Goal: Information Seeking & Learning: Learn about a topic

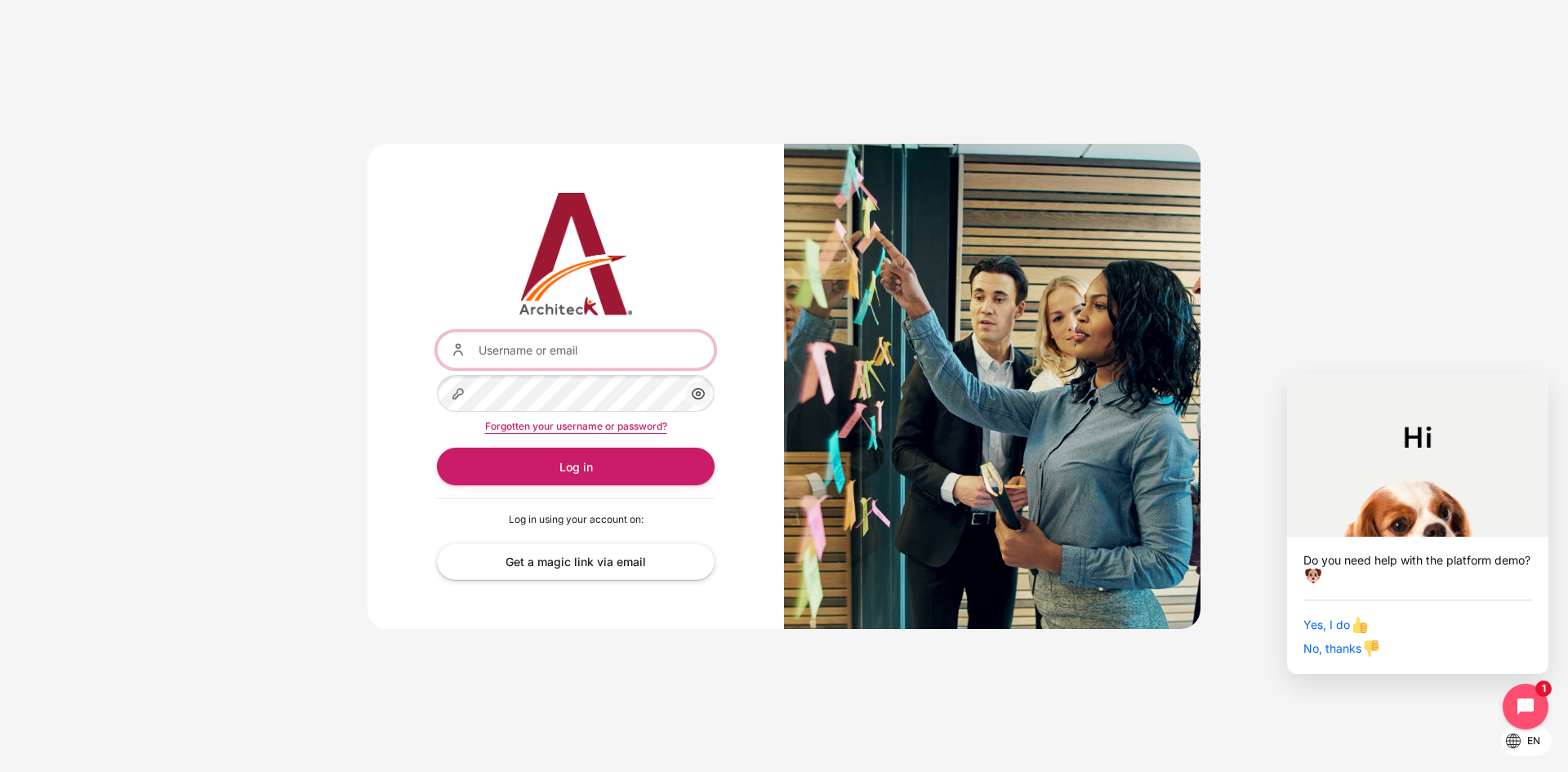
click at [517, 361] on input "Username or email" at bounding box center [576, 350] width 278 height 37
type input "yada.t@bts.com"
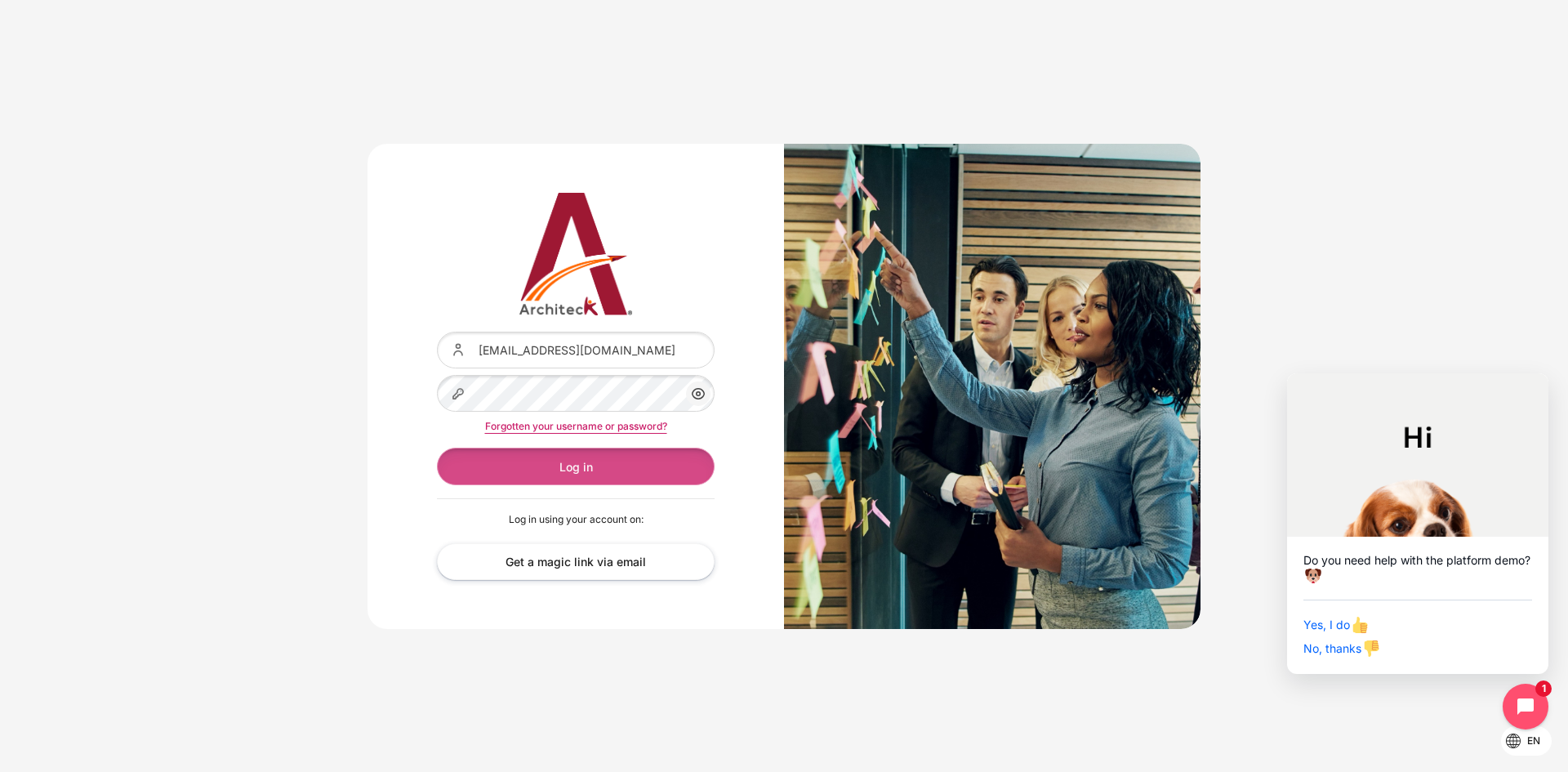
click at [608, 461] on button "Log in" at bounding box center [576, 466] width 278 height 37
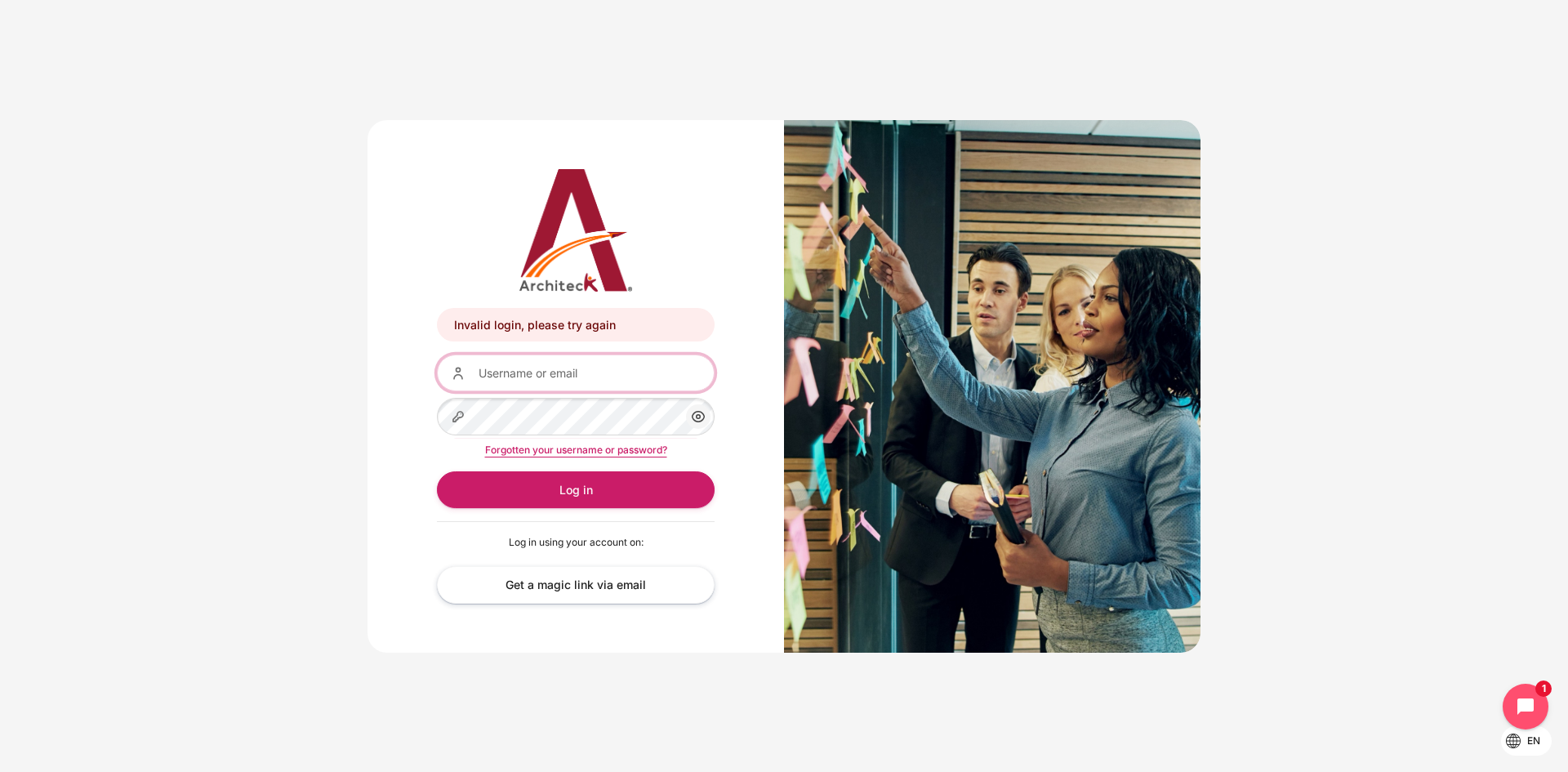
click at [517, 379] on input "Username or email" at bounding box center [576, 373] width 278 height 37
drag, startPoint x: 486, startPoint y: 376, endPoint x: 462, endPoint y: 376, distance: 24.0
click at [462, 376] on div "Username or email yada.t@bts.com" at bounding box center [576, 373] width 278 height 37
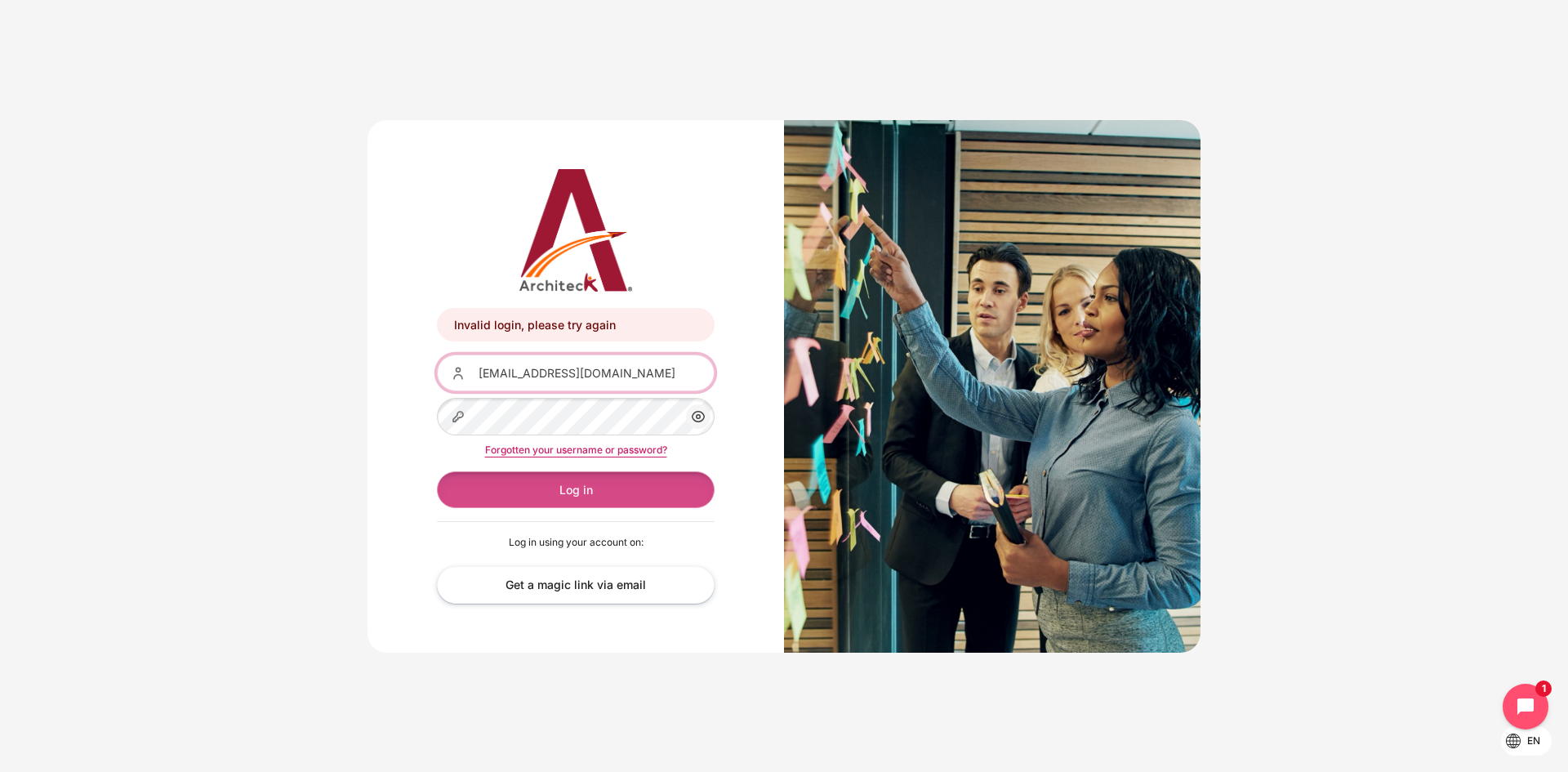
type input "Yada.T@bts.com"
click at [480, 495] on button "Log in" at bounding box center [576, 490] width 278 height 37
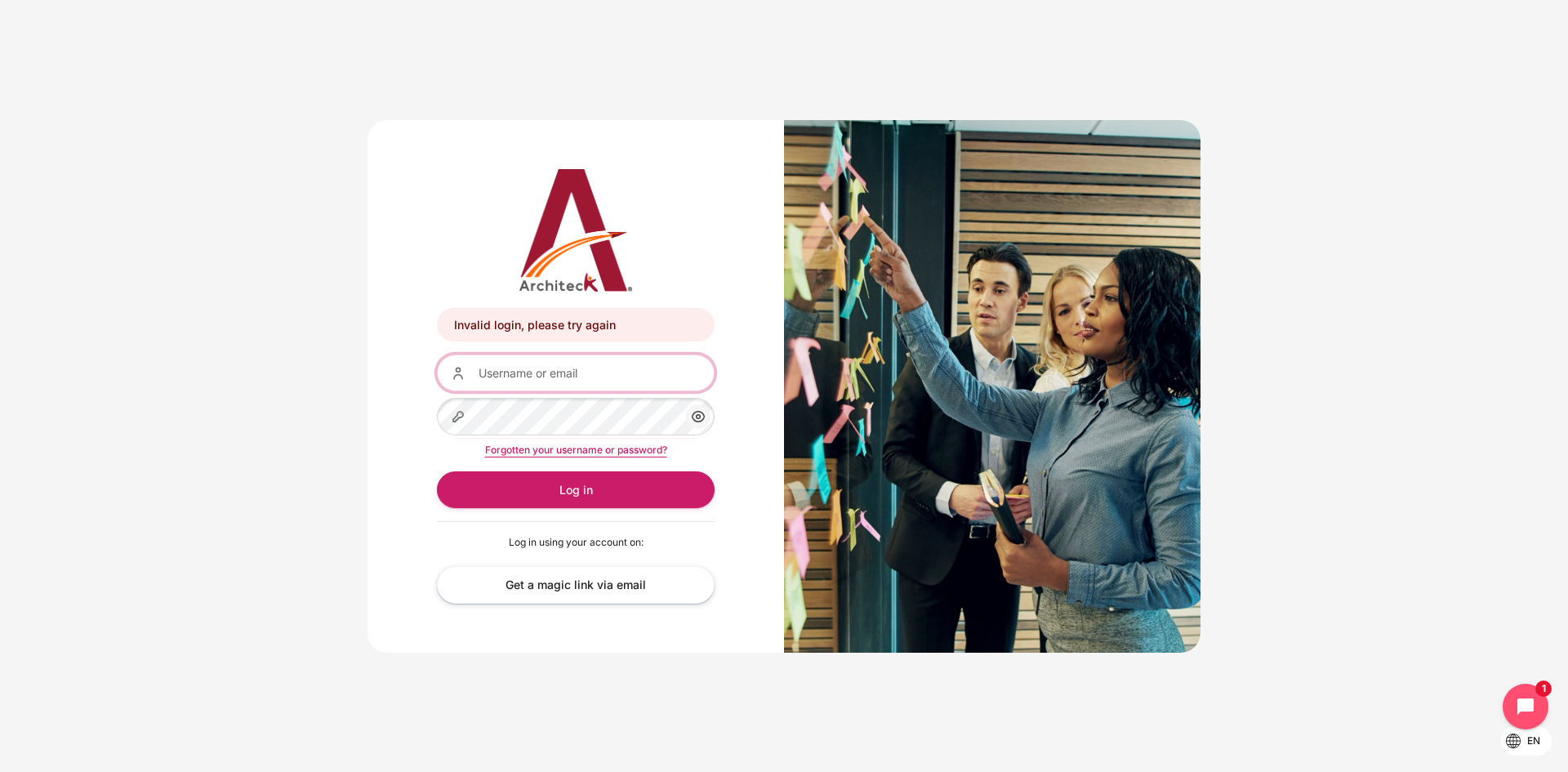
click at [522, 383] on input "Username or email" at bounding box center [576, 373] width 278 height 37
click at [515, 372] on input "Yada.T@bts.com" at bounding box center [576, 373] width 278 height 37
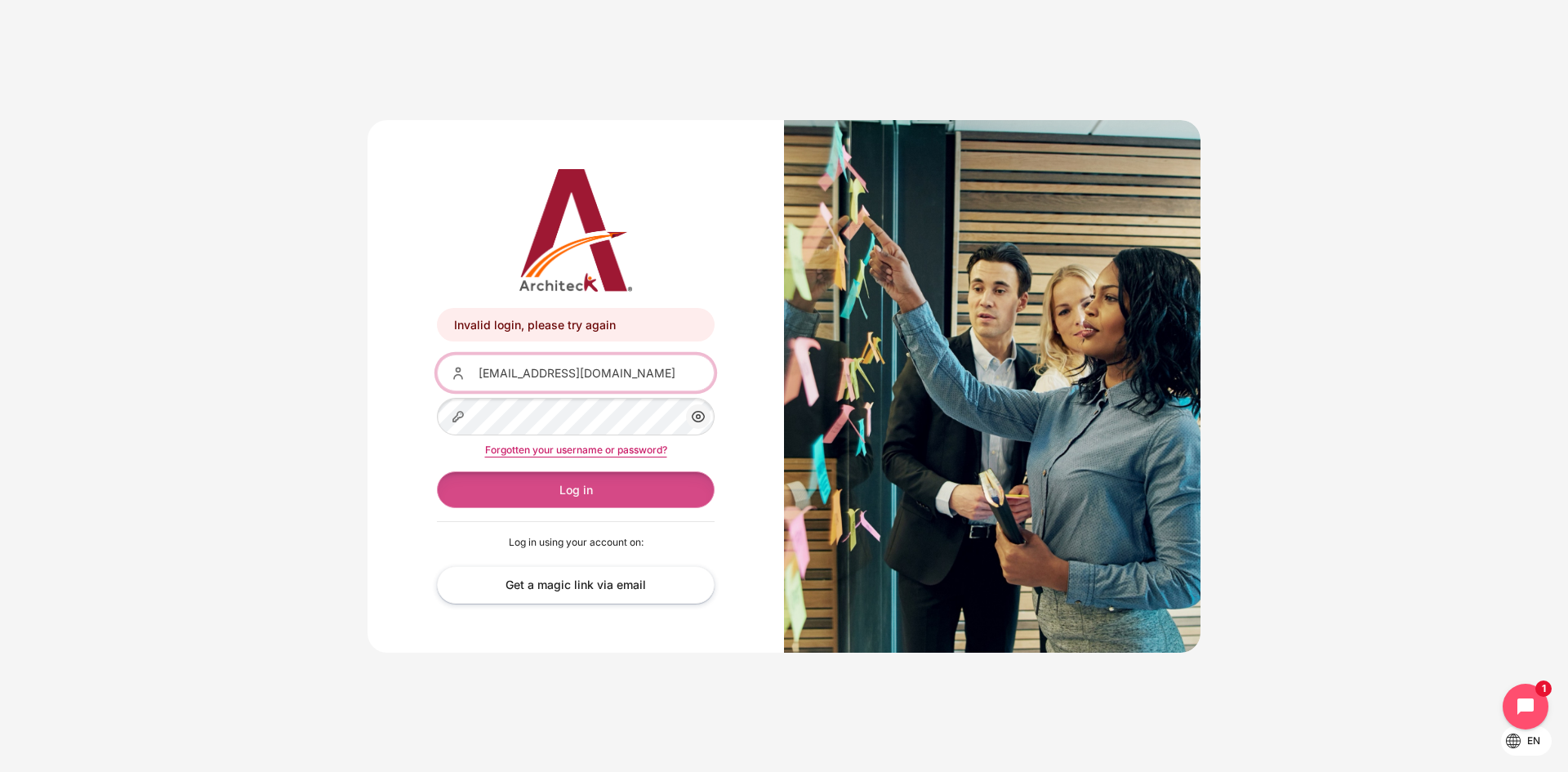
type input "Yada.Thawornwattanaphol@bts.com"
click at [537, 491] on button "Log in" at bounding box center [576, 490] width 278 height 37
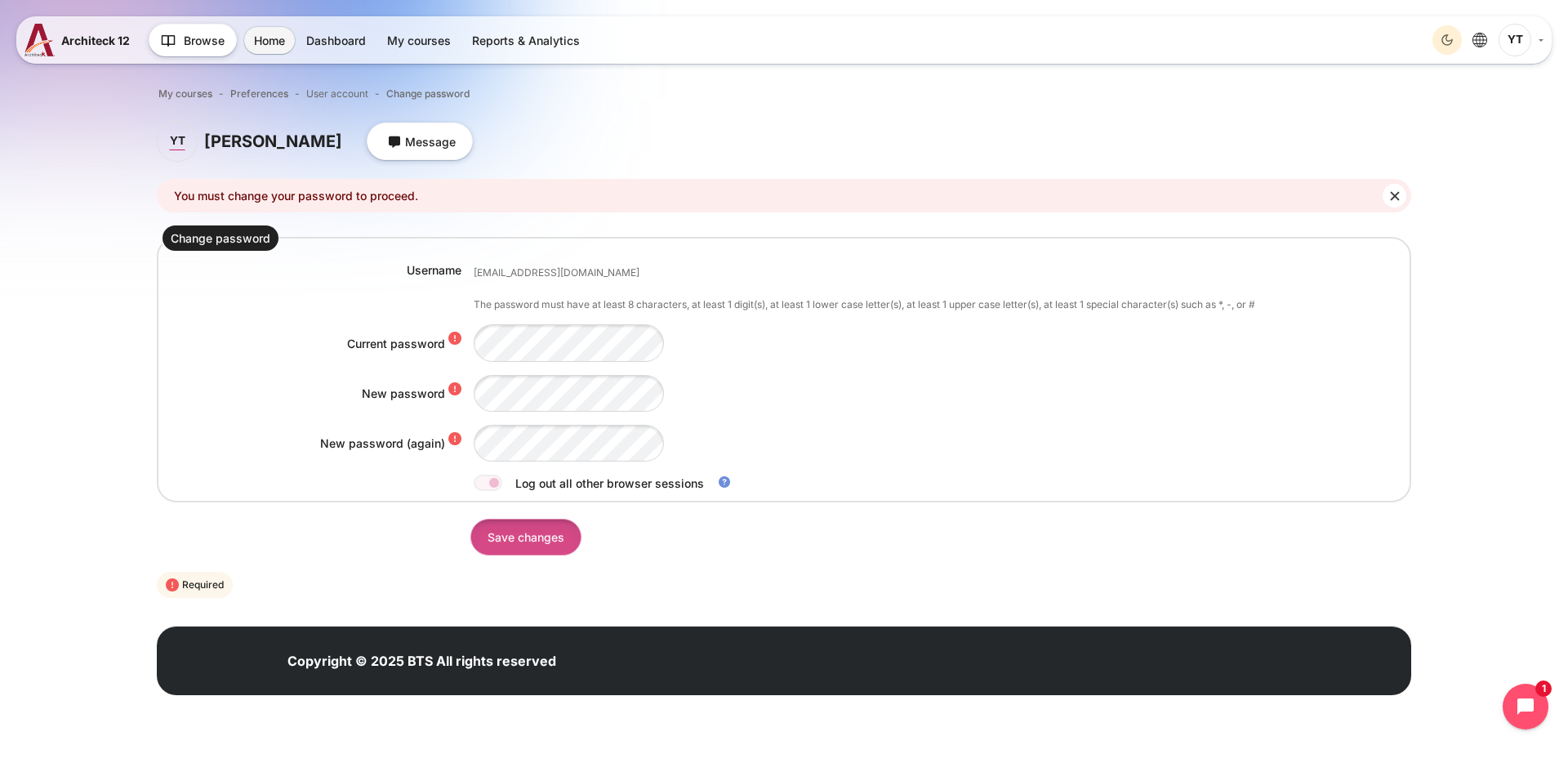
click at [542, 542] on input "Save changes" at bounding box center [526, 538] width 111 height 37
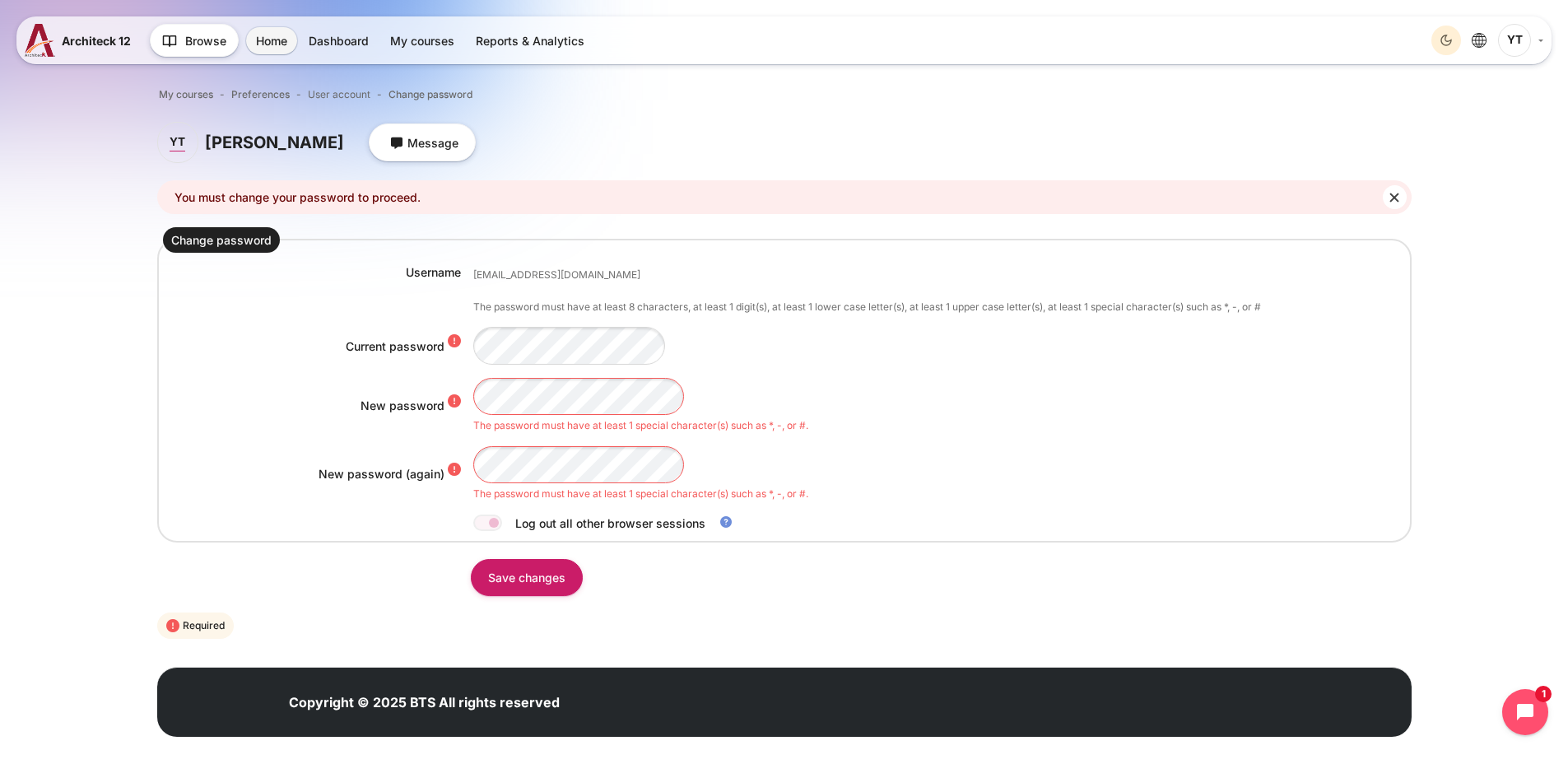
click at [420, 381] on div "New password The password must have at least 1 special character(s) such as *, …" at bounding box center [784, 405] width 1242 height 55
click at [444, 466] on div "New password (again) The password must have at least 1 special character(s) suc…" at bounding box center [784, 473] width 1242 height 55
click at [524, 577] on input "Save changes" at bounding box center [526, 577] width 112 height 37
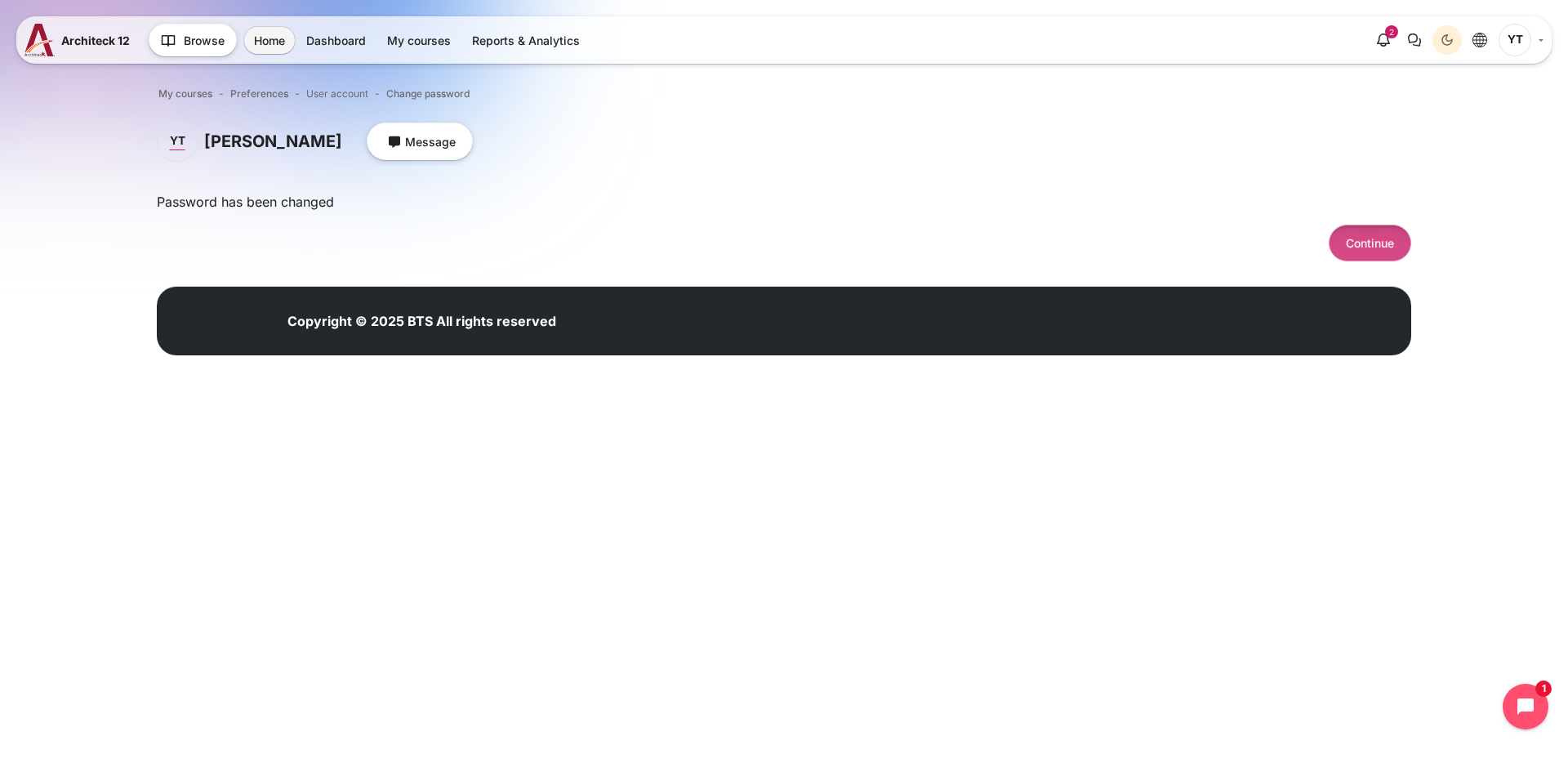
click at [1350, 247] on button "Continue" at bounding box center [1370, 243] width 83 height 37
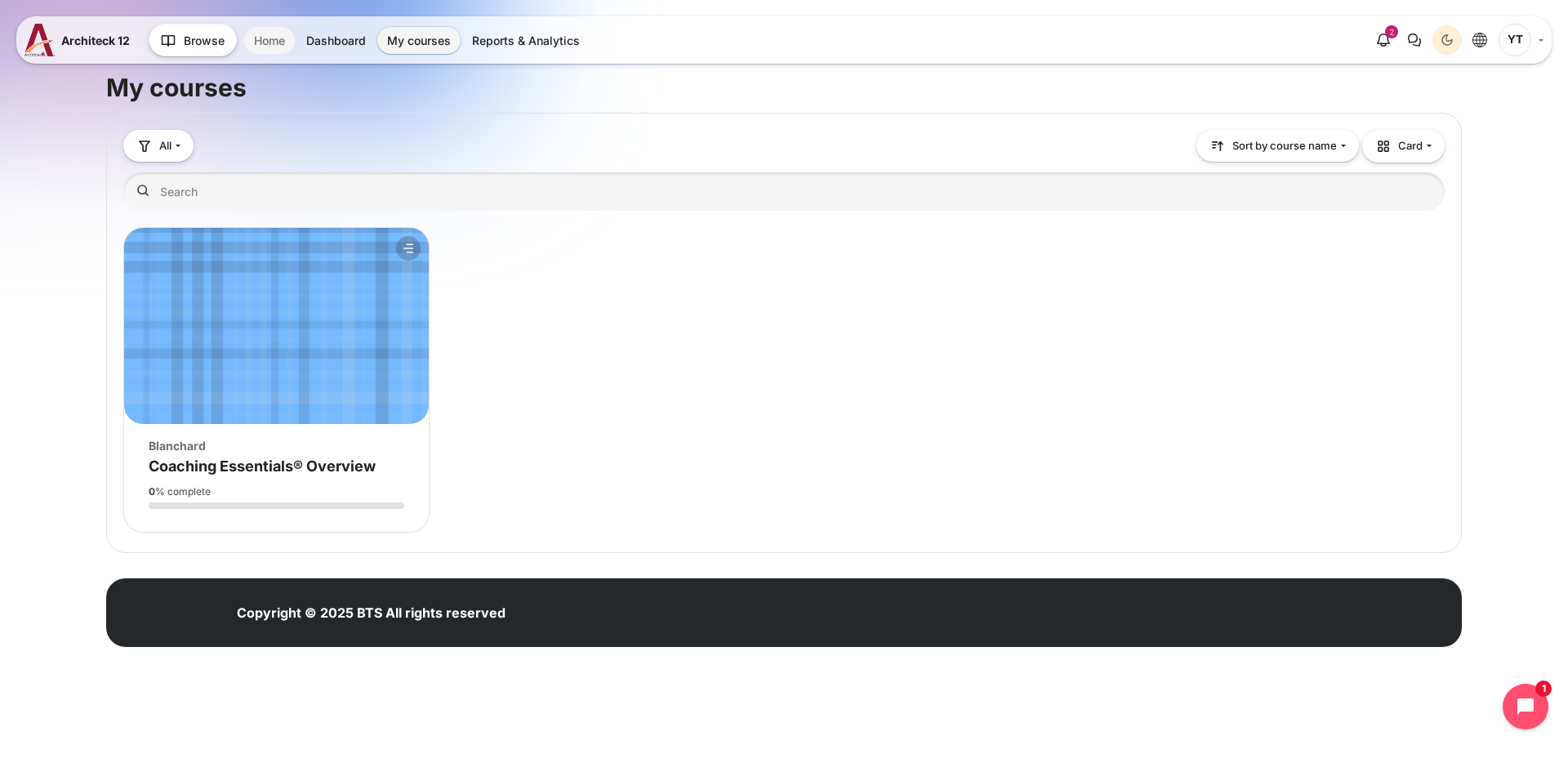
click at [275, 39] on link "Home" at bounding box center [270, 40] width 50 height 27
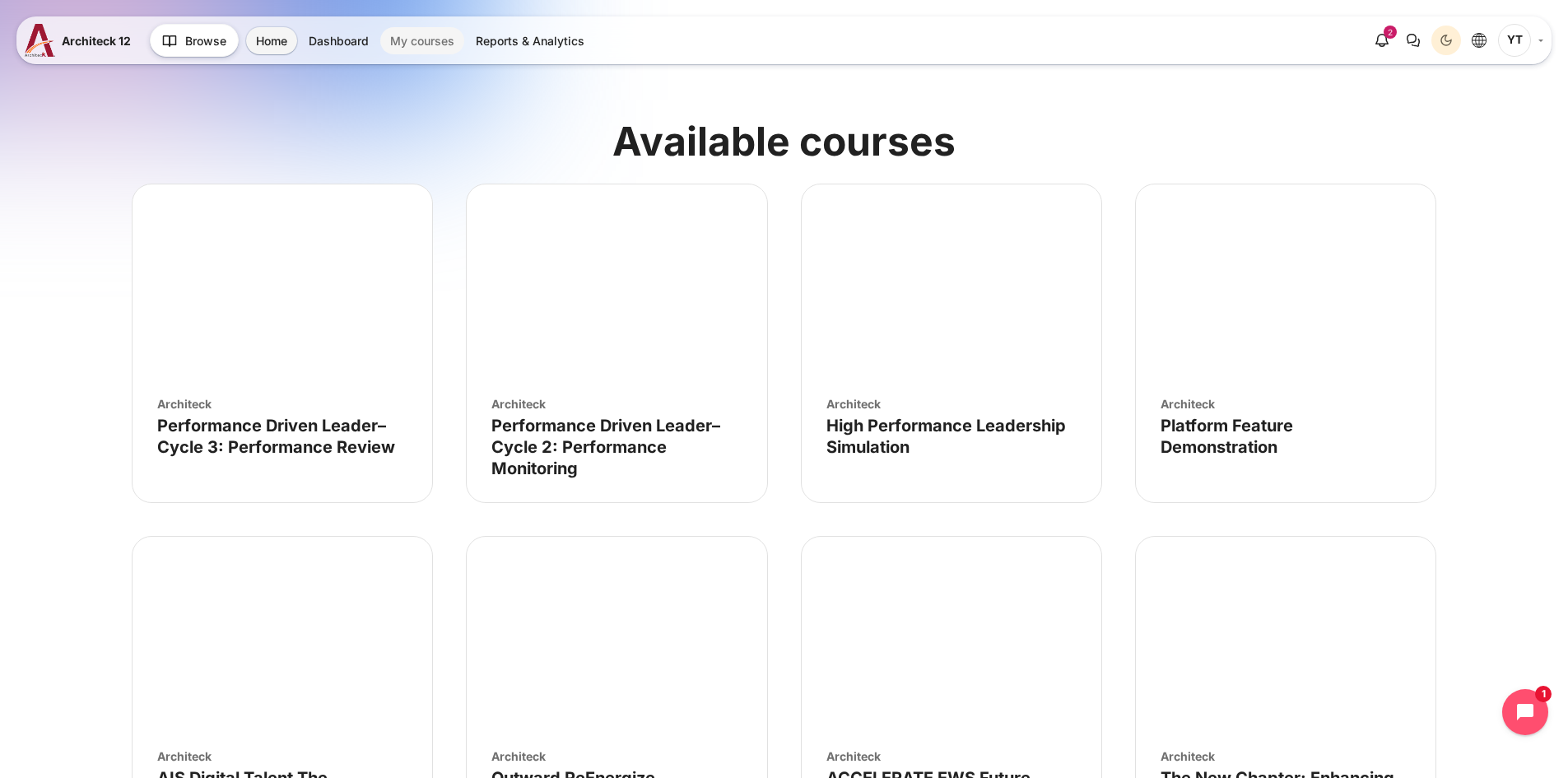
click at [414, 35] on link "My courses" at bounding box center [423, 41] width 84 height 27
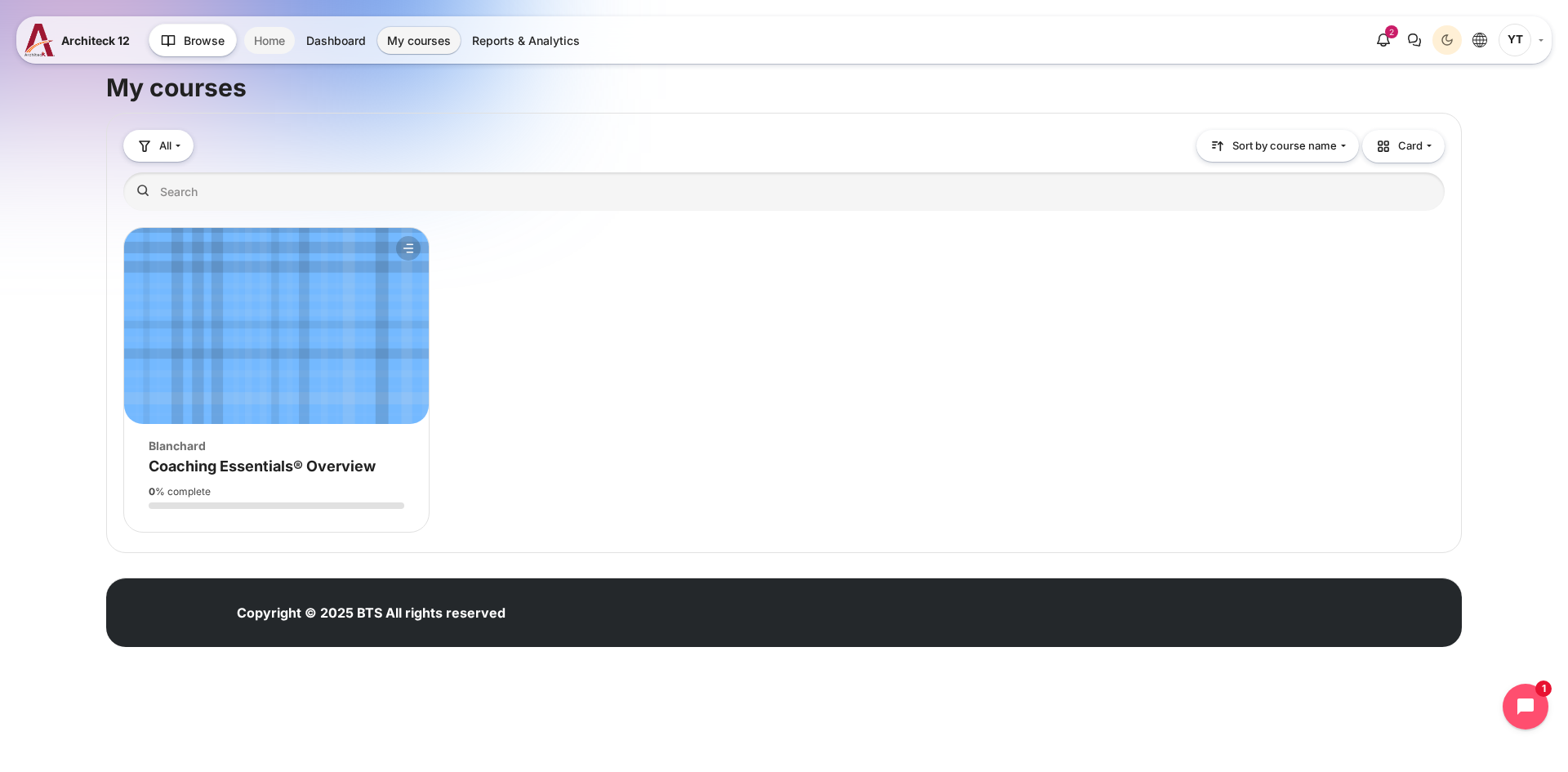
click at [275, 44] on link "Home" at bounding box center [270, 40] width 50 height 27
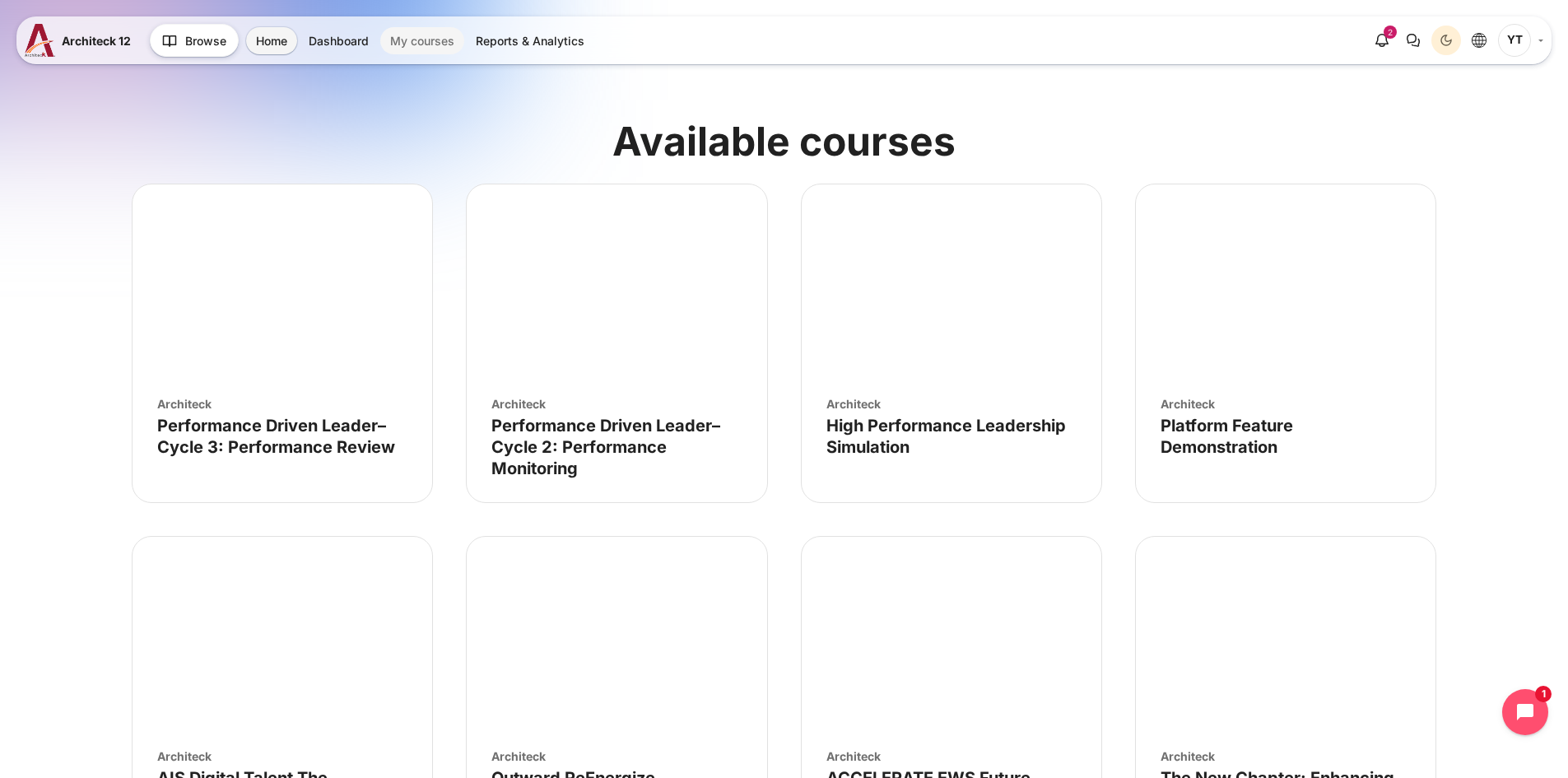
click at [410, 40] on link "My courses" at bounding box center [423, 41] width 84 height 27
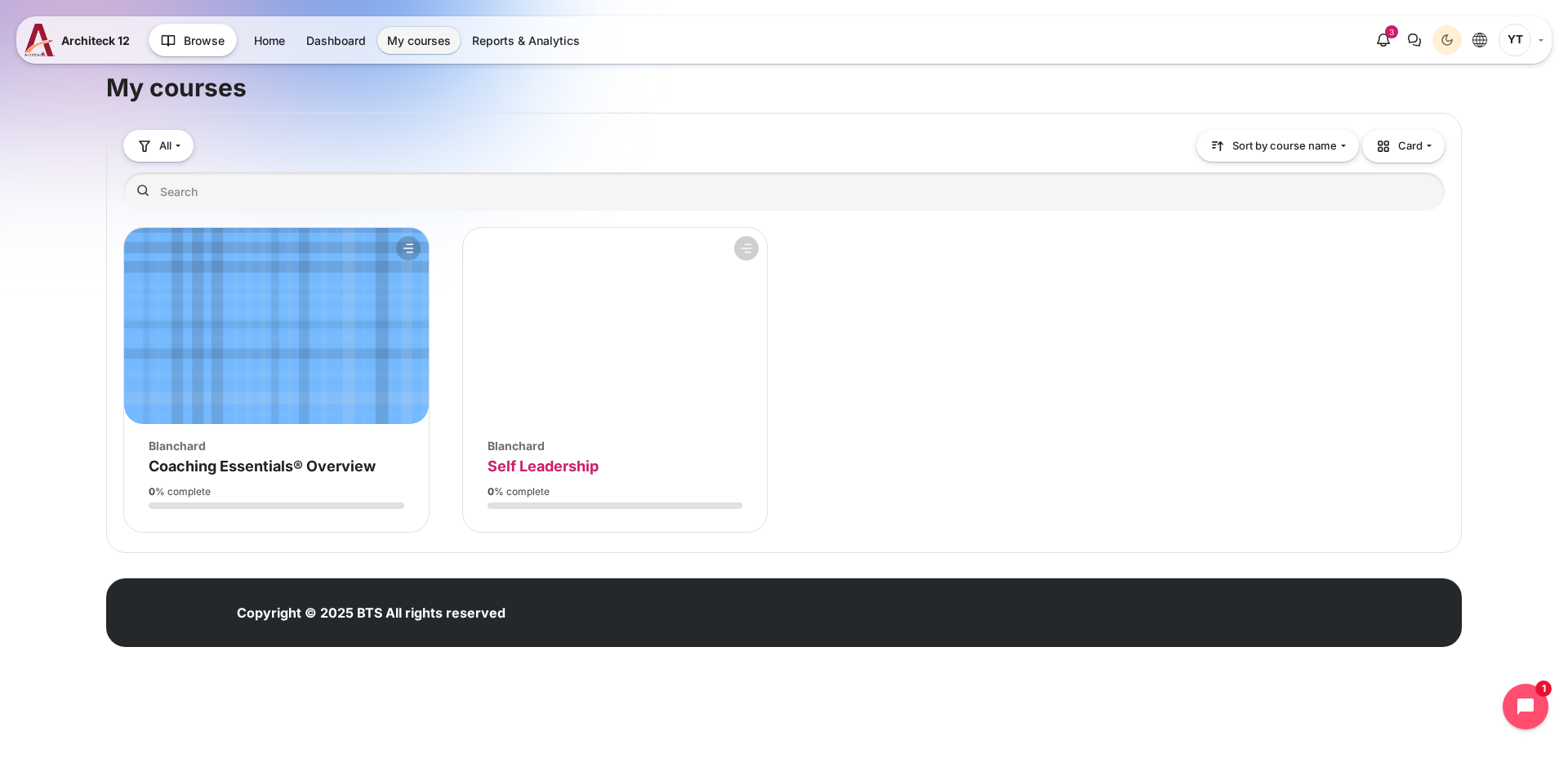
click at [558, 463] on span "Self Leadership" at bounding box center [542, 466] width 111 height 17
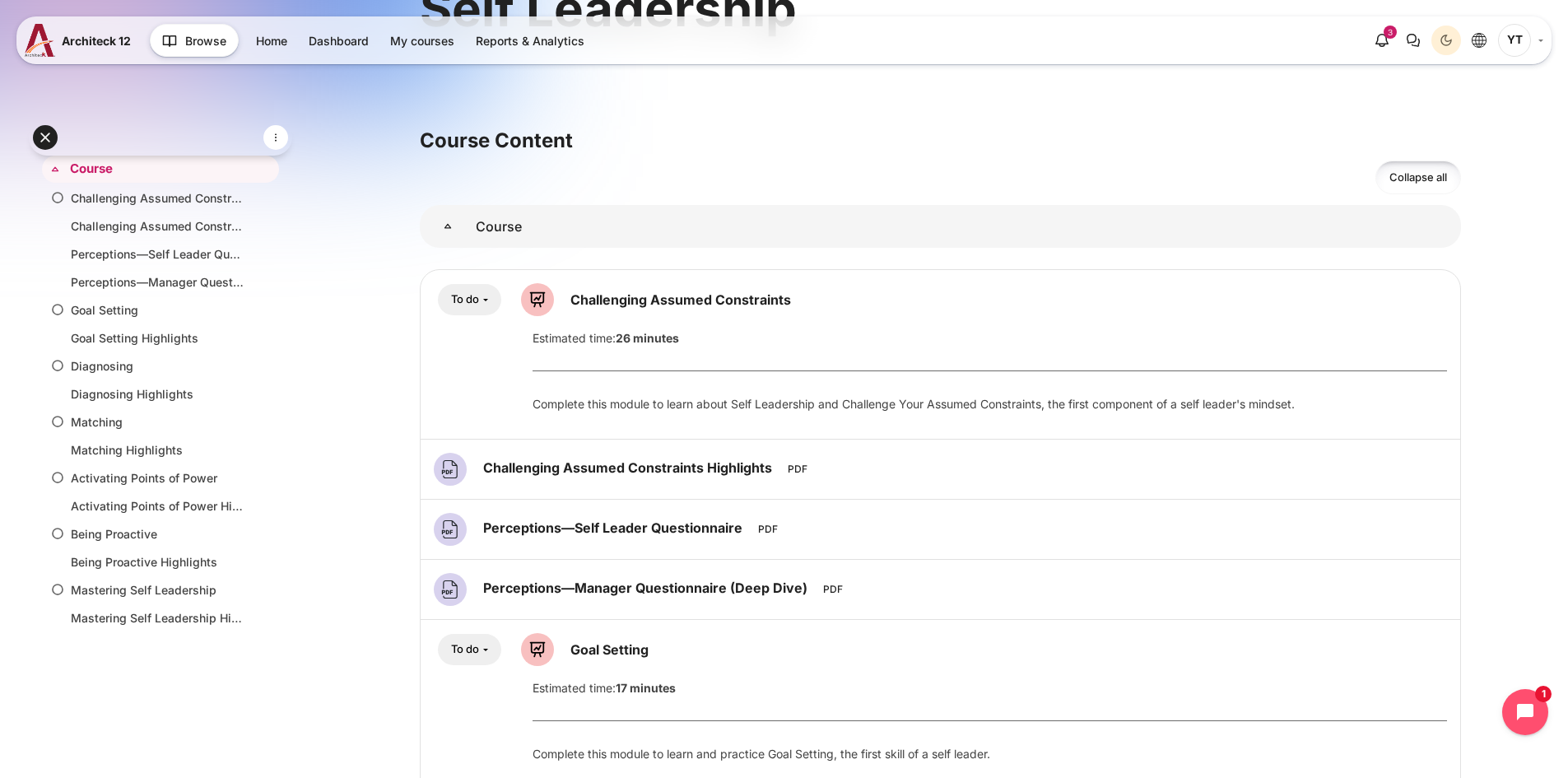
scroll to position [165, 0]
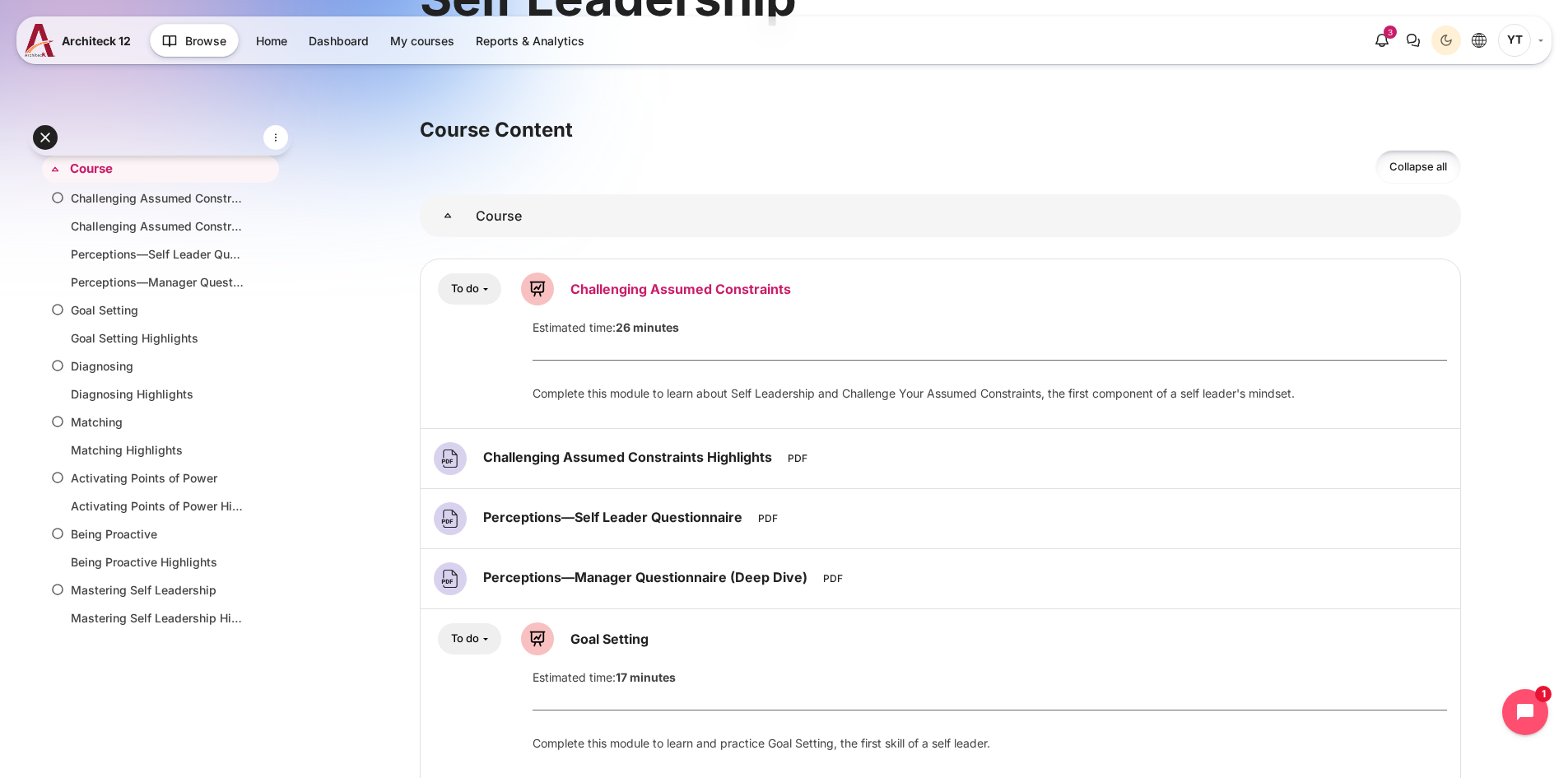
click at [698, 286] on link "Challenging Assumed Constraints Lesson" at bounding box center [680, 289] width 220 height 17
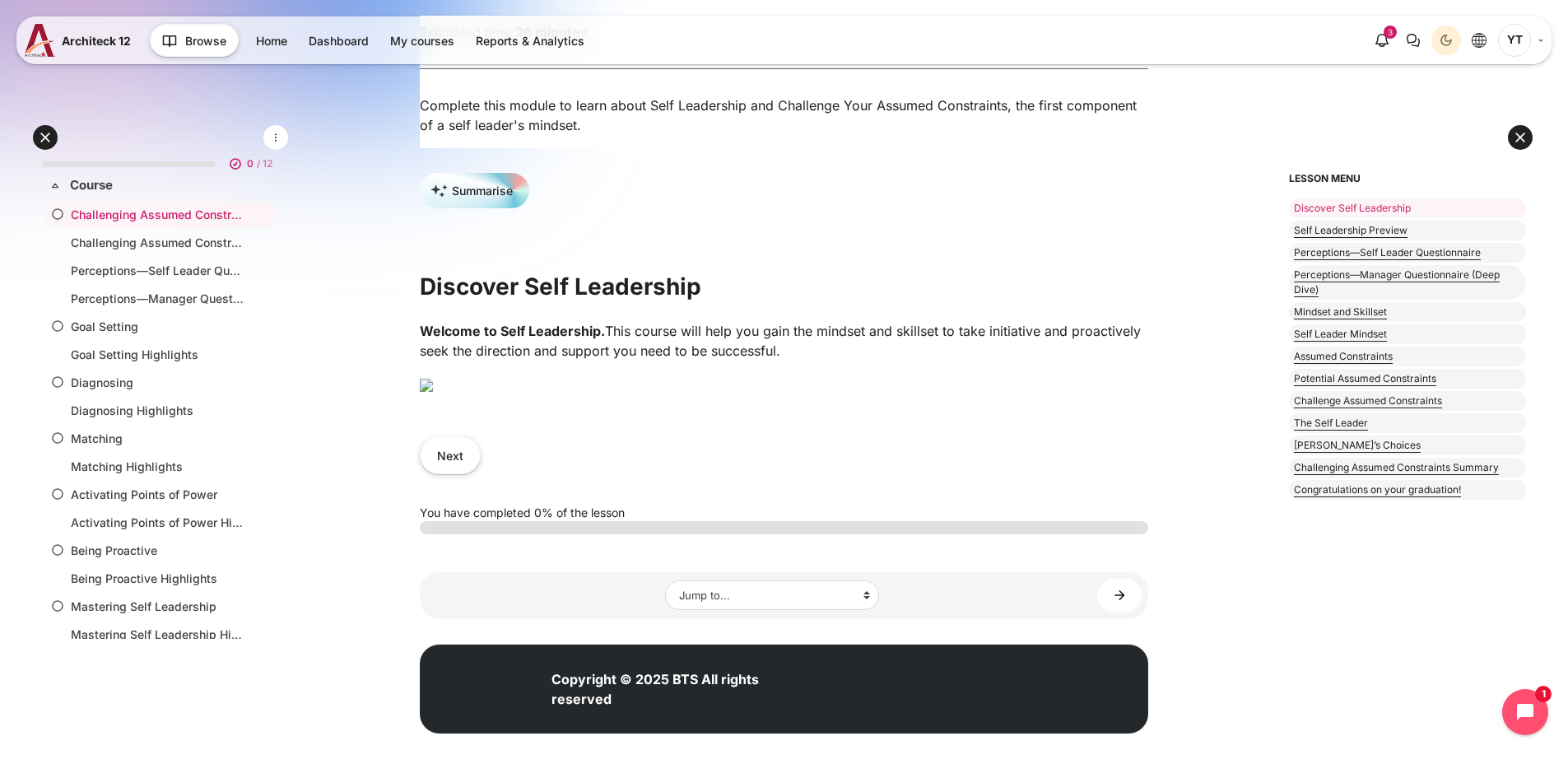
scroll to position [648, 0]
click at [467, 446] on button "Next" at bounding box center [450, 455] width 61 height 37
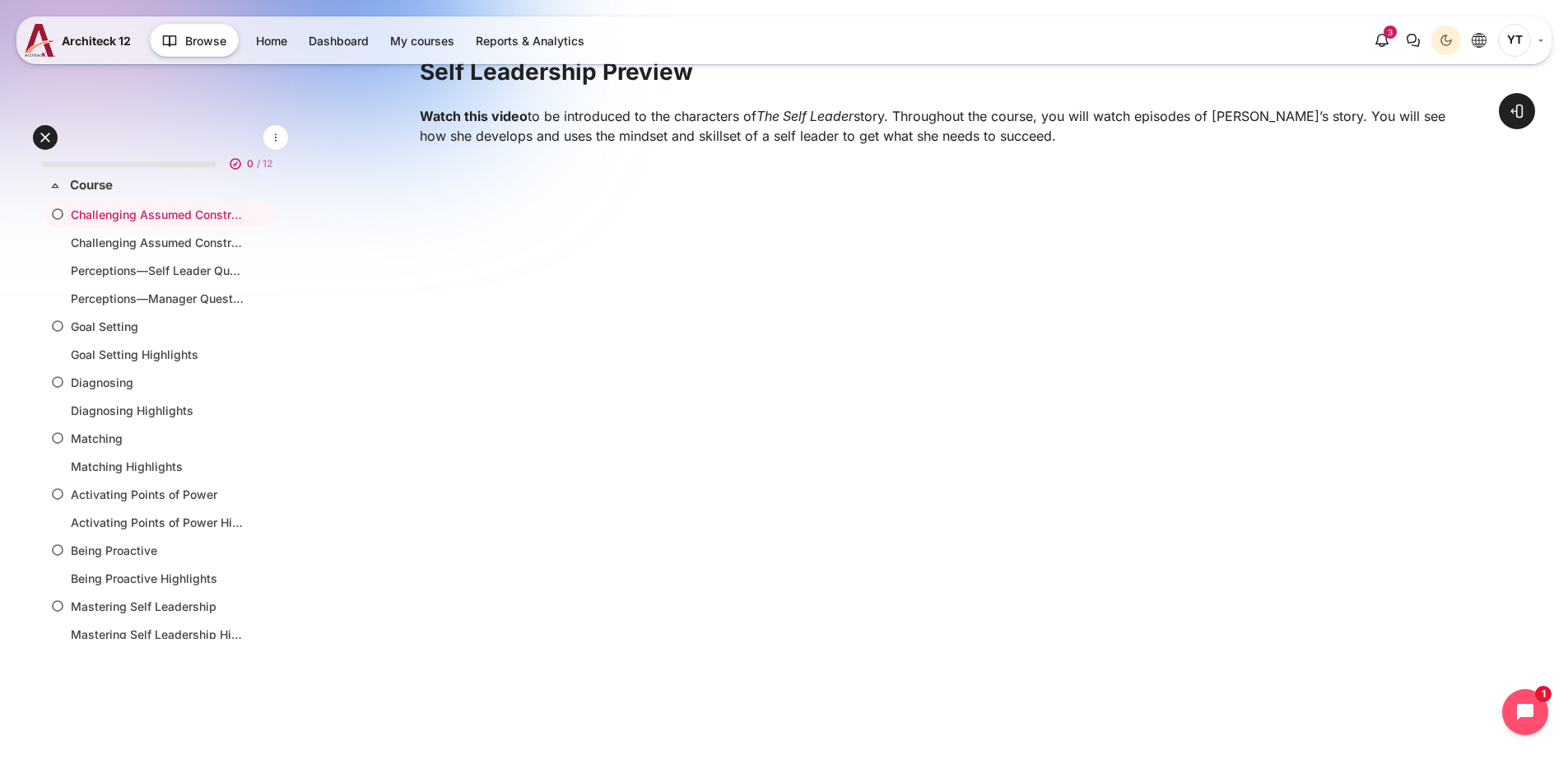
scroll to position [494, 0]
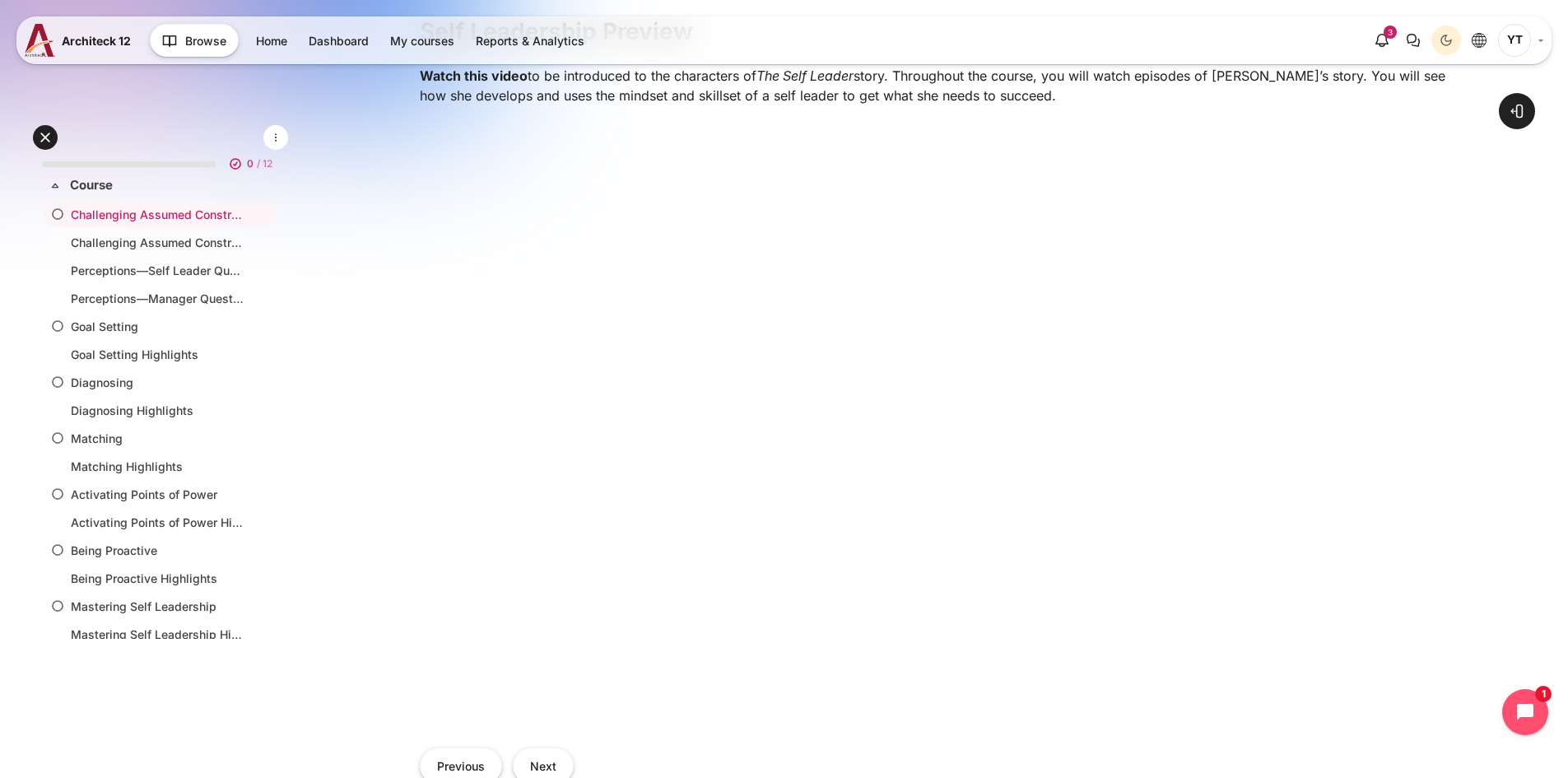
click at [1473, 663] on div "Open course index Open block drawer" at bounding box center [940, 311] width 1255 height 1515
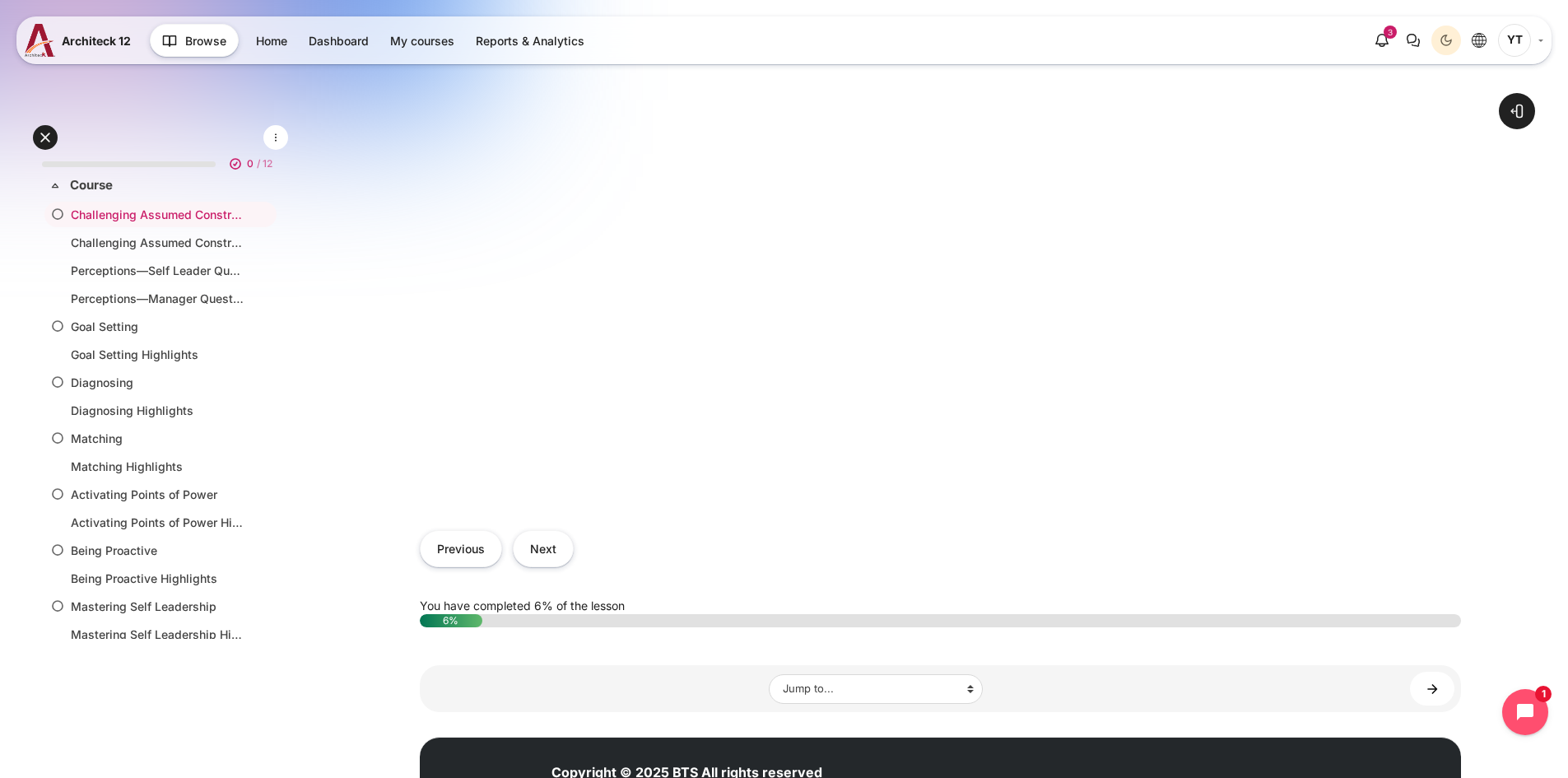
scroll to position [741, 0]
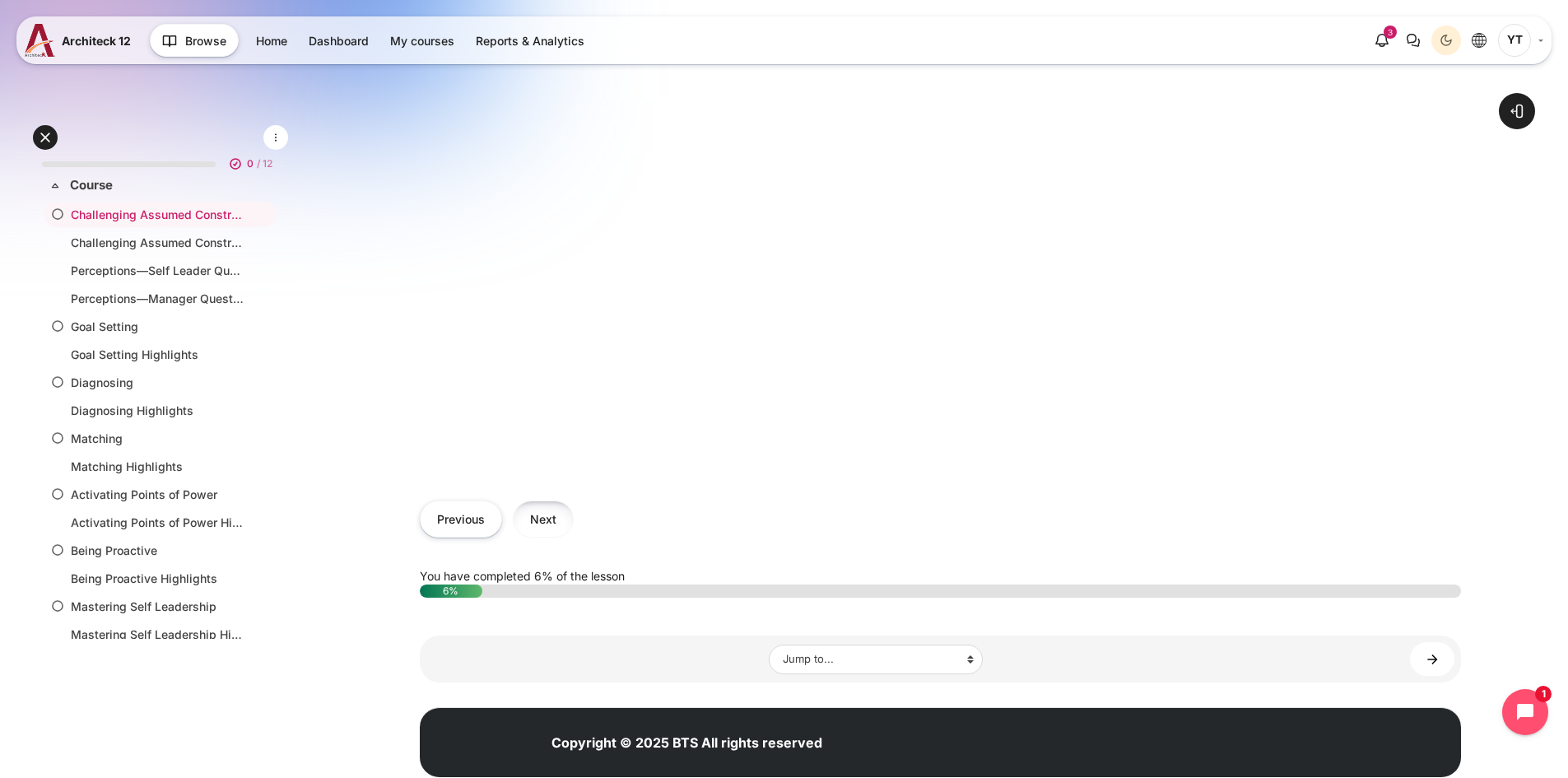
click at [555, 515] on button "Next" at bounding box center [543, 519] width 61 height 37
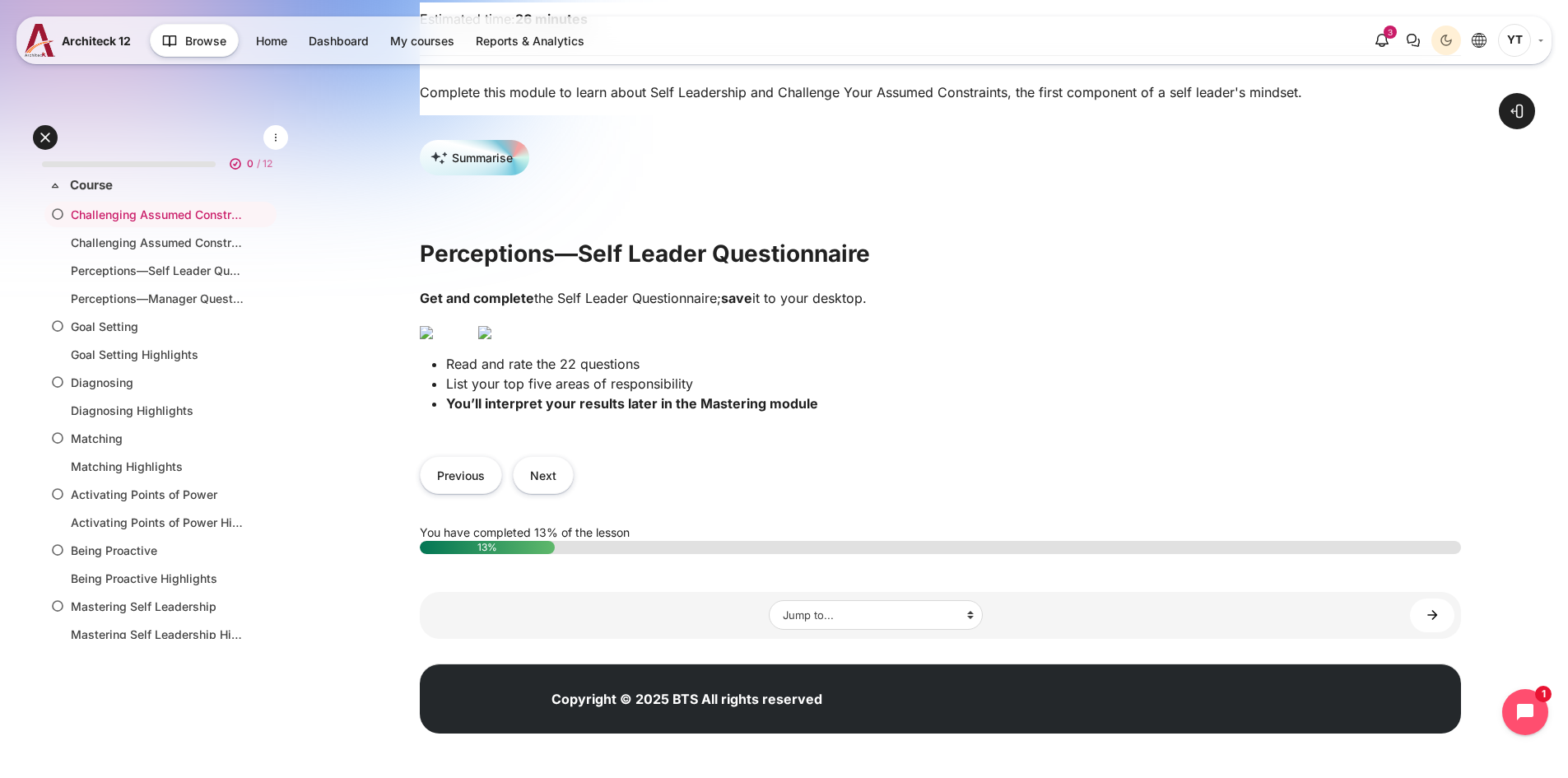
scroll to position [329, 0]
click at [491, 339] on img "Content" at bounding box center [485, 332] width 13 height 14
click at [558, 479] on button "Next" at bounding box center [543, 475] width 61 height 37
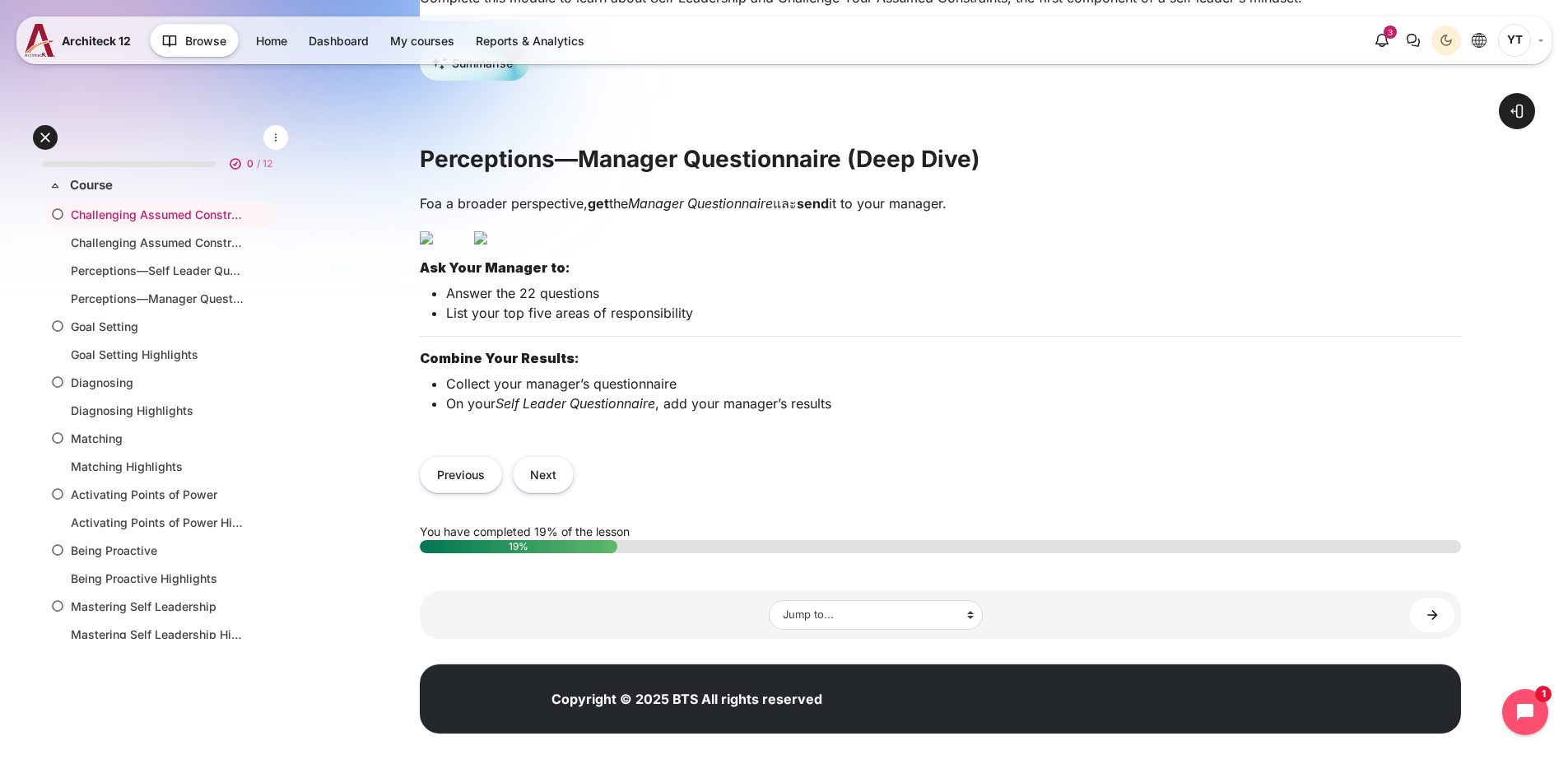
scroll to position [412, 0]
drag, startPoint x: 808, startPoint y: 167, endPoint x: 791, endPoint y: 171, distance: 17.5
click at [791, 193] on p "Foa a broader perspective, get the Manager Questionnaire และ send it to your ma…" at bounding box center [940, 203] width 1041 height 19
click at [826, 226] on p "Content" at bounding box center [940, 235] width 1041 height 19
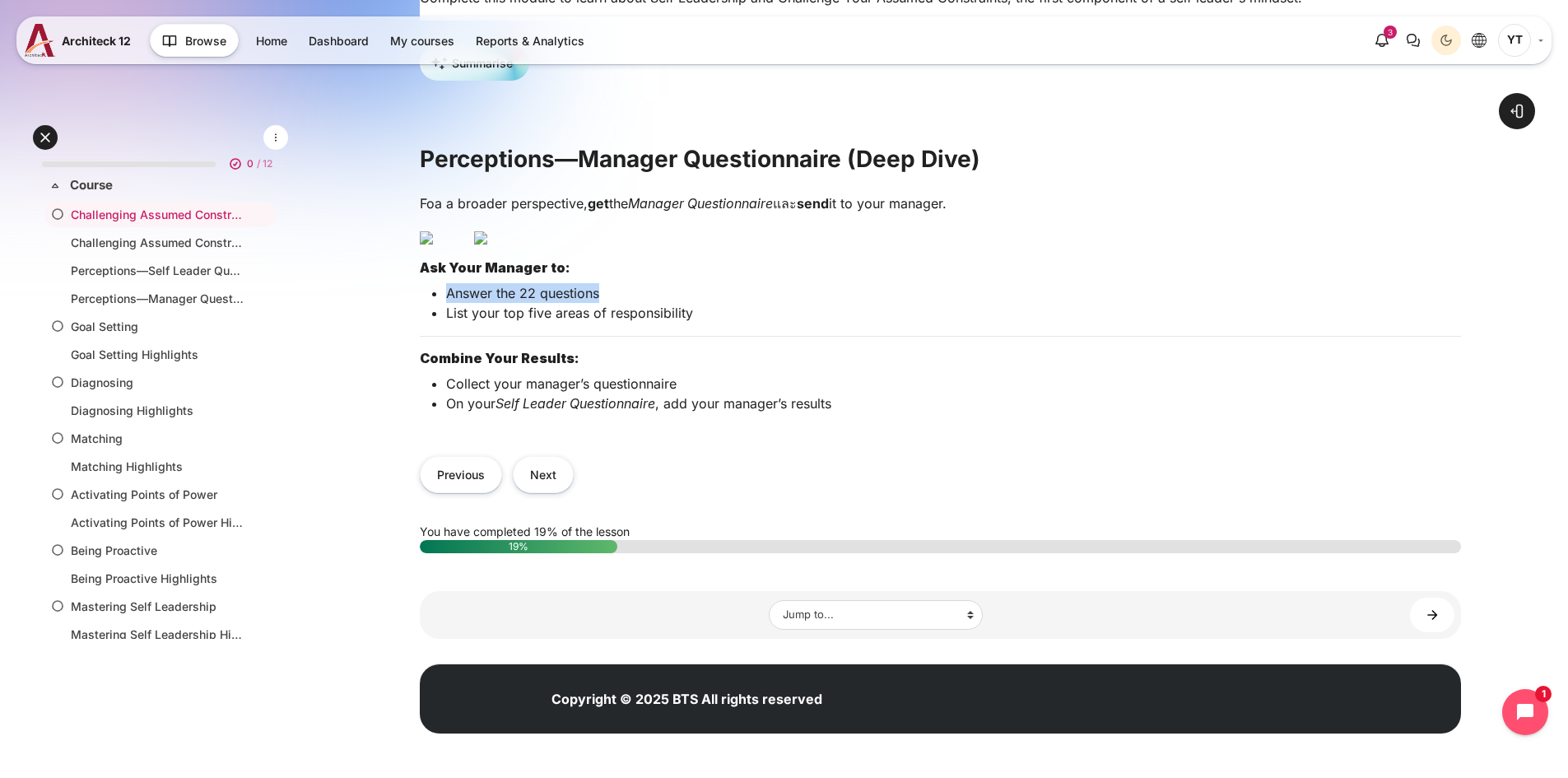
drag, startPoint x: 605, startPoint y: 390, endPoint x: 443, endPoint y: 397, distance: 162.2
click at [443, 322] on ul "Answer the 22 questions List your top five areas of responsibility" at bounding box center [946, 303] width 1028 height 40
drag, startPoint x: 725, startPoint y: 423, endPoint x: 439, endPoint y: 420, distance: 286.0
click at [439, 420] on div "Foa a broader perspective, get the Manager Questionnaire และ send it to your ma…" at bounding box center [940, 310] width 1041 height 233
drag, startPoint x: 417, startPoint y: 459, endPoint x: 601, endPoint y: 457, distance: 184.0
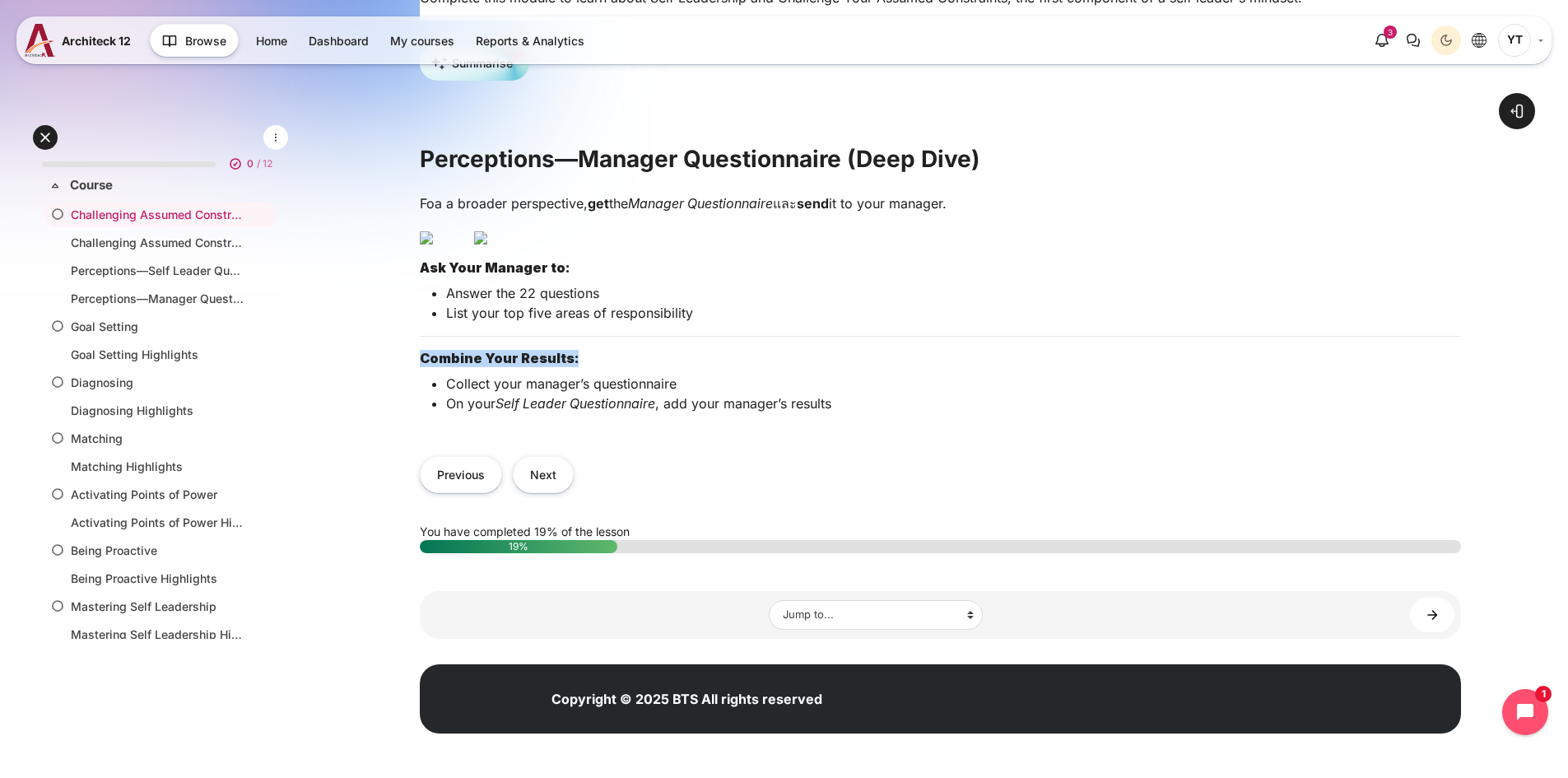
click at [601, 457] on div "Open course index Open block drawer" at bounding box center [940, 230] width 1255 height 1097
drag, startPoint x: 444, startPoint y: 482, endPoint x: 690, endPoint y: 488, distance: 246.1
click at [690, 413] on ul "Collect your manager’s questionnaire On your Self Leader Questionnaire , add yo…" at bounding box center [946, 393] width 1028 height 40
drag, startPoint x: 442, startPoint y: 501, endPoint x: 844, endPoint y: 501, distance: 402.0
click at [846, 413] on ul "Collect your manager’s questionnaire On your Self Leader Questionnaire , add yo…" at bounding box center [946, 393] width 1028 height 40
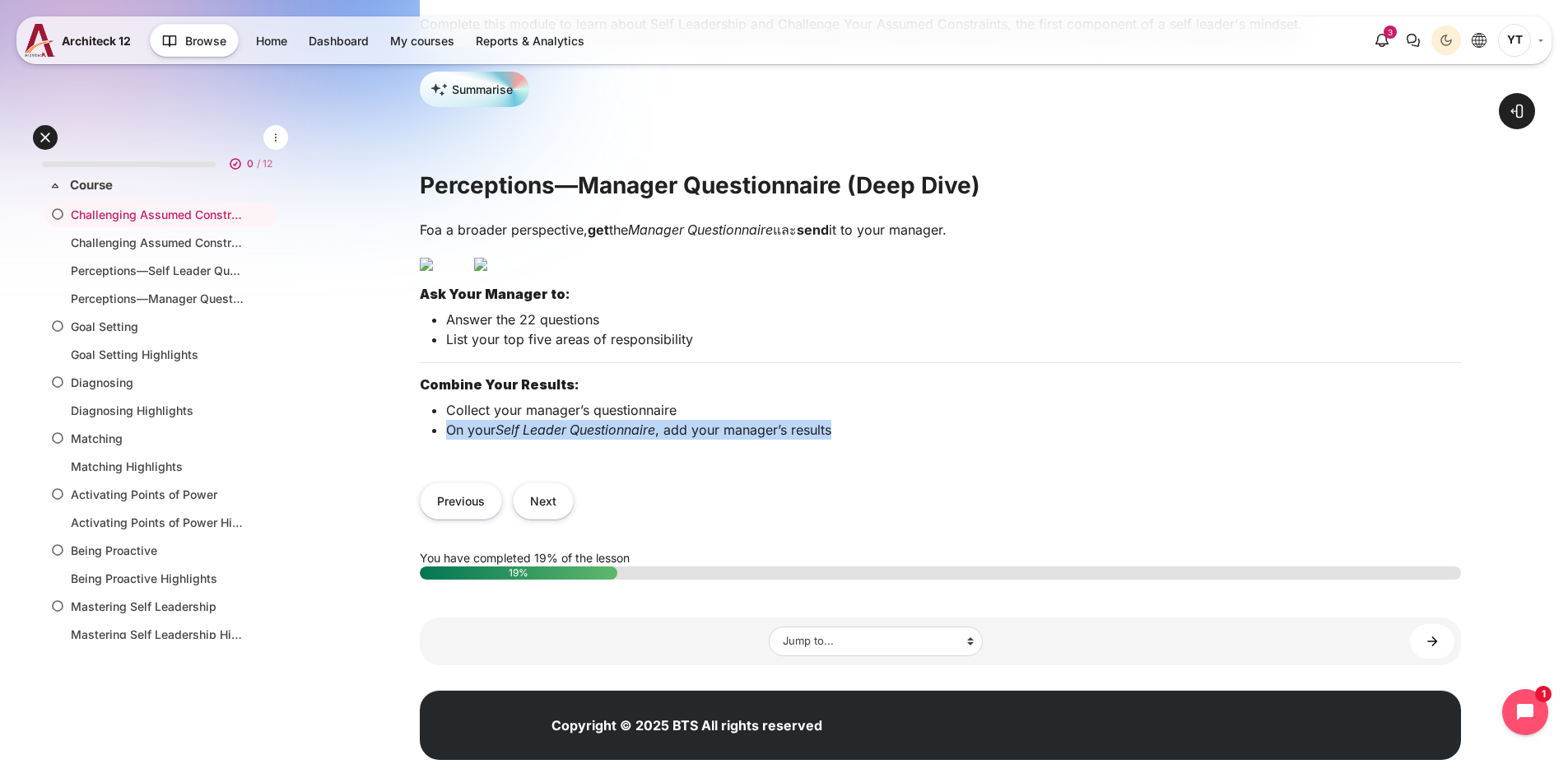
scroll to position [329, 0]
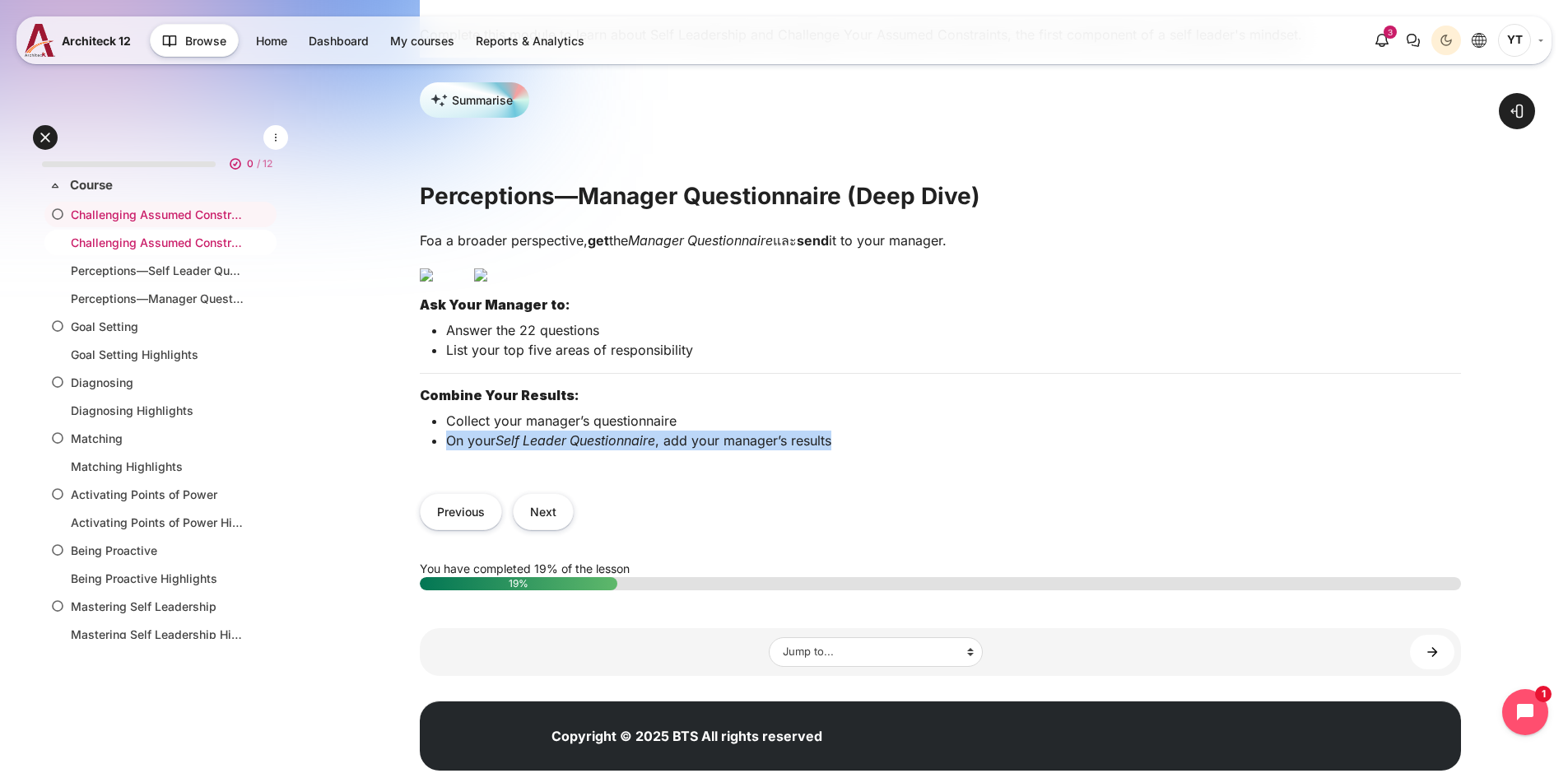
click at [152, 244] on link "Challenging Assumed Constraints Highlights" at bounding box center [157, 242] width 173 height 17
click at [143, 250] on link "Challenging Assumed Constraints Highlights" at bounding box center [157, 242] width 173 height 17
click at [159, 274] on link "Perceptions—Self Leader Questionnaire" at bounding box center [157, 270] width 173 height 17
click at [466, 530] on button "Previous" at bounding box center [461, 511] width 83 height 37
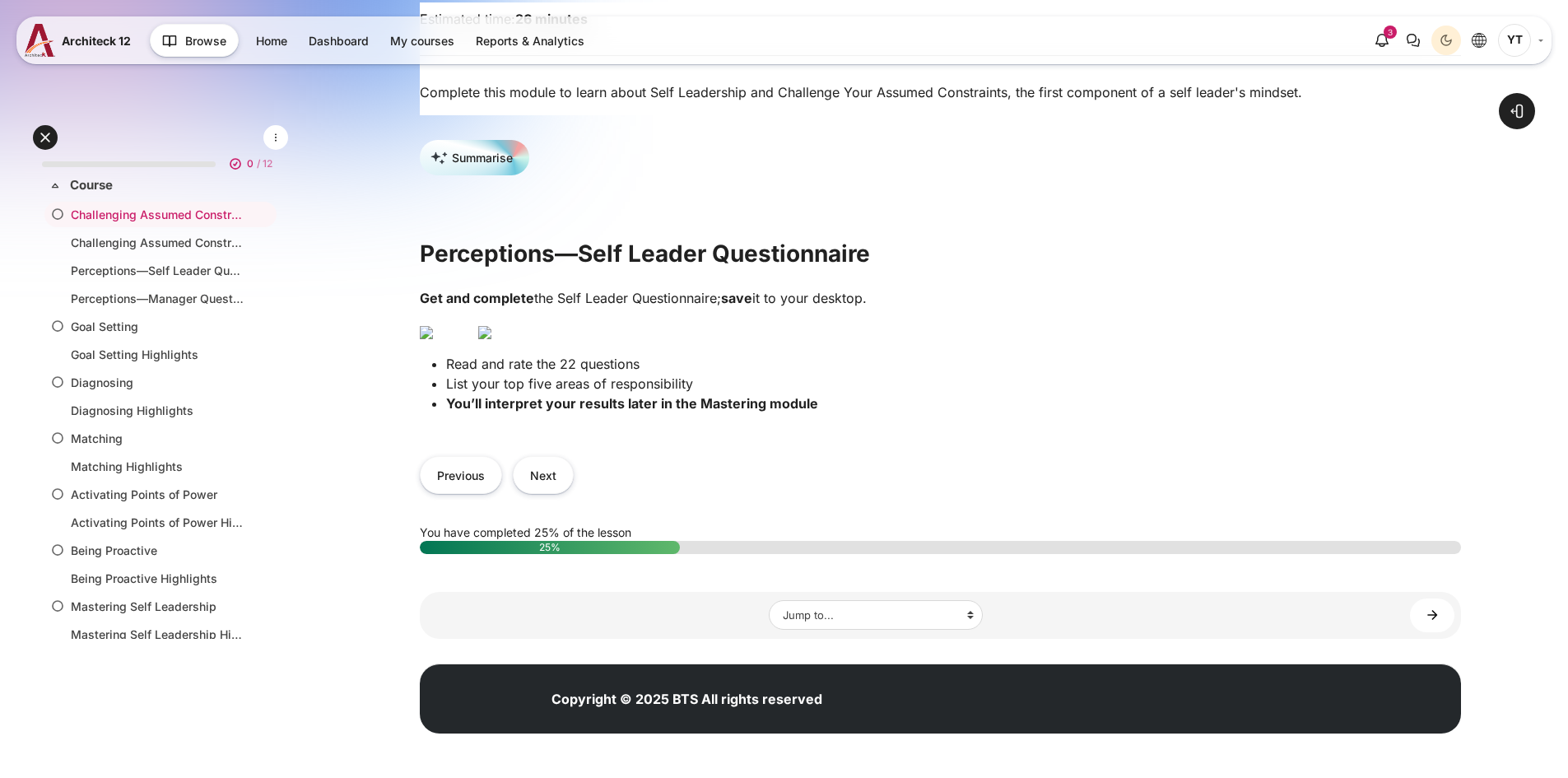
scroll to position [412, 0]
click at [482, 493] on button "Previous" at bounding box center [461, 475] width 83 height 37
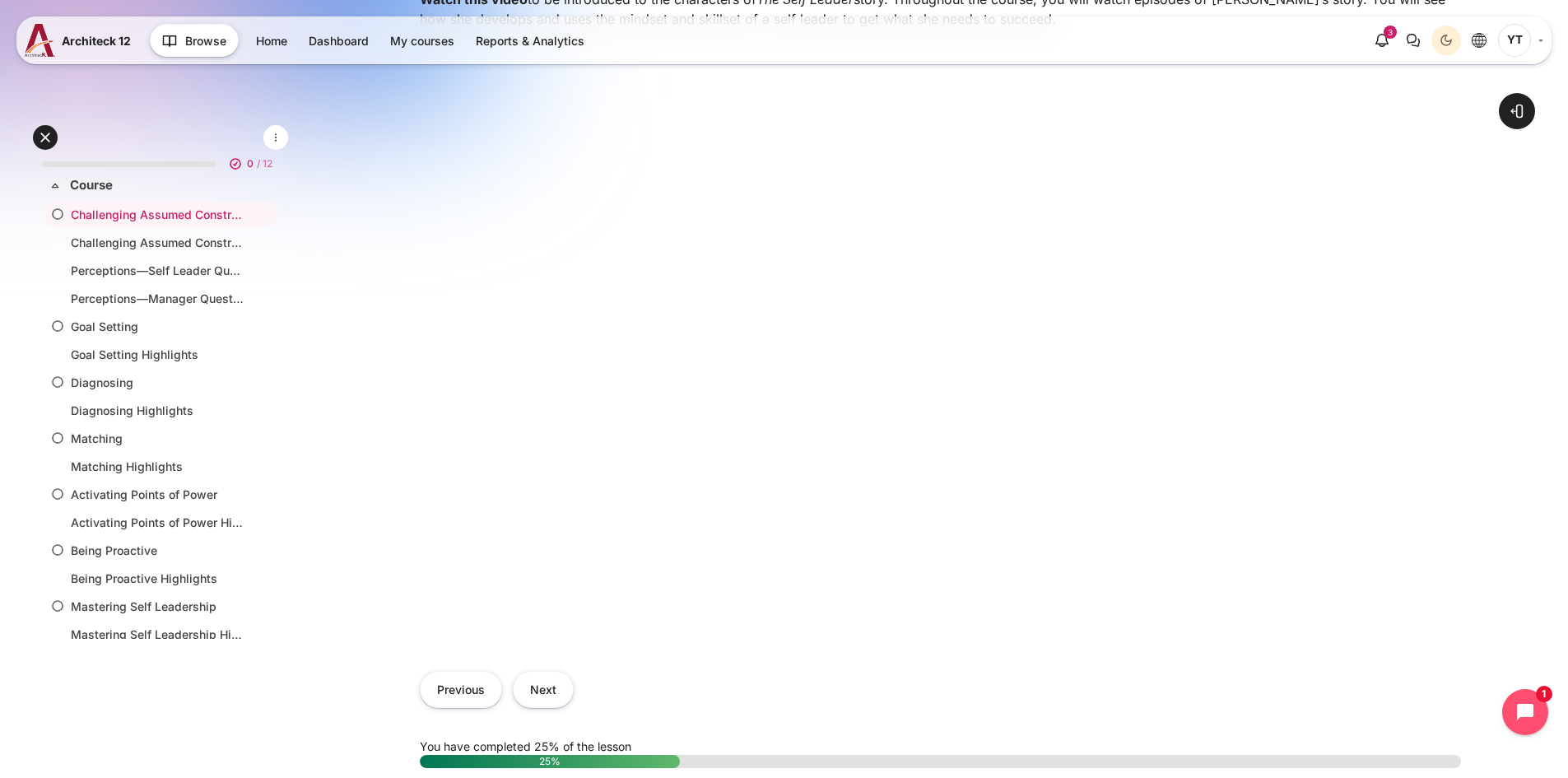
scroll to position [710, 0]
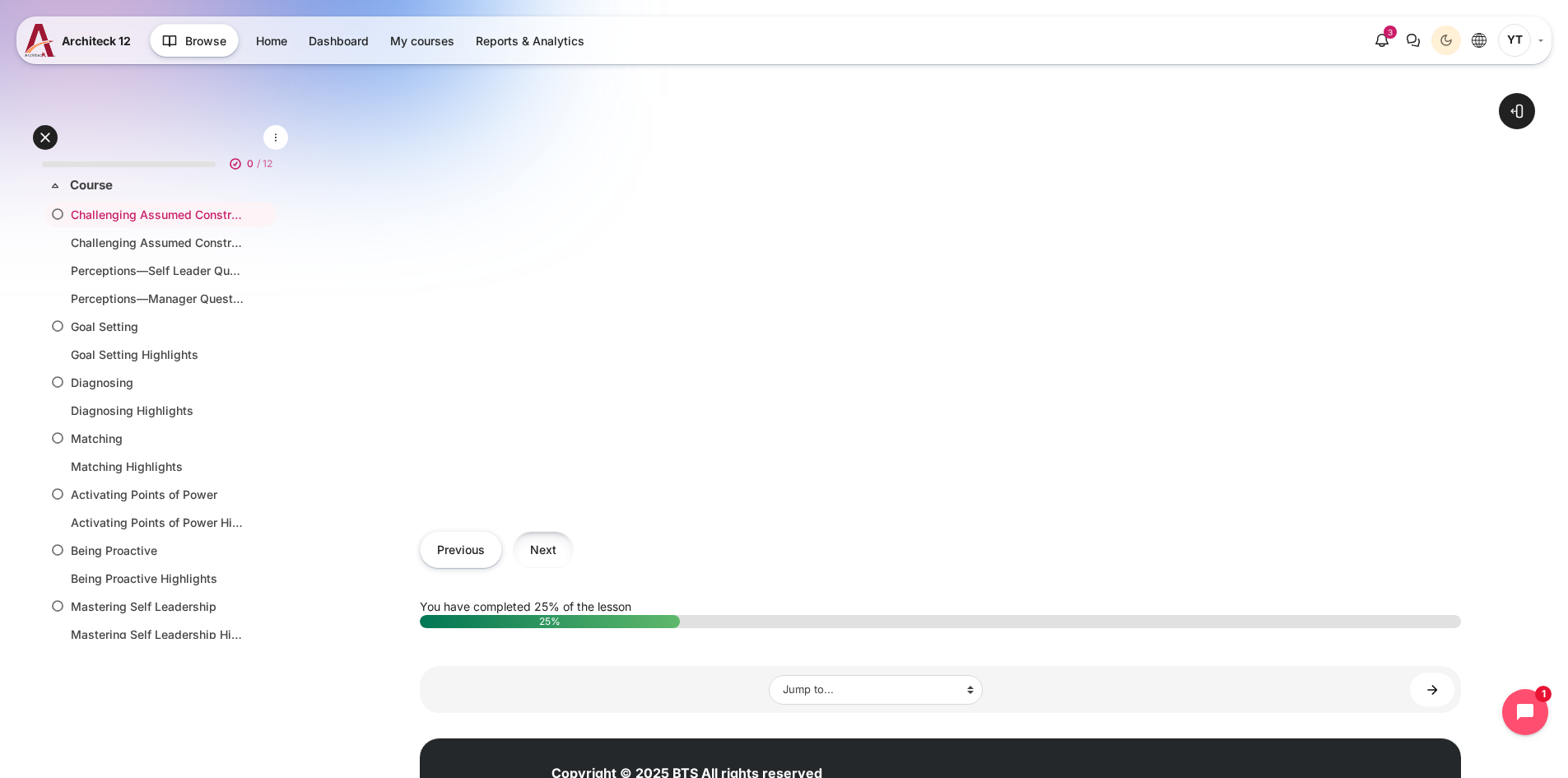
click at [547, 562] on button "Next" at bounding box center [543, 549] width 61 height 37
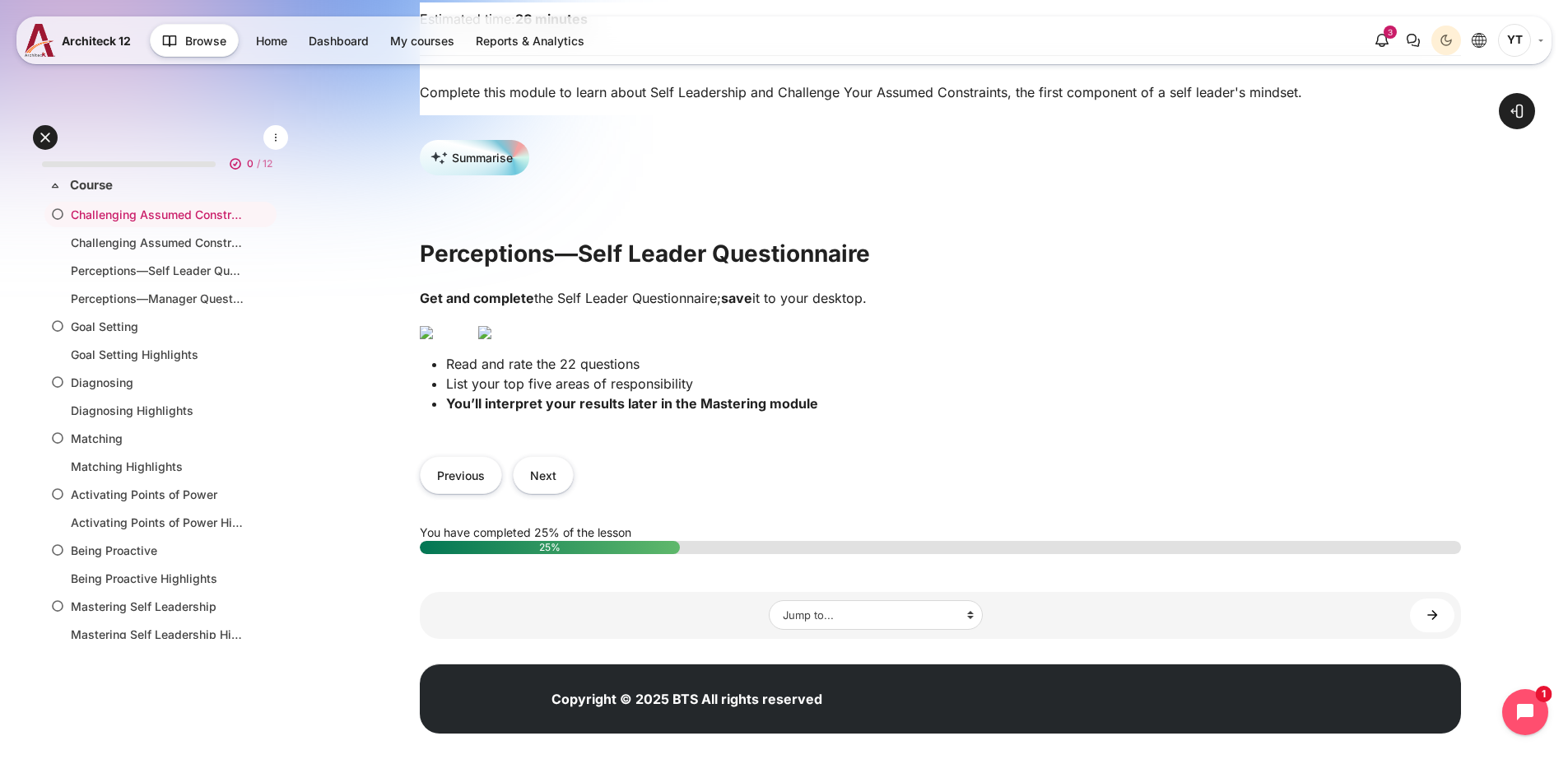
scroll to position [494, 0]
click at [471, 491] on button "Previous" at bounding box center [461, 475] width 83 height 37
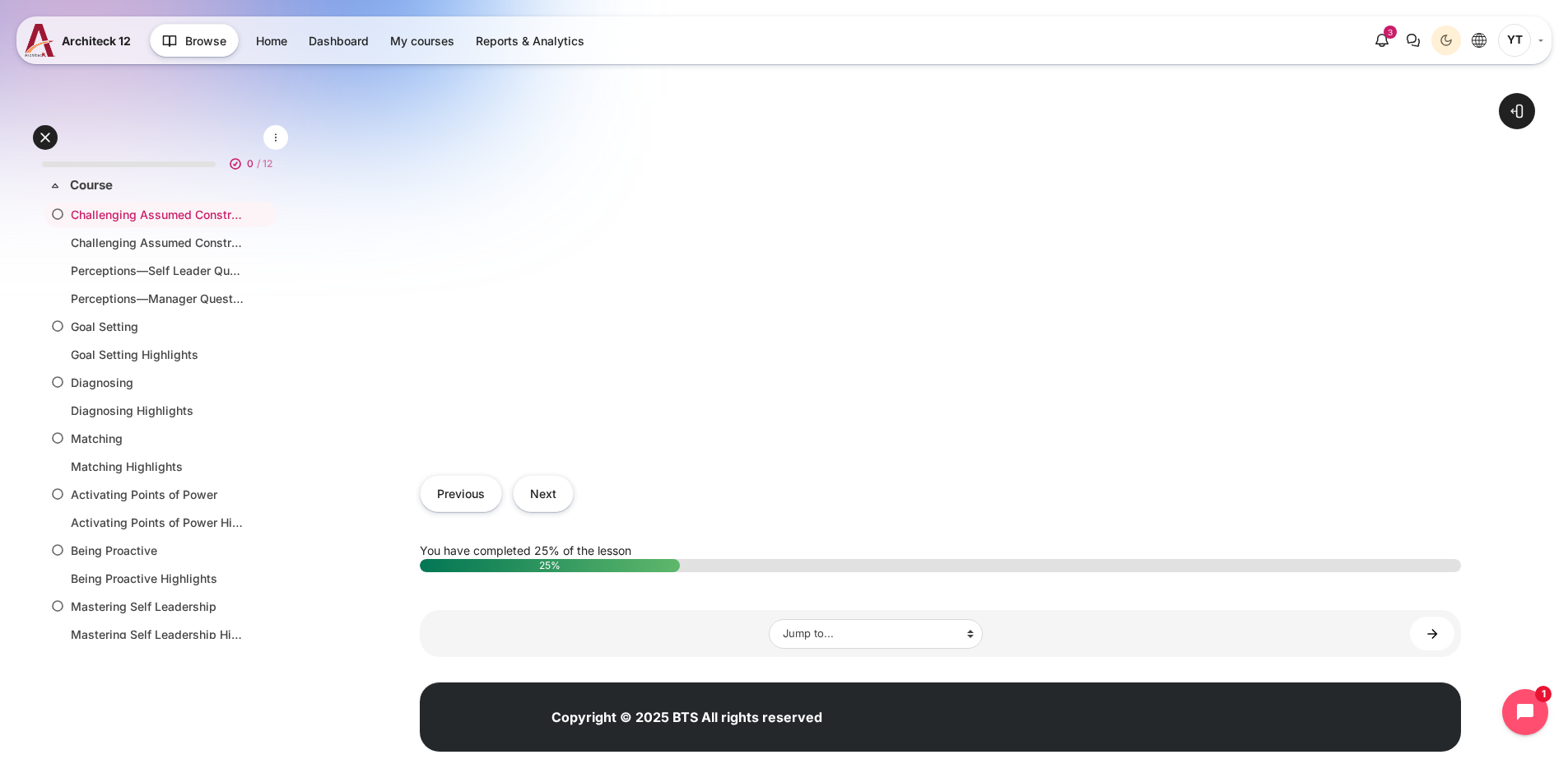
scroll to position [793, 0]
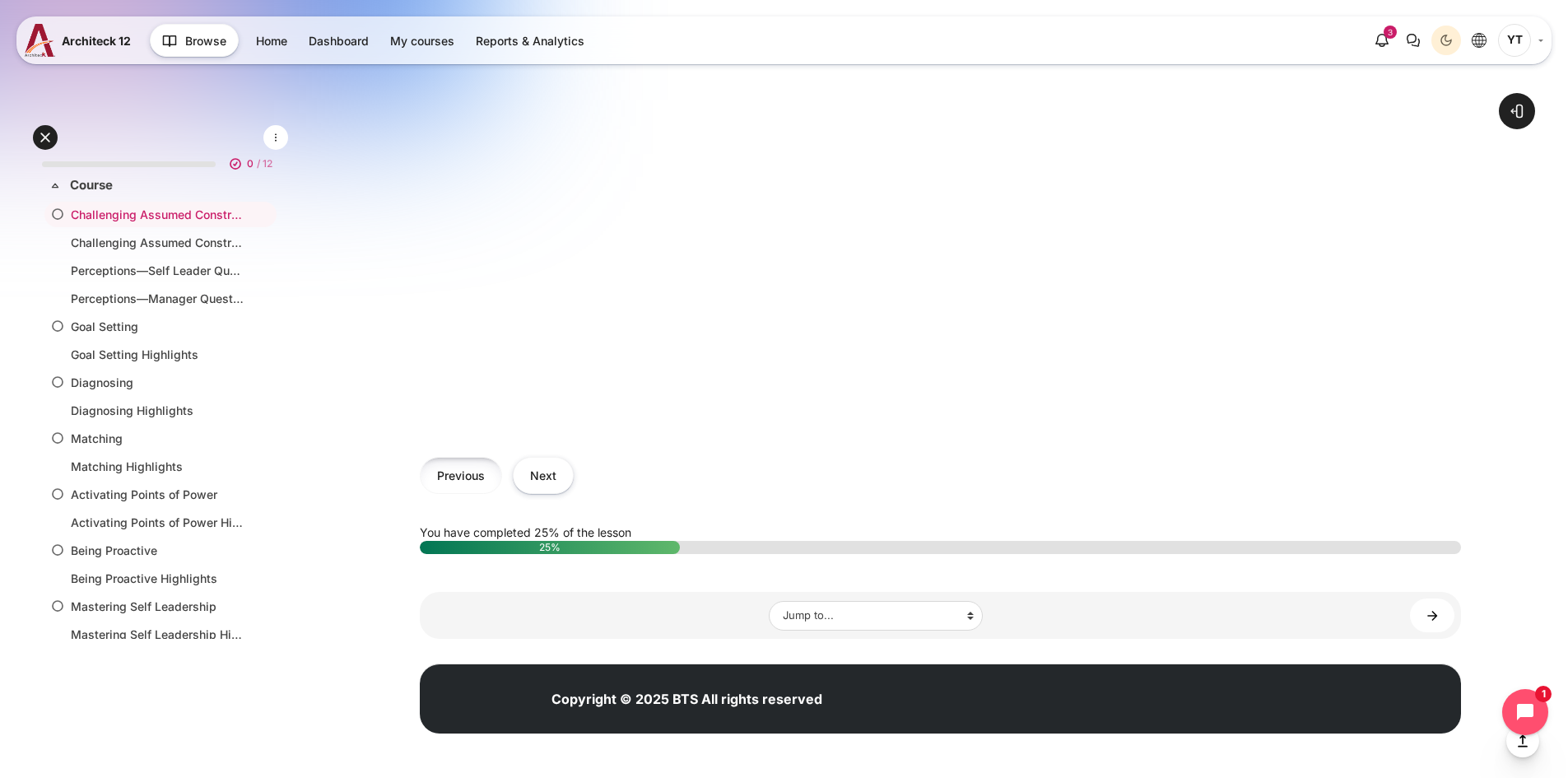
click at [466, 477] on button "Previous" at bounding box center [461, 475] width 83 height 37
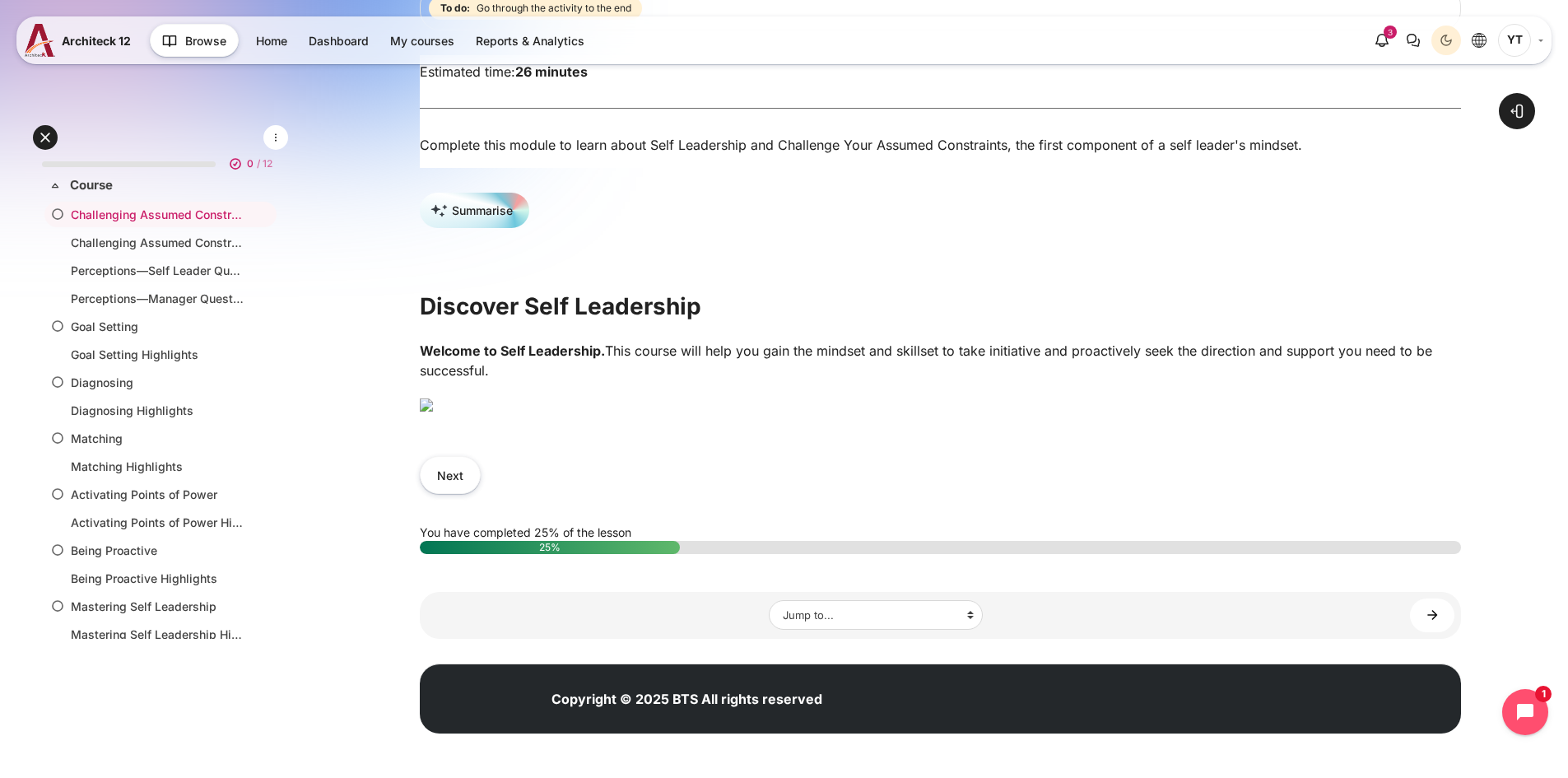
scroll to position [600, 0]
click at [465, 476] on button "Next" at bounding box center [450, 475] width 61 height 37
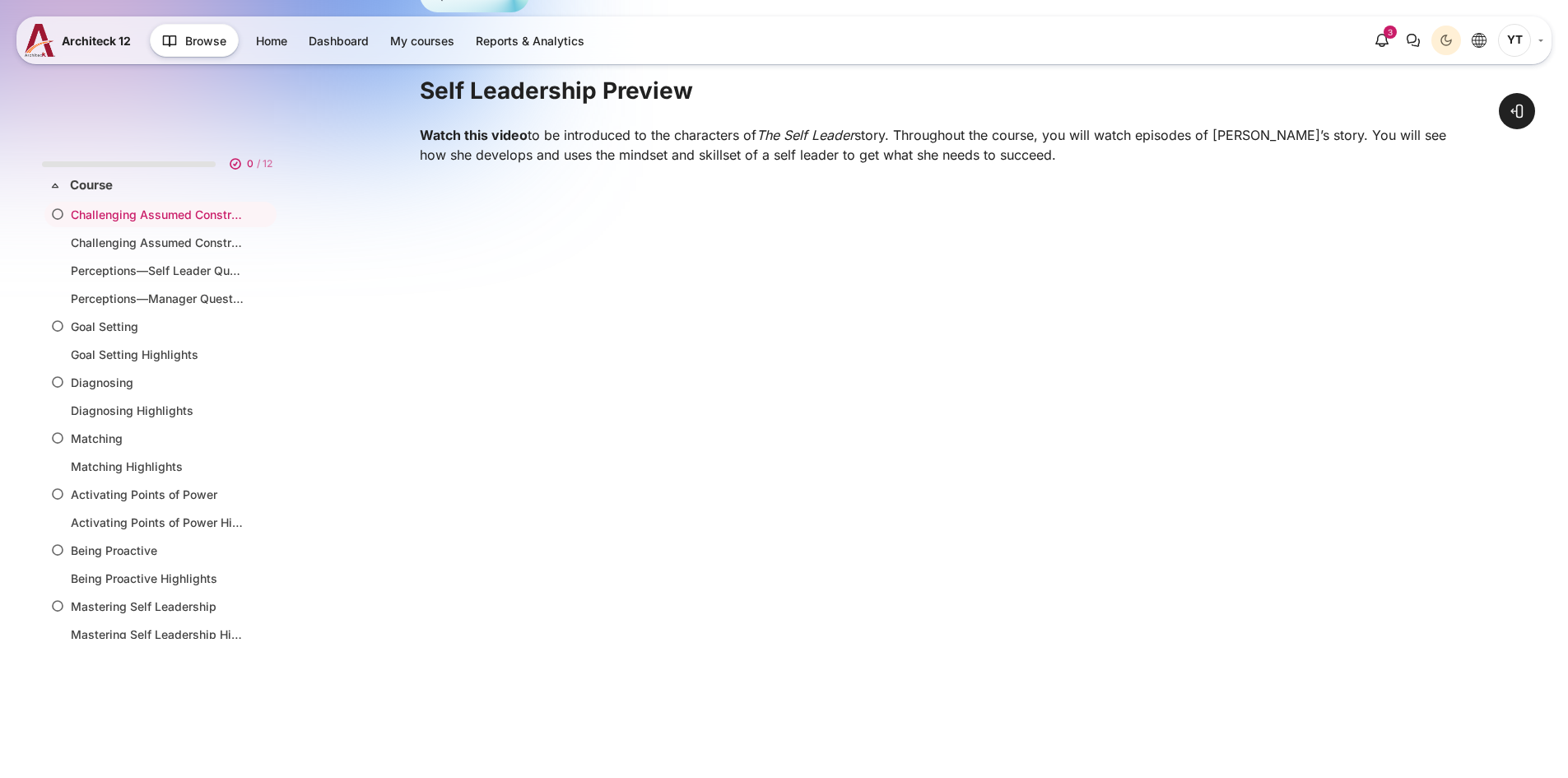
scroll to position [659, 0]
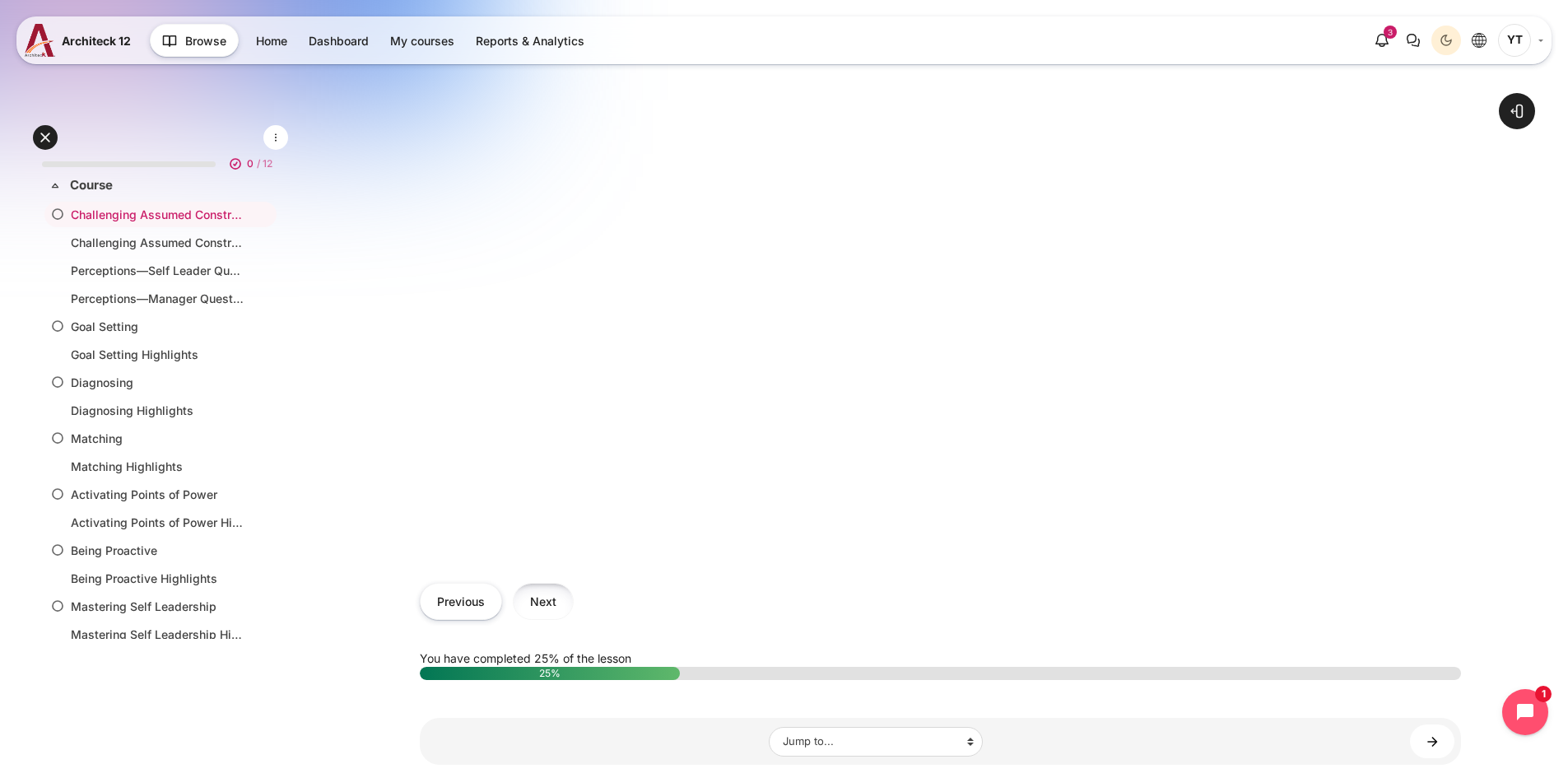
click at [556, 619] on button "Next" at bounding box center [543, 602] width 61 height 37
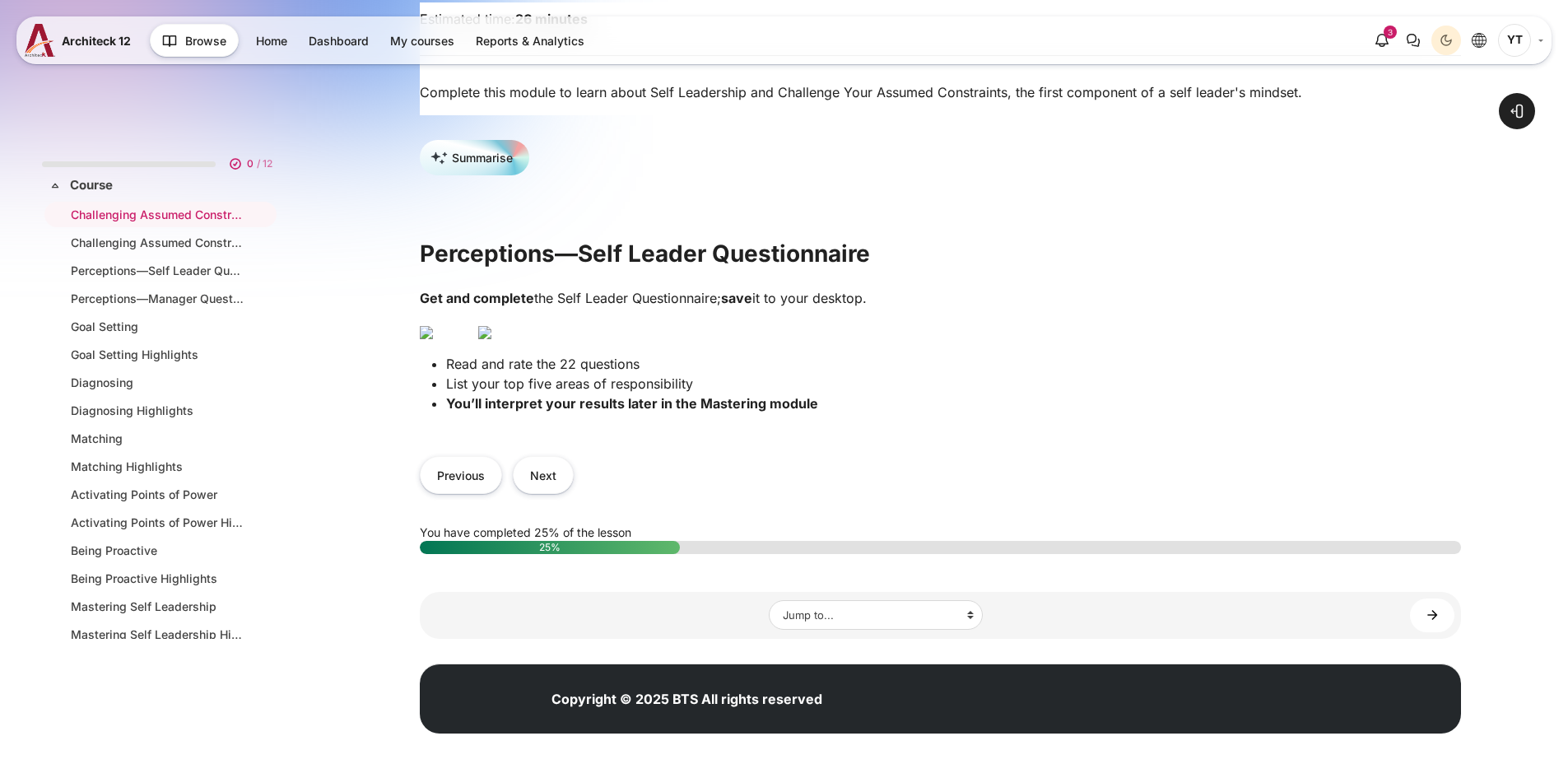
scroll to position [412, 0]
click at [541, 493] on button "Next" at bounding box center [543, 475] width 61 height 37
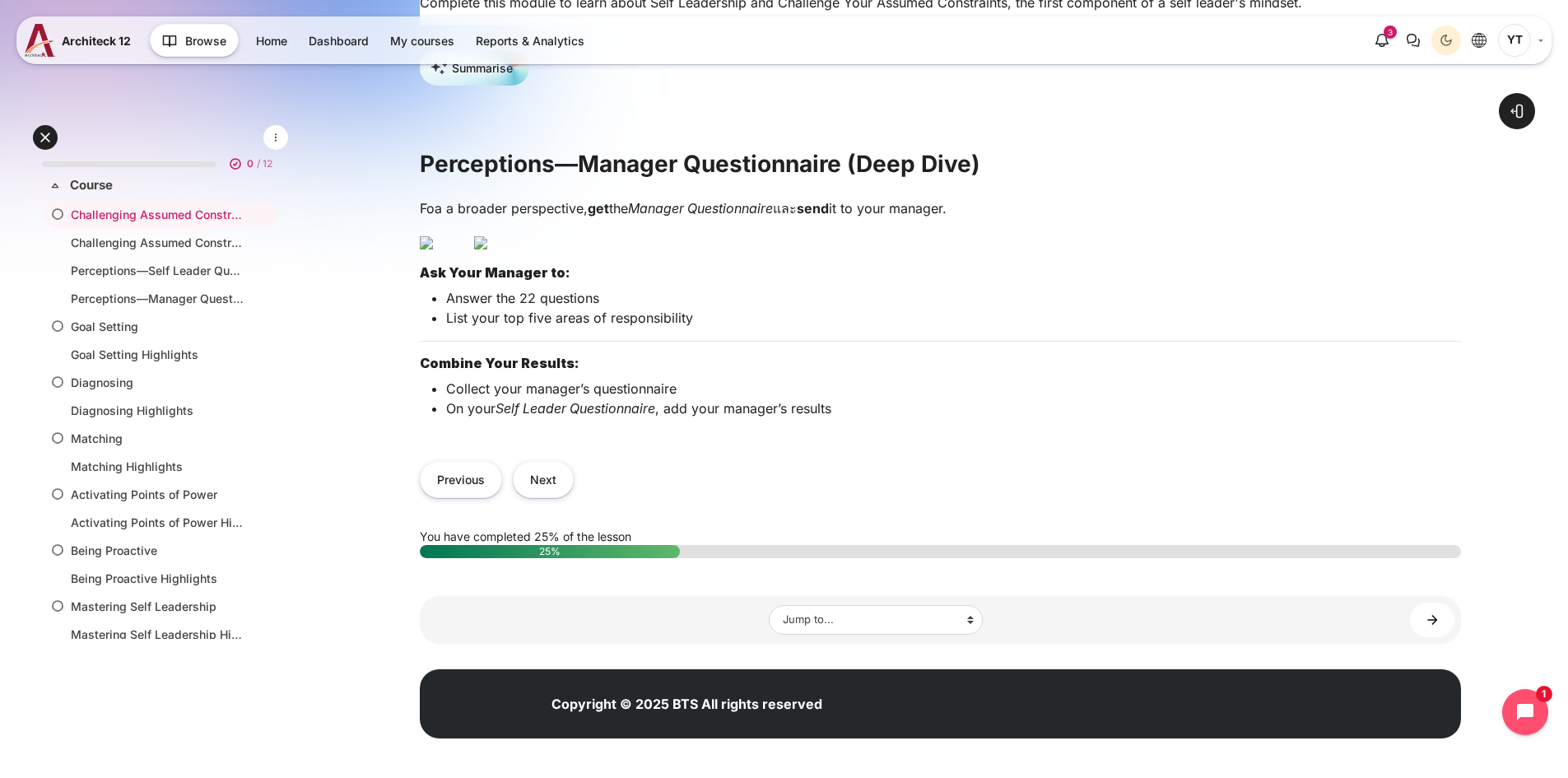
scroll to position [412, 0]
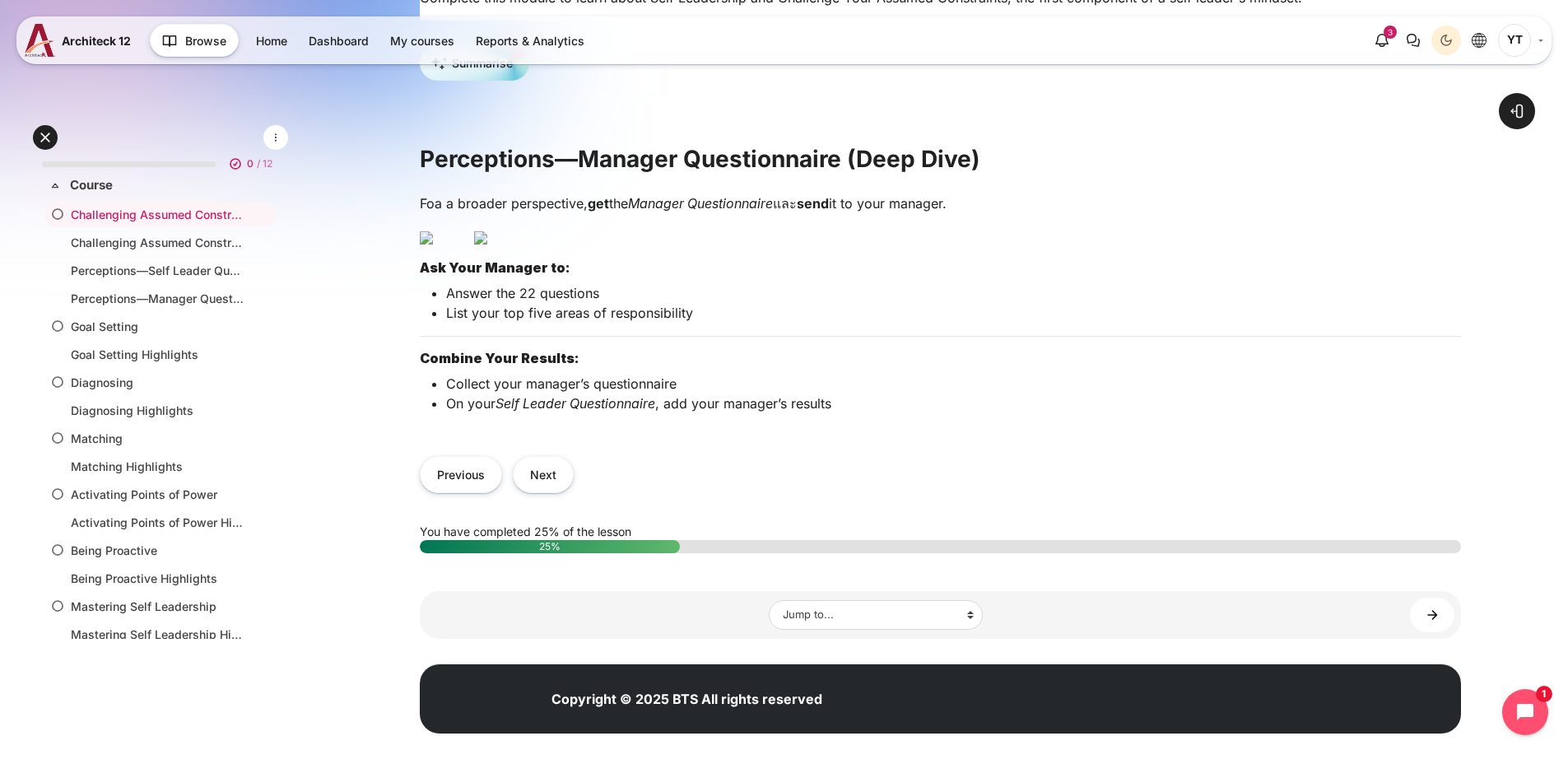
click at [488, 245] on img "Content" at bounding box center [481, 238] width 13 height 14
click at [552, 469] on button "Next" at bounding box center [543, 475] width 61 height 37
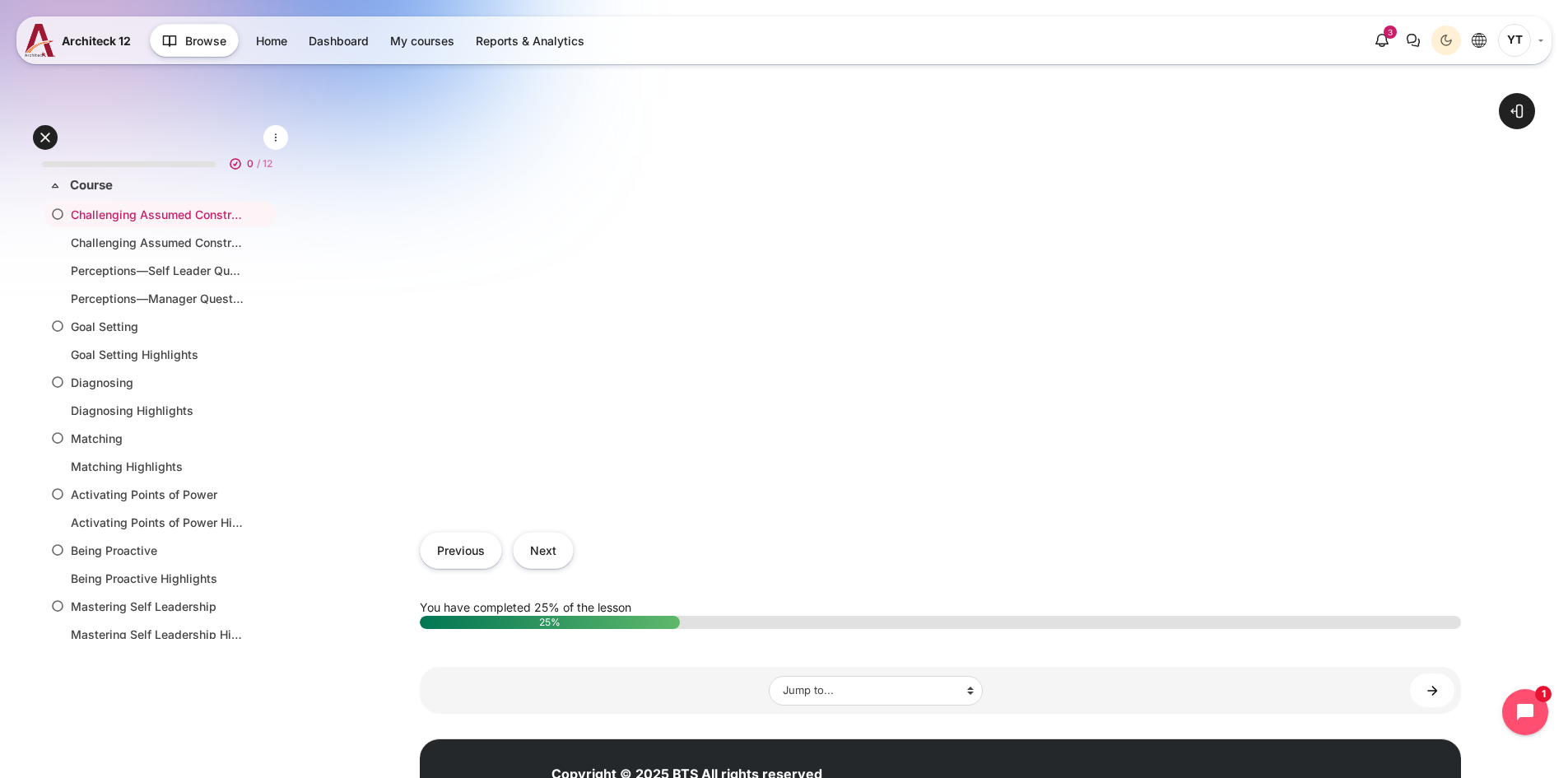
scroll to position [691, 0]
click at [510, 564] on div "Previous Next" at bounding box center [940, 549] width 1041 height 70
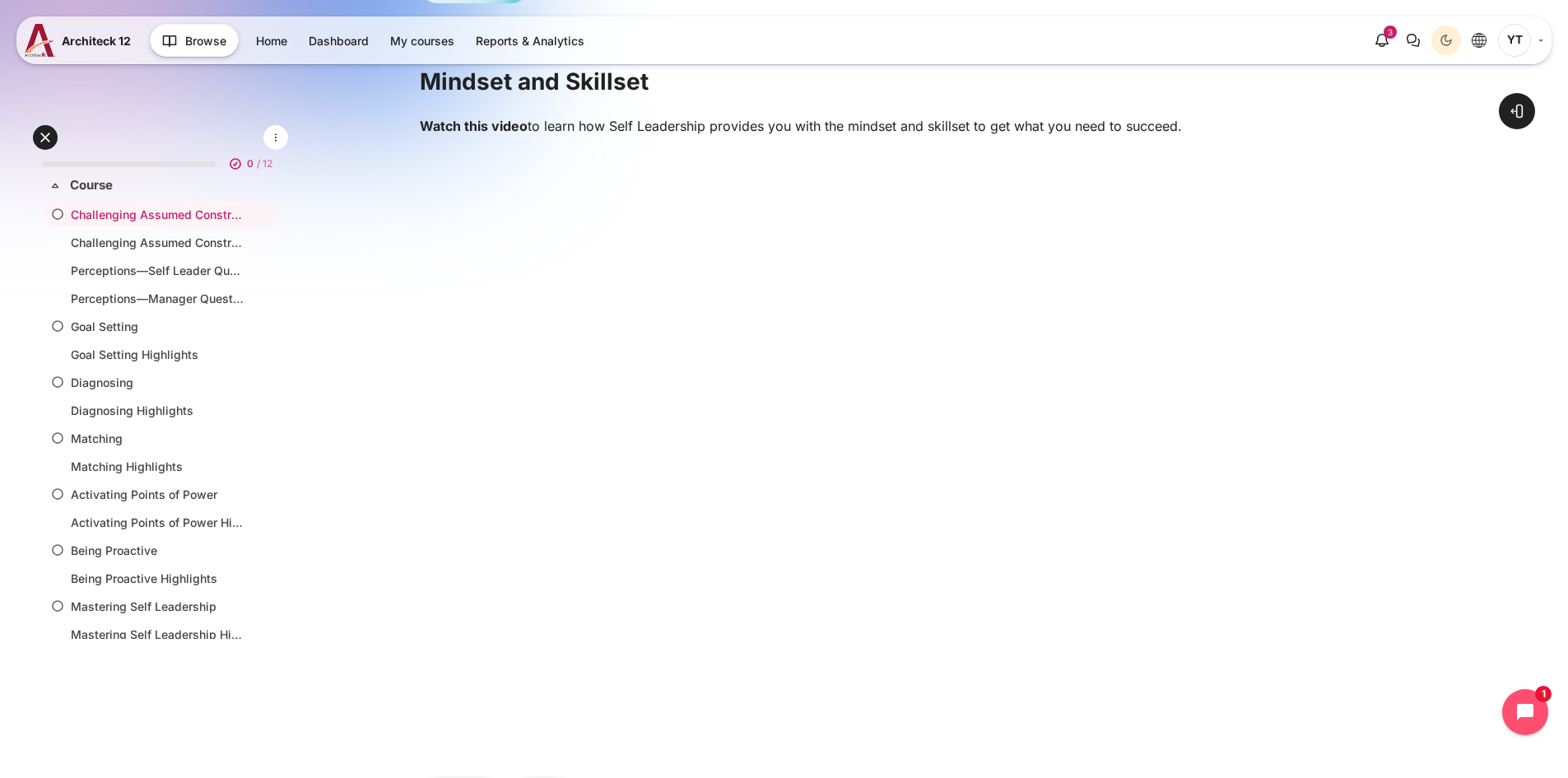
scroll to position [608, 0]
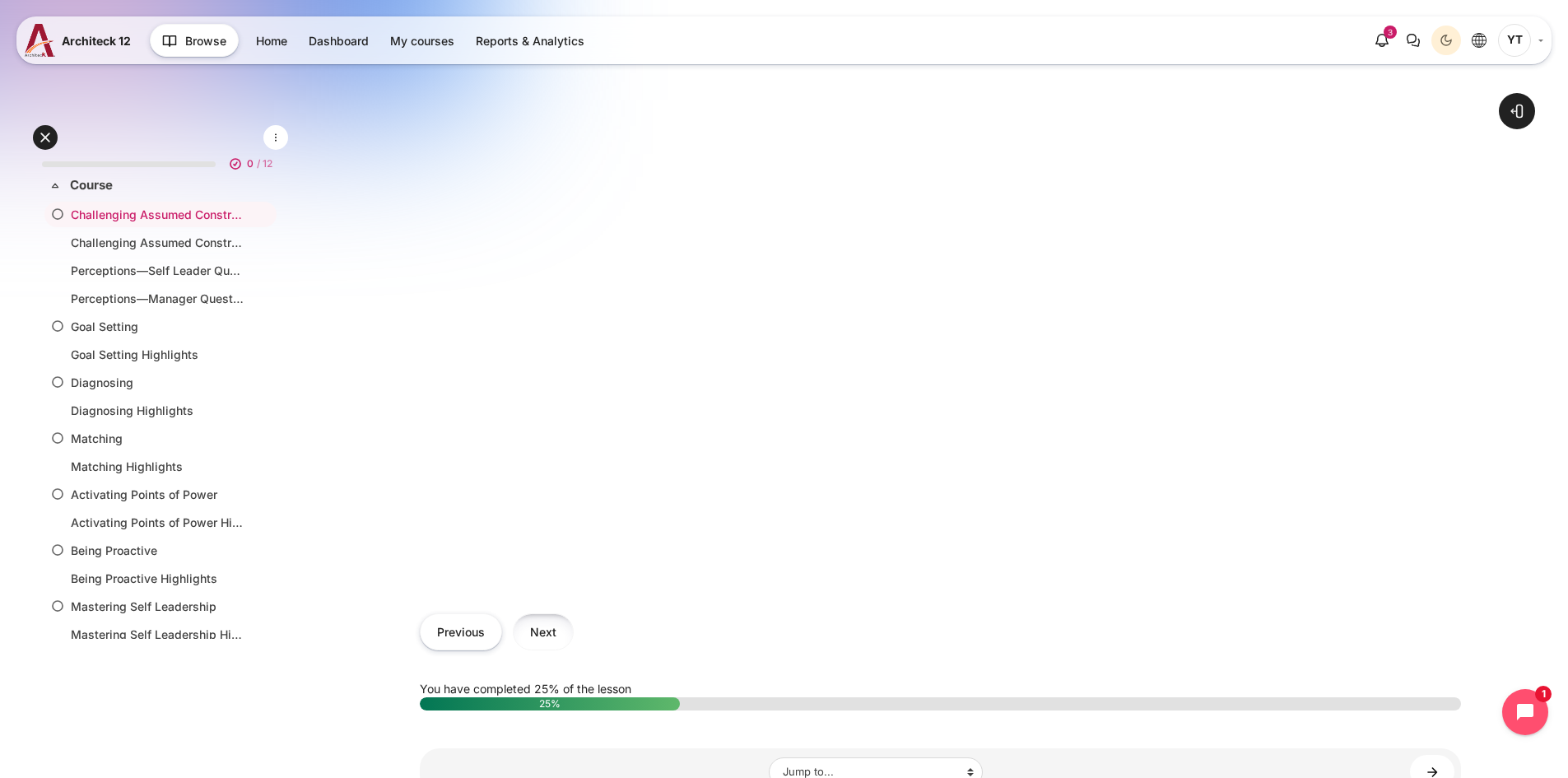
click at [551, 650] on button "Next" at bounding box center [543, 632] width 61 height 37
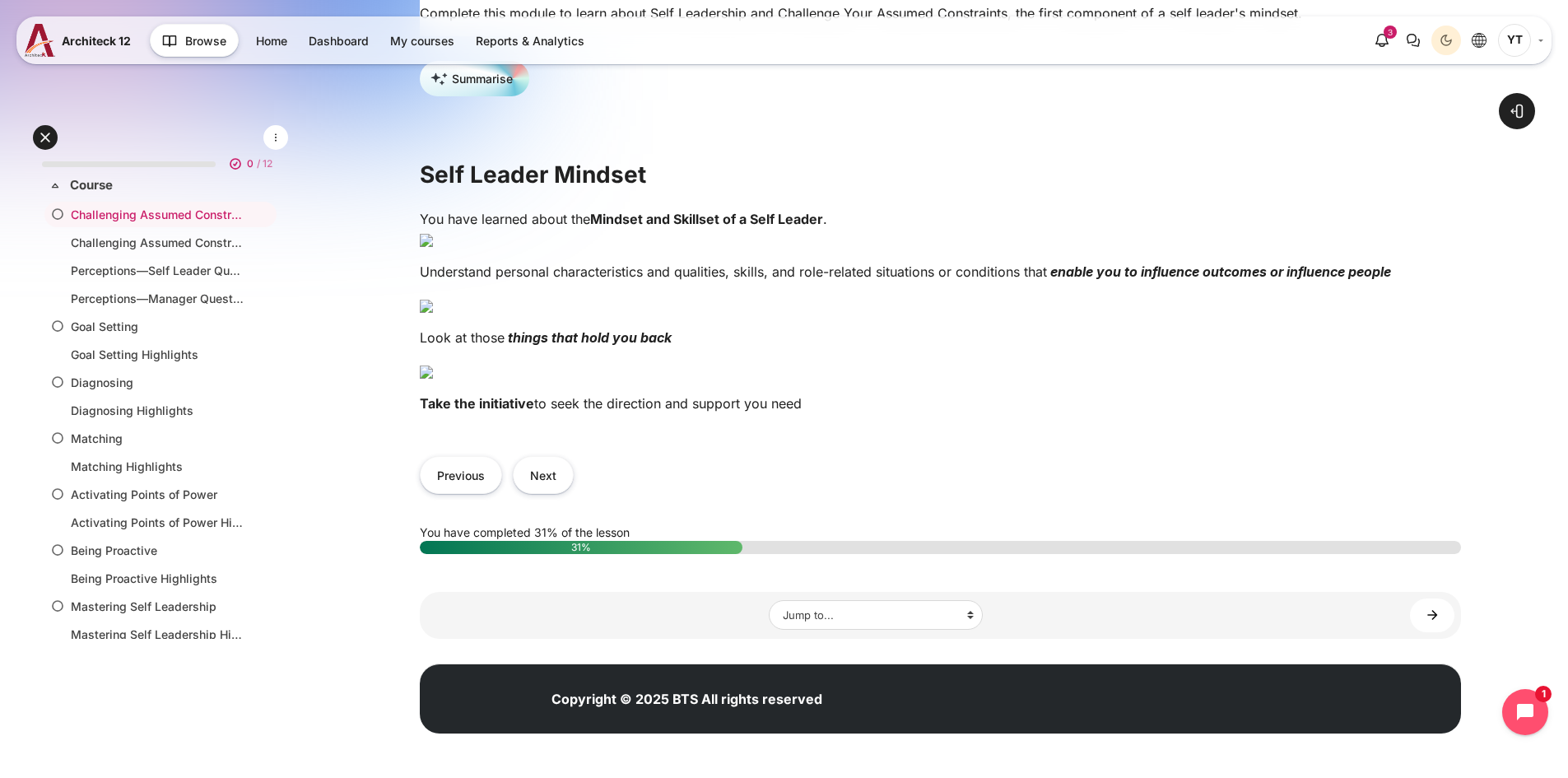
scroll to position [311, 0]
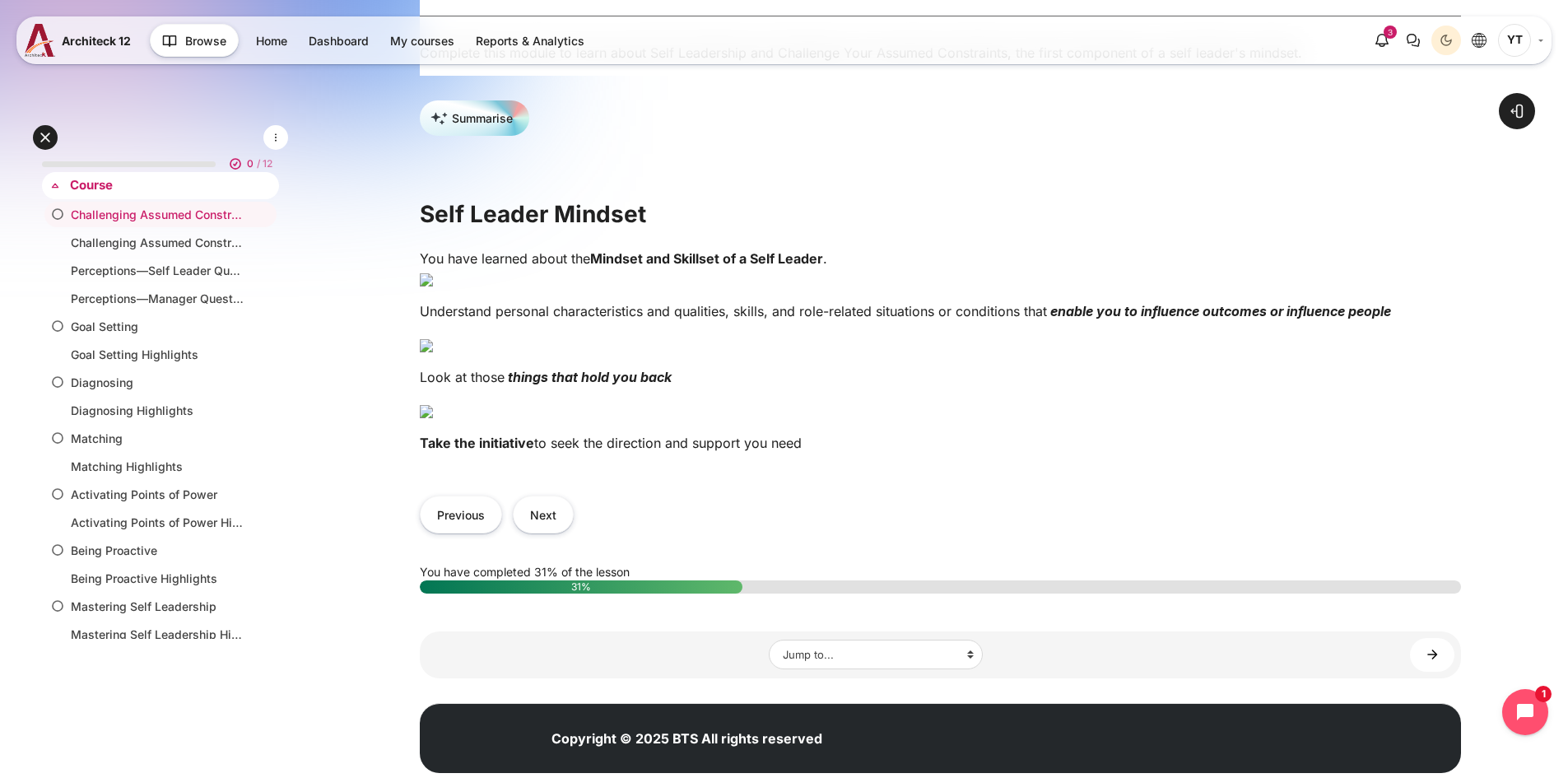
click at [67, 187] on link "Expand Collapse" at bounding box center [58, 186] width 23 height 17
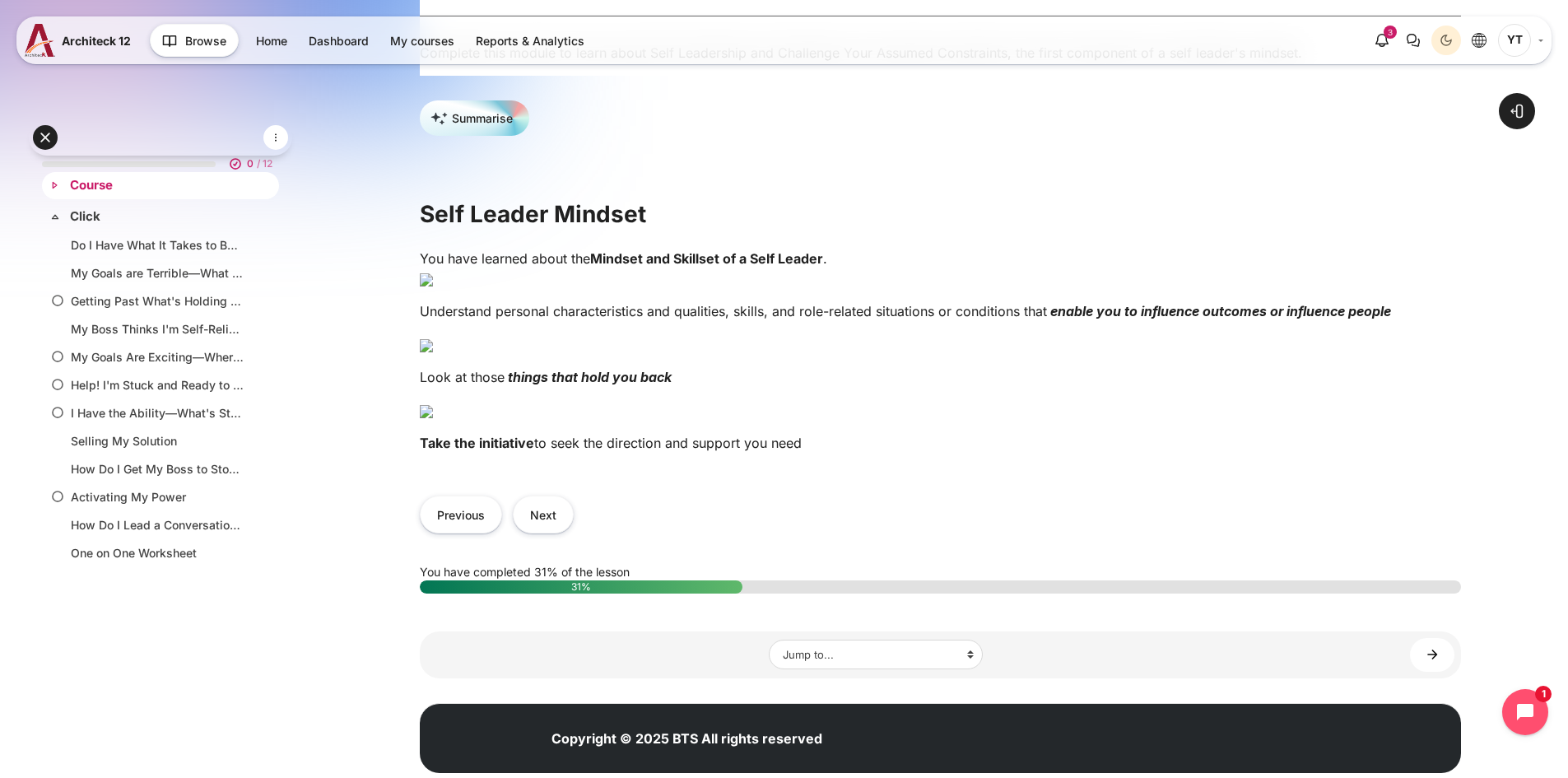
scroll to position [0, 0]
click at [71, 181] on link "Course" at bounding box center [159, 186] width 178 height 19
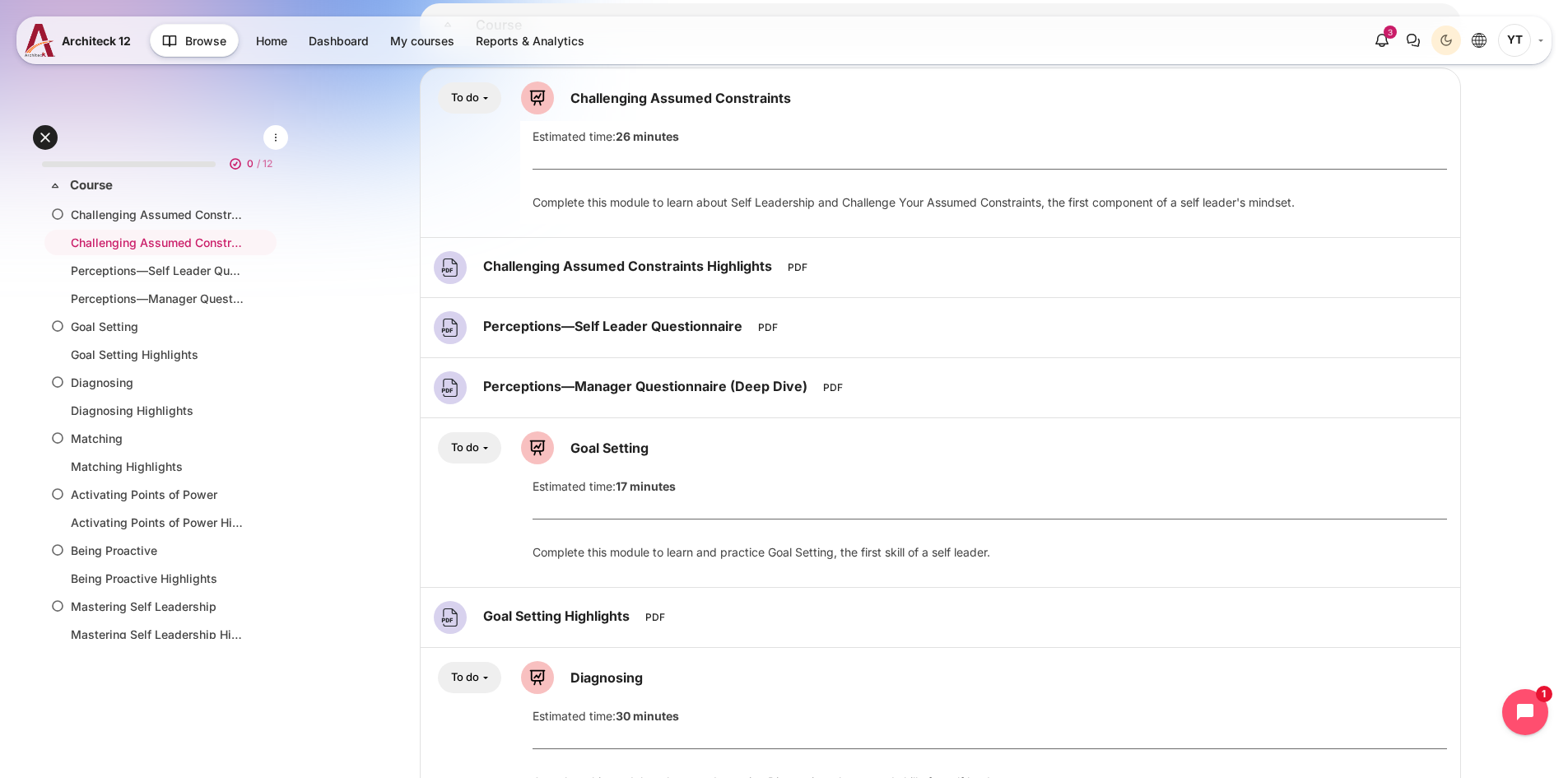
scroll to position [247, 0]
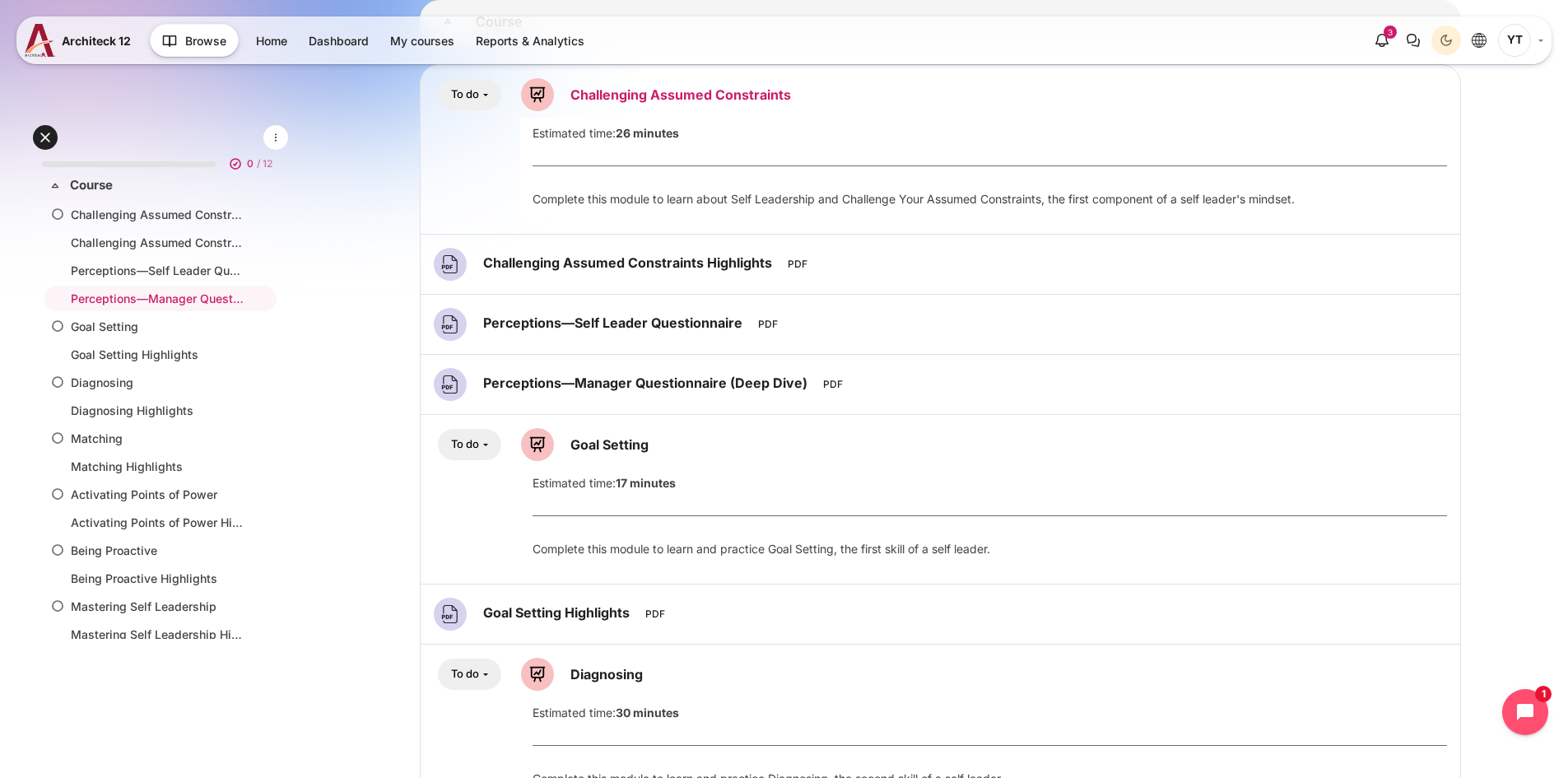
click at [673, 100] on link "Challenging Assumed Constraints Lesson" at bounding box center [680, 95] width 220 height 17
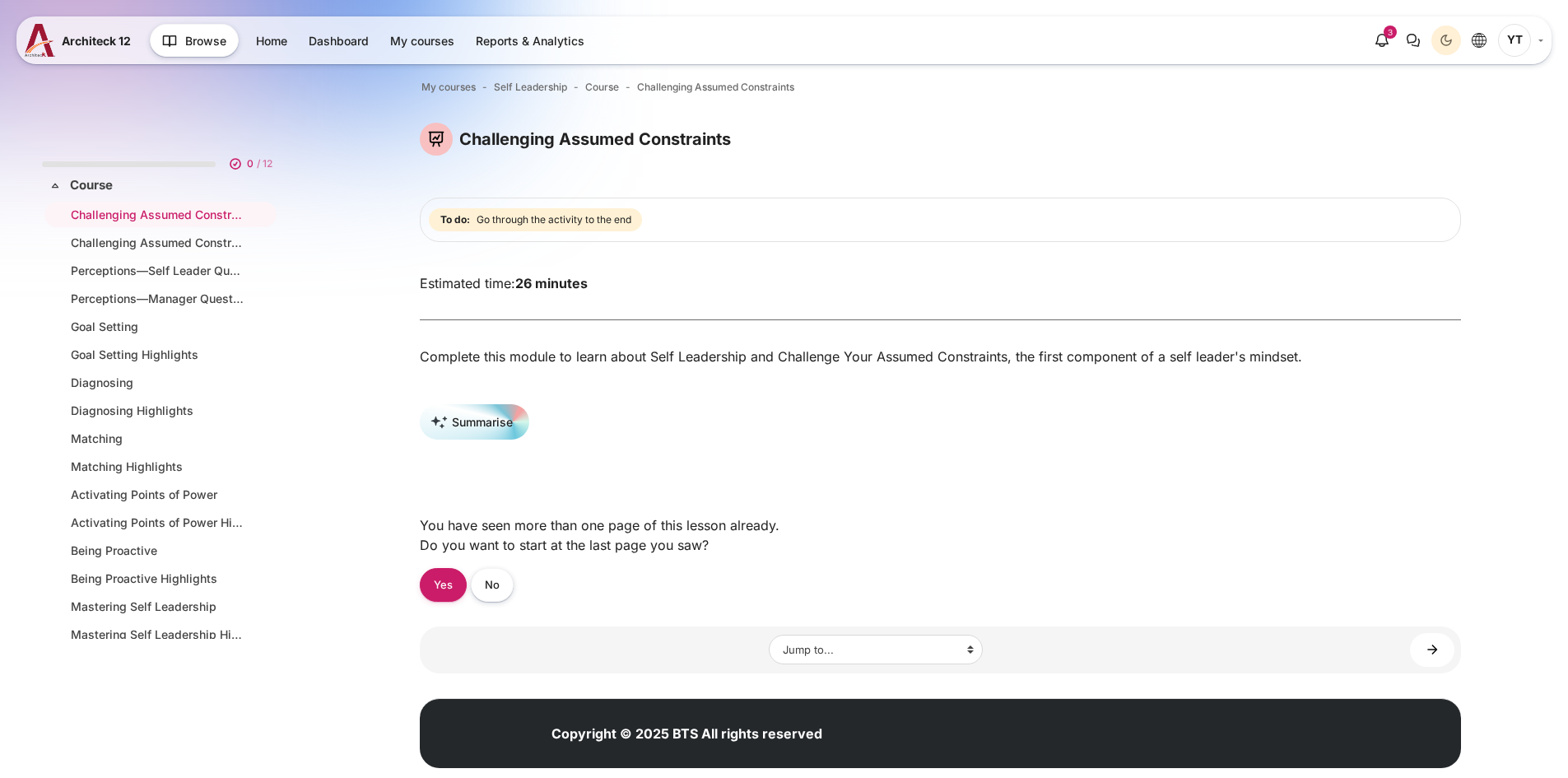
scroll to position [51, 0]
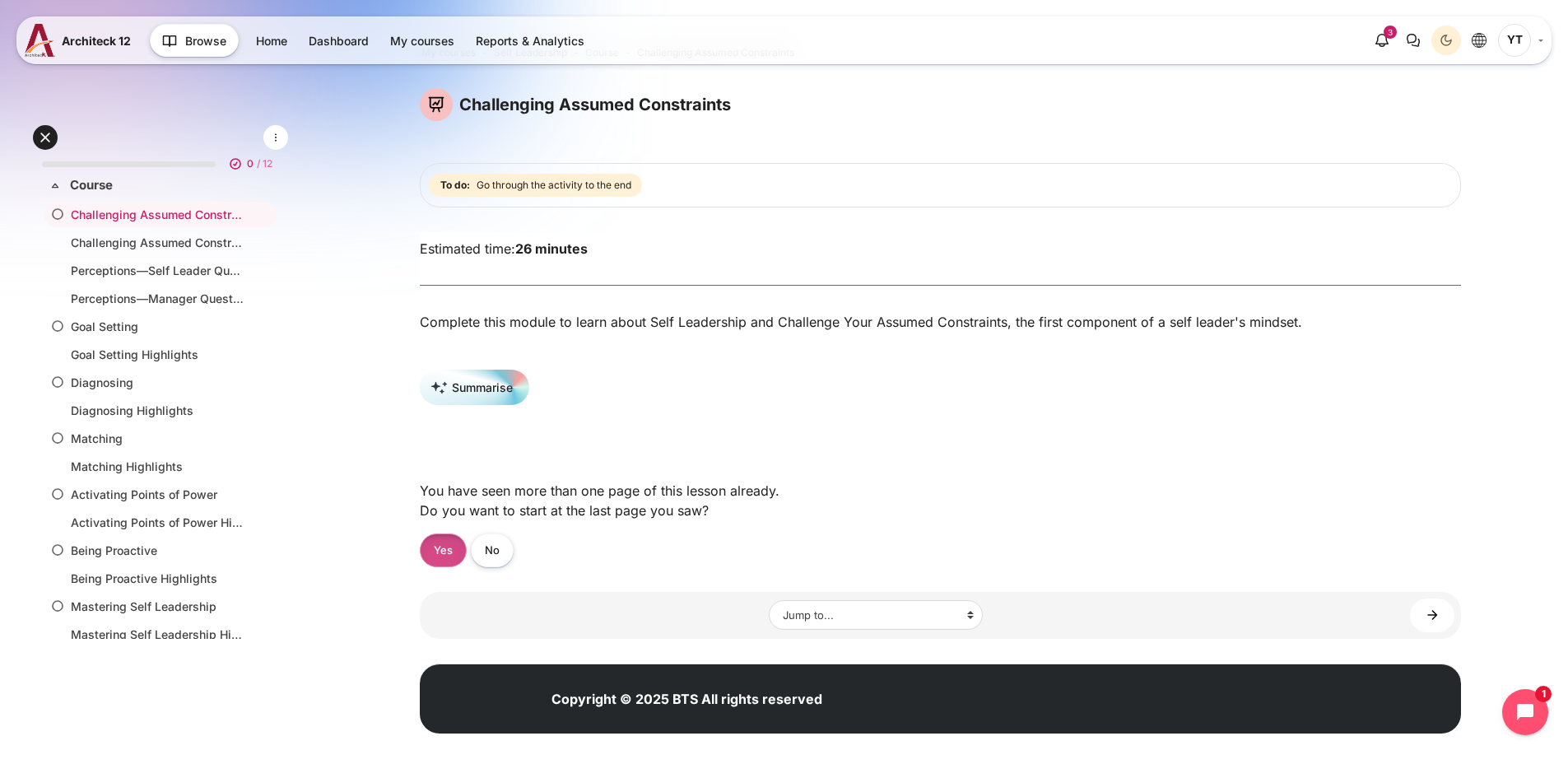
click at [439, 553] on link "Yes" at bounding box center [444, 550] width 47 height 34
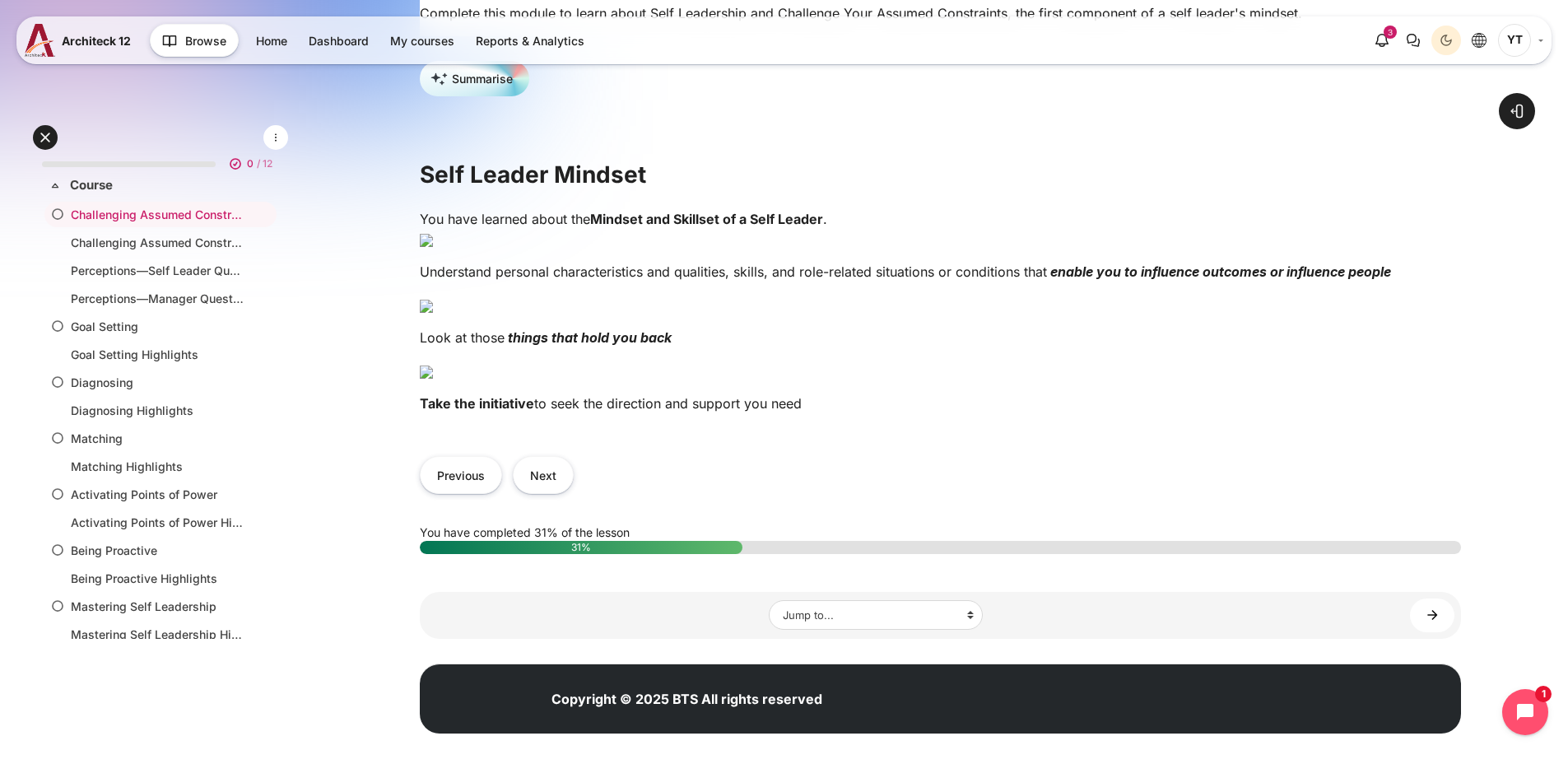
scroll to position [1134, 0]
click at [533, 478] on button "Next" at bounding box center [543, 475] width 61 height 37
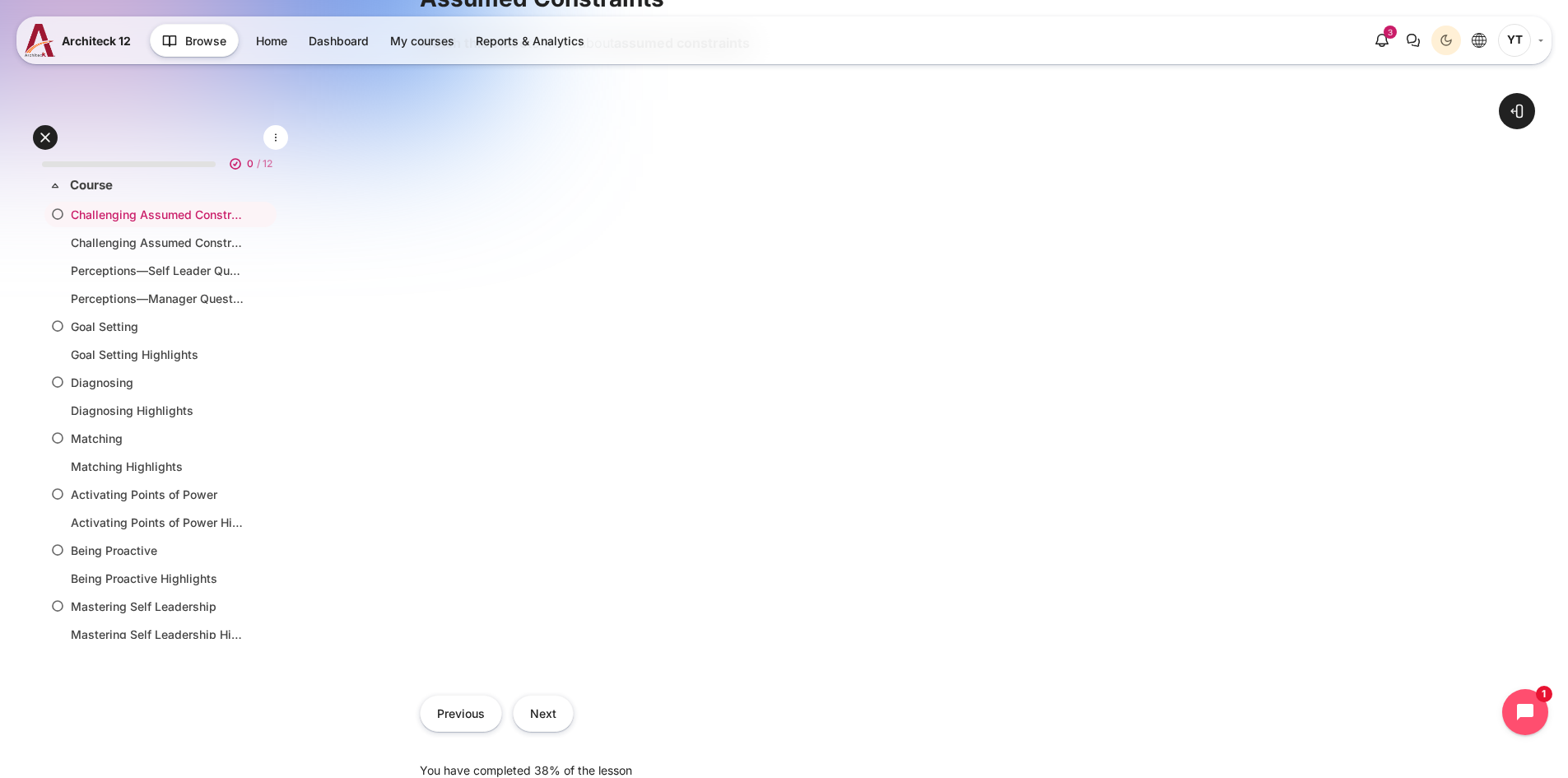
scroll to position [576, 0]
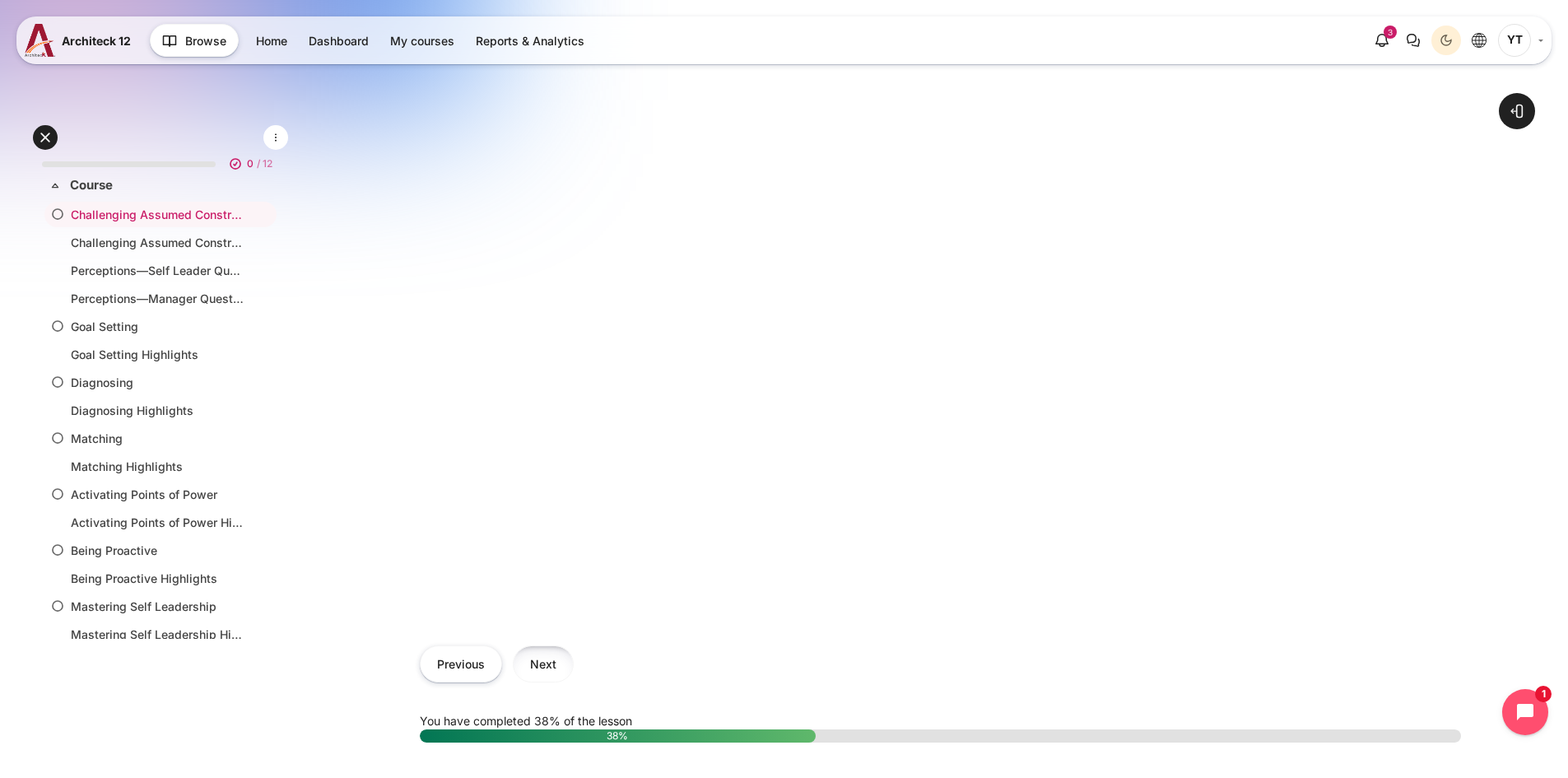
click at [536, 678] on button "Next" at bounding box center [543, 664] width 61 height 37
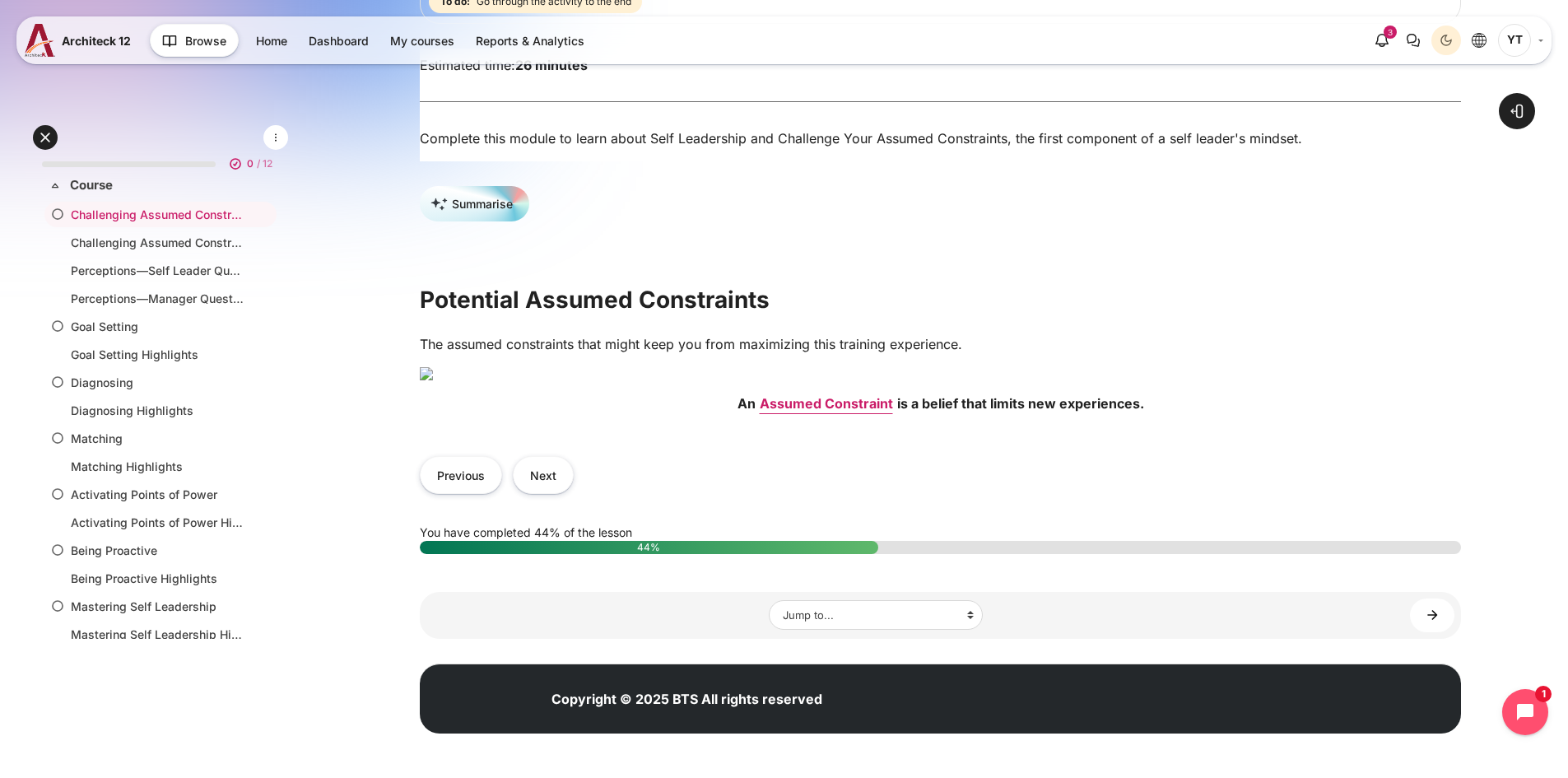
scroll to position [494, 0]
click at [539, 493] on button "Next" at bounding box center [543, 475] width 61 height 37
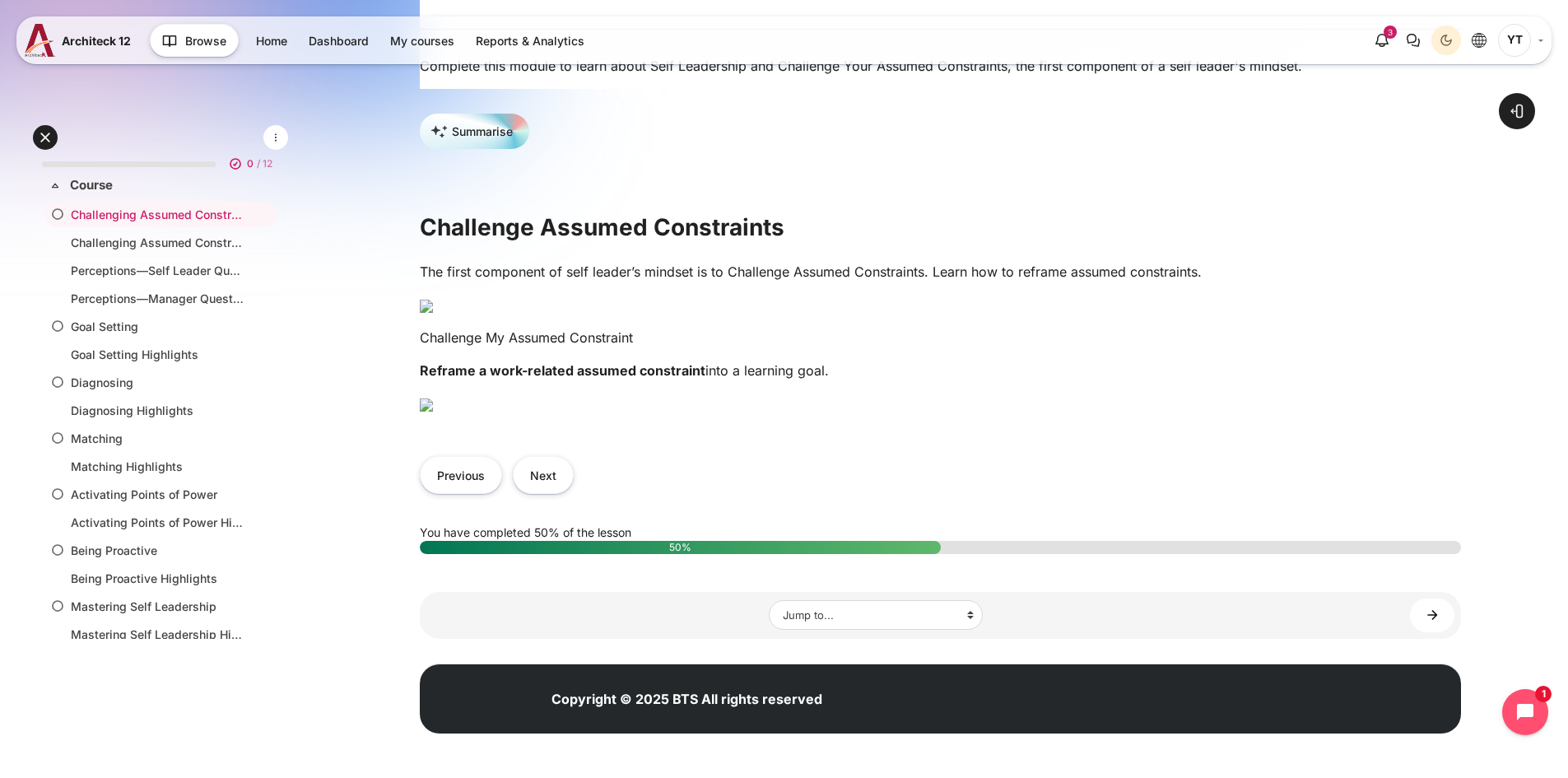
scroll to position [741, 0]
click at [433, 412] on img "Content" at bounding box center [427, 405] width 13 height 14
click at [610, 426] on div "The first component of self leader’s mindset is to Challenge Assumed Constraint…" at bounding box center [940, 343] width 1041 height 165
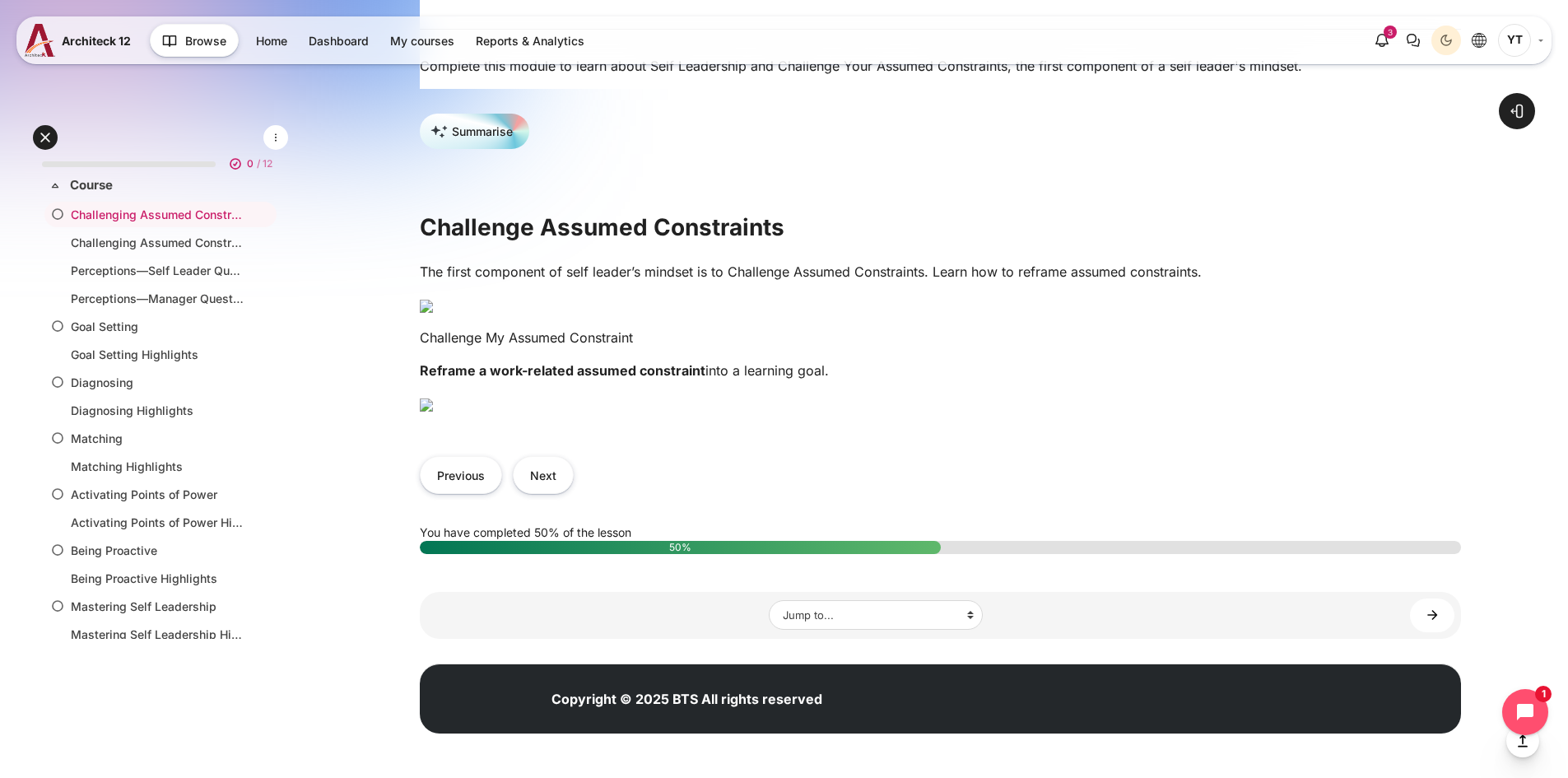
click at [433, 398] on img "Content" at bounding box center [427, 405] width 13 height 14
click at [433, 412] on img "Content" at bounding box center [427, 405] width 13 height 14
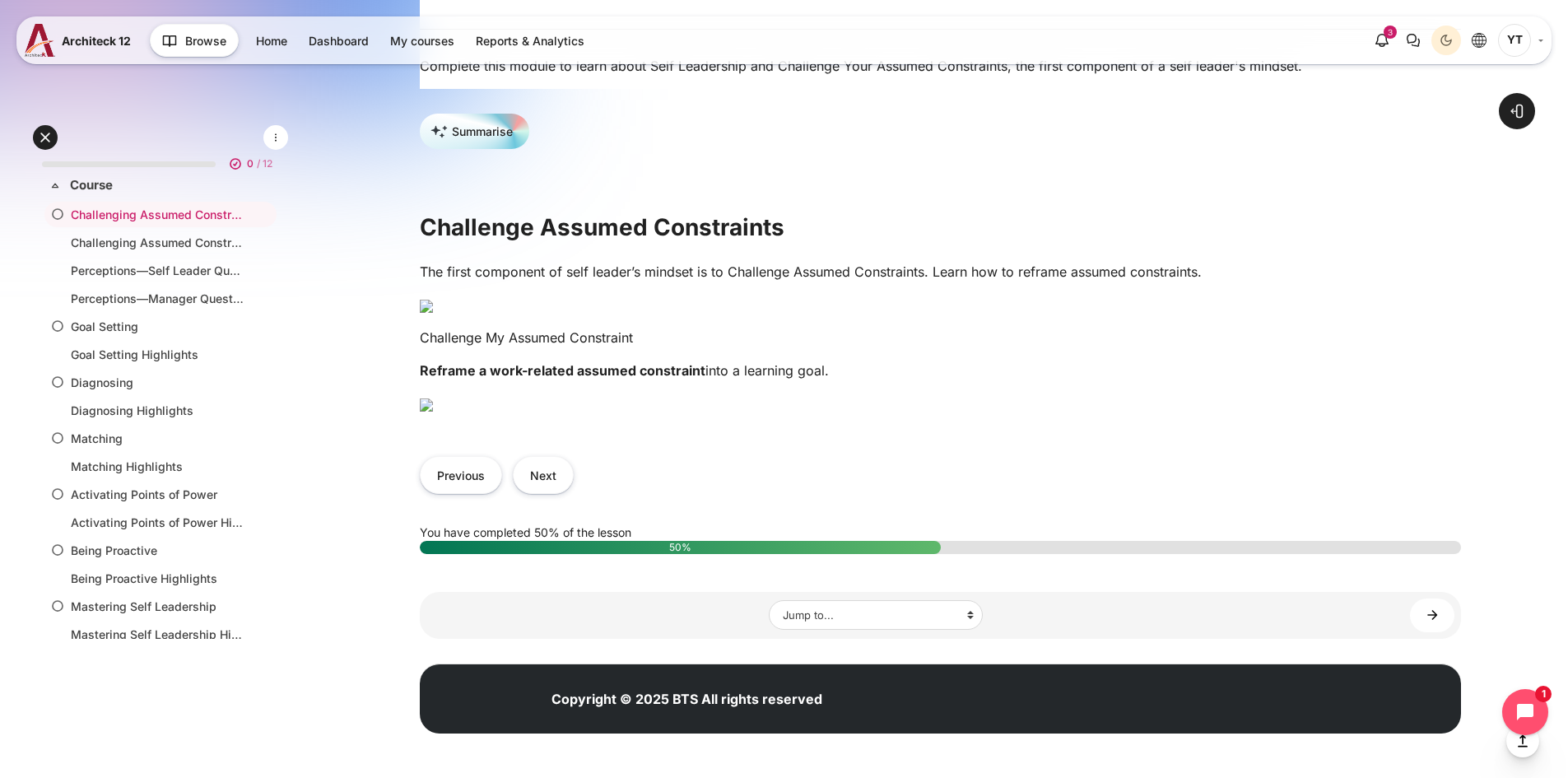
click at [433, 398] on img "Content" at bounding box center [427, 405] width 13 height 14
click at [433, 412] on img "Content" at bounding box center [427, 405] width 13 height 14
drag, startPoint x: 532, startPoint y: 161, endPoint x: 845, endPoint y: 159, distance: 313.0
click at [845, 360] on p "Reframe a work-related assumed constraint into a learning goal." at bounding box center [940, 370] width 1041 height 19
click at [191, 251] on link "Challenging Assumed Constraints Highlights" at bounding box center [157, 242] width 173 height 17
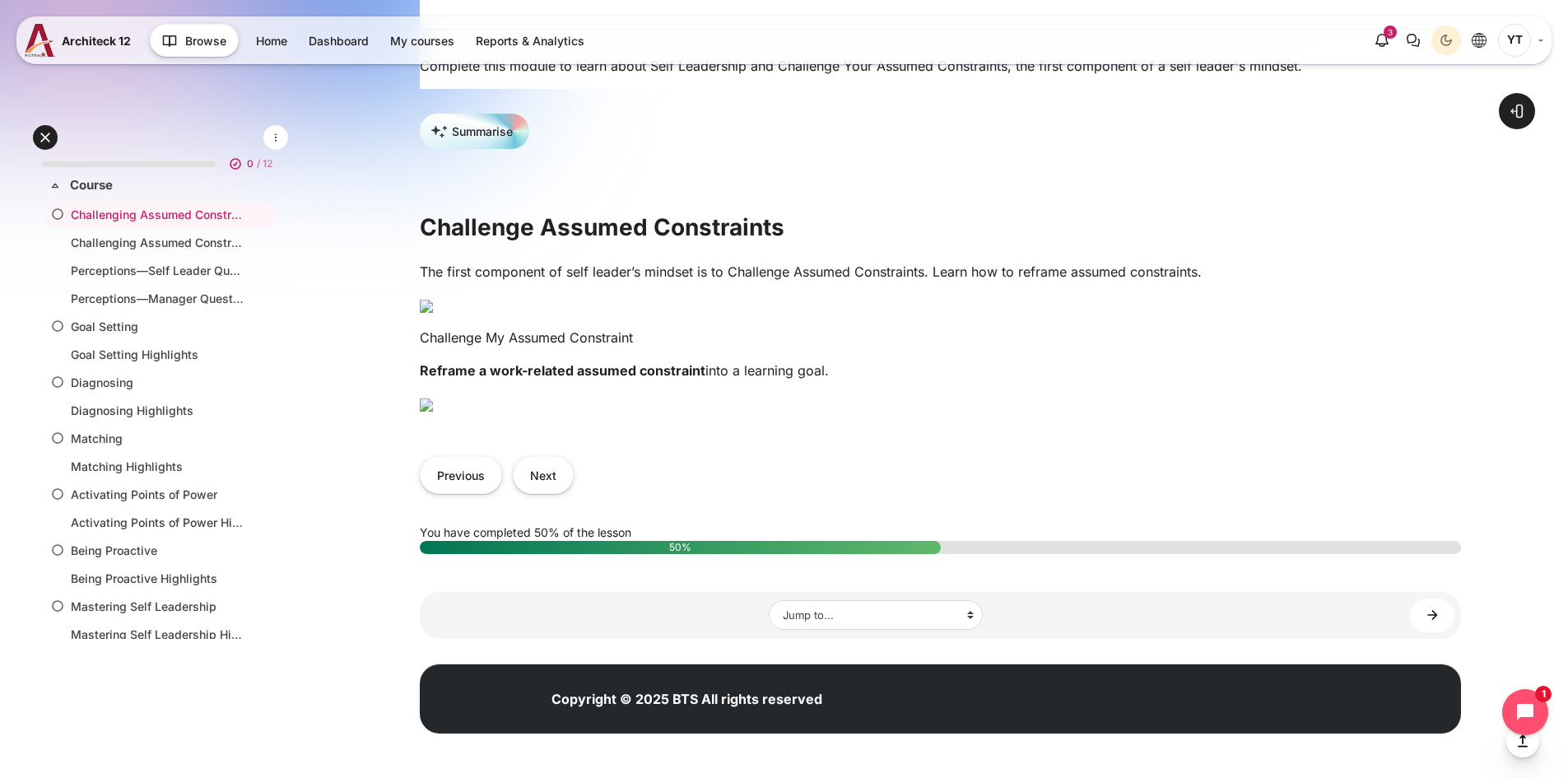
click at [433, 412] on img "Content" at bounding box center [427, 405] width 13 height 14
click at [433, 398] on img "Content" at bounding box center [427, 405] width 13 height 14
click at [689, 262] on div "The first component of self leader’s mindset is to Challenge Assumed Constraint…" at bounding box center [940, 343] width 1041 height 165
click at [433, 398] on img "Content" at bounding box center [427, 405] width 13 height 14
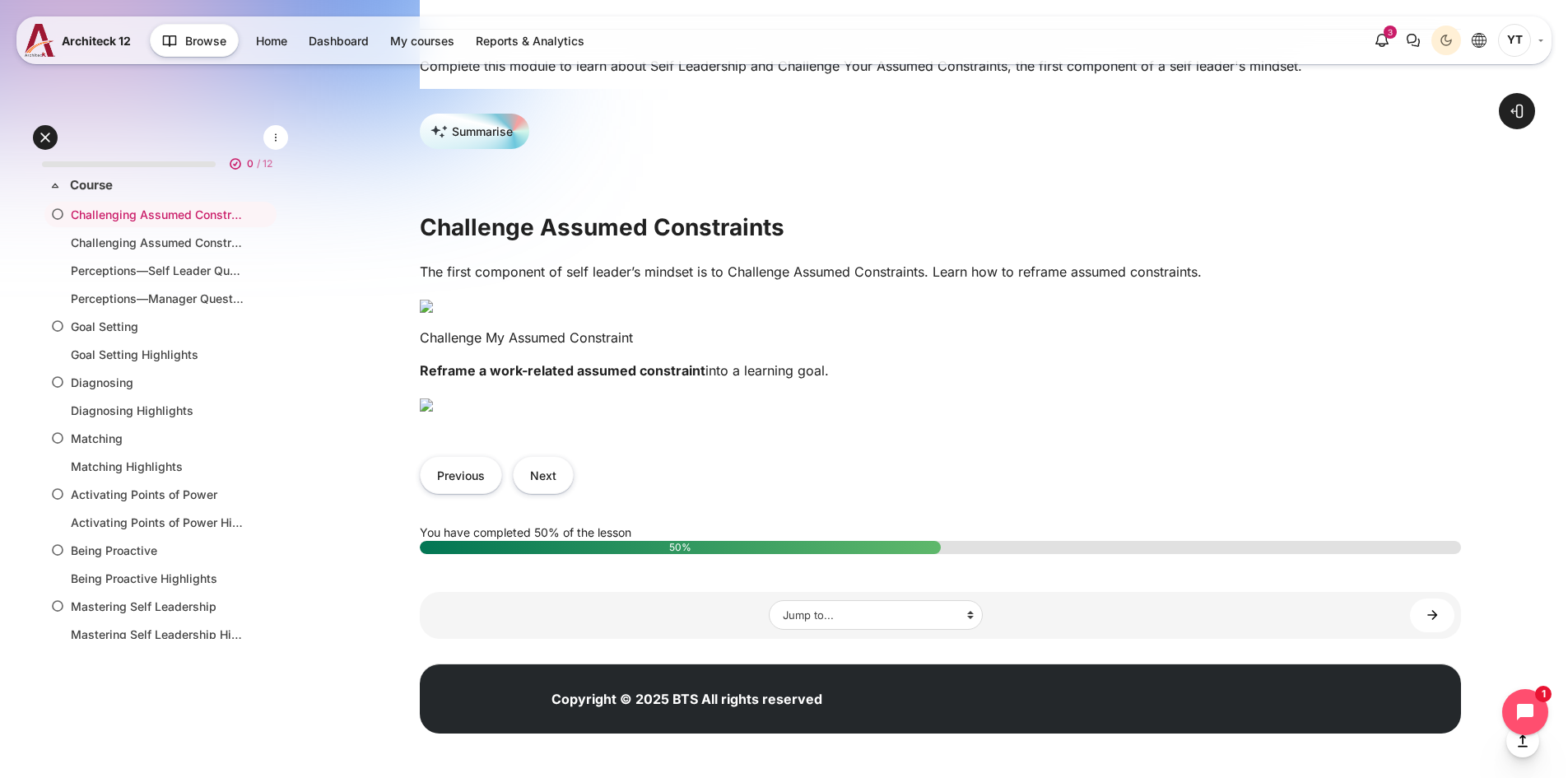
click at [433, 398] on img "Content" at bounding box center [427, 405] width 13 height 14
click at [433, 412] on img "Content" at bounding box center [427, 405] width 13 height 14
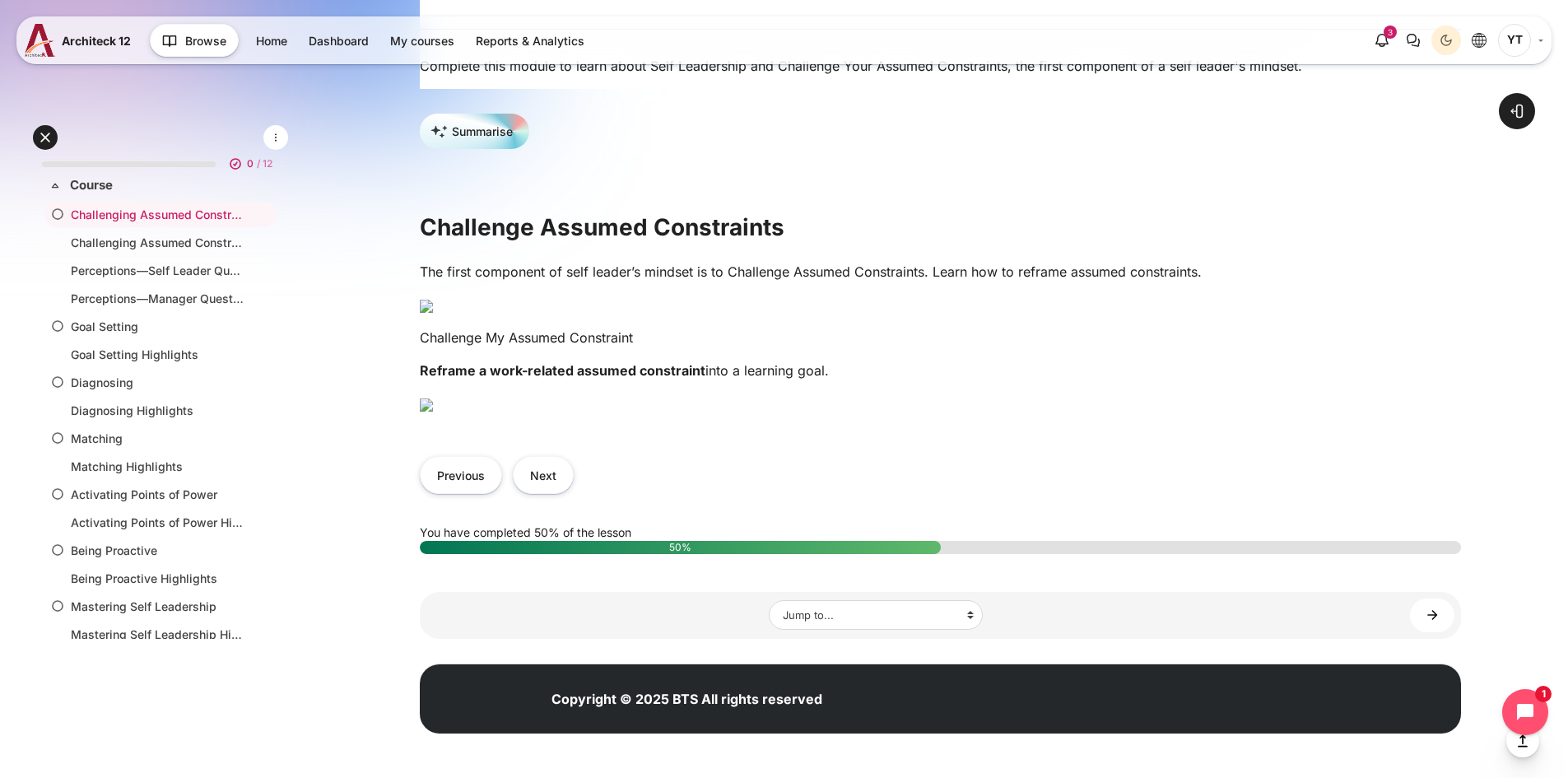
click at [433, 398] on img "Content" at bounding box center [427, 405] width 13 height 14
click at [433, 412] on img "Content" at bounding box center [427, 405] width 13 height 14
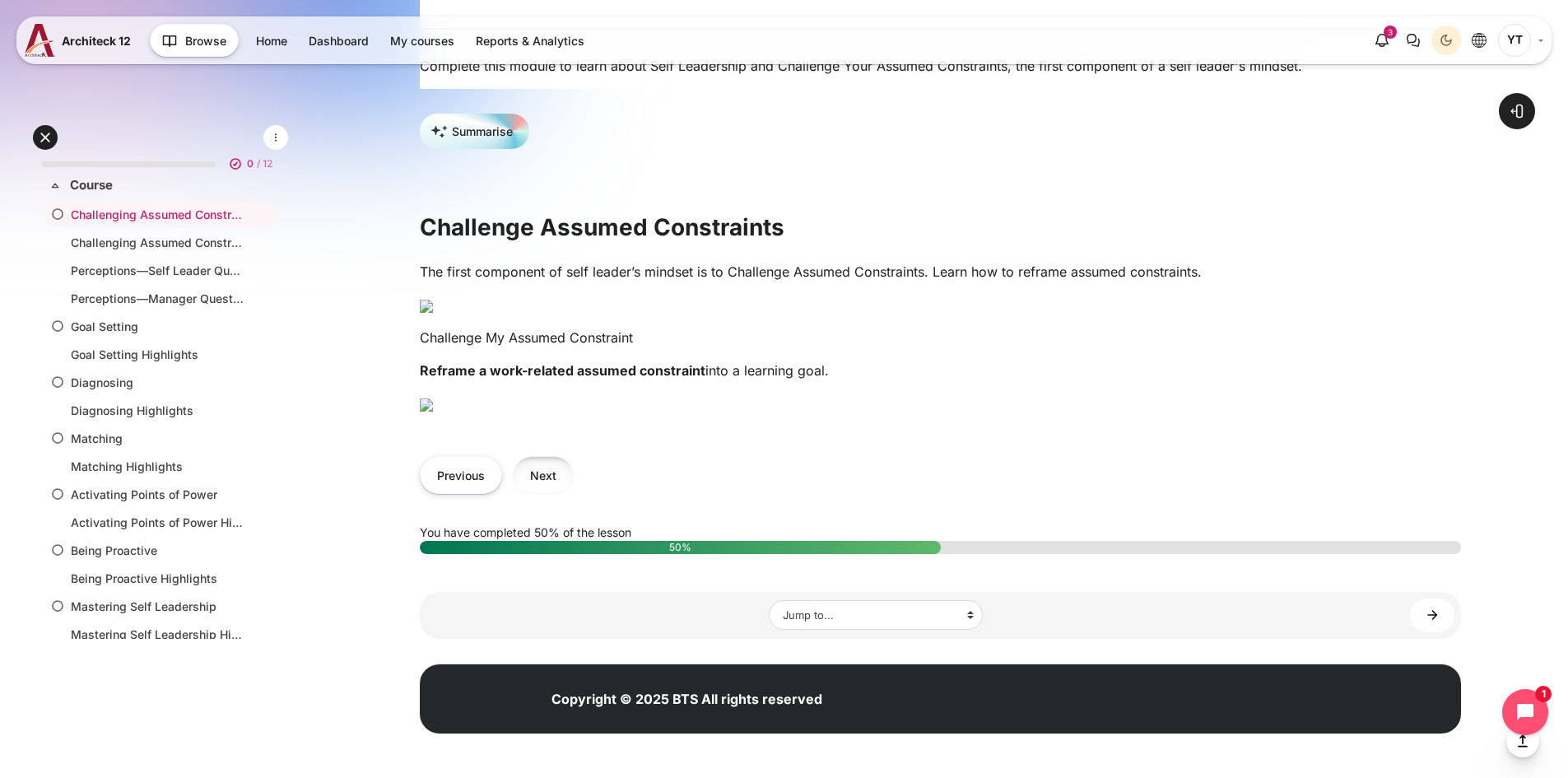
click at [552, 489] on button "Next" at bounding box center [543, 475] width 61 height 37
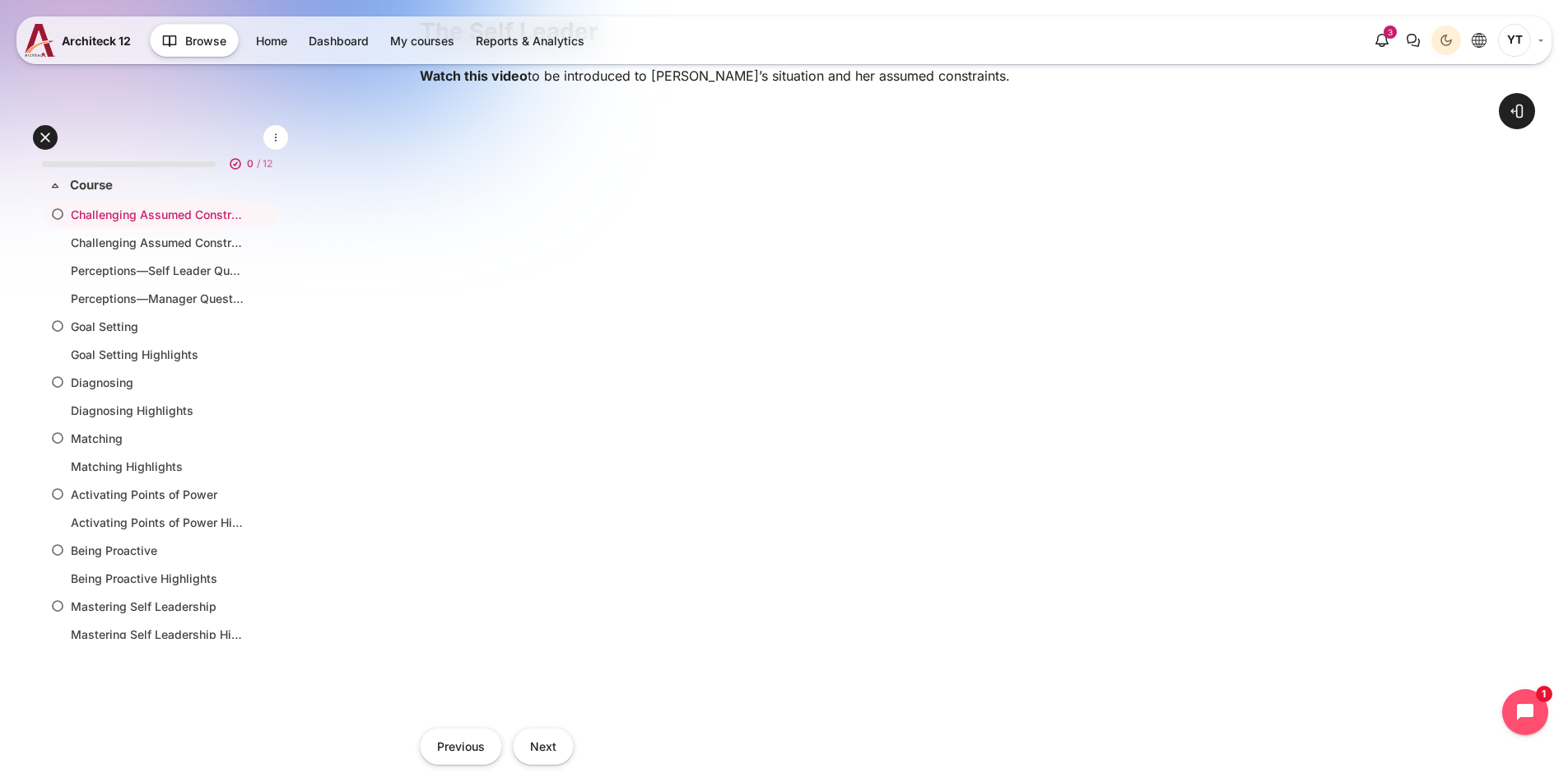
scroll to position [576, 0]
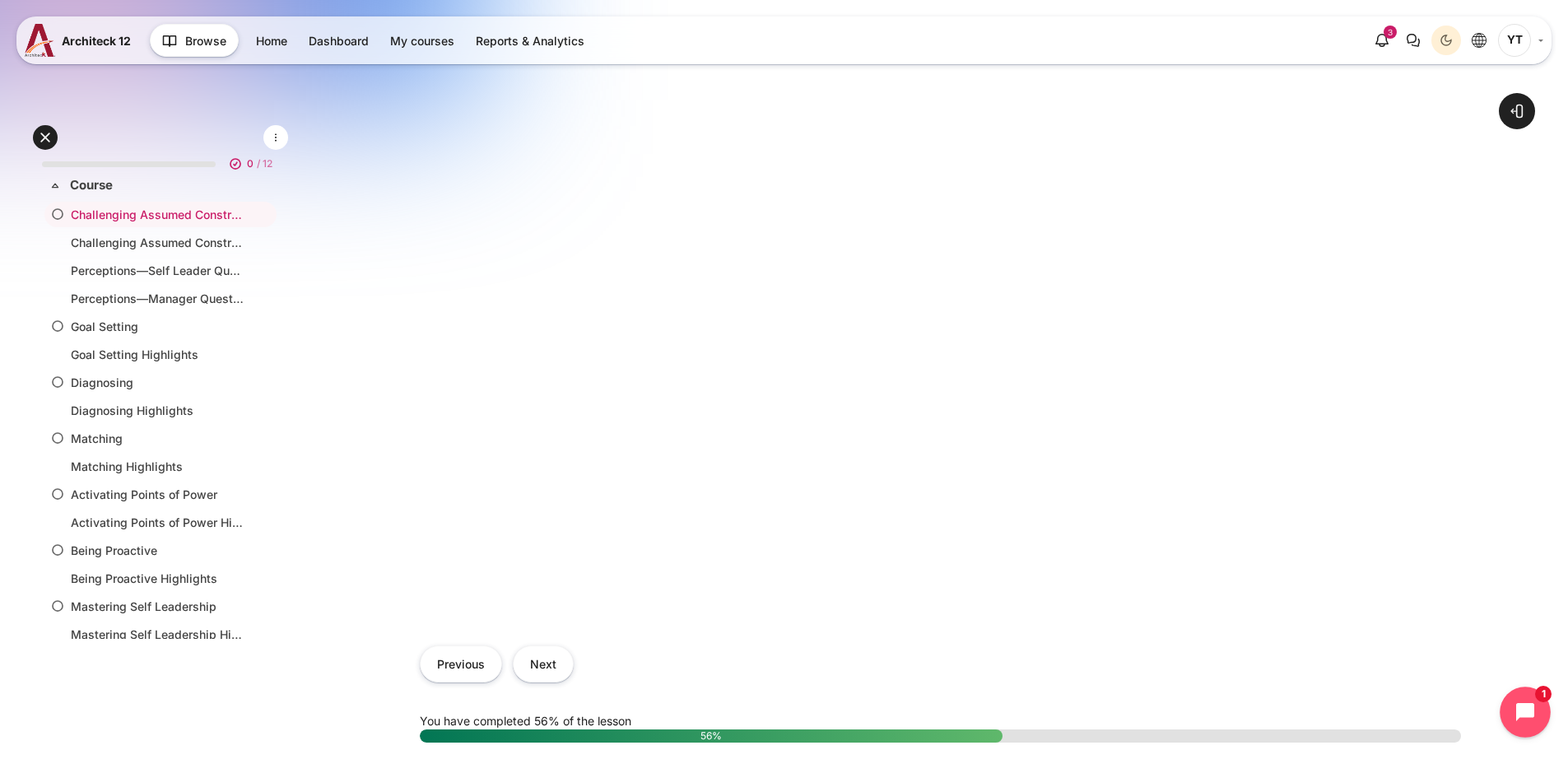
click at [1532, 704] on icon "Open chat widget" at bounding box center [1534, 712] width 25 height 25
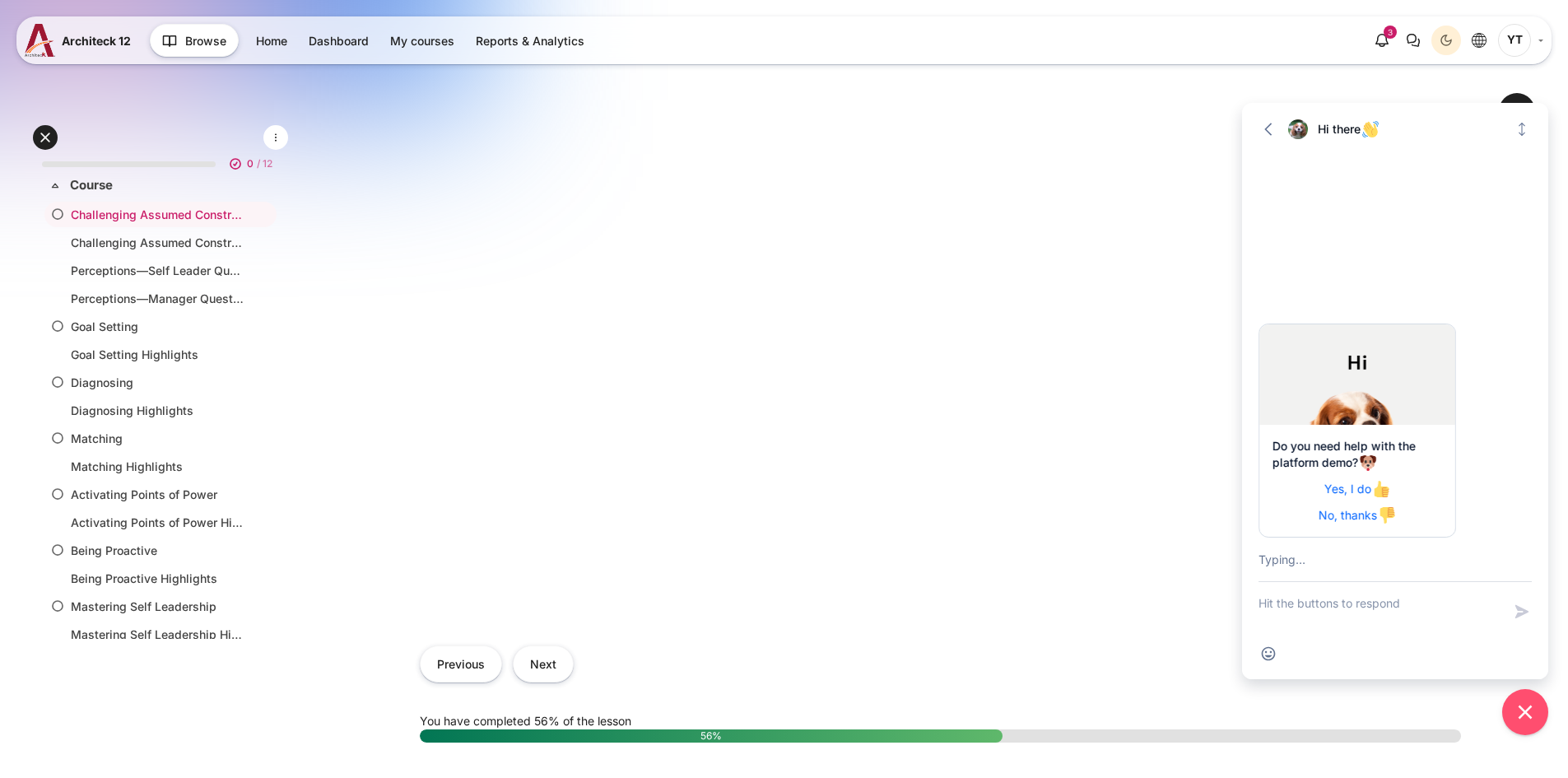
click at [1403, 699] on div "Previous Next" at bounding box center [940, 663] width 1041 height 70
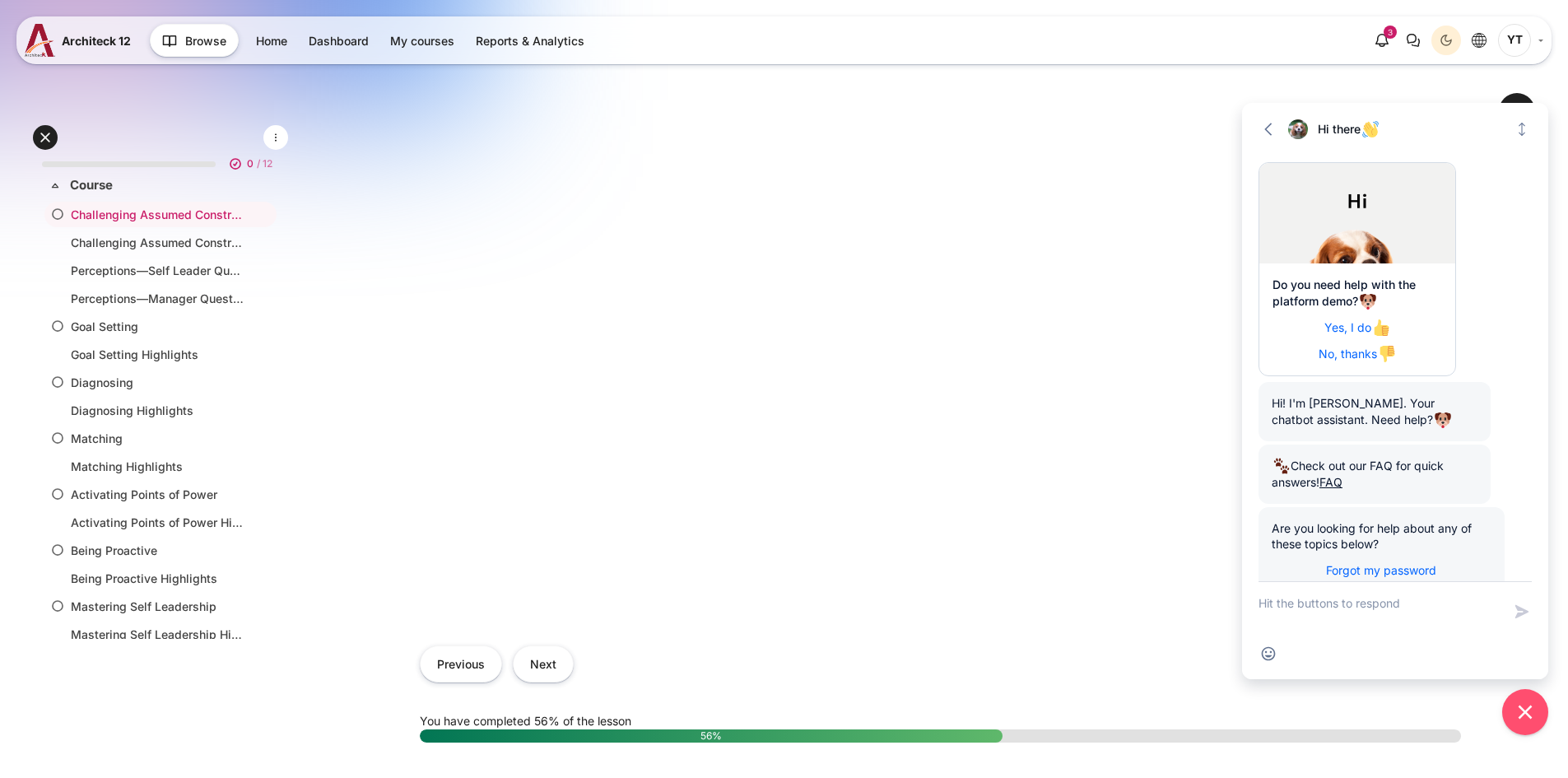
scroll to position [78, 0]
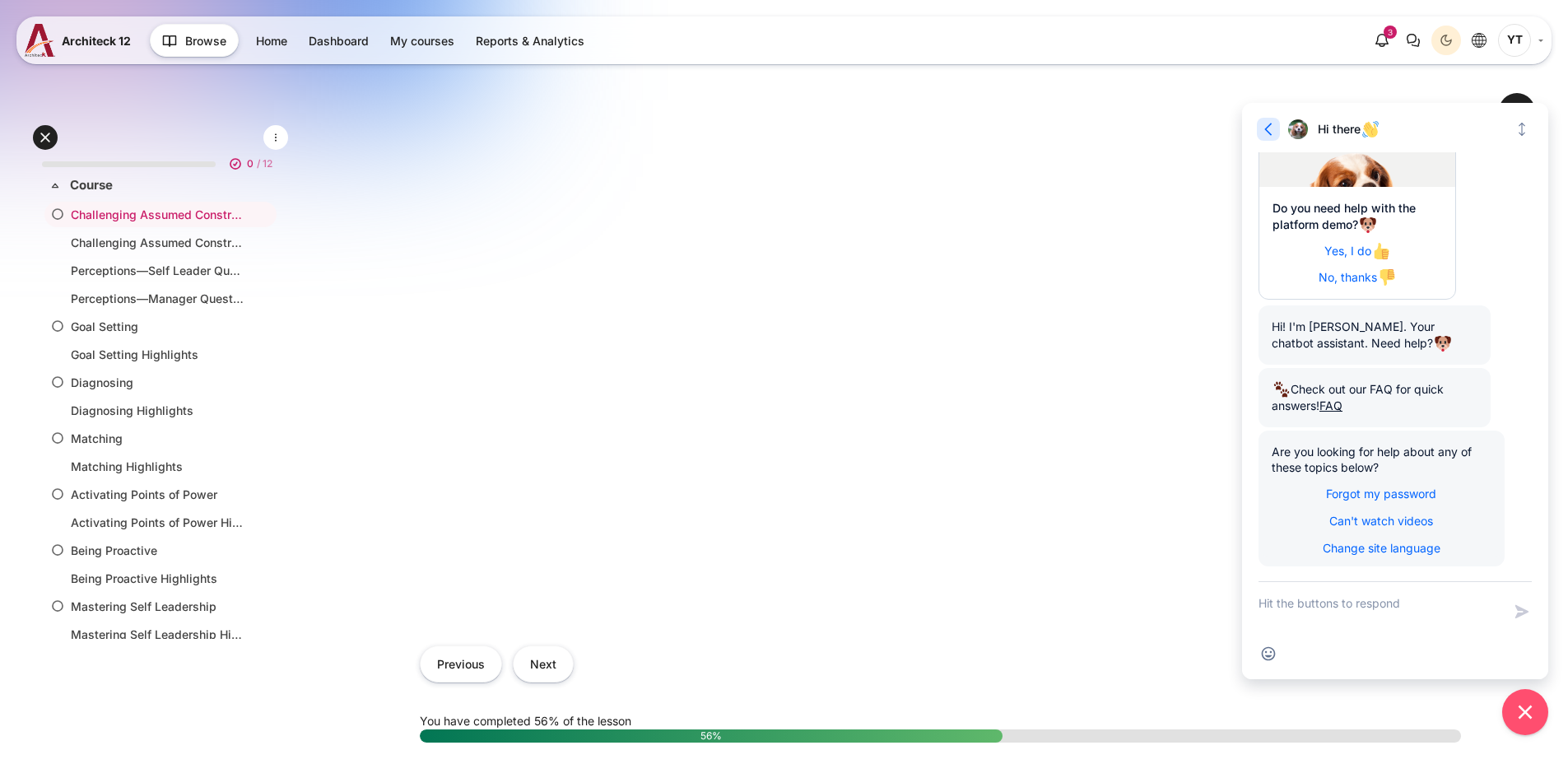
click at [1260, 128] on icon "button" at bounding box center [1269, 129] width 17 height 17
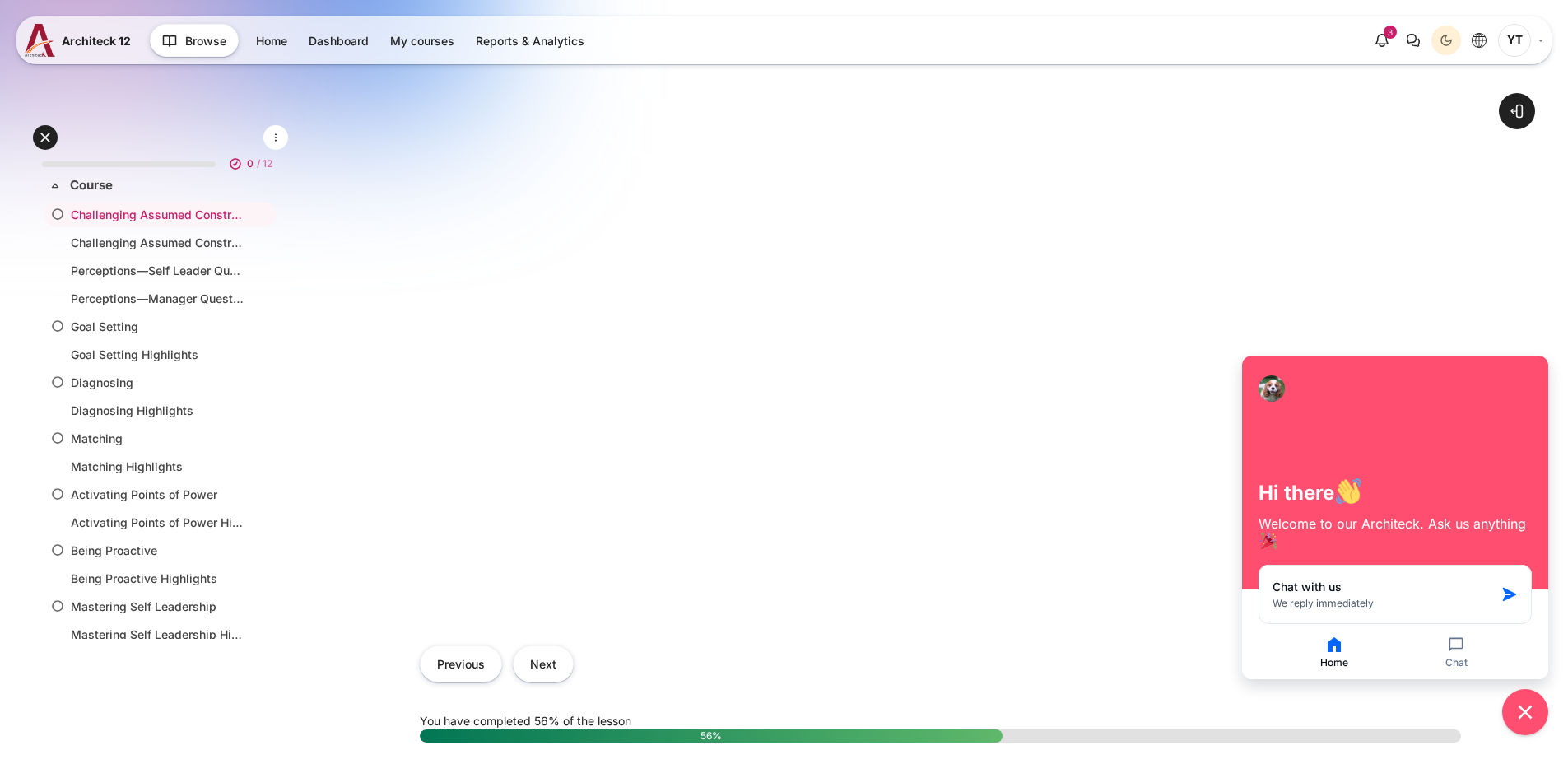
click at [1160, 642] on div "Previous Next" at bounding box center [940, 663] width 1041 height 70
click at [1340, 657] on button "Home" at bounding box center [1334, 651] width 118 height 35
drag, startPoint x: 1215, startPoint y: 705, endPoint x: 1226, endPoint y: 709, distance: 11.7
click at [1213, 707] on div "Summarise The Self Leader Watch this video to be introduced to [PERSON_NAME]’s …" at bounding box center [940, 296] width 1041 height 921
click at [1528, 712] on icon "Close chat widget" at bounding box center [1525, 712] width 25 height 25
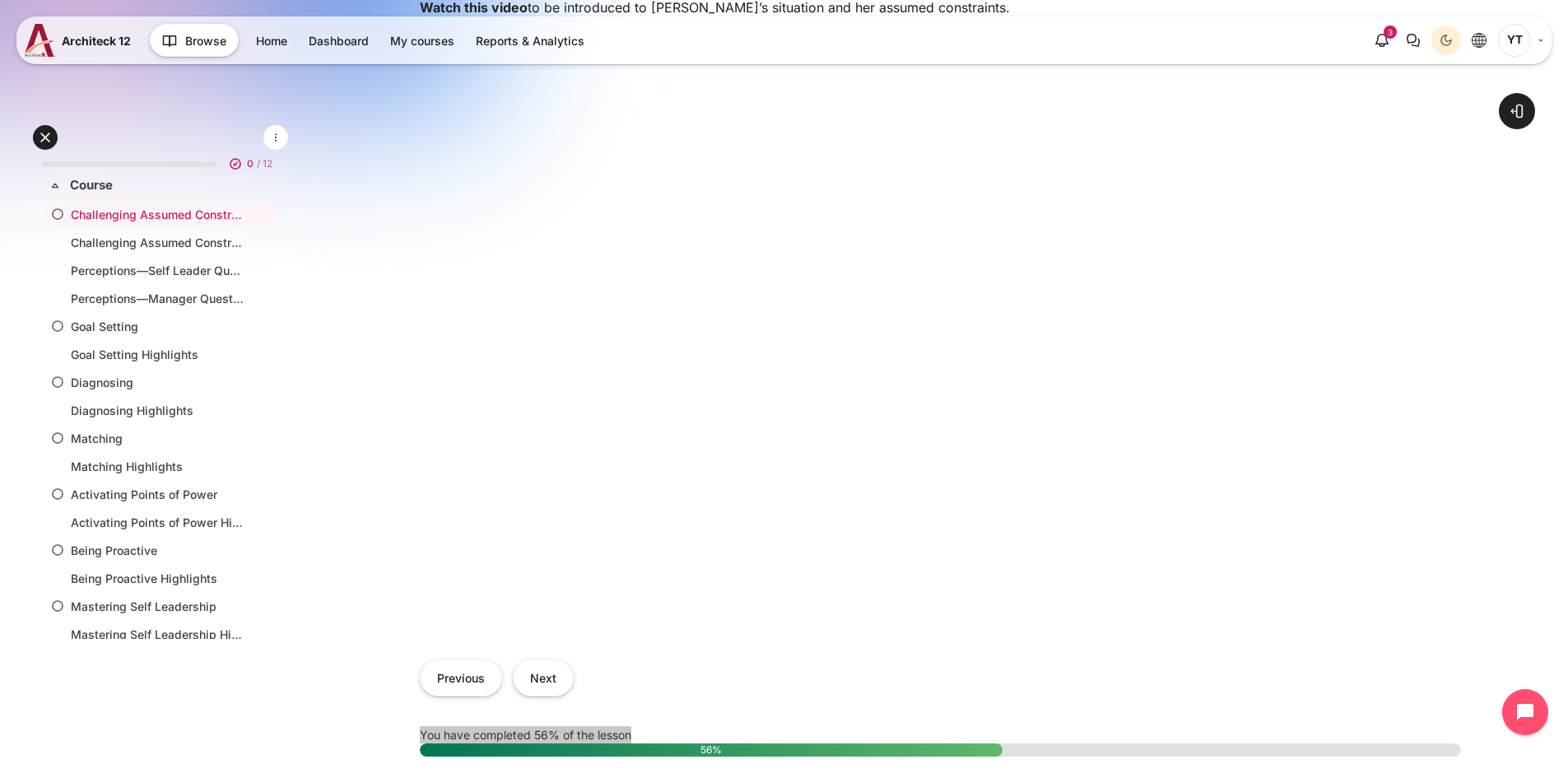
scroll to position [659, 0]
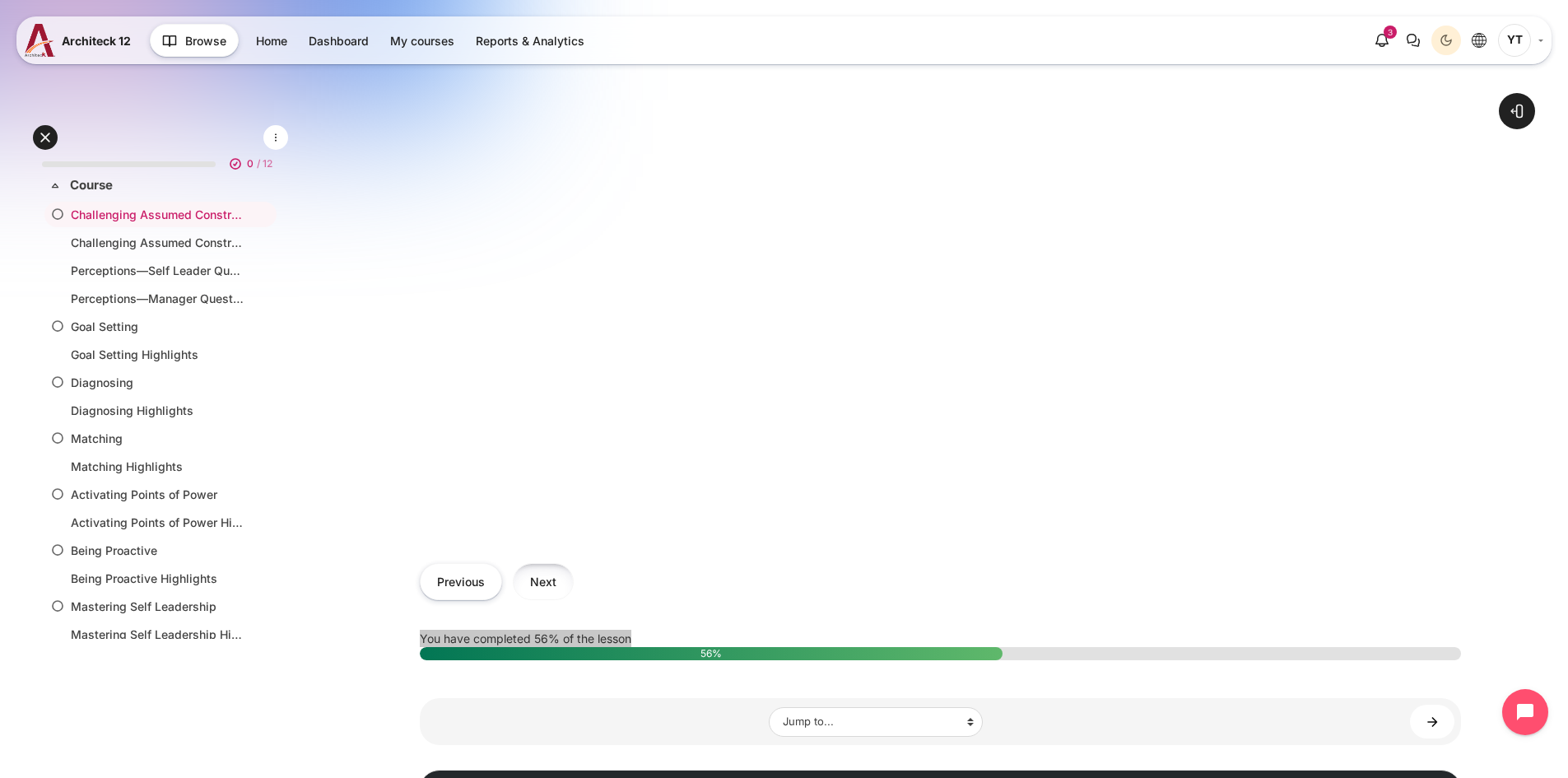
click at [547, 595] on button "Next" at bounding box center [543, 581] width 61 height 37
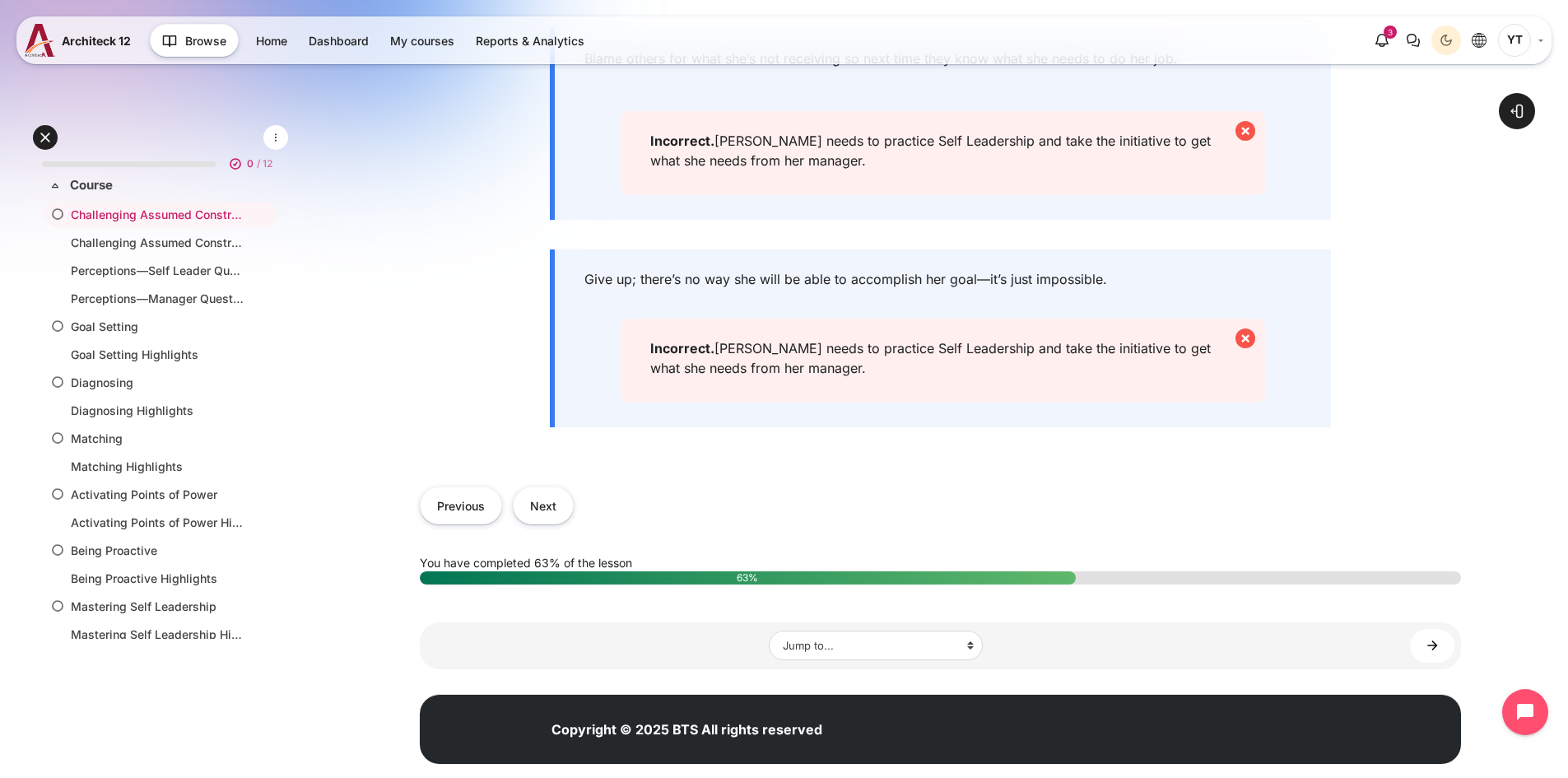
scroll to position [905, 0]
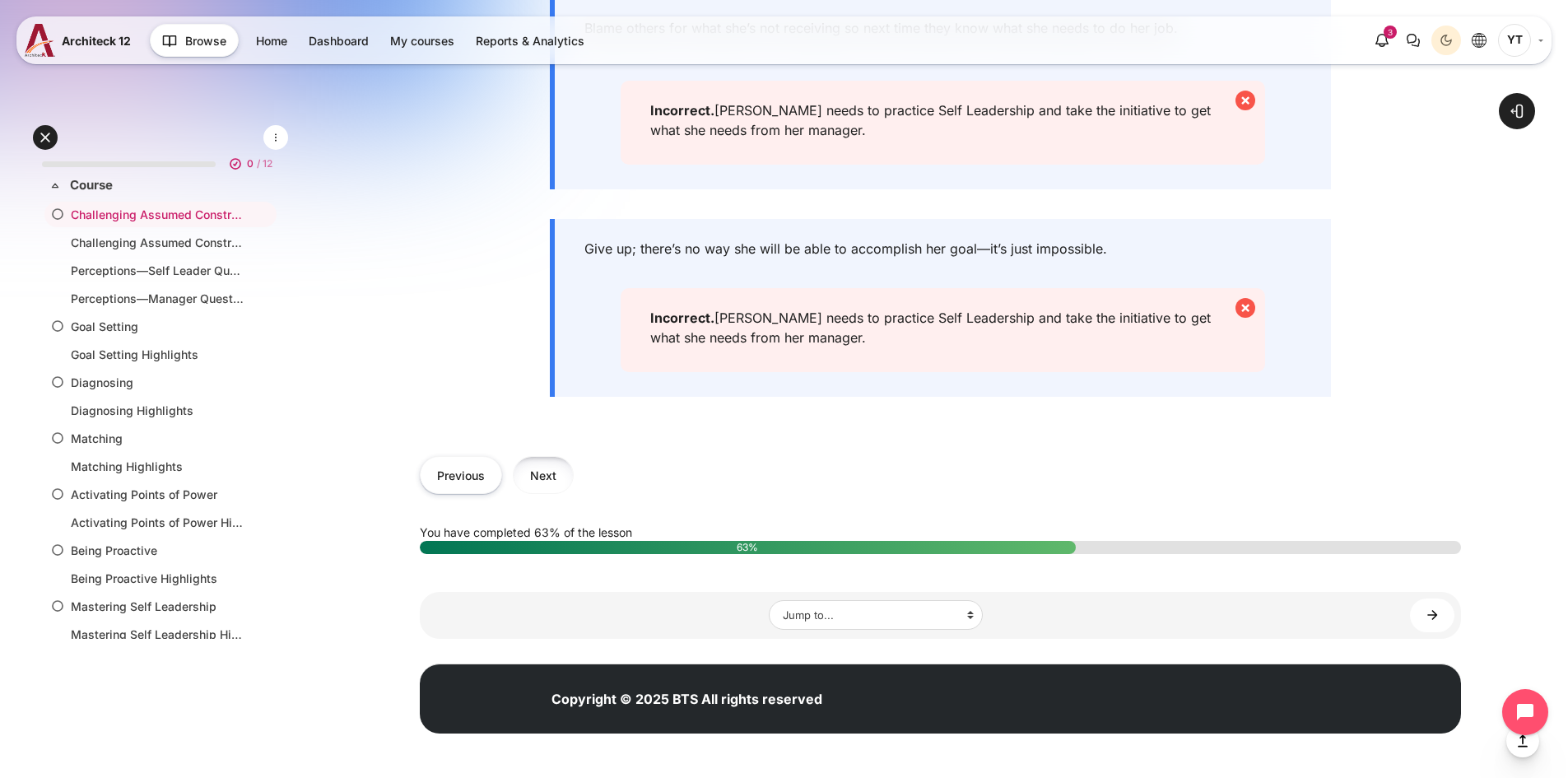
click at [532, 493] on button "Next" at bounding box center [543, 475] width 61 height 37
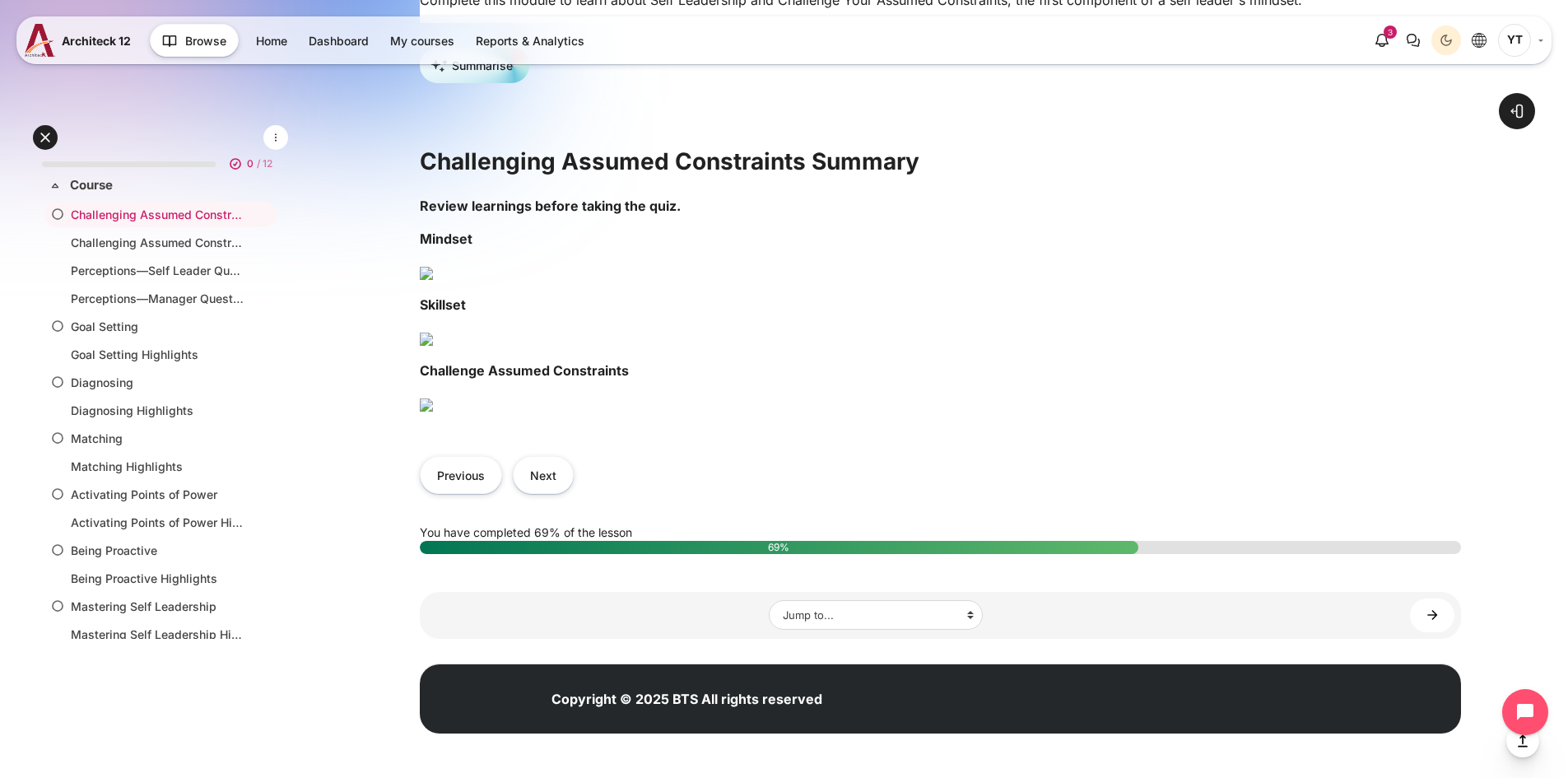
scroll to position [1070, 0]
click at [533, 493] on button "Next" at bounding box center [543, 475] width 61 height 37
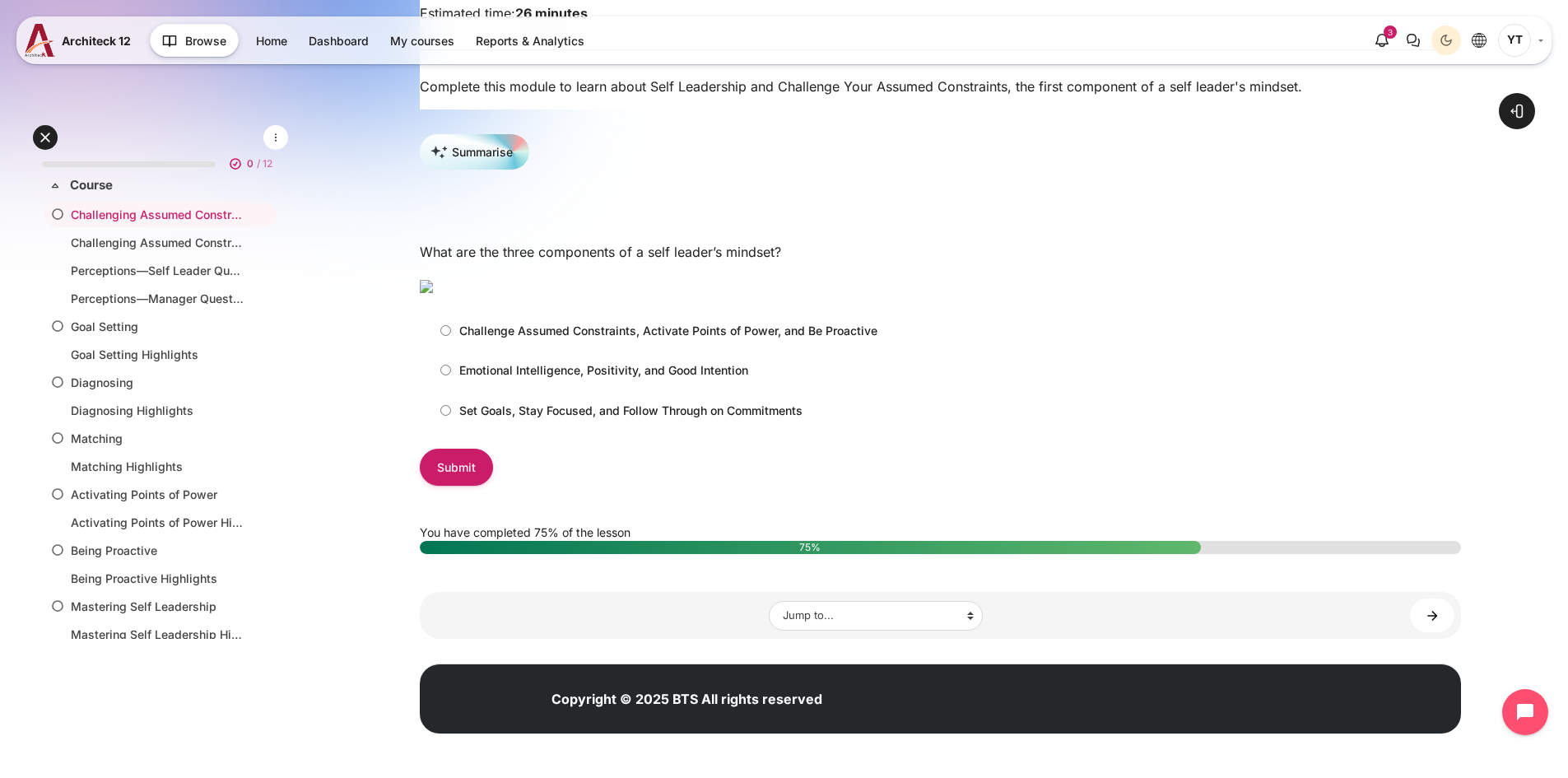
scroll to position [329, 0]
click at [446, 336] on input "Challenge Assumed Constraints, Activate Points of Power, and Be Proactive" at bounding box center [445, 330] width 11 height 11
radio input "true"
click at [451, 384] on label "Emotional Intelligence, Positivity, and Good Intention" at bounding box center [590, 370] width 316 height 27
click at [451, 375] on input "Emotional Intelligence, Positivity, and Good Intention" at bounding box center [445, 370] width 11 height 11
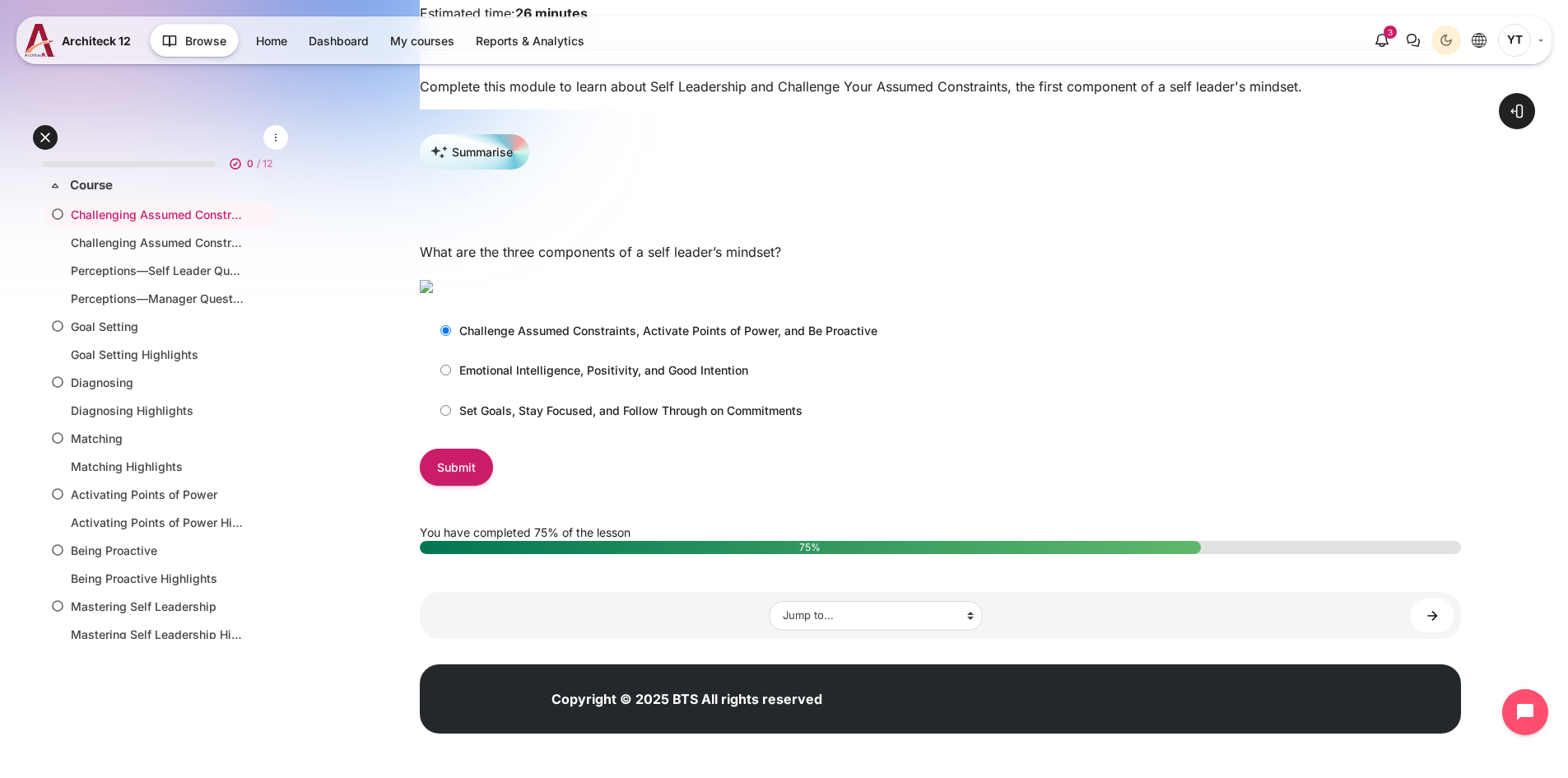
radio input "true"
click at [447, 416] on input "Set Goals, Stay Focused, and Follow Through on Commitments" at bounding box center [445, 410] width 11 height 11
radio input "true"
click at [445, 336] on input "Challenge Assumed Constraints, Activate Points of Power, and Be Proactive" at bounding box center [445, 330] width 11 height 11
radio input "true"
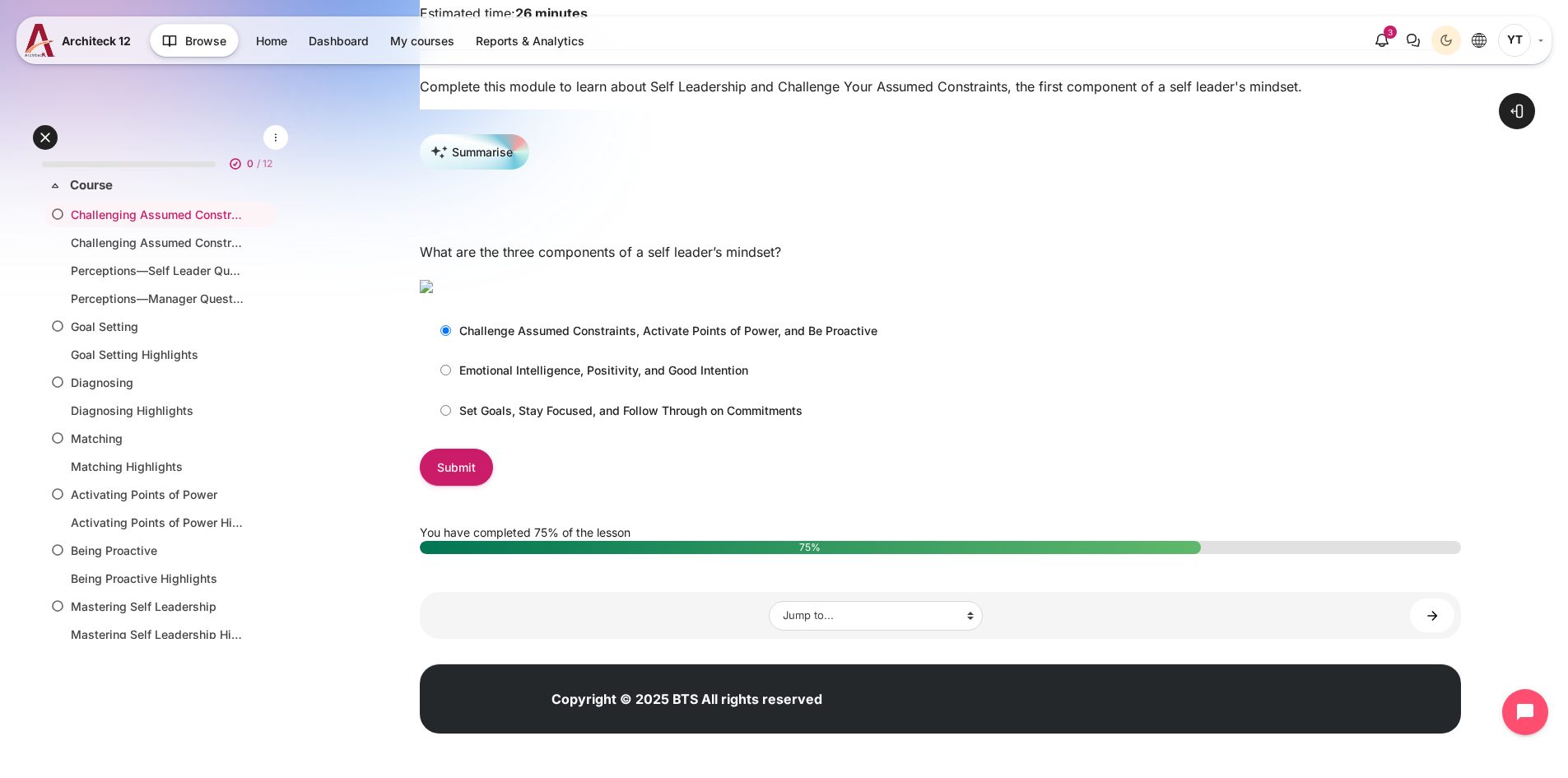
scroll to position [412, 0]
click at [466, 486] on input "Submit" at bounding box center [456, 467] width 73 height 37
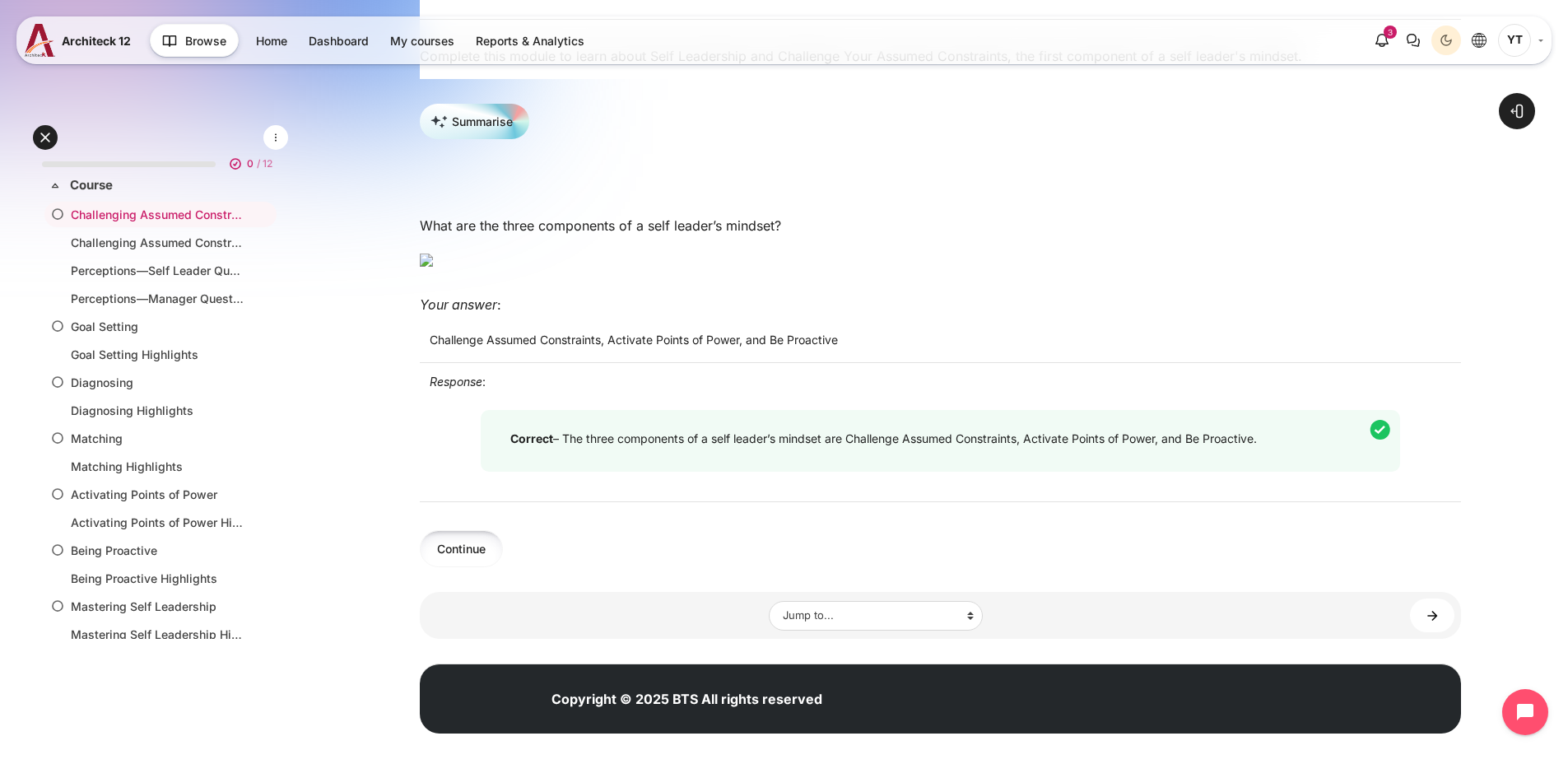
scroll to position [516, 0]
click at [463, 548] on button "Continue" at bounding box center [461, 548] width 84 height 37
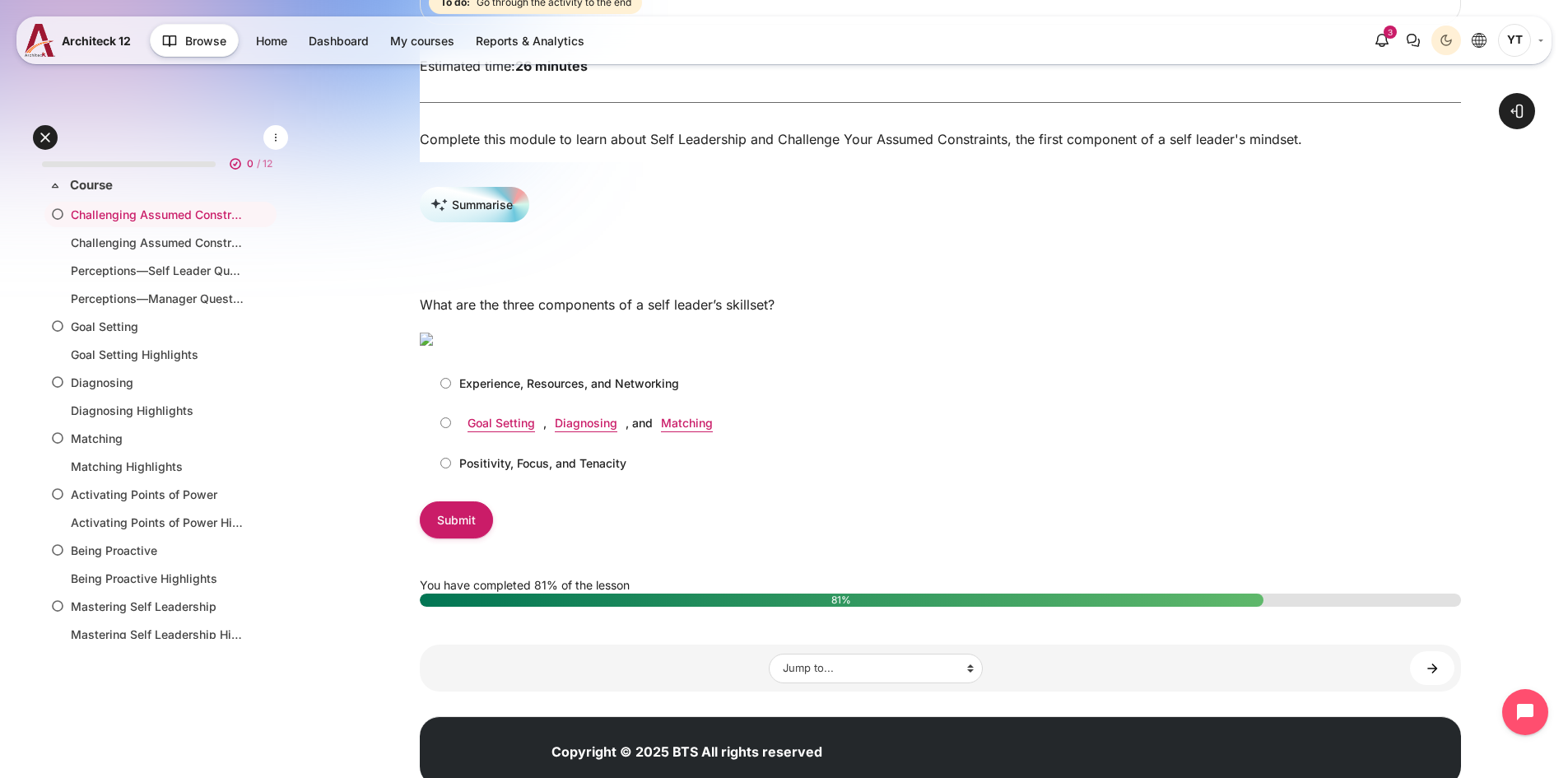
scroll to position [247, 0]
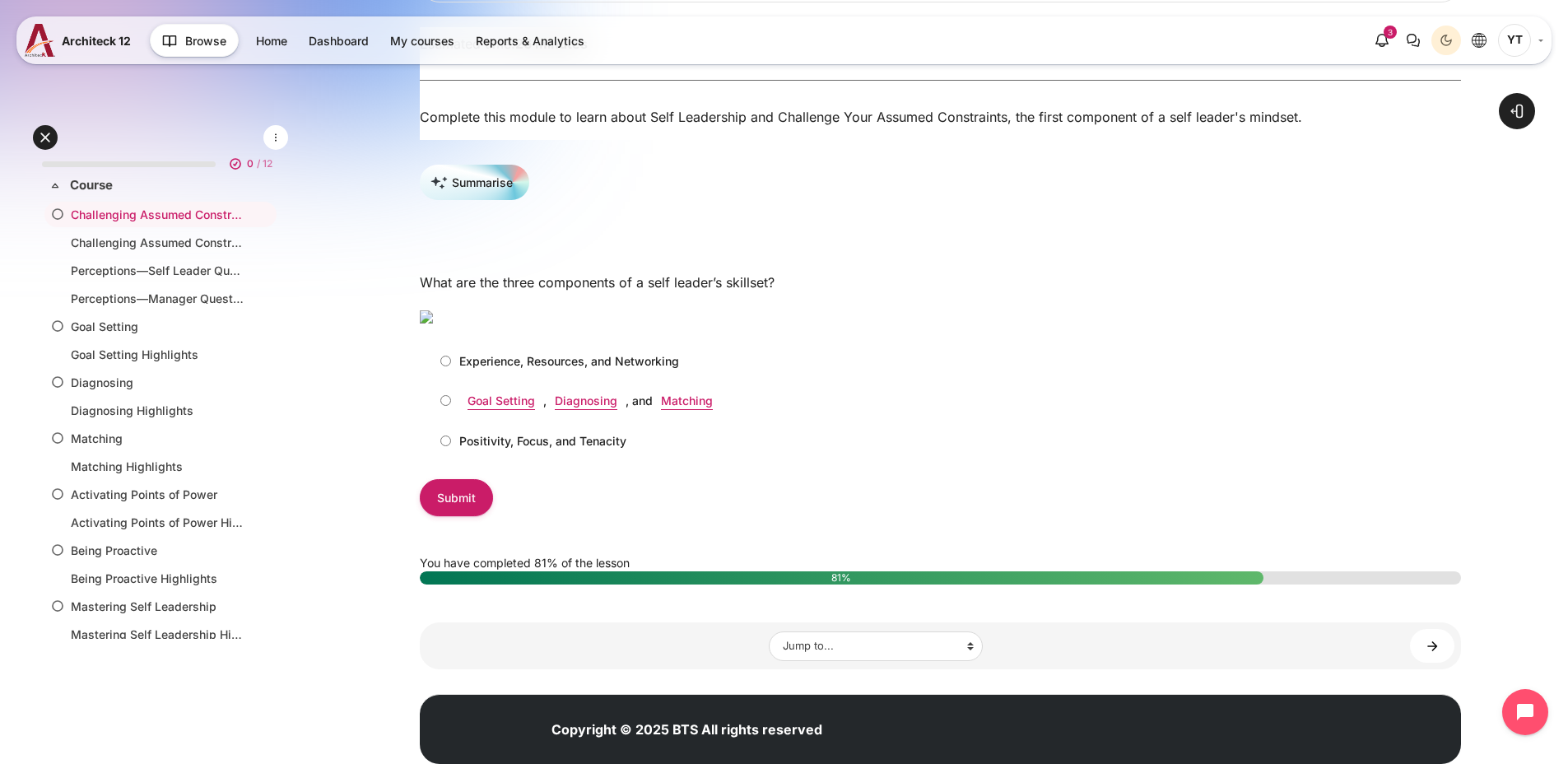
click at [444, 406] on input "Goal Setting , Diagnosing , and Matching" at bounding box center [445, 400] width 11 height 11
radio input "true"
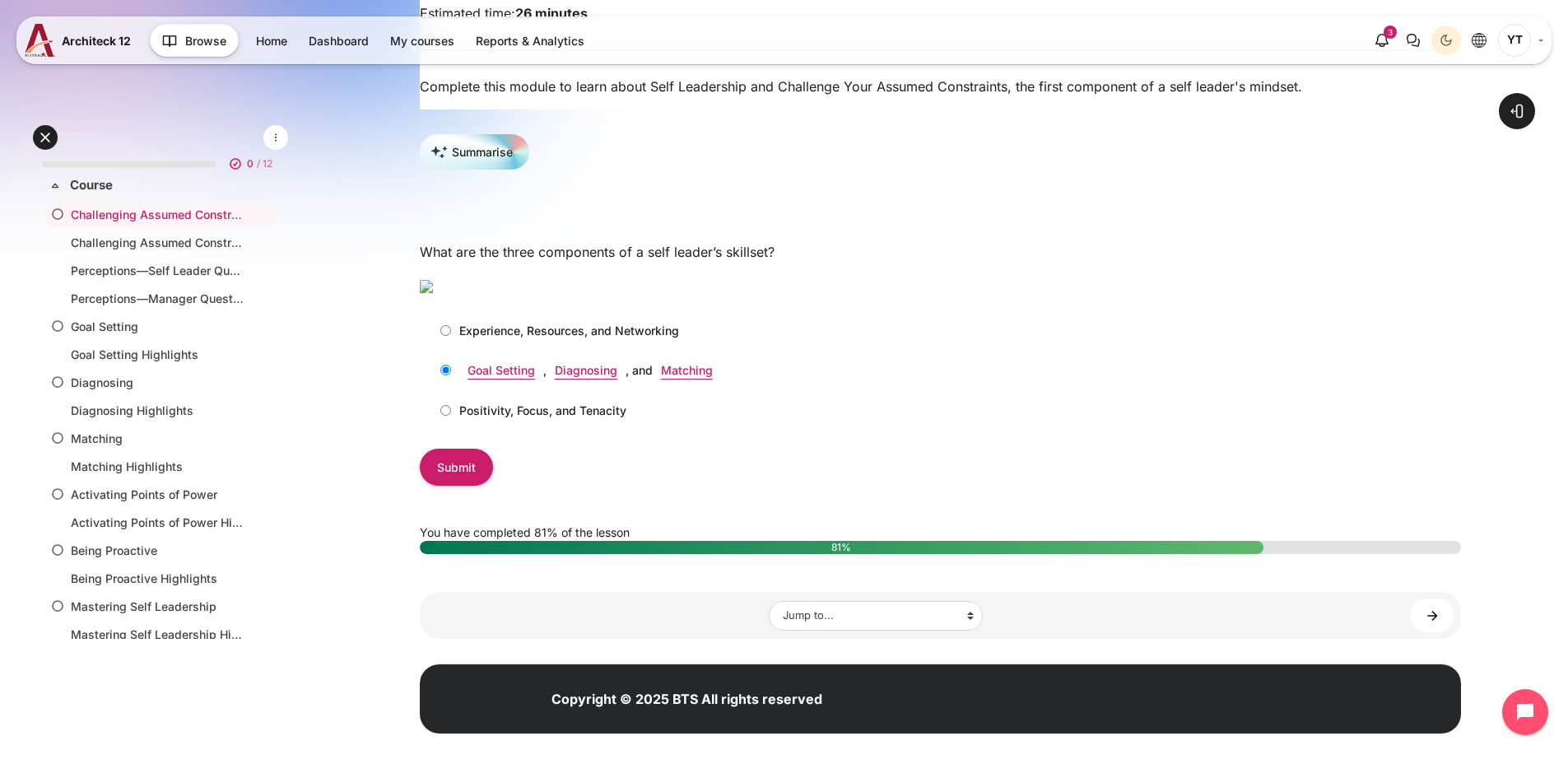
scroll to position [329, 0]
click at [585, 377] on link "Diagnosing" at bounding box center [586, 370] width 62 height 14
click at [449, 486] on input "Submit" at bounding box center [456, 467] width 73 height 37
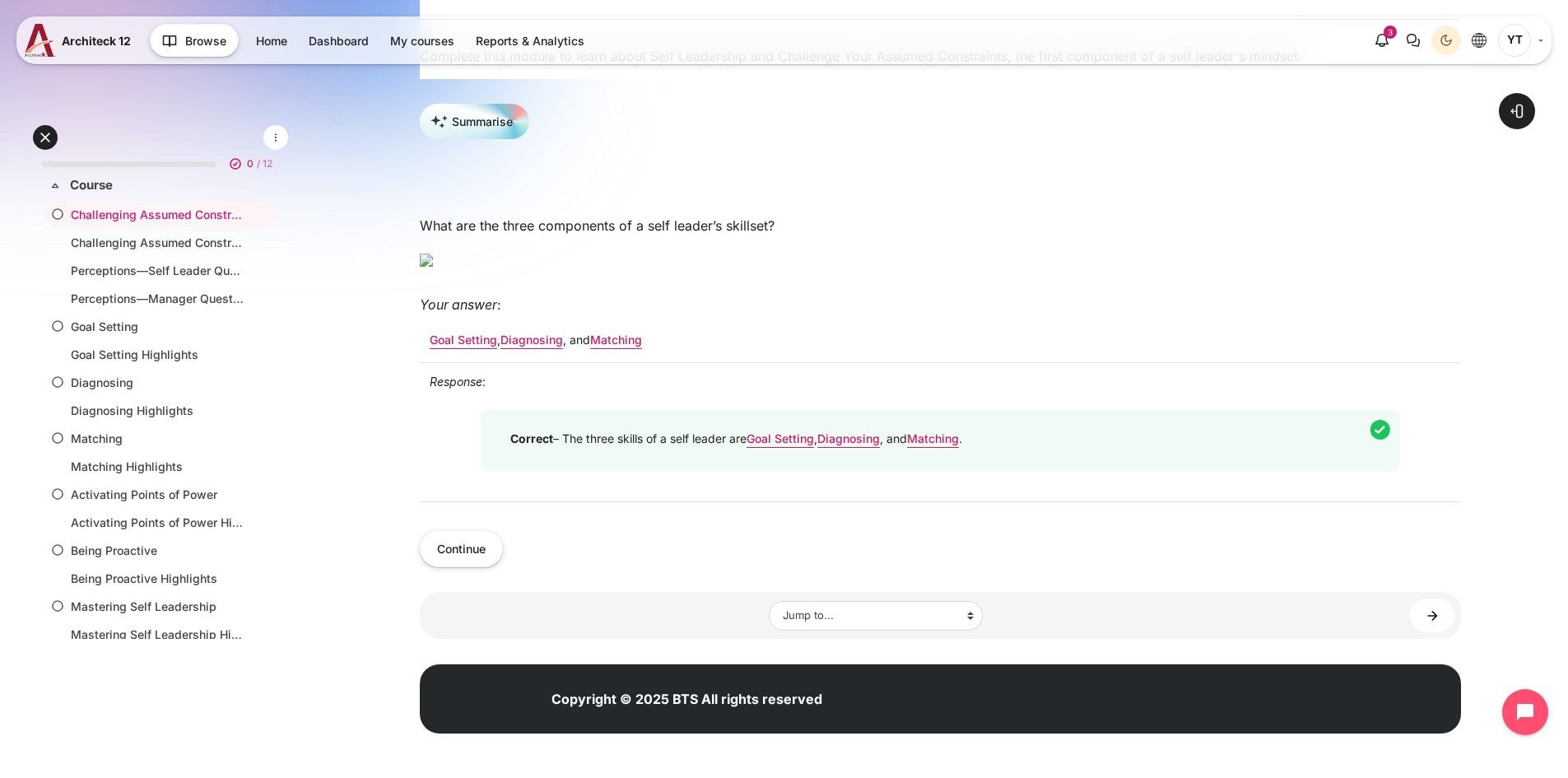
scroll to position [494, 0]
click at [469, 562] on button "Continue" at bounding box center [461, 548] width 84 height 37
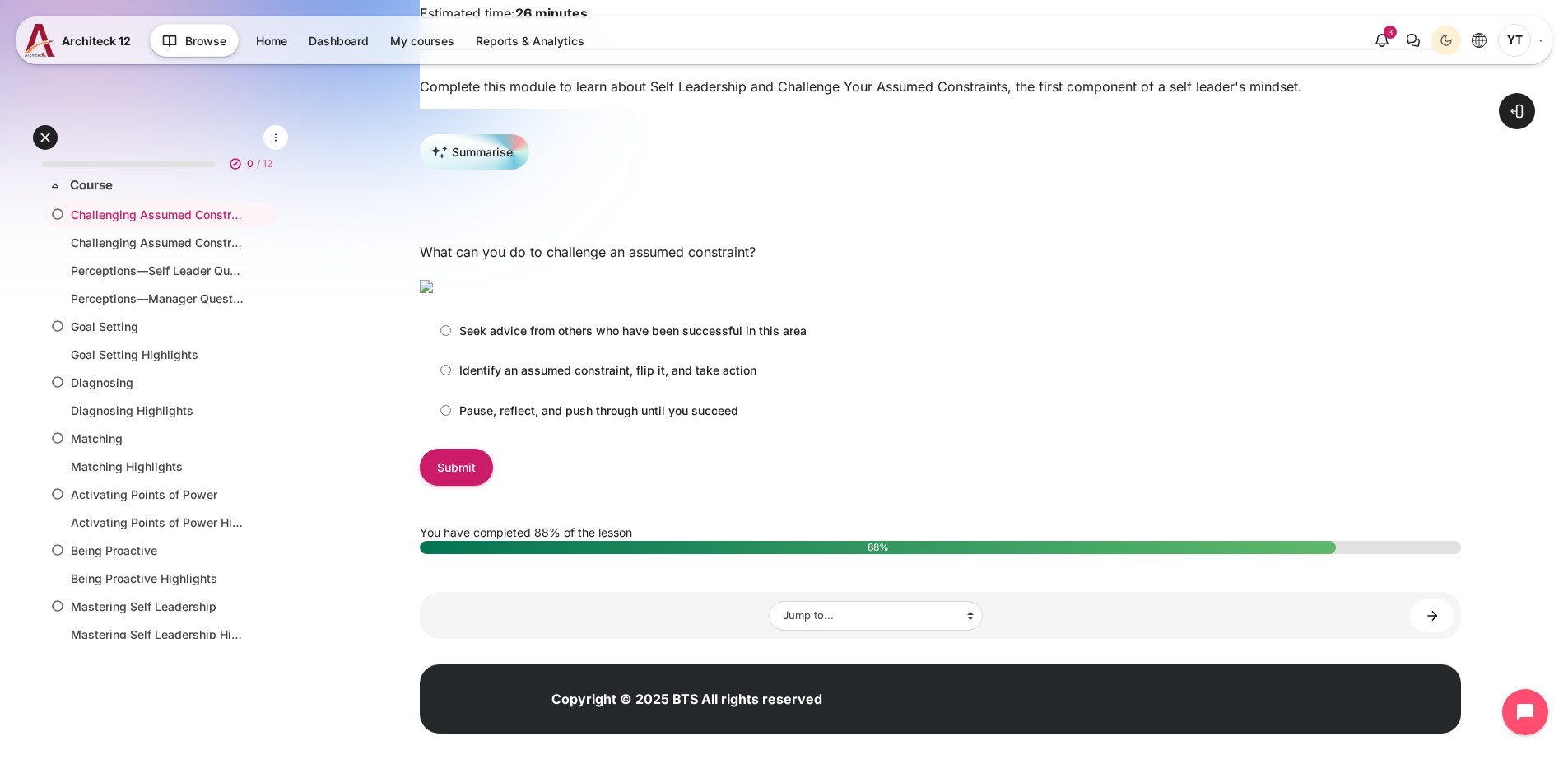
scroll to position [412, 0]
click at [447, 375] on input "Identify an assumed constraint, flip it, and take action" at bounding box center [445, 370] width 11 height 11
radio input "true"
click at [476, 486] on input "Submit" at bounding box center [456, 467] width 73 height 37
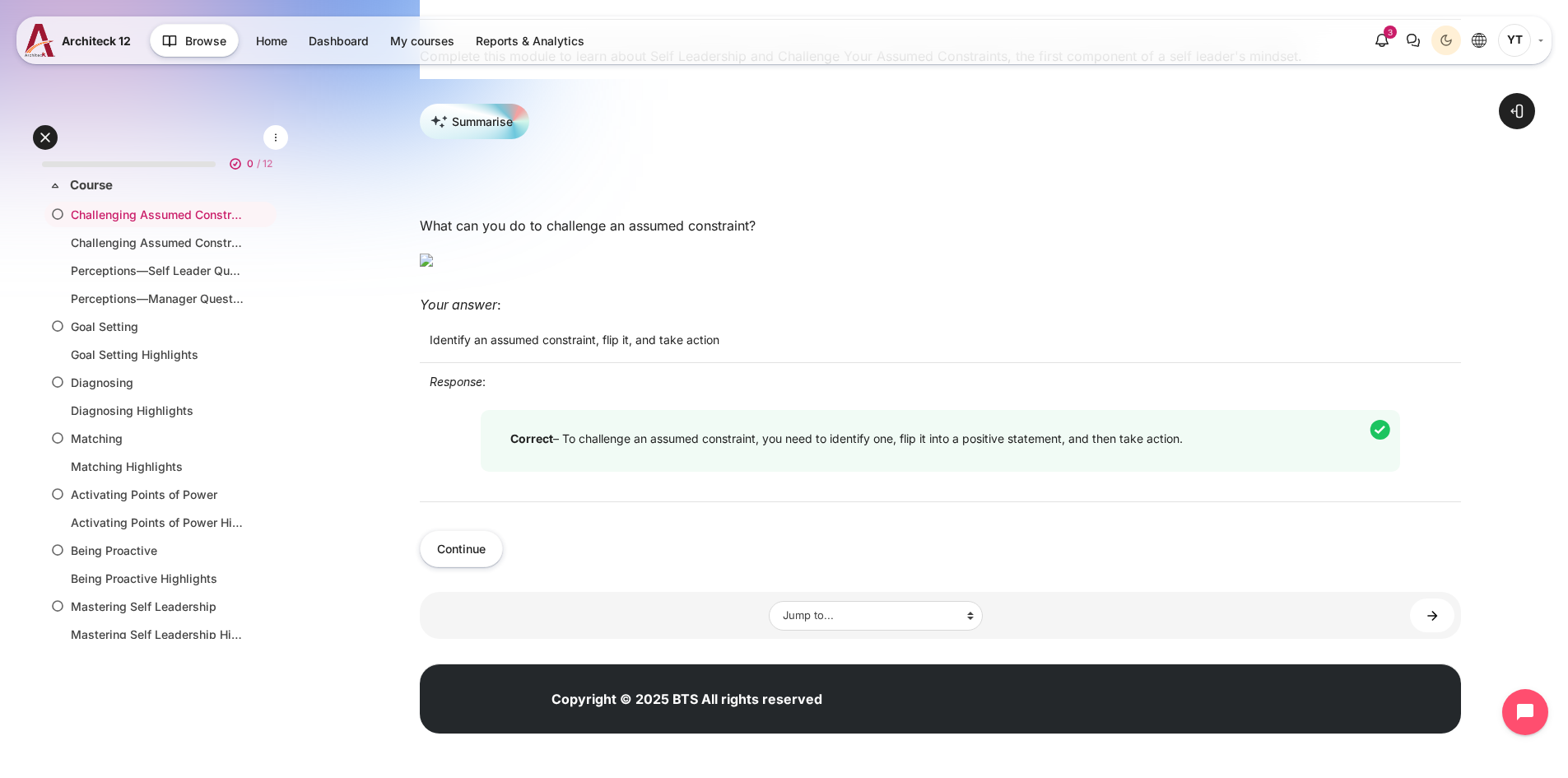
scroll to position [494, 0]
click at [464, 565] on button "Continue" at bounding box center [461, 548] width 84 height 37
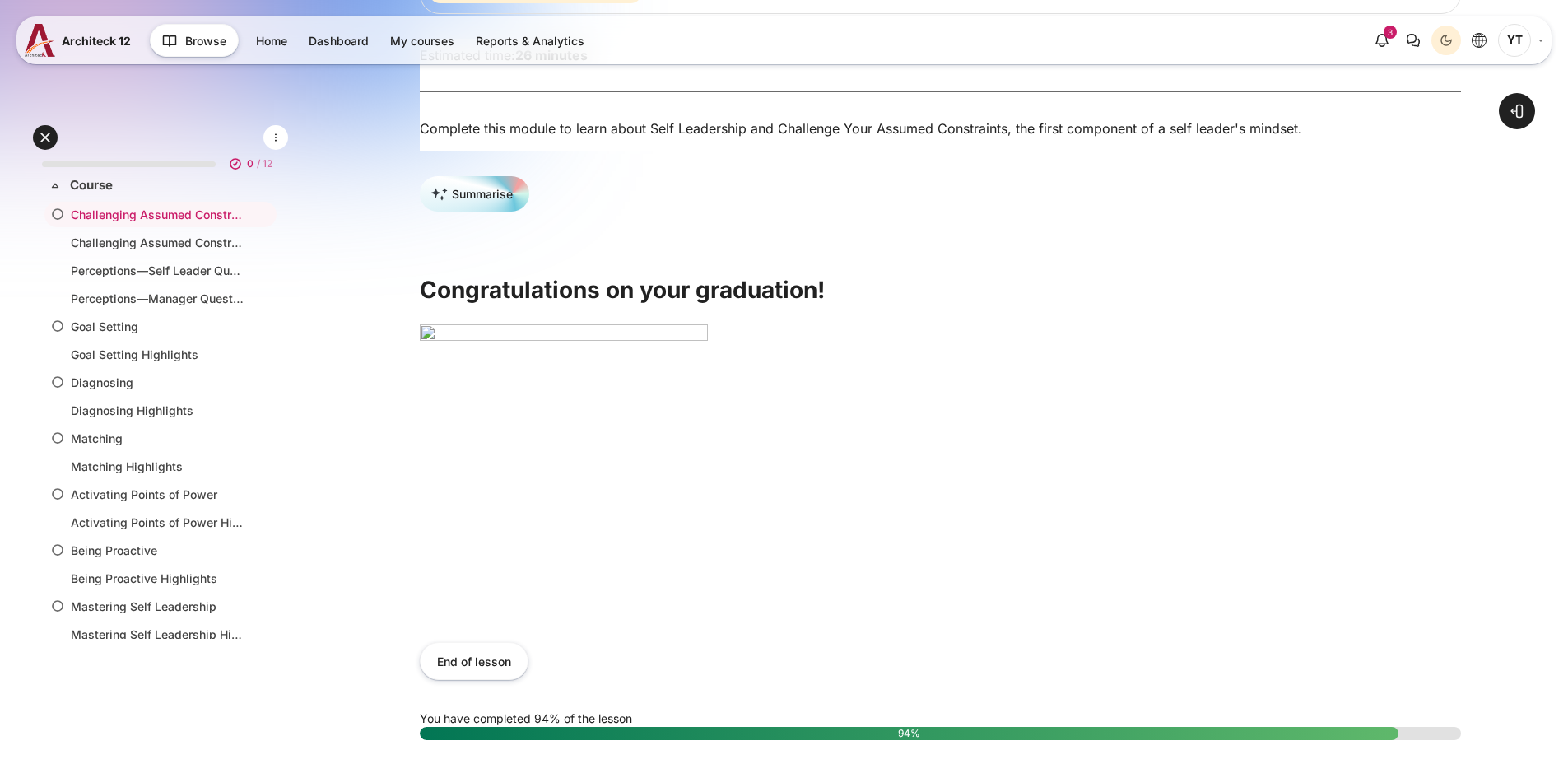
scroll to position [329, 0]
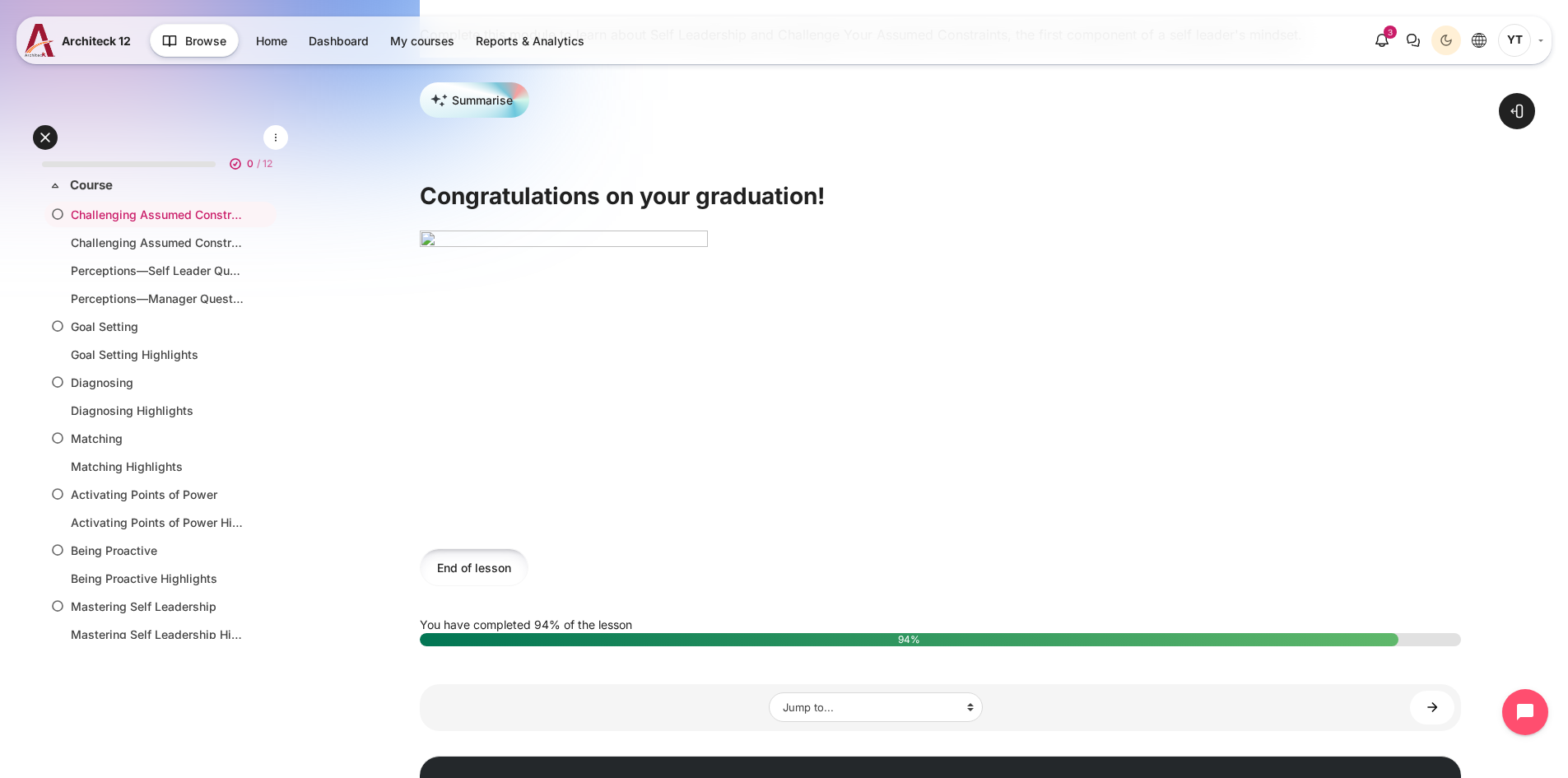
click at [487, 576] on button "End of lesson" at bounding box center [474, 567] width 109 height 37
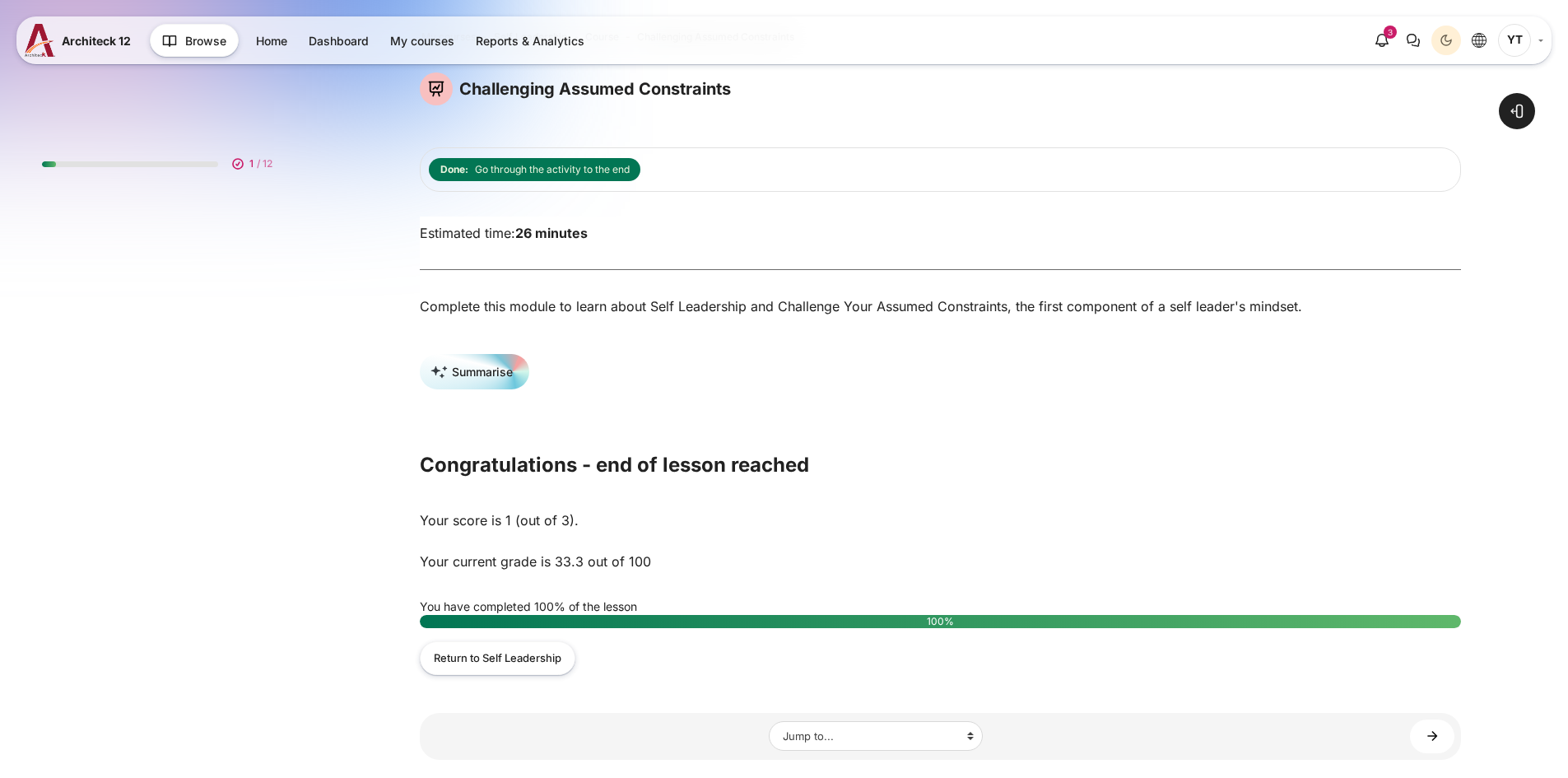
scroll to position [165, 0]
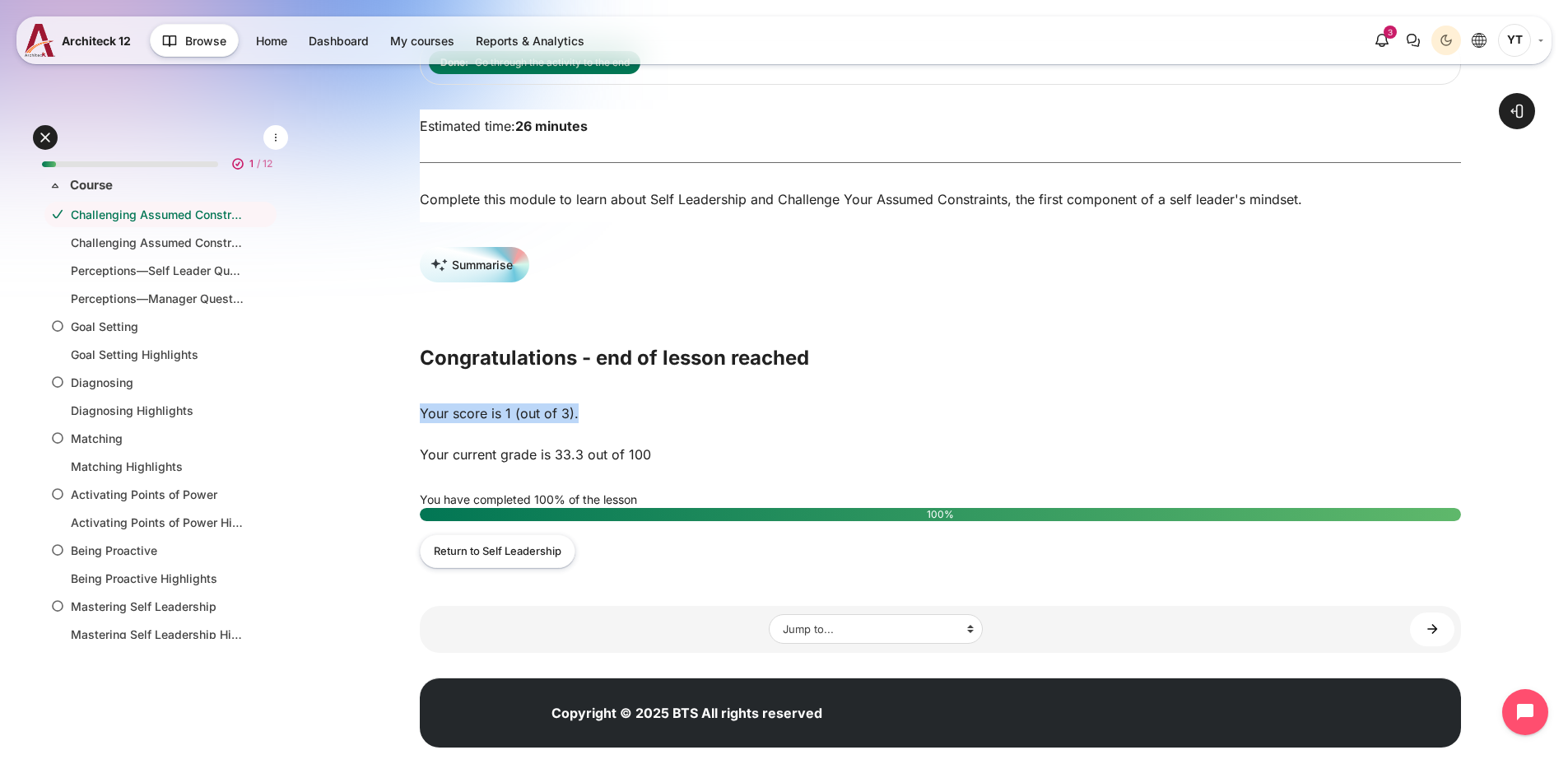
drag, startPoint x: 579, startPoint y: 421, endPoint x: 412, endPoint y: 423, distance: 167.0
click at [412, 423] on div "Open course index Open block drawer" at bounding box center [940, 337] width 1255 height 909
click at [581, 424] on div "Your score is 1 (out of 3)." at bounding box center [940, 413] width 1041 height 46
drag, startPoint x: 572, startPoint y: 419, endPoint x: 401, endPoint y: 421, distance: 171.0
click at [401, 421] on div "Open course index Open block drawer" at bounding box center [940, 337] width 1255 height 909
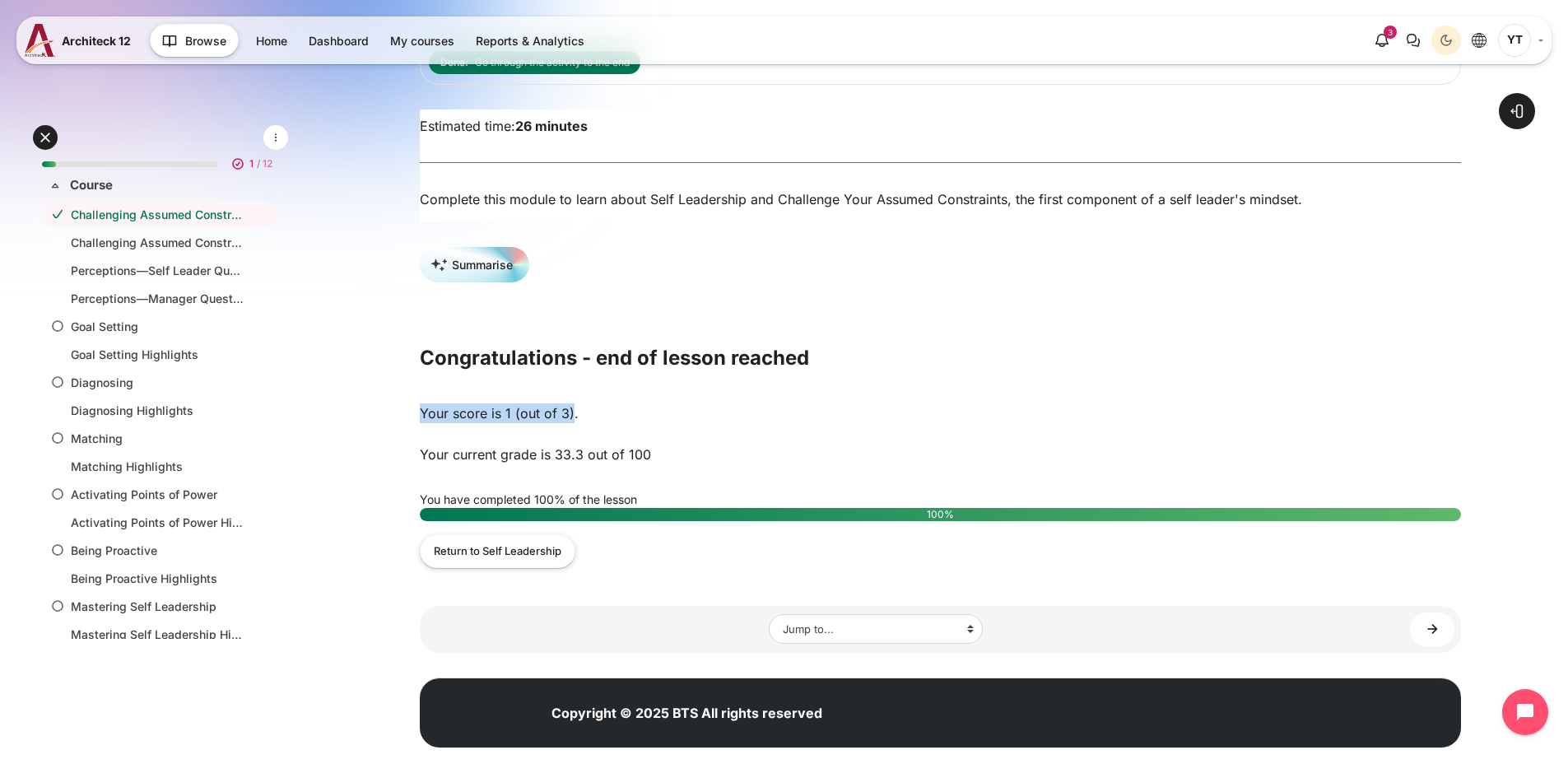
click at [566, 435] on div "Your score is 1 (out of 3)." at bounding box center [940, 413] width 1041 height 46
drag, startPoint x: 588, startPoint y: 419, endPoint x: 358, endPoint y: 417, distance: 230.0
click at [358, 417] on div "Open course index Open block drawer" at bounding box center [940, 337] width 1255 height 909
click at [566, 431] on div "Your score is 1 (out of 3)." at bounding box center [940, 413] width 1041 height 46
drag, startPoint x: 576, startPoint y: 419, endPoint x: 420, endPoint y: 425, distance: 156.1
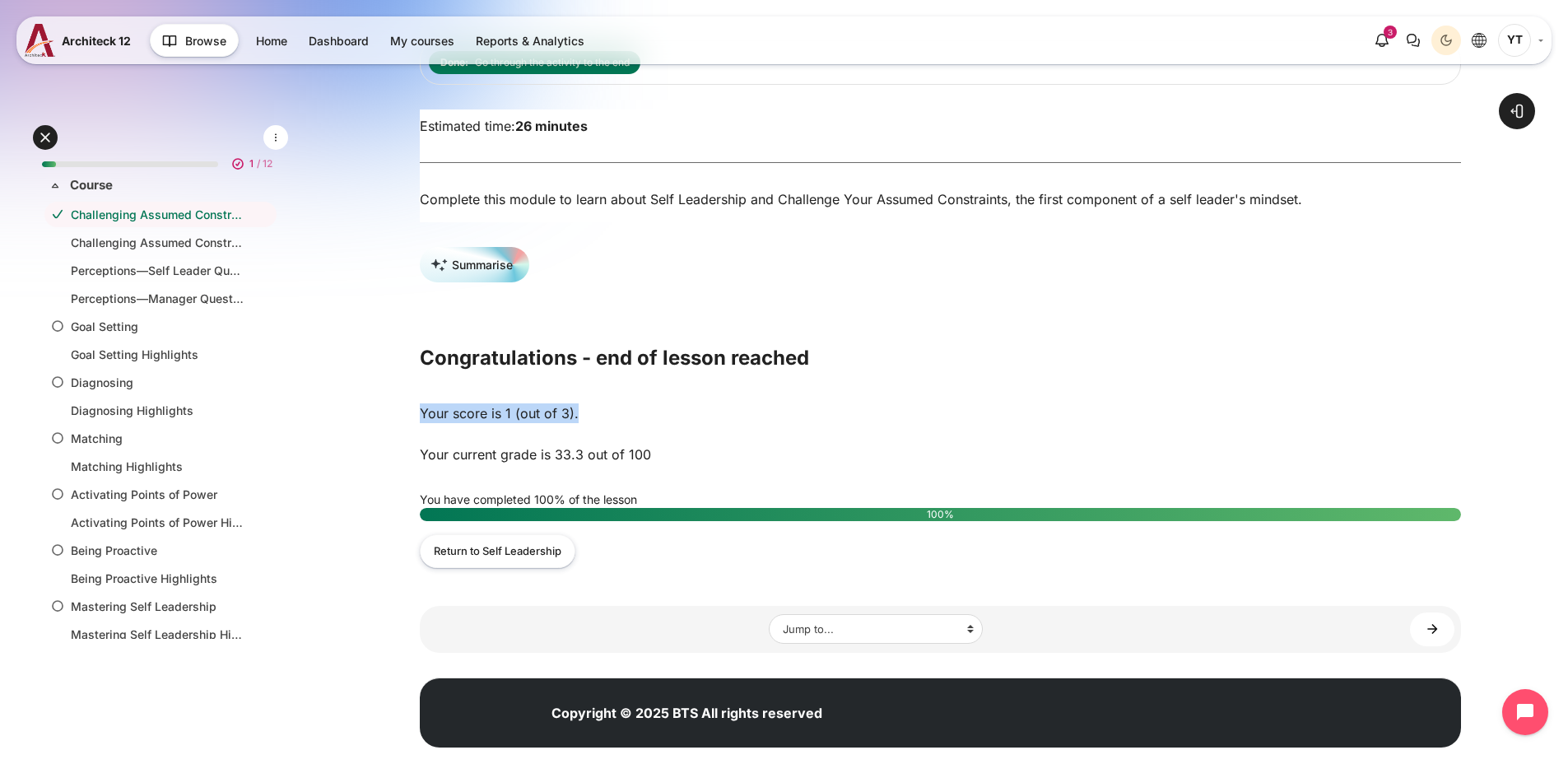
click at [420, 425] on div "Your score is 1 (out of 3)." at bounding box center [940, 413] width 1041 height 46
click at [473, 436] on div "Your score is 1 (out of 3)." at bounding box center [940, 413] width 1041 height 46
drag, startPoint x: 597, startPoint y: 423, endPoint x: 412, endPoint y: 425, distance: 185.0
click at [412, 425] on div "Open course index Open block drawer" at bounding box center [940, 337] width 1255 height 909
click at [542, 451] on div "Your score is 1 (out of 3). Your current grade is 33.3 out of 100 You have comp…" at bounding box center [940, 479] width 1041 height 204
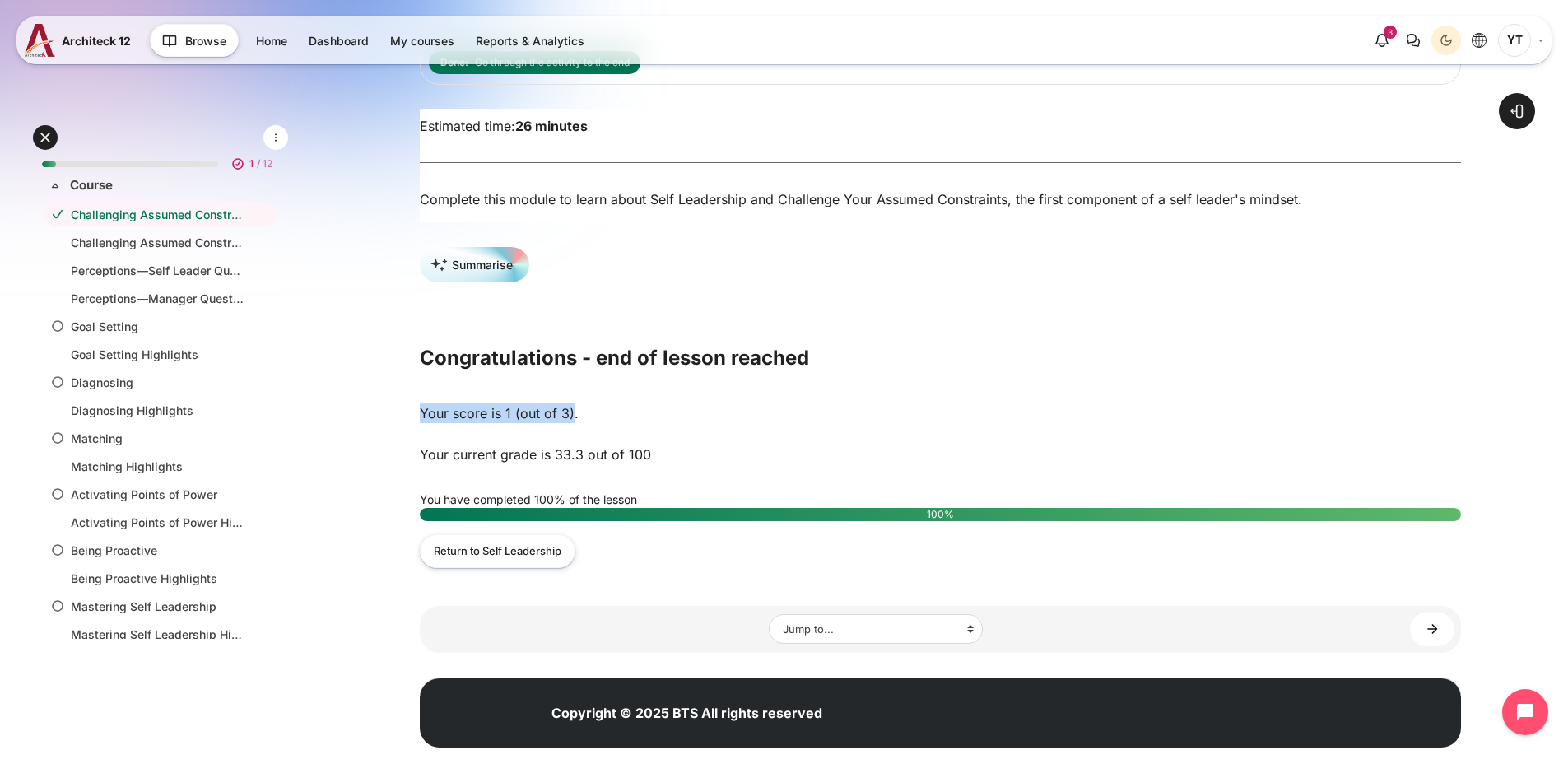
drag, startPoint x: 569, startPoint y: 419, endPoint x: 422, endPoint y: 419, distance: 147.0
click at [422, 419] on div "Your score is 1 (out of 3)." at bounding box center [940, 413] width 1041 height 46
click at [551, 418] on div "Your score is 1 (out of 3)." at bounding box center [940, 413] width 1041 height 46
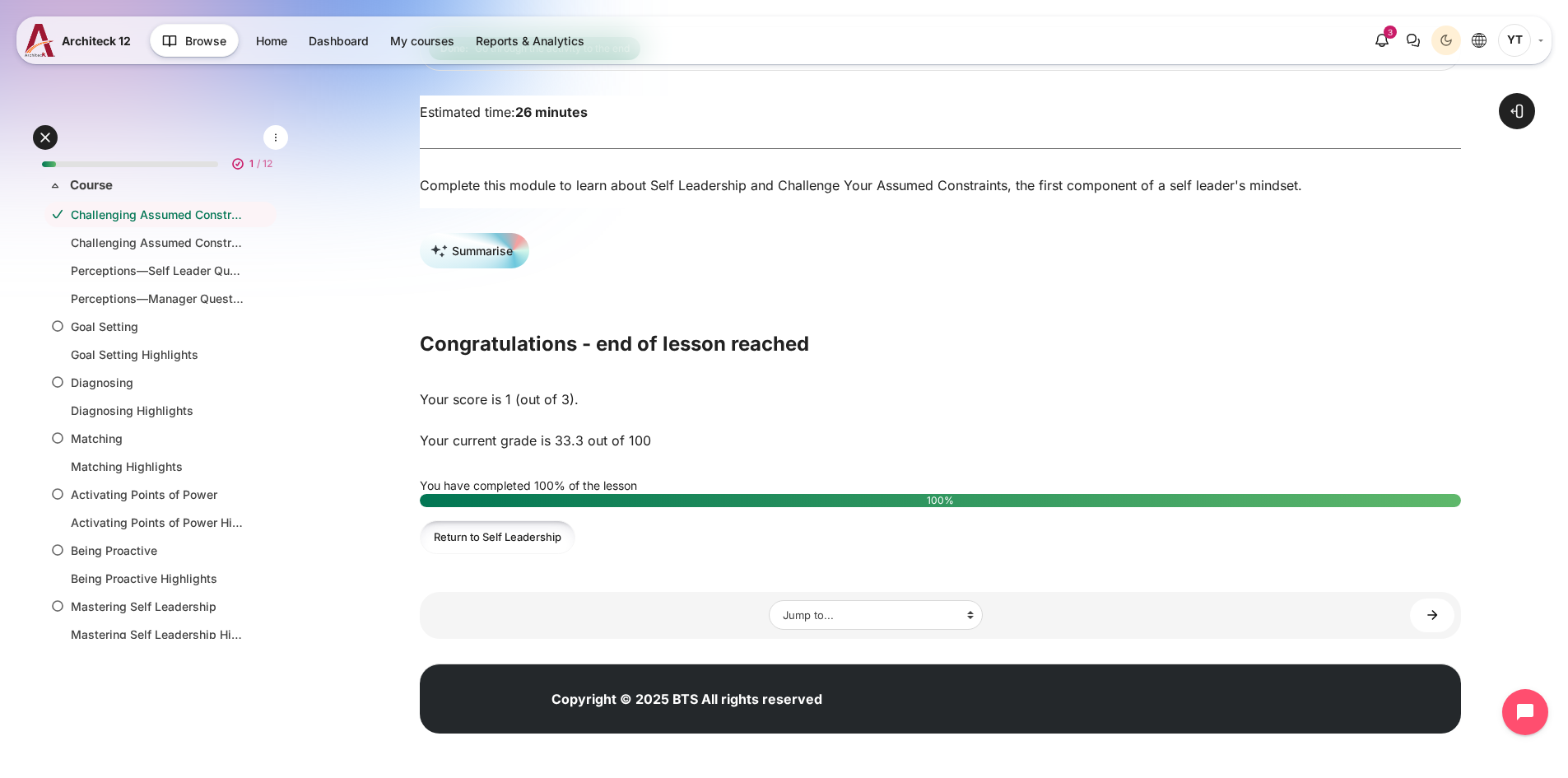
scroll to position [186, 0]
click at [1440, 608] on link "Challenging Assumed Constraints Highlights ►" at bounding box center [1431, 615] width 45 height 34
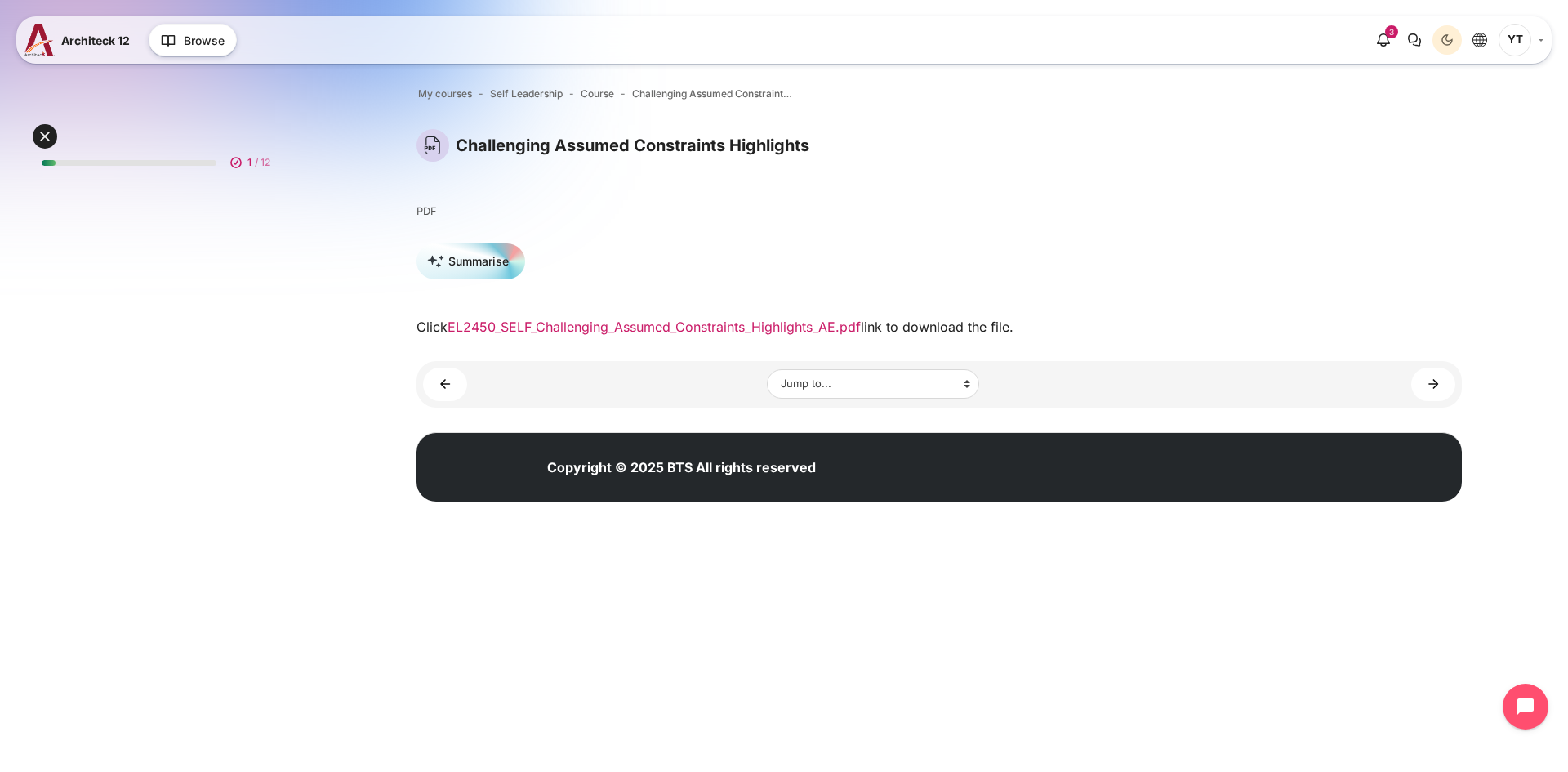
click at [784, 328] on link "EL2450_SELF_Challenging_Assumed_Constraints_Highlights_AE.pdf" at bounding box center [655, 327] width 414 height 17
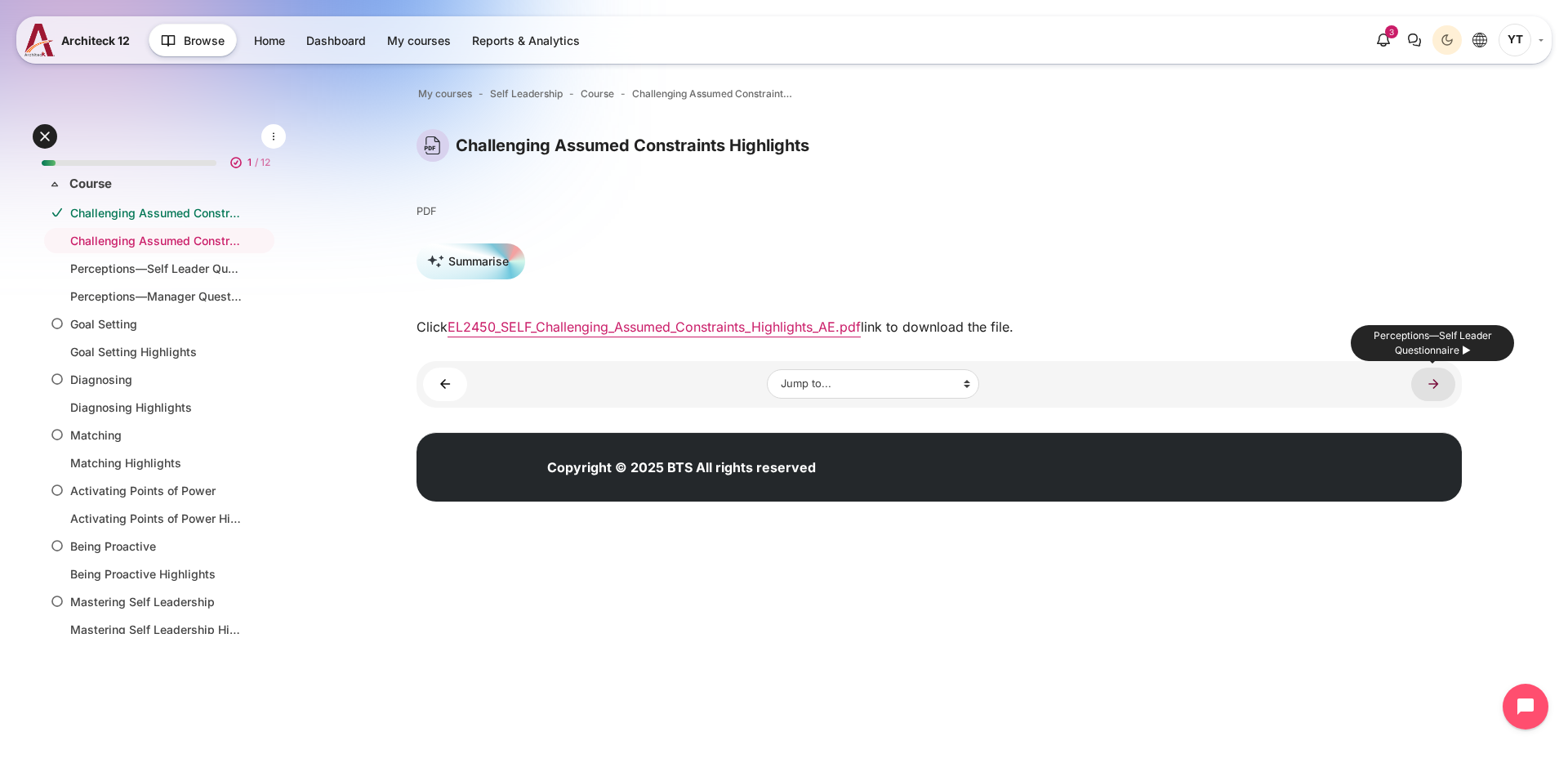
click at [1439, 384] on link "Perceptions—Self Leader Questionnaire ►" at bounding box center [1433, 384] width 44 height 33
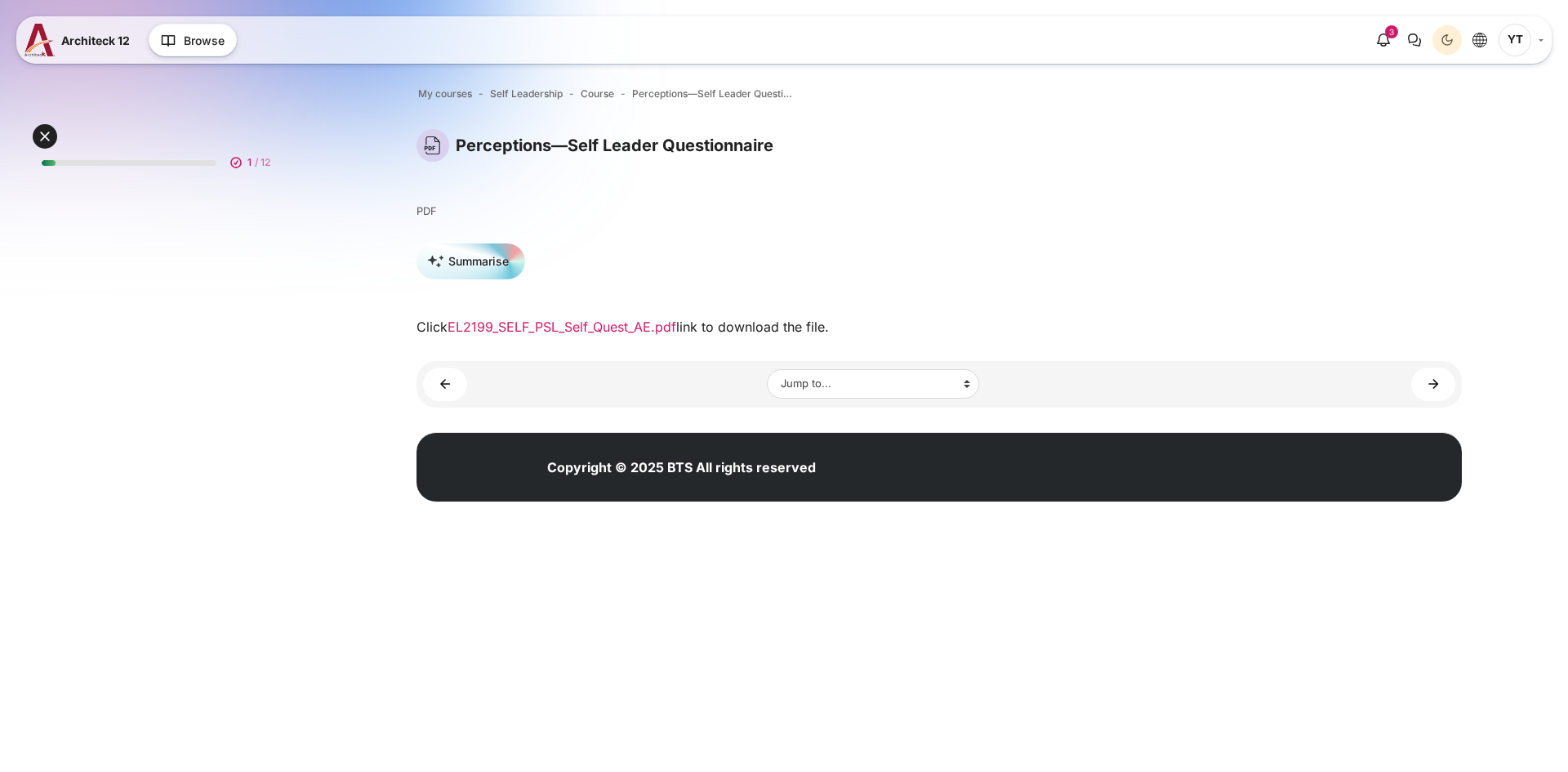
click at [627, 332] on link "EL2199_SELF_PSL_Self_Quest_AE.pdf" at bounding box center [562, 327] width 229 height 17
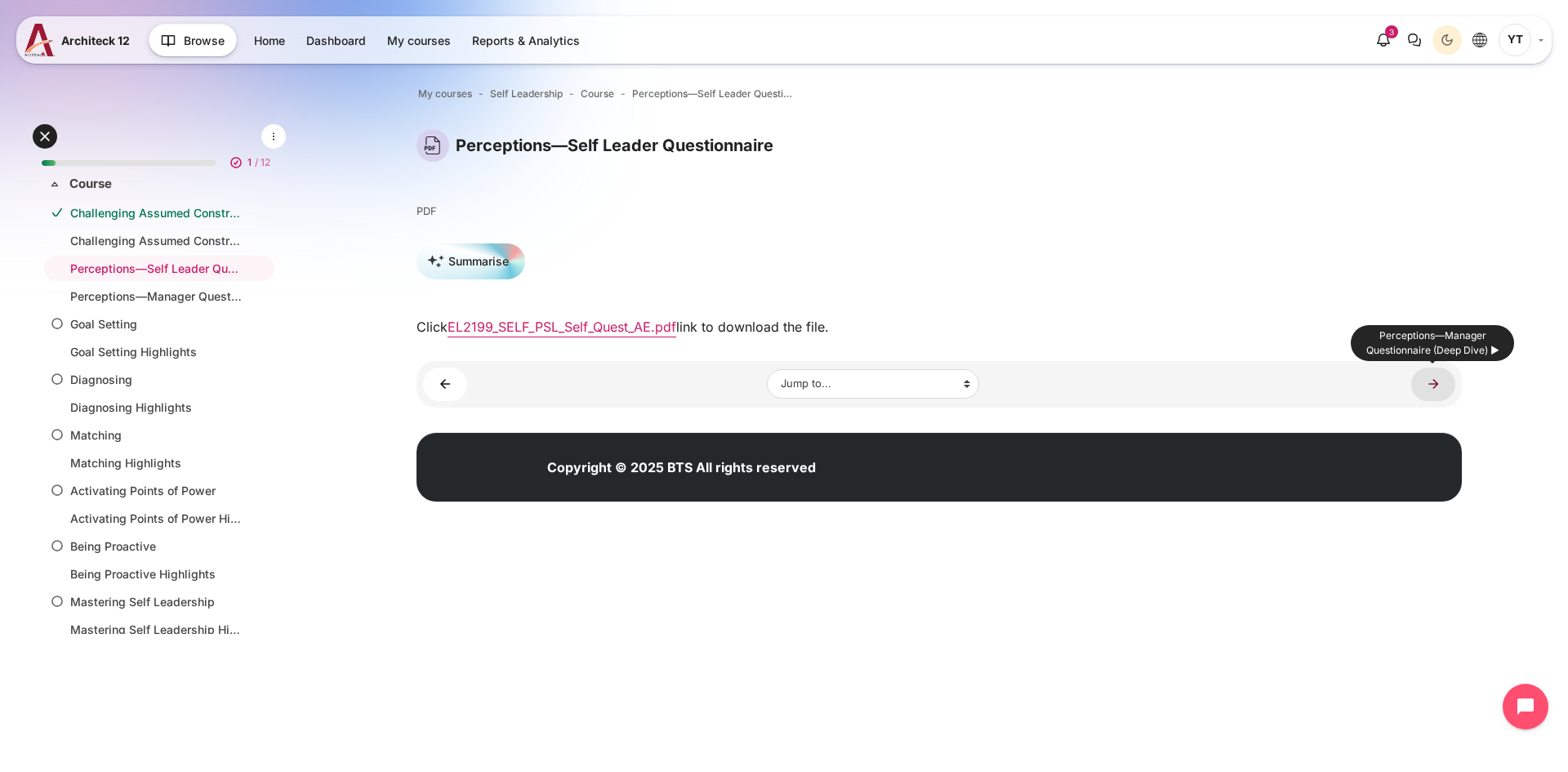
click at [1429, 392] on link "Perceptions—Manager Questionnaire (Deep Dive) ►" at bounding box center [1433, 384] width 44 height 33
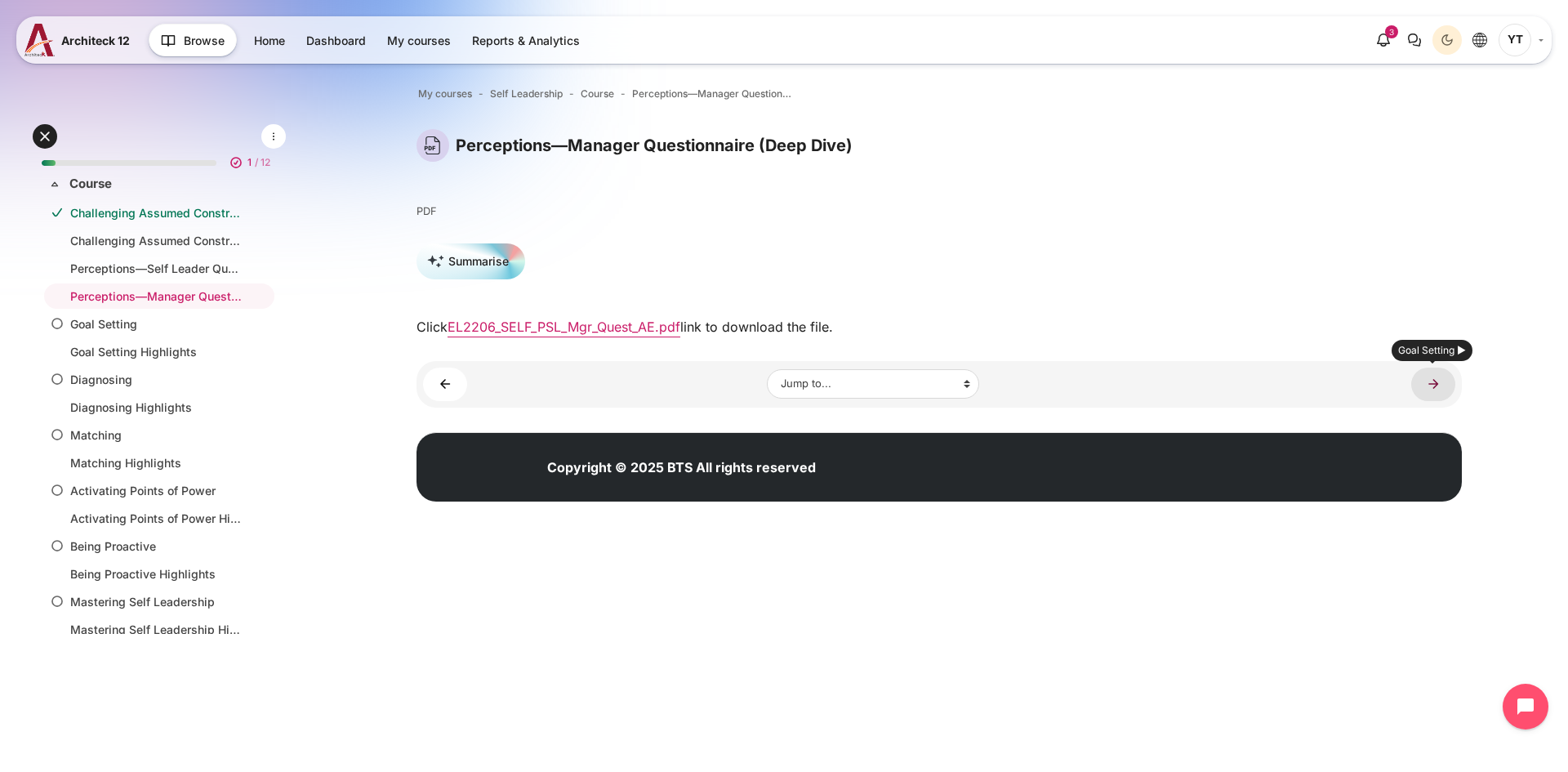
click at [1441, 373] on link "Goal Setting ►" at bounding box center [1433, 384] width 44 height 33
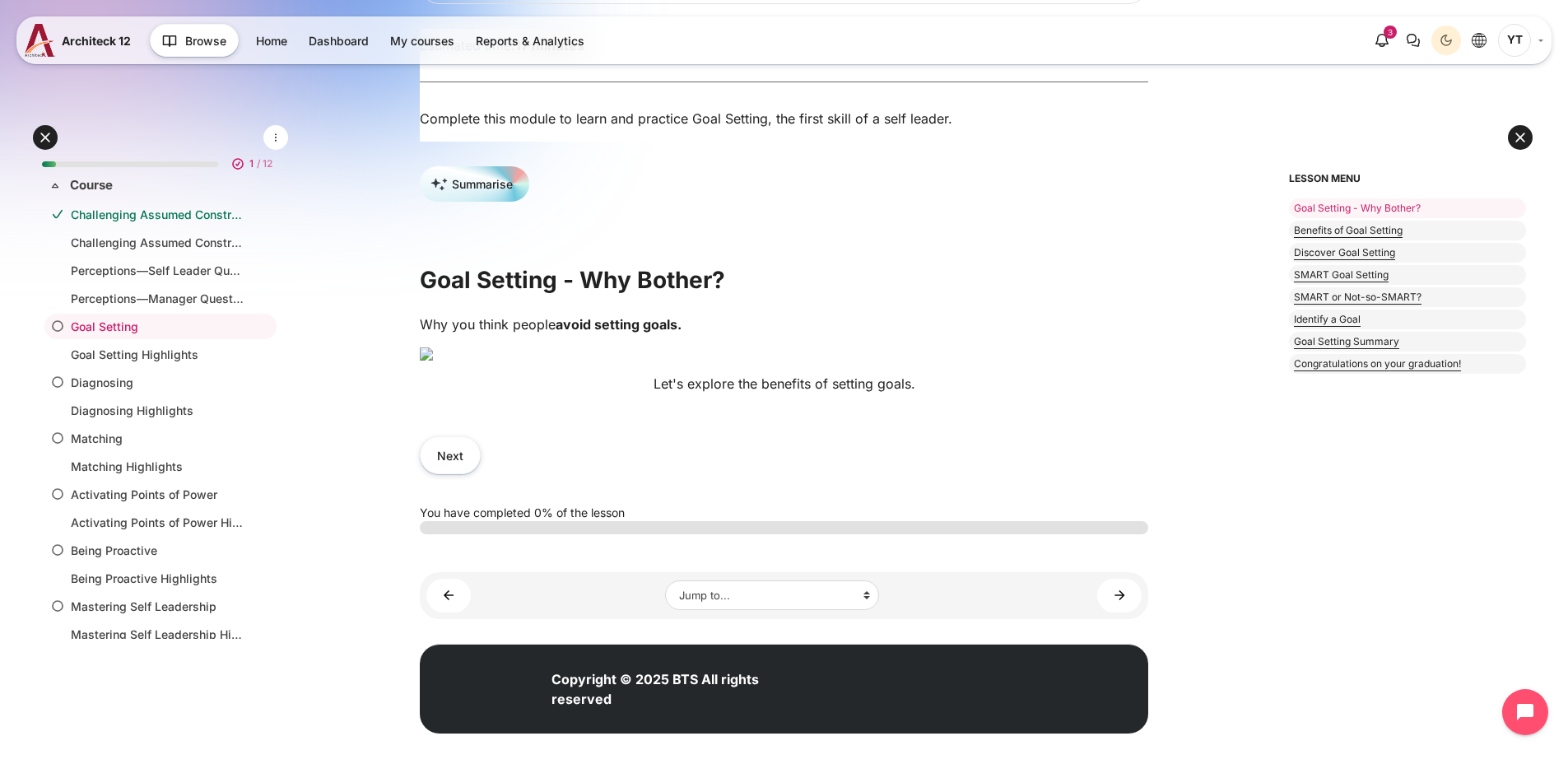
scroll to position [494, 0]
click at [450, 473] on button "Next" at bounding box center [450, 455] width 61 height 37
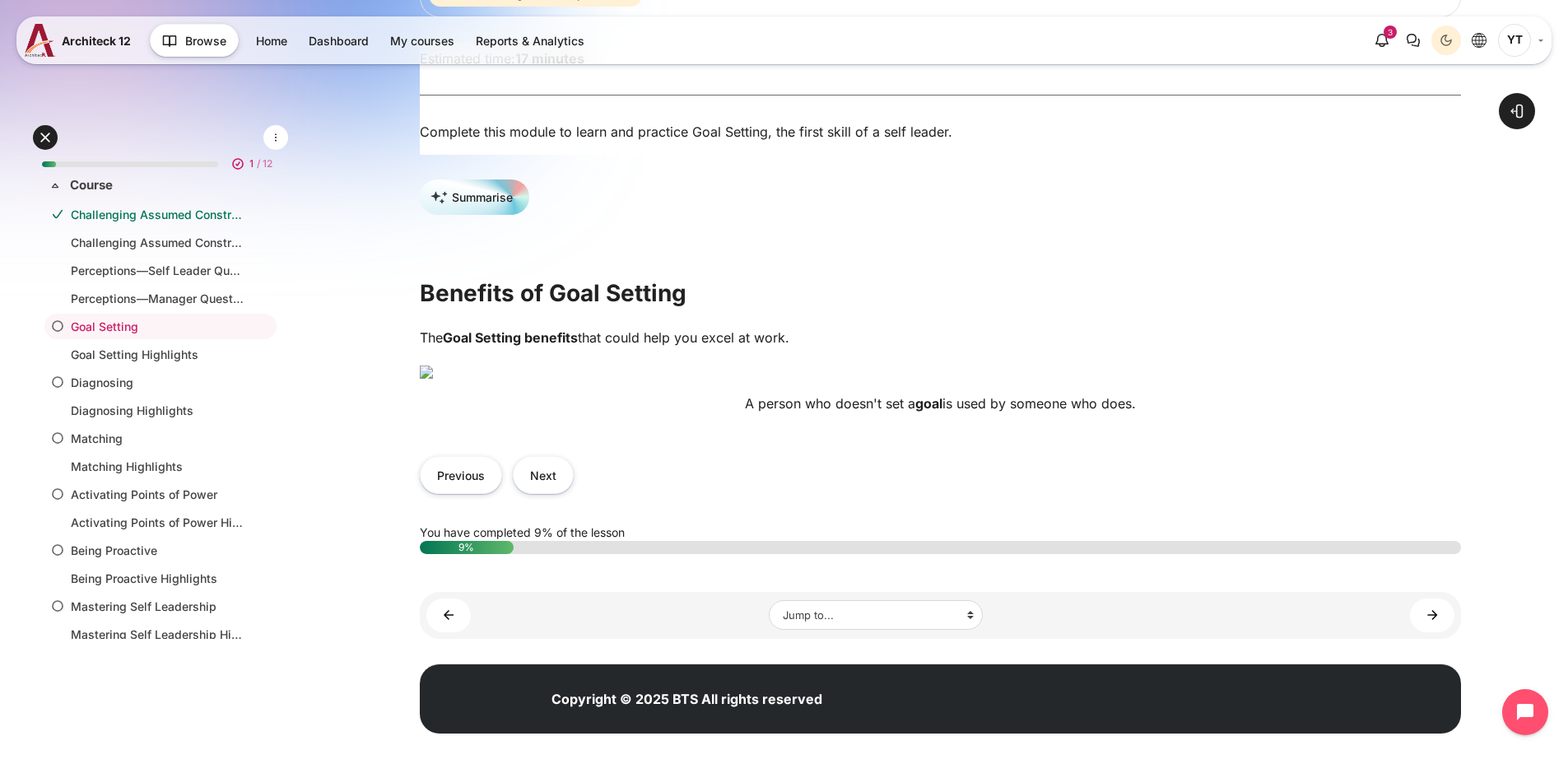
scroll to position [329, 0]
click at [543, 493] on button "Next" at bounding box center [543, 475] width 61 height 37
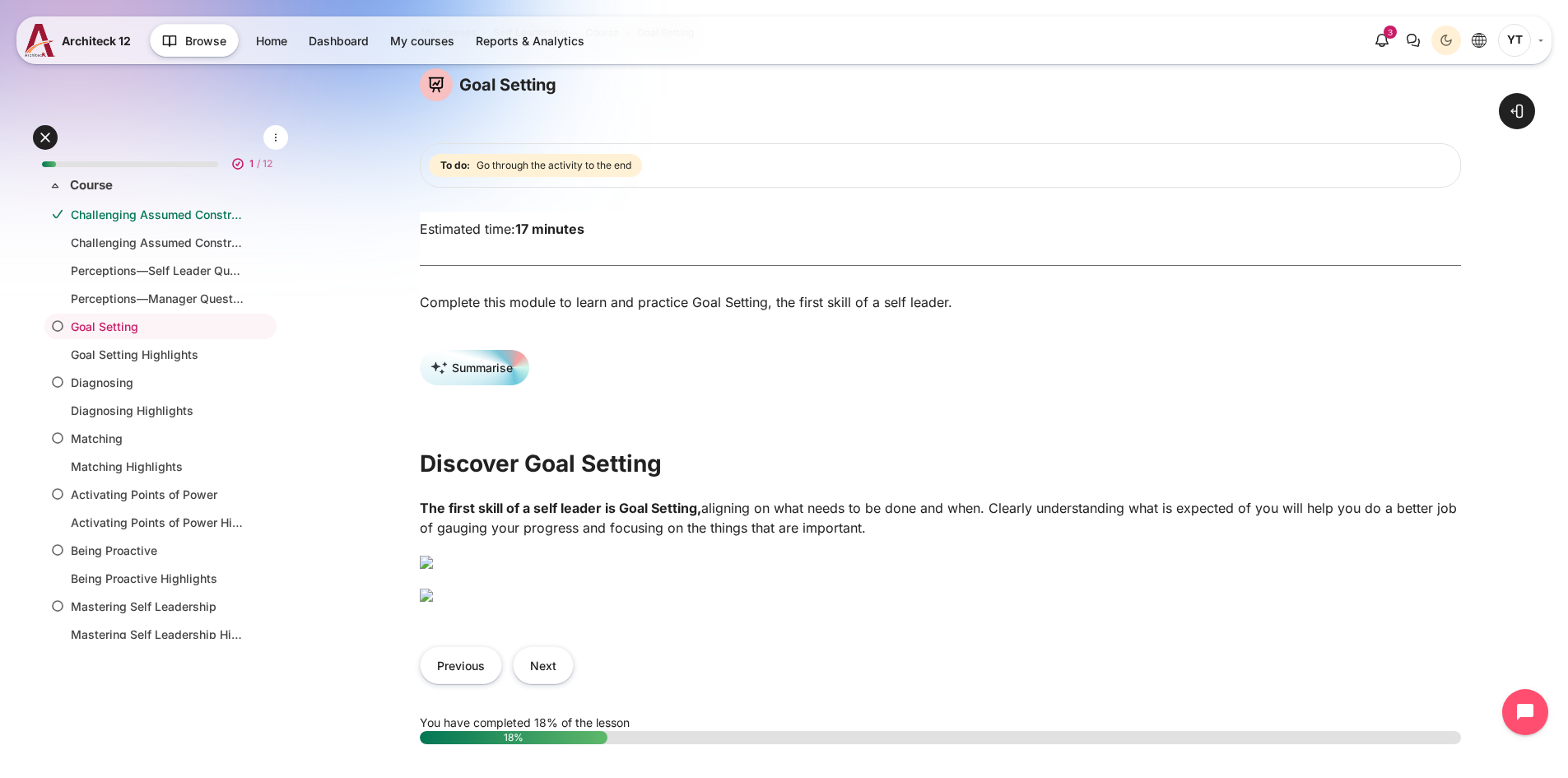
scroll to position [329, 0]
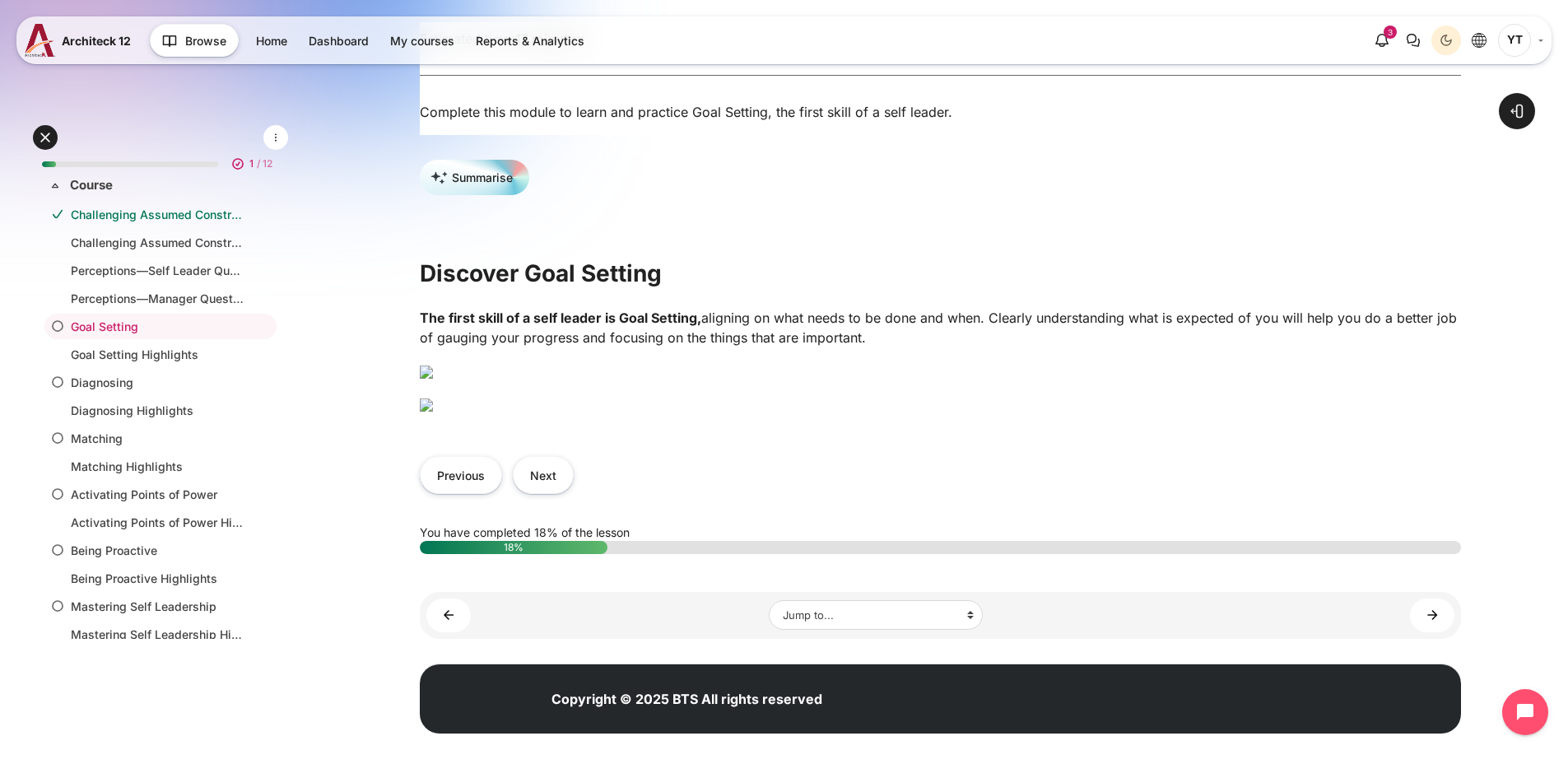
drag, startPoint x: 421, startPoint y: 251, endPoint x: 915, endPoint y: 268, distance: 494.3
click at [915, 308] on p "The first skill of a self leader is Goal Setting, aligning on what needs to be …" at bounding box center [940, 327] width 1041 height 40
copy p "The first skill of a self leader is Goal Setting, aligning on what needs to be …"
click at [558, 493] on button "Next" at bounding box center [543, 475] width 61 height 37
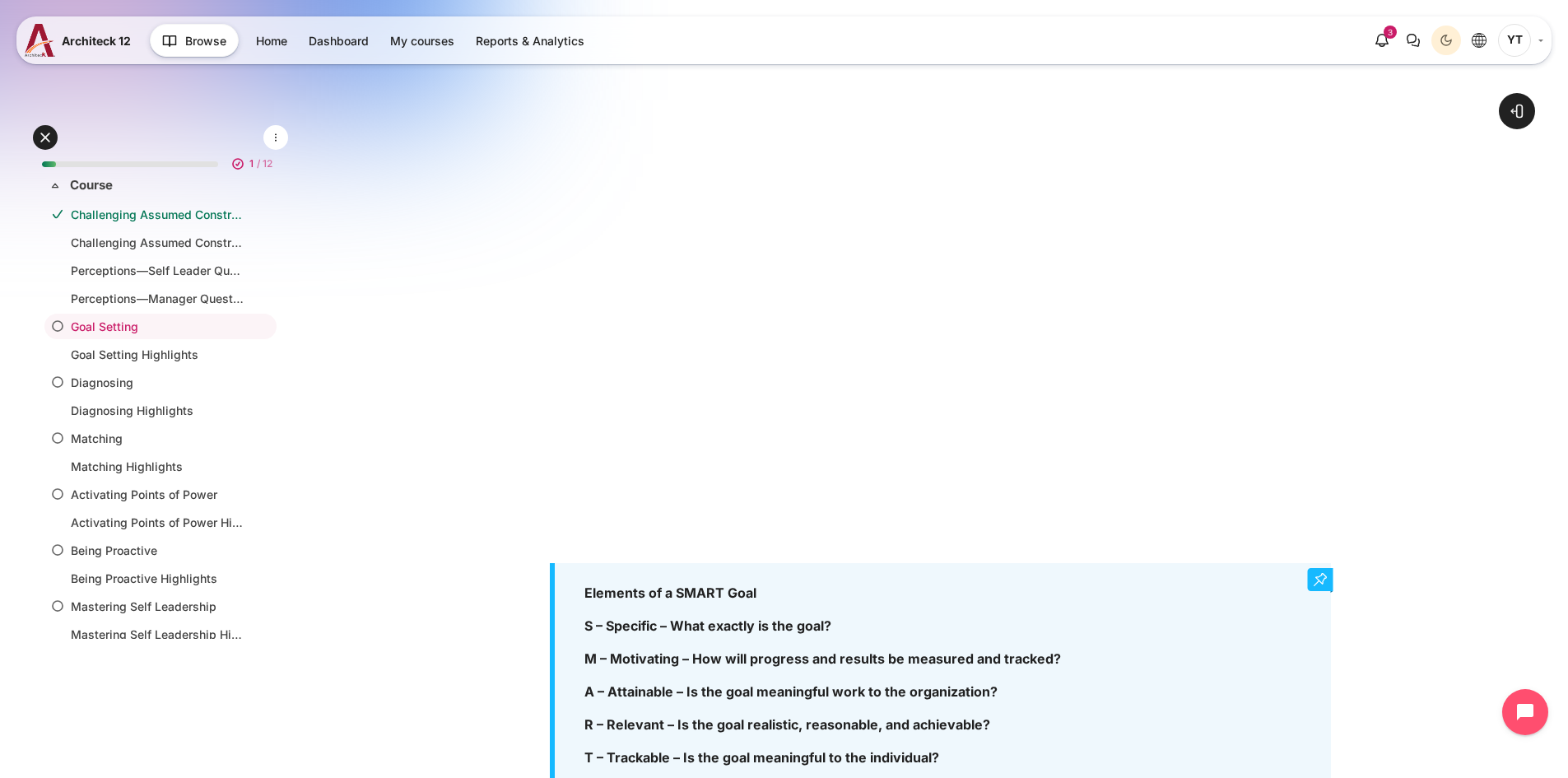
scroll to position [988, 0]
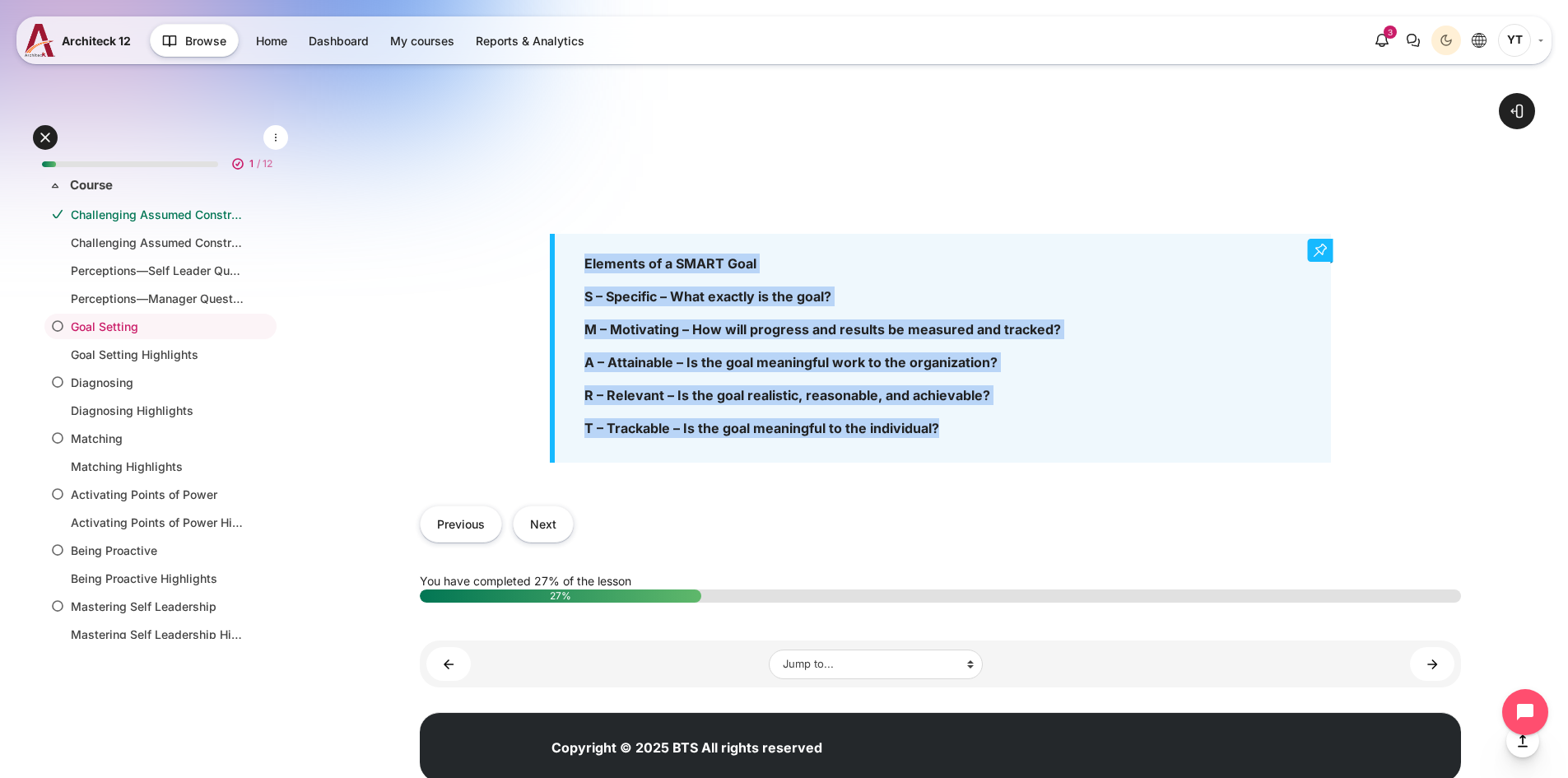
drag, startPoint x: 967, startPoint y: 440, endPoint x: 571, endPoint y: 261, distance: 434.6
click at [571, 261] on div "Elements of a SMART Goal S – Specific – What exactly is the goal? M – Motivatin…" at bounding box center [940, 348] width 781 height 229
copy div "Elements of a SMART Goal S – Specific – What exactly is the goal? M – Motivatin…"
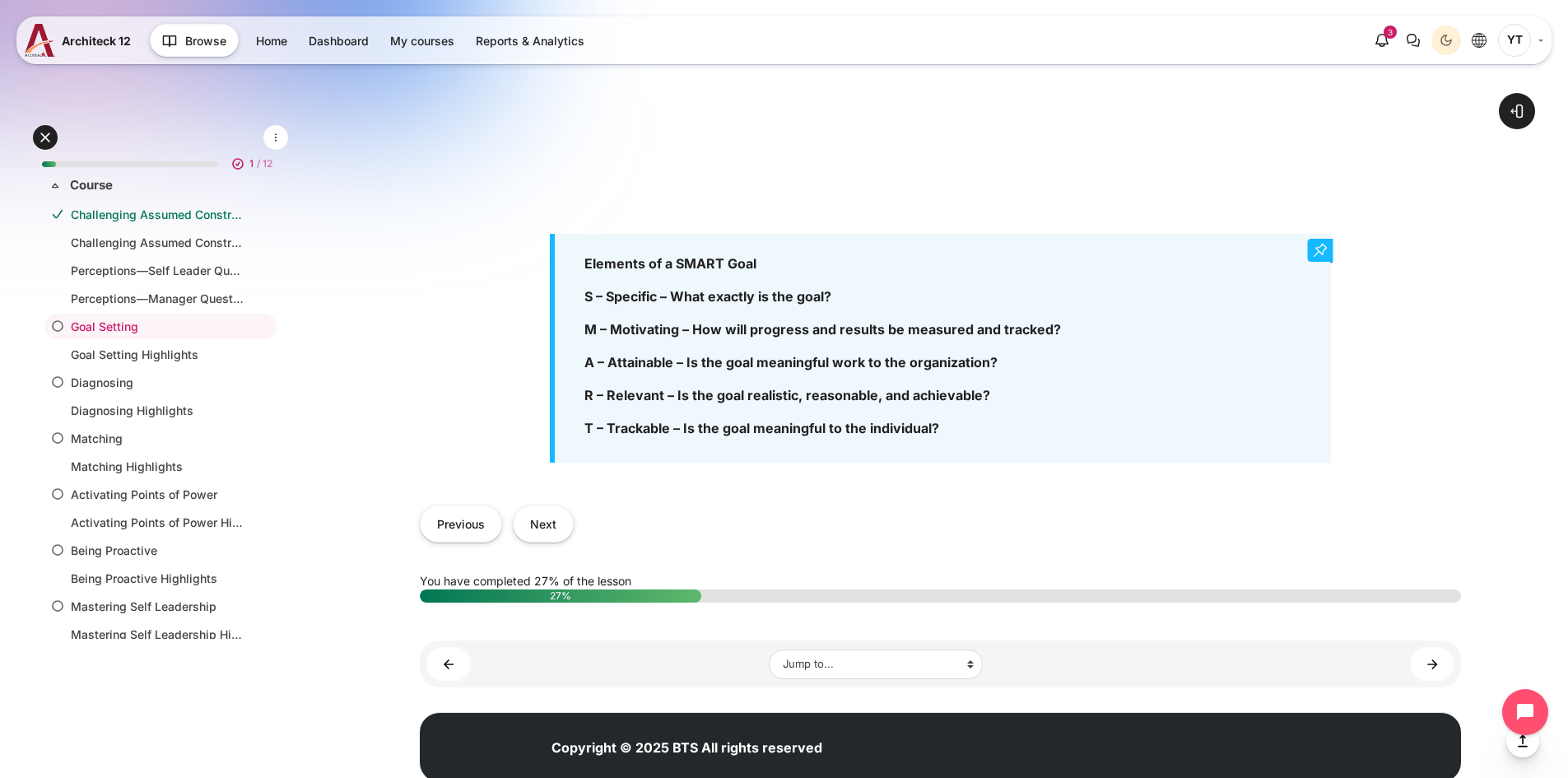
click at [1034, 522] on div "Previous Next" at bounding box center [940, 524] width 1041 height 70
drag, startPoint x: 694, startPoint y: 338, endPoint x: 1077, endPoint y: 333, distance: 383.0
click at [1077, 333] on p "M – Motivating – How will progress and results be measured and tracked?" at bounding box center [938, 329] width 707 height 19
click at [547, 540] on button "Next" at bounding box center [543, 524] width 61 height 37
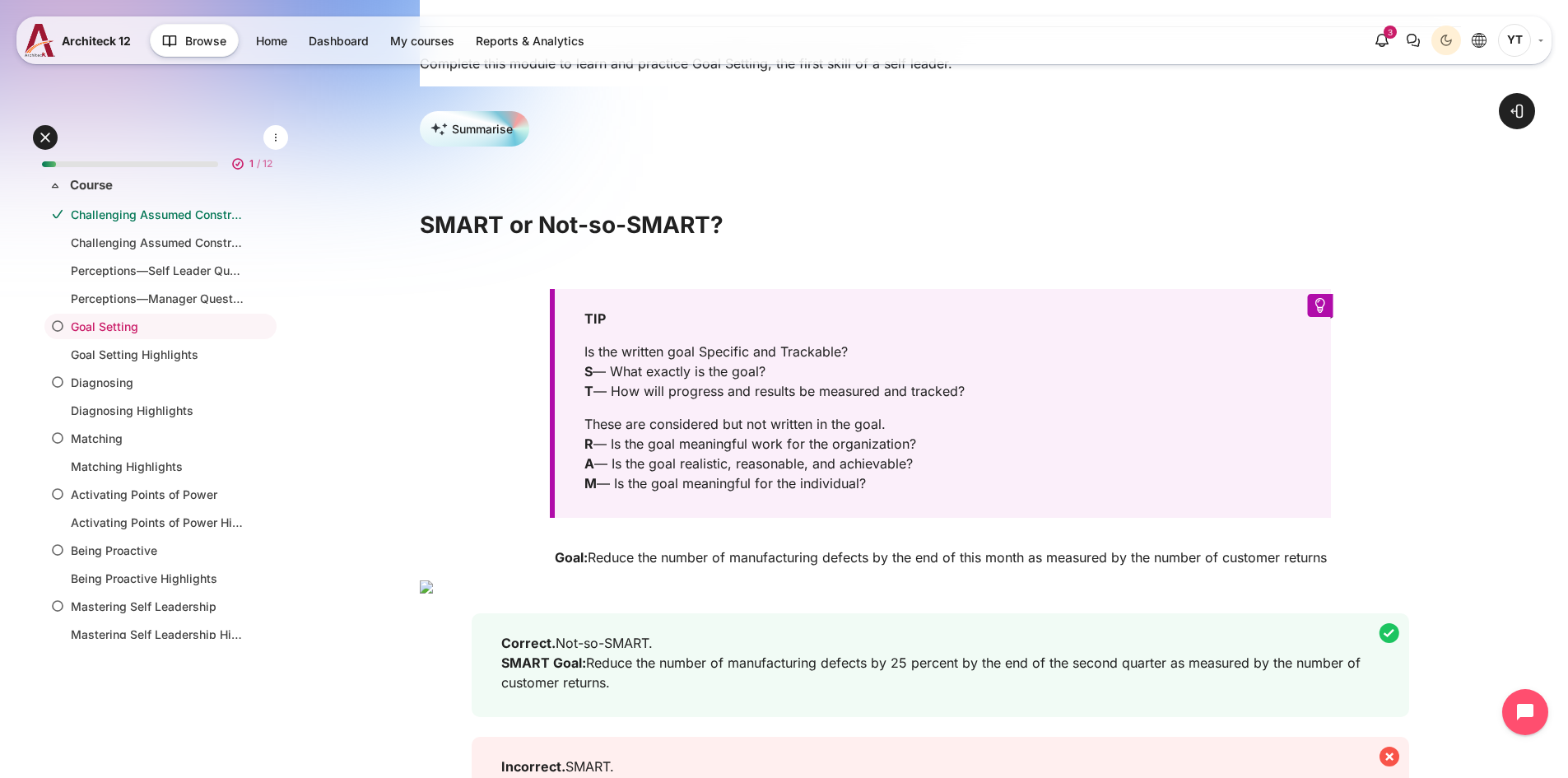
scroll to position [329, 0]
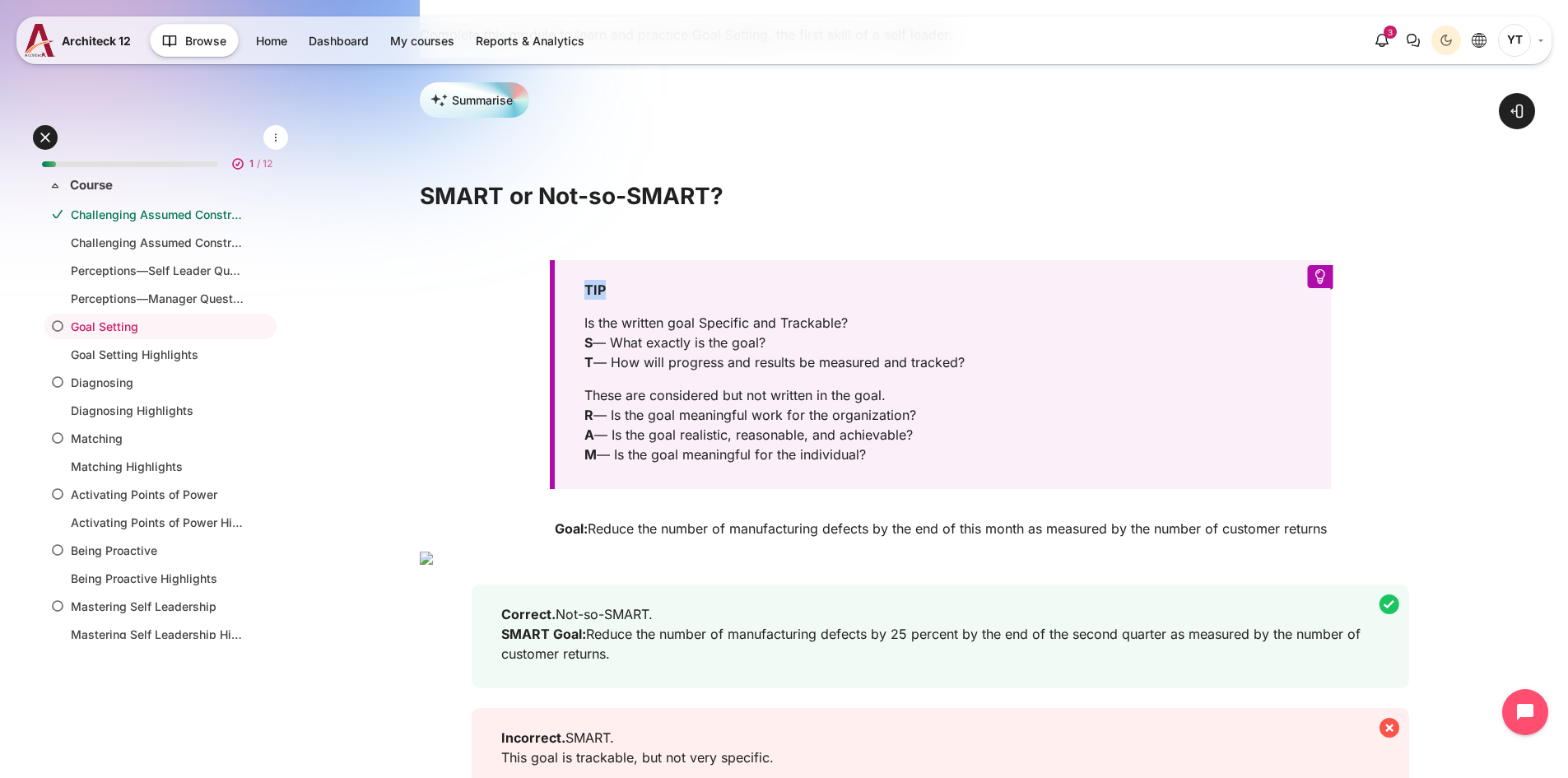
drag, startPoint x: 605, startPoint y: 299, endPoint x: 568, endPoint y: 300, distance: 37.0
click at [568, 300] on div "TIP Is the written goal Specific and Trackable? S — What exactly is the goal? T…" at bounding box center [940, 374] width 781 height 229
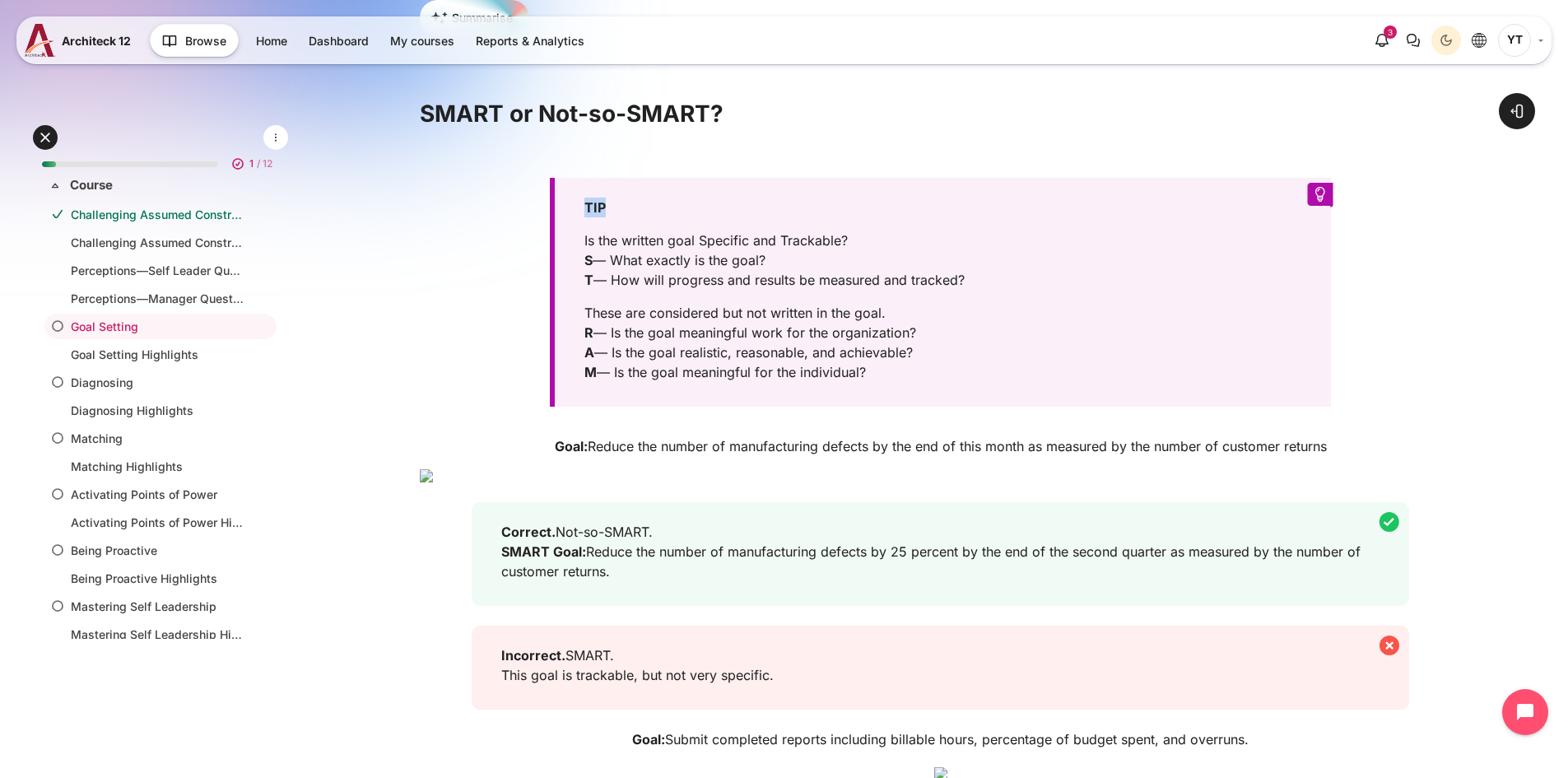
drag, startPoint x: 621, startPoint y: 264, endPoint x: 801, endPoint y: 264, distance: 180.0
click at [801, 264] on p "Is the written goal Specific and Trackable? S — What exactly is the goal? T — H…" at bounding box center [938, 260] width 707 height 59
click at [624, 289] on p "Is the written goal Specific and Trackable? S — What exactly is the goal? T — H…" at bounding box center [938, 260] width 707 height 59
drag, startPoint x: 618, startPoint y: 291, endPoint x: 981, endPoint y: 289, distance: 363.0
click at [981, 289] on p "Is the written goal Specific and Trackable? S — What exactly is the goal? T — H…" at bounding box center [938, 260] width 707 height 59
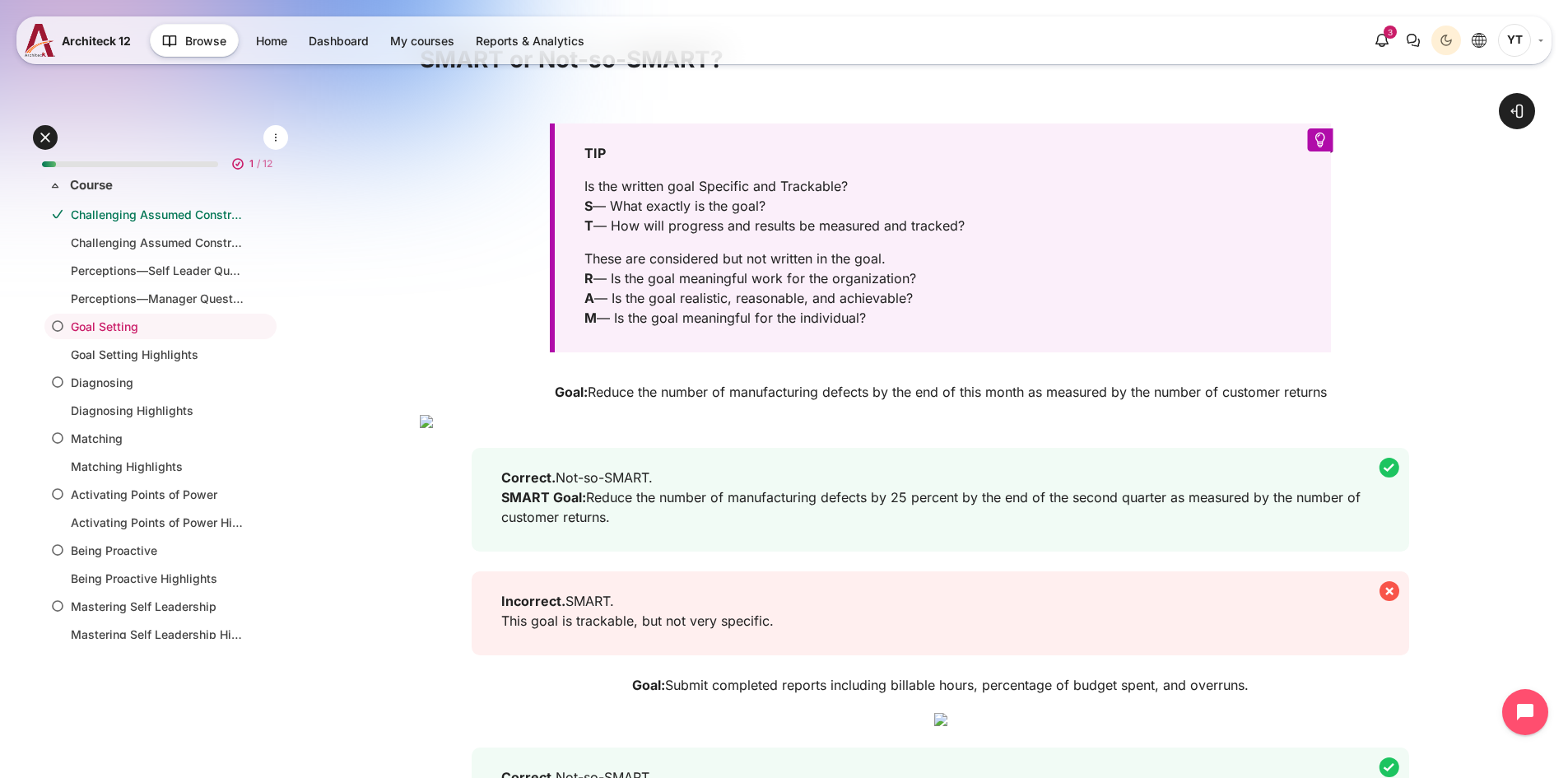
scroll to position [494, 0]
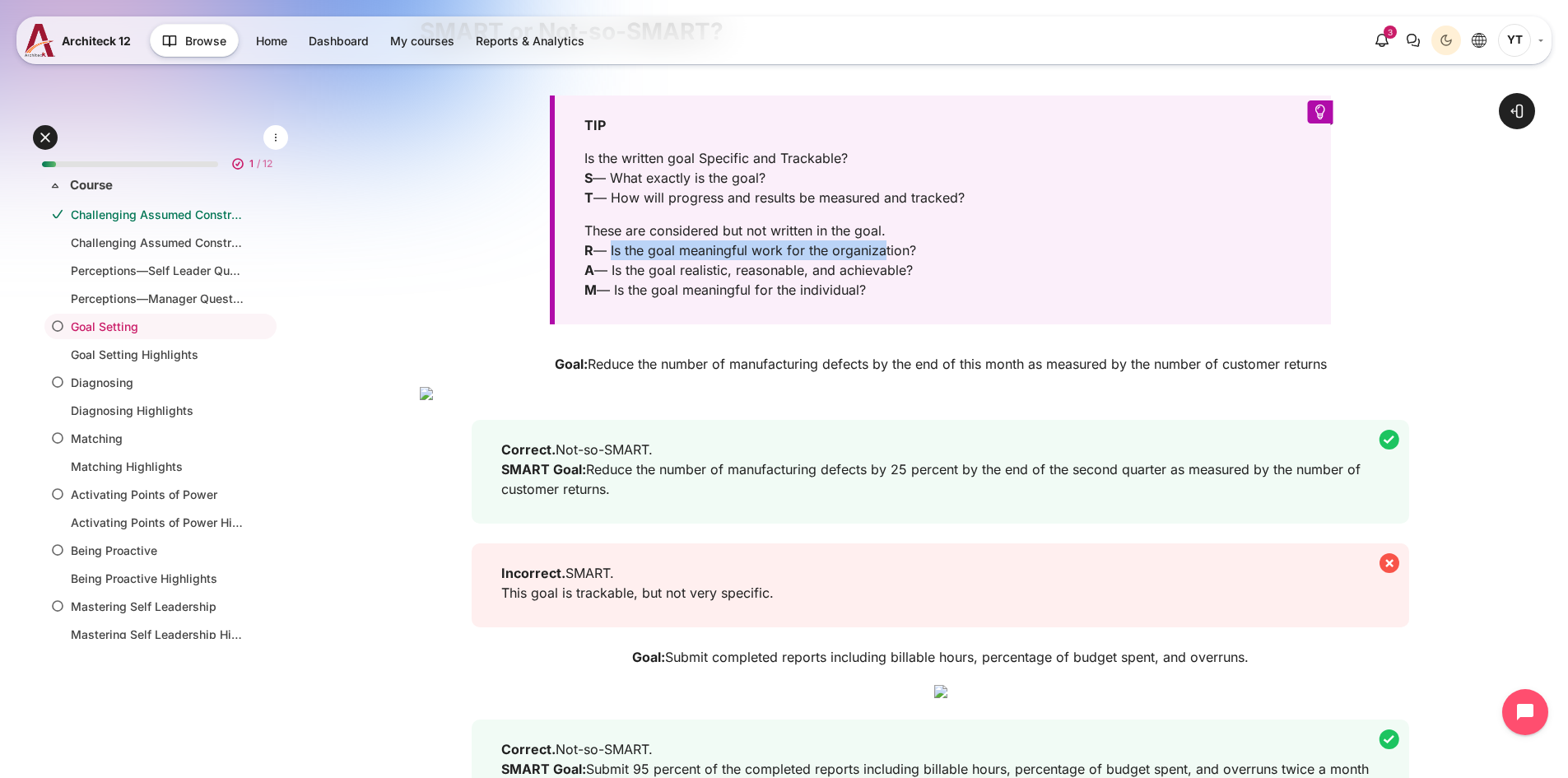
drag, startPoint x: 611, startPoint y: 263, endPoint x: 879, endPoint y: 265, distance: 268.0
click at [879, 265] on p "These are considered but not written in the goal. R — Is the goal meaningful wo…" at bounding box center [938, 260] width 707 height 79
click at [741, 270] on p "These are considered but not written in the goal. R — Is the goal meaningful wo…" at bounding box center [938, 260] width 707 height 79
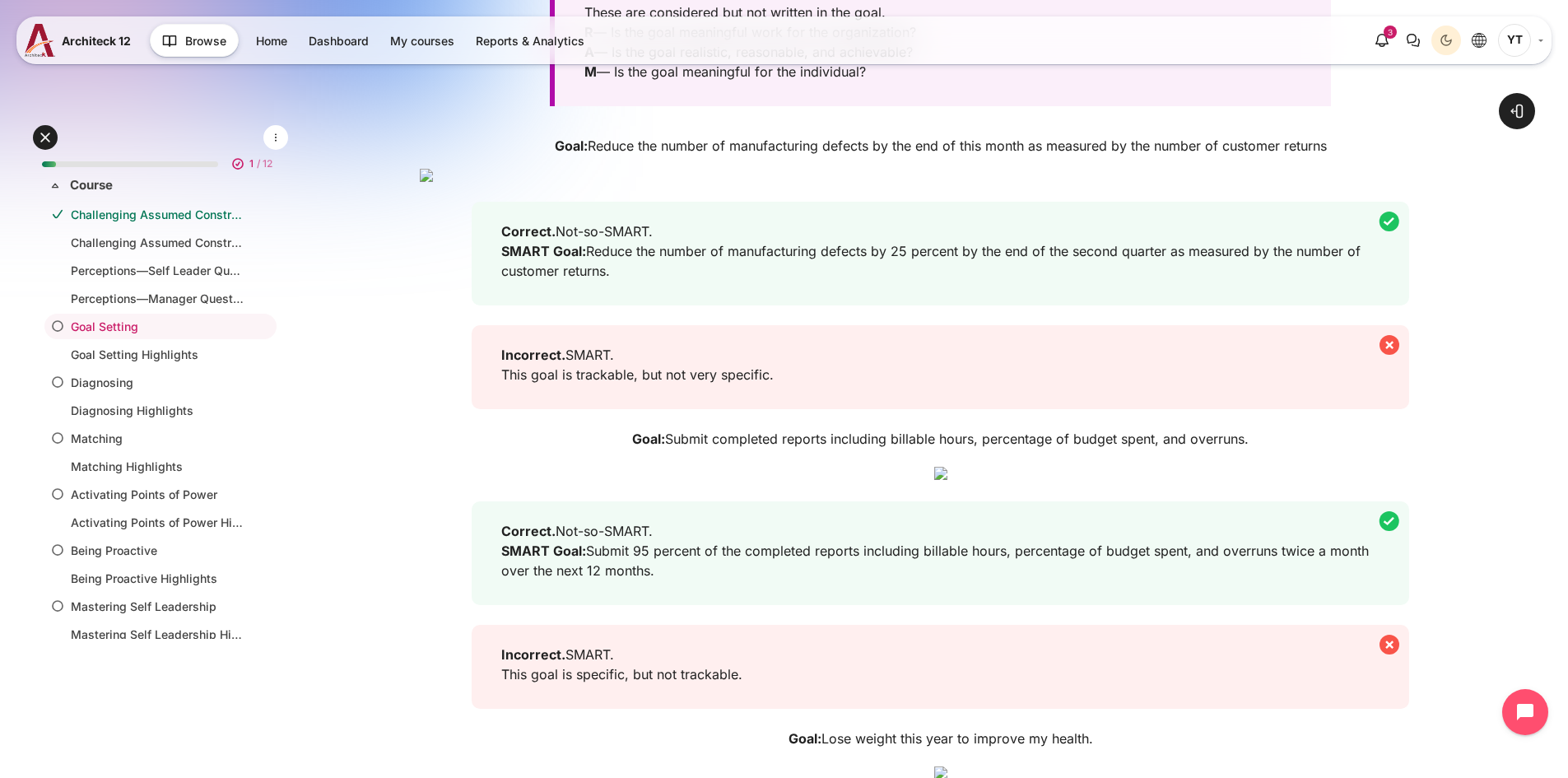
scroll to position [741, 0]
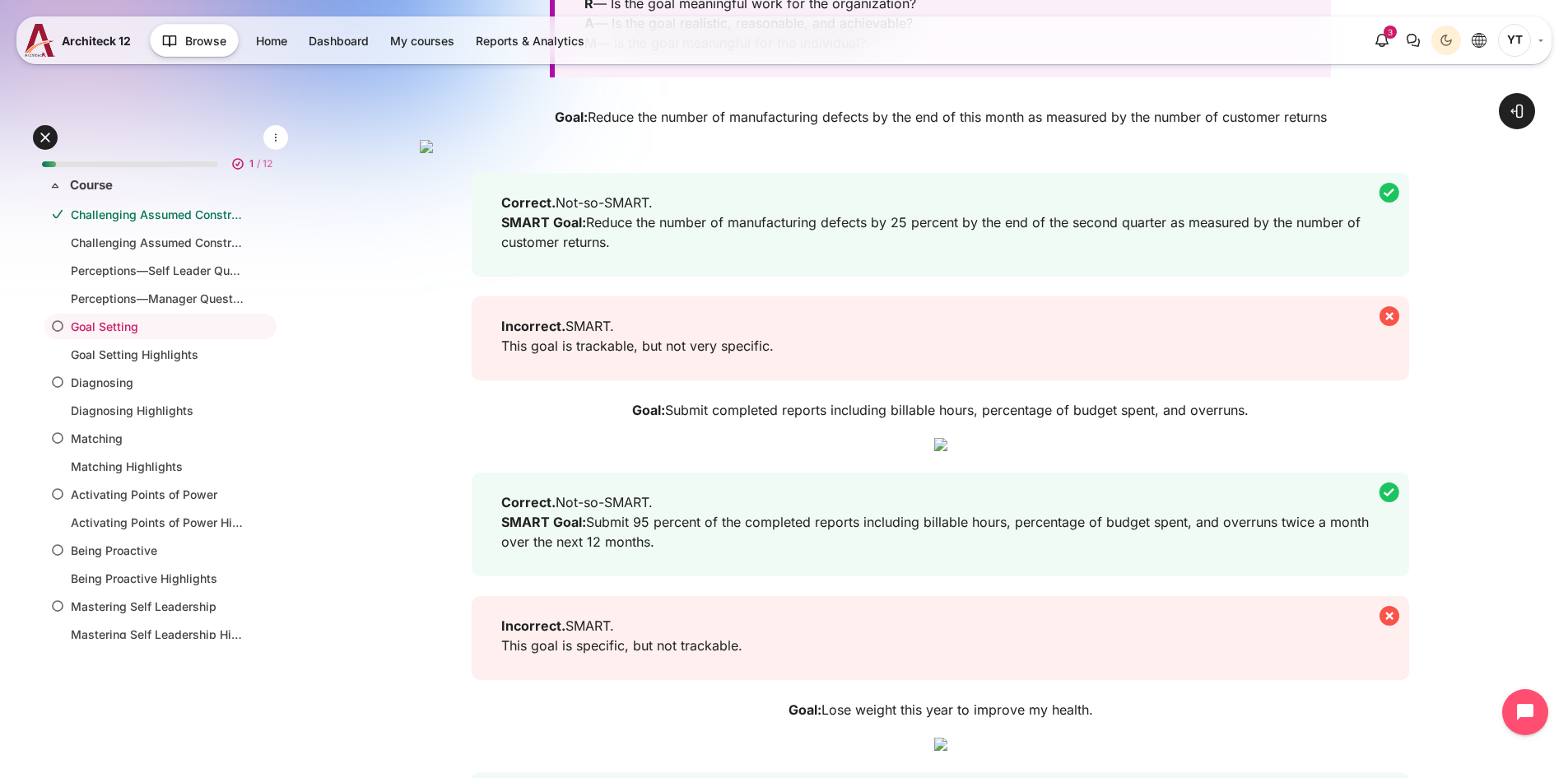
drag, startPoint x: 668, startPoint y: 429, endPoint x: 569, endPoint y: 437, distance: 99.3
click at [569, 252] on p "Correct. Not-so-SMART. SMART Goal: Reduce the number of manufacturing defects b…" at bounding box center [935, 222] width 868 height 59
drag, startPoint x: 592, startPoint y: 454, endPoint x: 1008, endPoint y: 457, distance: 416.0
click at [1008, 252] on p "Correct. Not-so-SMART. SMART Goal: Reduce the number of manufacturing defects b…" at bounding box center [935, 222] width 868 height 59
drag, startPoint x: 1030, startPoint y: 129, endPoint x: 1336, endPoint y: 122, distance: 306.1
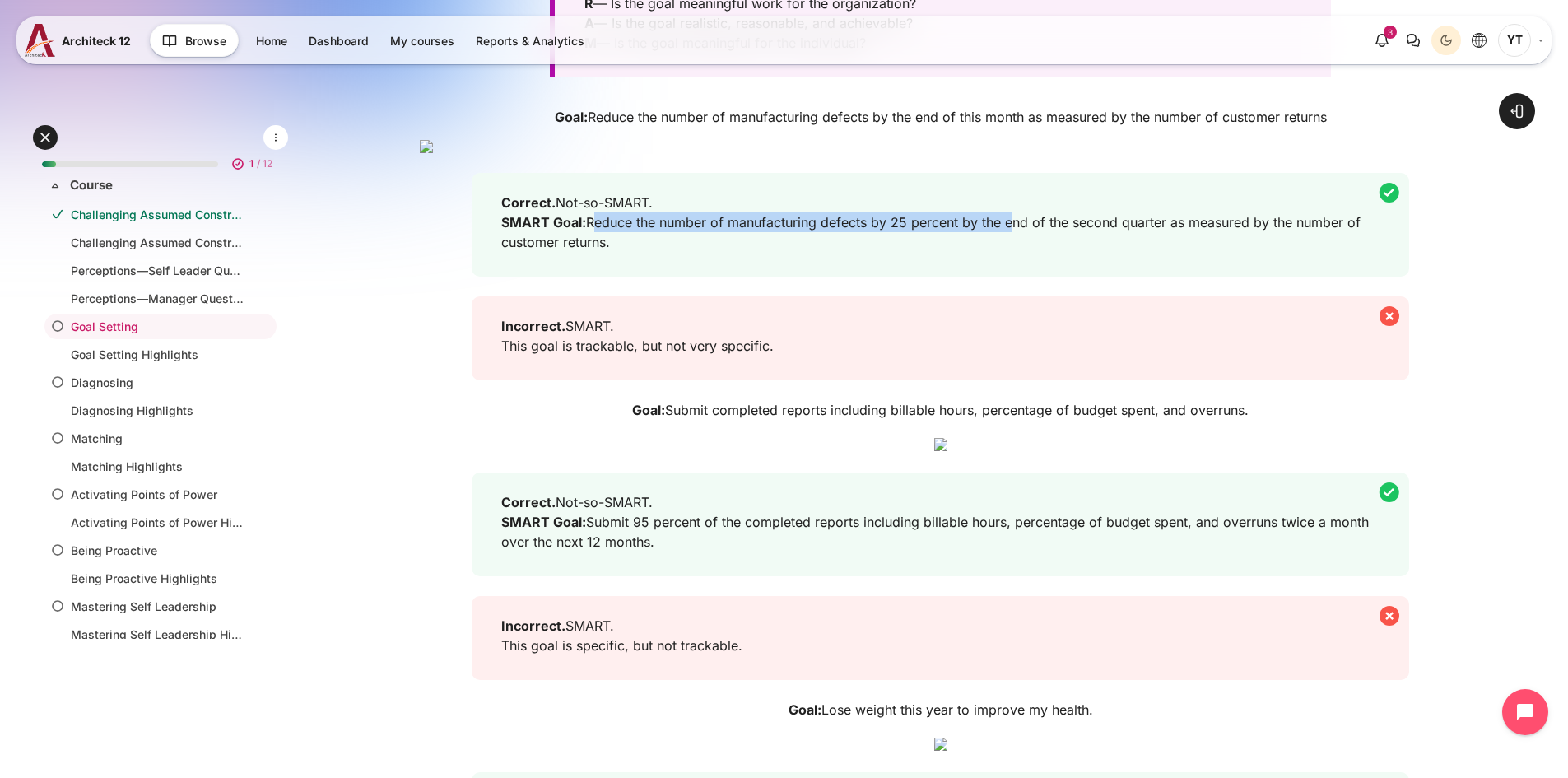
click at [1336, 122] on p "Goal: Reduce the number of manufacturing defects by the end of this month as me…" at bounding box center [940, 116] width 1041 height 19
click at [707, 252] on p "Correct. Not-so-SMART. SMART Goal: Reduce the number of manufacturing defects b…" at bounding box center [935, 222] width 868 height 59
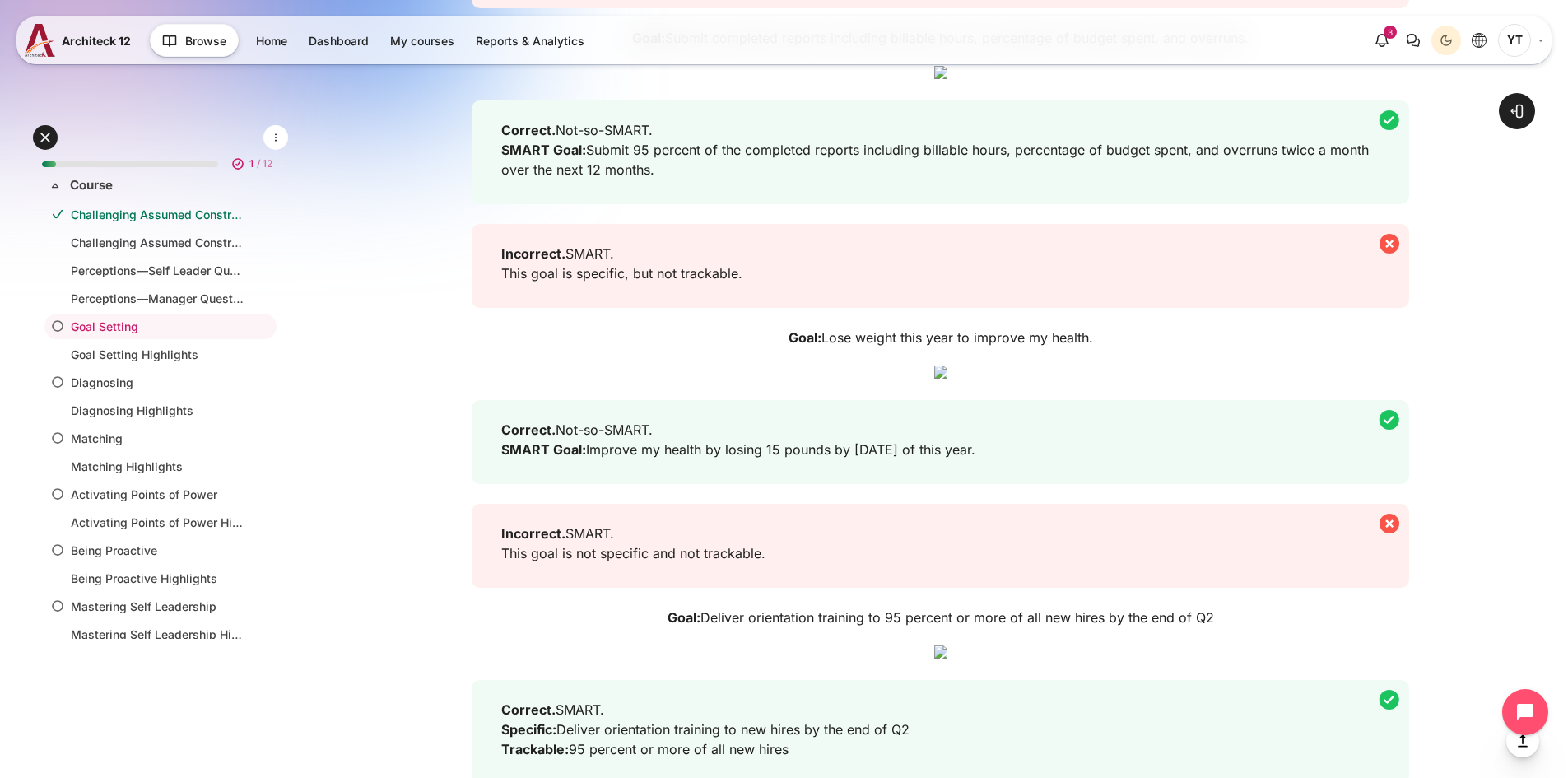
scroll to position [1153, 0]
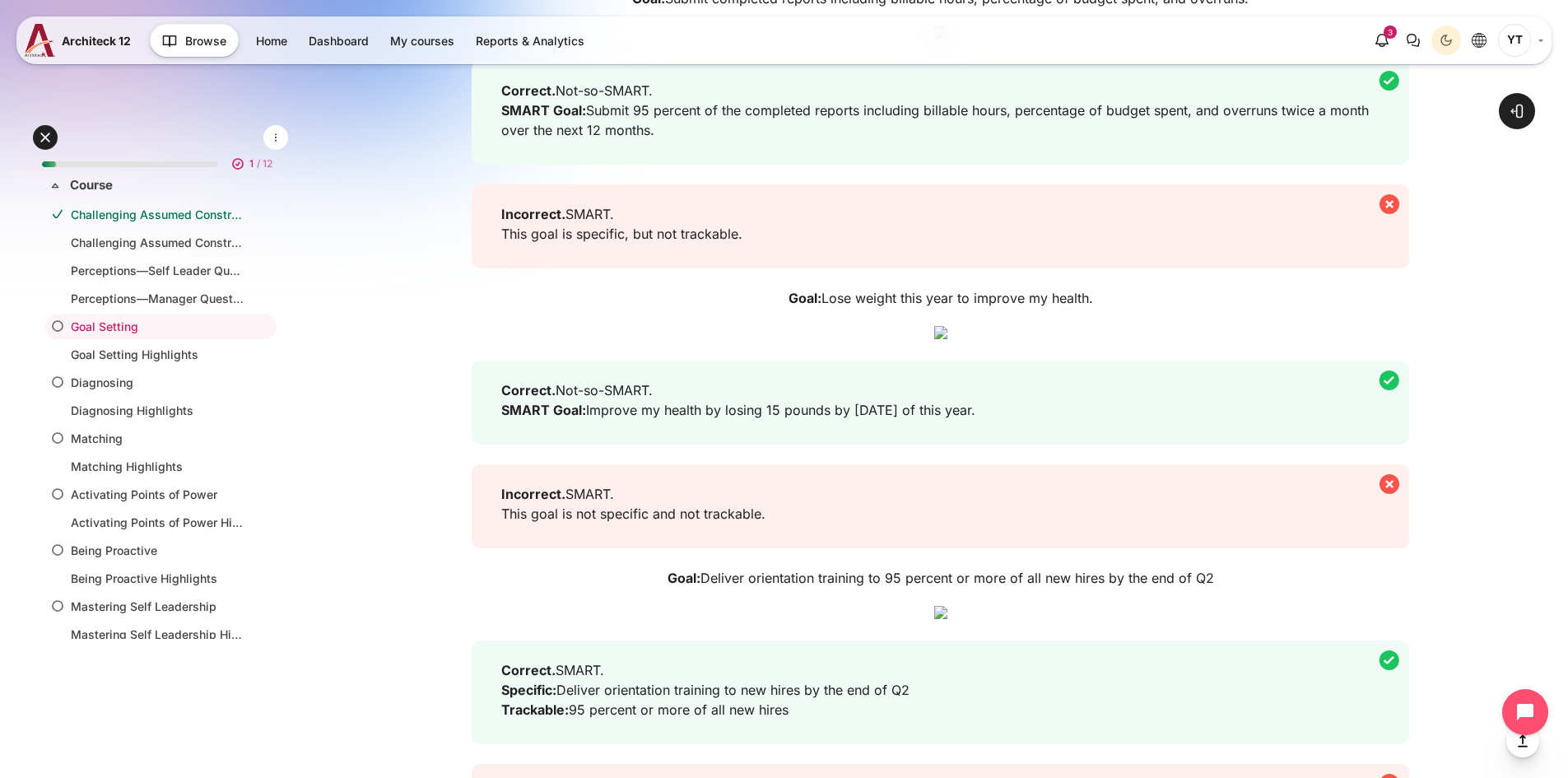
drag, startPoint x: 886, startPoint y: 582, endPoint x: 482, endPoint y: 538, distance: 406.4
click at [477, 165] on div "Correct. Not-so-SMART. SMART Goal: Submit 95 percent of the completed reports i…" at bounding box center [940, 112] width 937 height 104
click at [694, 140] on p "Correct. Not-so-SMART. SMART Goal: Submit 95 percent of the completed reports i…" at bounding box center [935, 111] width 868 height 59
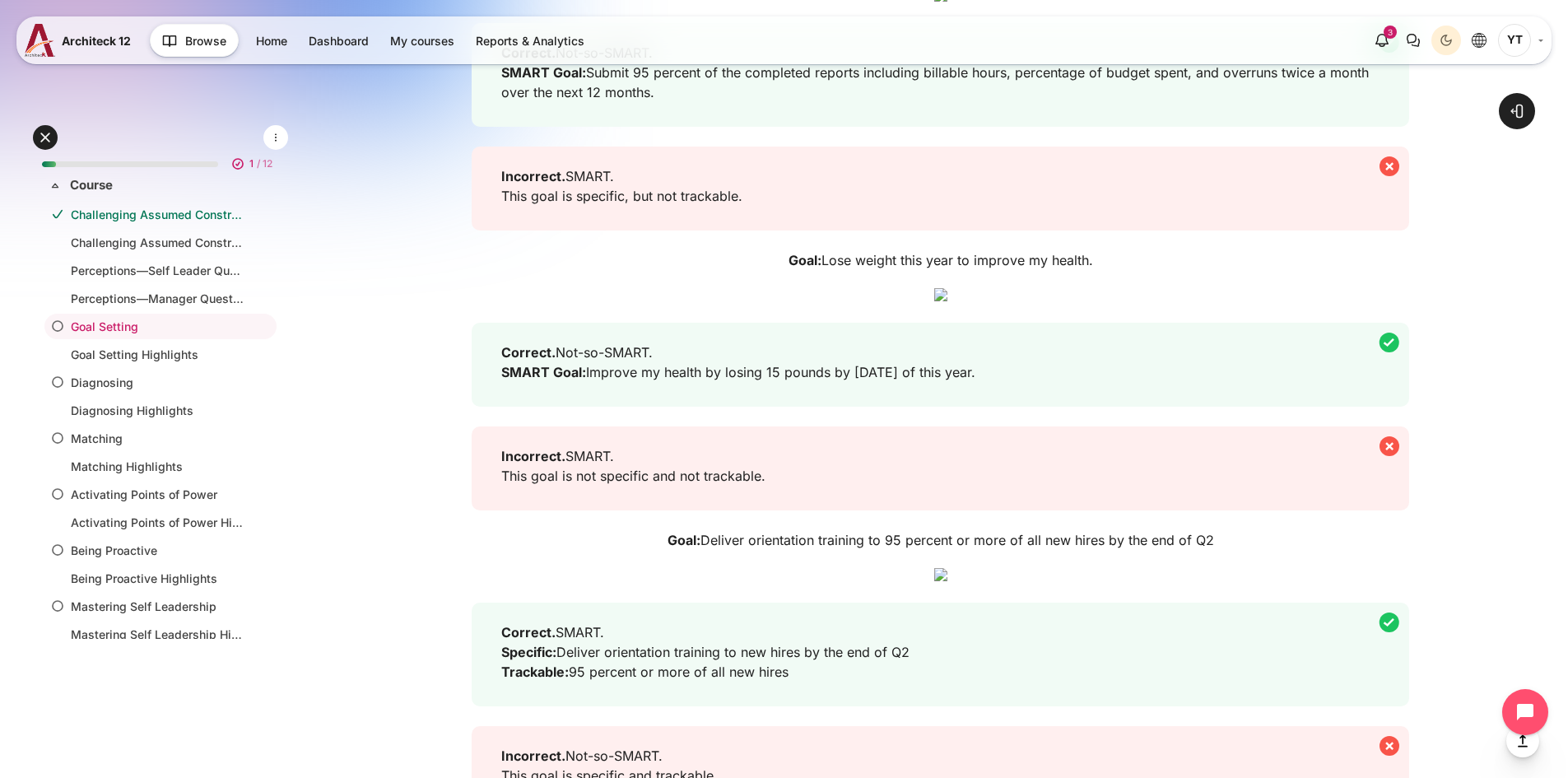
scroll to position [1235, 0]
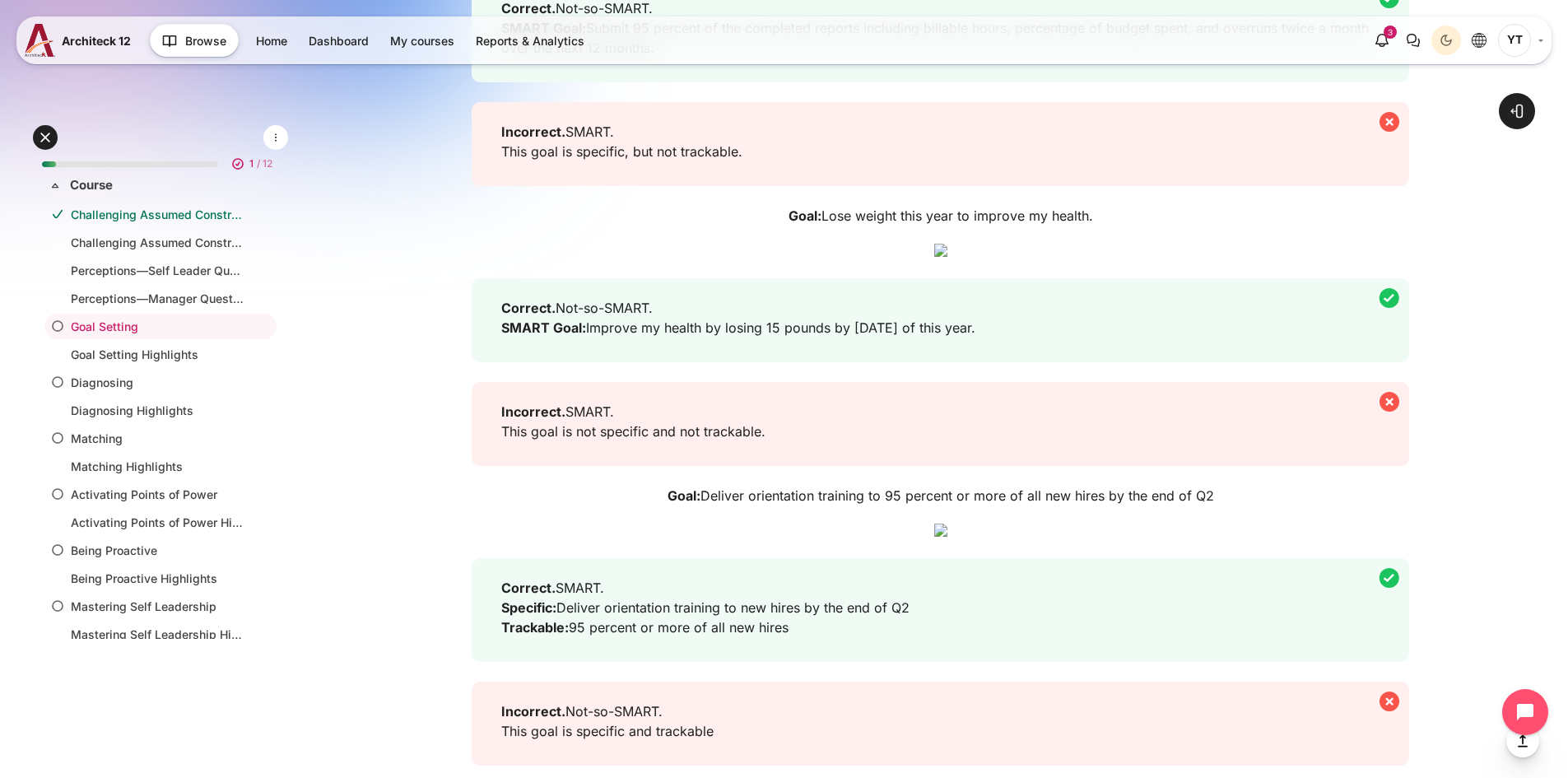
click at [685, 57] on p "Correct. Not-so-SMART. SMART Goal: Submit 95 percent of the completed reports i…" at bounding box center [935, 28] width 868 height 59
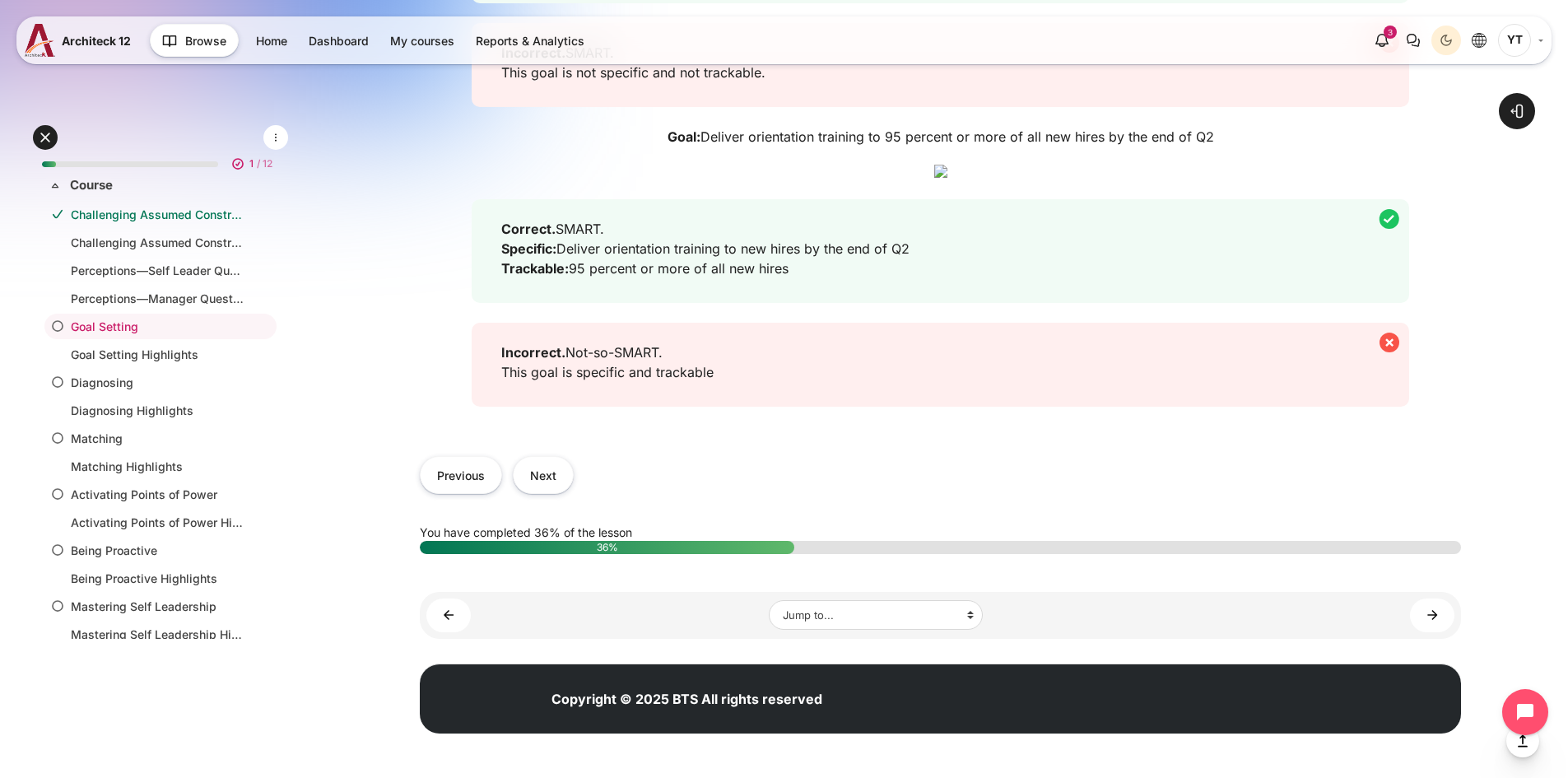
scroll to position [2223, 0]
click at [543, 493] on button "Next" at bounding box center [543, 475] width 61 height 37
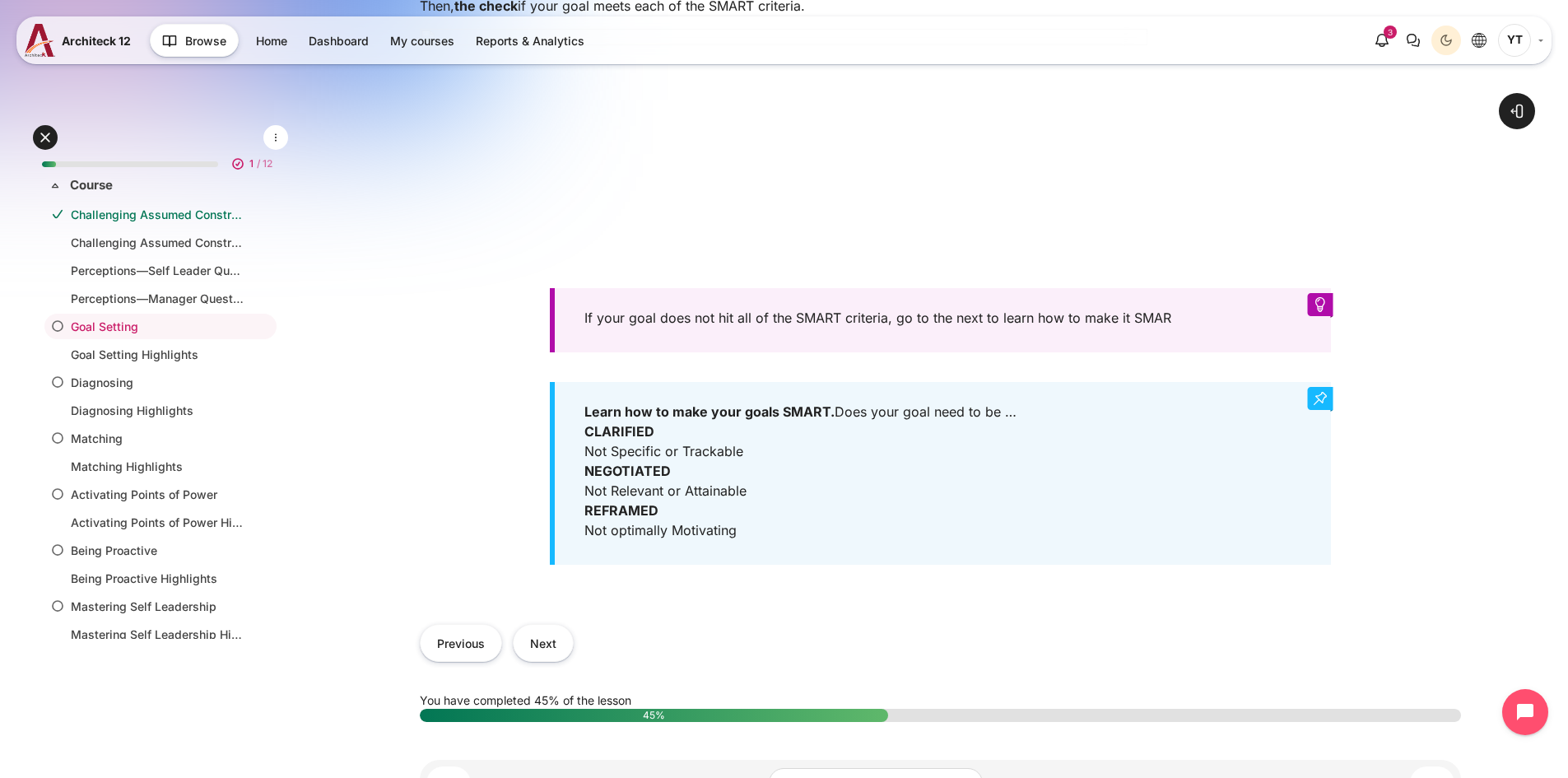
scroll to position [659, 0]
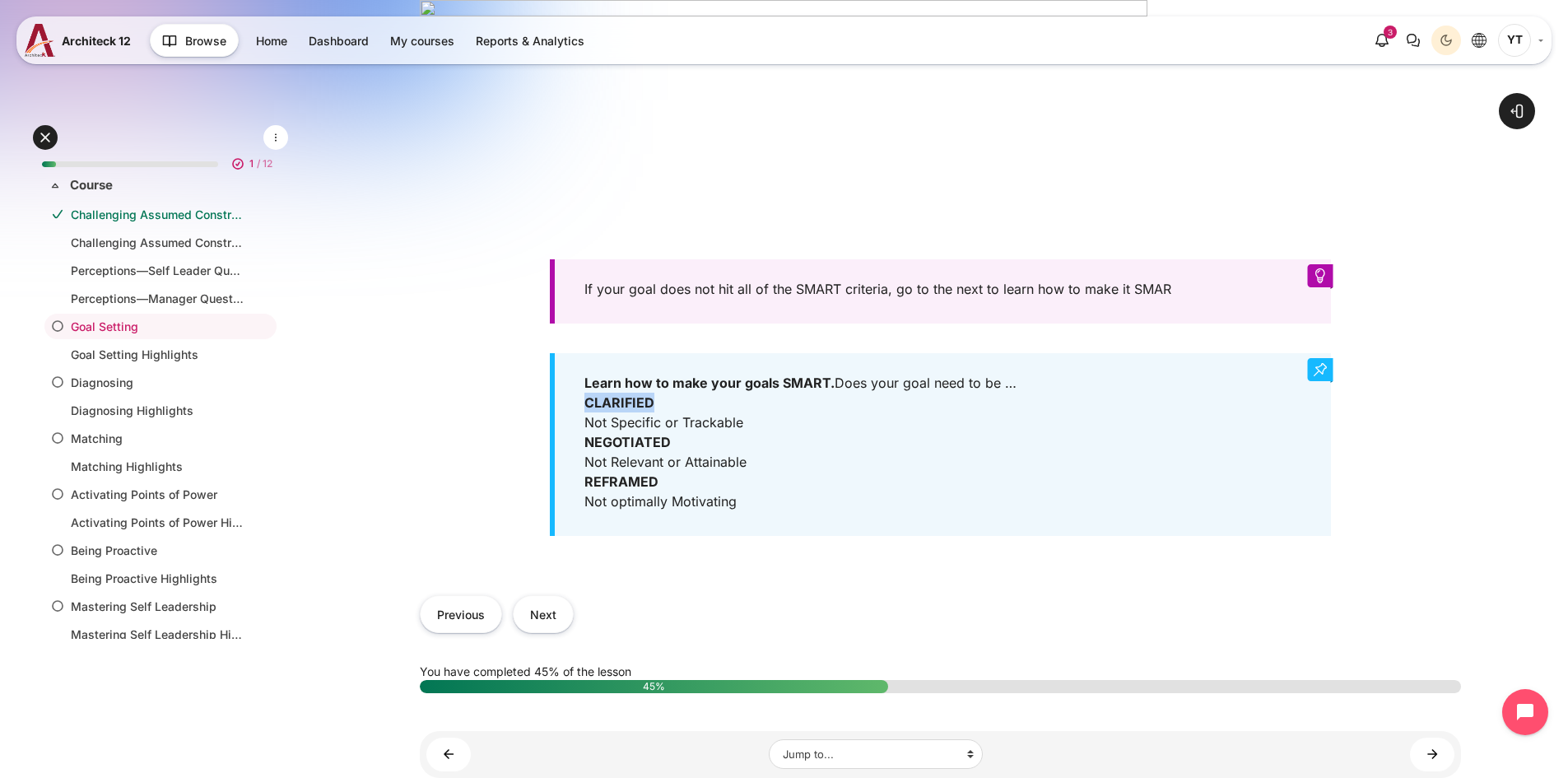
drag, startPoint x: 654, startPoint y: 411, endPoint x: 573, endPoint y: 411, distance: 81.0
click at [573, 411] on div "Learn how to make your goals SMART. Does your goal need to be … CLARIFIED Not S…" at bounding box center [940, 445] width 781 height 183
drag, startPoint x: 587, startPoint y: 428, endPoint x: 779, endPoint y: 429, distance: 192.0
click at [779, 429] on div "Learn how to make your goals SMART. Does your goal need to be … CLARIFIED Not S…" at bounding box center [940, 445] width 781 height 183
drag, startPoint x: 702, startPoint y: 450, endPoint x: 568, endPoint y: 447, distance: 134.0
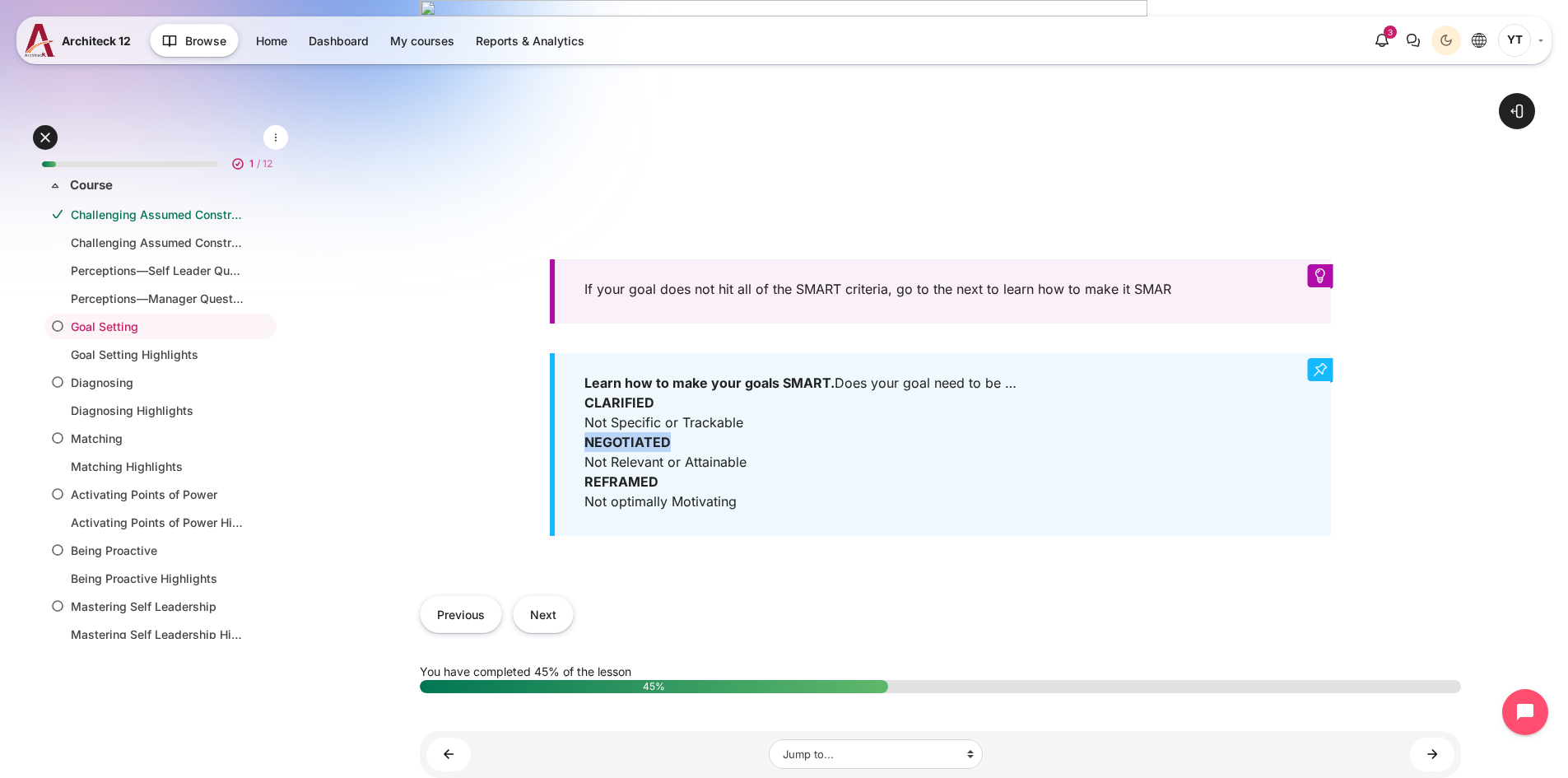
click at [568, 447] on div "Learn how to make your goals SMART. Does your goal need to be … CLARIFIED Not S…" at bounding box center [940, 445] width 781 height 183
drag, startPoint x: 587, startPoint y: 475, endPoint x: 779, endPoint y: 468, distance: 192.1
click at [779, 468] on div "Learn how to make your goals SMART. Does your goal need to be … CLARIFIED Not S…" at bounding box center [940, 445] width 781 height 183
click at [707, 450] on div "Learn how to make your goals SMART. Does your goal need to be … CLARIFIED Not S…" at bounding box center [940, 445] width 781 height 183
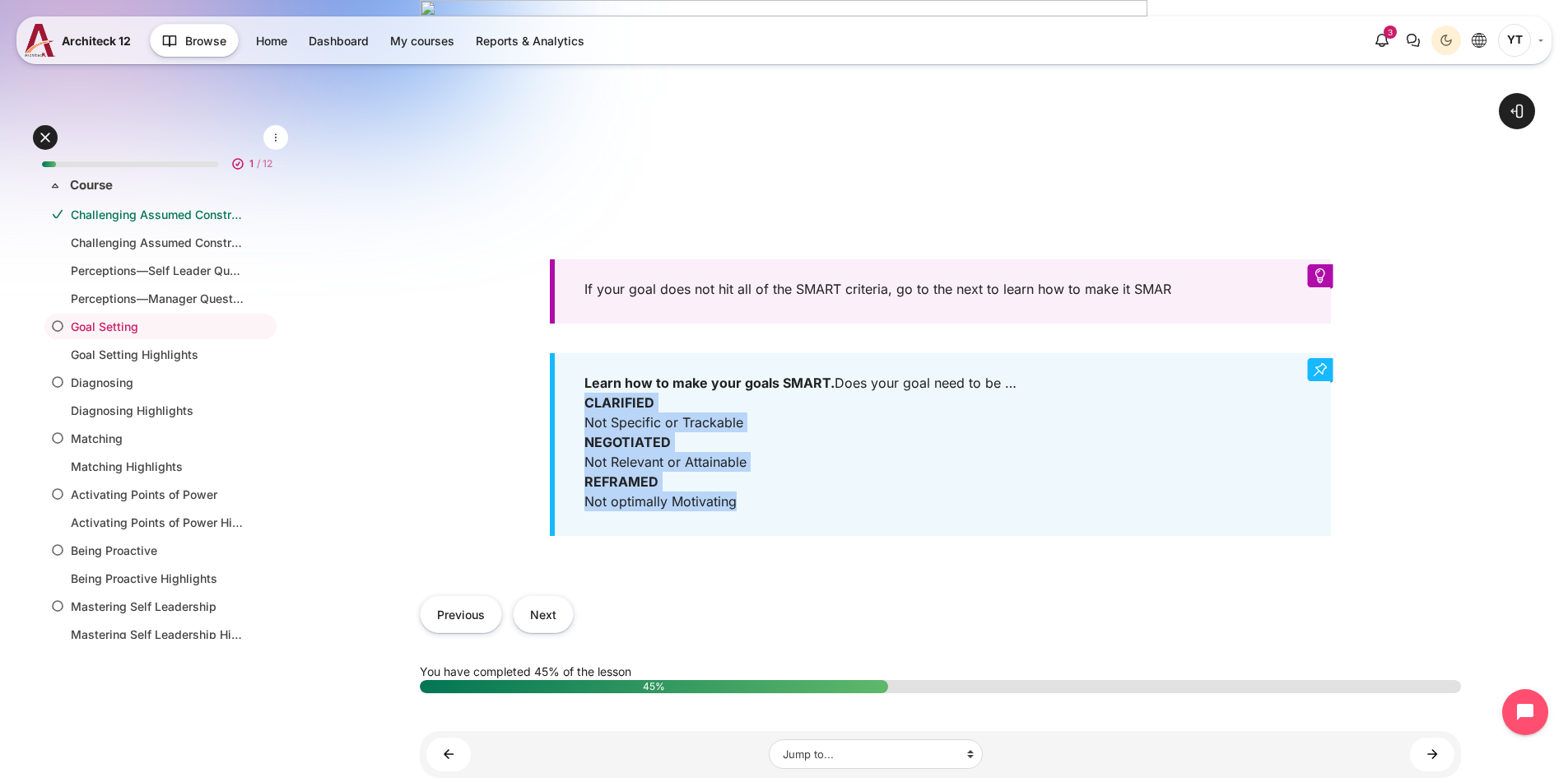
drag, startPoint x: 743, startPoint y: 503, endPoint x: 569, endPoint y: 407, distance: 198.7
click at [569, 407] on div "Learn how to make your goals SMART. Does your goal need to be … CLARIFIED Not S…" at bounding box center [940, 445] width 781 height 183
copy div "CLARIFIED Not Specific or Trackable NEGOTIATED Not Relevant or Attainable REFRA…"
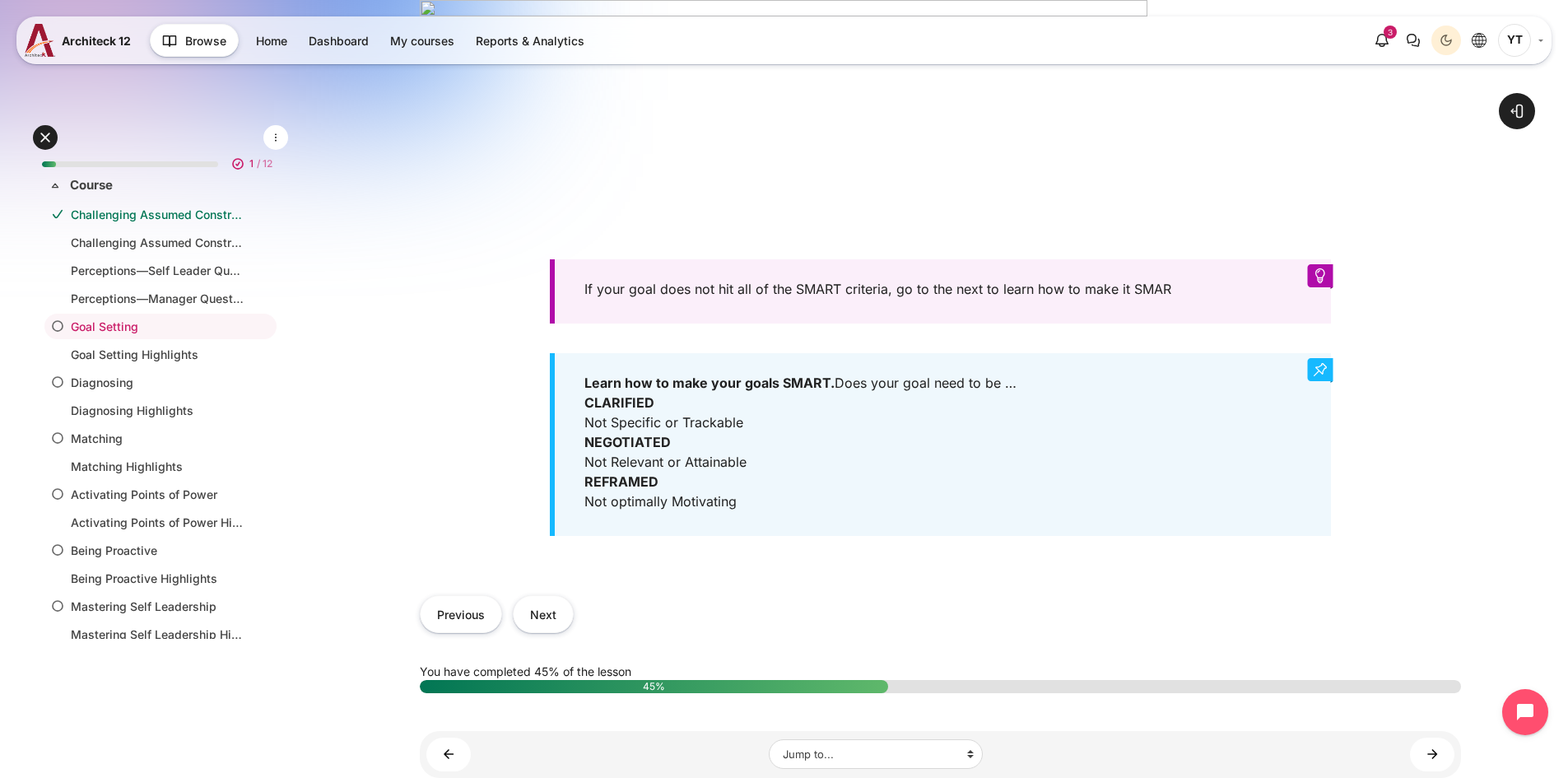
click at [671, 391] on strong "Learn how to make your goals SMART." at bounding box center [709, 383] width 251 height 17
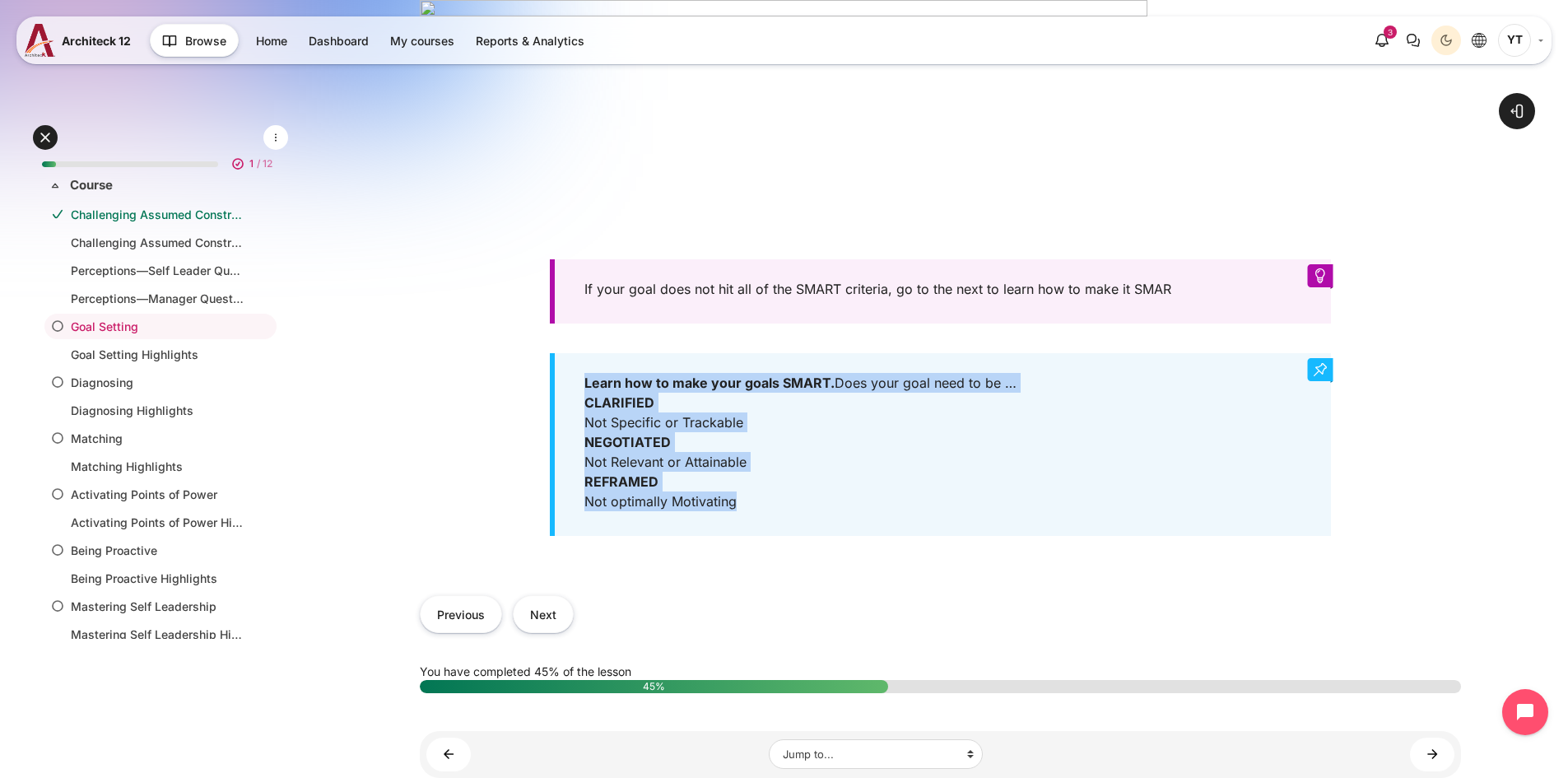
drag, startPoint x: 580, startPoint y: 389, endPoint x: 768, endPoint y: 515, distance: 226.3
click at [770, 516] on div "Learn how to make your goals SMART. Does your goal need to be … CLARIFIED Not S…" at bounding box center [940, 445] width 781 height 183
copy div "Learn how to make your goals SMART. Does your goal need to be … CLARIFIED Not S…"
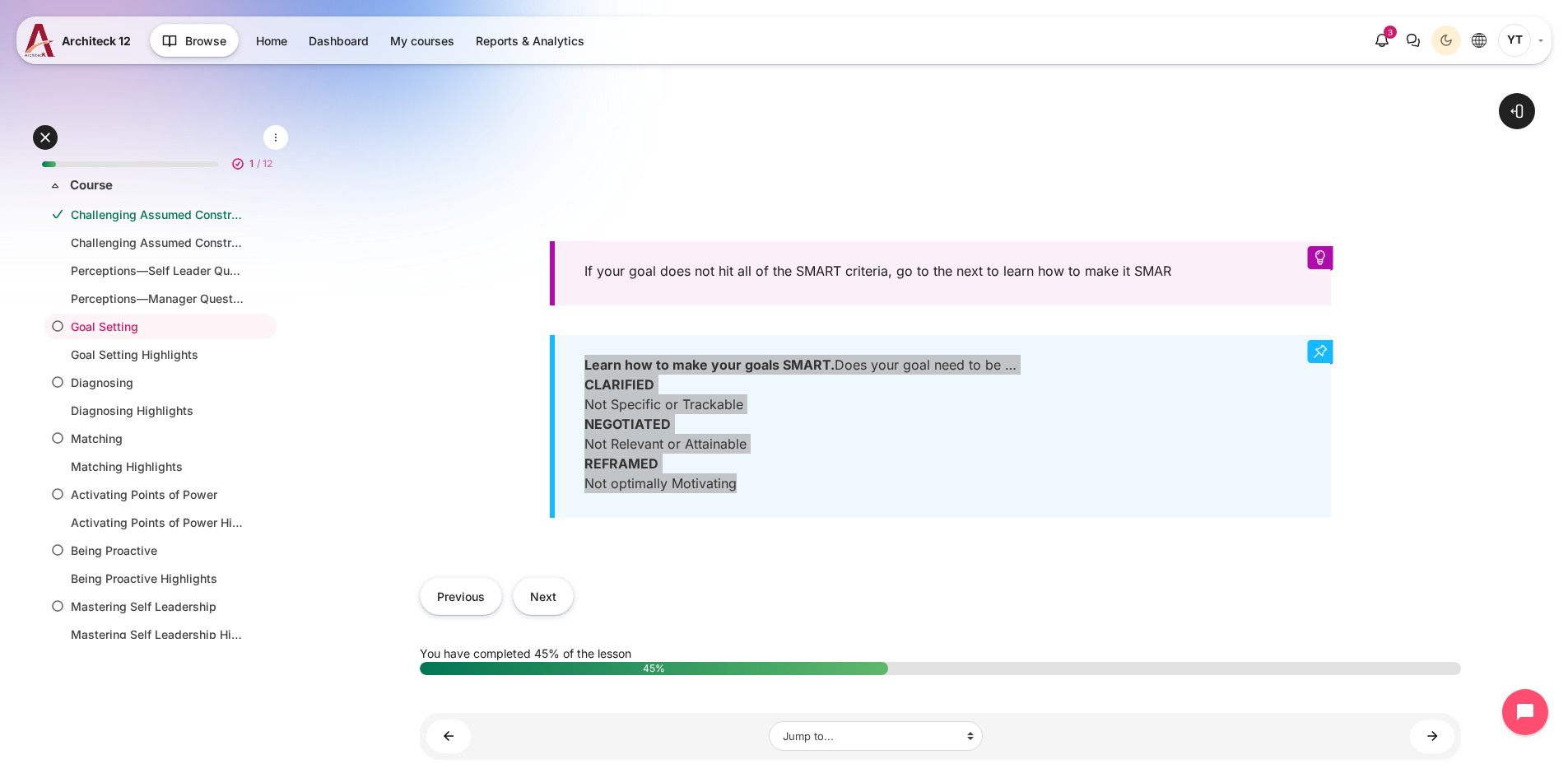
scroll to position [806, 0]
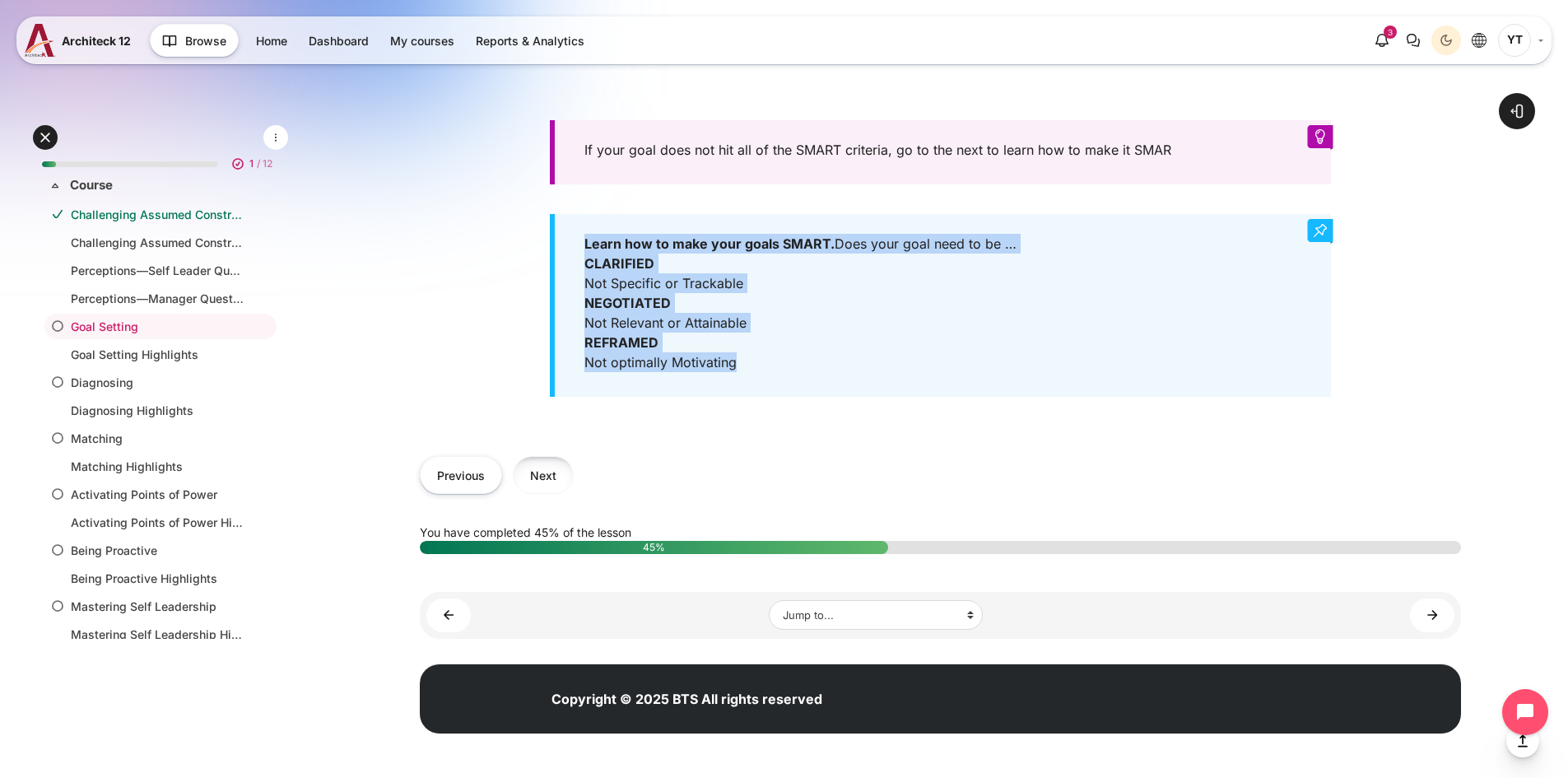
click at [525, 469] on button "Next" at bounding box center [543, 475] width 61 height 37
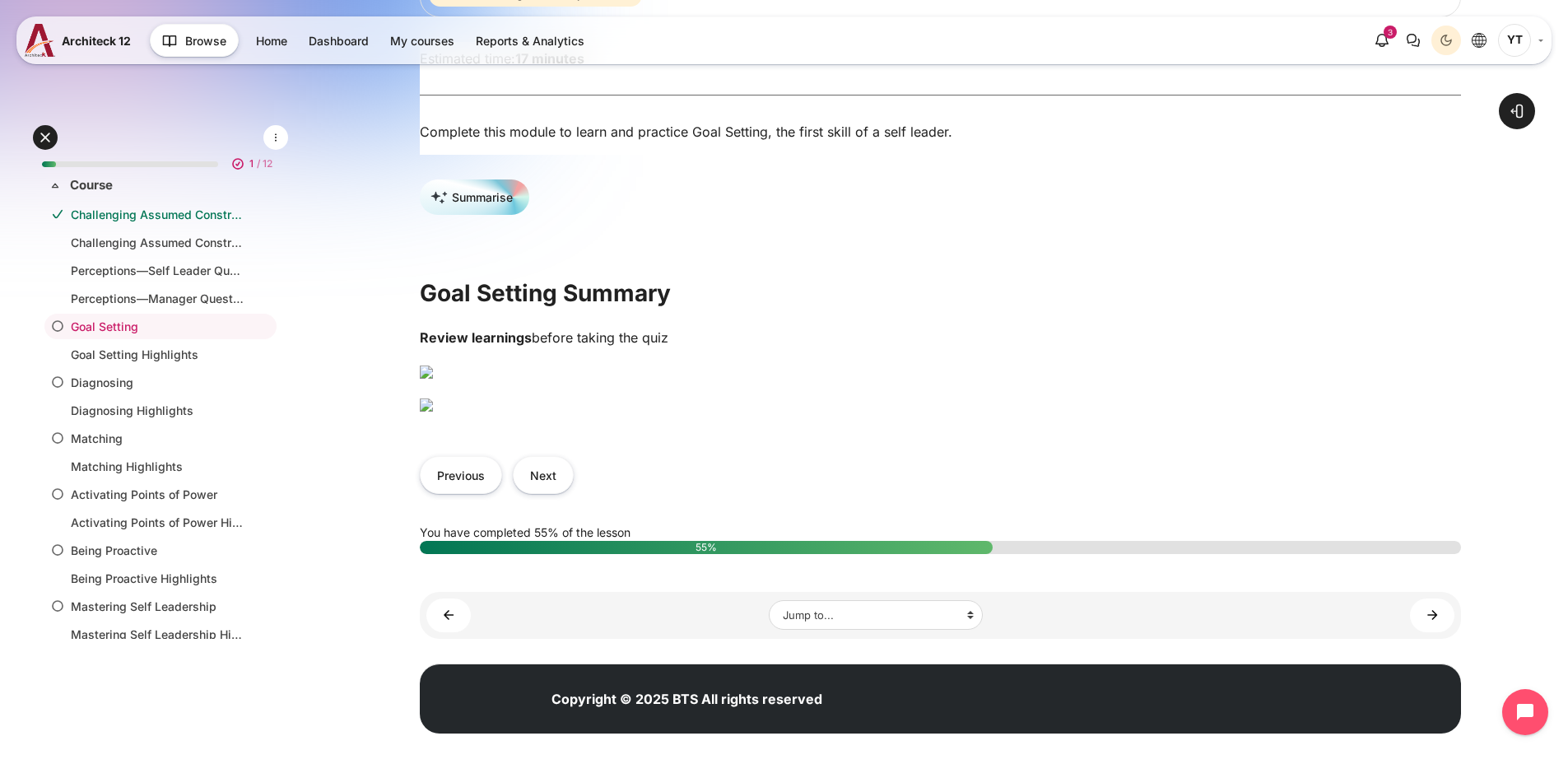
scroll to position [494, 0]
click at [537, 493] on button "Next" at bounding box center [543, 475] width 61 height 37
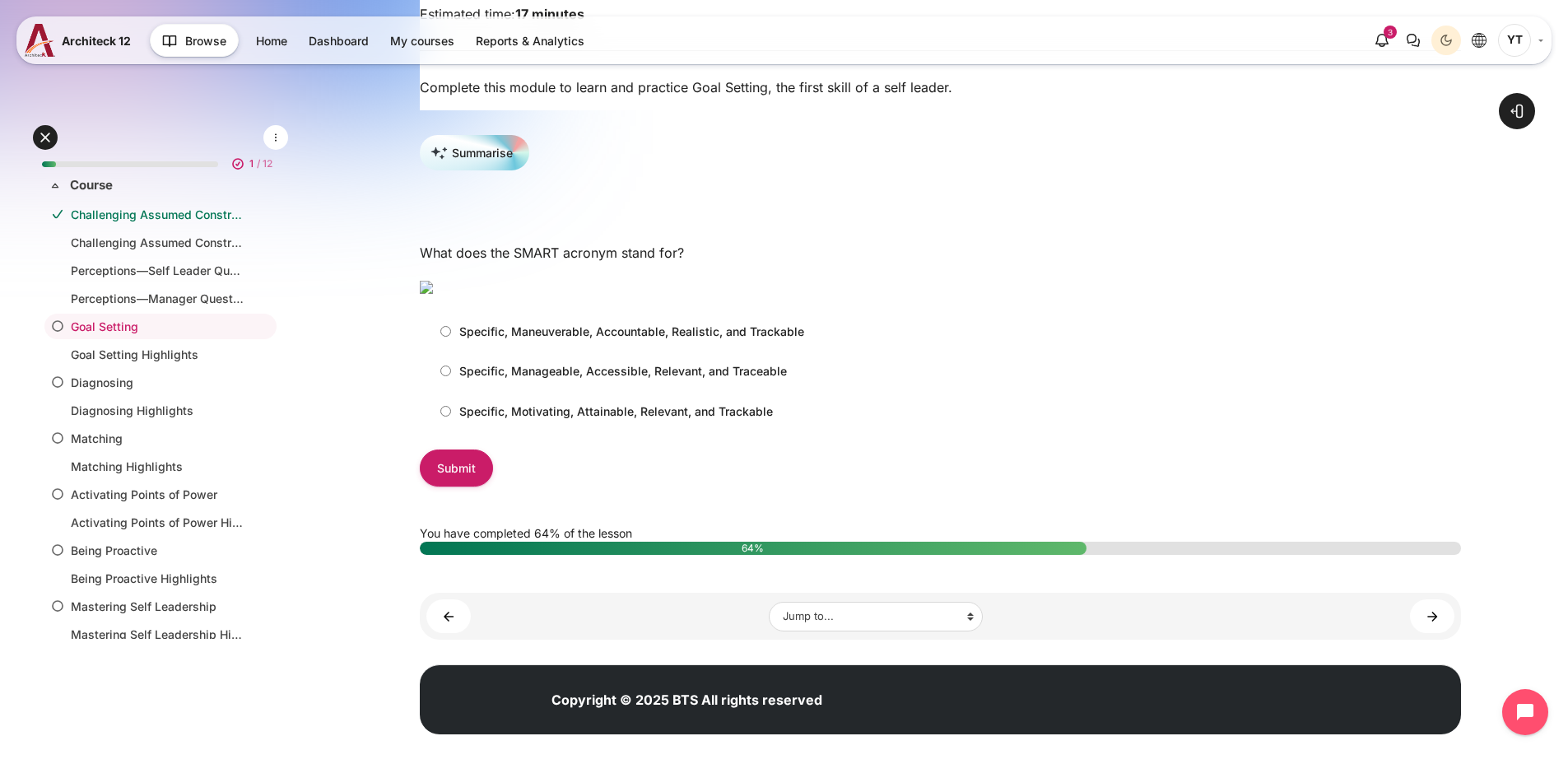
scroll to position [329, 0]
click at [449, 416] on input "Specific, Motivating, Attainable, Relevant, and Trackable" at bounding box center [445, 410] width 11 height 11
radio input "true"
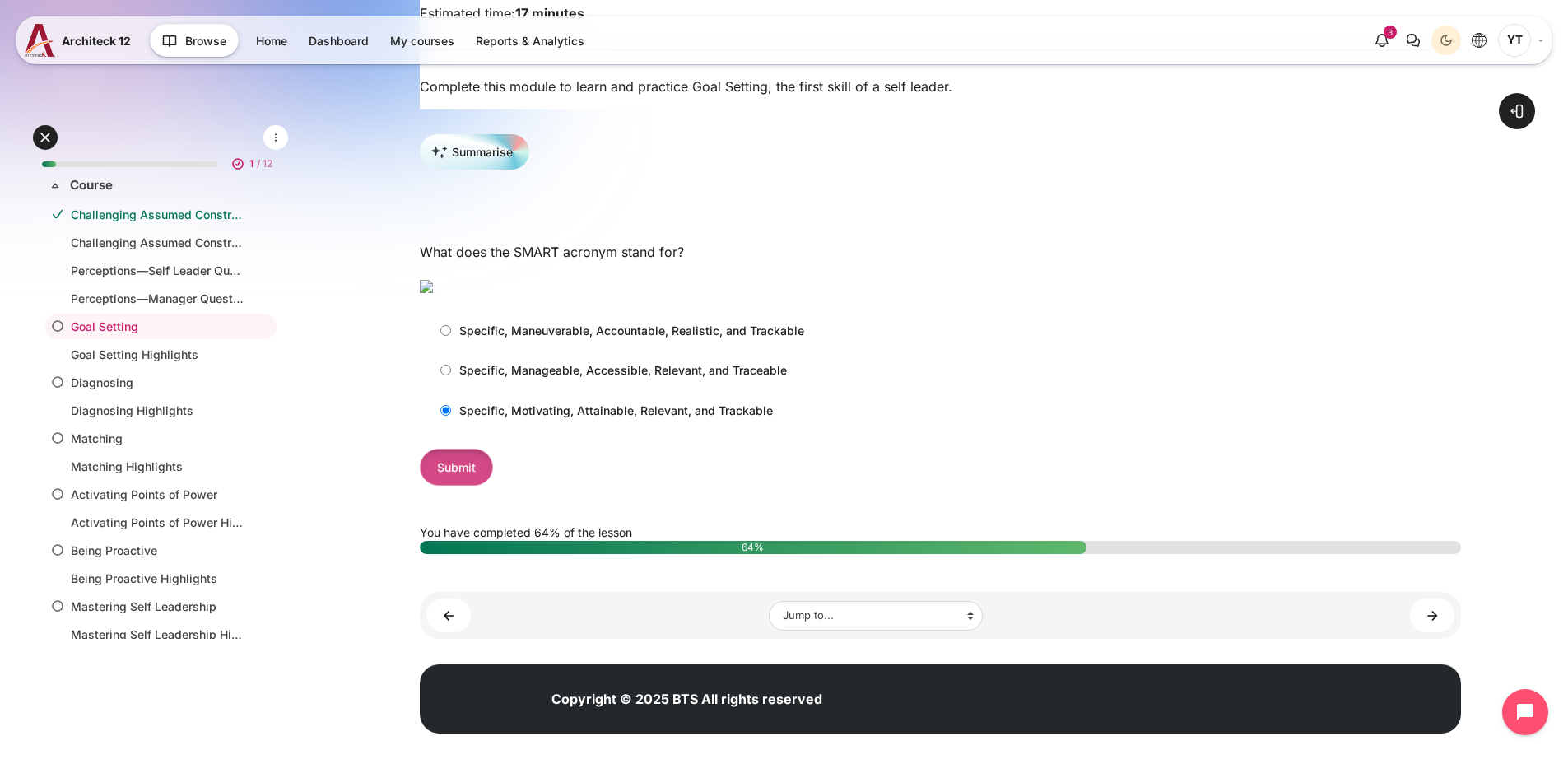
click at [459, 486] on input "Submit" at bounding box center [456, 467] width 73 height 37
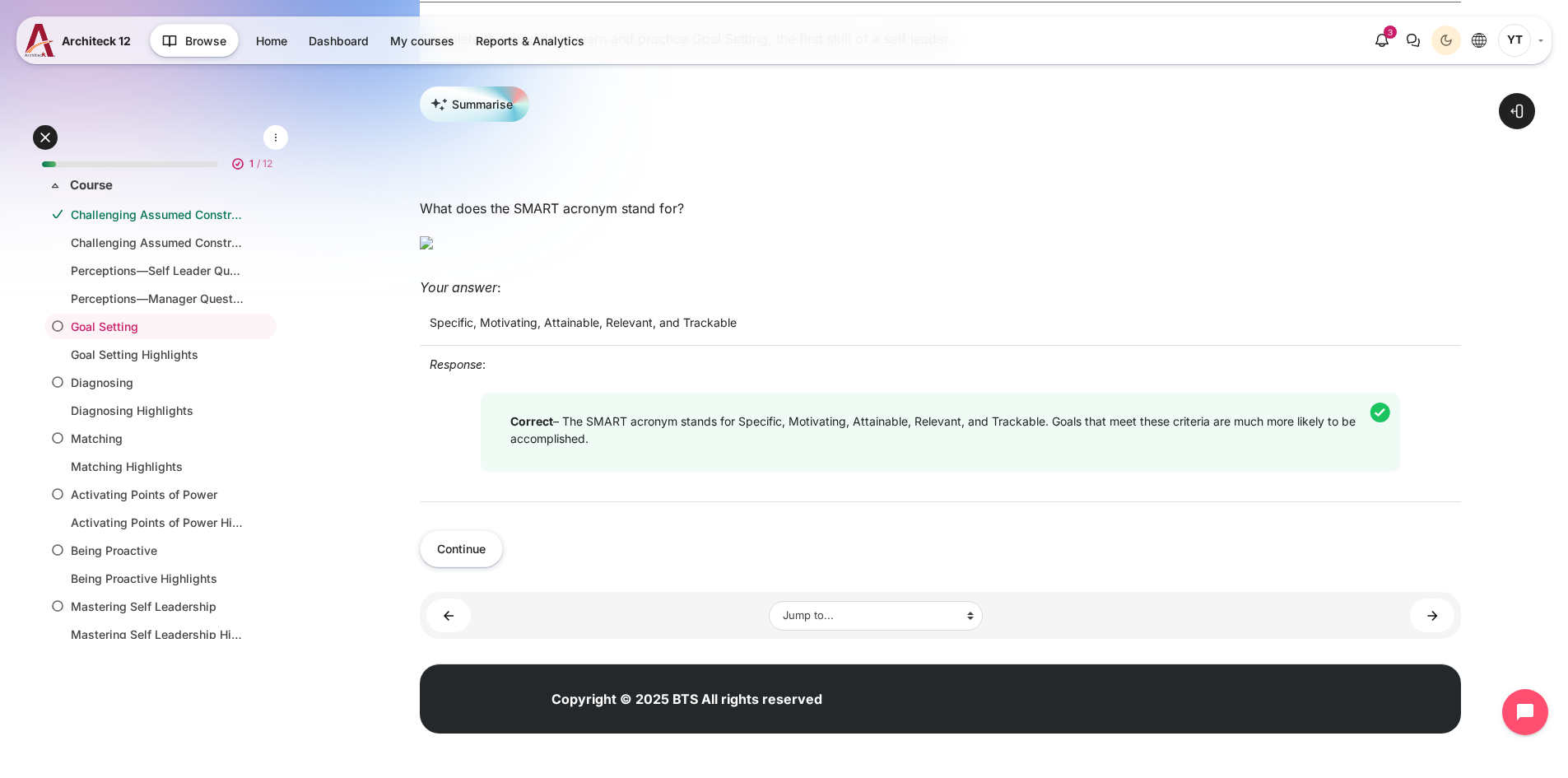
scroll to position [494, 0]
click at [480, 567] on button "Continue" at bounding box center [461, 548] width 84 height 37
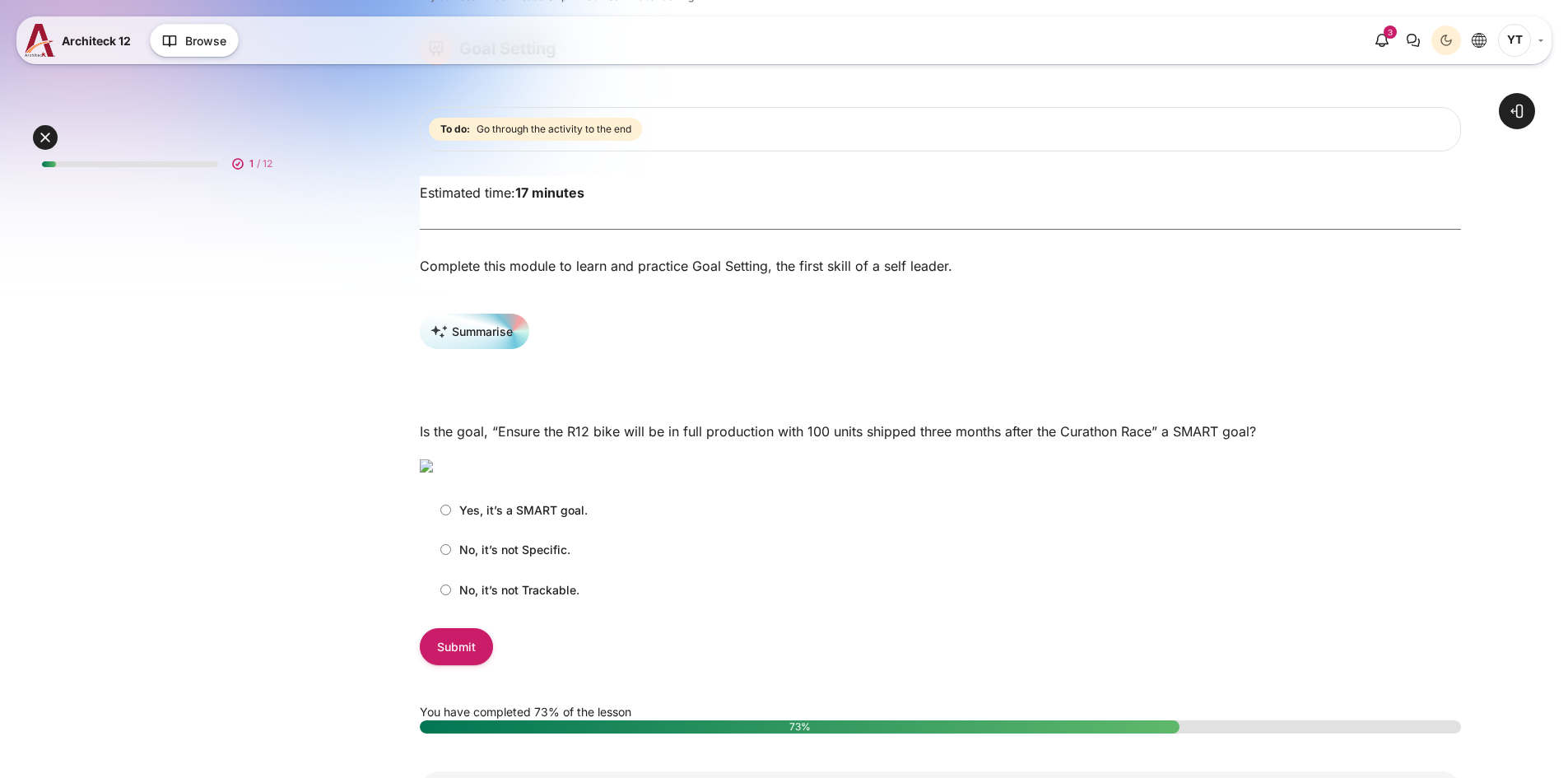
scroll to position [329, 0]
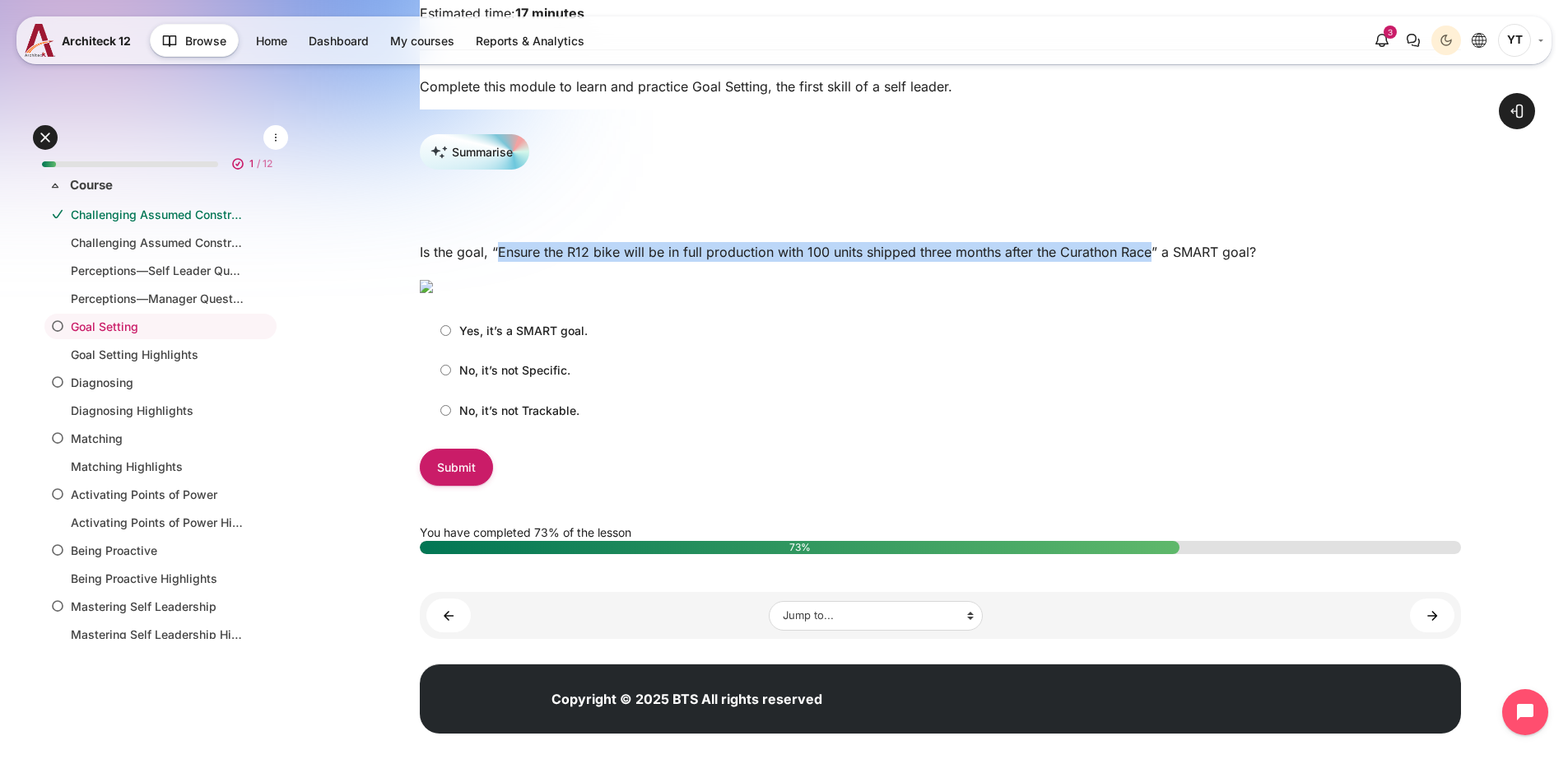
drag, startPoint x: 496, startPoint y: 211, endPoint x: 1148, endPoint y: 212, distance: 652.0
click at [1148, 242] on p "Is the goal, “Ensure the R12 bike will be in full production with 100 units shi…" at bounding box center [940, 251] width 1041 height 19
copy p "Ensure the R12 bike will be in full production with 100 units shipped three mon…"
click at [450, 336] on input "Yes, it’s a SMART goal." at bounding box center [445, 330] width 11 height 11
radio input "true"
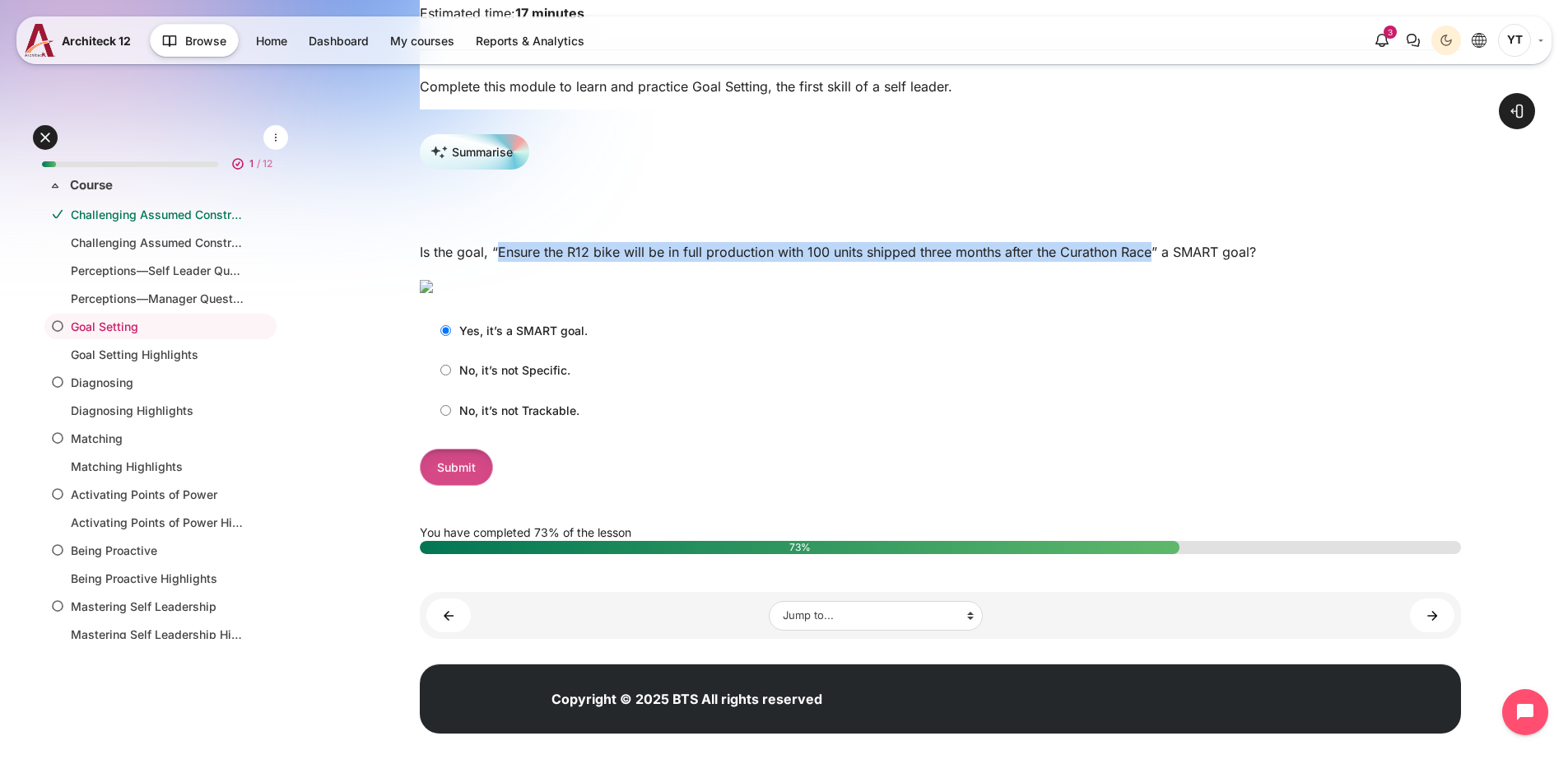
click at [468, 486] on input "Submit" at bounding box center [456, 467] width 73 height 37
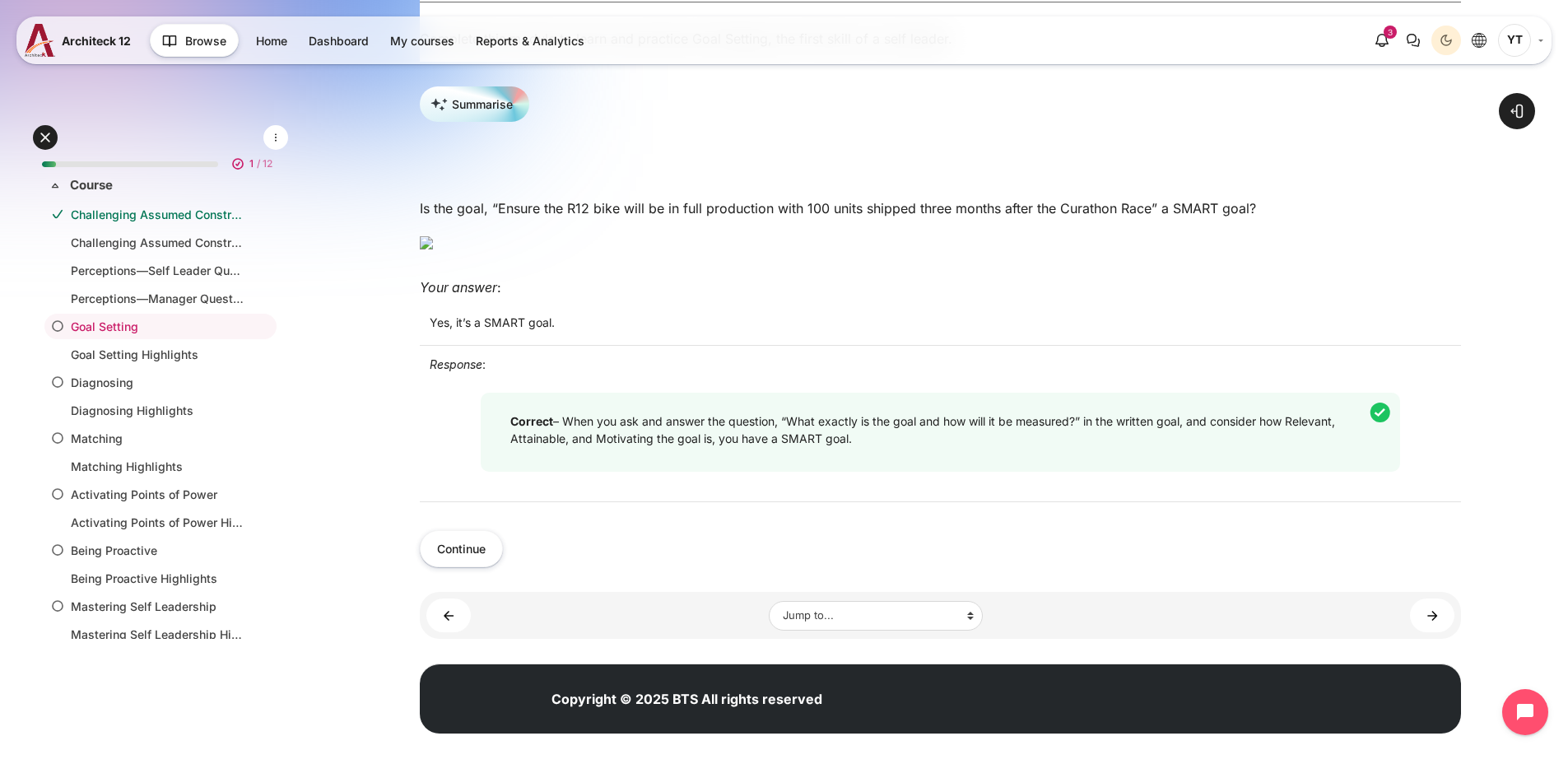
scroll to position [494, 0]
click at [477, 567] on button "Continue" at bounding box center [461, 548] width 84 height 37
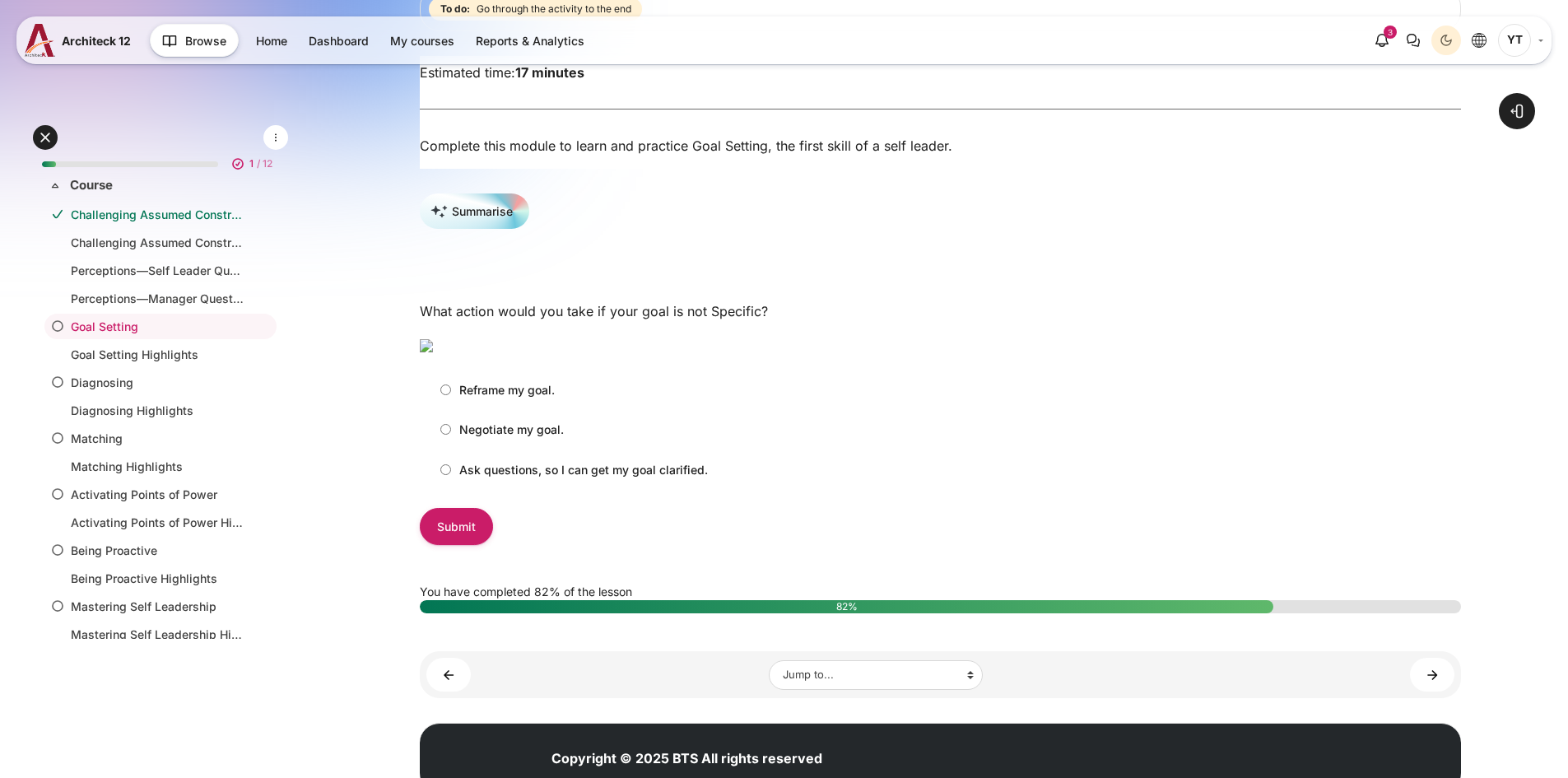
scroll to position [247, 0]
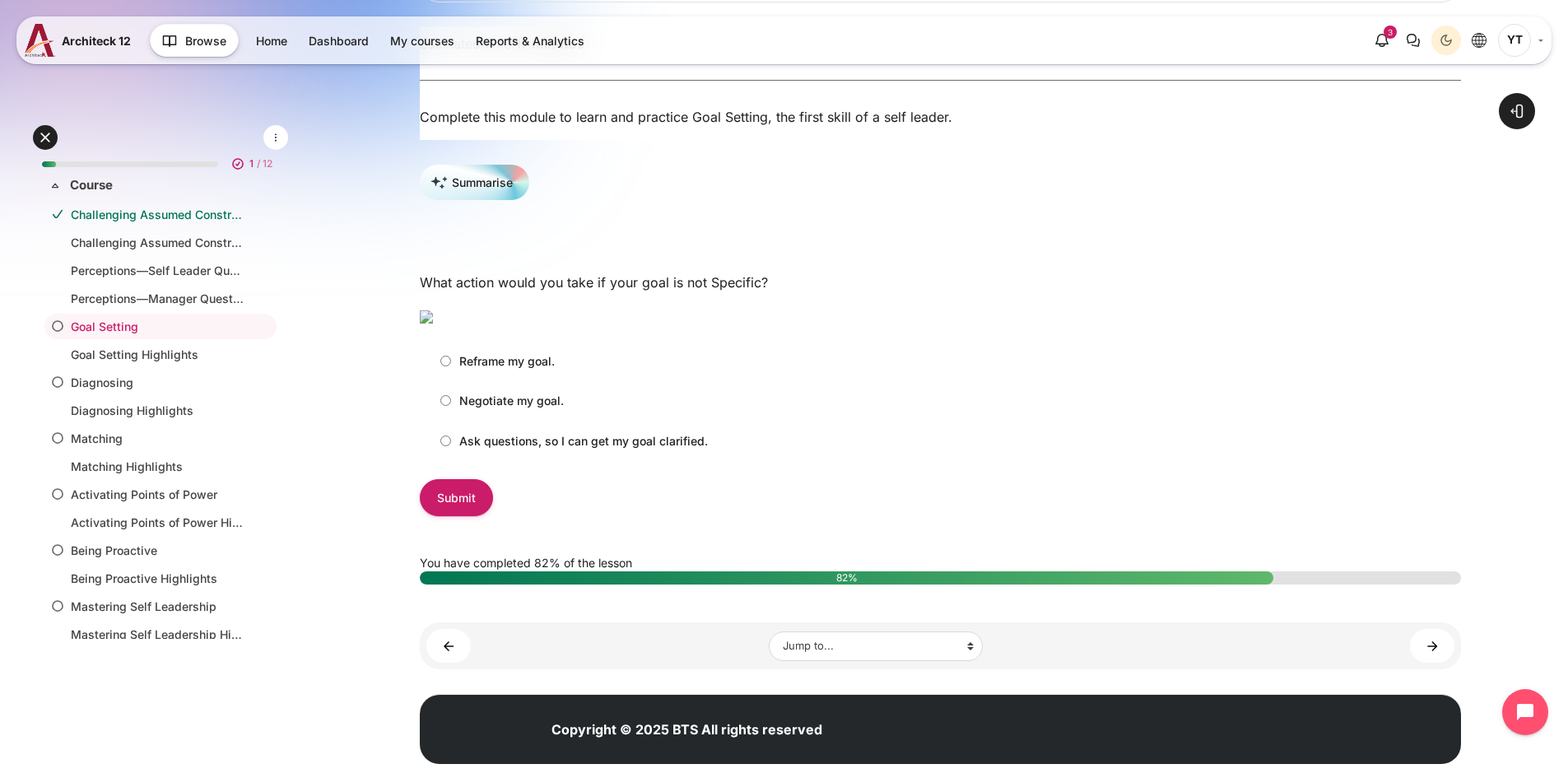
click at [445, 446] on input "Ask questions, so I can get my goal clarified." at bounding box center [445, 440] width 11 height 11
radio input "true"
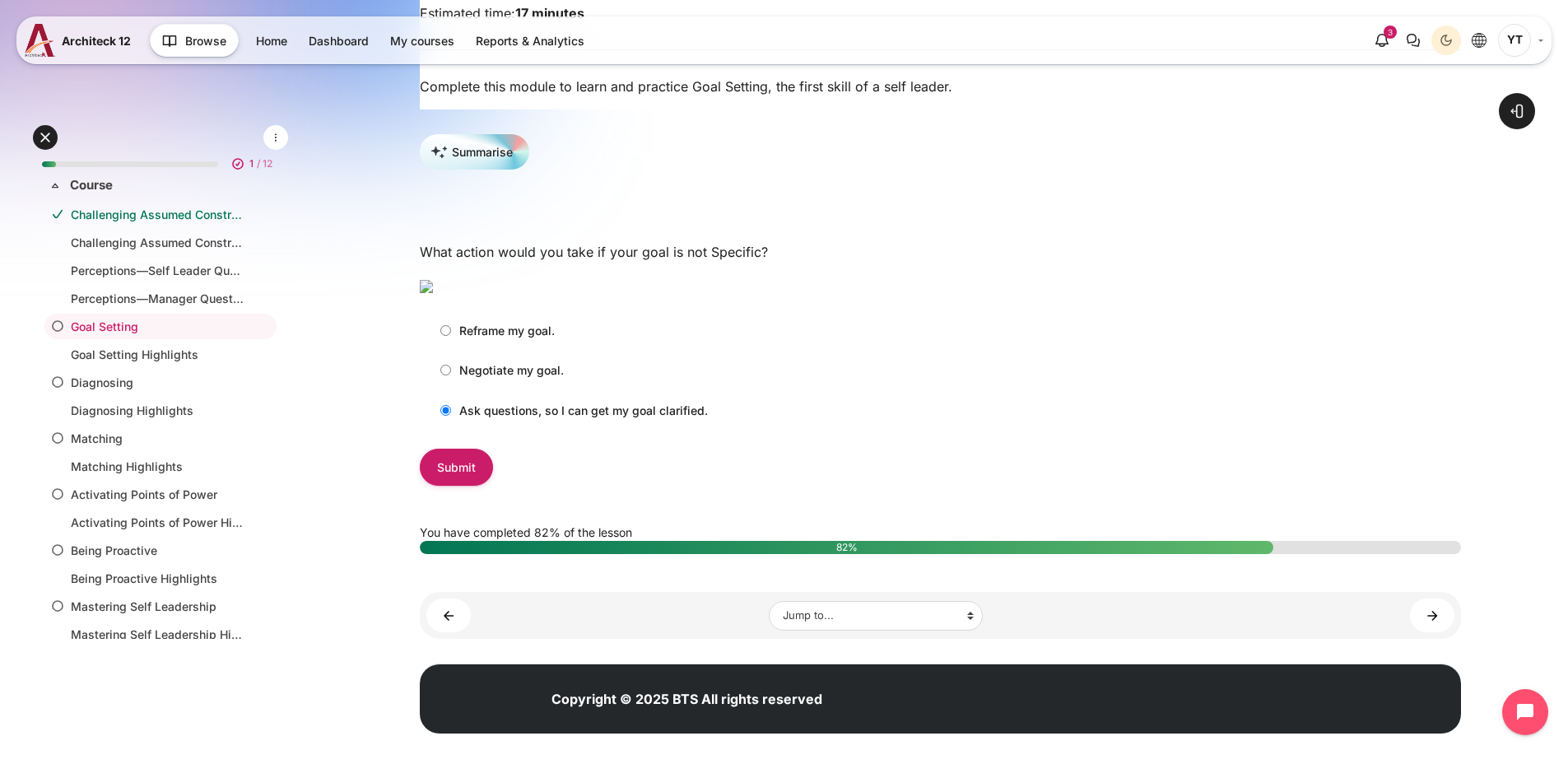
scroll to position [329, 0]
click at [450, 486] on input "Submit" at bounding box center [456, 467] width 73 height 37
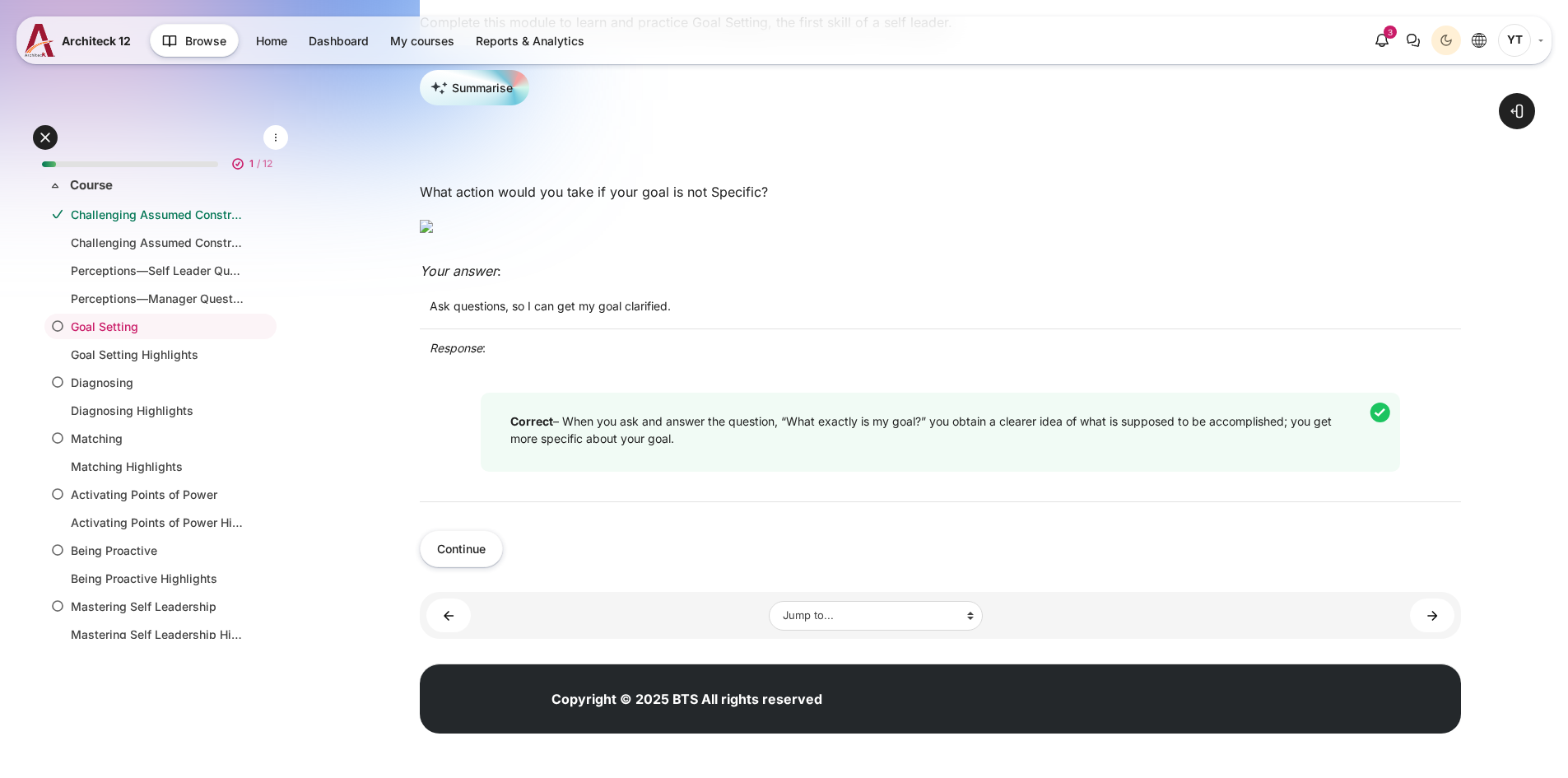
scroll to position [494, 0]
click at [484, 567] on button "Continue" at bounding box center [461, 548] width 84 height 37
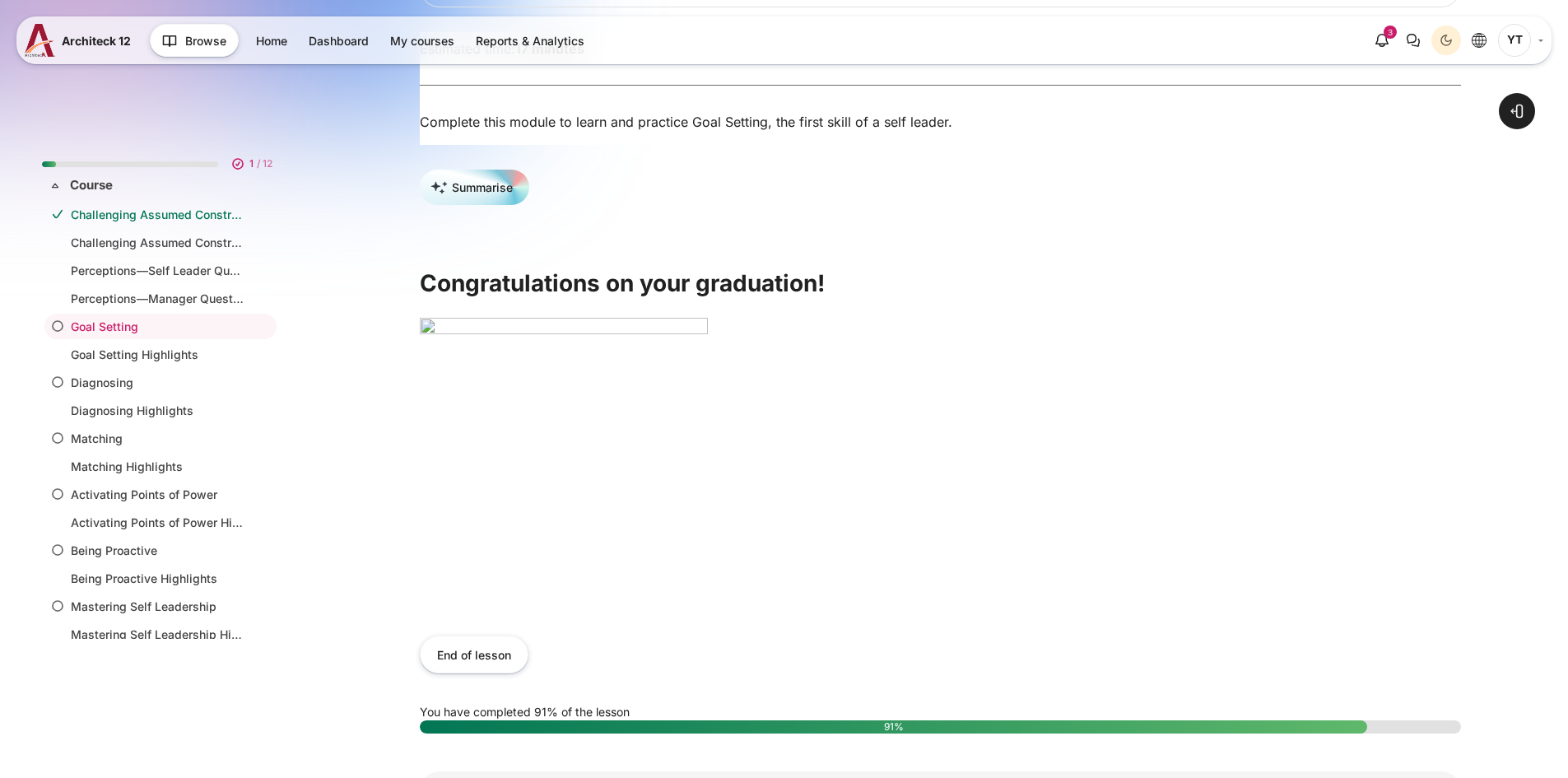
scroll to position [247, 0]
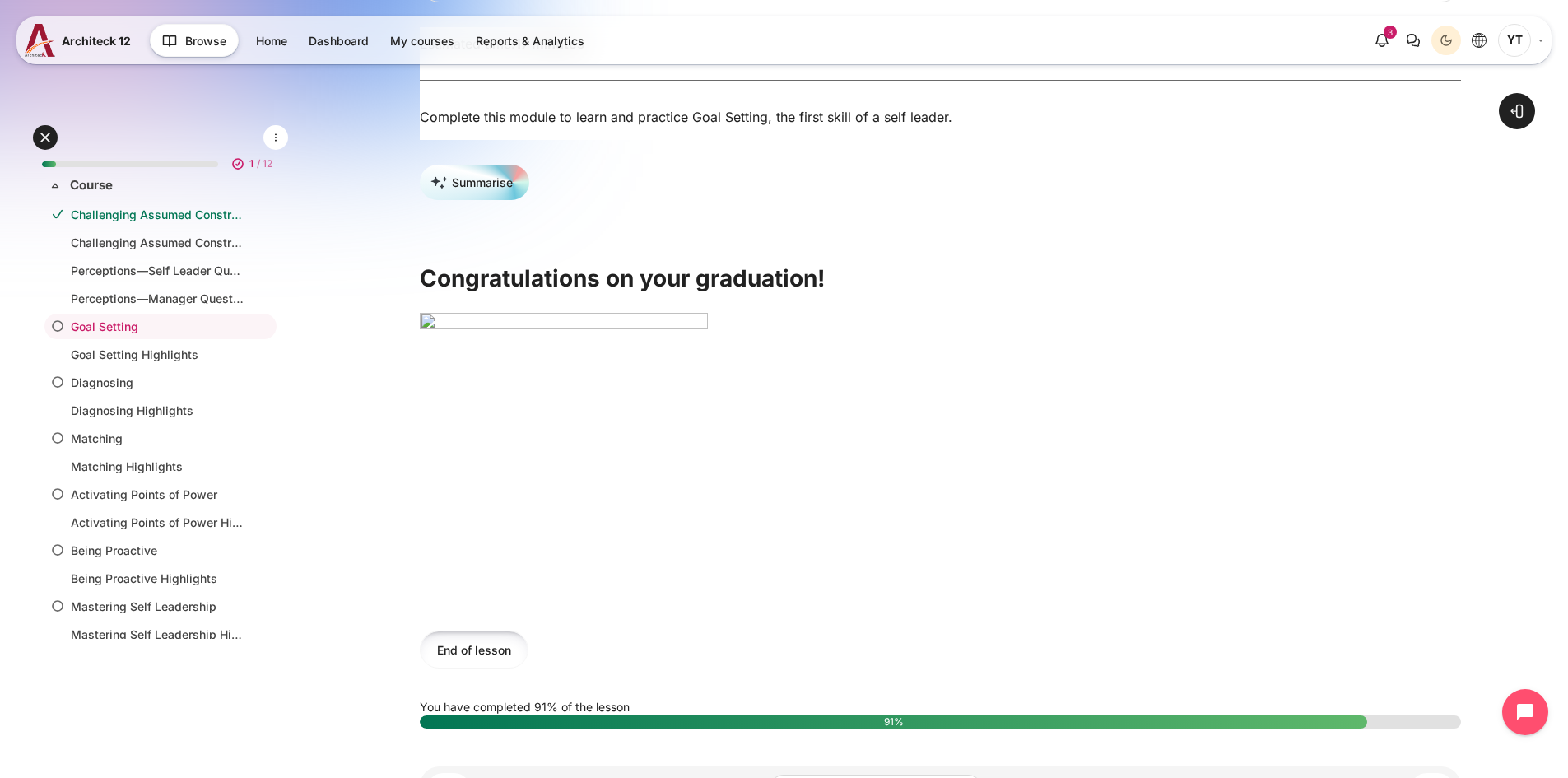
click at [474, 667] on button "End of lesson" at bounding box center [474, 649] width 109 height 37
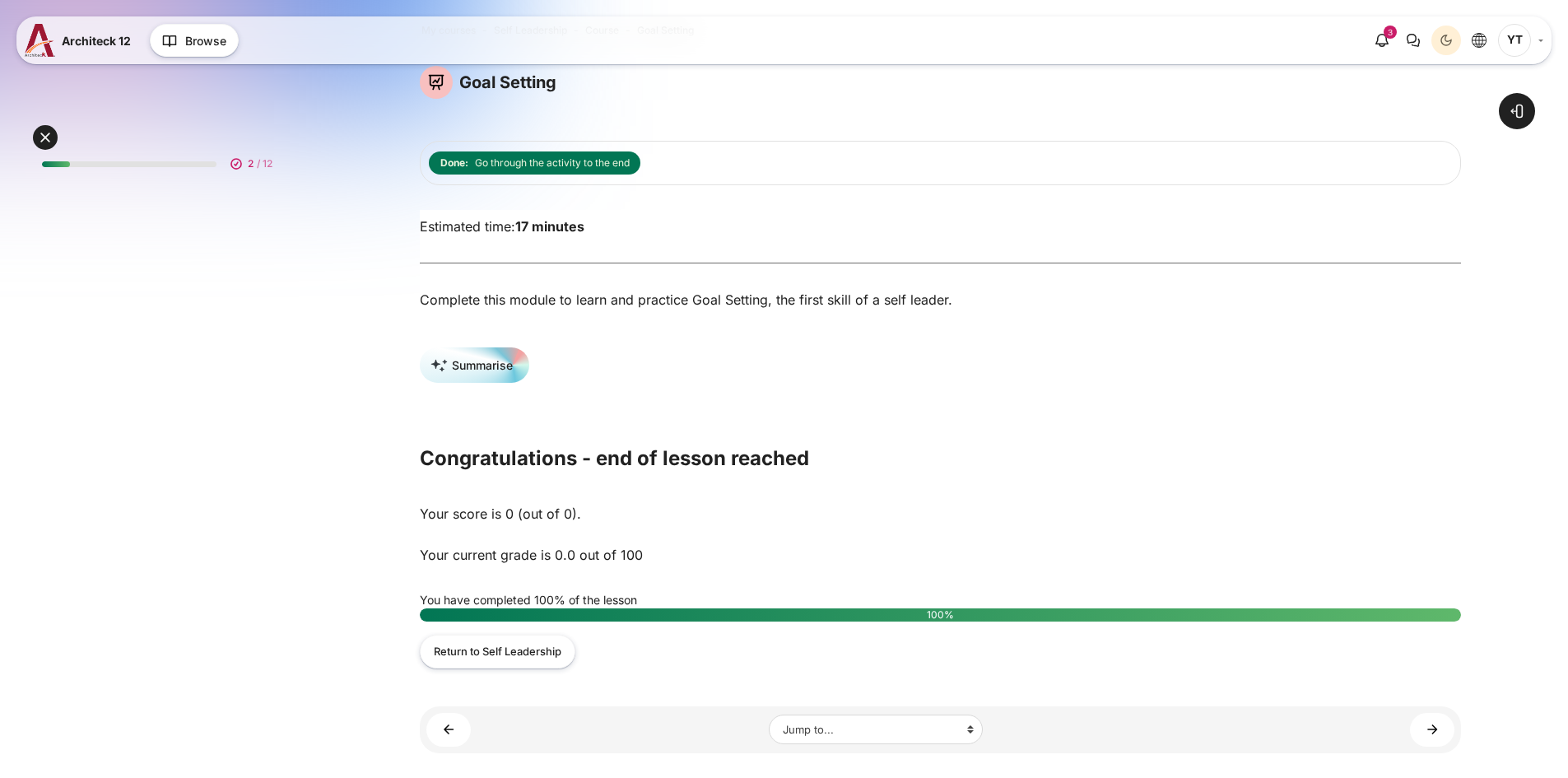
scroll to position [186, 0]
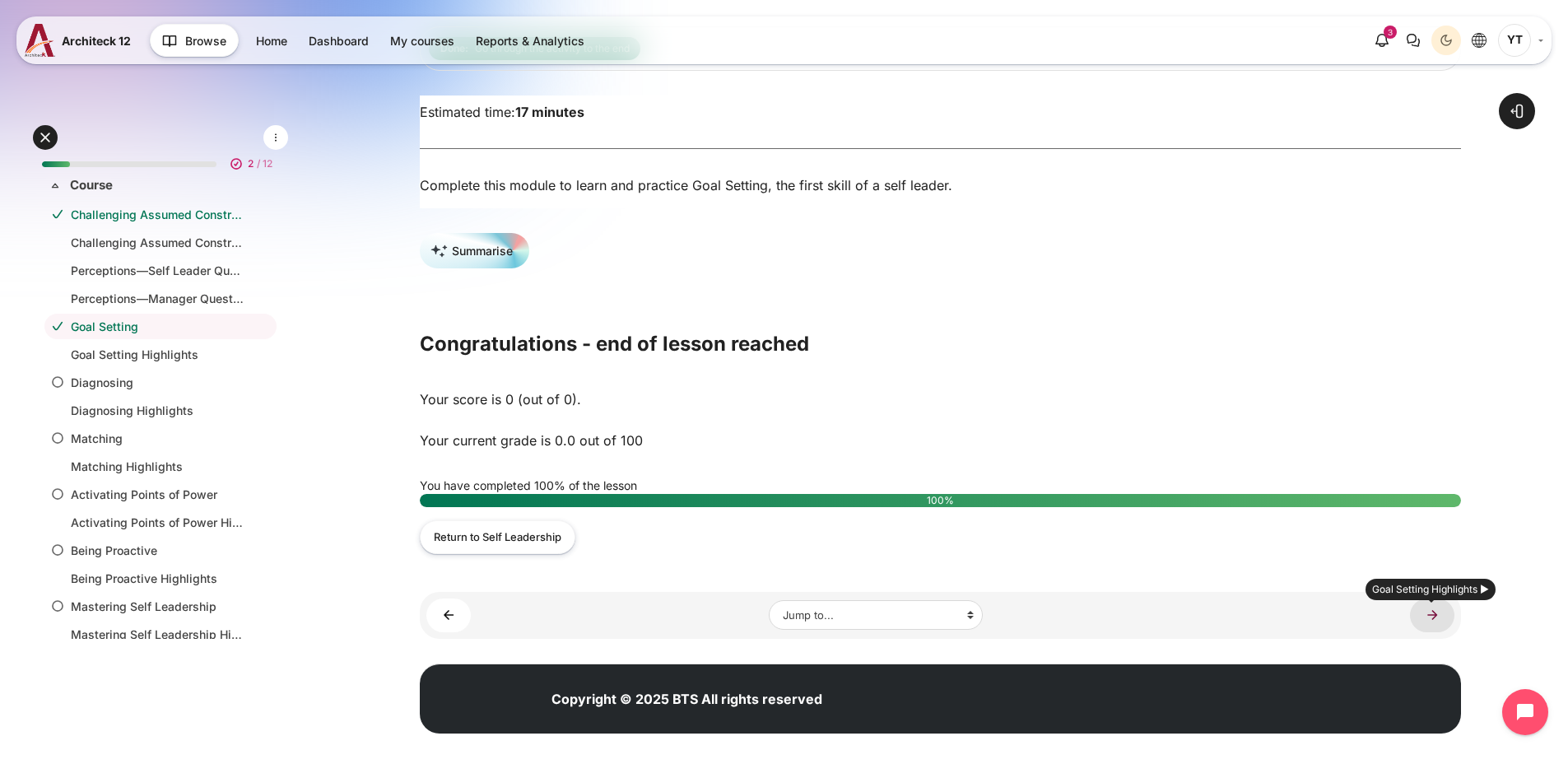
click at [1421, 610] on link "Goal Setting Highlights ►" at bounding box center [1431, 615] width 45 height 34
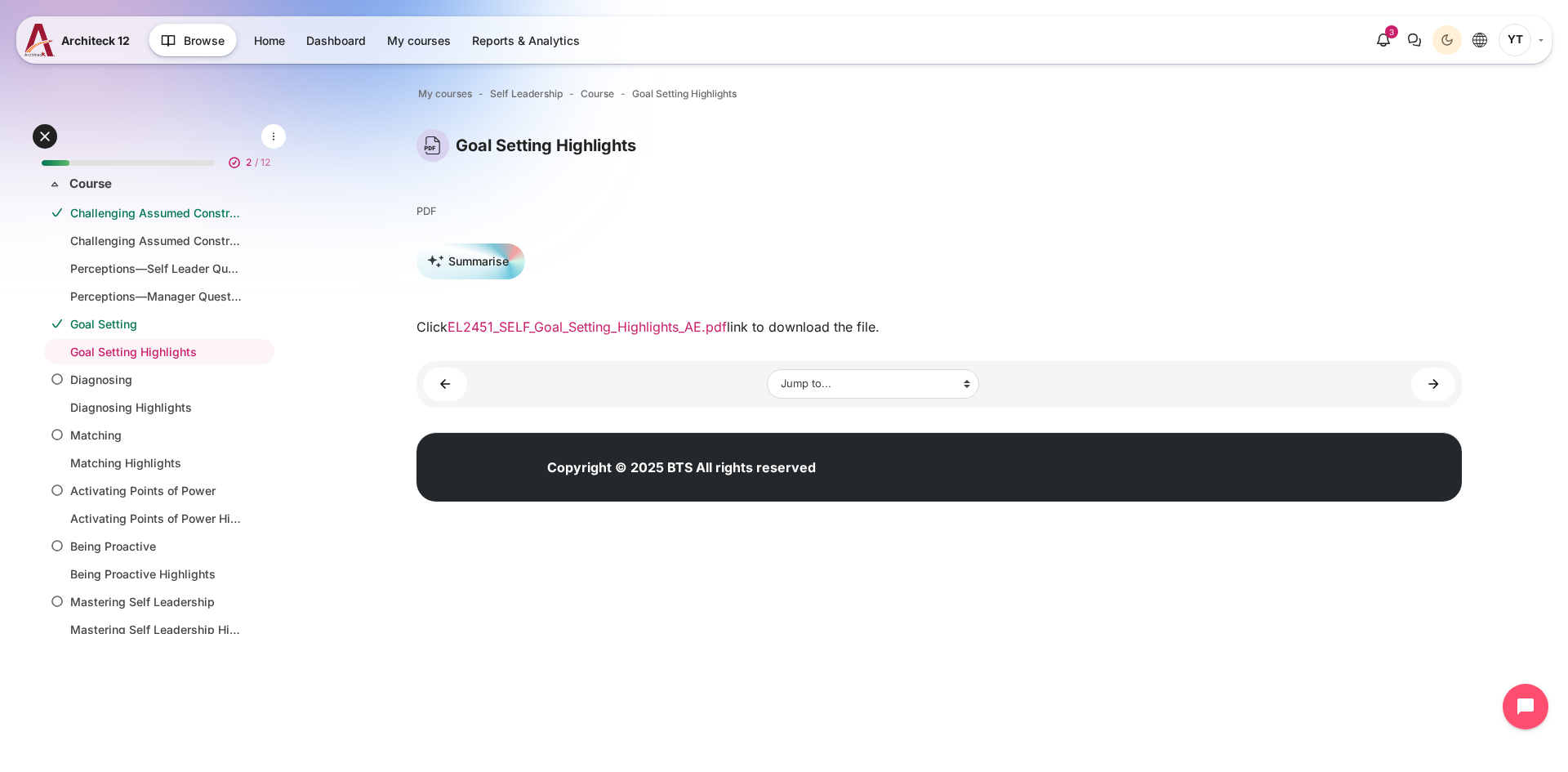
click at [687, 323] on link "EL2451_SELF_Goal_Setting_Highlights_AE.pdf" at bounding box center [588, 327] width 280 height 17
click at [107, 383] on link "Diagnosing" at bounding box center [156, 379] width 172 height 17
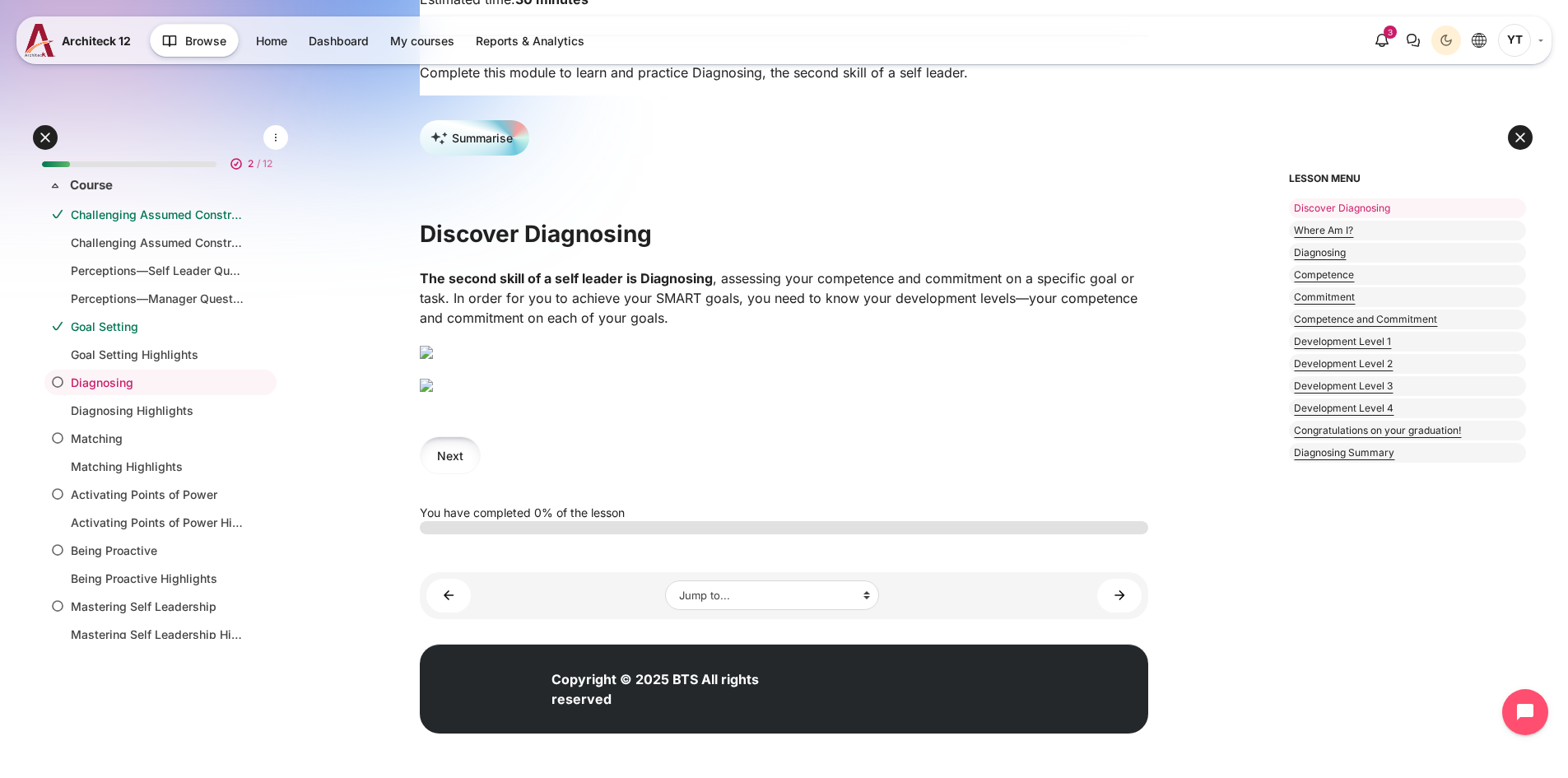
scroll to position [494, 0]
click at [443, 473] on button "Next" at bounding box center [450, 455] width 61 height 37
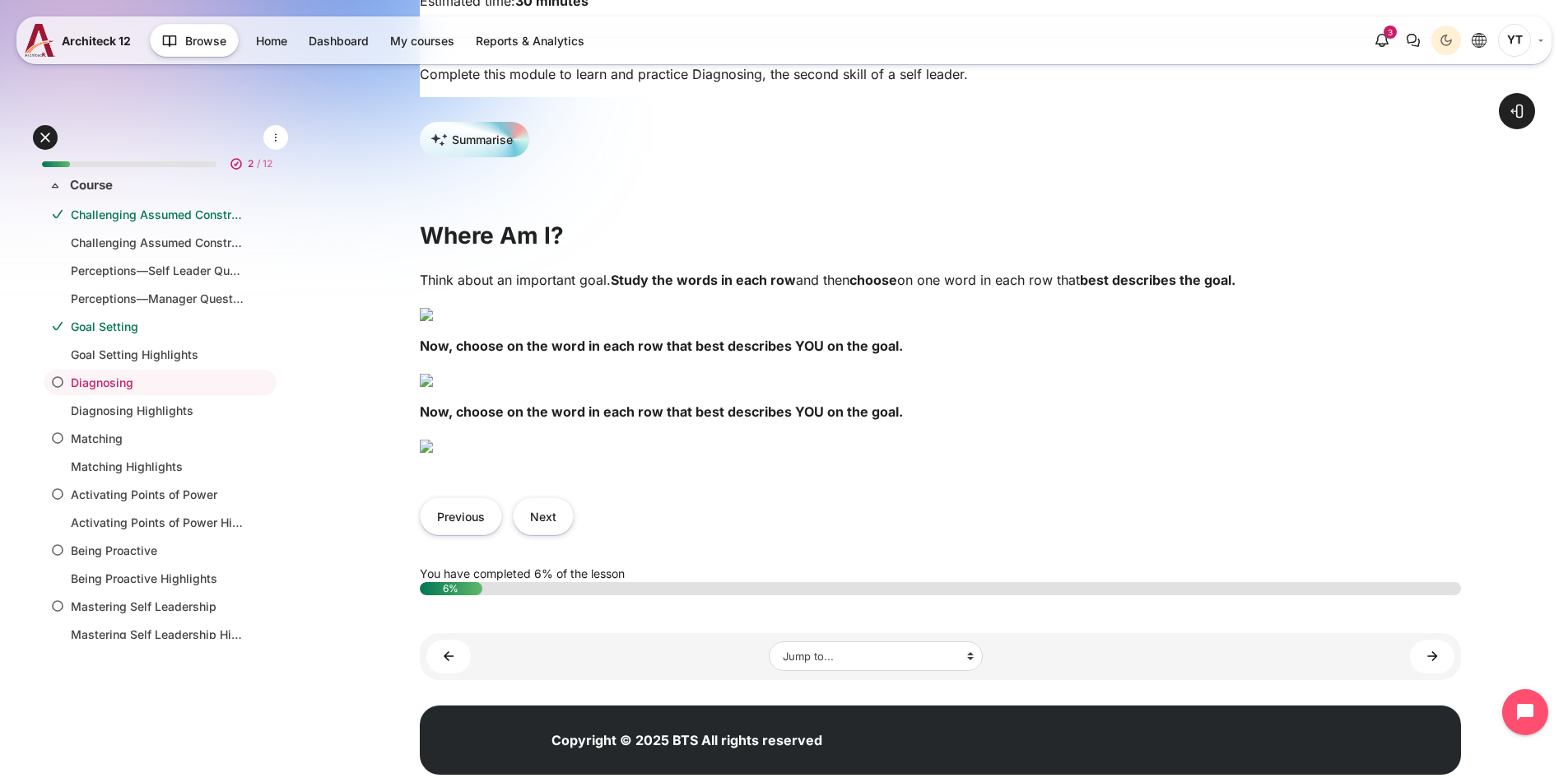
scroll to position [329, 0]
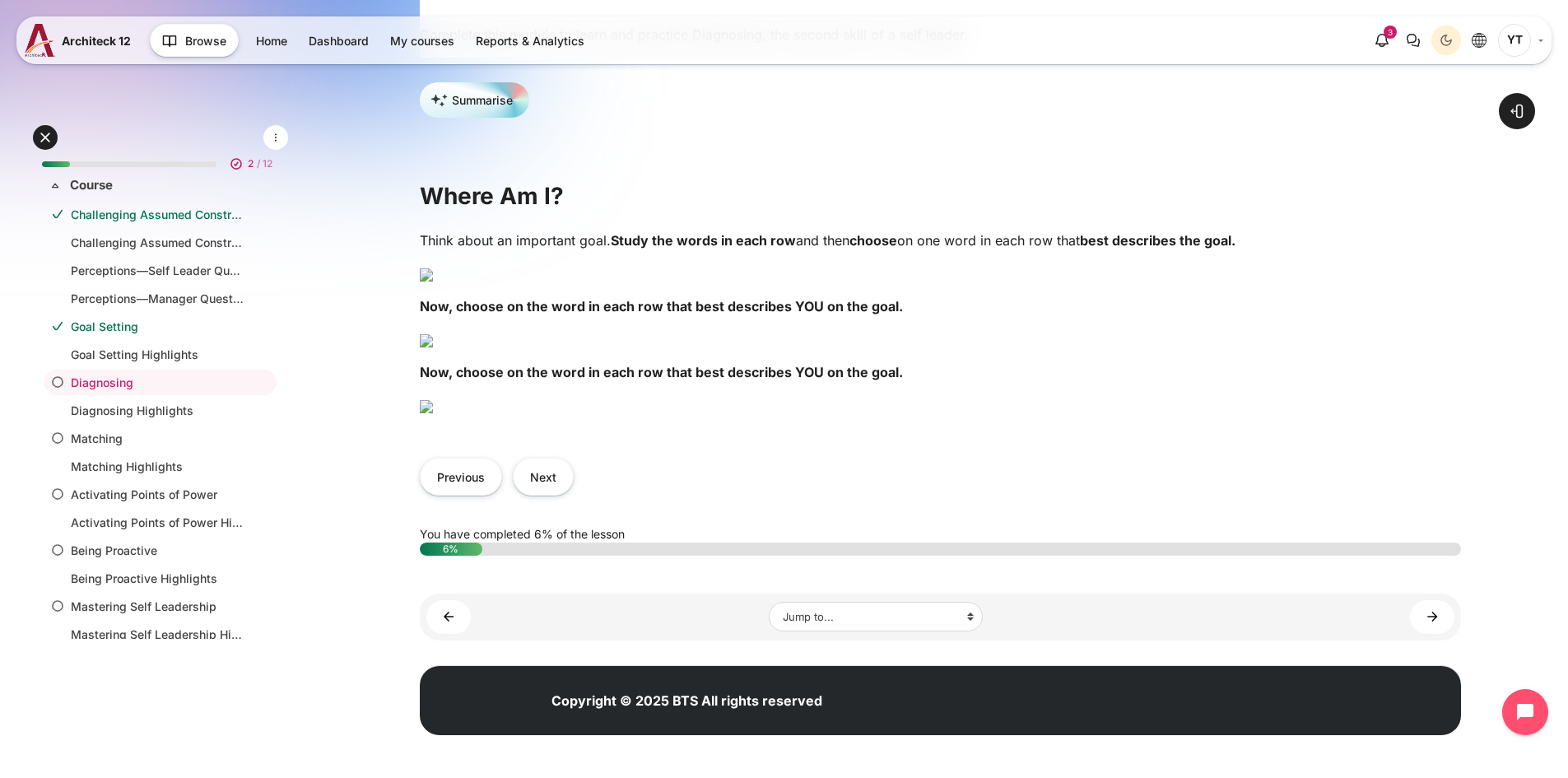
click at [433, 282] on img "Content" at bounding box center [427, 275] width 13 height 14
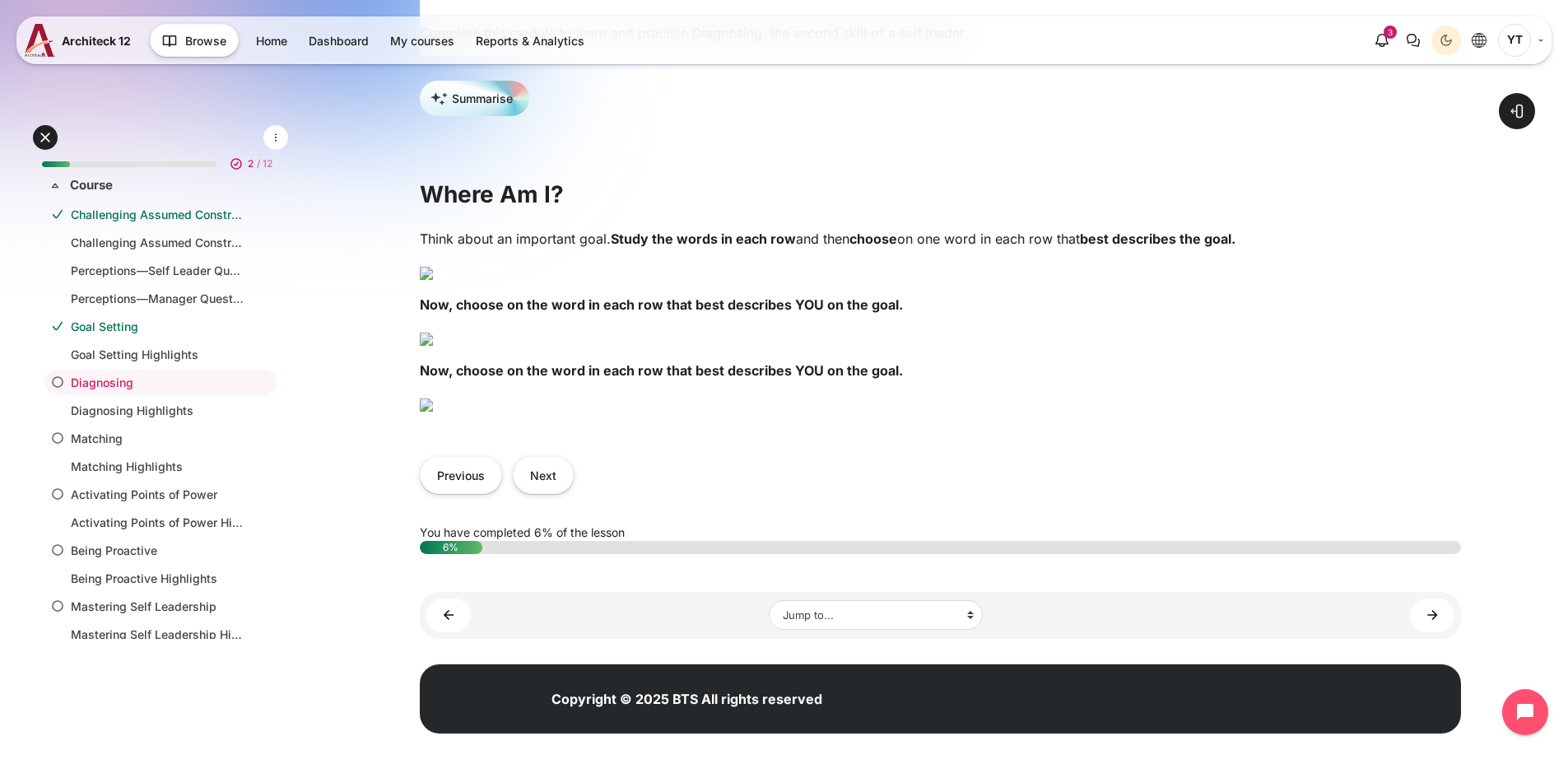
scroll to position [412, 0]
click at [1312, 282] on p "Content" at bounding box center [940, 271] width 1041 height 19
drag, startPoint x: 897, startPoint y: 501, endPoint x: 389, endPoint y: 512, distance: 508.1
click at [389, 512] on div "Open course index Open block drawer" at bounding box center [940, 247] width 1255 height 1062
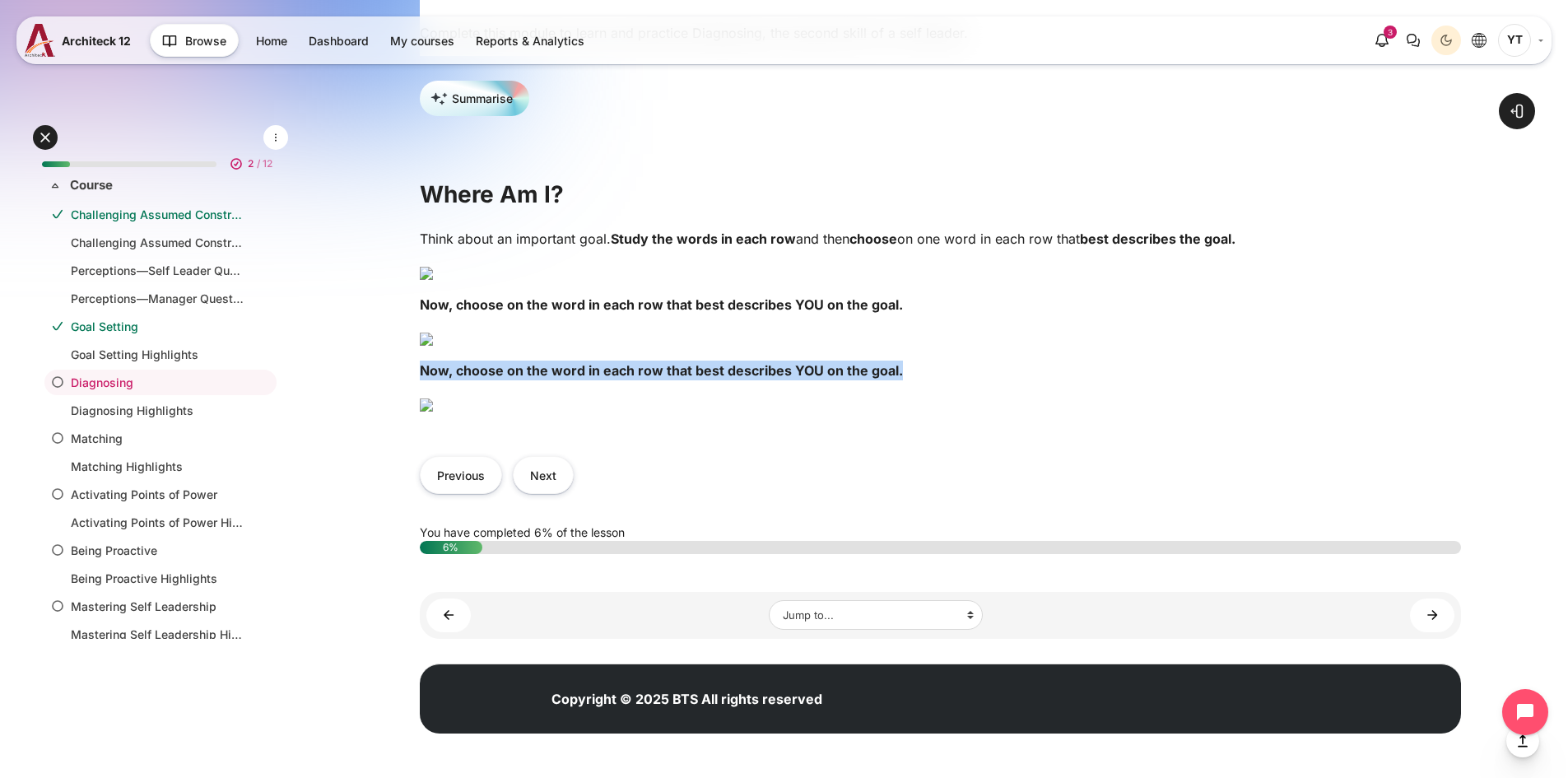
click at [808, 379] on strong "Now, choose on the word in each row that best describes YOU on the goal." at bounding box center [661, 370] width 483 height 17
drag, startPoint x: 941, startPoint y: 510, endPoint x: 426, endPoint y: 509, distance: 515.0
click at [426, 381] on p "Now, choose on the word in each row that best describes YOU on the goal." at bounding box center [940, 370] width 1041 height 19
click at [581, 426] on div "Think about an important goal. Study the words in each row and then choose on o…" at bounding box center [940, 327] width 1041 height 197
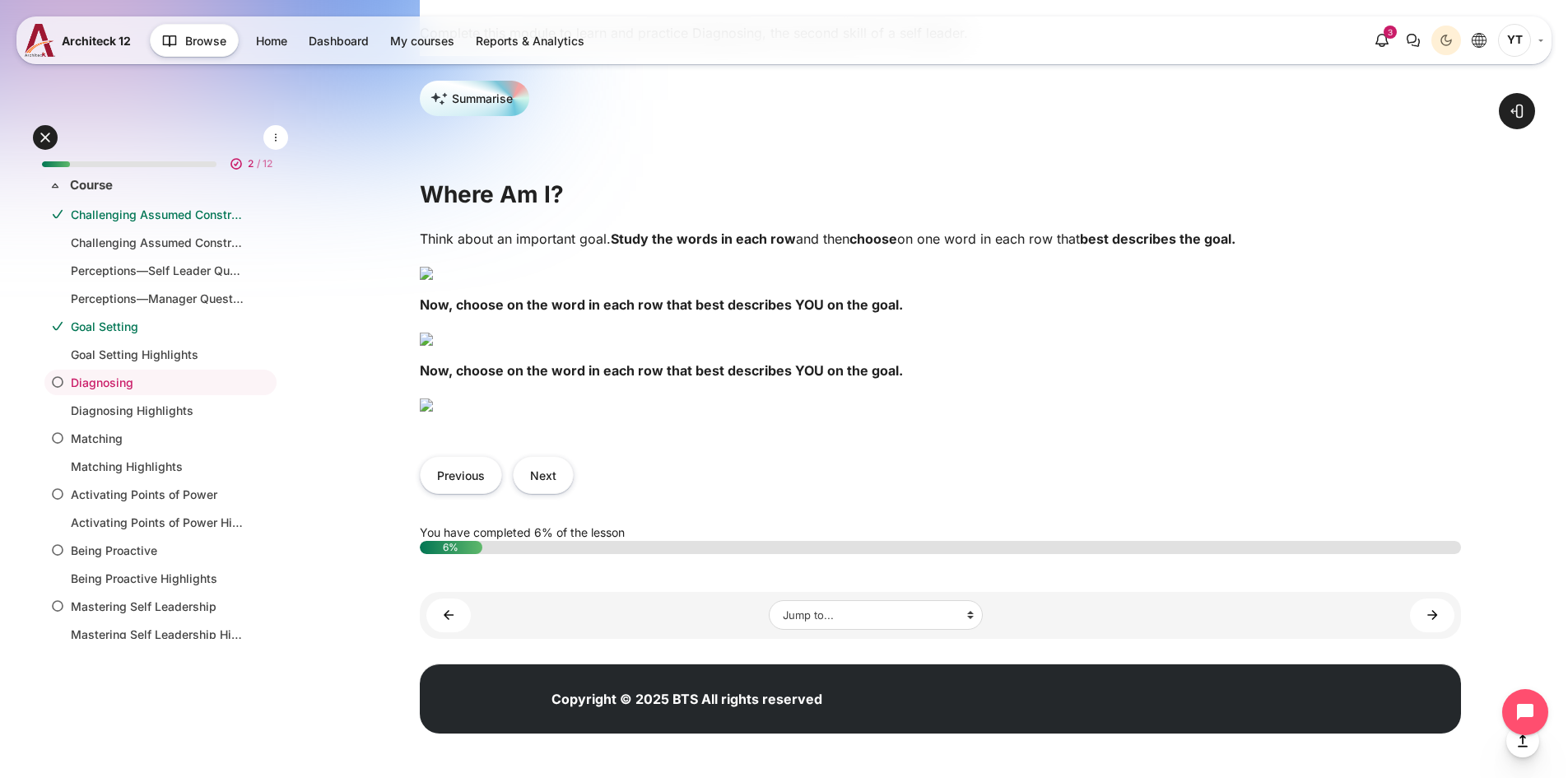
scroll to position [988, 0]
click at [545, 493] on button "Next" at bounding box center [543, 475] width 61 height 37
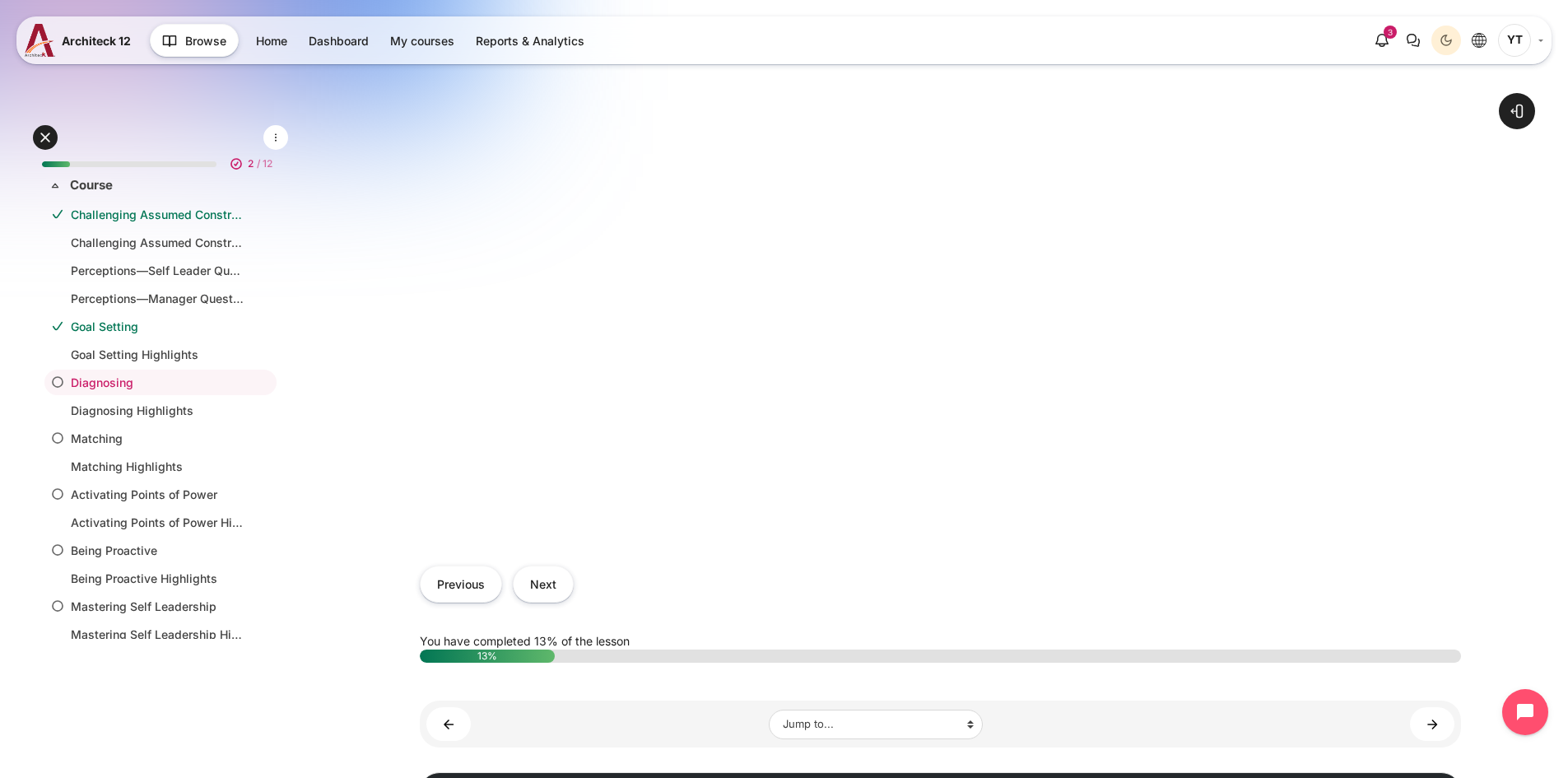
scroll to position [659, 0]
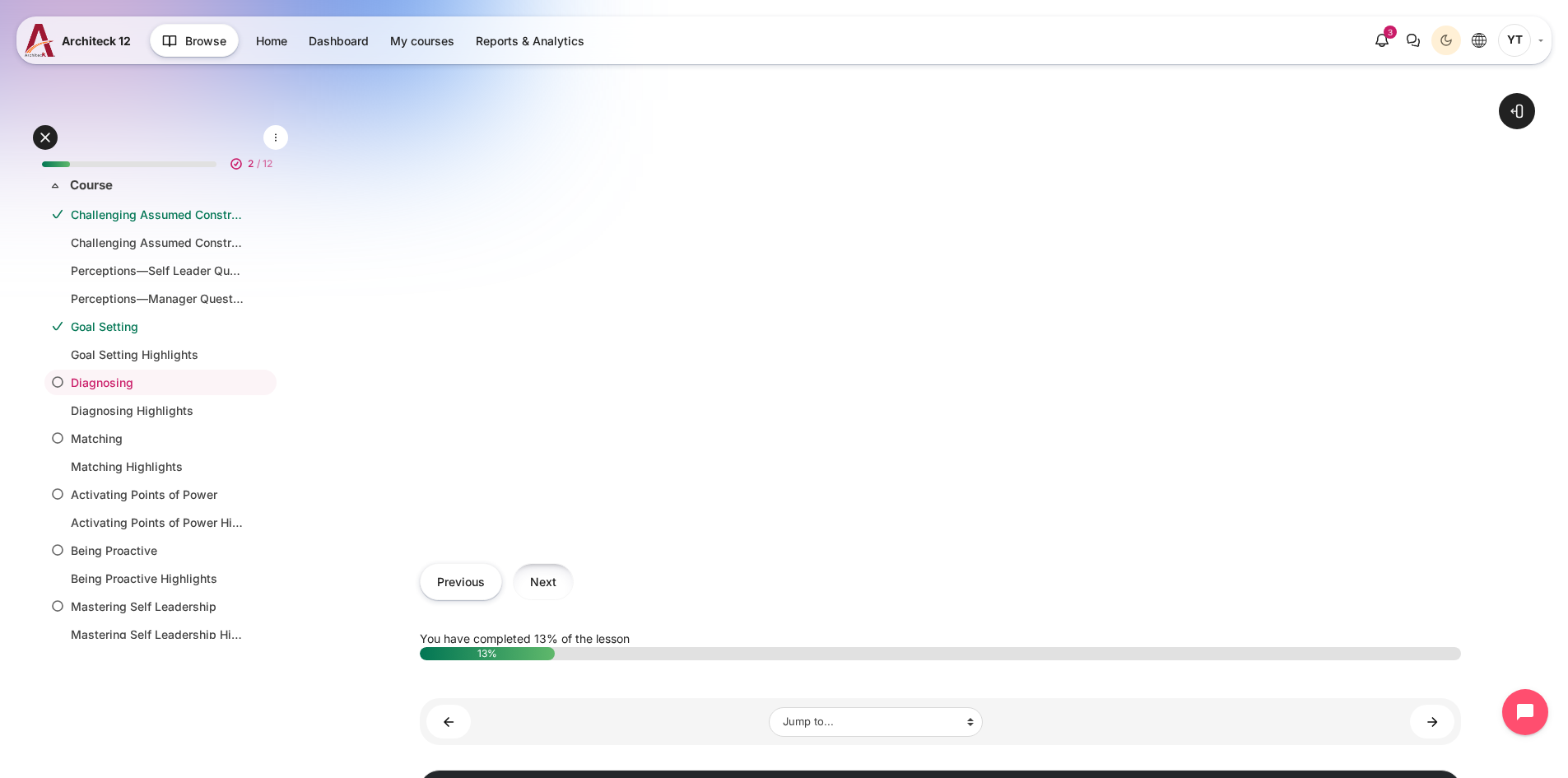
click at [542, 579] on button "Next" at bounding box center [543, 581] width 61 height 37
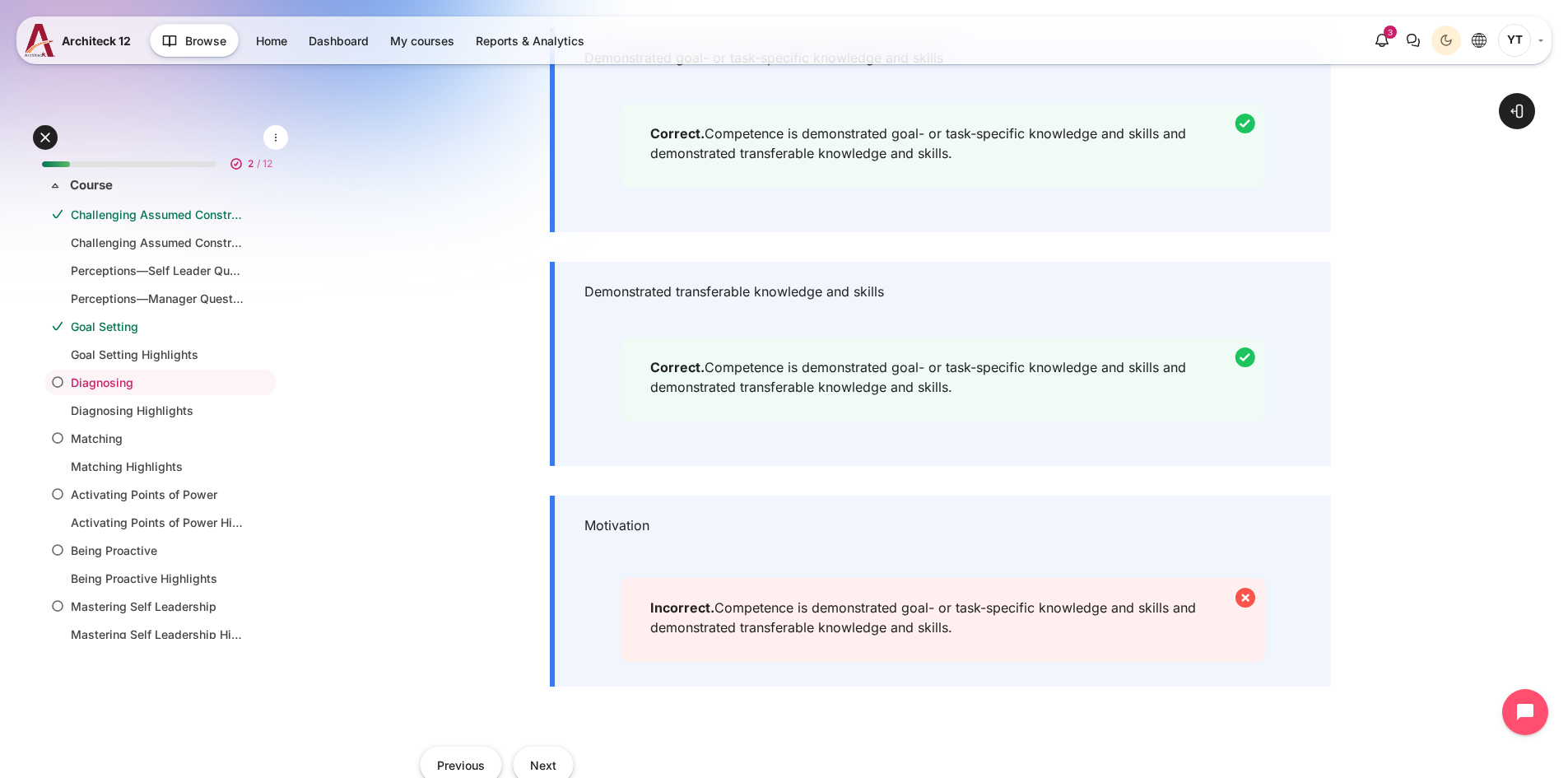
scroll to position [659, 0]
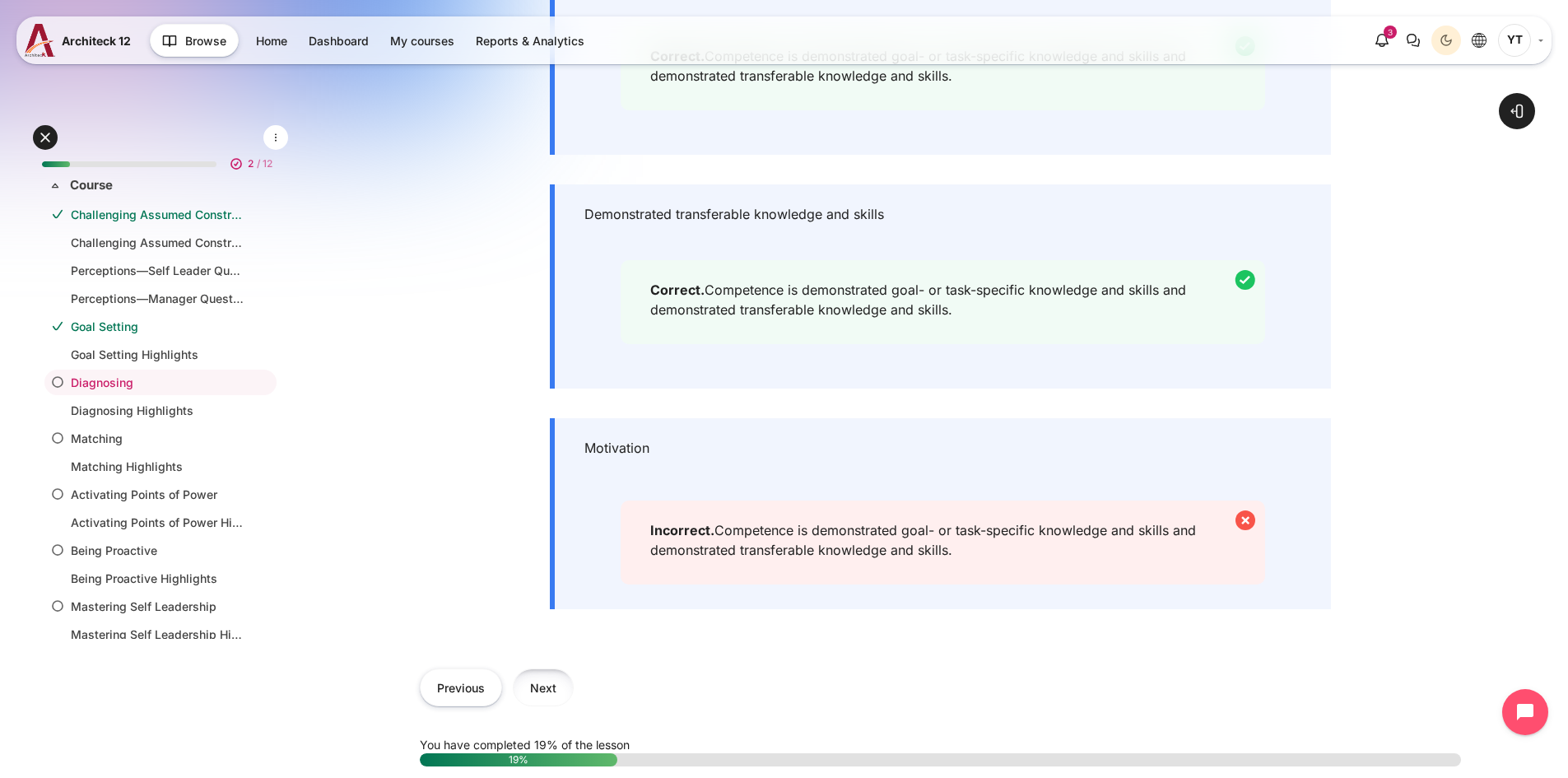
click at [547, 694] on button "Next" at bounding box center [543, 687] width 61 height 37
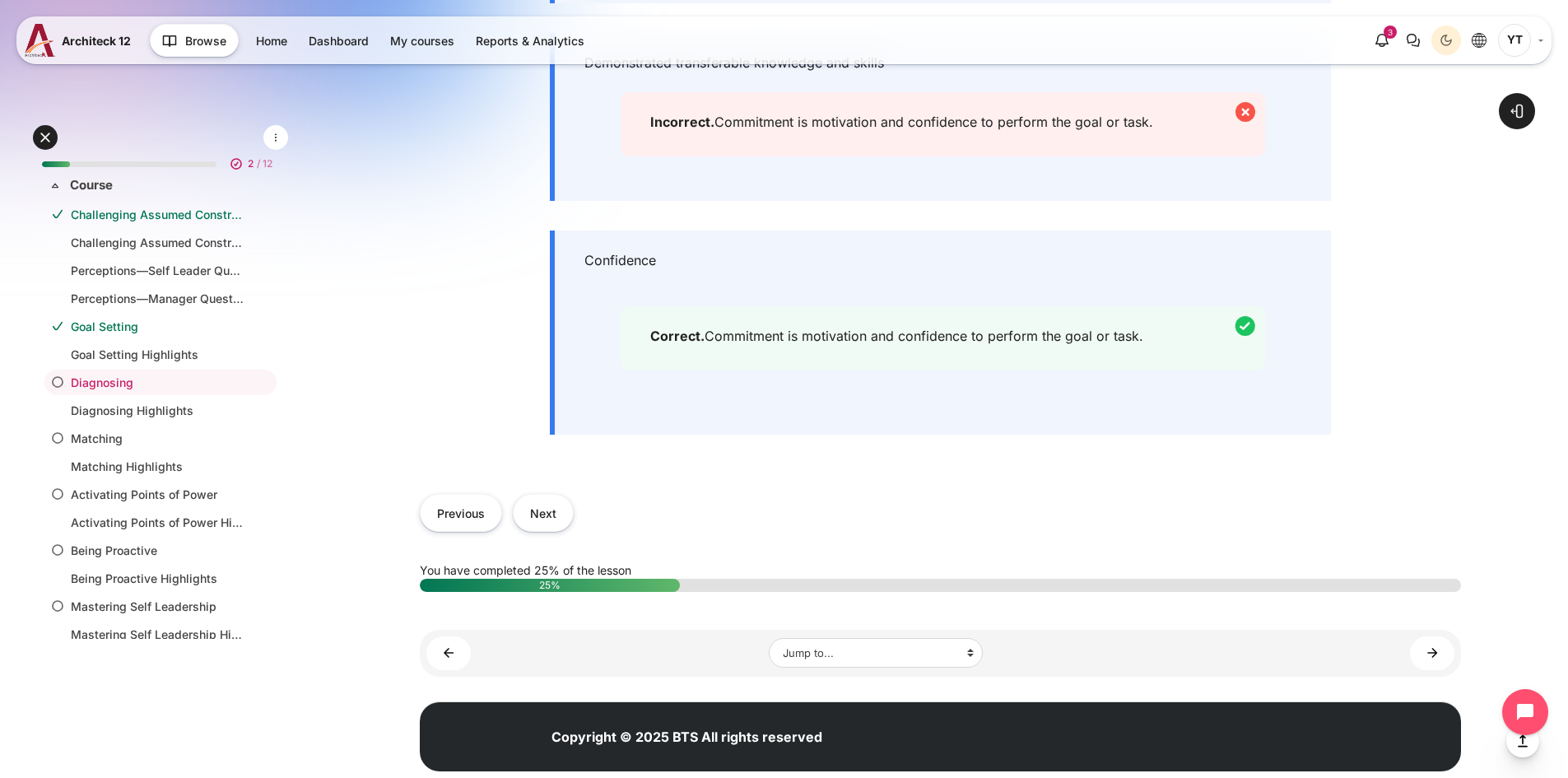
scroll to position [843, 0]
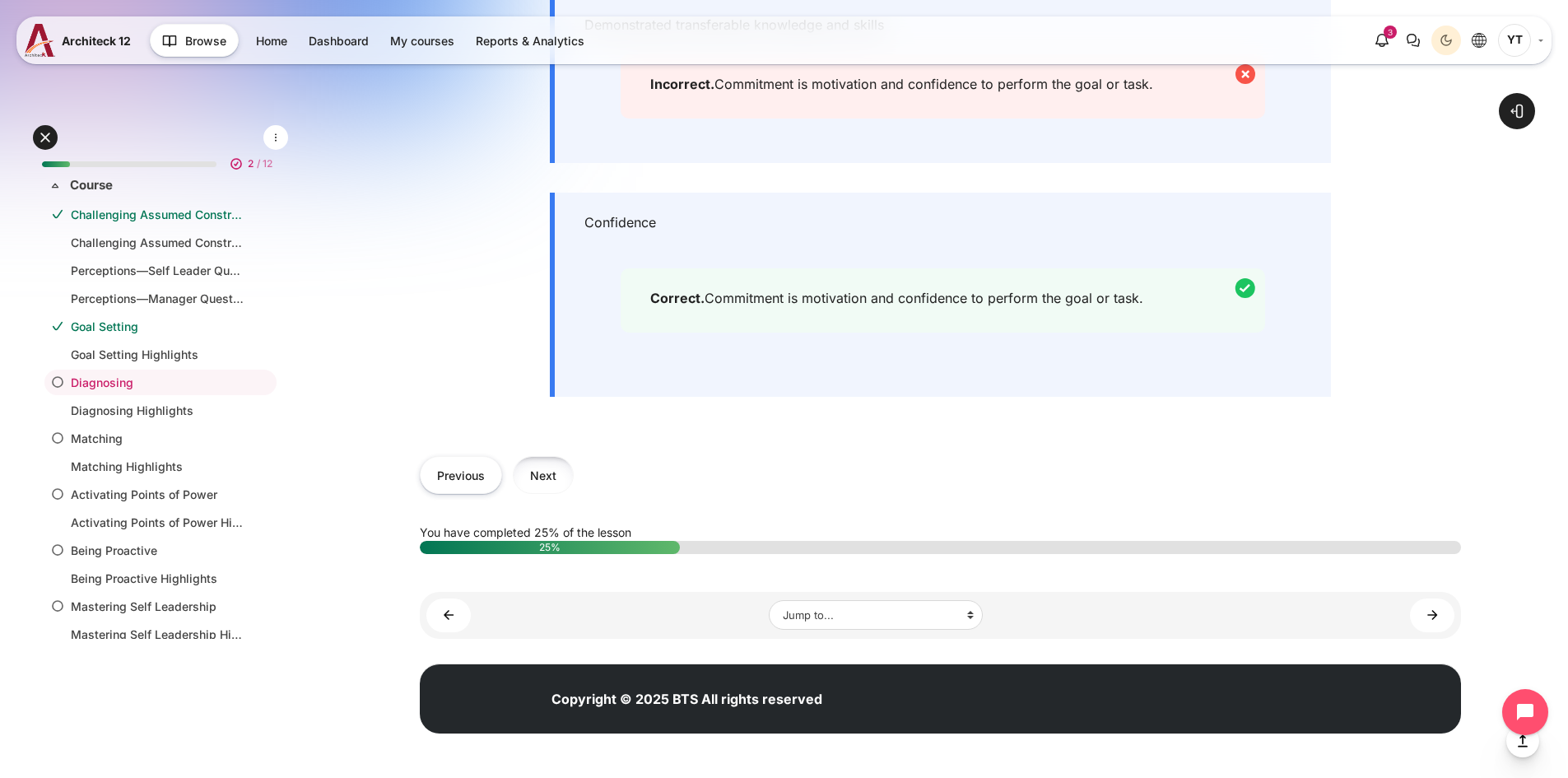
click at [547, 484] on button "Next" at bounding box center [543, 475] width 61 height 37
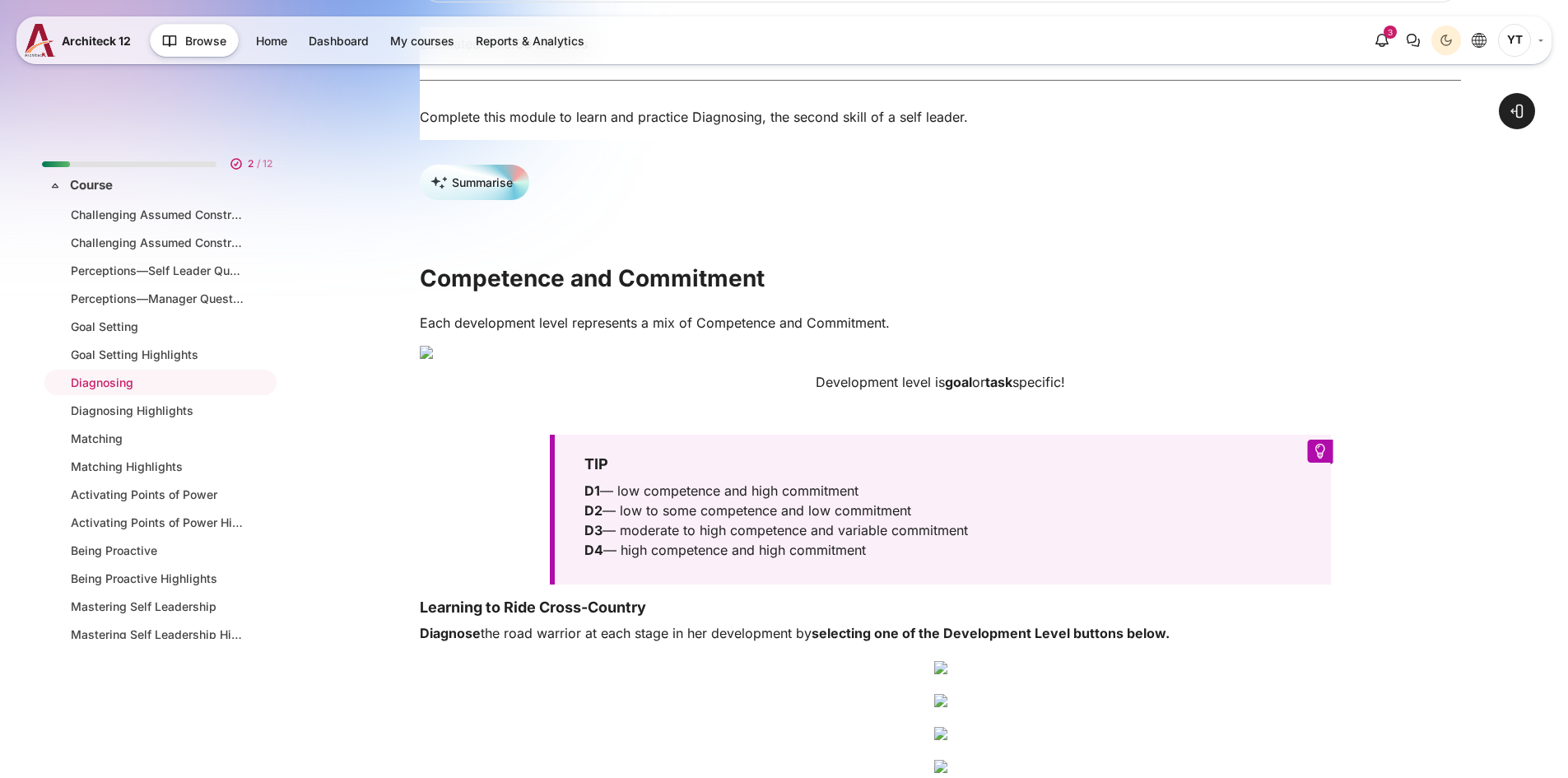
scroll to position [412, 0]
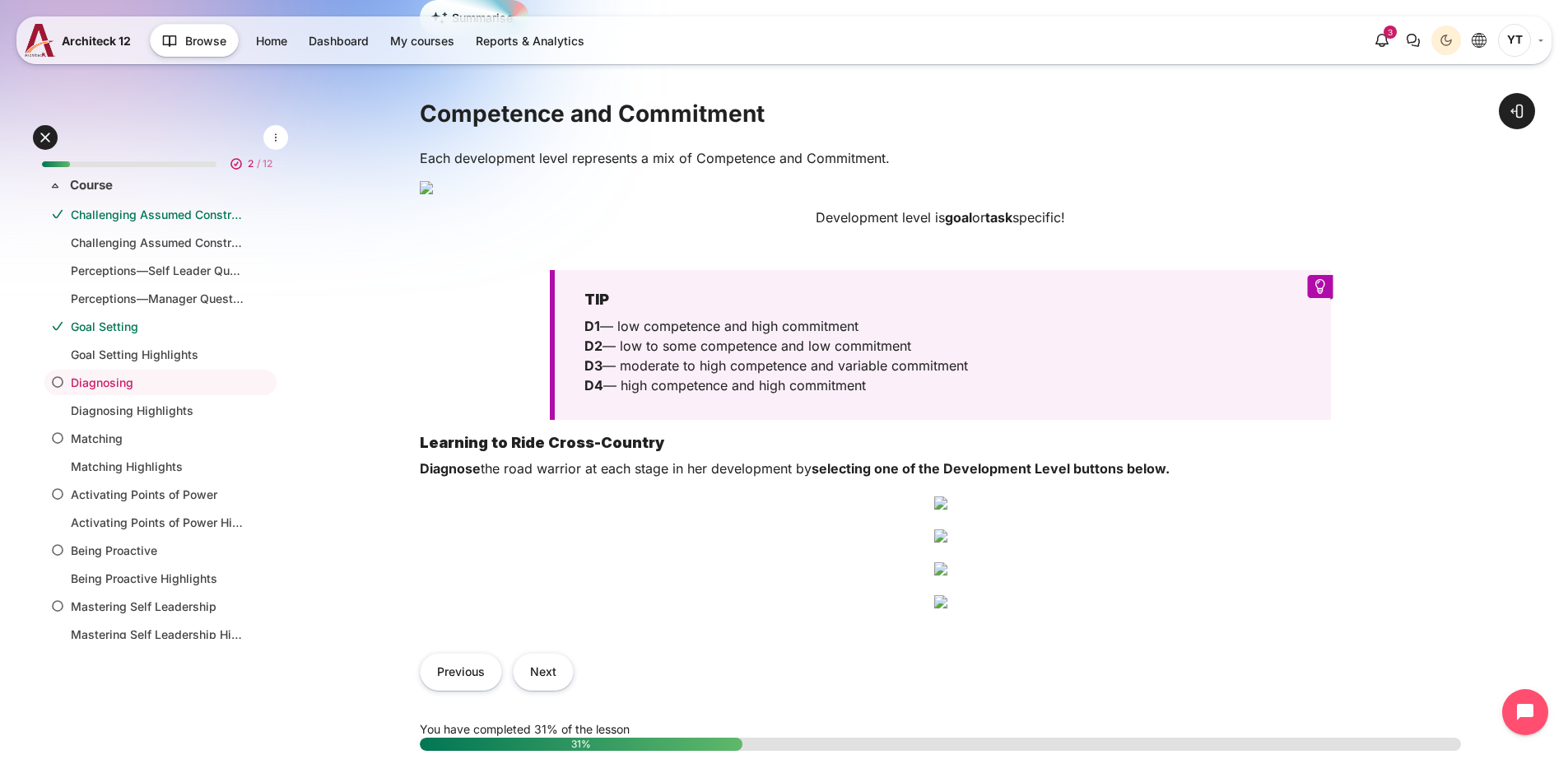
click at [1249, 194] on h4 "Content" at bounding box center [940, 188] width 1041 height 14
drag, startPoint x: 585, startPoint y: 470, endPoint x: 960, endPoint y: 566, distance: 387.1
click at [960, 419] on div "TIP D1 — low competence and high commitment D2 — low to some competence and low…" at bounding box center [940, 344] width 781 height 149
copy div "TIP D1 — low competence and high commitment D2 — low to some competence and low…"
click at [750, 395] on p "D1 — low competence and high commitment D2 — low to some competence and low com…" at bounding box center [938, 356] width 707 height 79
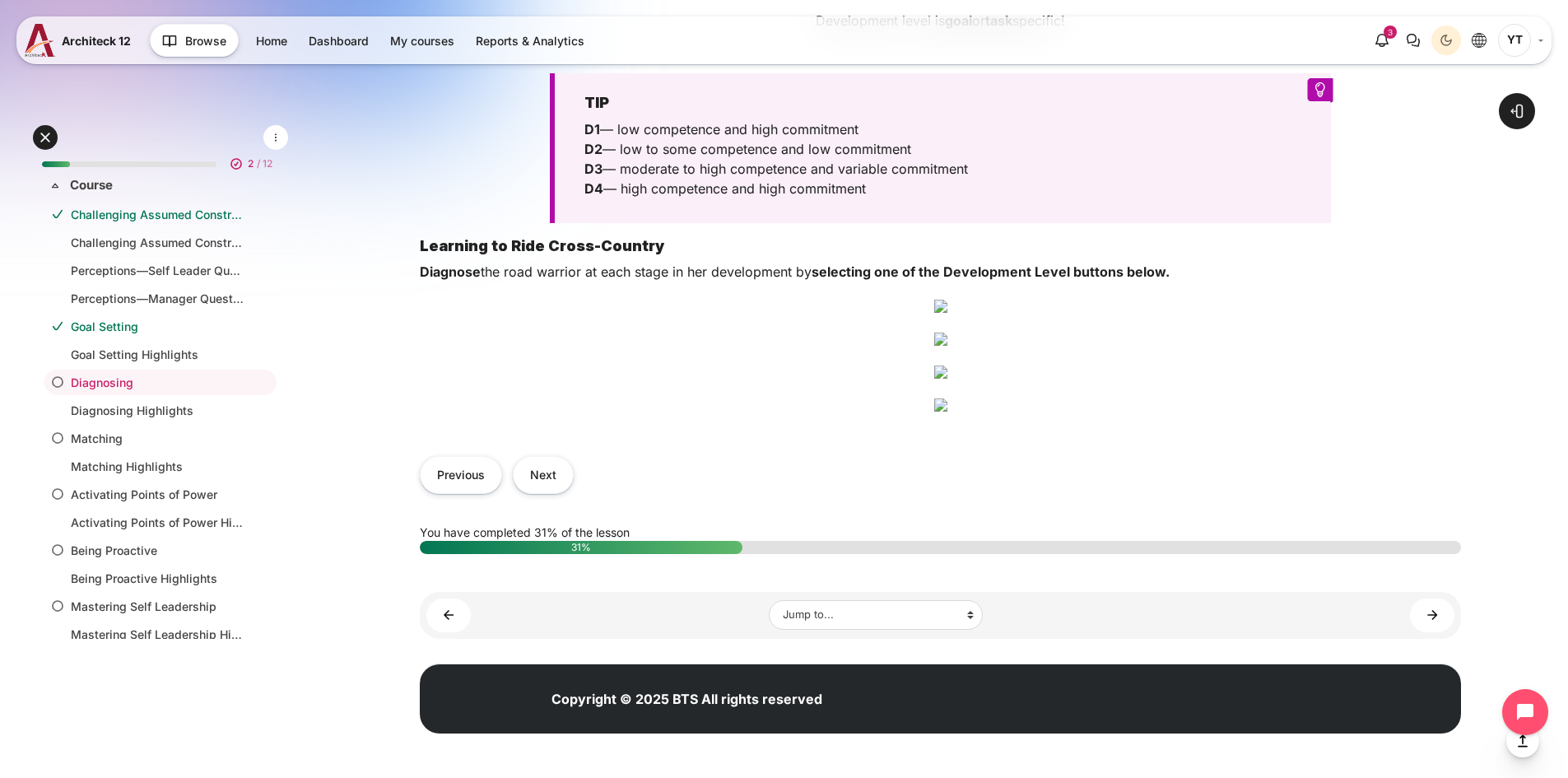
scroll to position [905, 0]
click at [947, 301] on img "Content" at bounding box center [940, 306] width 13 height 14
click at [947, 313] on img "Content" at bounding box center [940, 306] width 13 height 14
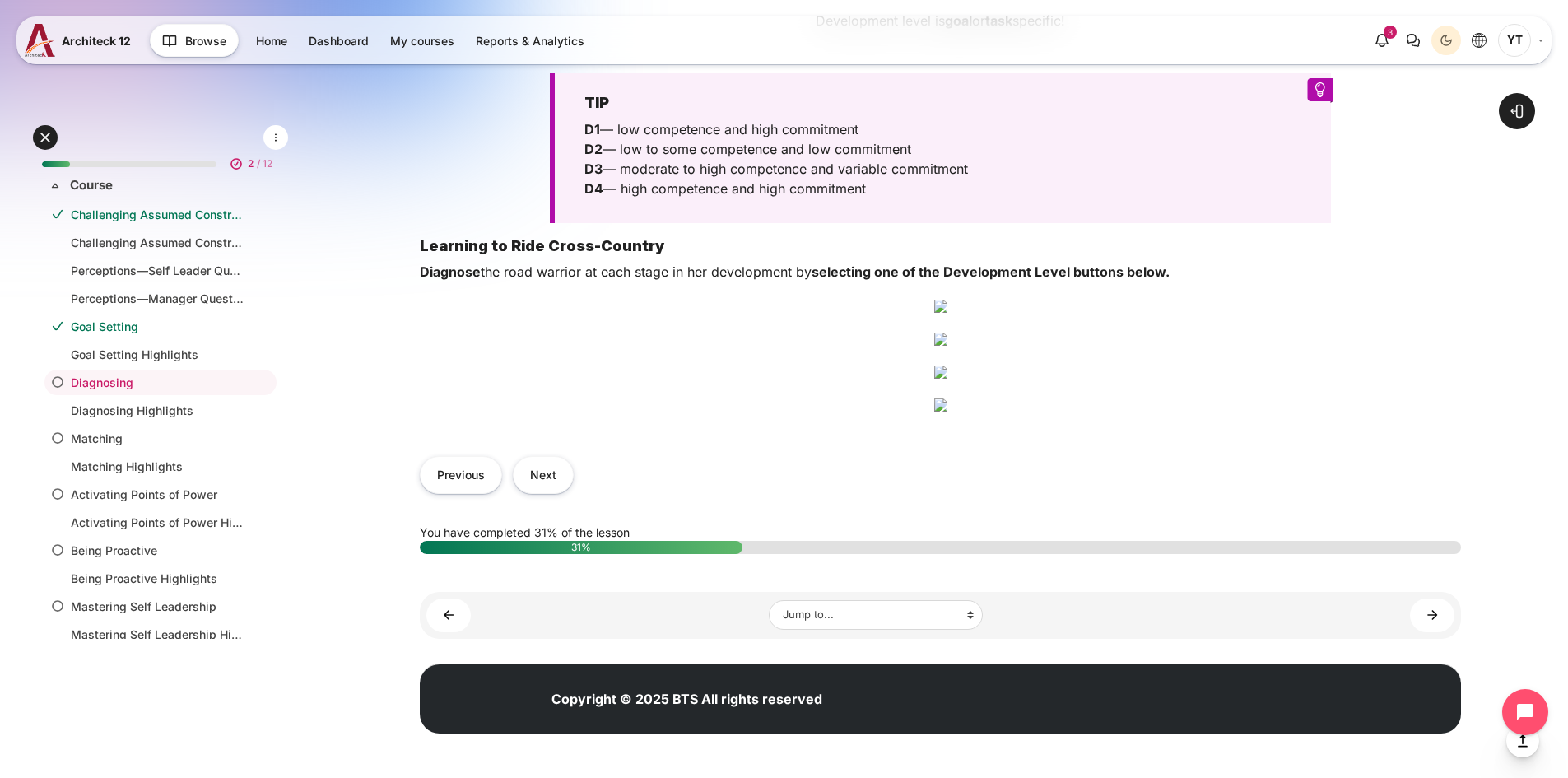
click at [947, 313] on img "Content" at bounding box center [940, 306] width 13 height 14
click at [947, 346] on img "Content" at bounding box center [940, 339] width 13 height 14
click at [947, 300] on img "Content" at bounding box center [940, 306] width 13 height 14
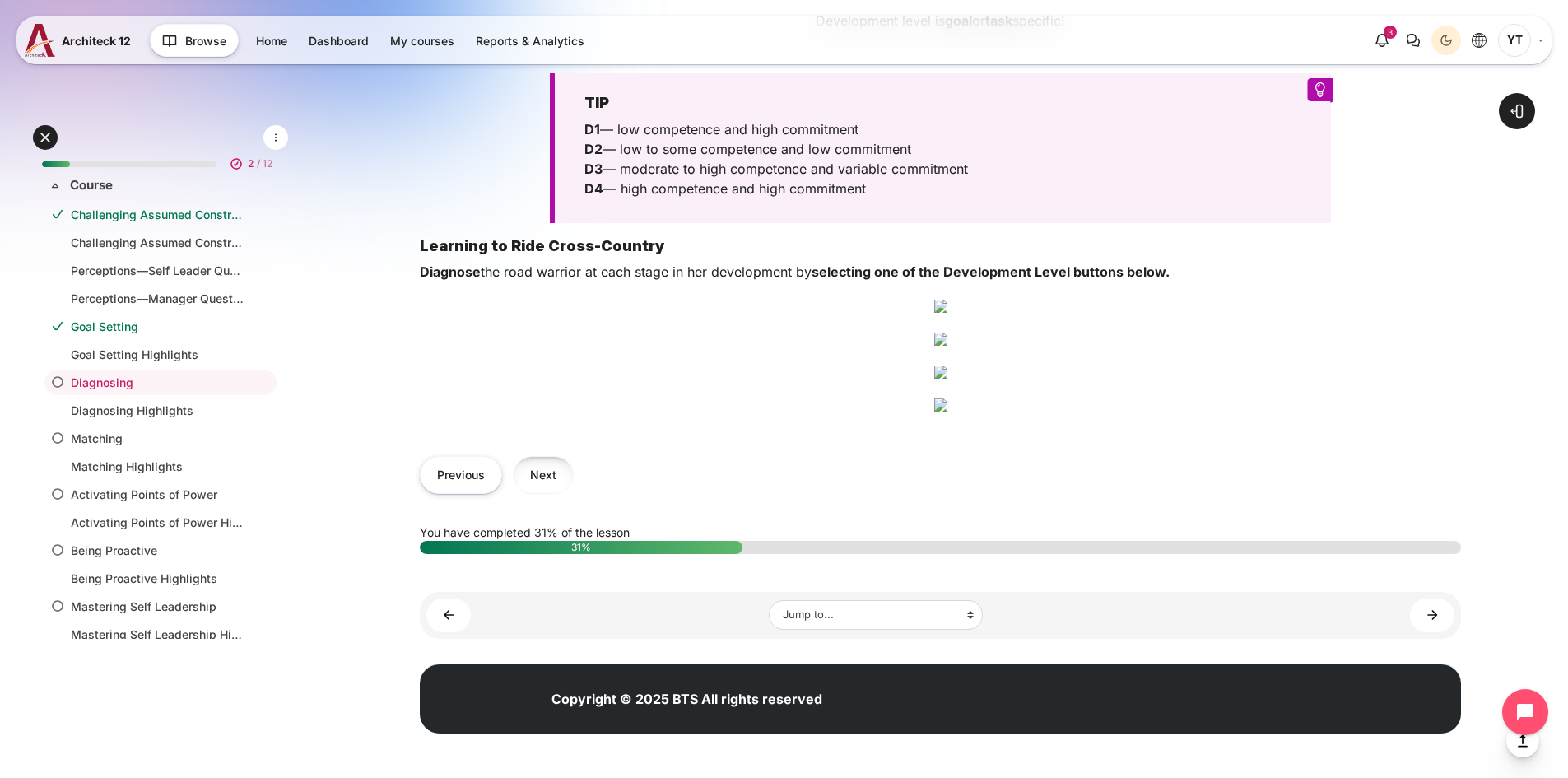
click at [531, 493] on button "Next" at bounding box center [543, 475] width 61 height 37
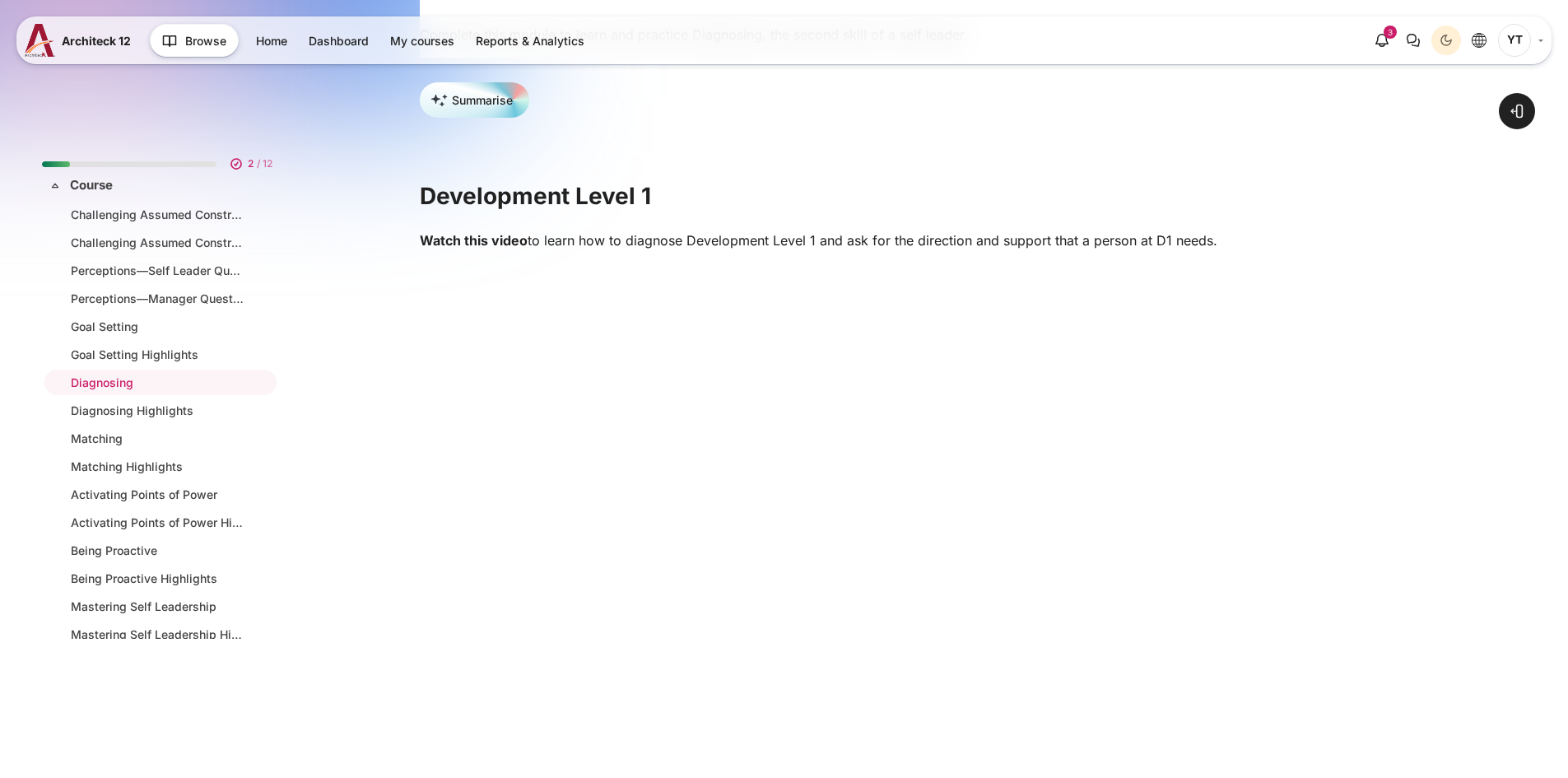
scroll to position [412, 0]
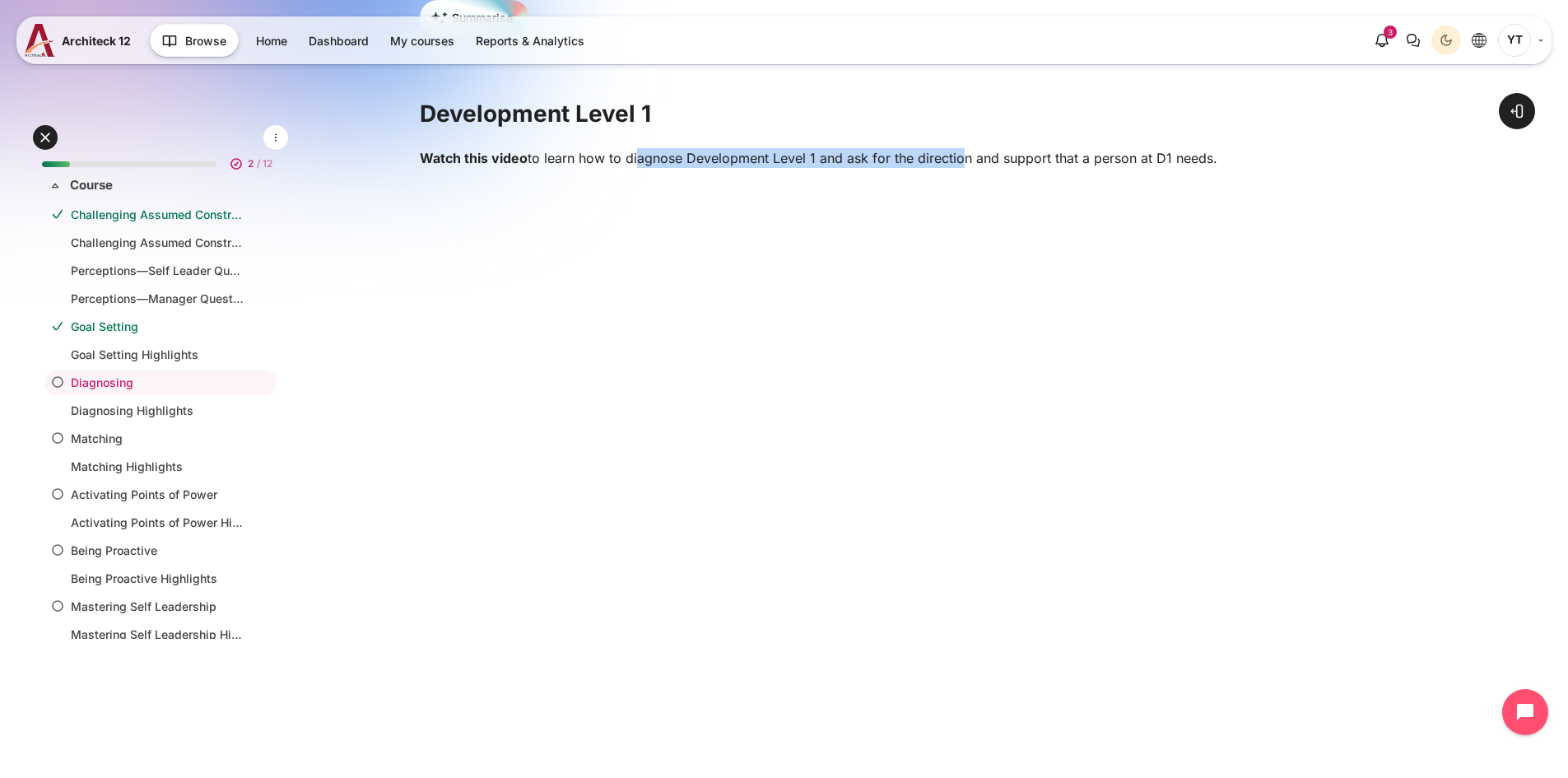
drag, startPoint x: 632, startPoint y: 165, endPoint x: 954, endPoint y: 147, distance: 322.5
click at [954, 147] on div "Watch this video to learn how to diagnose Development Level 1 and ask for the d…" at bounding box center [940, 510] width 1041 height 750
click at [822, 166] on p "Watch this video to learn how to diagnose Development Level 1 and ask for the d…" at bounding box center [940, 158] width 1041 height 19
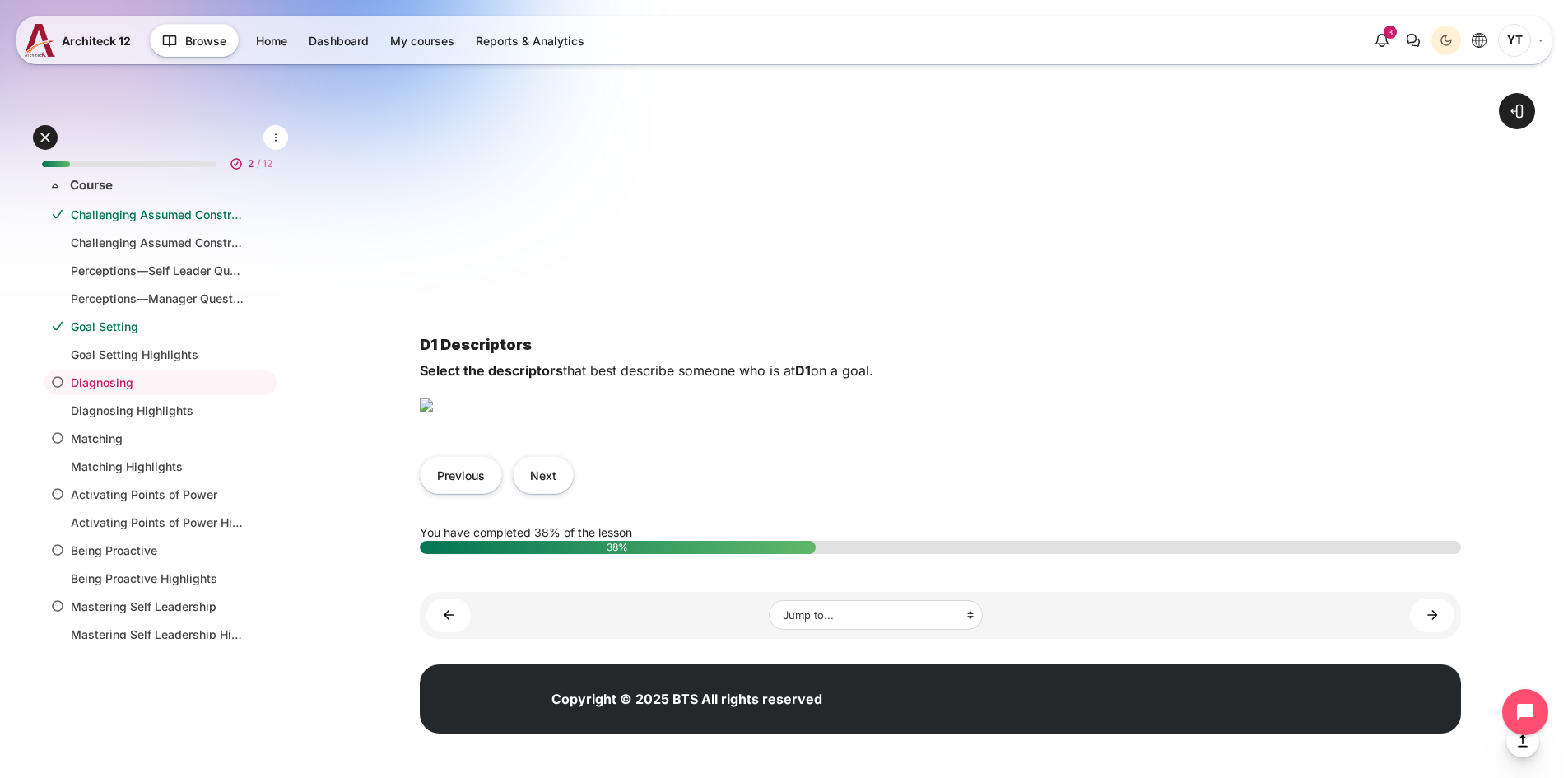
scroll to position [905, 0]
drag, startPoint x: 687, startPoint y: 324, endPoint x: 896, endPoint y: 323, distance: 209.0
click at [896, 360] on p "Select the descriptors that best describe someone who is at D1 on a goal." at bounding box center [940, 370] width 1041 height 19
click at [433, 398] on img "Content" at bounding box center [427, 405] width 13 height 14
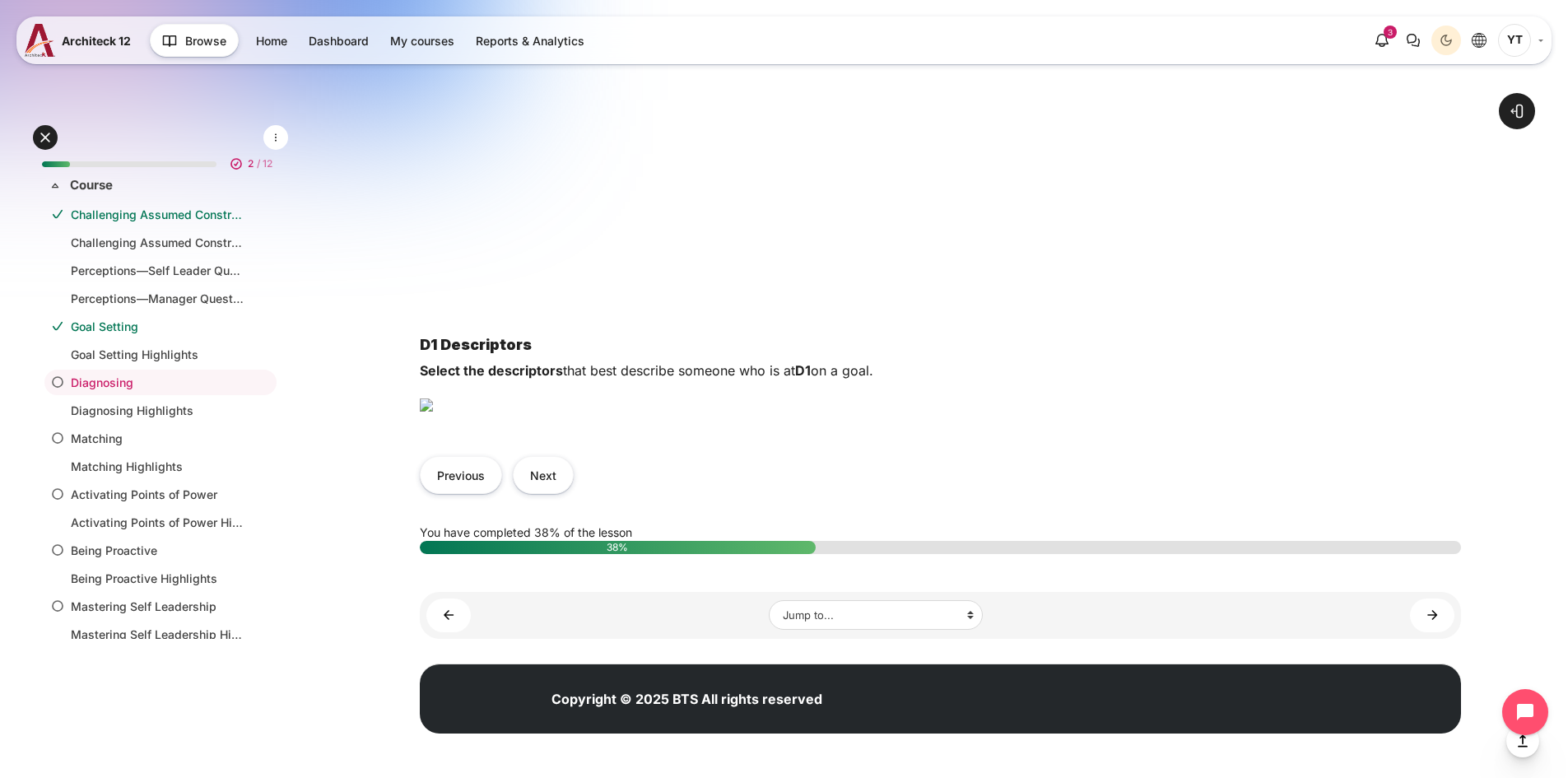
click at [433, 398] on img "Content" at bounding box center [427, 405] width 13 height 14
click at [786, 360] on p "Select the descriptors that best describe someone who is at D1 on a goal." at bounding box center [940, 370] width 1041 height 19
click at [544, 493] on button "Next" at bounding box center [543, 475] width 61 height 37
click at [433, 408] on img "Content" at bounding box center [427, 406] width 13 height 14
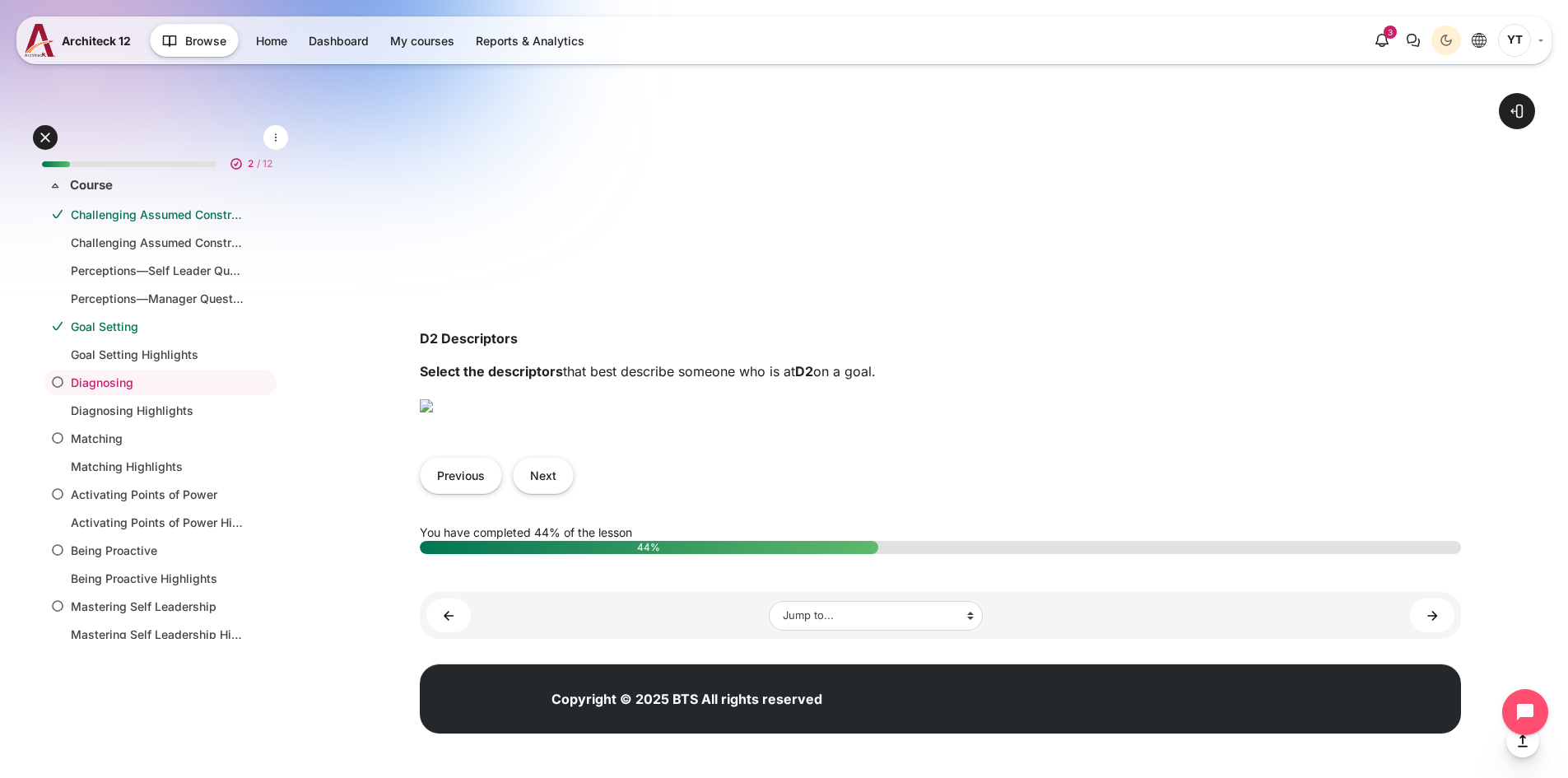
scroll to position [1070, 0]
click at [558, 494] on button "Next" at bounding box center [543, 475] width 61 height 37
click at [540, 493] on button "Next" at bounding box center [543, 475] width 61 height 37
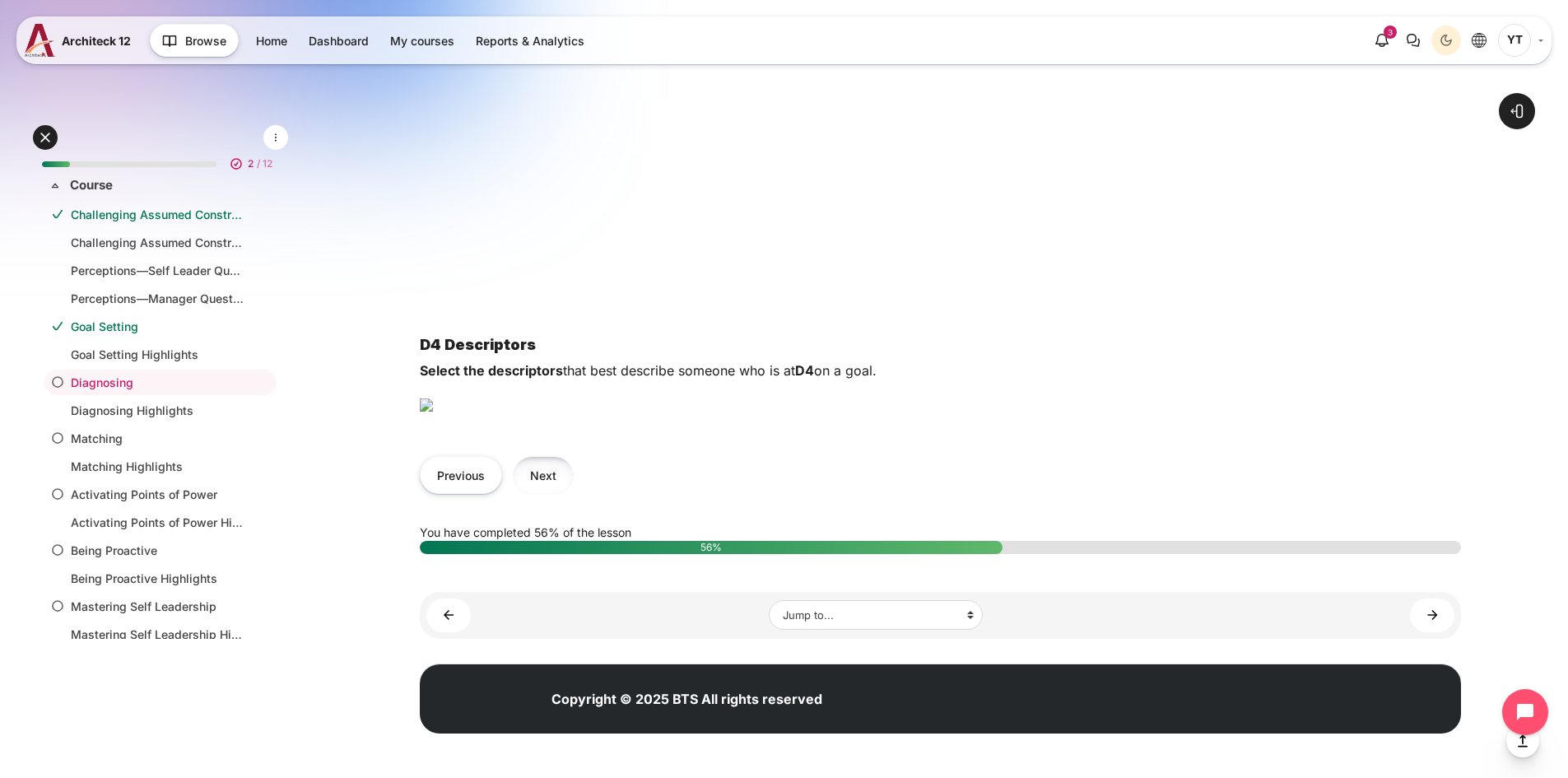
click at [537, 493] on button "Next" at bounding box center [543, 475] width 61 height 37
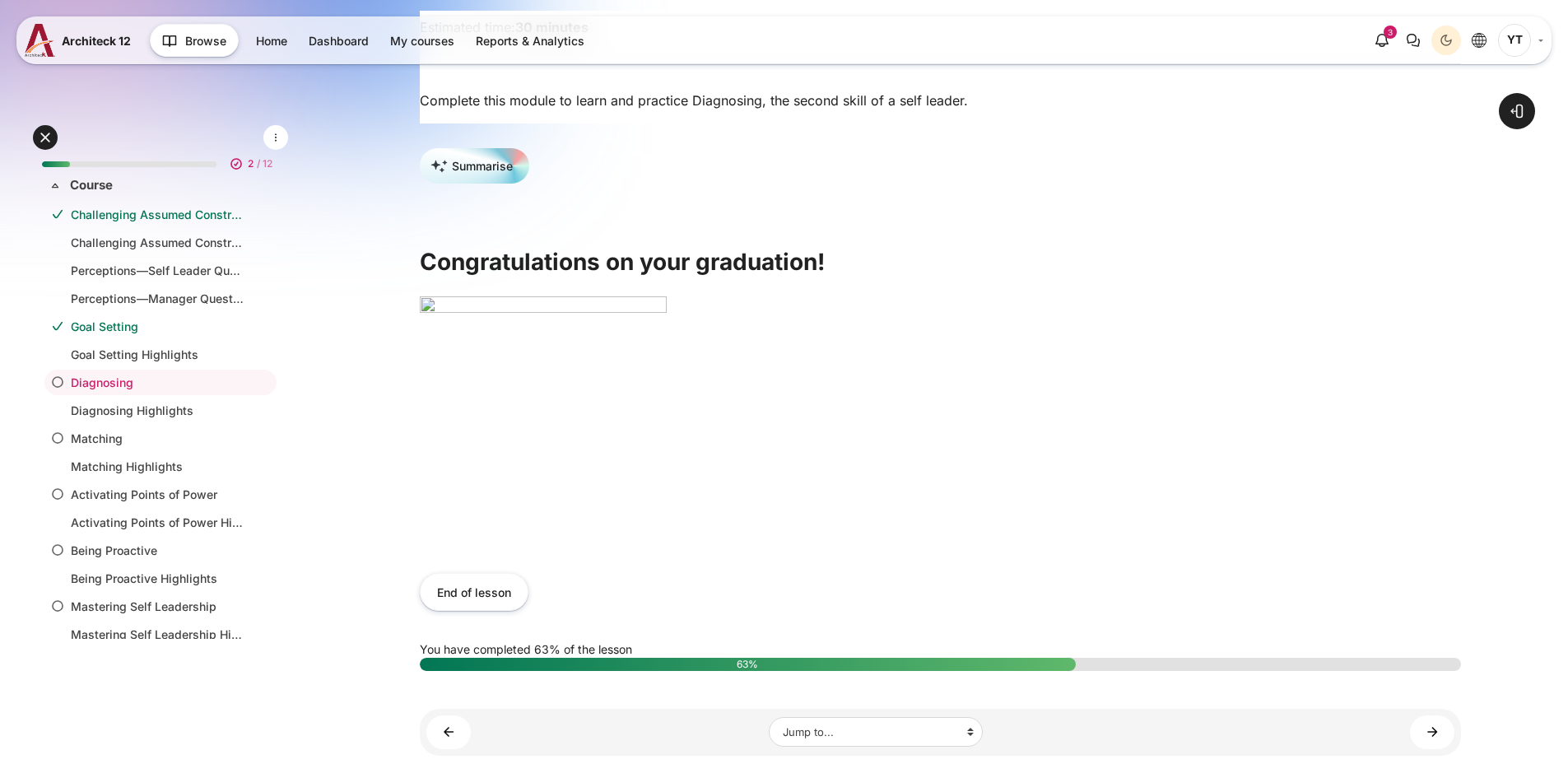
scroll to position [329, 0]
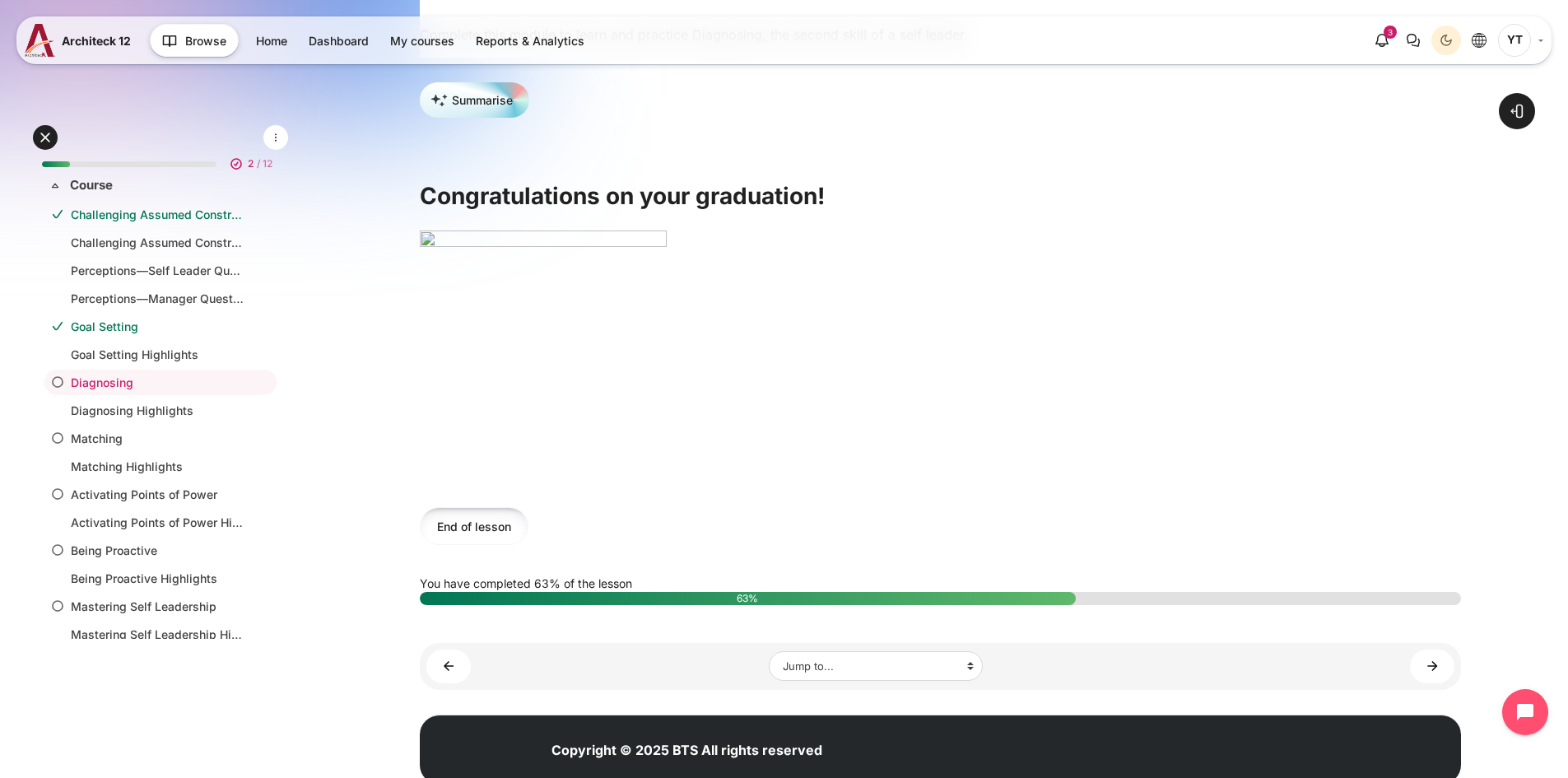
click at [475, 544] on button "End of lesson" at bounding box center [474, 526] width 109 height 37
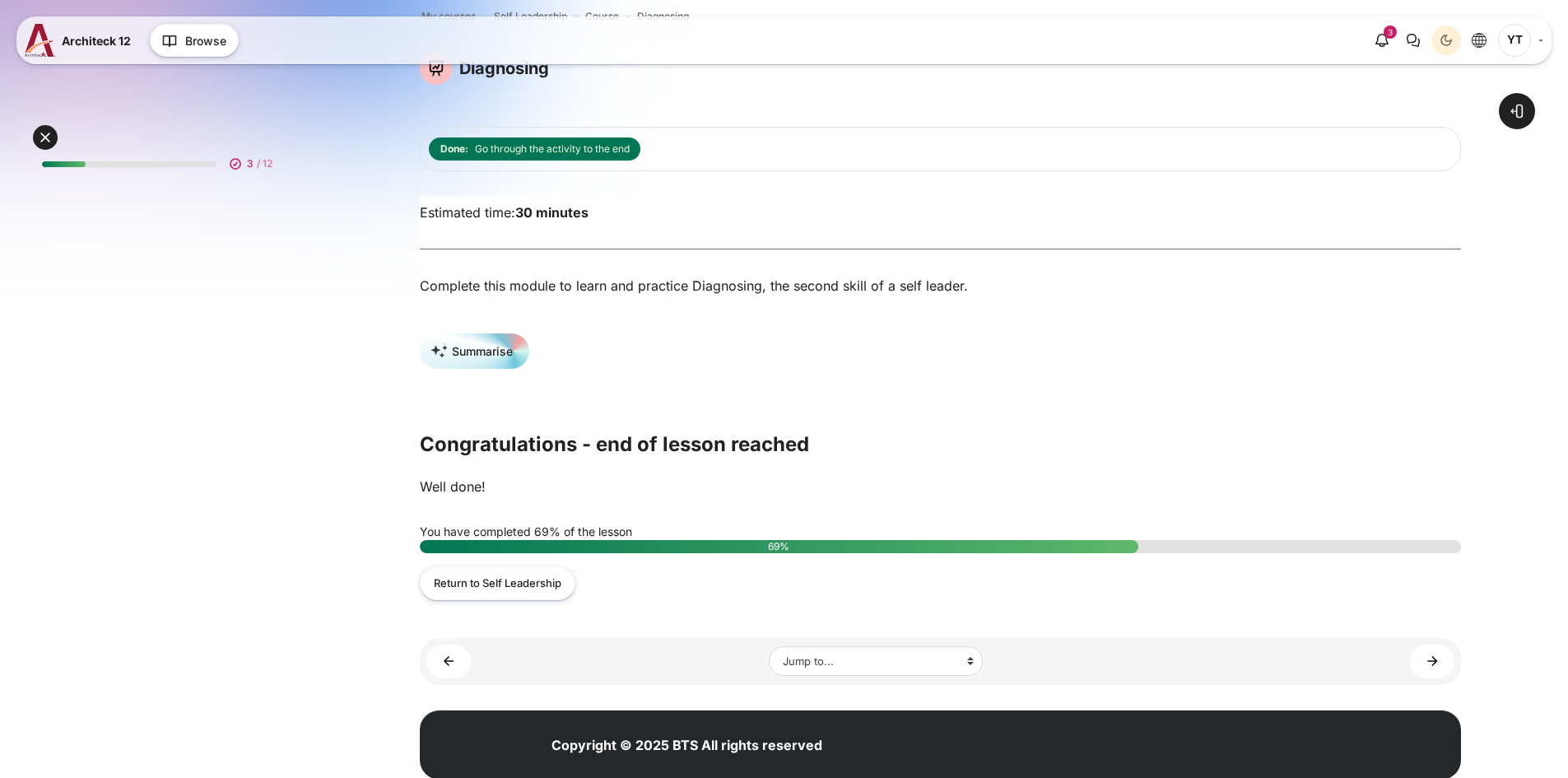
scroll to position [83, 0]
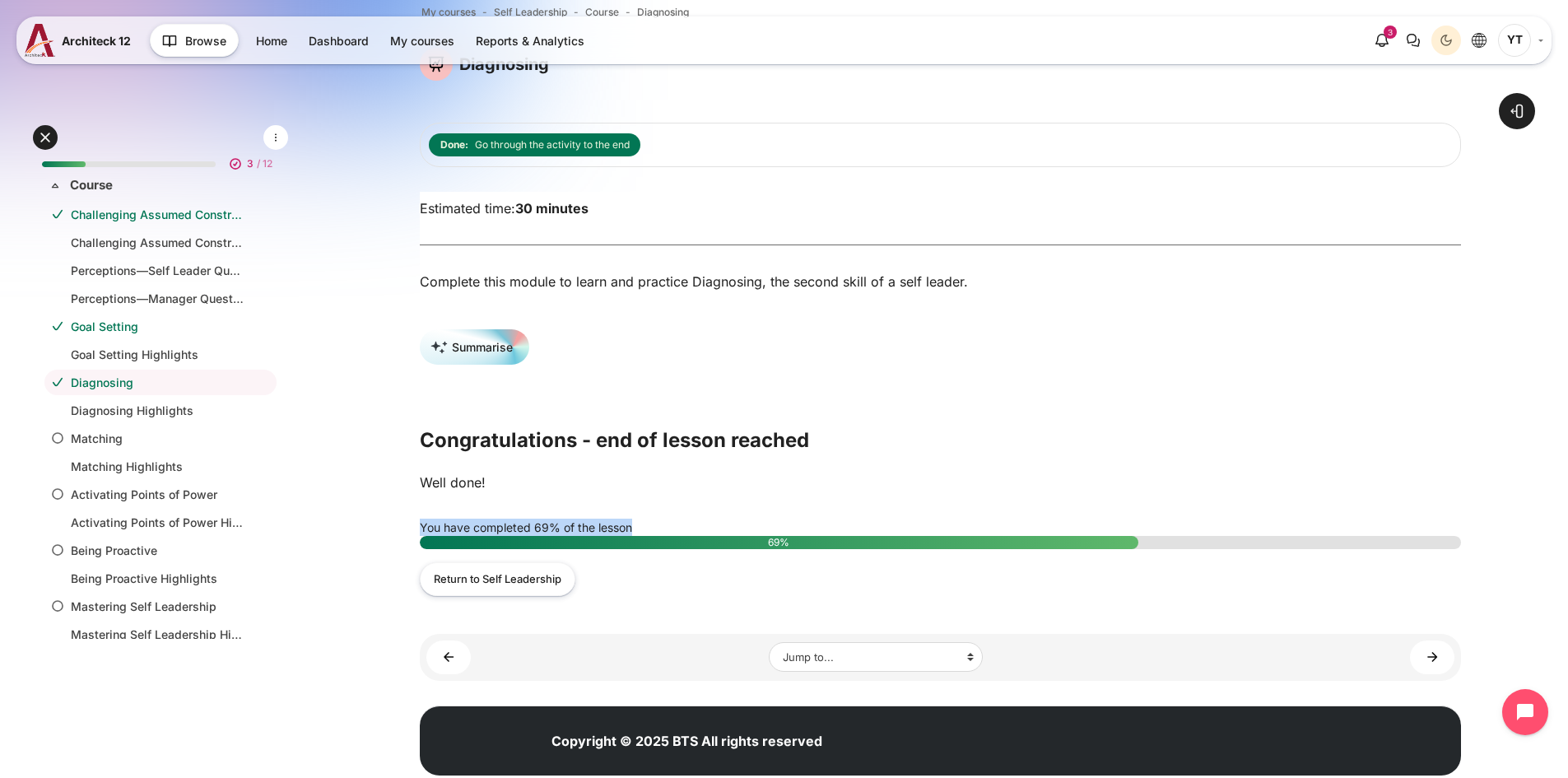
drag, startPoint x: 646, startPoint y: 530, endPoint x: 420, endPoint y: 535, distance: 226.1
click at [420, 535] on div "You have completed 69% of the lesson 69%" at bounding box center [940, 534] width 1041 height 30
click at [620, 535] on div "You have completed 69% of the lesson 69%" at bounding box center [940, 534] width 1041 height 30
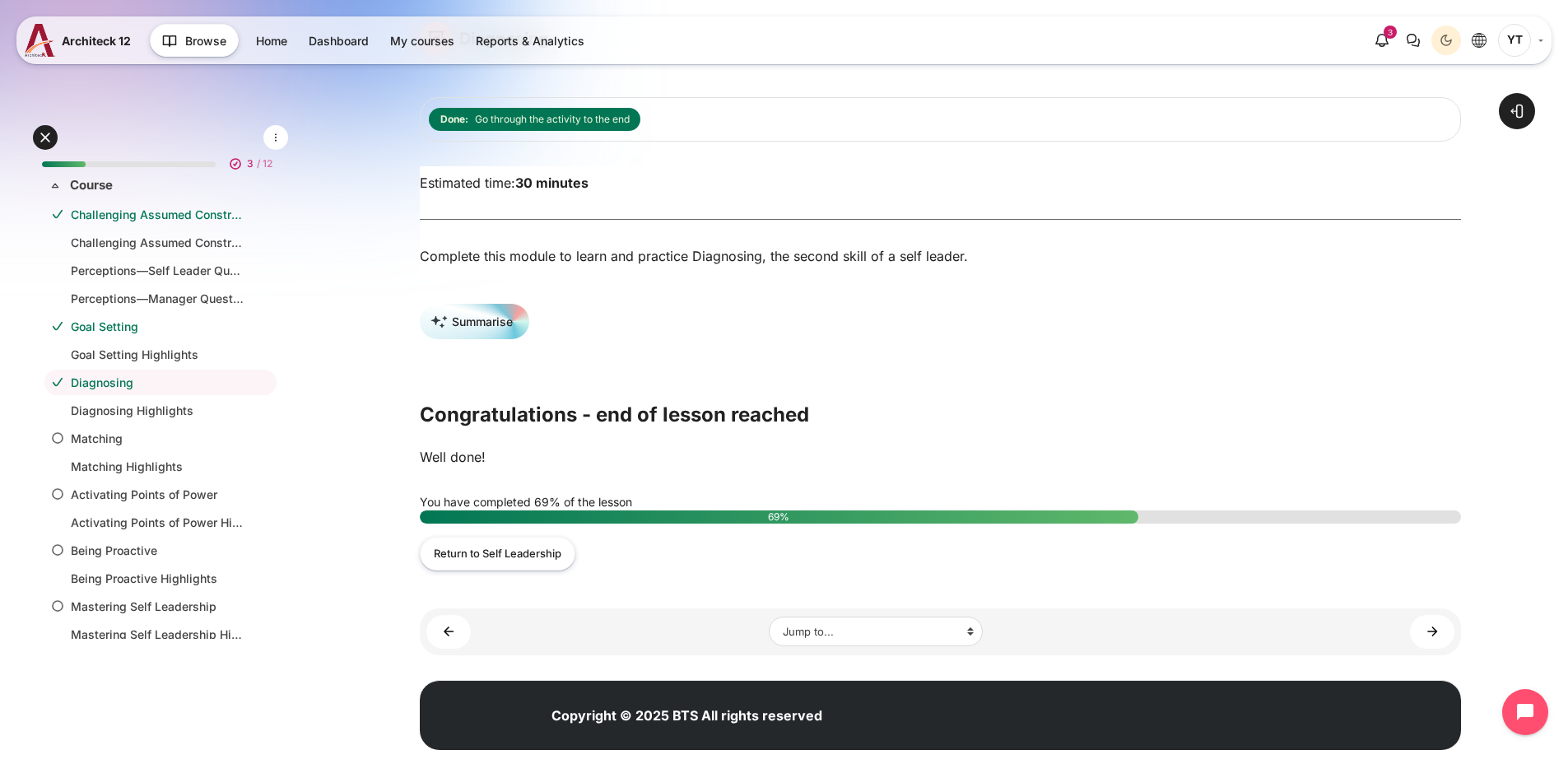
scroll to position [132, 0]
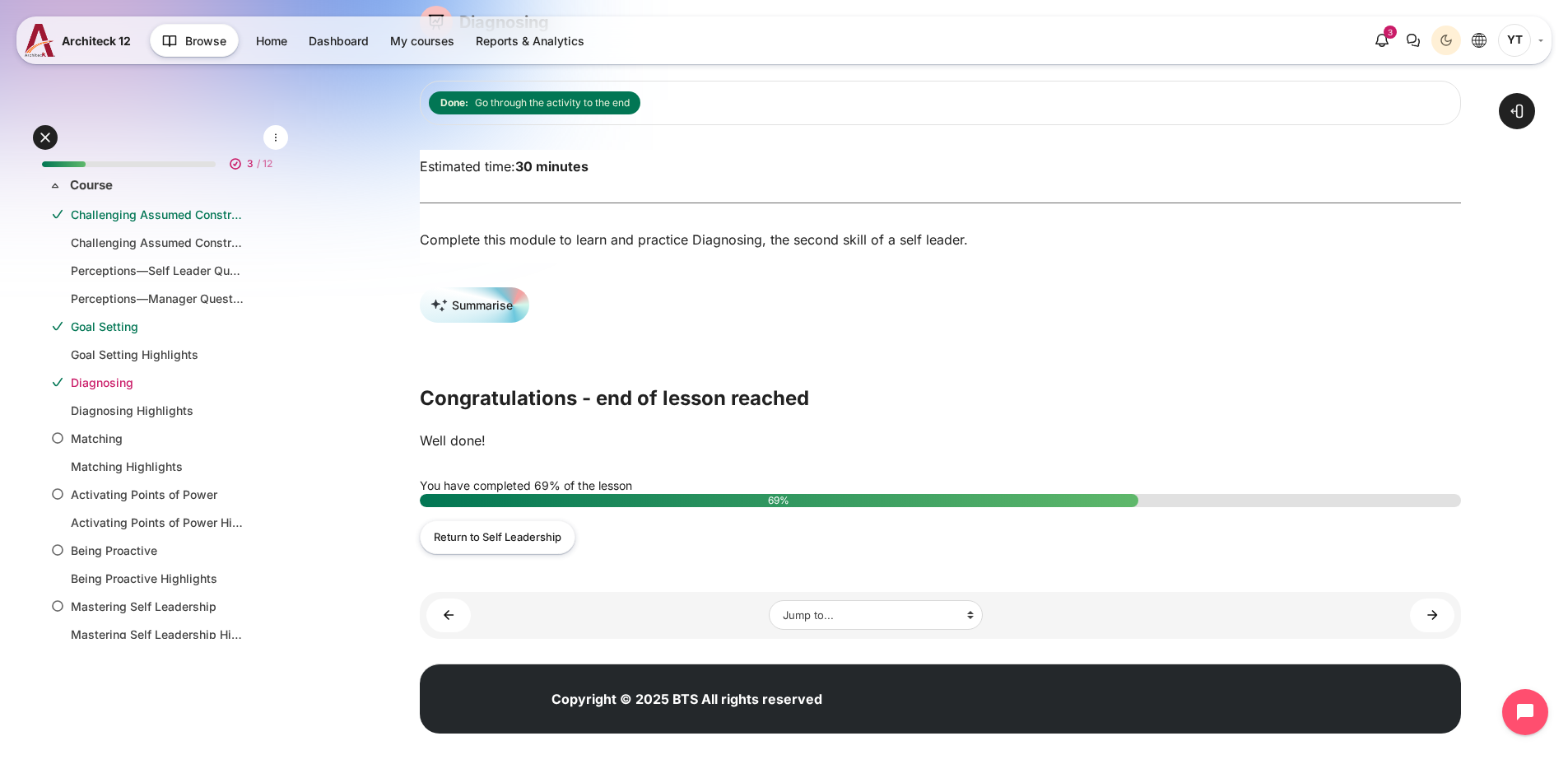
click at [186, 387] on link "Diagnosing" at bounding box center [157, 382] width 173 height 17
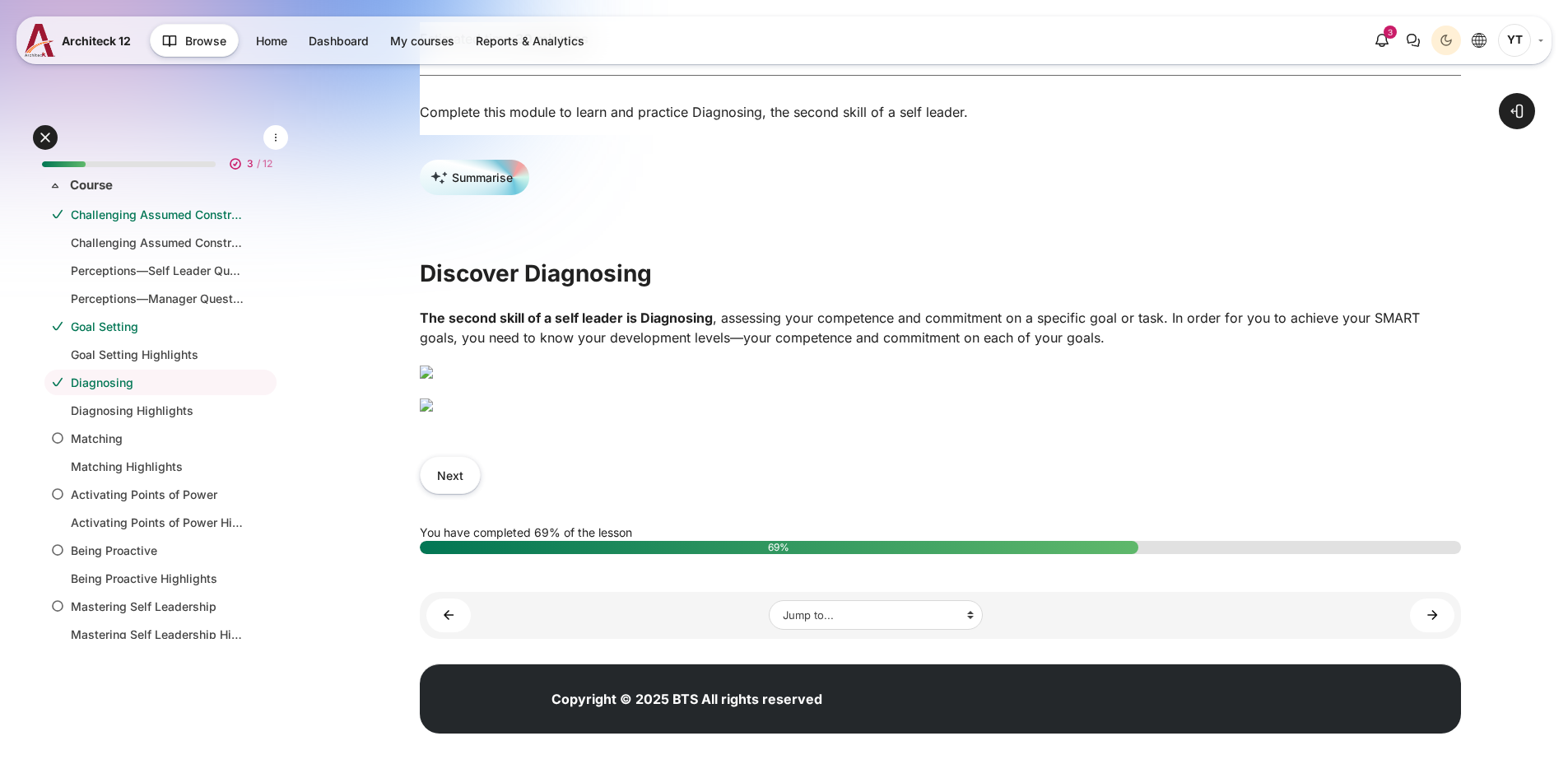
scroll to position [576, 0]
click at [443, 493] on button "Next" at bounding box center [450, 475] width 61 height 37
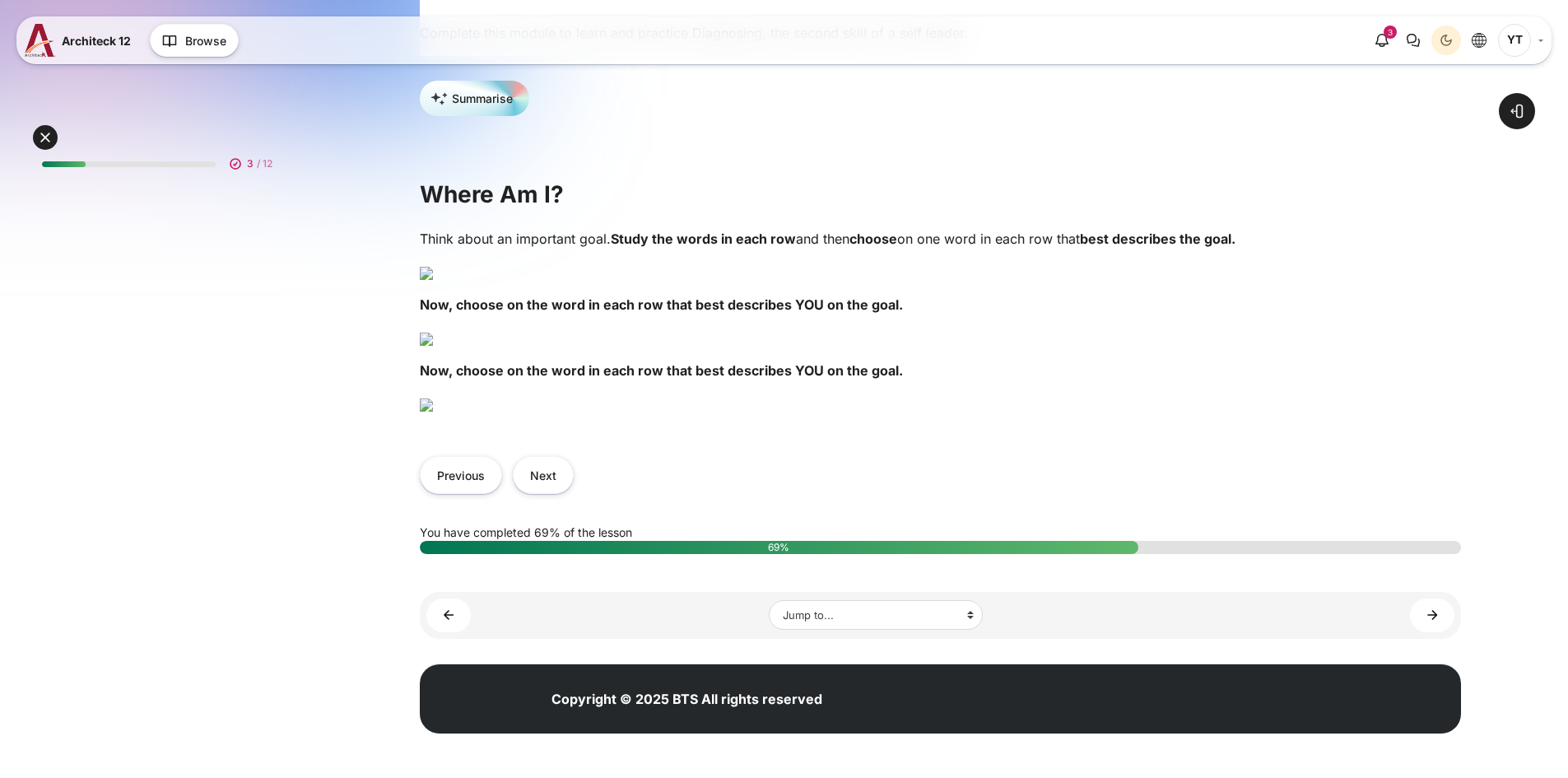
scroll to position [412, 0]
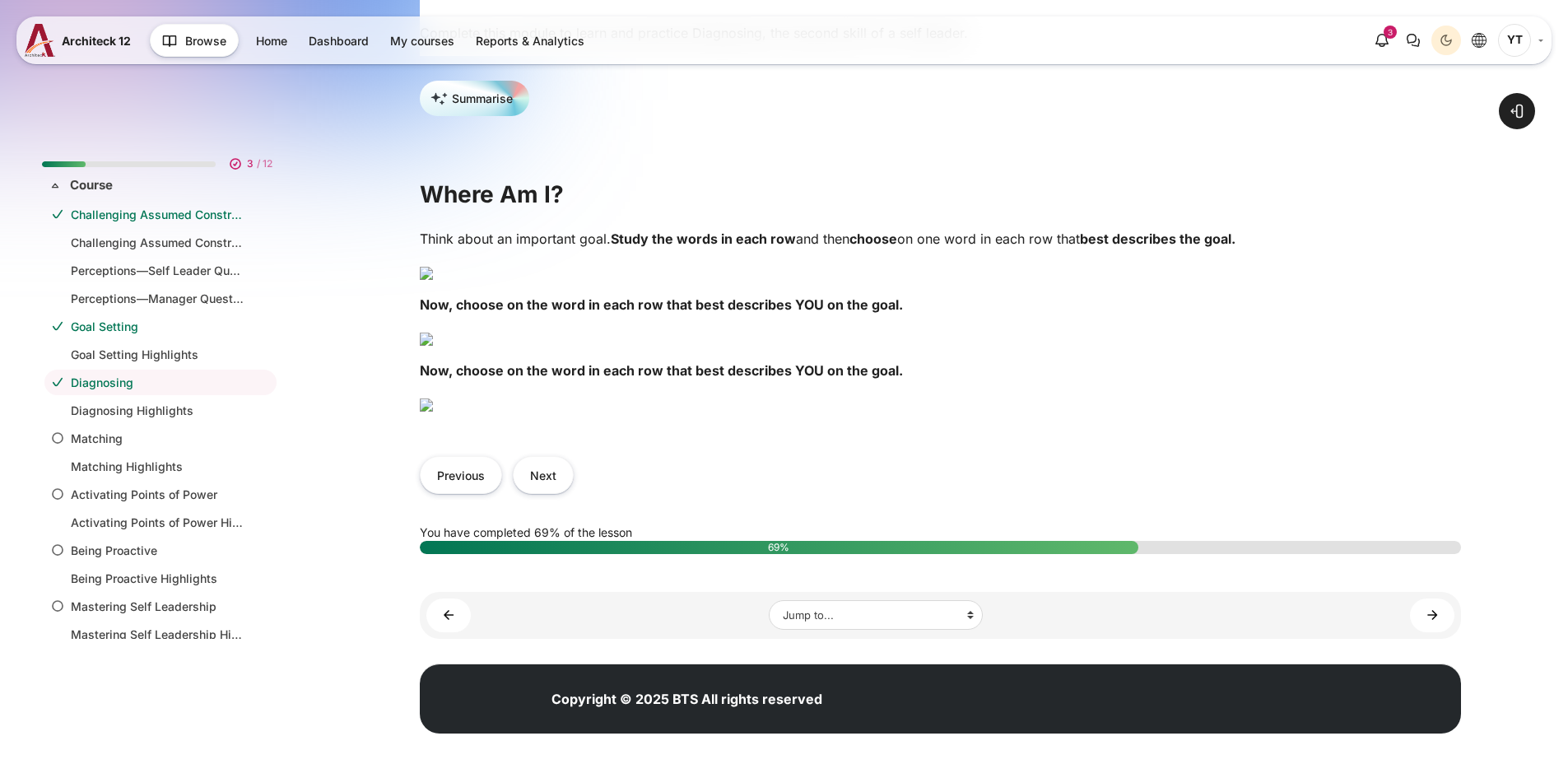
click at [433, 280] on img "Content" at bounding box center [427, 273] width 13 height 14
click at [433, 346] on img "Content" at bounding box center [427, 339] width 13 height 14
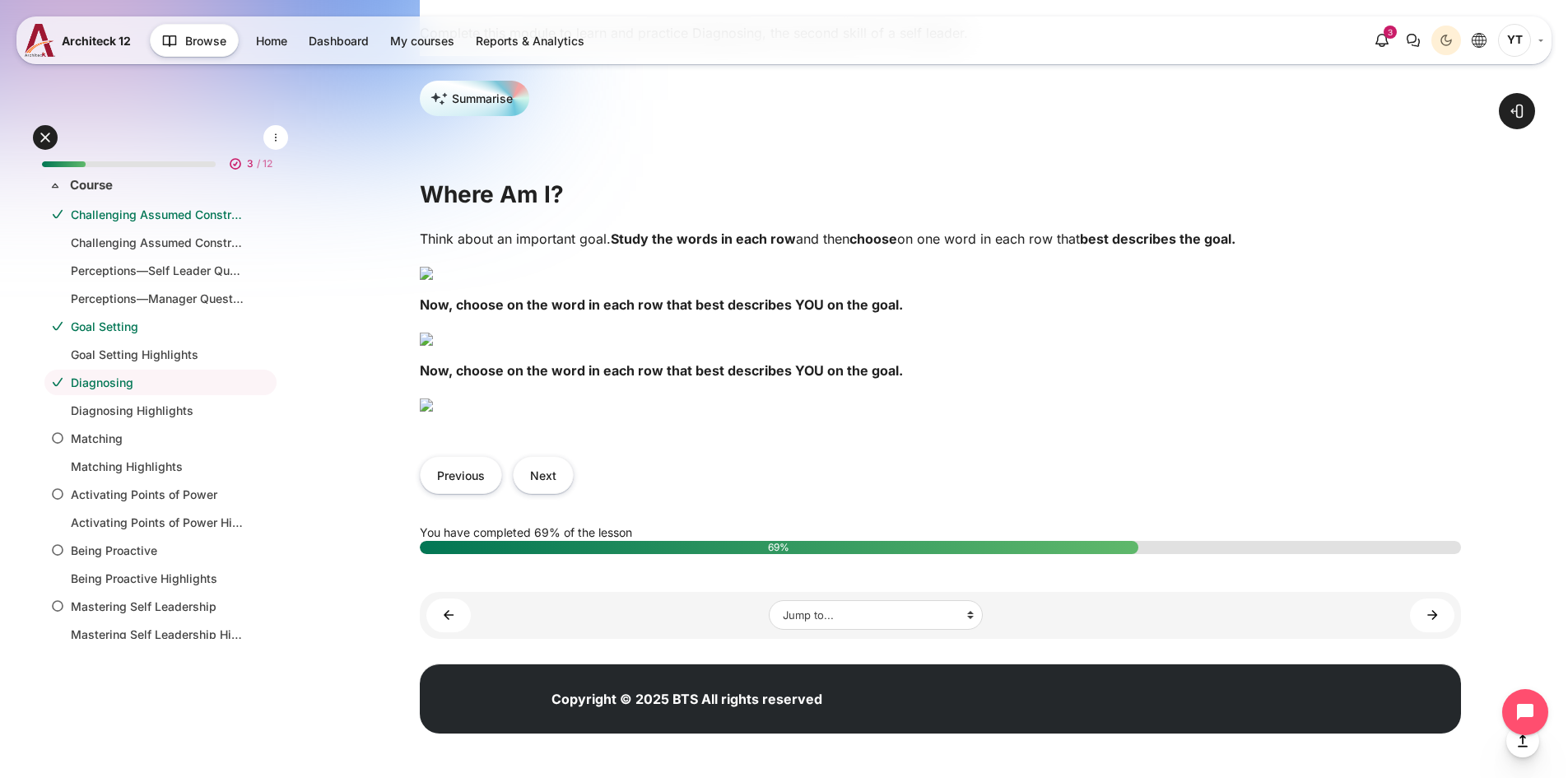
click at [433, 346] on img "Content" at bounding box center [427, 339] width 13 height 14
click at [433, 412] on img "Content" at bounding box center [427, 405] width 13 height 14
drag, startPoint x: 714, startPoint y: 431, endPoint x: 605, endPoint y: 491, distance: 124.4
click at [433, 412] on img "Content" at bounding box center [427, 405] width 13 height 14
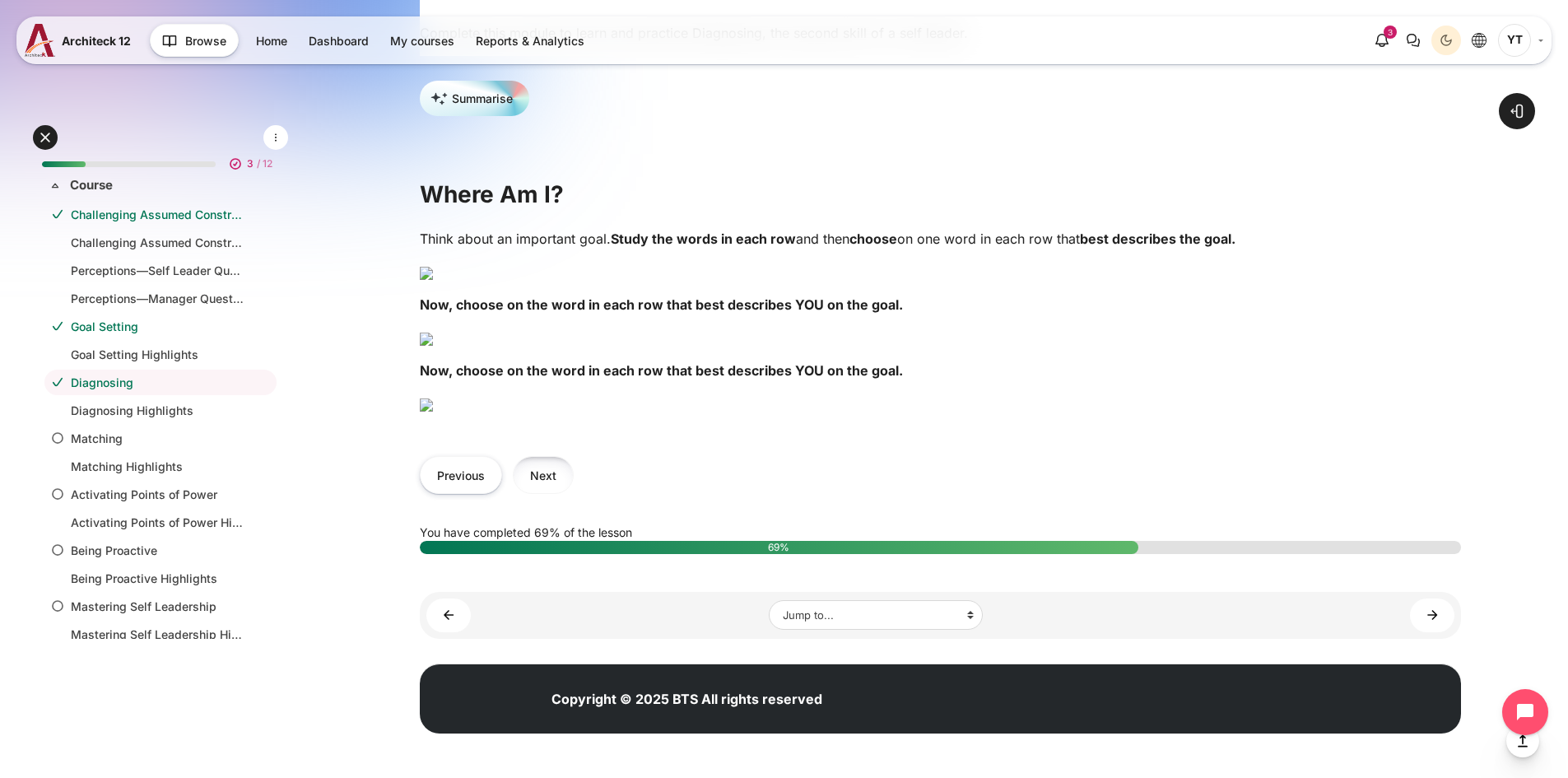
click at [520, 493] on button "Next" at bounding box center [543, 475] width 61 height 37
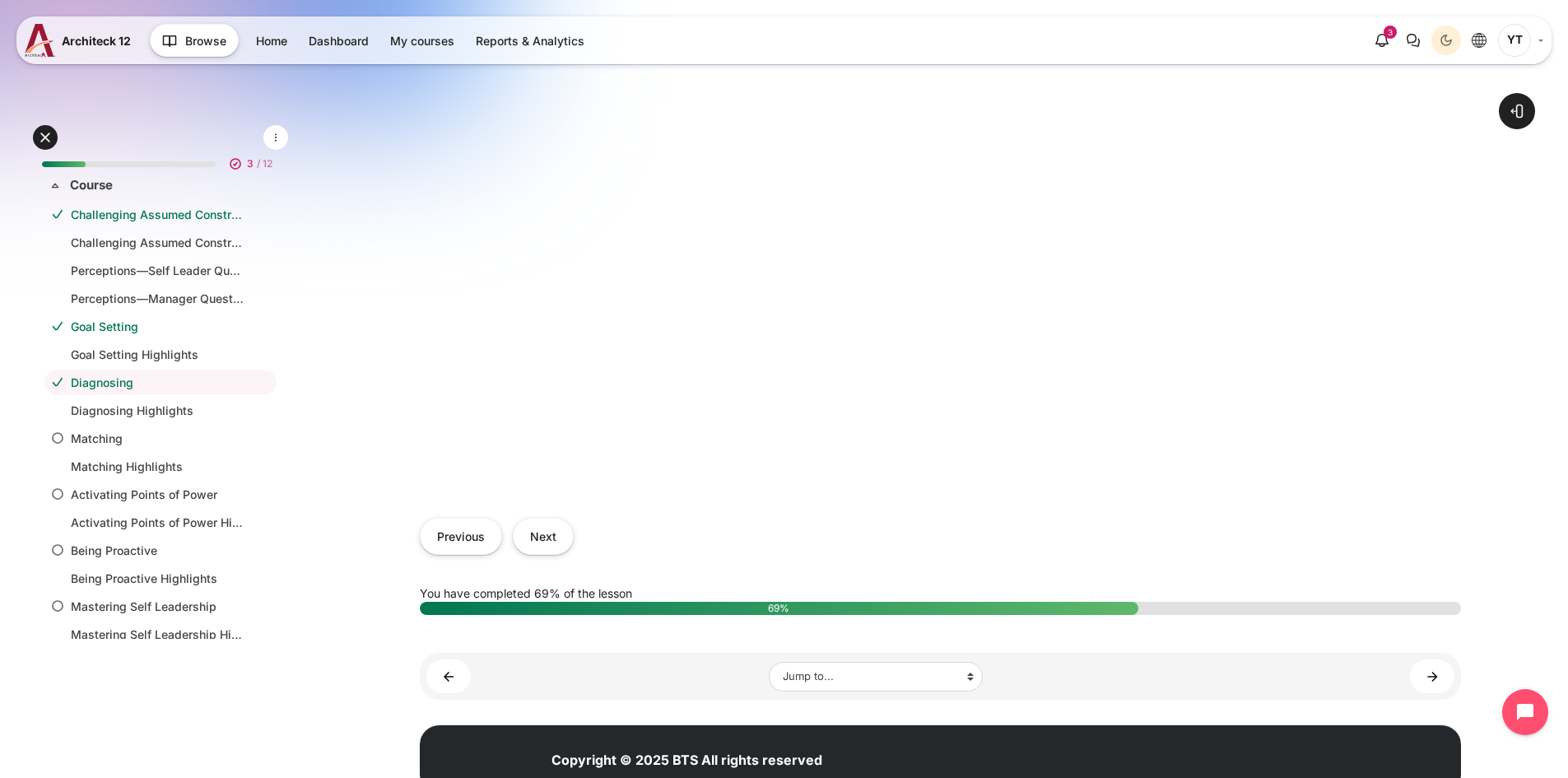
scroll to position [741, 0]
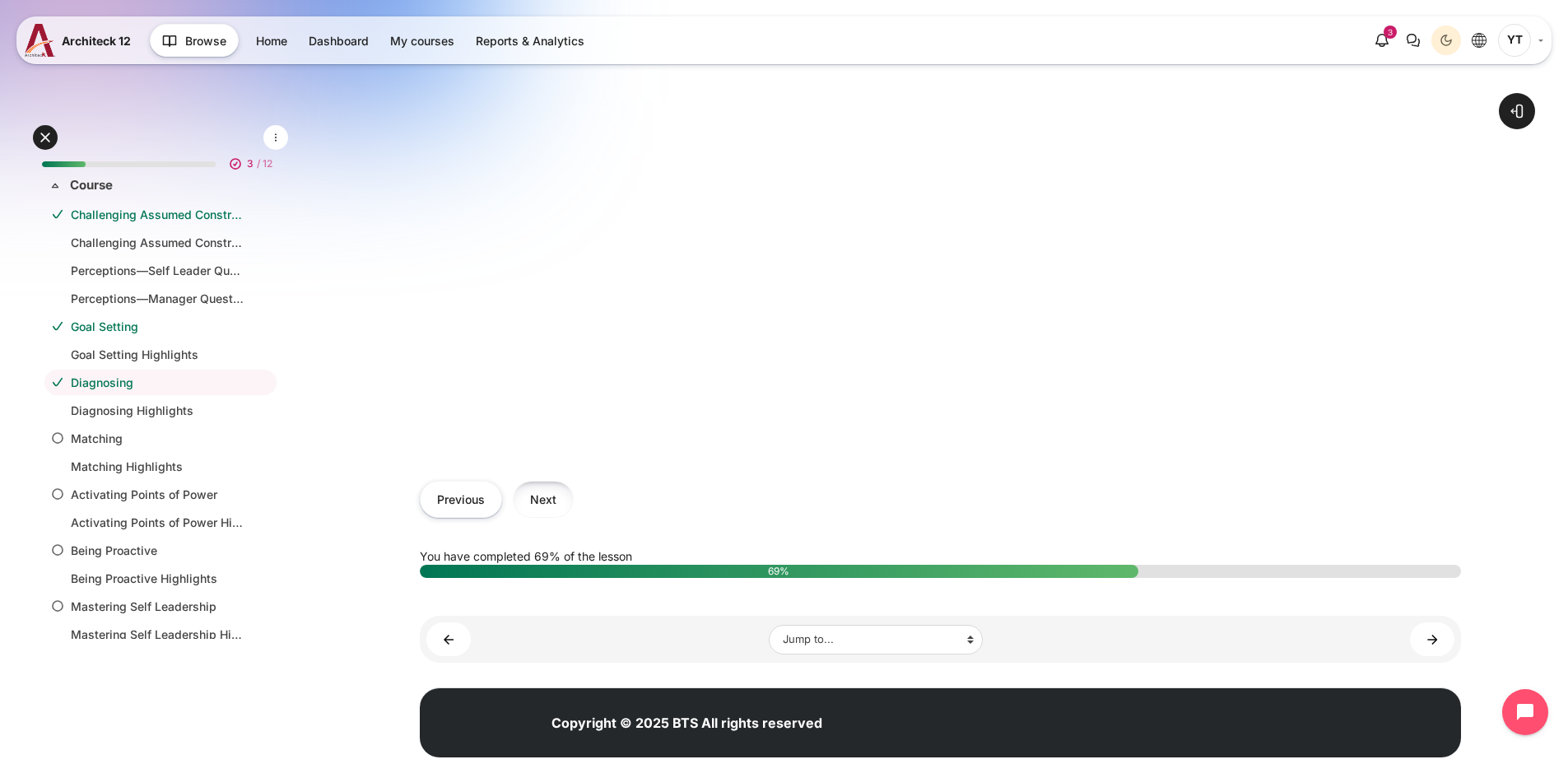
click at [558, 511] on button "Next" at bounding box center [543, 500] width 61 height 37
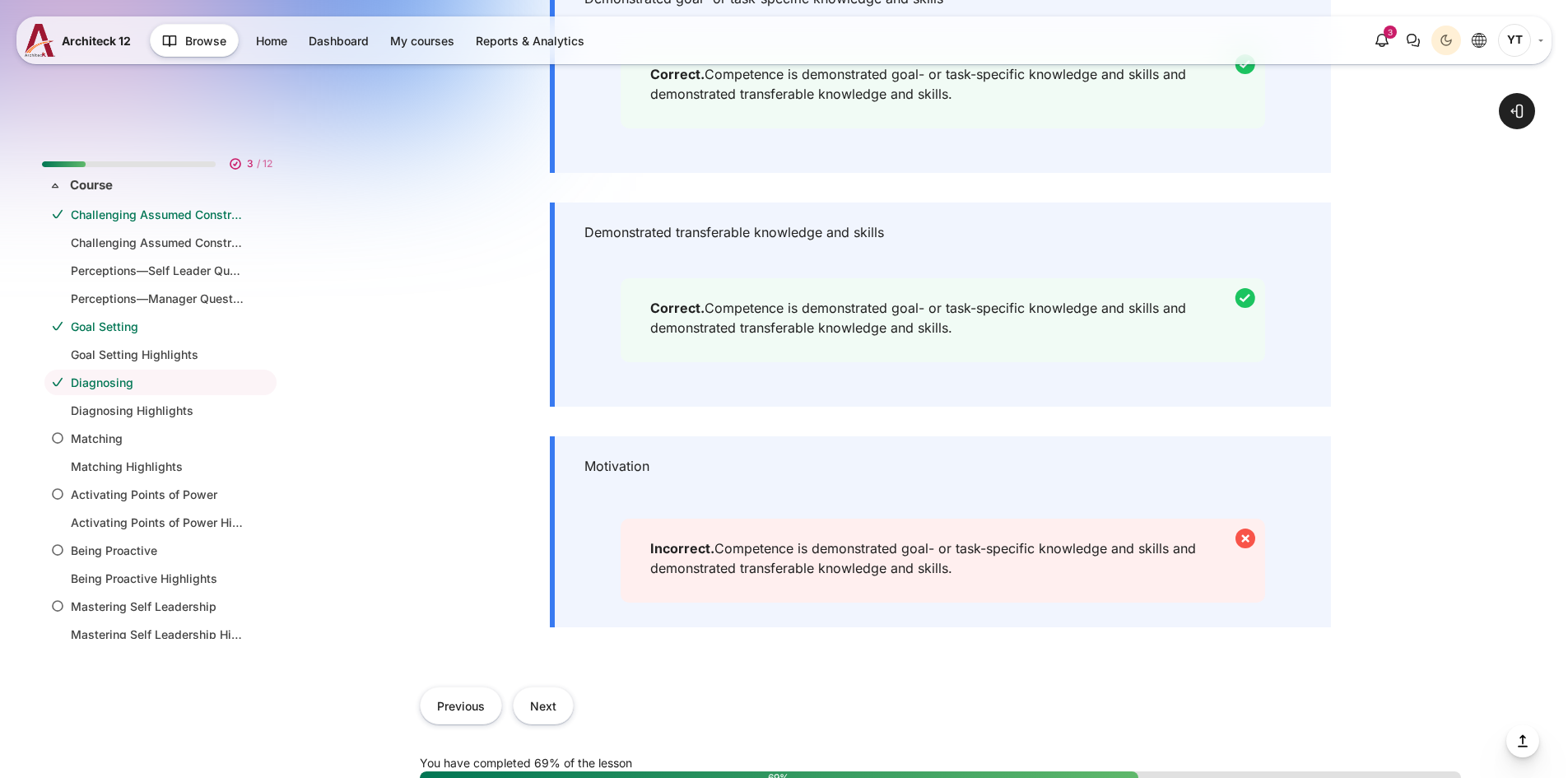
scroll to position [879, 0]
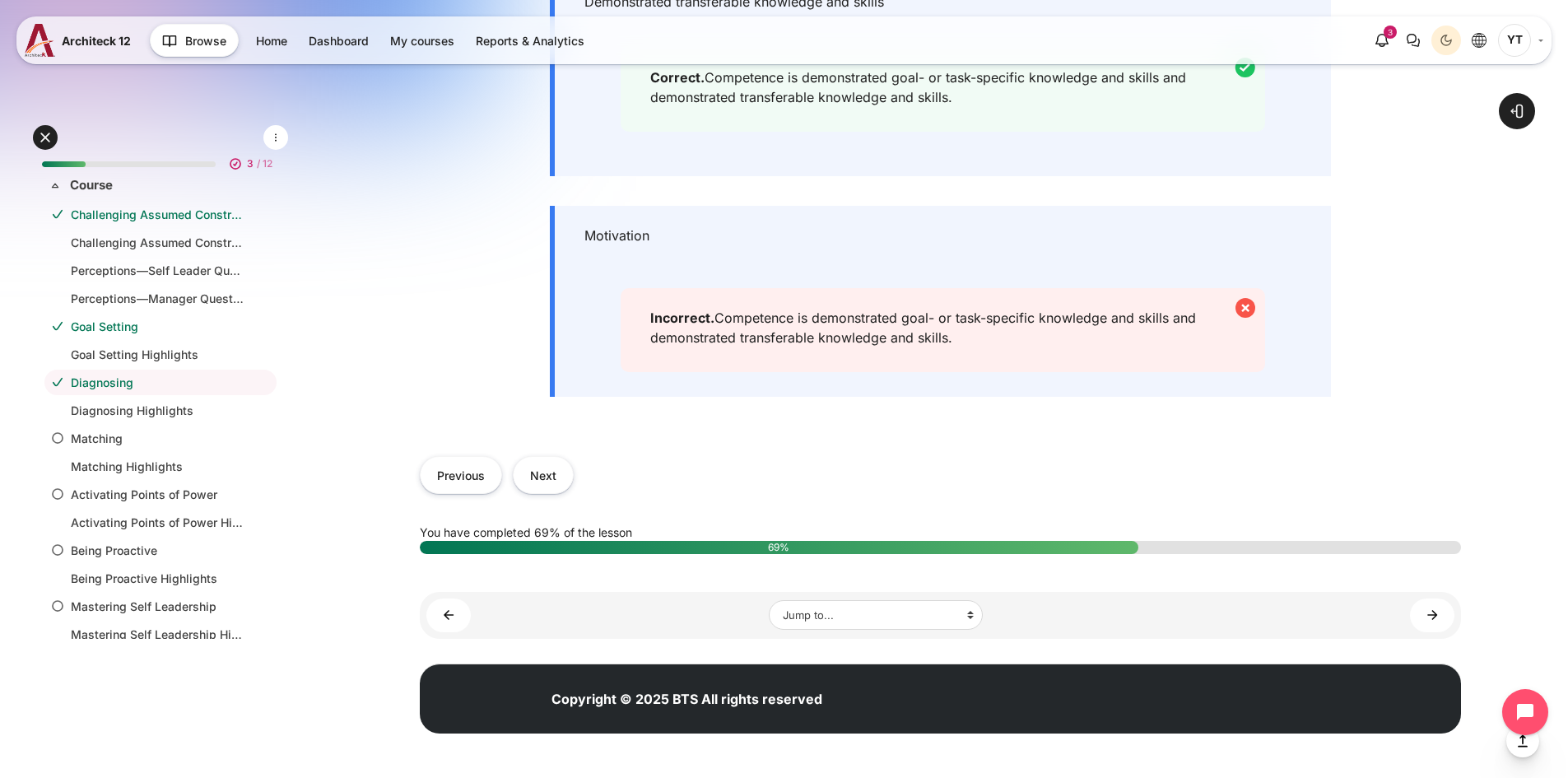
click at [677, 348] on div "Incorrect. Competence is demonstrated goal- or task-specific knowledge and skil…" at bounding box center [943, 330] width 645 height 84
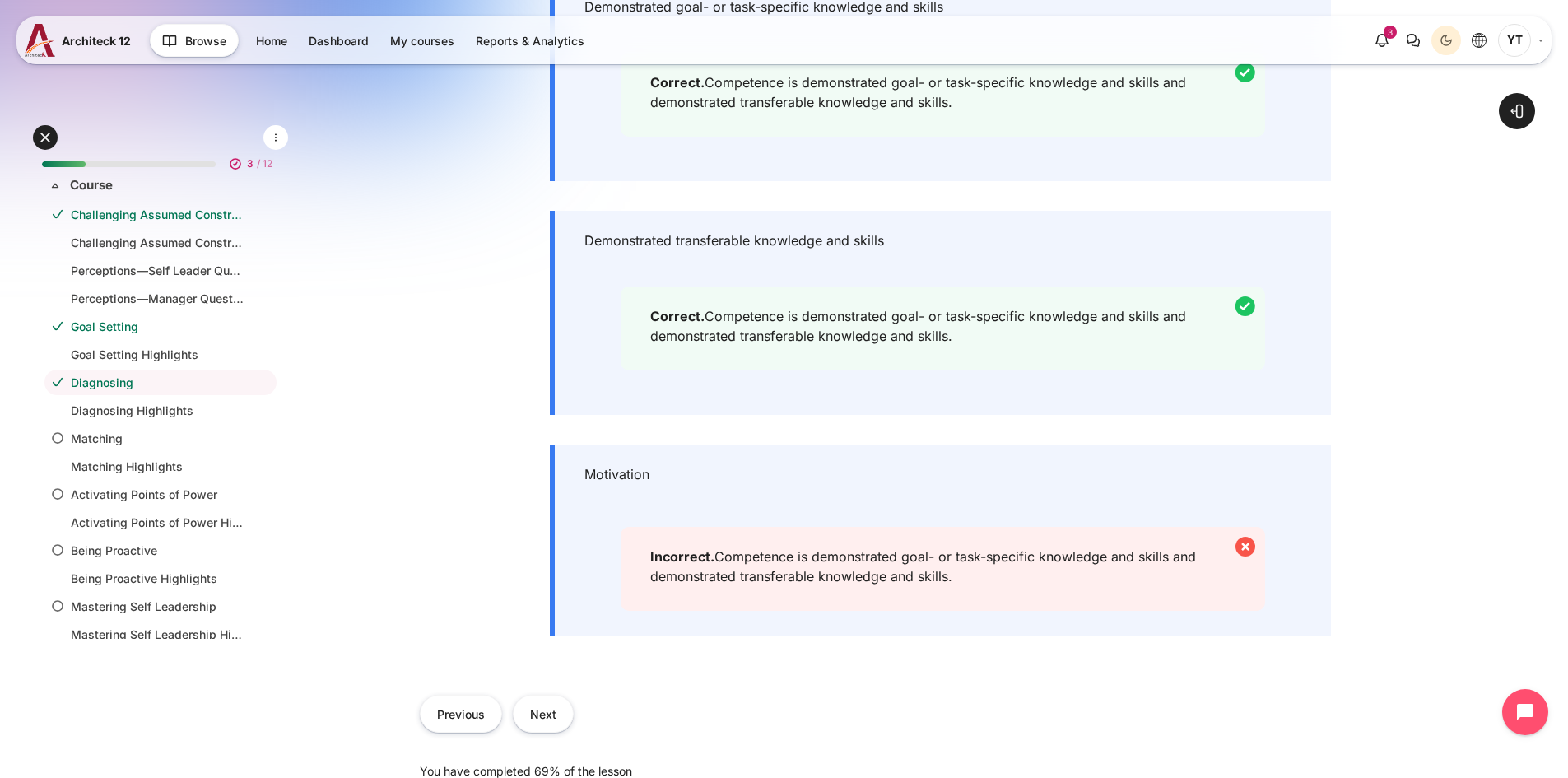
click at [685, 313] on div "Correct. Competence is demonstrated goal- or task-specific knowledge and skills…" at bounding box center [943, 329] width 645 height 84
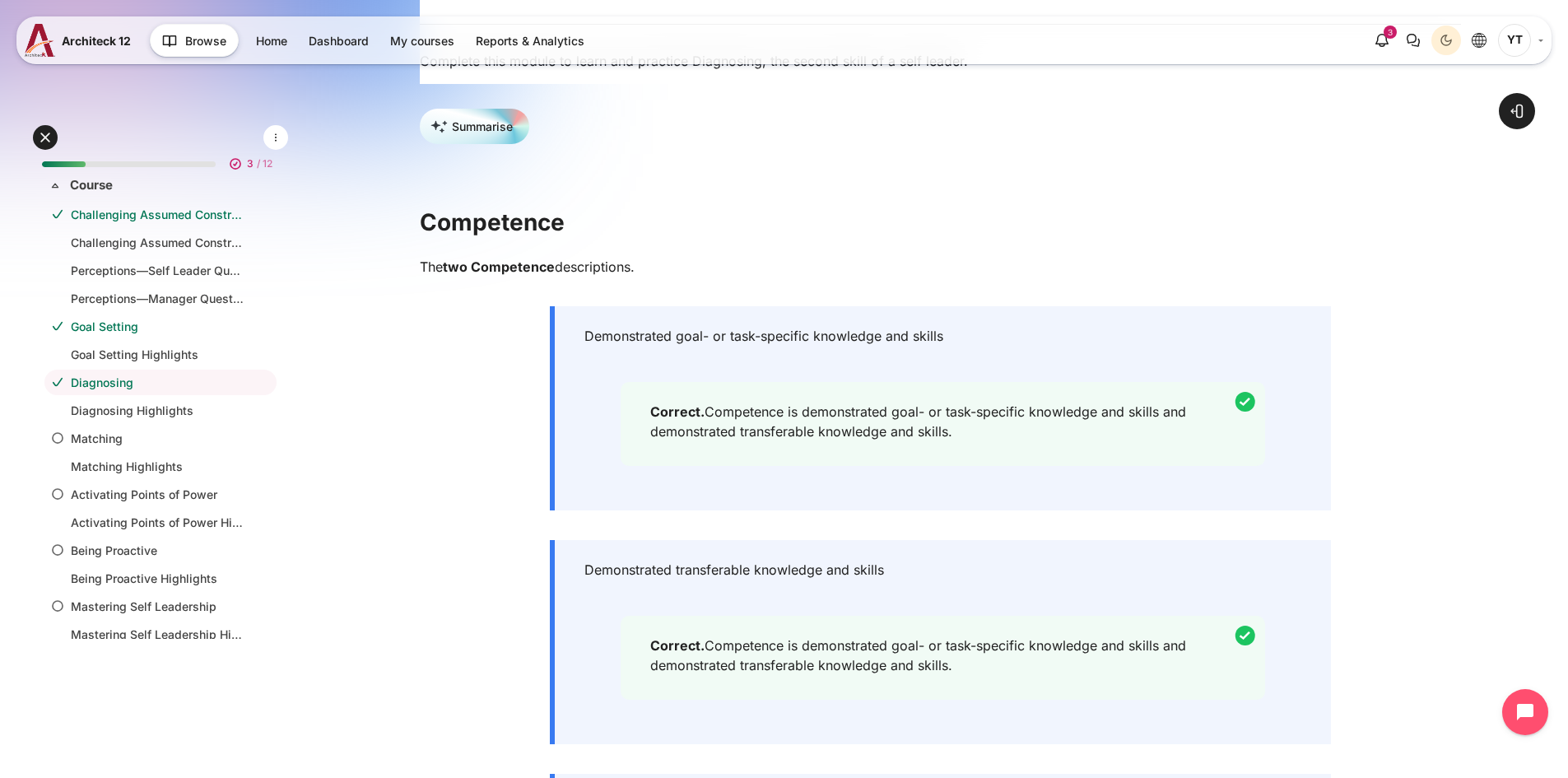
click at [634, 401] on div "Correct. Competence is demonstrated goal- or task-specific knowledge and skills…" at bounding box center [943, 424] width 645 height 84
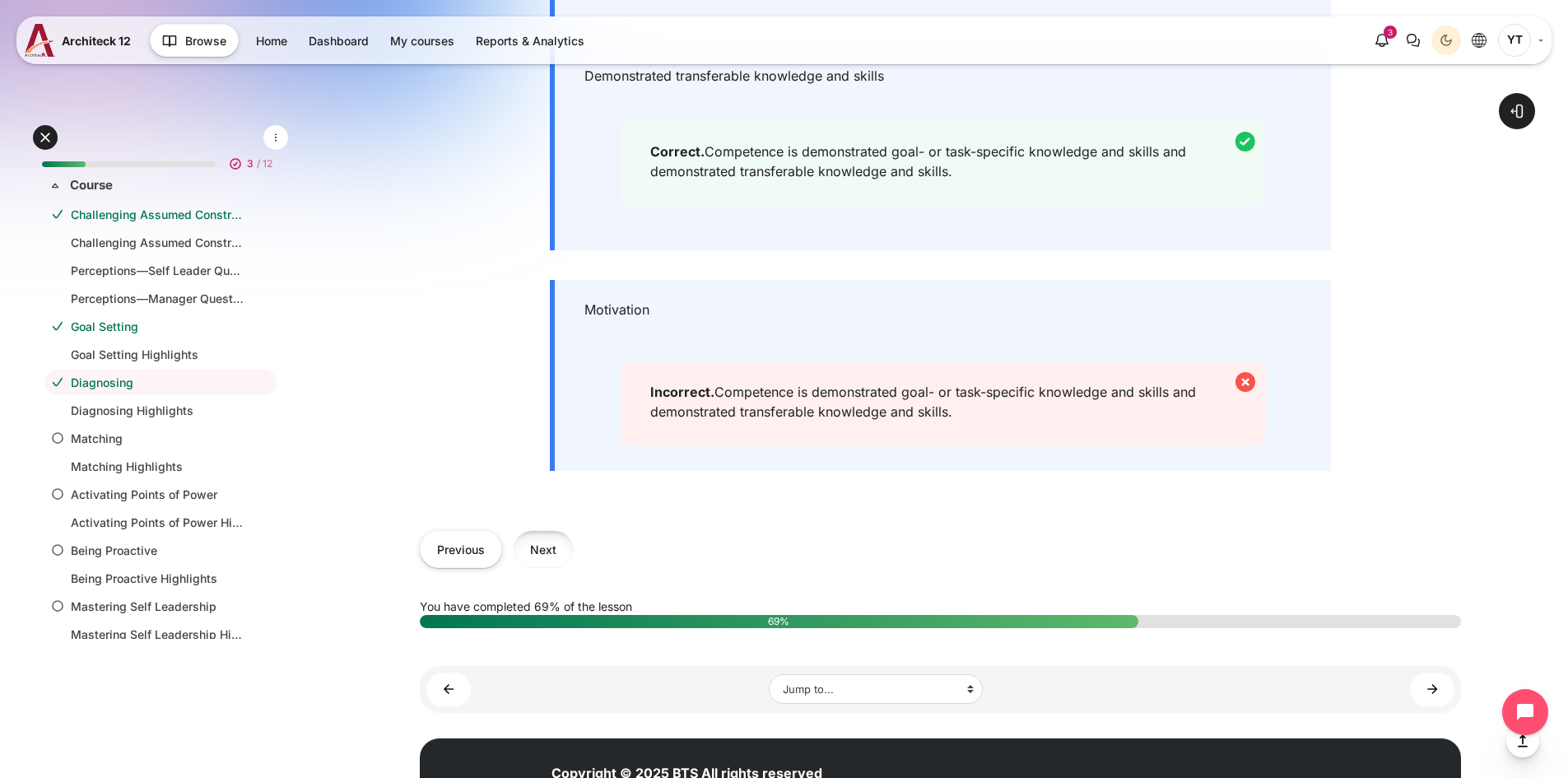
click at [562, 548] on button "Next" at bounding box center [543, 548] width 61 height 37
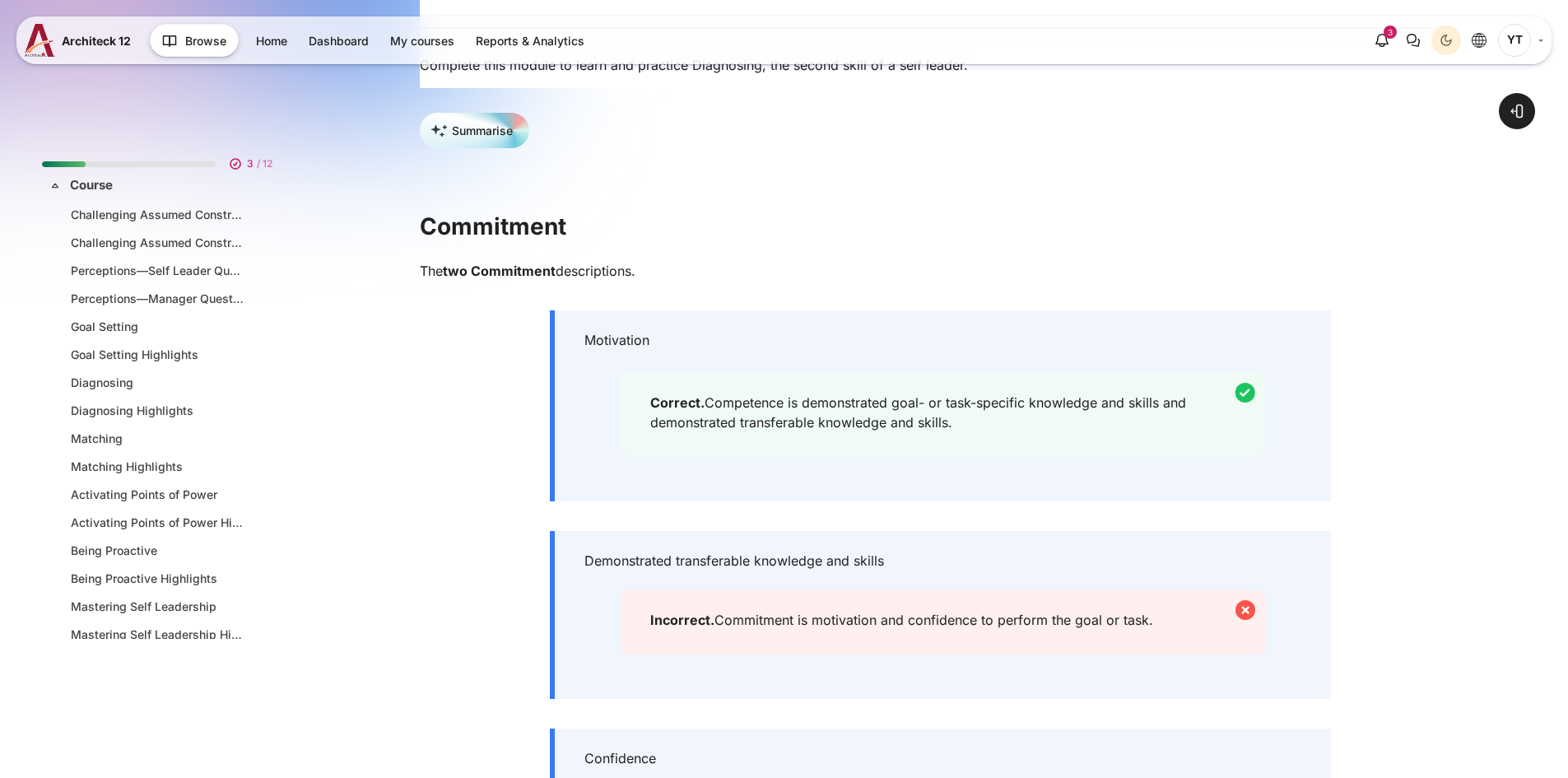
scroll to position [329, 0]
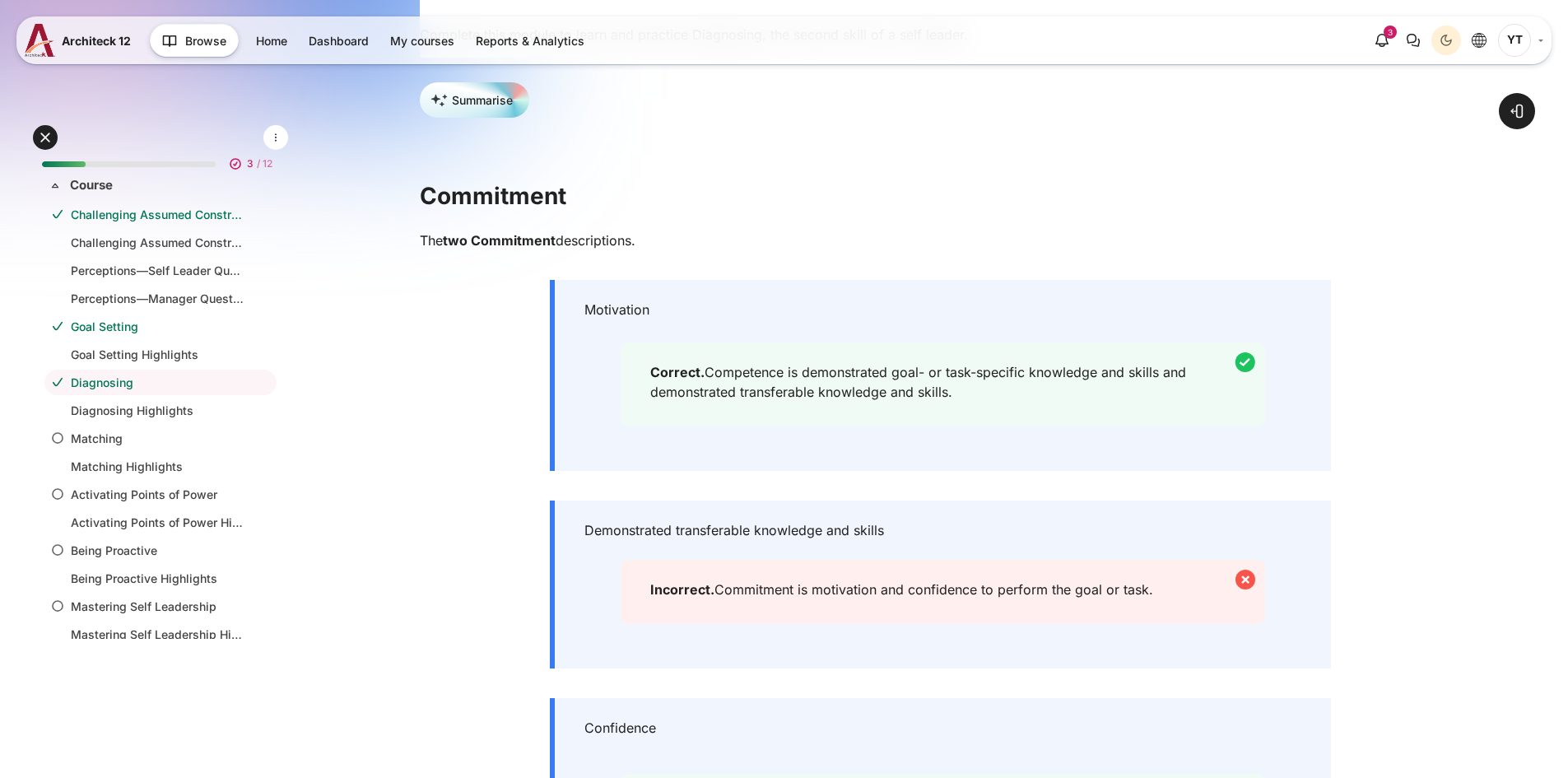
click at [764, 451] on div "Motivation [GEOGRAPHIC_DATA]. Competence is demonstrated goal- or task-specific…" at bounding box center [940, 375] width 781 height 191
click at [766, 424] on div "Correct. Competence is demonstrated goal- or task-specific knowledge and skills…" at bounding box center [943, 385] width 645 height 84
click at [757, 612] on div "Incorrect. Commitment is motivation and confidence to perform the goal or task." at bounding box center [943, 592] width 645 height 64
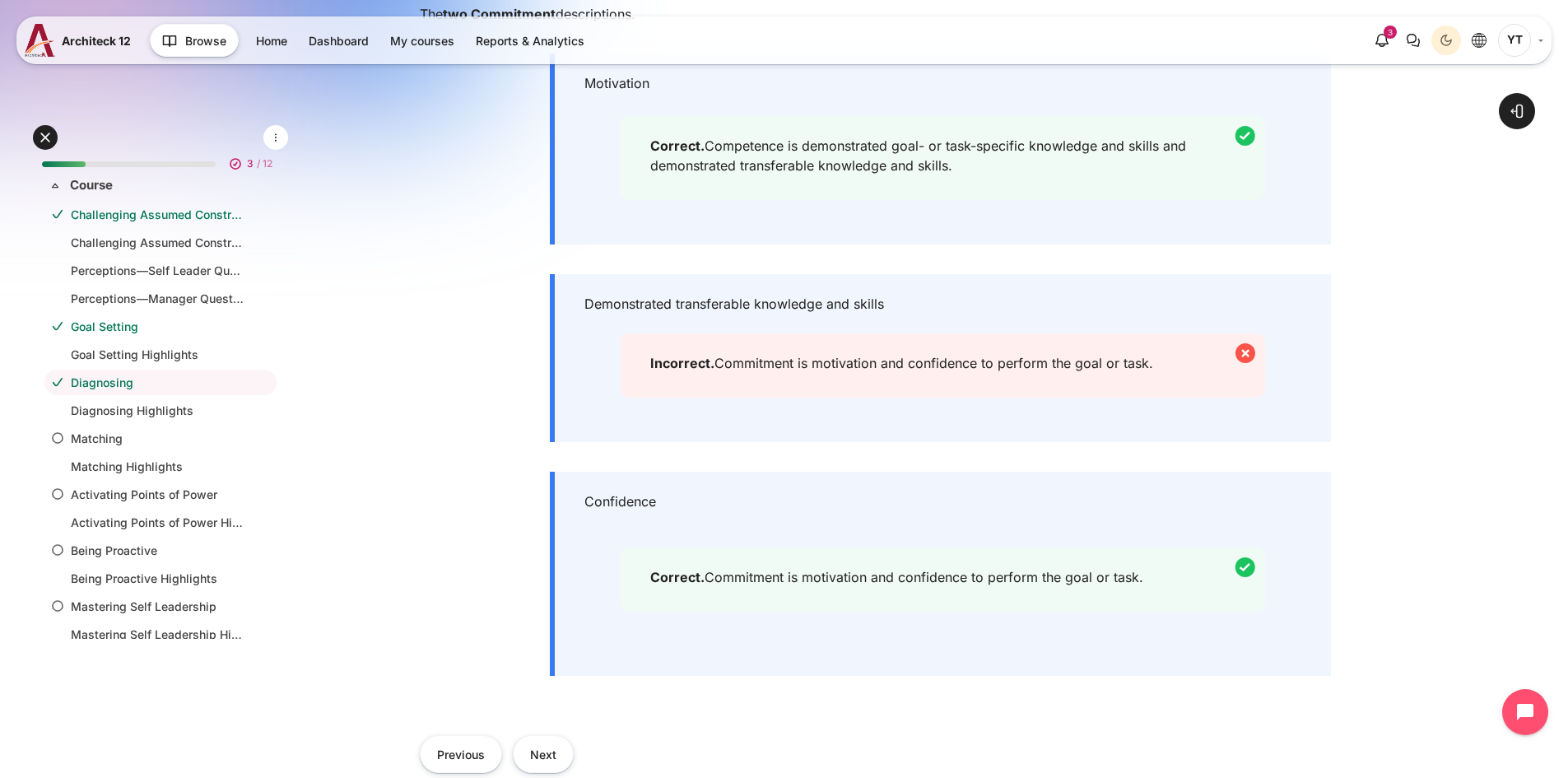
scroll to position [659, 0]
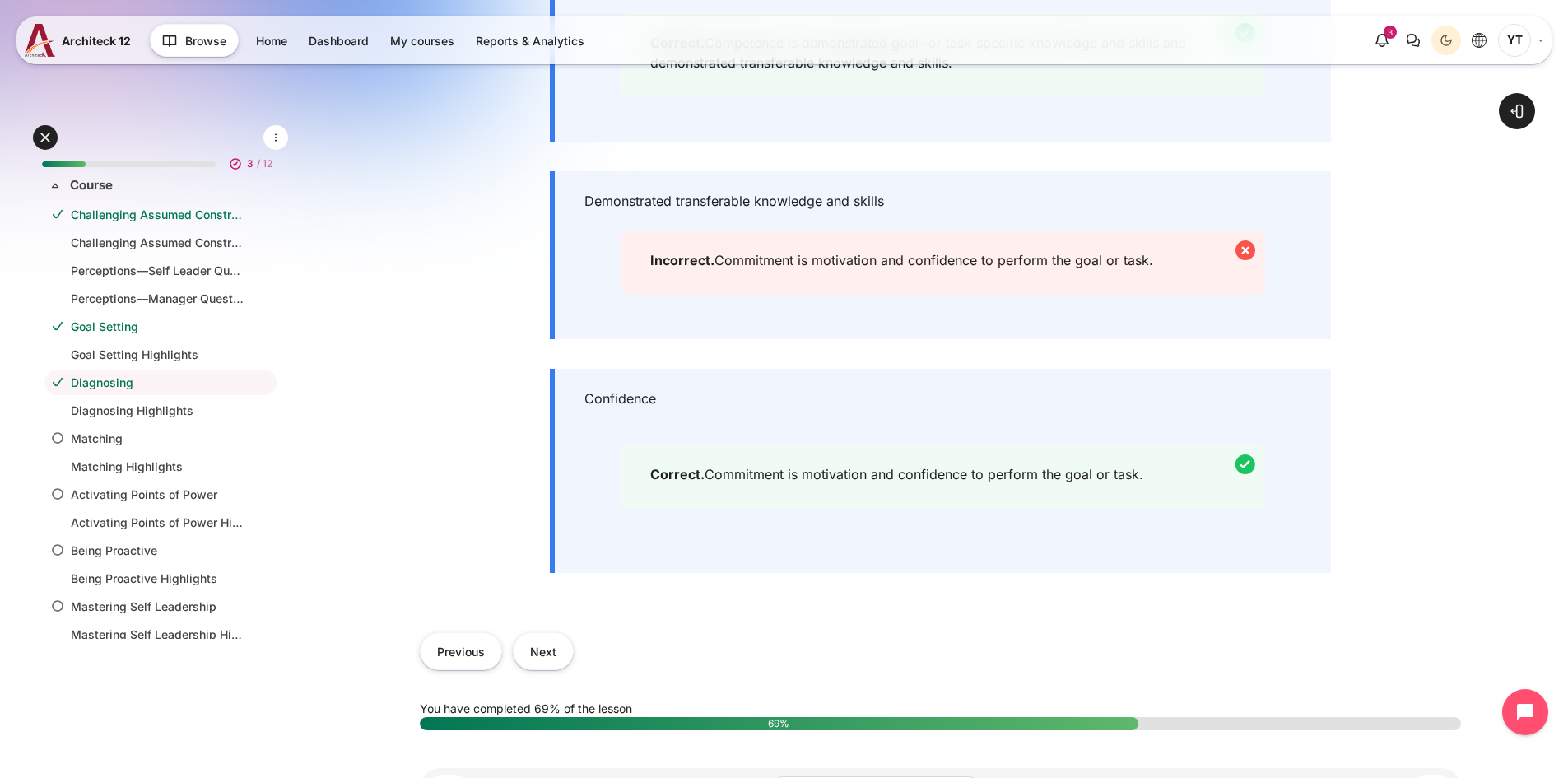
click at [721, 492] on div "Correct. Commitment is motivation and confidence to perform the goal or task." at bounding box center [943, 477] width 645 height 64
click at [545, 658] on button "Next" at bounding box center [543, 651] width 61 height 37
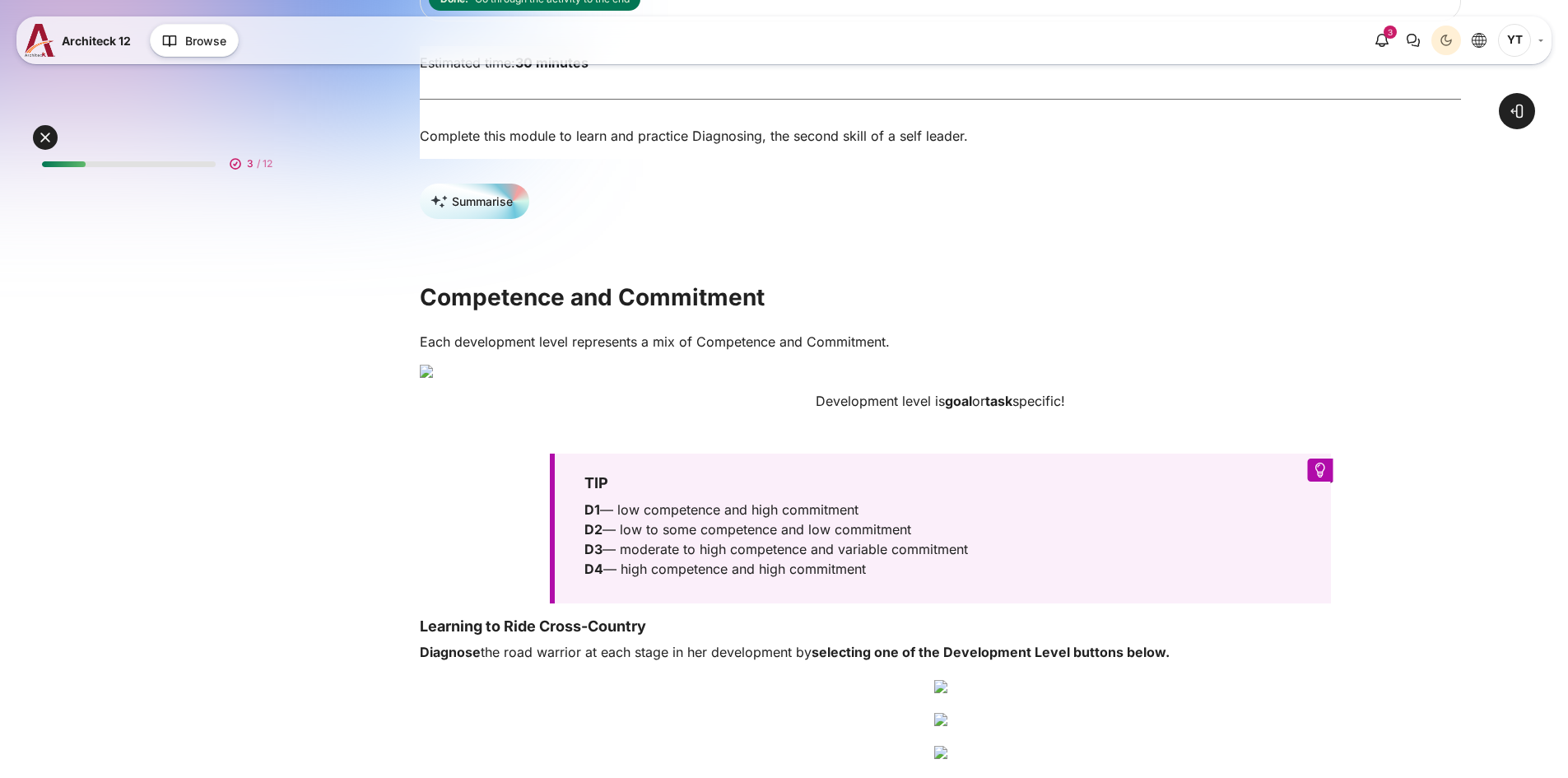
scroll to position [494, 0]
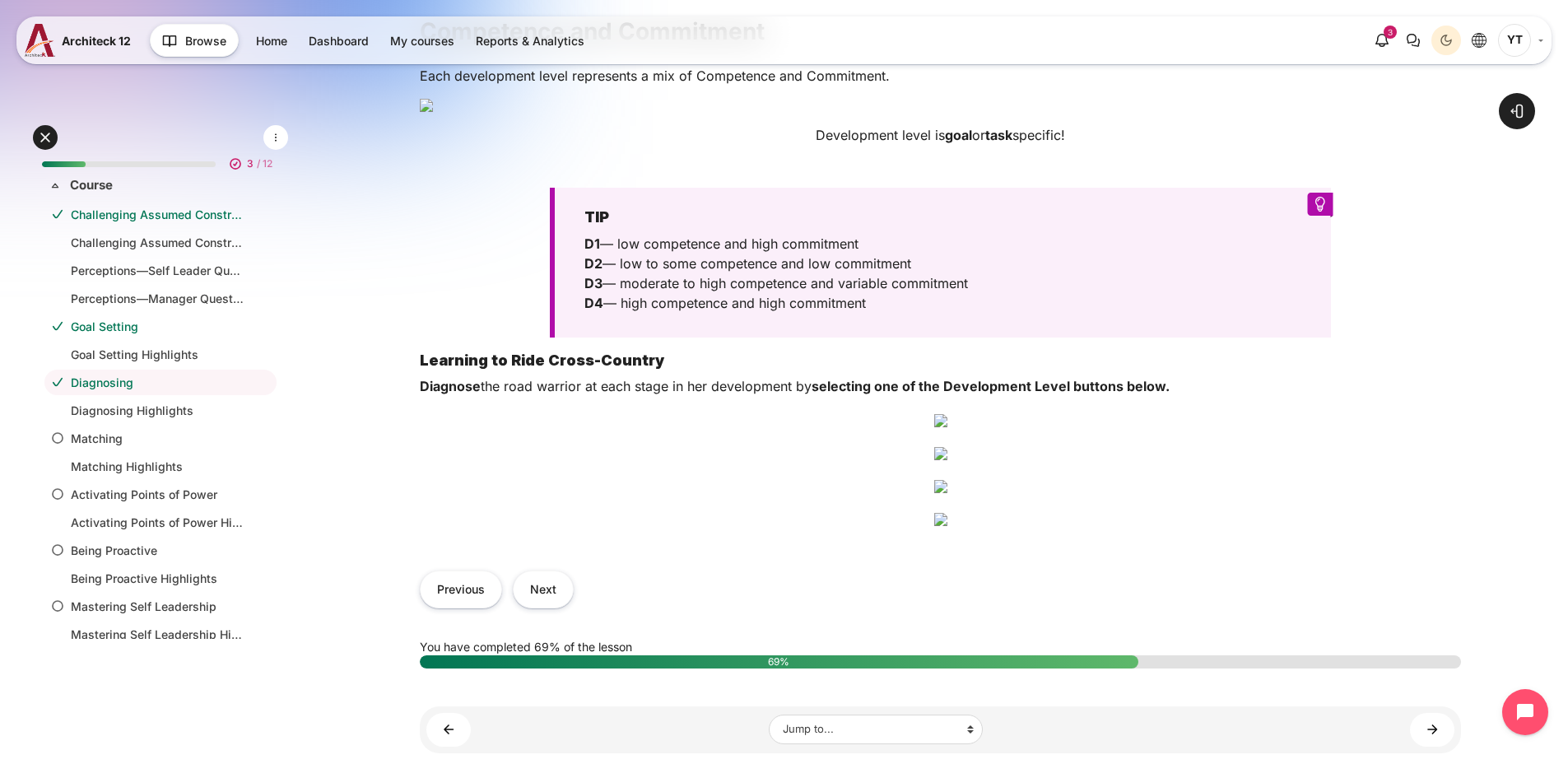
click at [618, 226] on h3 "TIP" at bounding box center [938, 217] width 707 height 19
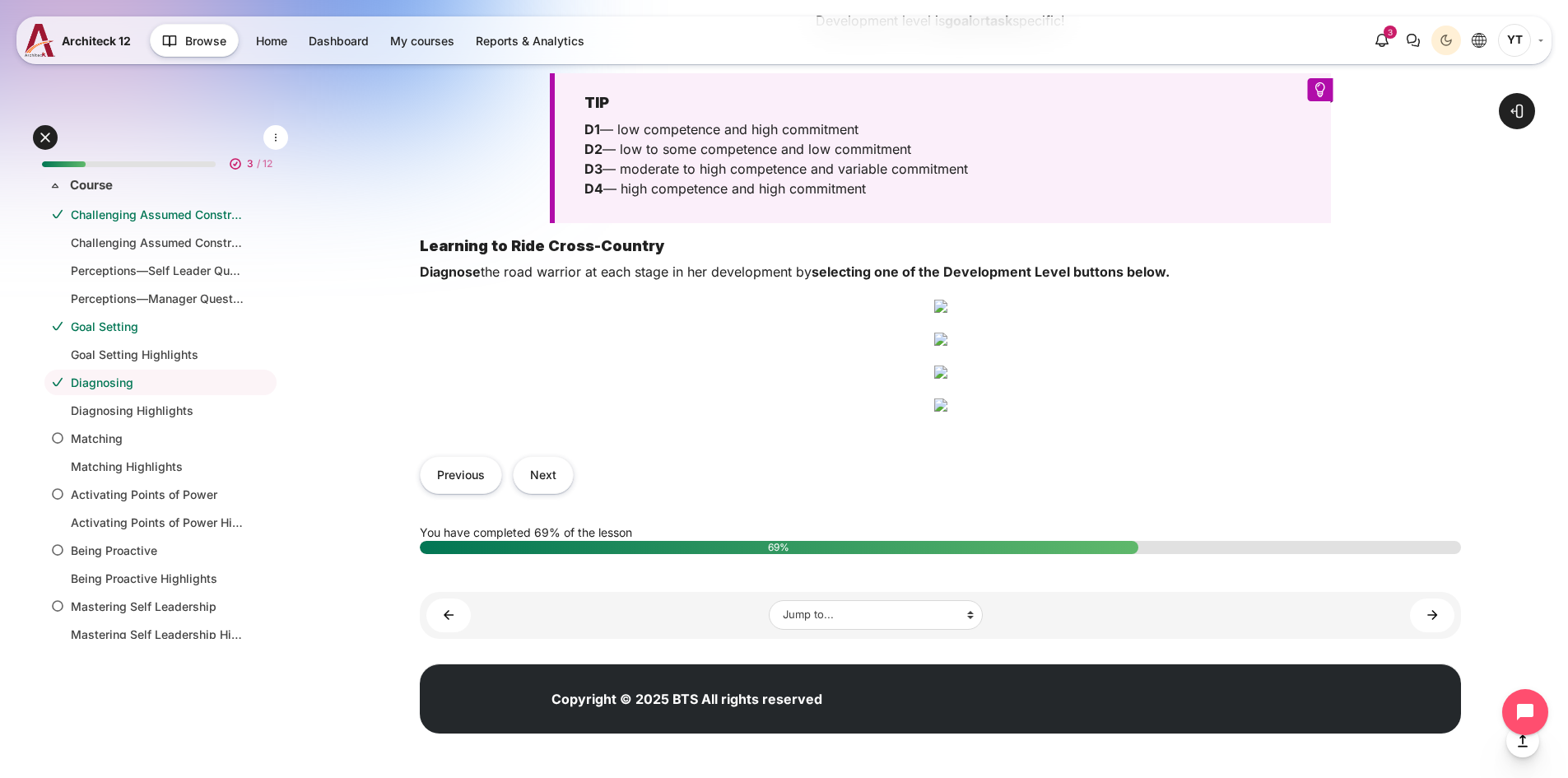
scroll to position [905, 0]
click at [947, 300] on img "Content" at bounding box center [940, 306] width 13 height 14
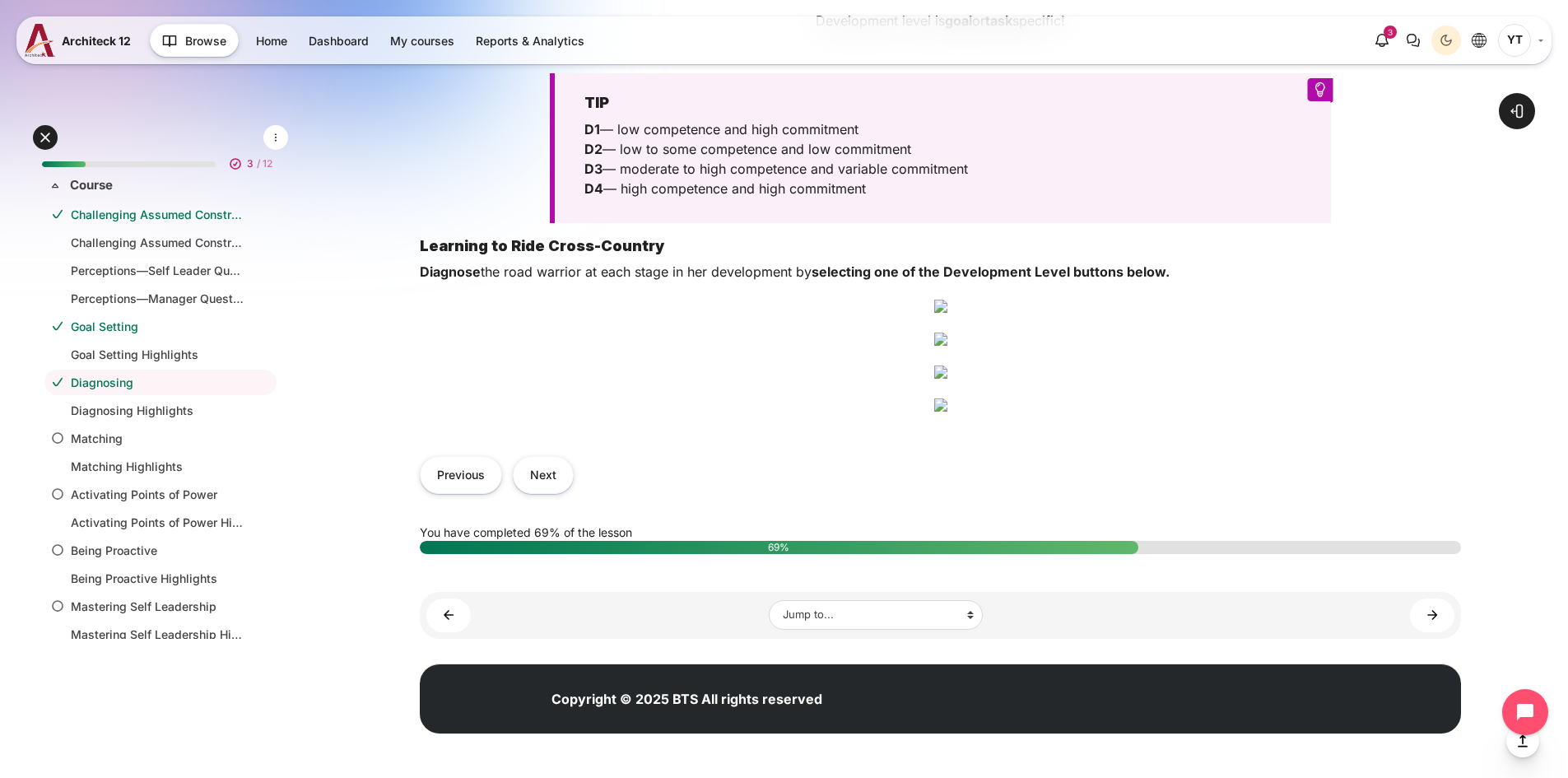
click at [947, 300] on img "Content" at bounding box center [940, 306] width 13 height 14
click at [947, 300] on img "Content" at bounding box center [940, 306] width 13 height 14
click at [947, 307] on img "Content" at bounding box center [940, 306] width 13 height 14
click at [947, 309] on img "Content" at bounding box center [940, 306] width 13 height 14
click at [947, 313] on img "Content" at bounding box center [940, 306] width 13 height 14
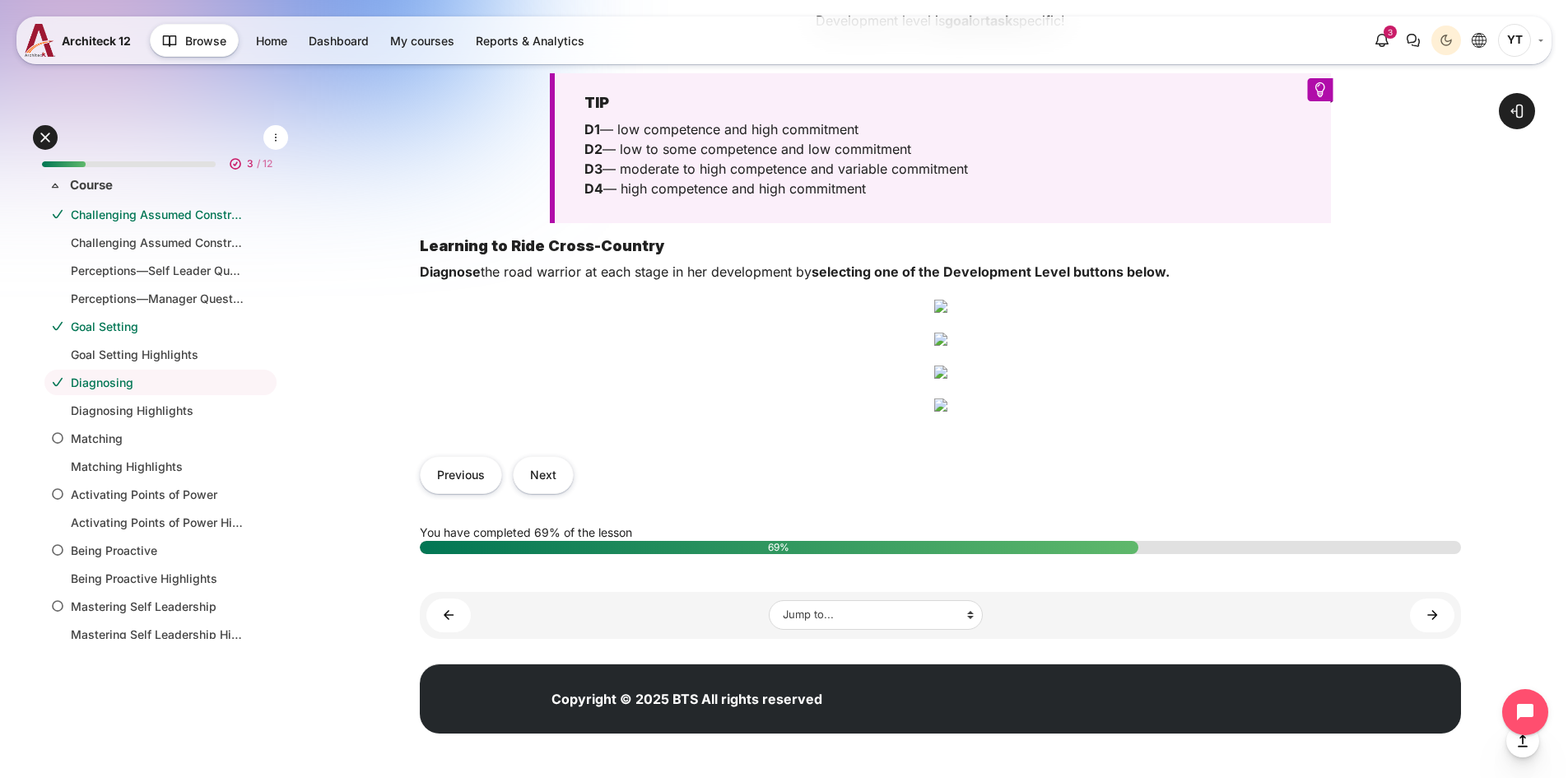
scroll to position [1235, 0]
drag, startPoint x: 1086, startPoint y: 263, endPoint x: 1070, endPoint y: 303, distance: 43.1
click at [947, 332] on img "Content" at bounding box center [940, 339] width 13 height 14
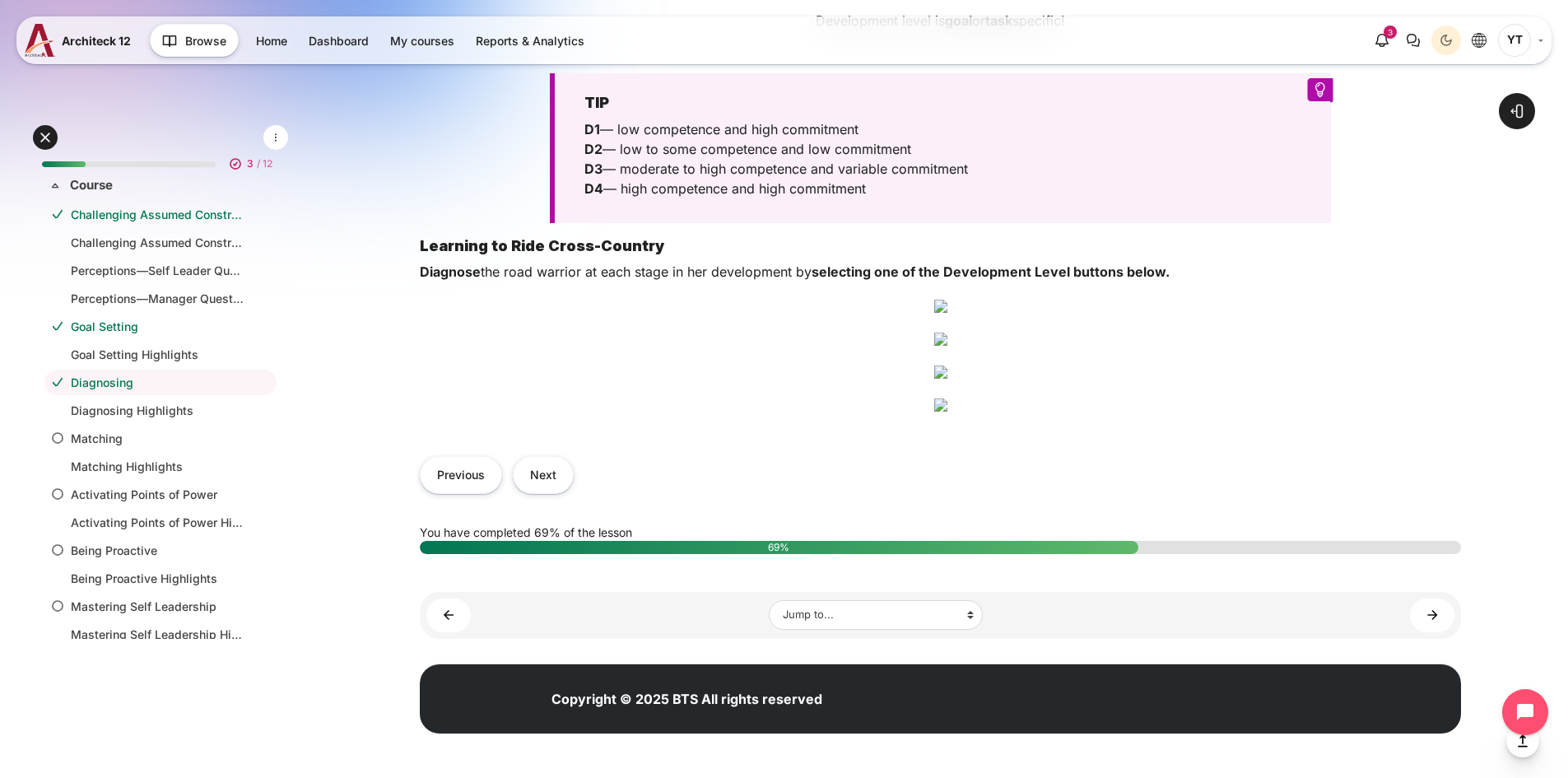
drag, startPoint x: 1199, startPoint y: 306, endPoint x: 1103, endPoint y: 313, distance: 96.3
click at [947, 332] on img "Content" at bounding box center [940, 339] width 13 height 14
drag, startPoint x: 1099, startPoint y: 313, endPoint x: 1040, endPoint y: 316, distance: 59.1
click at [947, 332] on img "Content" at bounding box center [940, 339] width 13 height 14
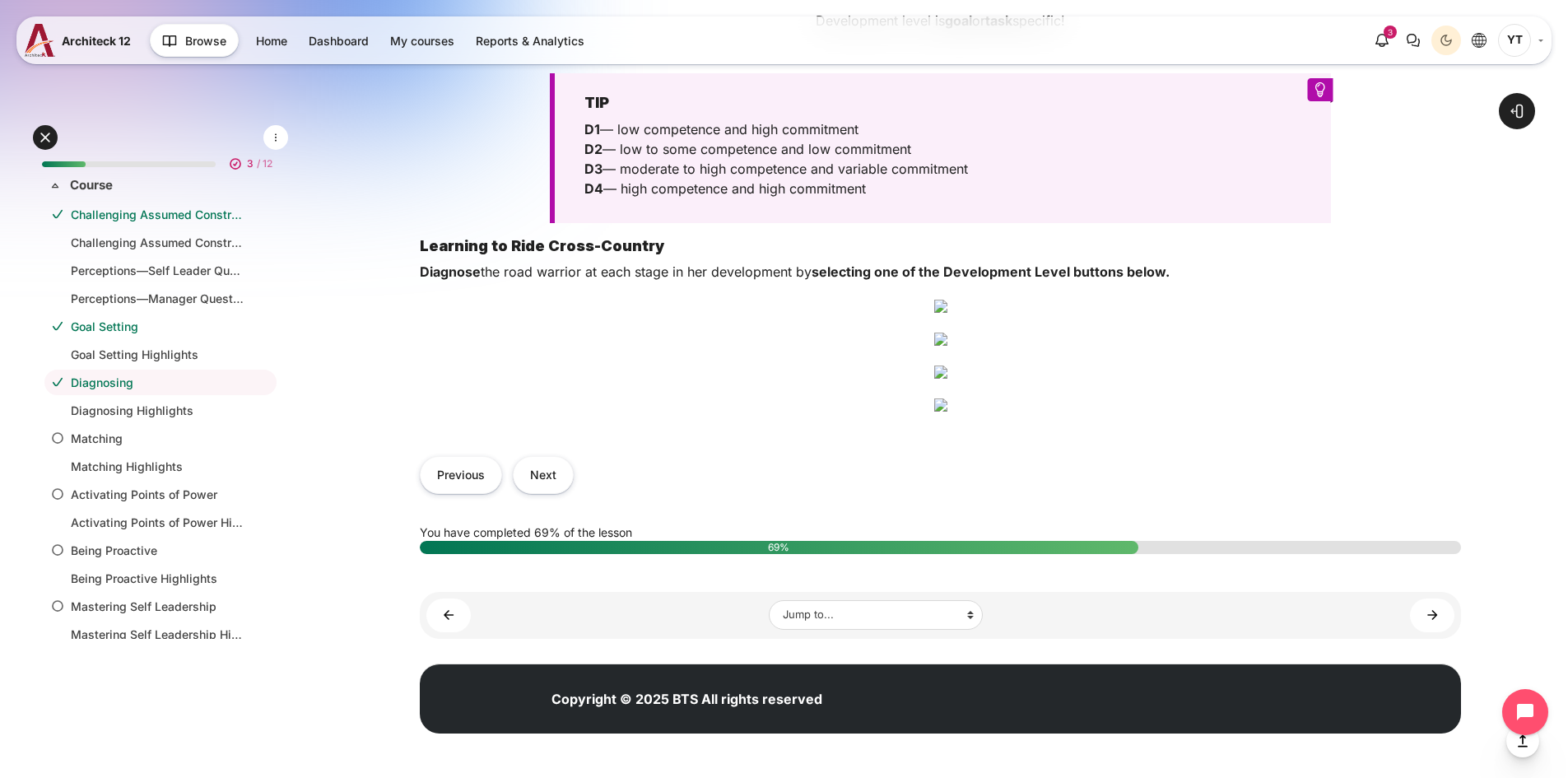
scroll to position [1564, 0]
drag, startPoint x: 1027, startPoint y: 326, endPoint x: 1097, endPoint y: 321, distance: 70.2
click at [947, 365] on img "Content" at bounding box center [940, 372] width 13 height 14
drag, startPoint x: 1164, startPoint y: 321, endPoint x: 1195, endPoint y: 322, distance: 31.0
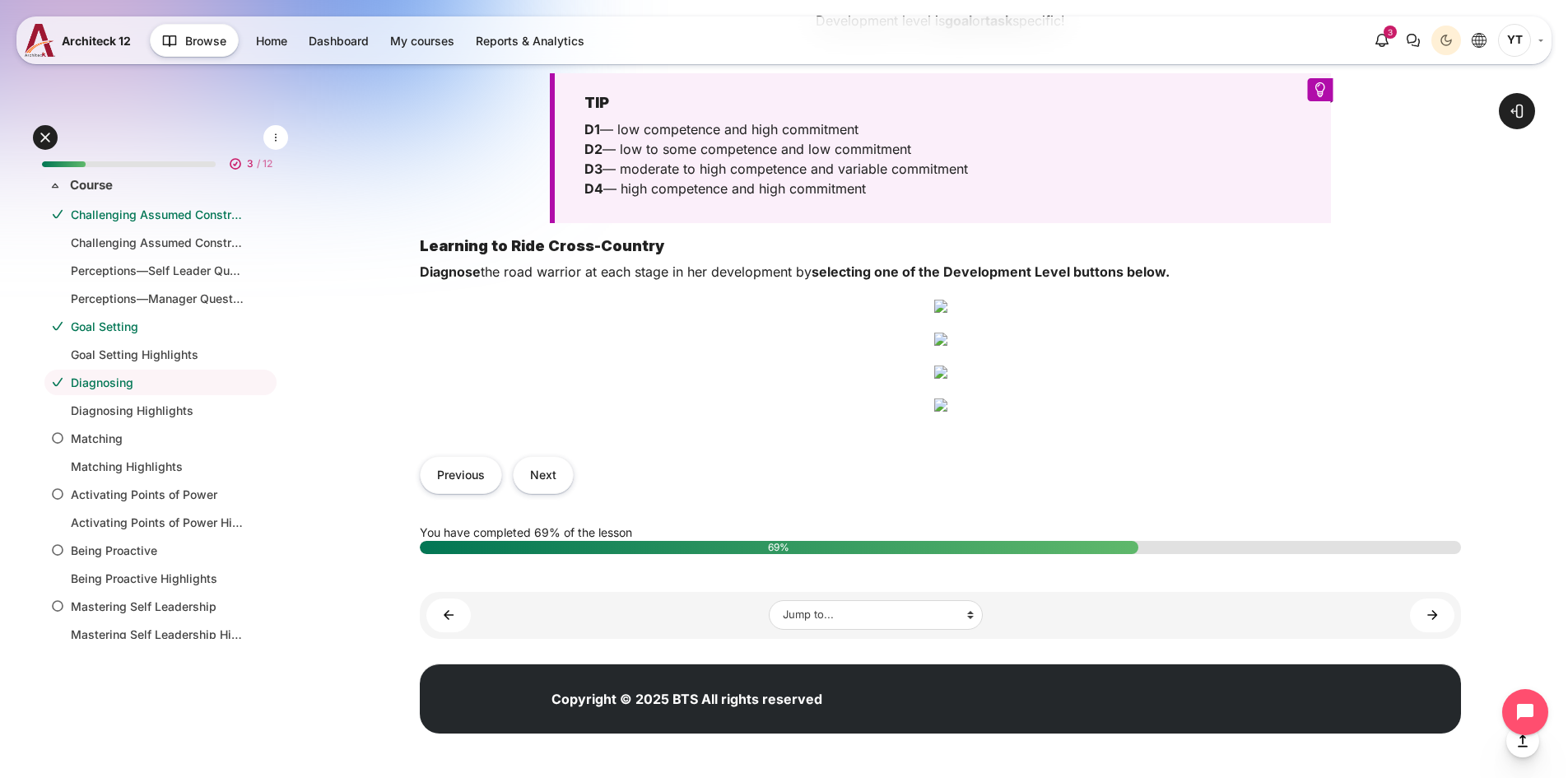
click at [947, 365] on img "Content" at bounding box center [940, 372] width 13 height 14
click at [947, 398] on img "Content" at bounding box center [940, 405] width 13 height 14
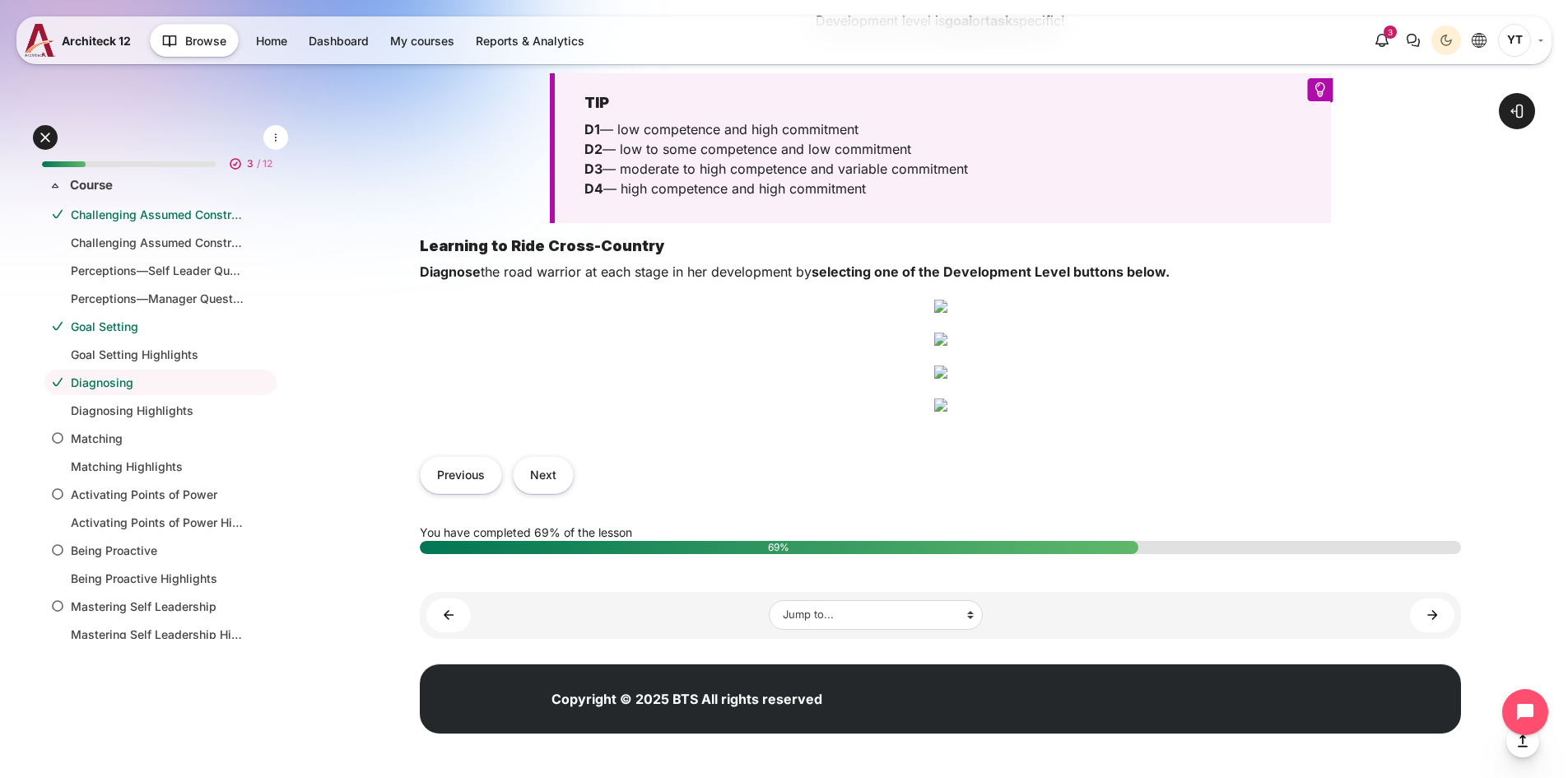
click at [947, 398] on img "Content" at bounding box center [940, 405] width 13 height 14
click at [548, 493] on button "Next" at bounding box center [543, 475] width 61 height 37
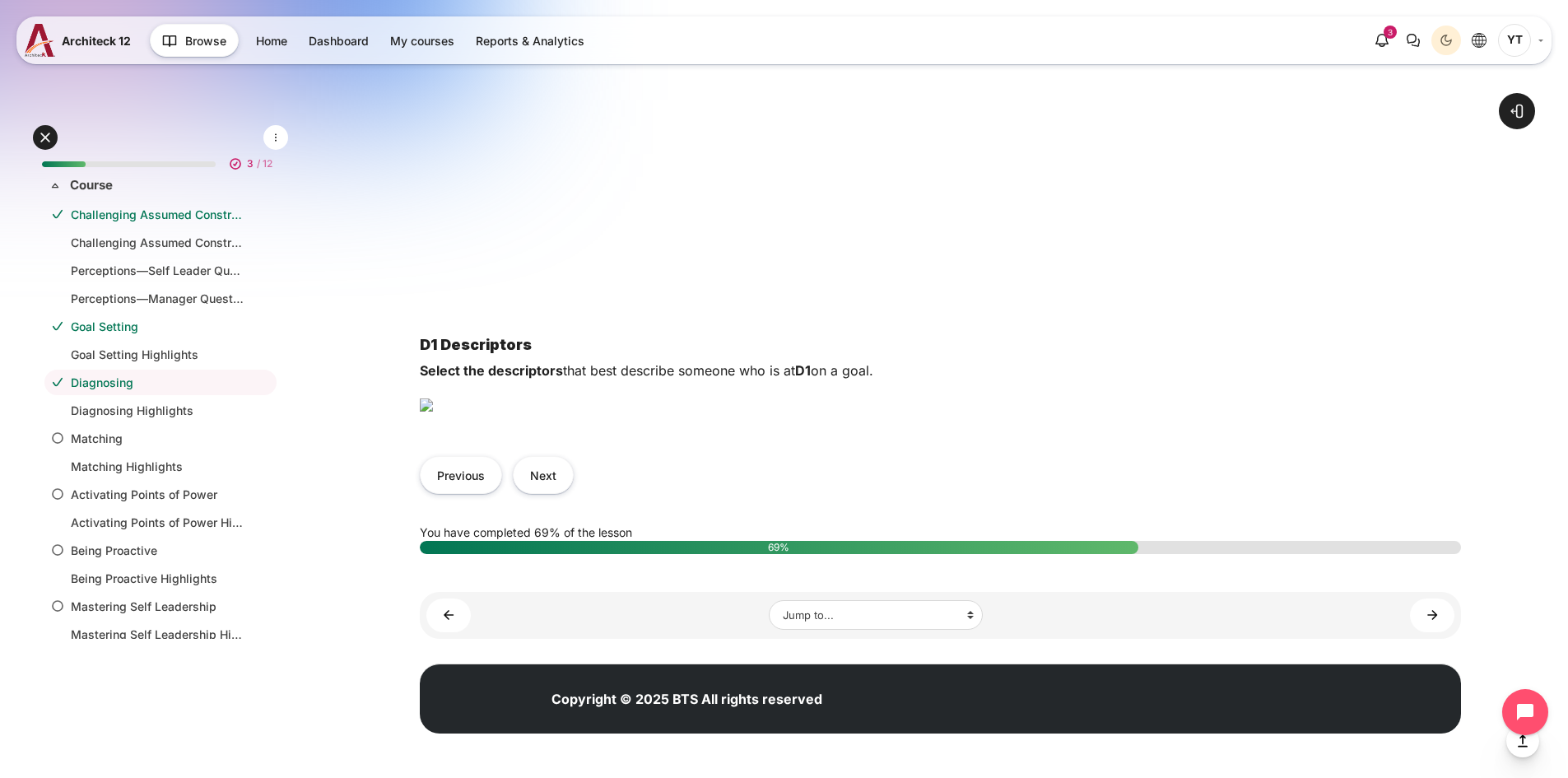
scroll to position [988, 0]
click at [433, 398] on img "Content" at bounding box center [427, 405] width 13 height 14
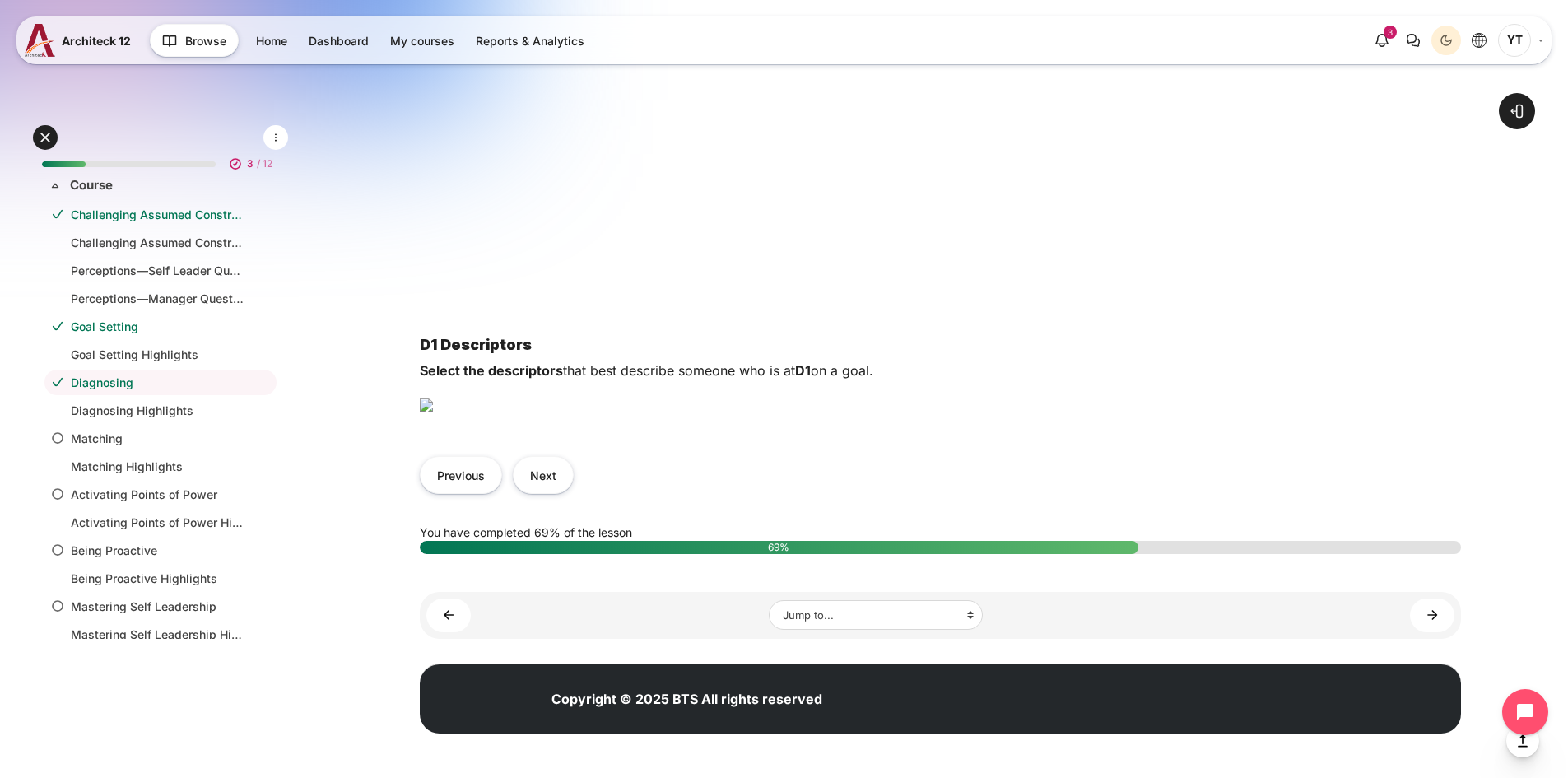
drag, startPoint x: 499, startPoint y: 456, endPoint x: 508, endPoint y: 454, distance: 9.2
click at [433, 412] on img "Content" at bounding box center [427, 405] width 13 height 14
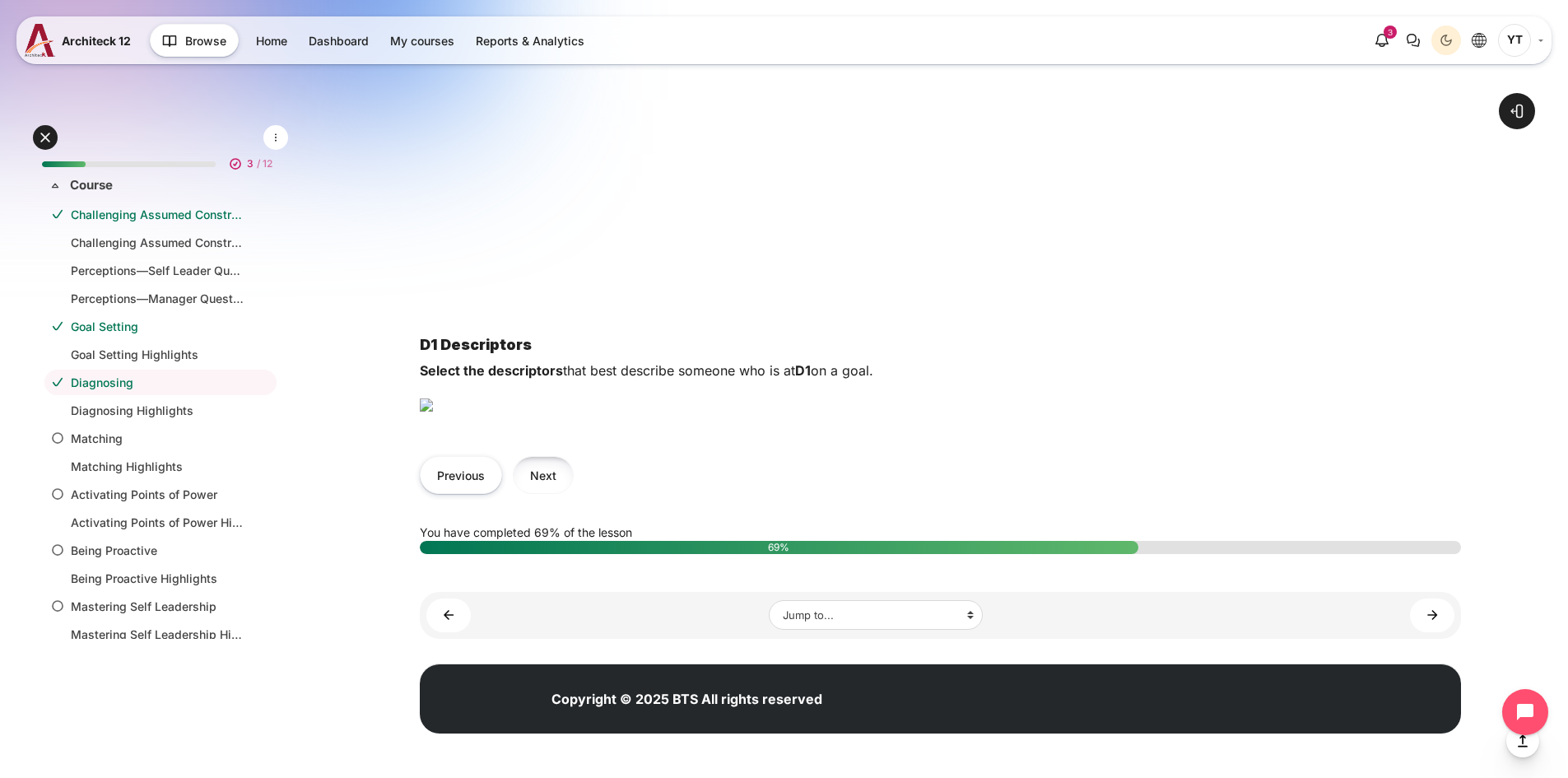
click at [541, 493] on button "Next" at bounding box center [543, 475] width 61 height 37
click at [433, 413] on img "Content" at bounding box center [427, 406] width 13 height 14
click at [433, 399] on img "Content" at bounding box center [427, 406] width 13 height 14
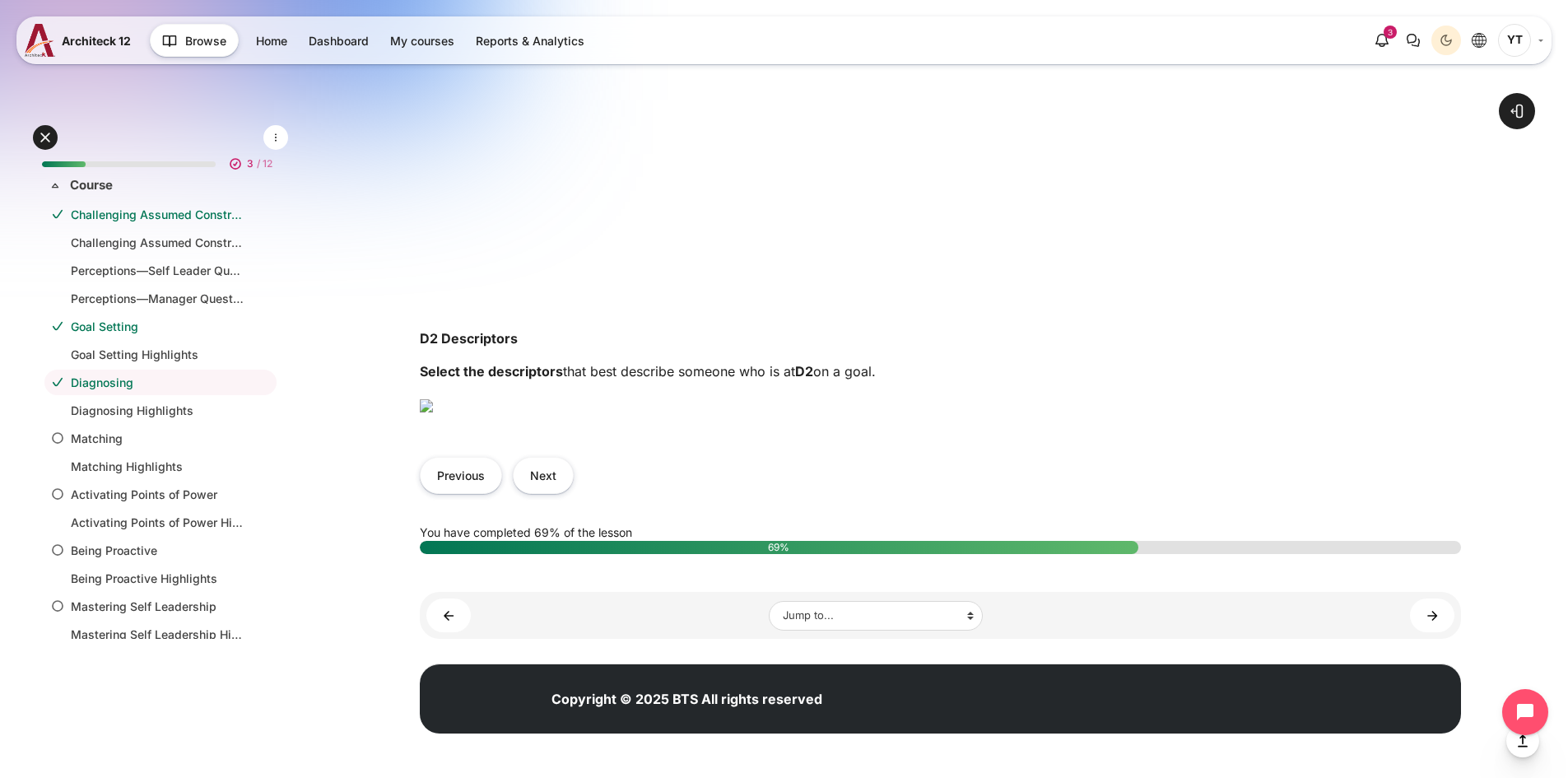
click at [433, 399] on img "Content" at bounding box center [427, 406] width 13 height 14
click at [152, 420] on li "Diagnosing Highlights" at bounding box center [160, 410] width 232 height 25
click at [165, 413] on link "Diagnosing Highlights" at bounding box center [157, 410] width 173 height 17
click at [537, 482] on button "Next" at bounding box center [543, 475] width 61 height 37
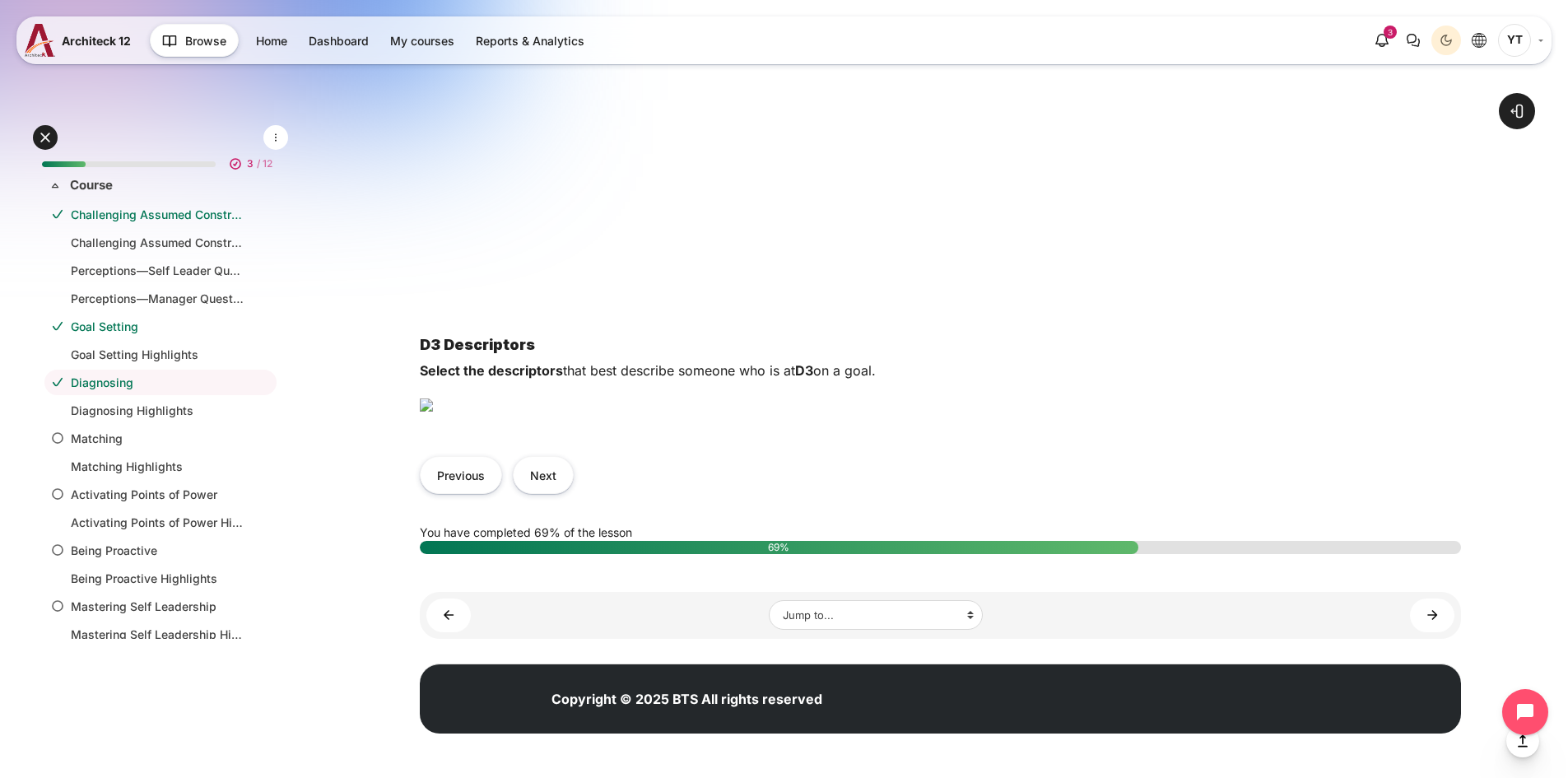
scroll to position [1070, 0]
click at [433, 412] on img "Content" at bounding box center [427, 405] width 13 height 14
click at [123, 440] on link "Matching" at bounding box center [157, 438] width 173 height 17
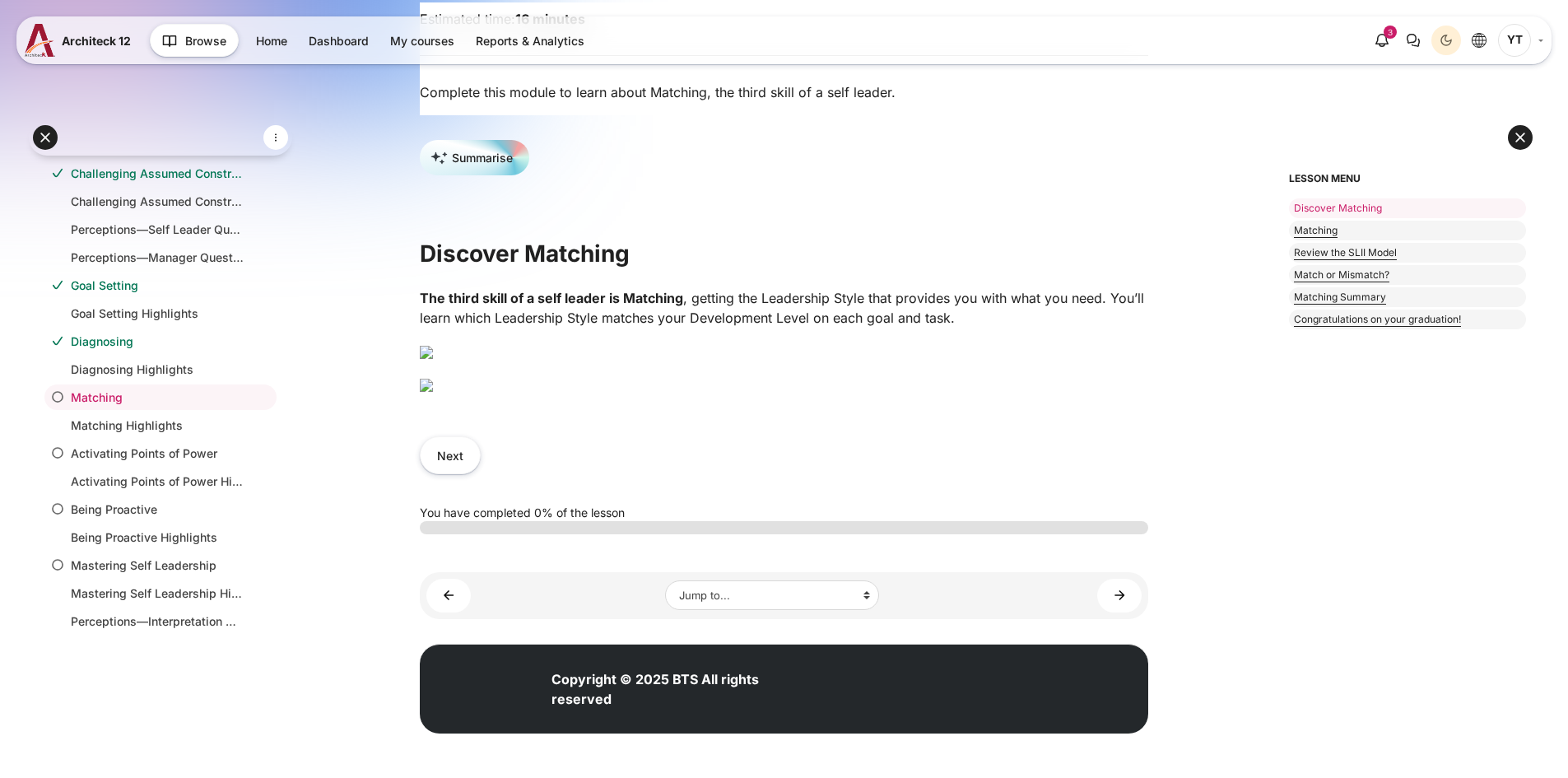
scroll to position [673, 0]
click at [151, 344] on link "Diagnosing" at bounding box center [157, 341] width 173 height 17
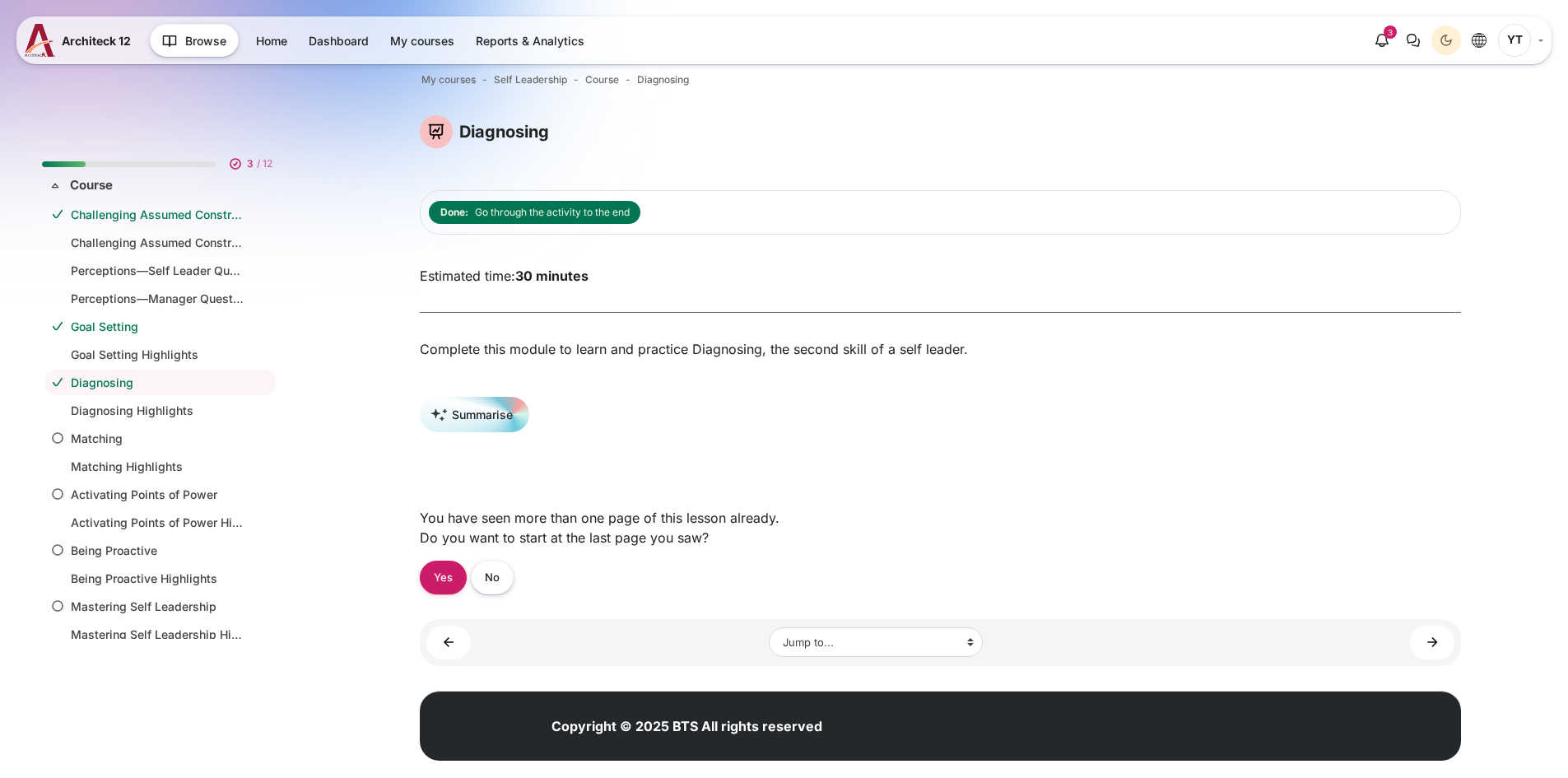
scroll to position [51, 0]
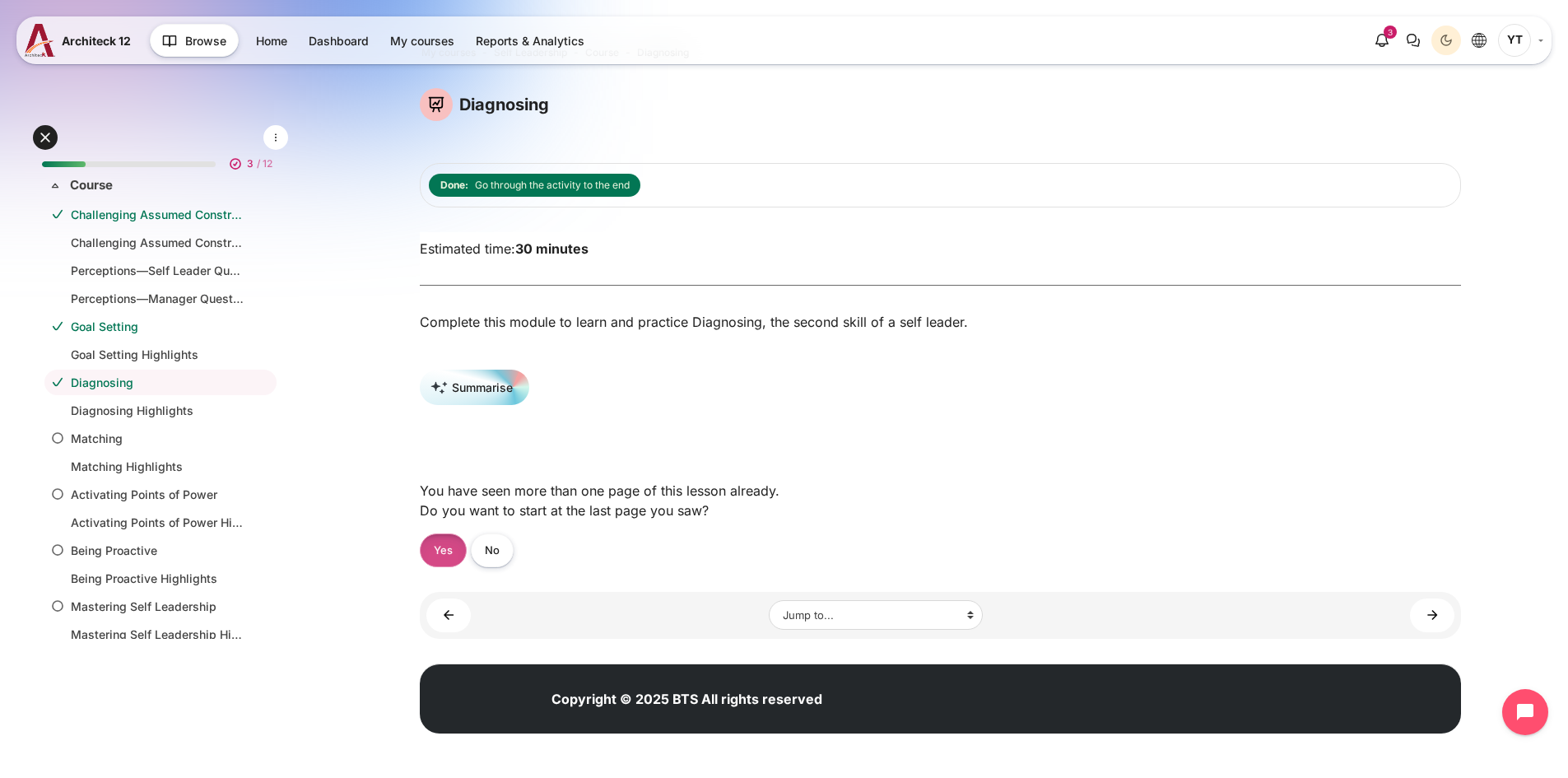
click at [454, 552] on link "Yes" at bounding box center [444, 550] width 47 height 34
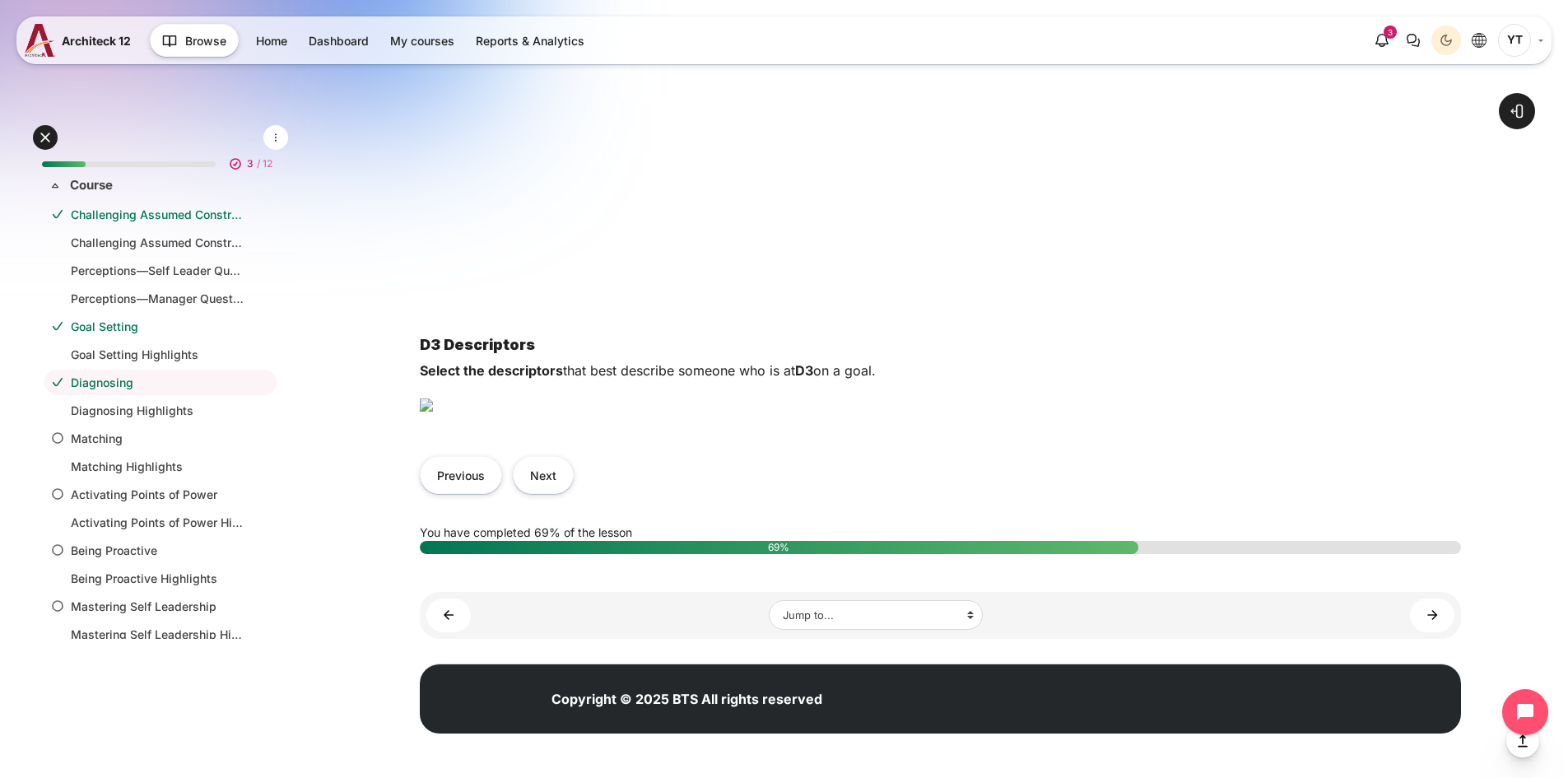
scroll to position [1183, 0]
click at [550, 480] on button "Next" at bounding box center [543, 475] width 61 height 37
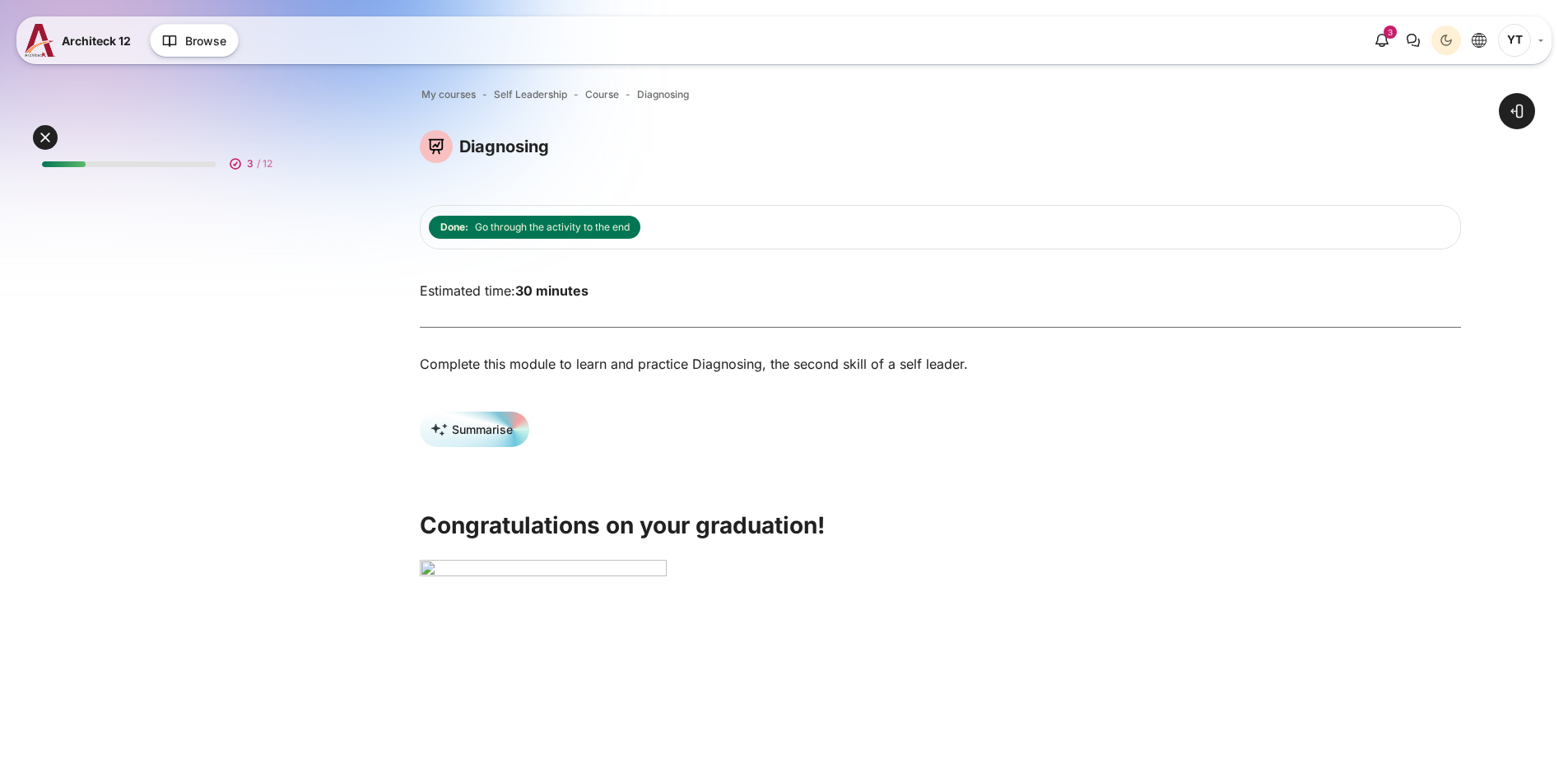
scroll to position [389, 0]
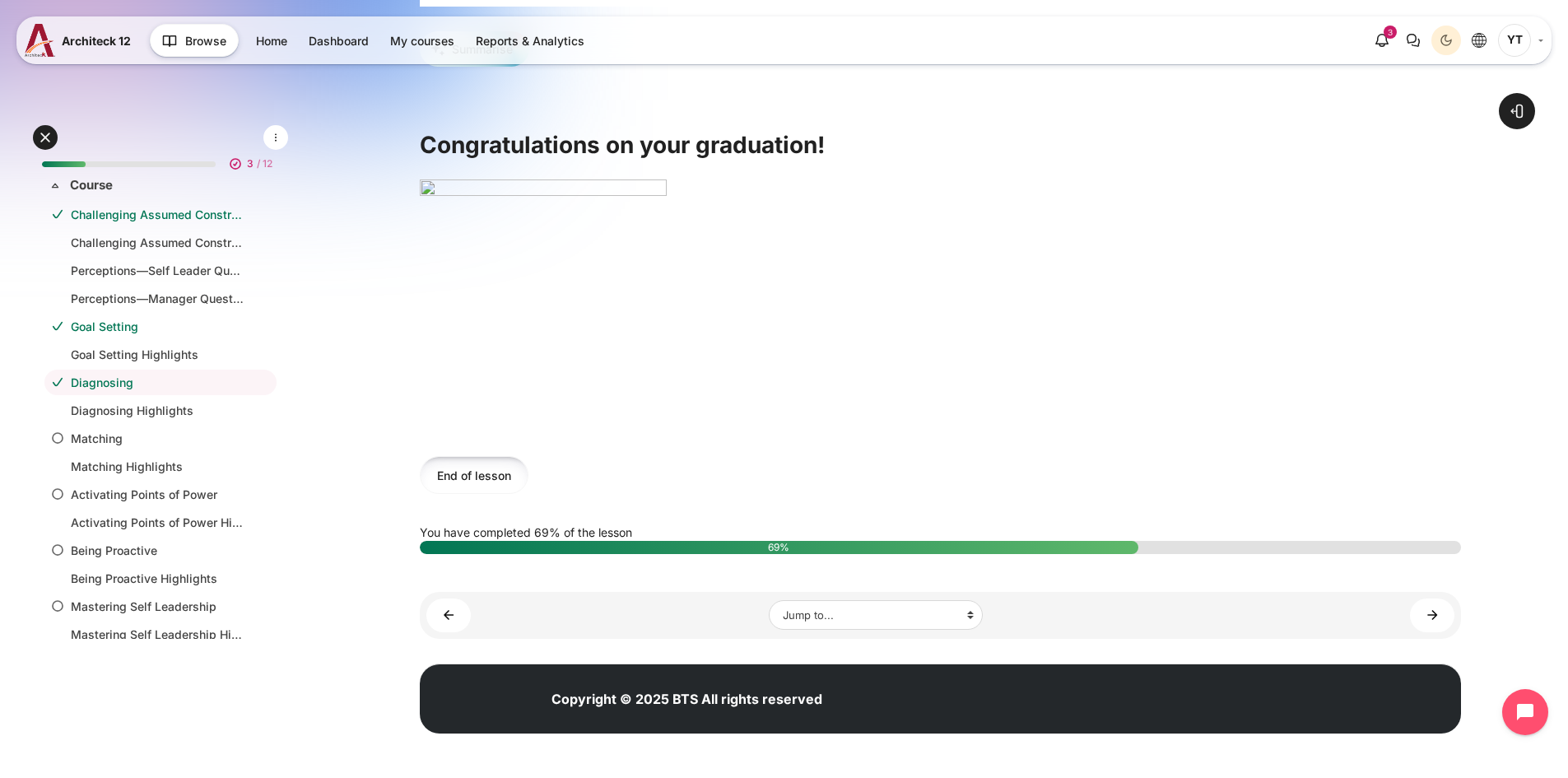
click at [497, 484] on button "End of lesson" at bounding box center [474, 475] width 109 height 37
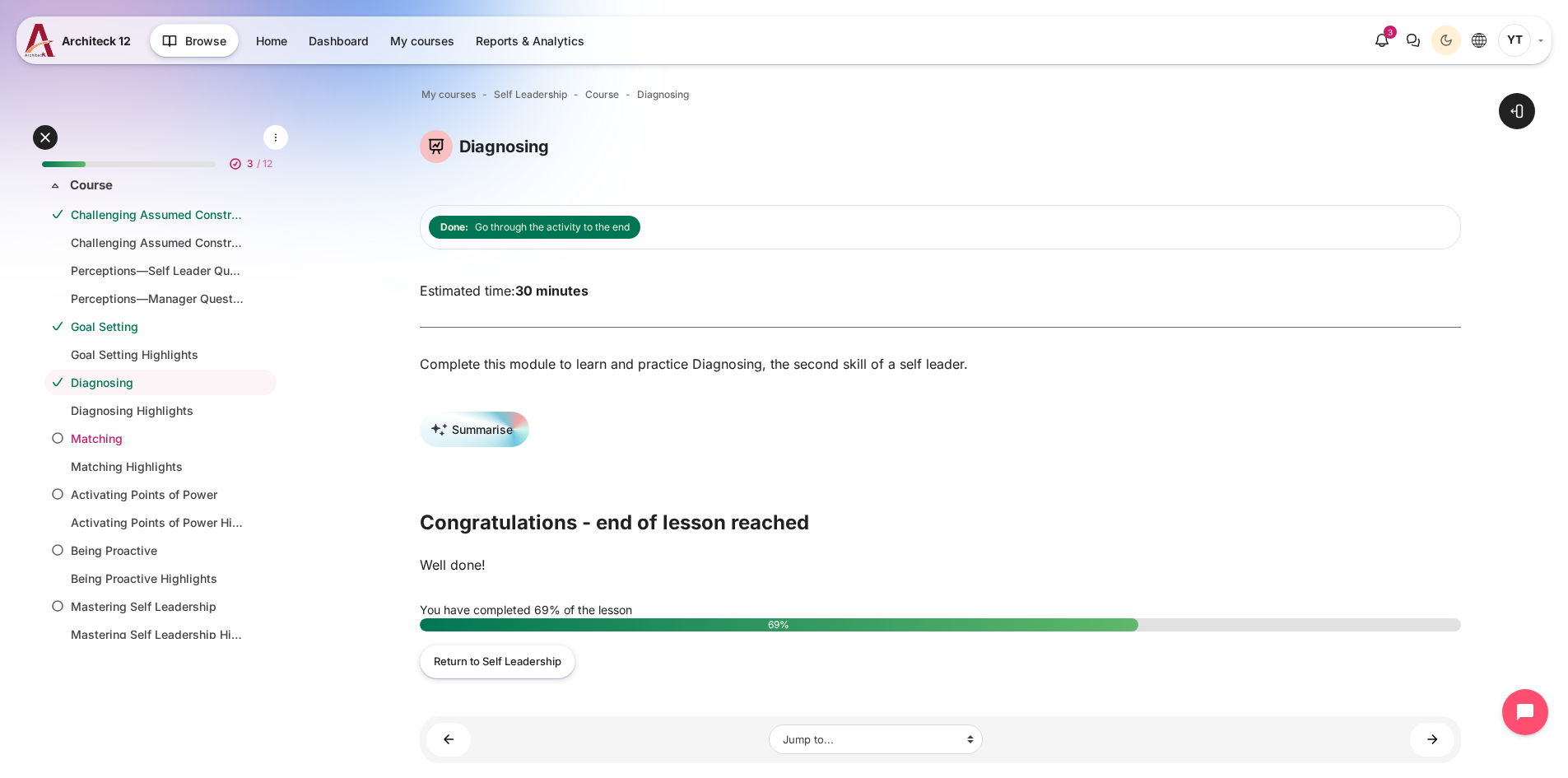
click at [148, 430] on link "Matching" at bounding box center [157, 438] width 173 height 17
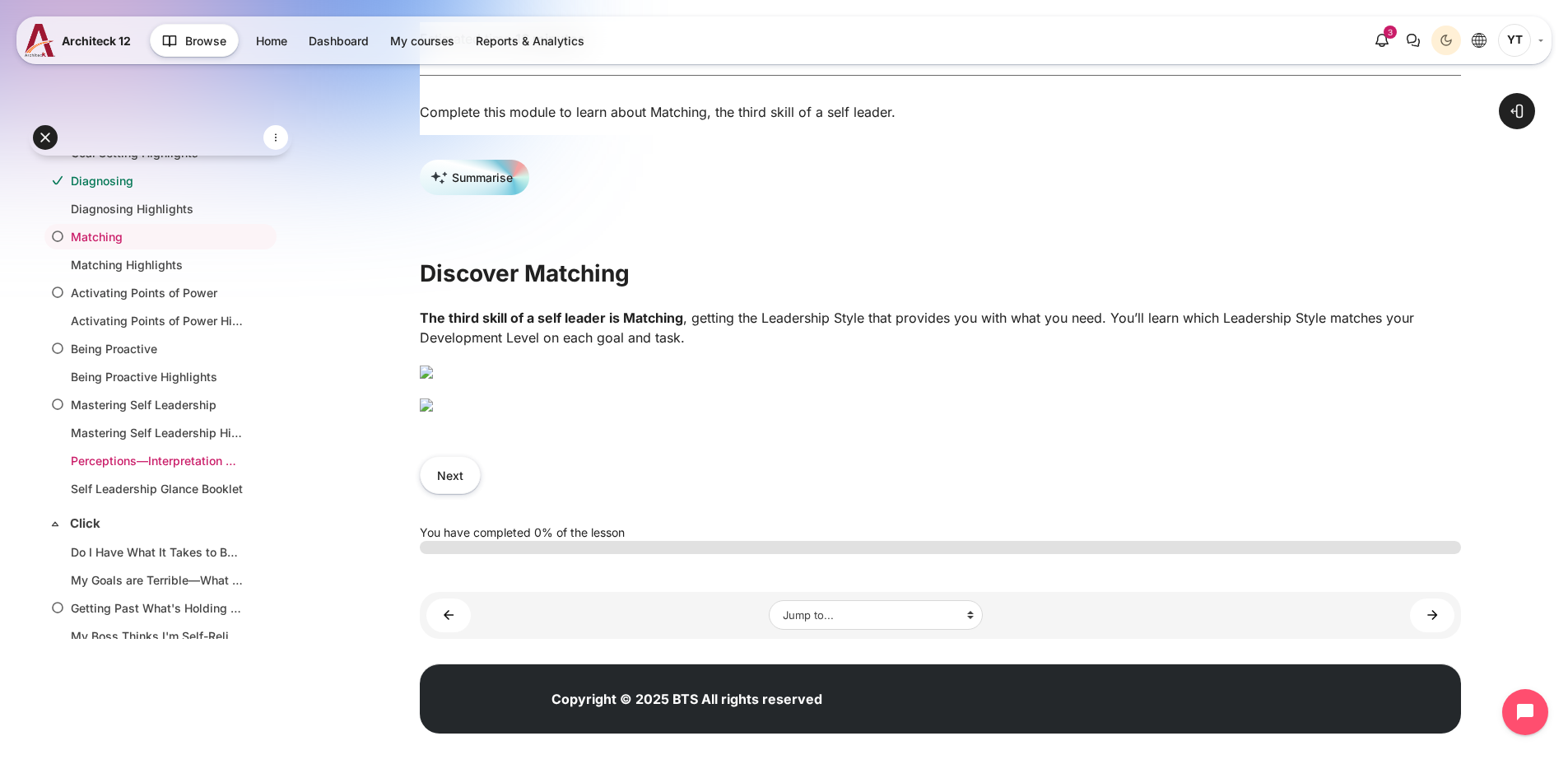
scroll to position [197, 0]
click at [433, 412] on img "Content" at bounding box center [427, 405] width 13 height 14
drag, startPoint x: 470, startPoint y: 624, endPoint x: 451, endPoint y: 639, distance: 24.2
click at [468, 493] on button "Next" at bounding box center [450, 475] width 61 height 37
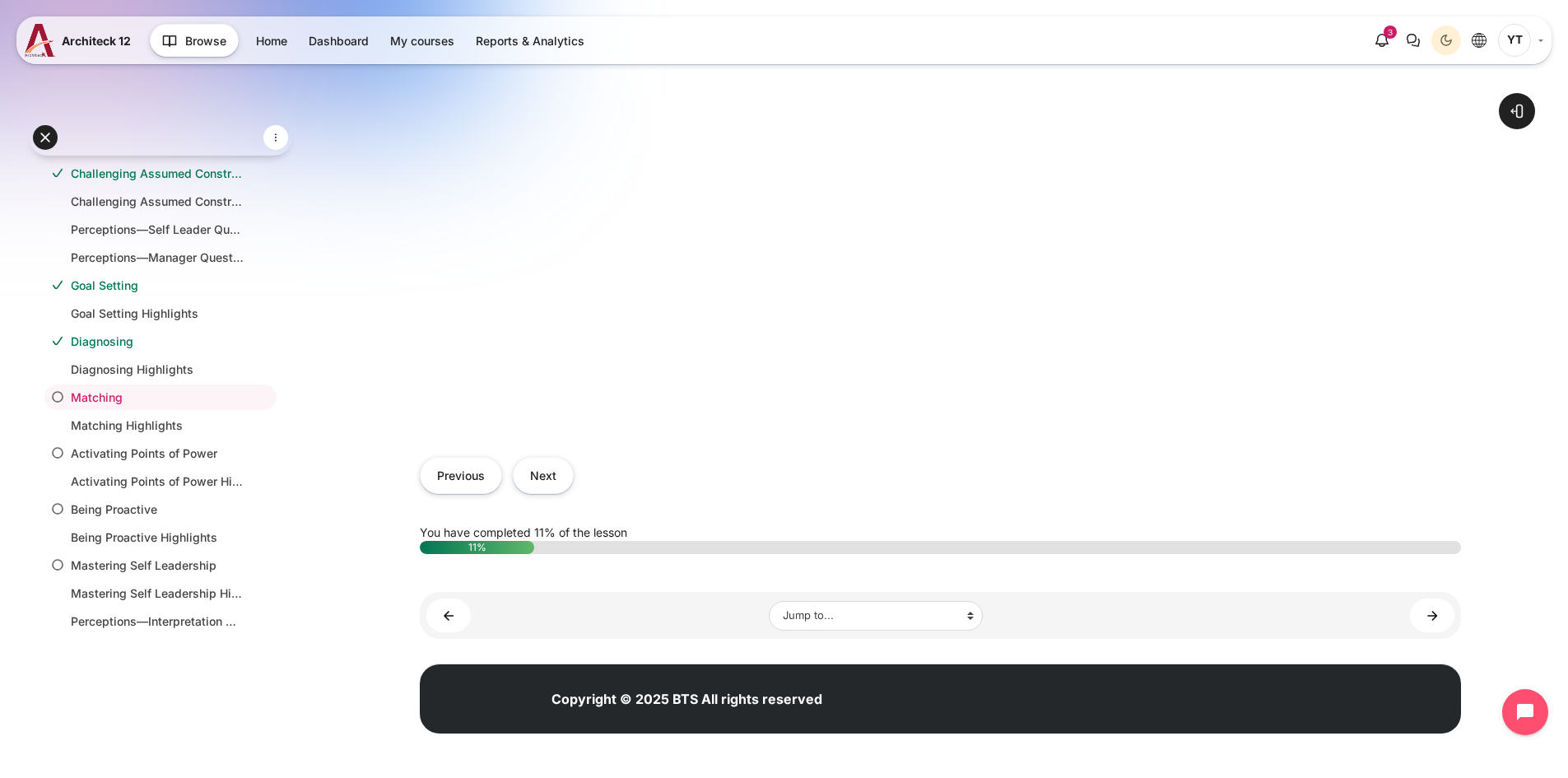
scroll to position [773, 0]
click at [550, 488] on button "Next" at bounding box center [543, 475] width 61 height 37
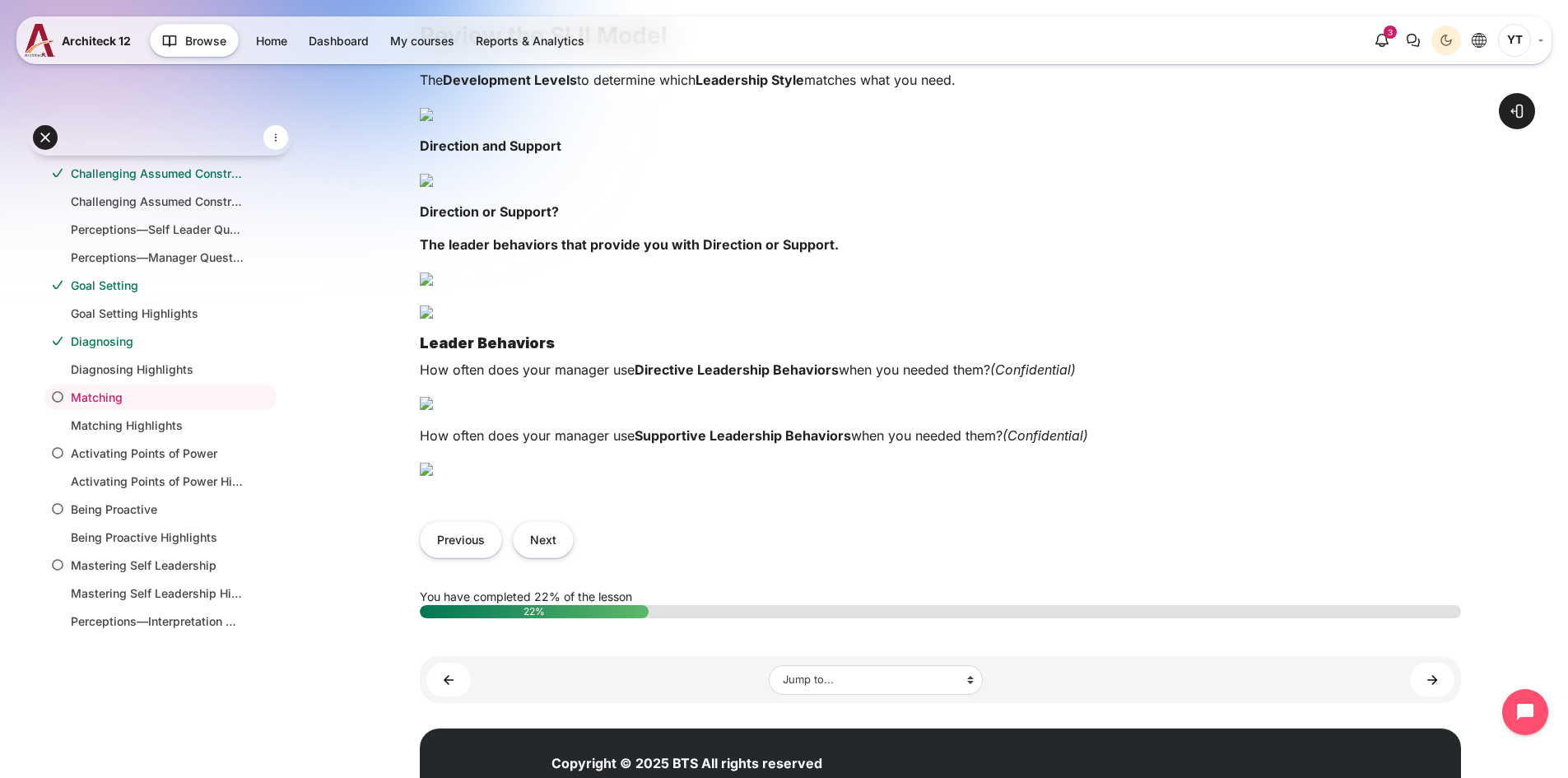
scroll to position [494, 0]
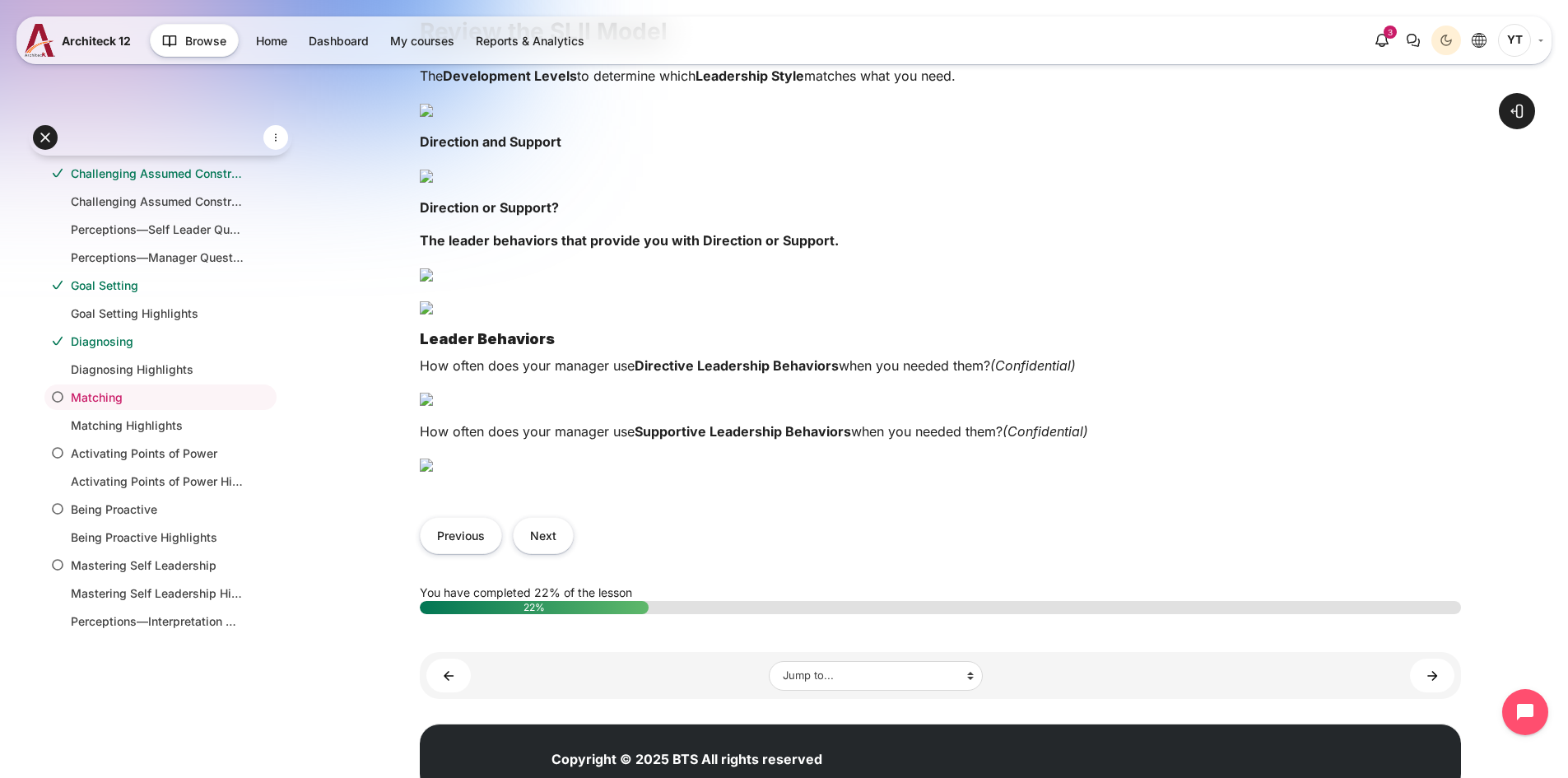
click img "Content"
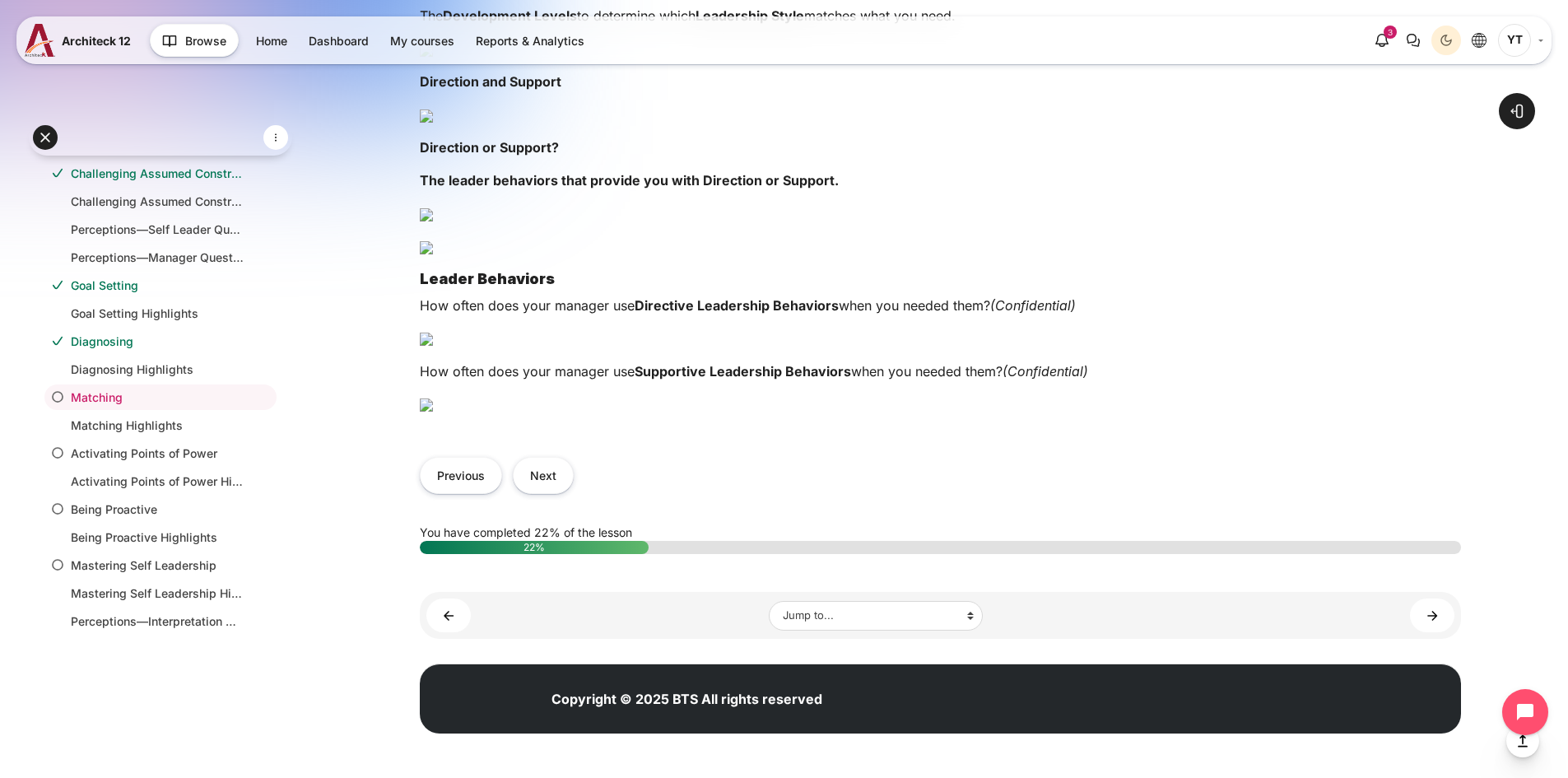
scroll to position [824, 0]
drag, startPoint x: 839, startPoint y: 522, endPoint x: 1285, endPoint y: 619, distance: 456.4
click p "The leader behaviors that provide you with Direction or Support."
click img "Content"
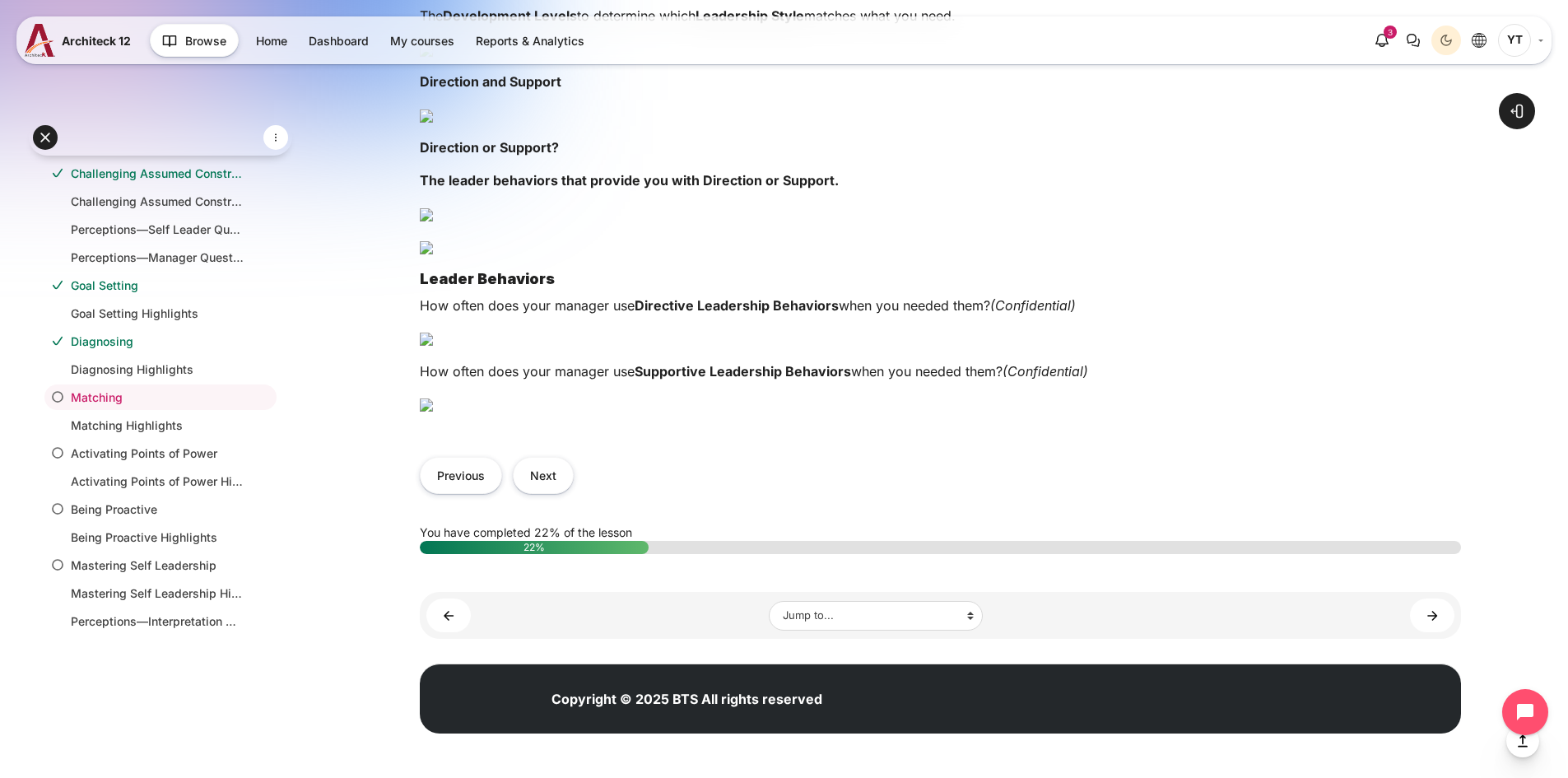
click img "Content"
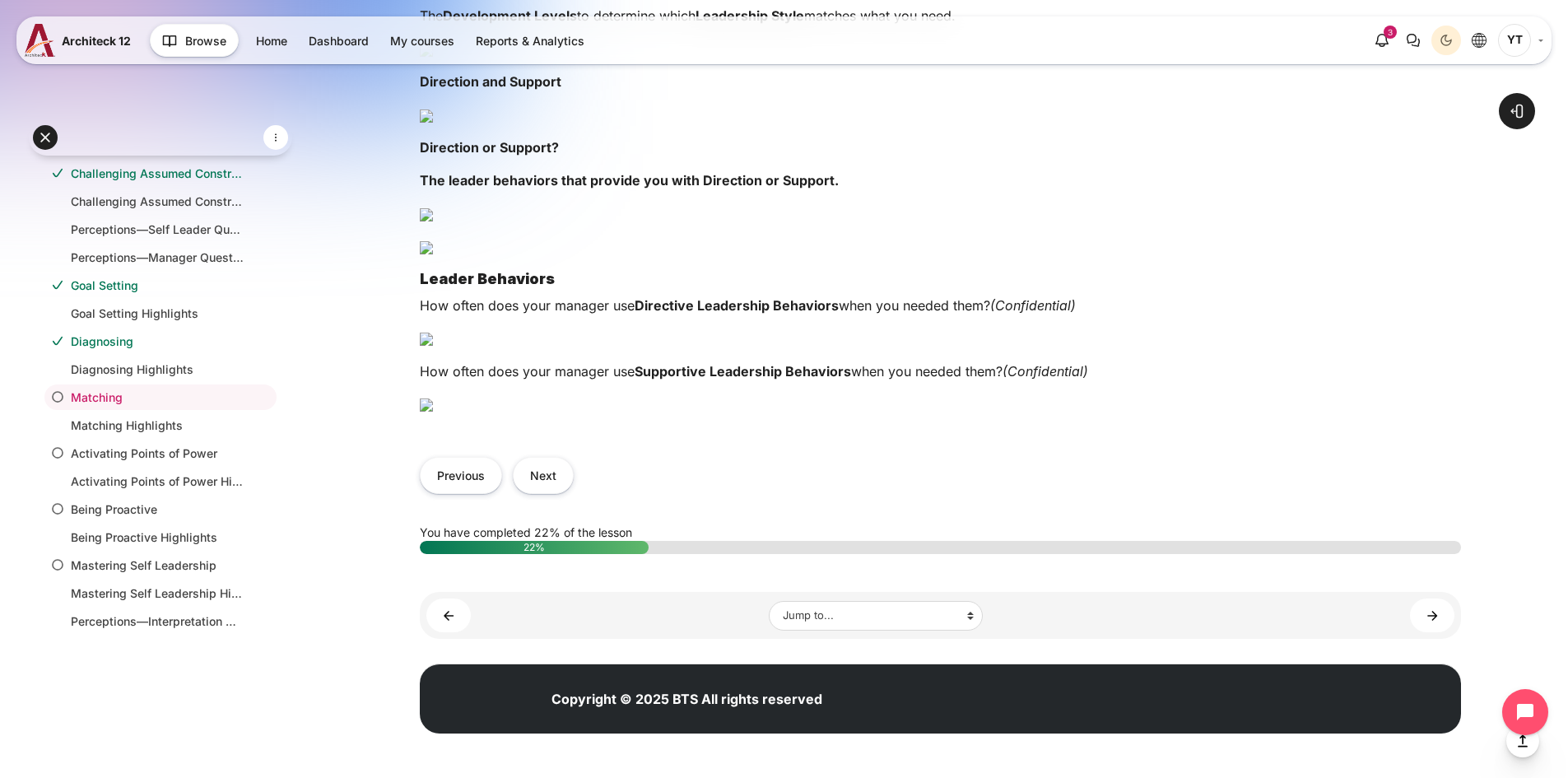
click img "Content"
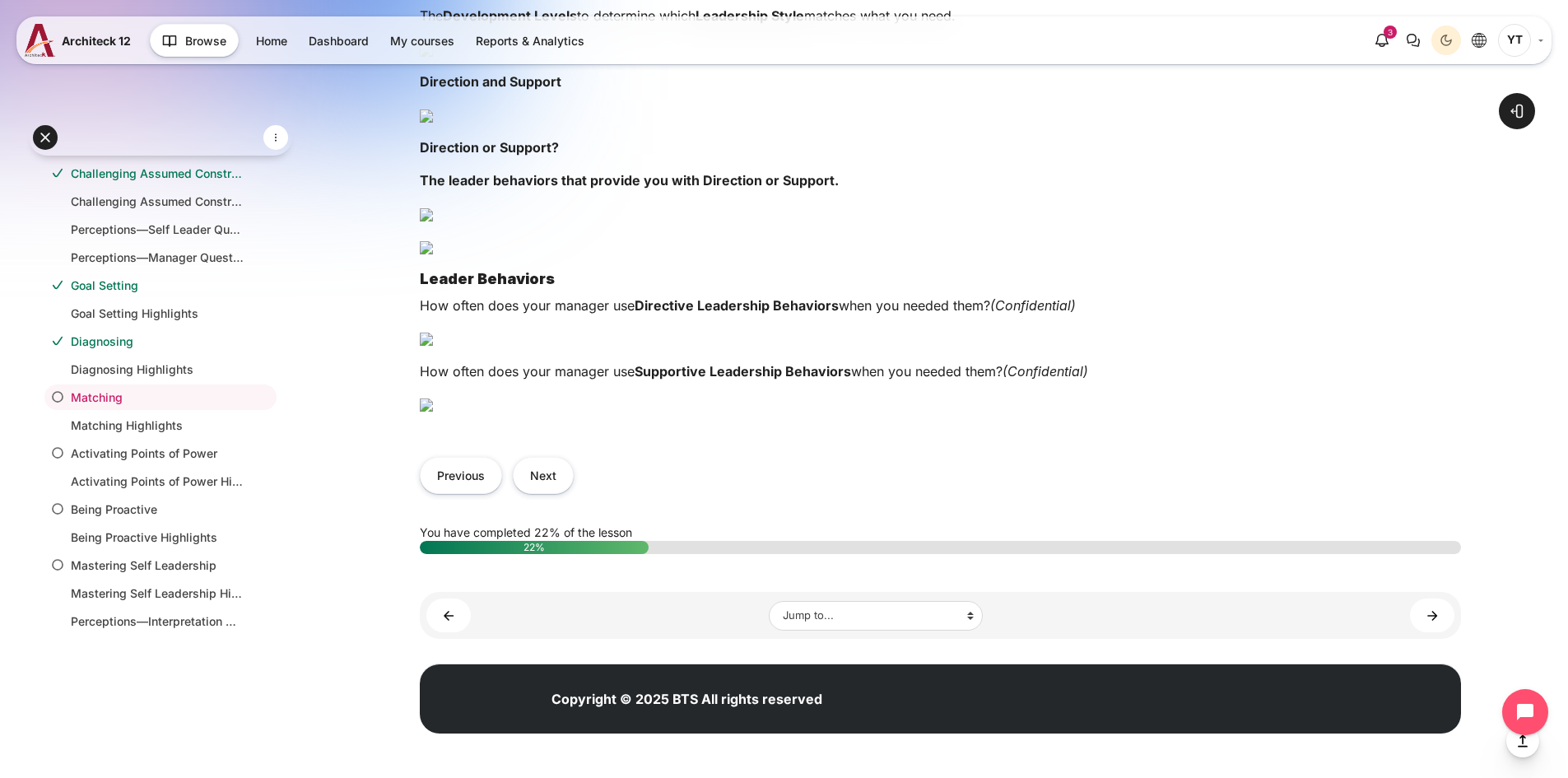
click img "Content"
click div "Previous Next"
click button "Next"
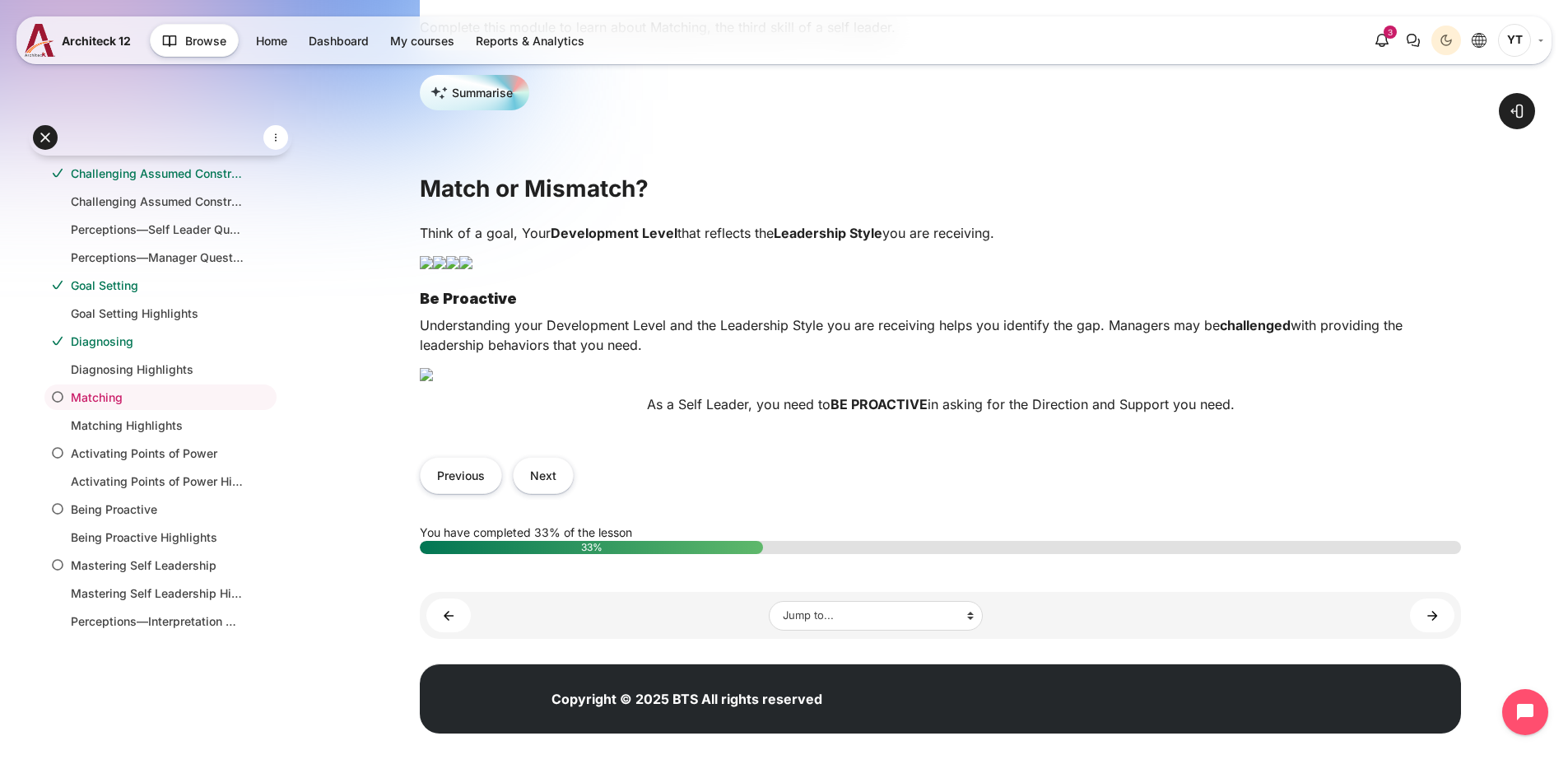
scroll to position [368, 0]
drag, startPoint x: 1162, startPoint y: 340, endPoint x: 931, endPoint y: 283, distance: 237.9
click at [931, 283] on div "Think of a goal, Your Development Level that reflects the Leadership Style you …" at bounding box center [940, 324] width 1041 height 203
copy div "Be Proactive Understanding your Development Level and the Leadership Style you …"
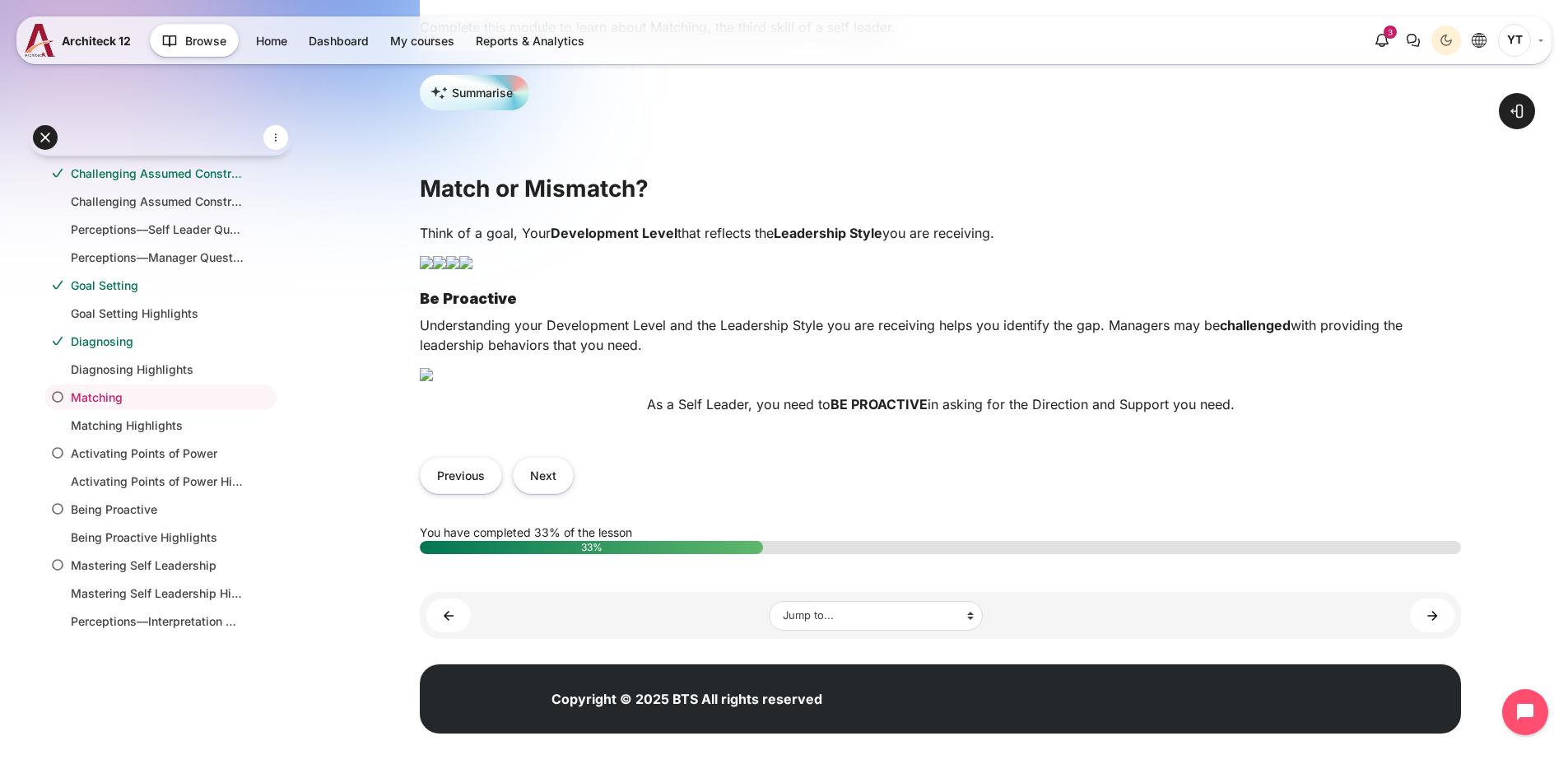
click at [1145, 316] on p "Understanding your Development Level and the Leadership Style you are receiving…" at bounding box center [940, 335] width 1041 height 40
click at [536, 485] on button "Next" at bounding box center [543, 475] width 61 height 37
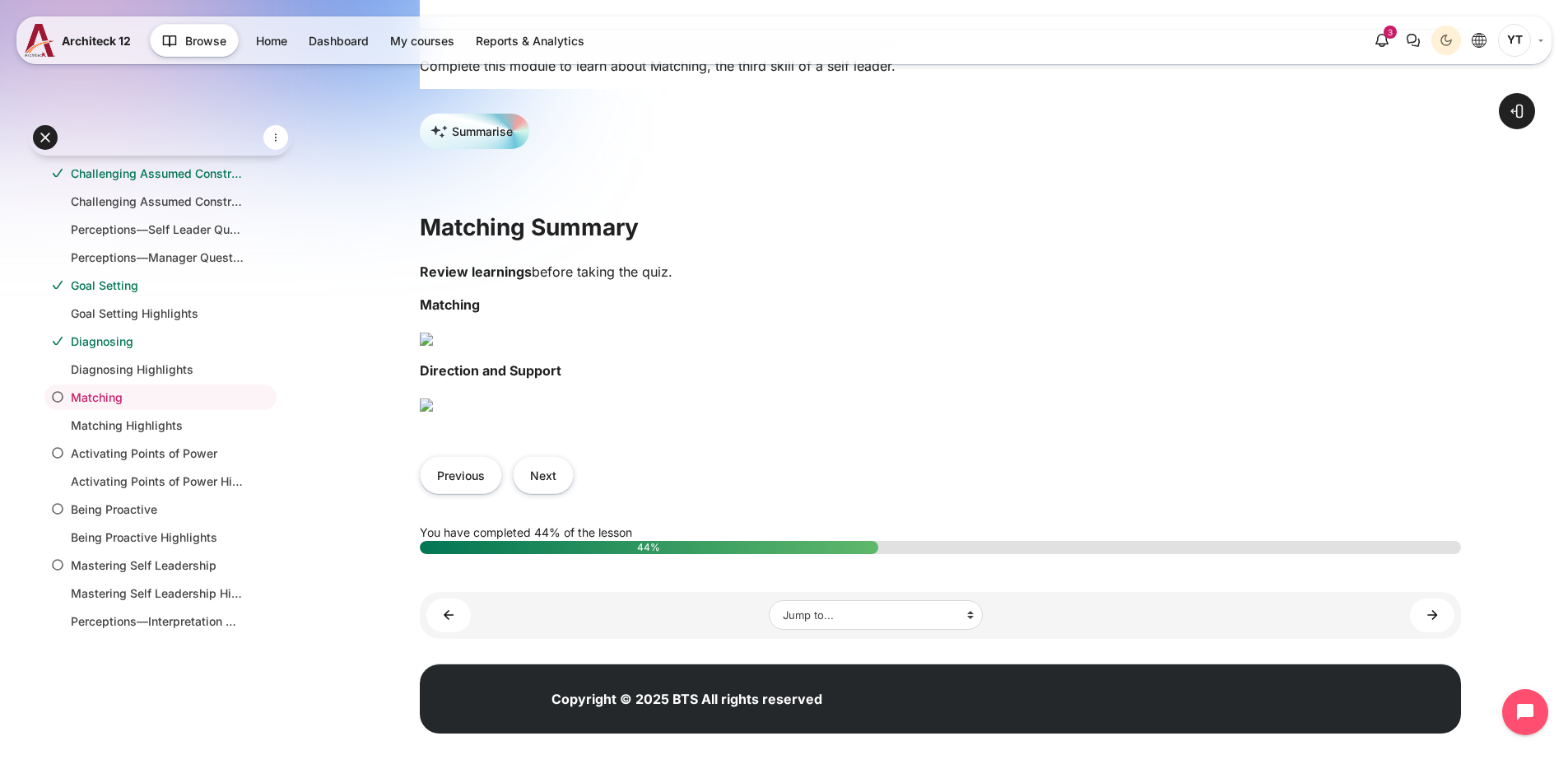
scroll to position [741, 0]
click at [554, 493] on button "Next" at bounding box center [543, 475] width 61 height 37
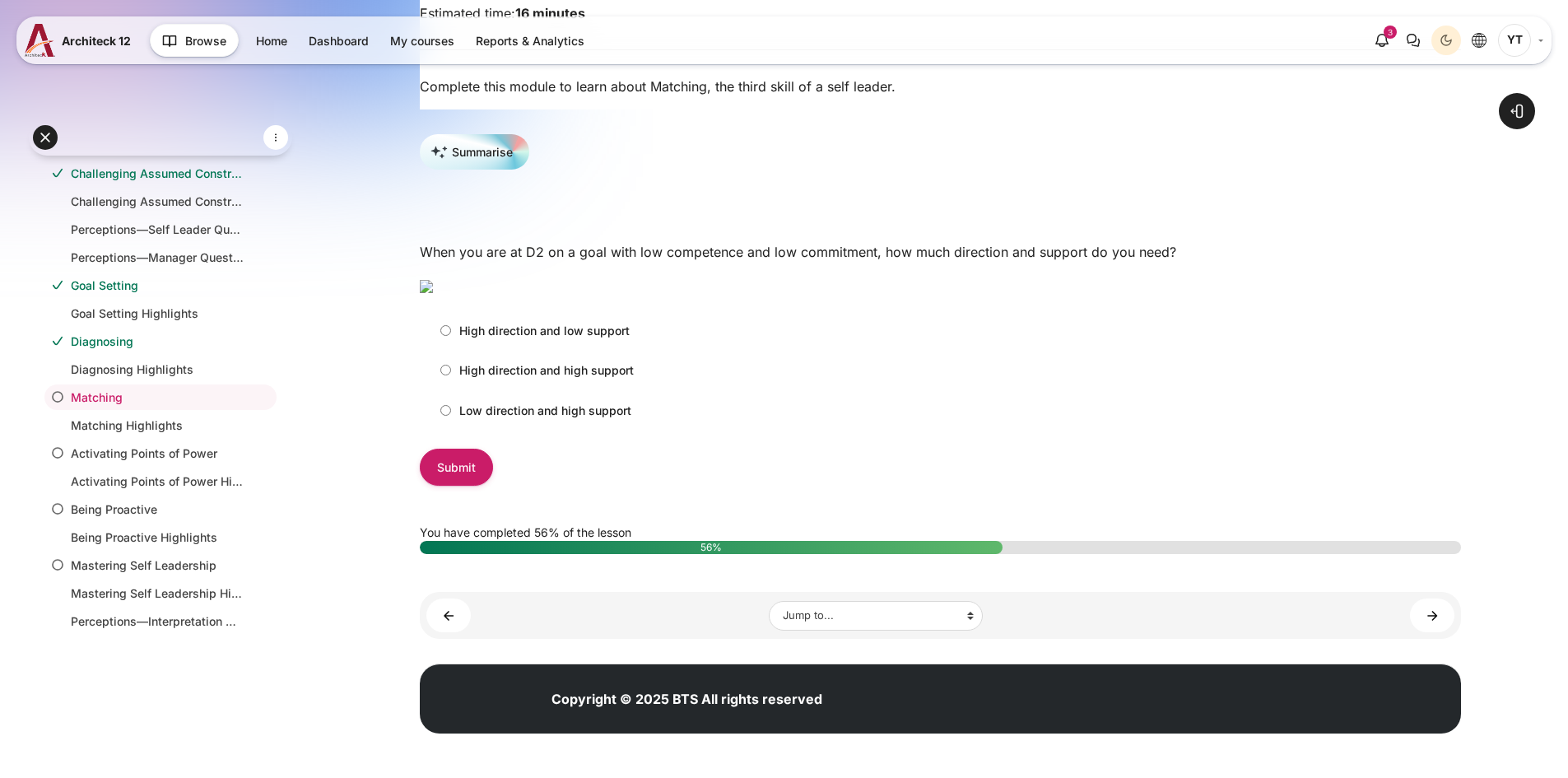
scroll to position [329, 0]
click at [450, 375] on input "High direction and high support" at bounding box center [445, 370] width 11 height 11
radio input "true"
click at [463, 486] on input "Submit" at bounding box center [456, 467] width 73 height 37
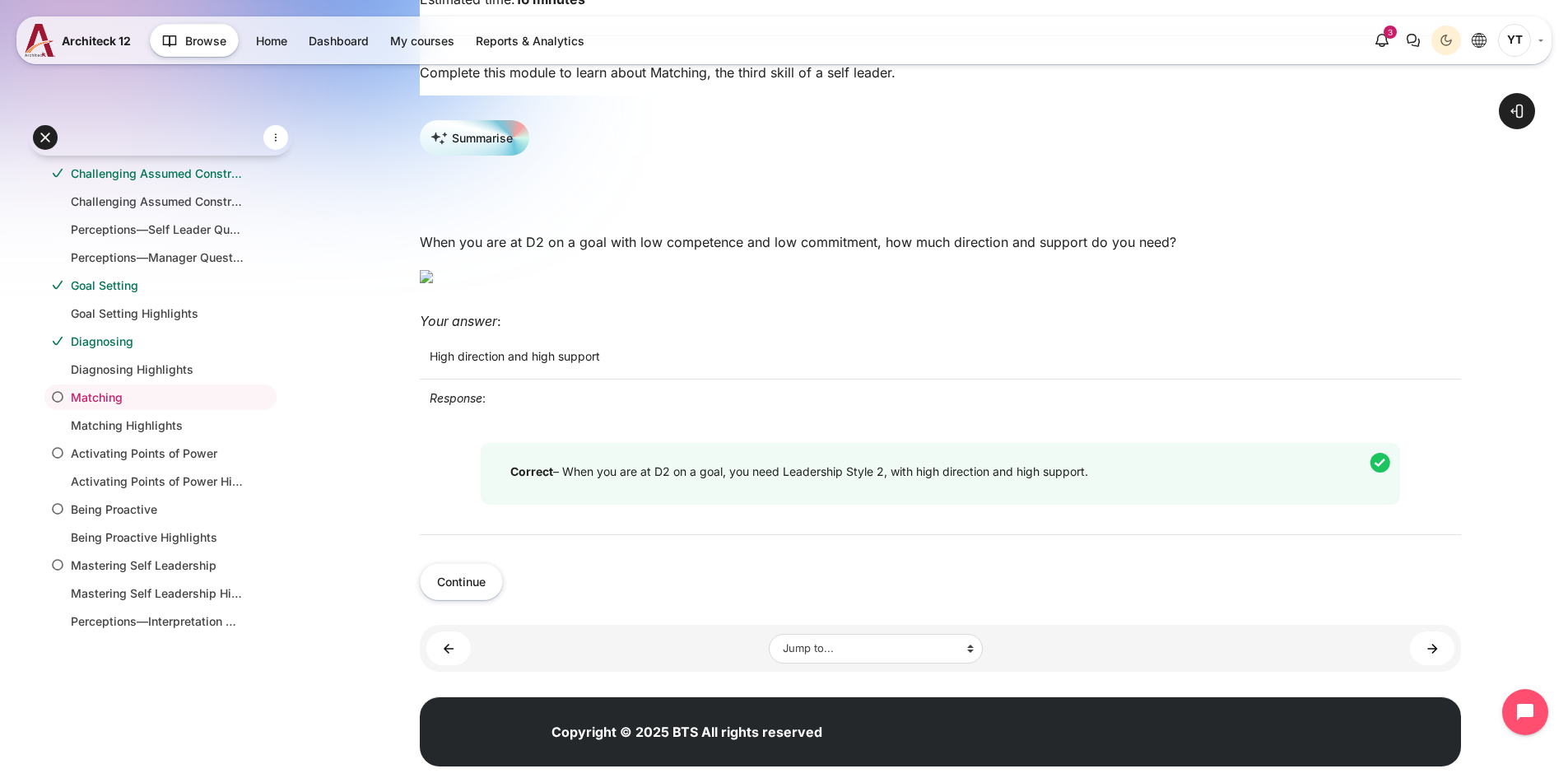
scroll to position [412, 0]
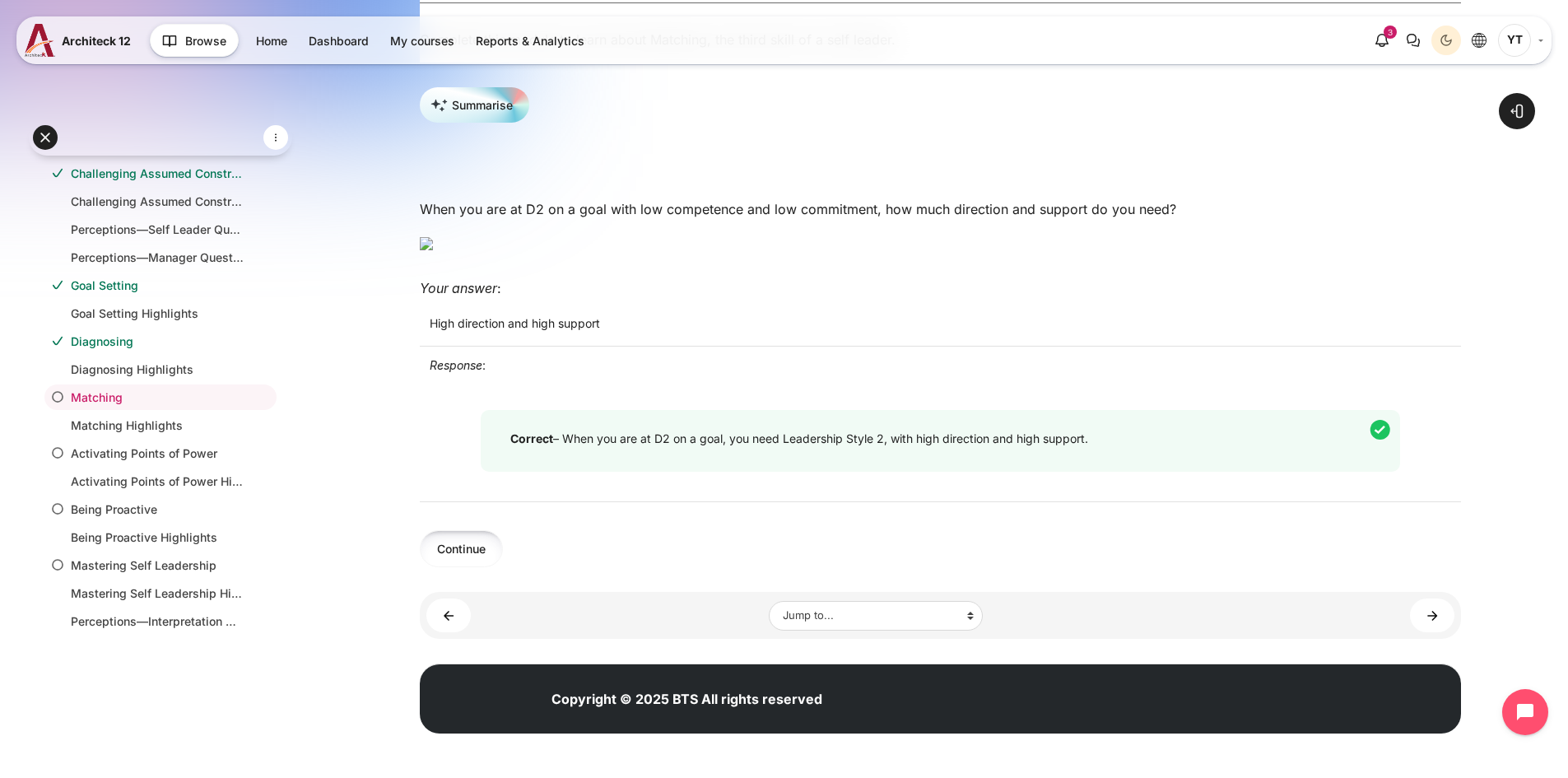
click at [456, 567] on button "Continue" at bounding box center [461, 548] width 84 height 37
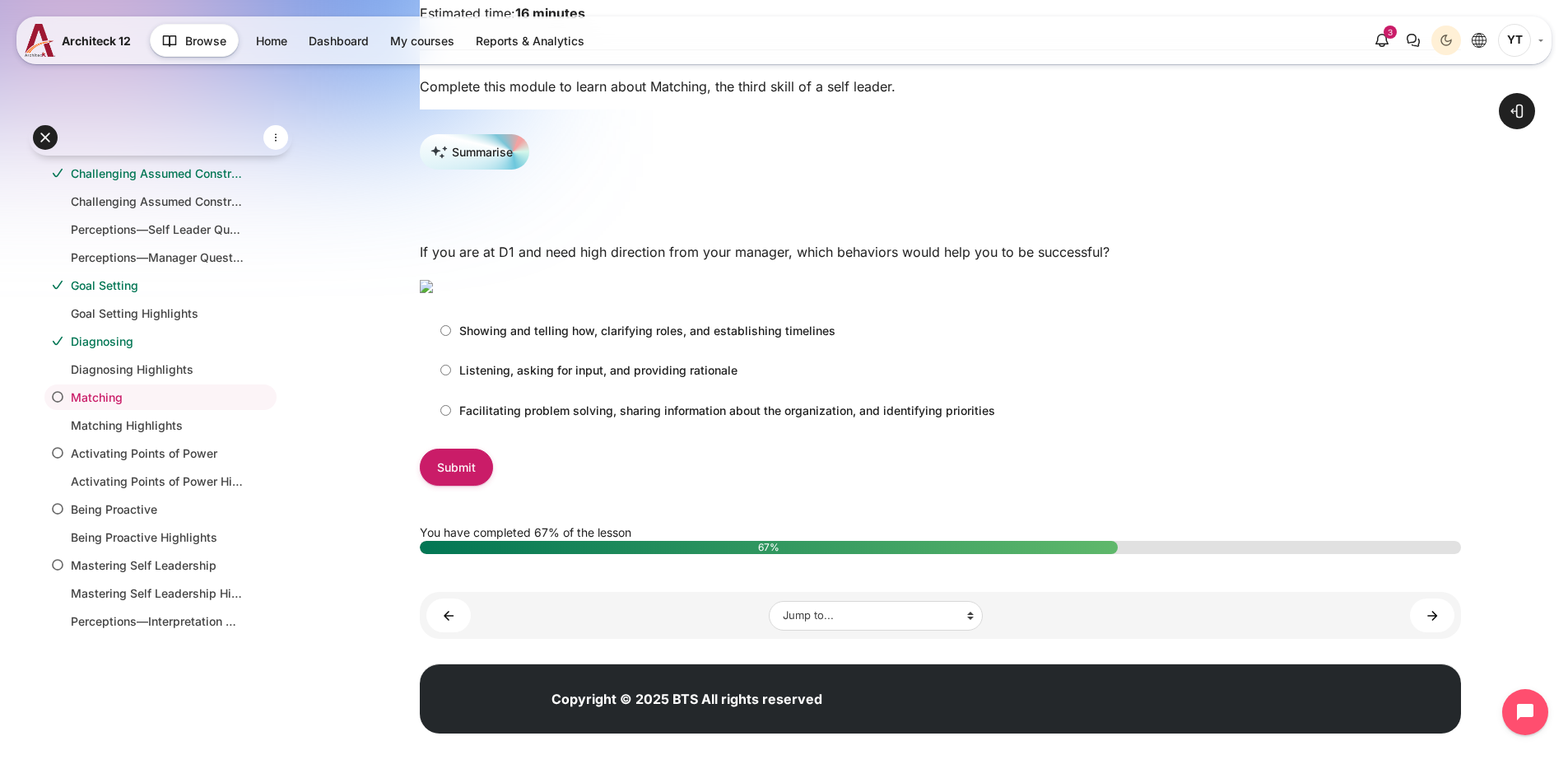
scroll to position [412, 0]
click at [447, 336] on input "Showing and telling how, clarifying roles, and establishing timelines" at bounding box center [445, 330] width 11 height 11
radio input "true"
click at [466, 486] on input "Submit" at bounding box center [456, 467] width 73 height 37
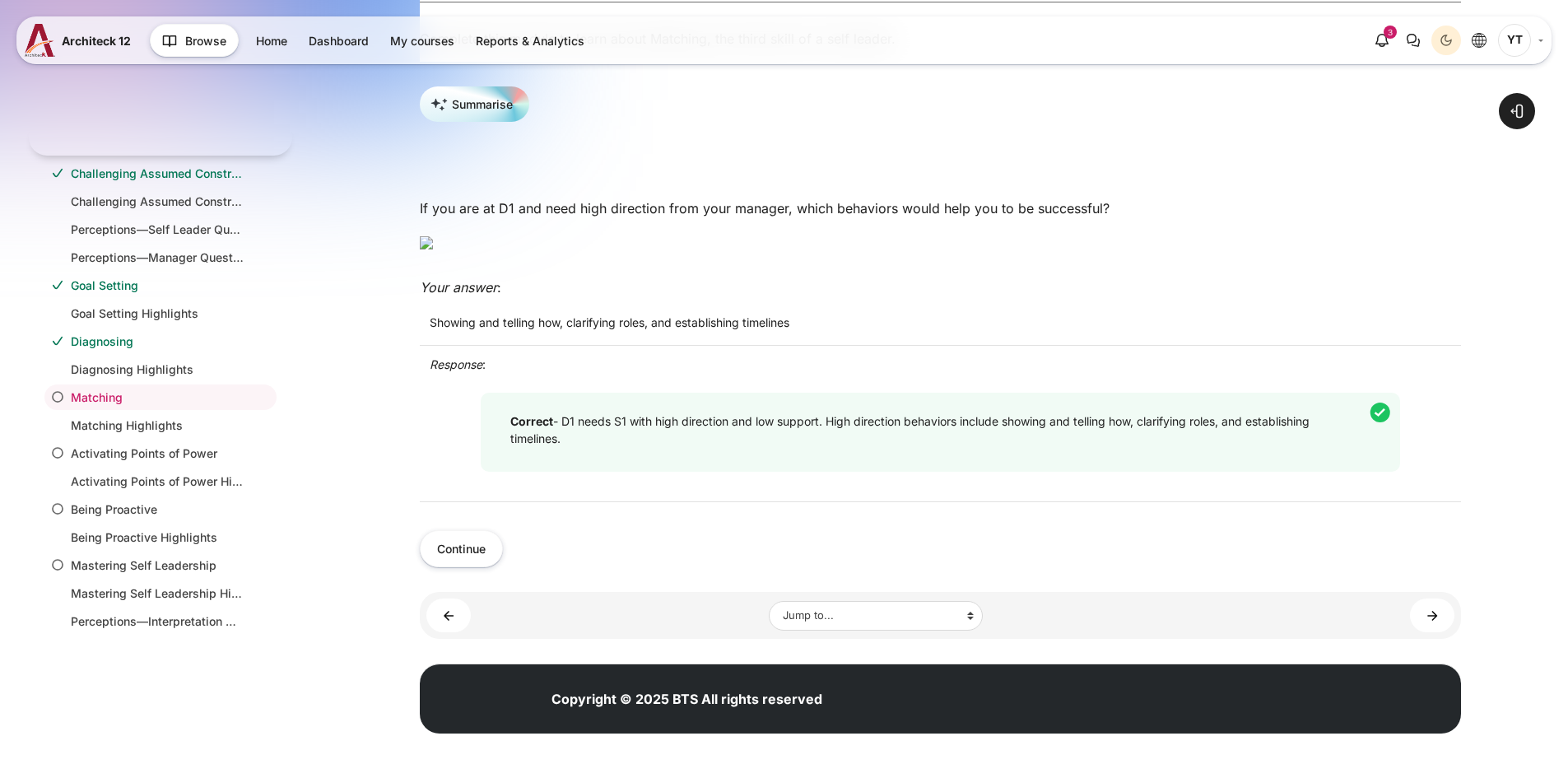
scroll to position [494, 0]
click at [457, 567] on button "Continue" at bounding box center [461, 548] width 84 height 37
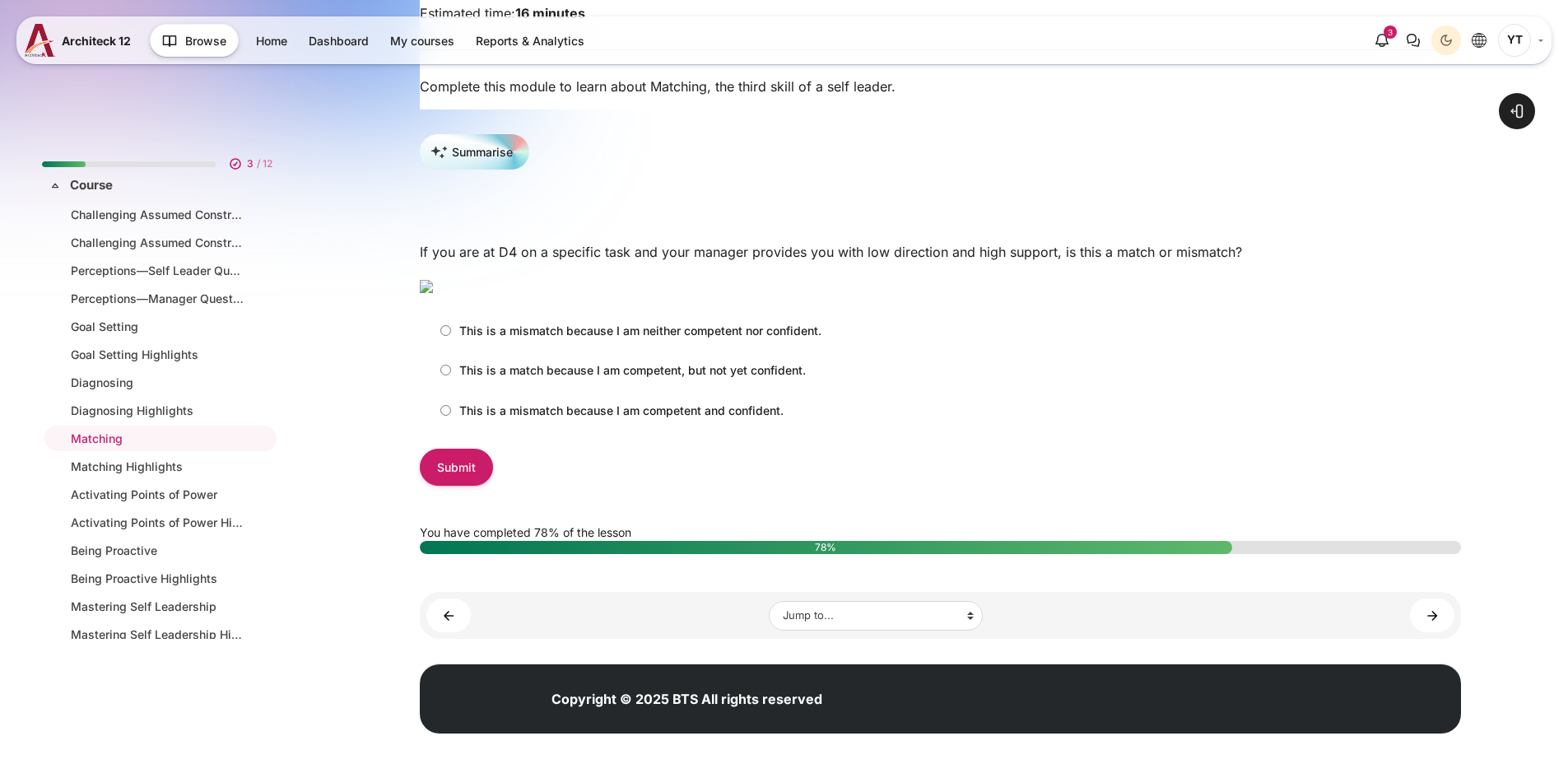
scroll to position [41, 0]
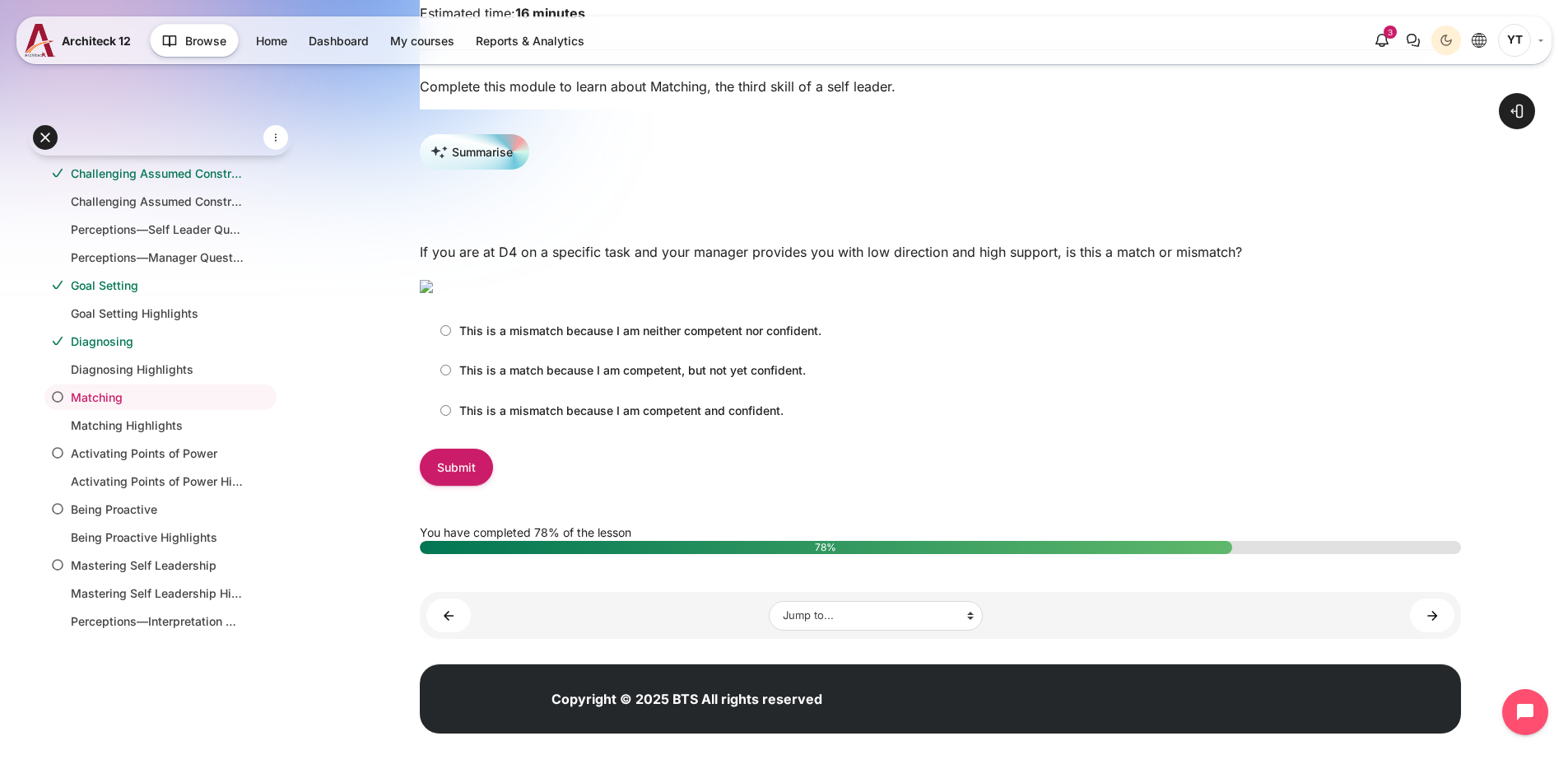
click at [444, 416] on input "This is a mismatch because I am competent and confident." at bounding box center [445, 410] width 11 height 11
radio input "true"
click at [450, 486] on input "Submit" at bounding box center [456, 467] width 73 height 37
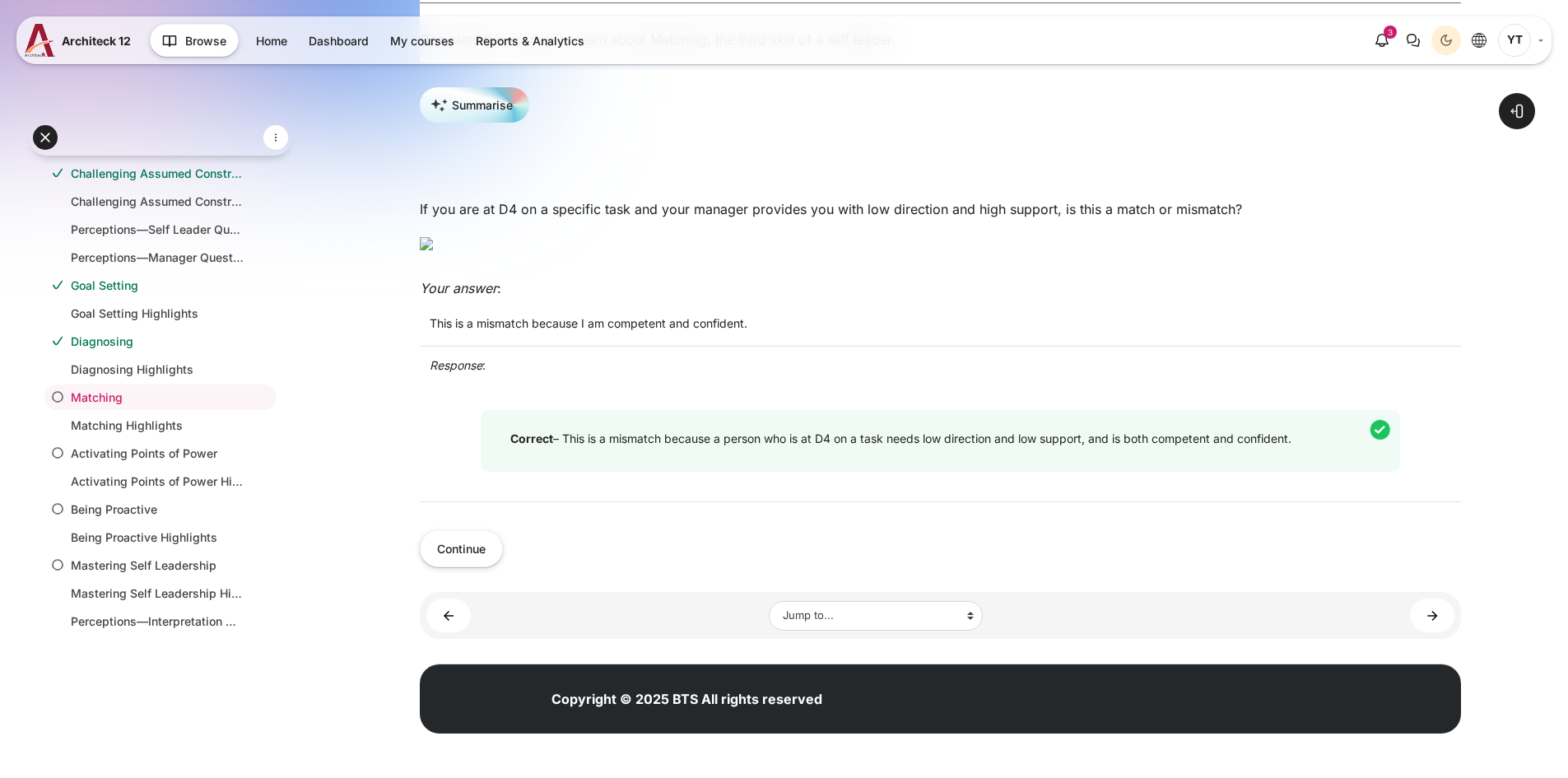
scroll to position [531, 0]
click at [466, 555] on button "Continue" at bounding box center [461, 548] width 84 height 37
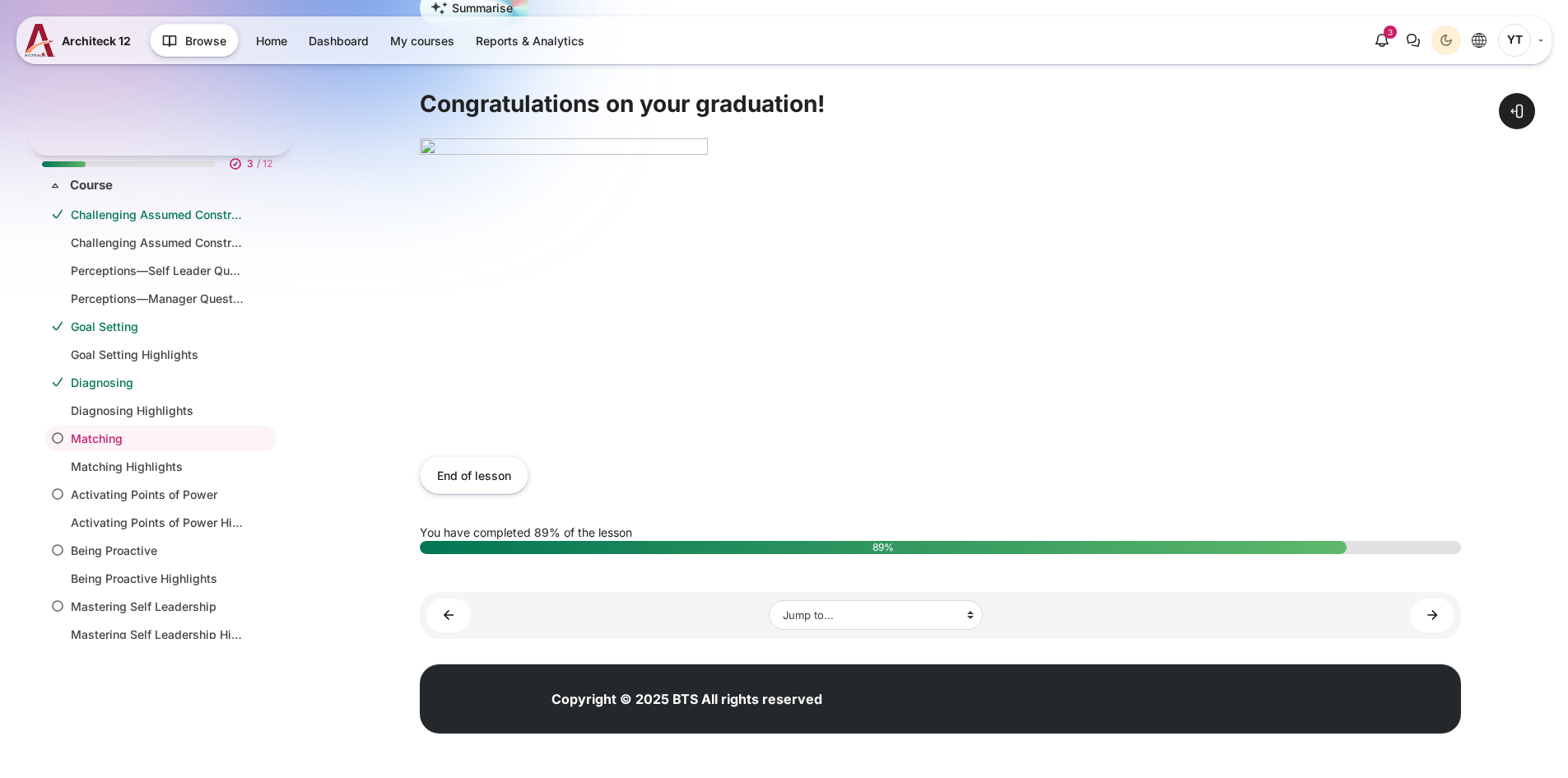
scroll to position [41, 0]
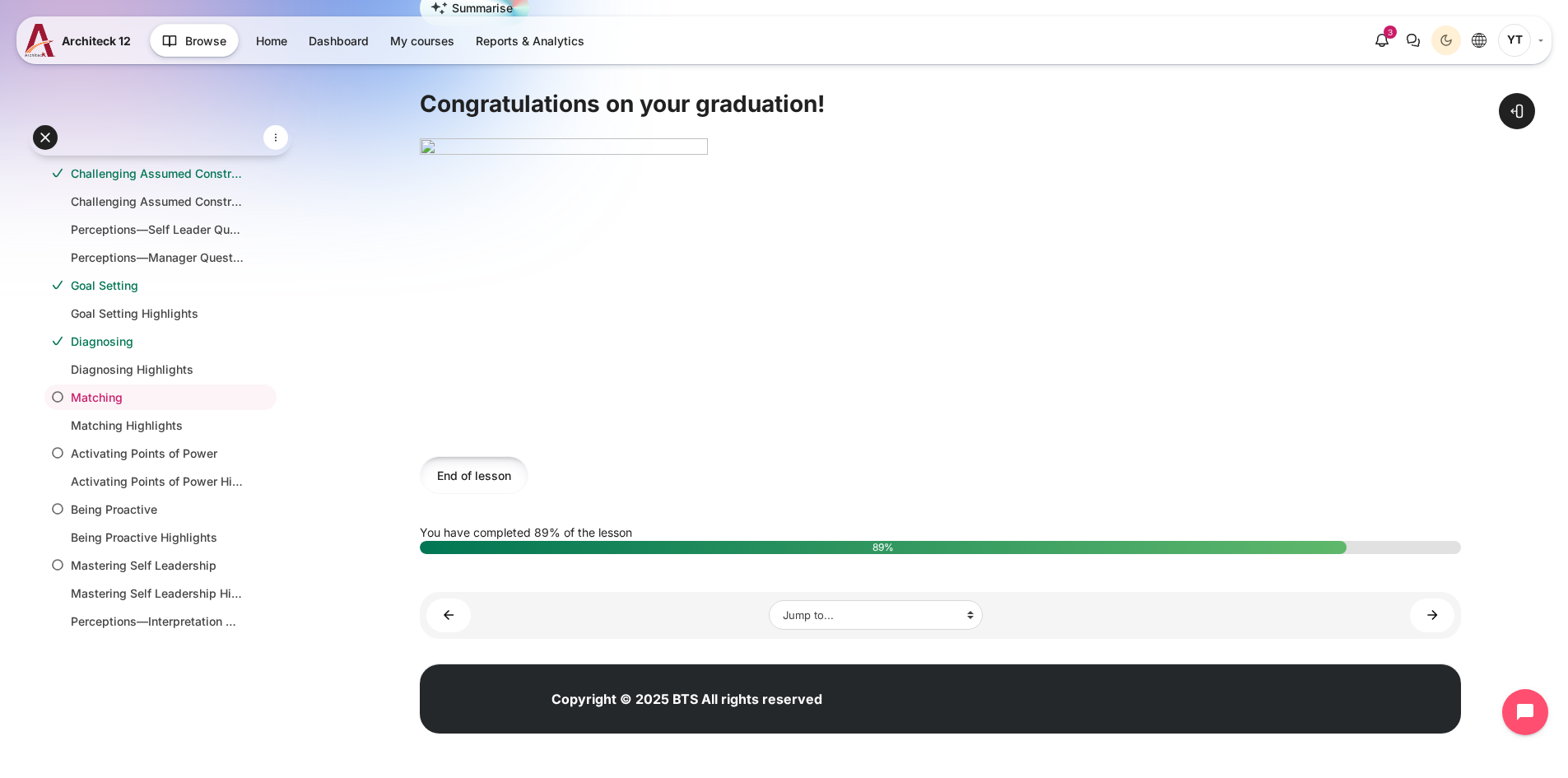
click at [495, 473] on button "End of lesson" at bounding box center [474, 475] width 109 height 37
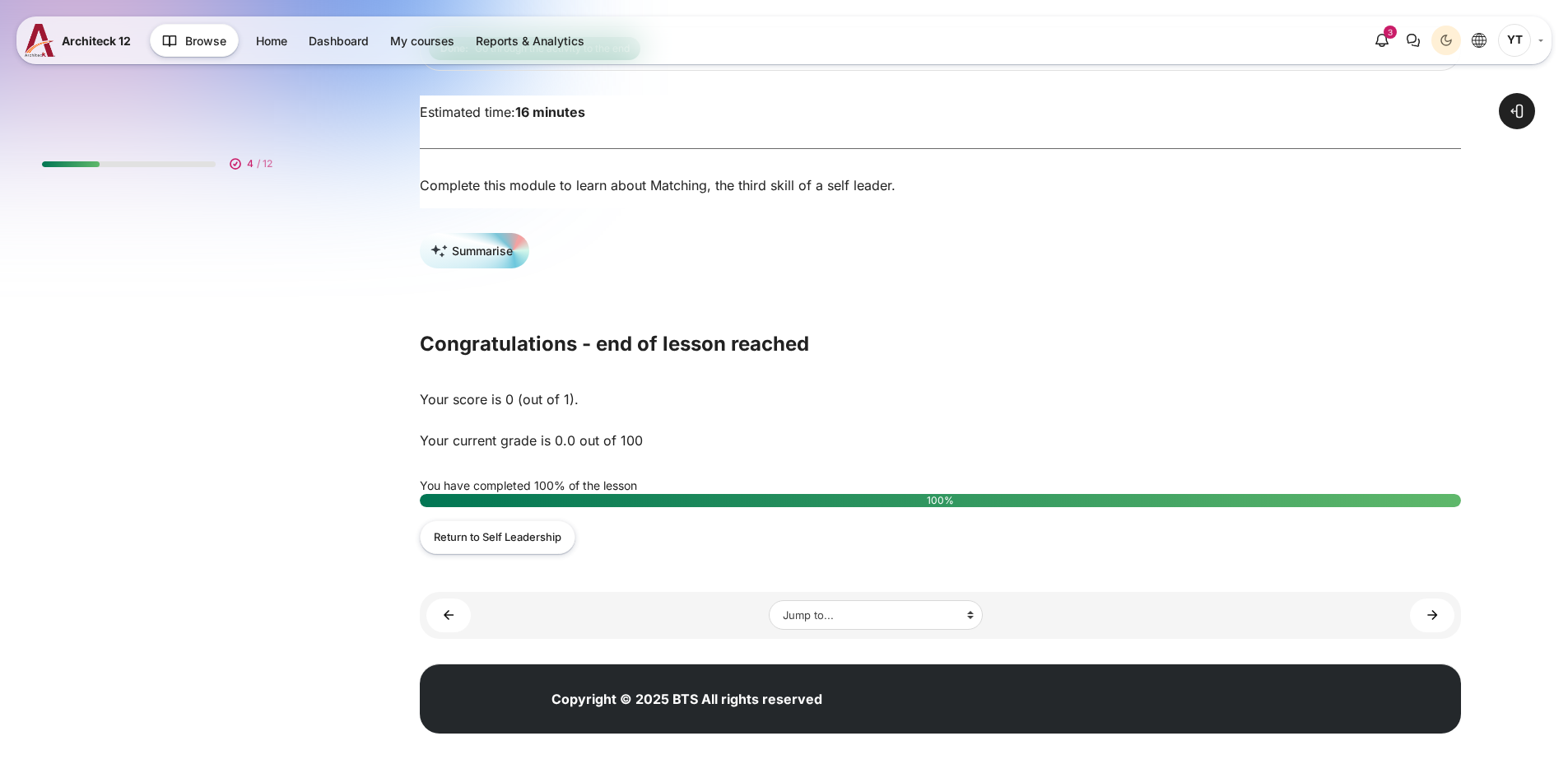
scroll to position [41, 0]
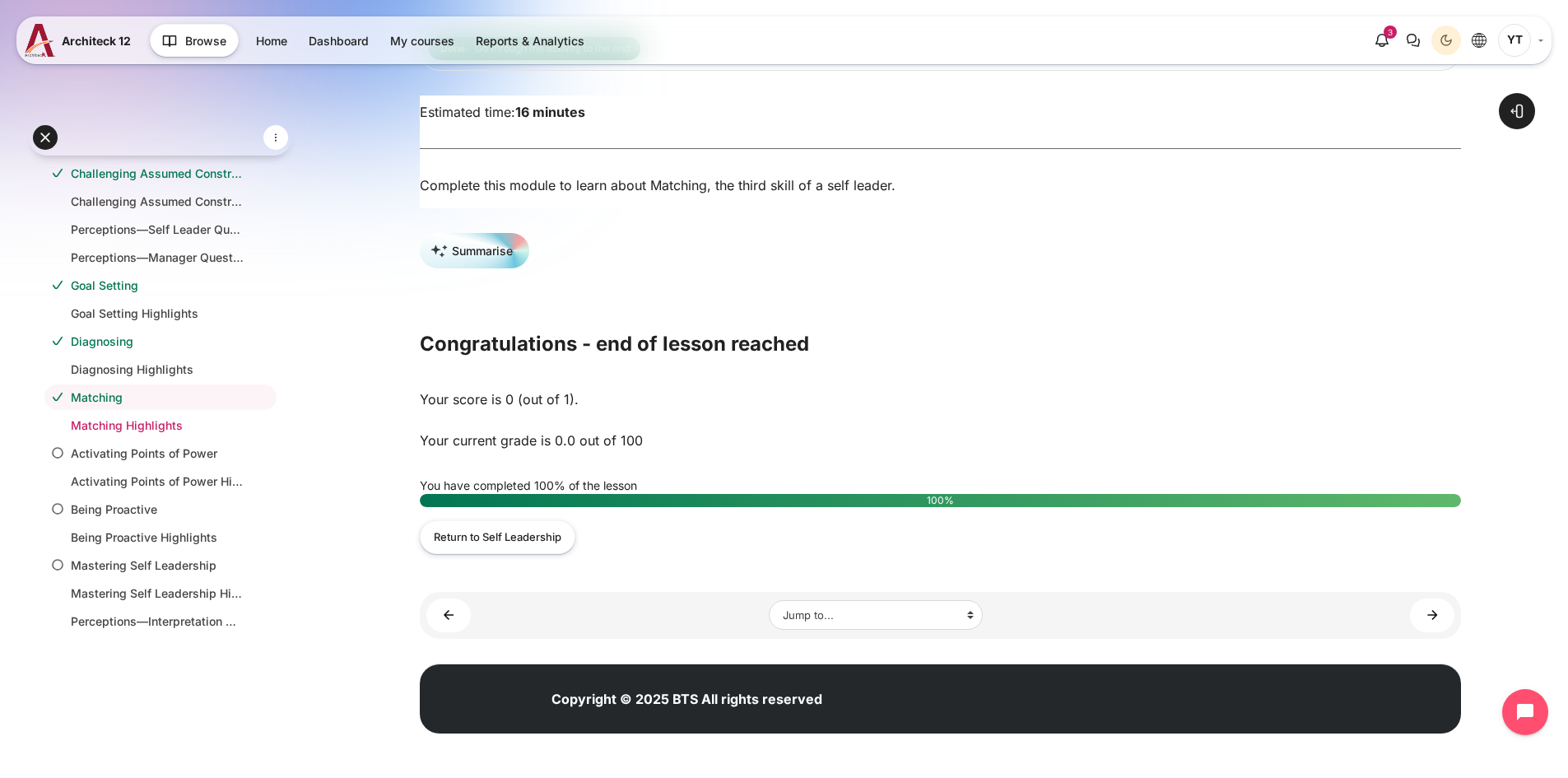
click at [158, 432] on link "Matching Highlights" at bounding box center [157, 425] width 173 height 17
click at [153, 448] on link "Activating Points of Power" at bounding box center [157, 453] width 173 height 17
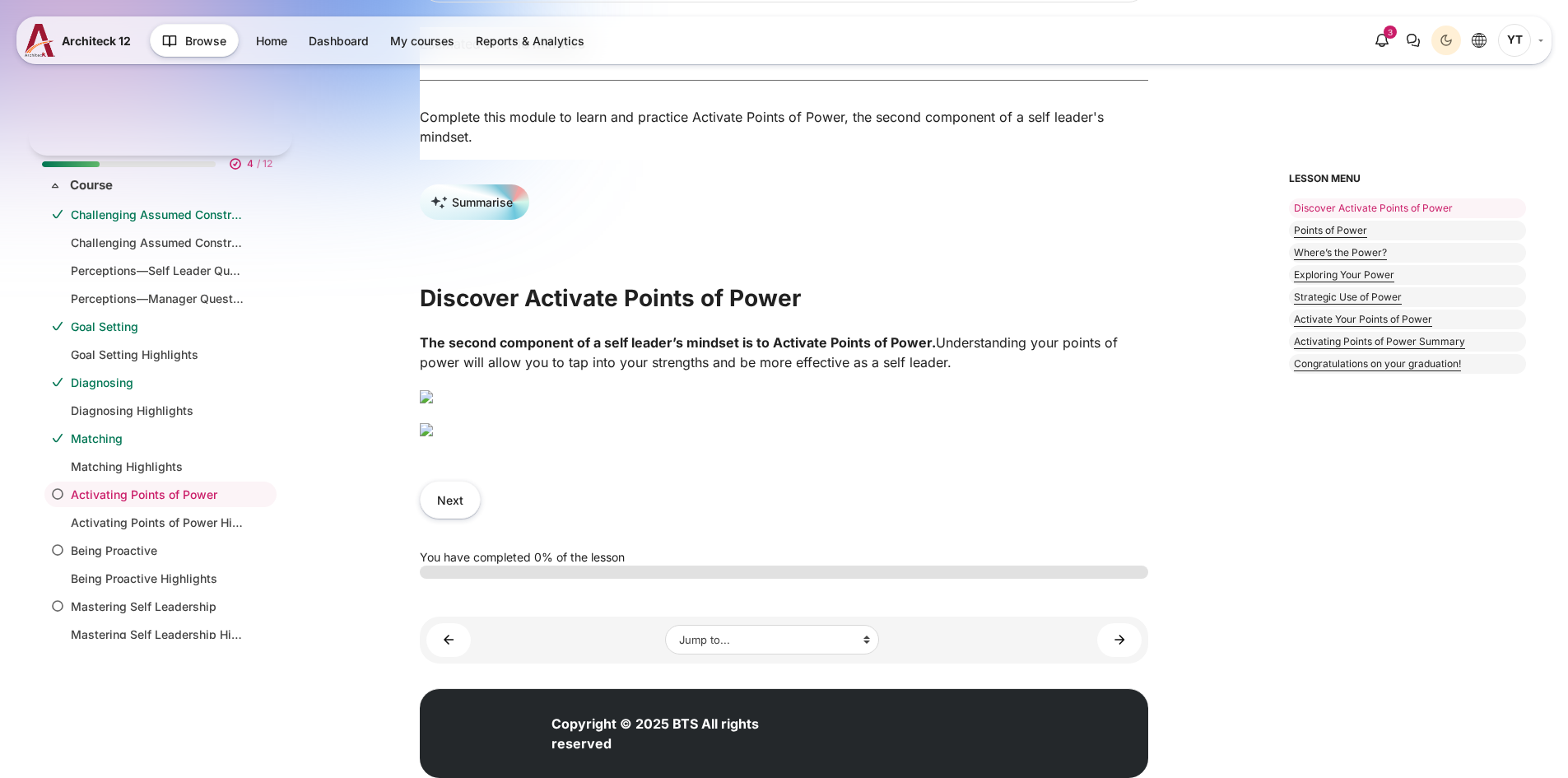
scroll to position [97, 0]
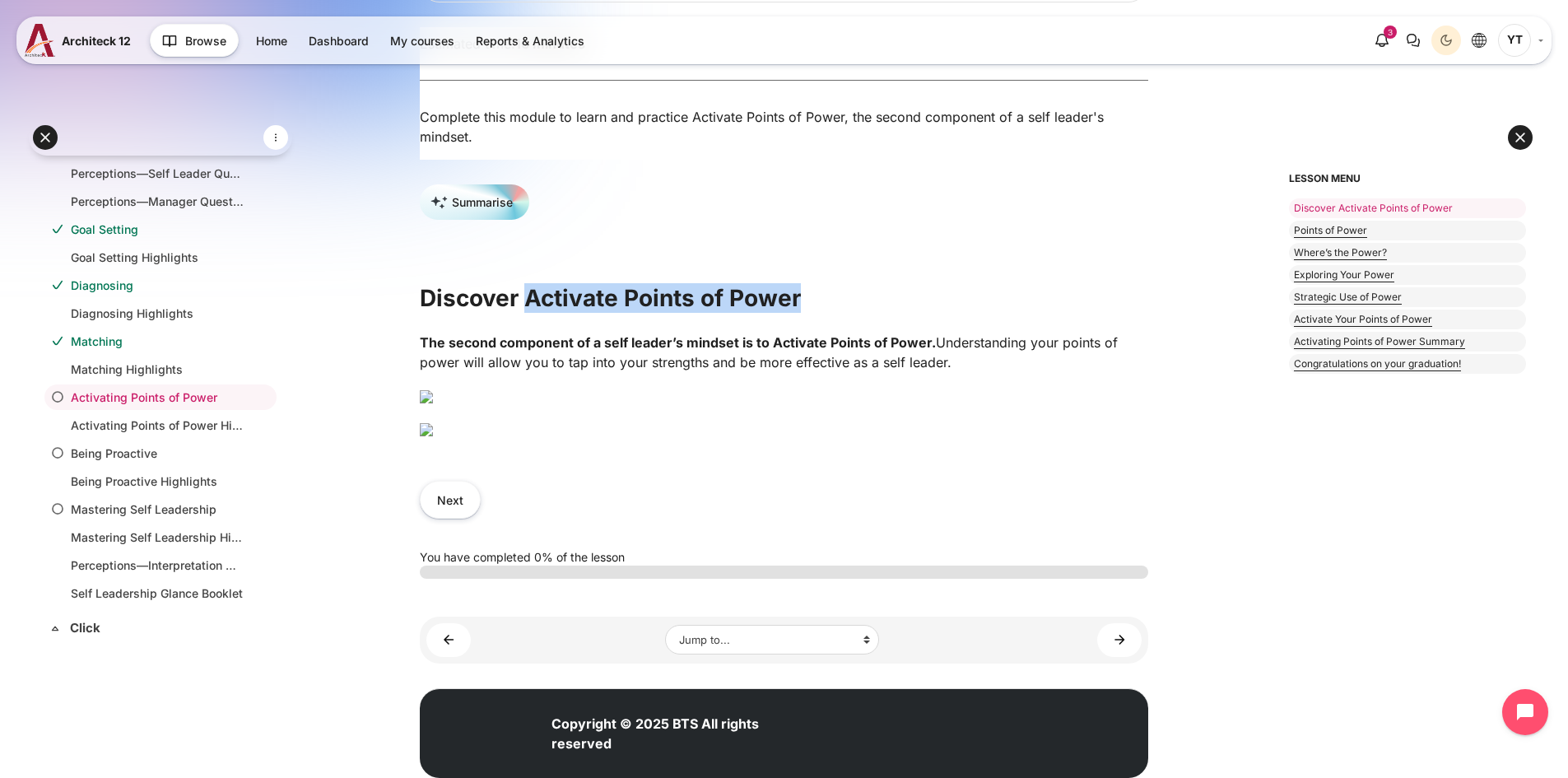
drag, startPoint x: 527, startPoint y: 309, endPoint x: 828, endPoint y: 316, distance: 301.1
click at [827, 313] on h2 "Discover Activate Points of Power" at bounding box center [784, 298] width 728 height 30
copy h2 "Activate Points of Power"
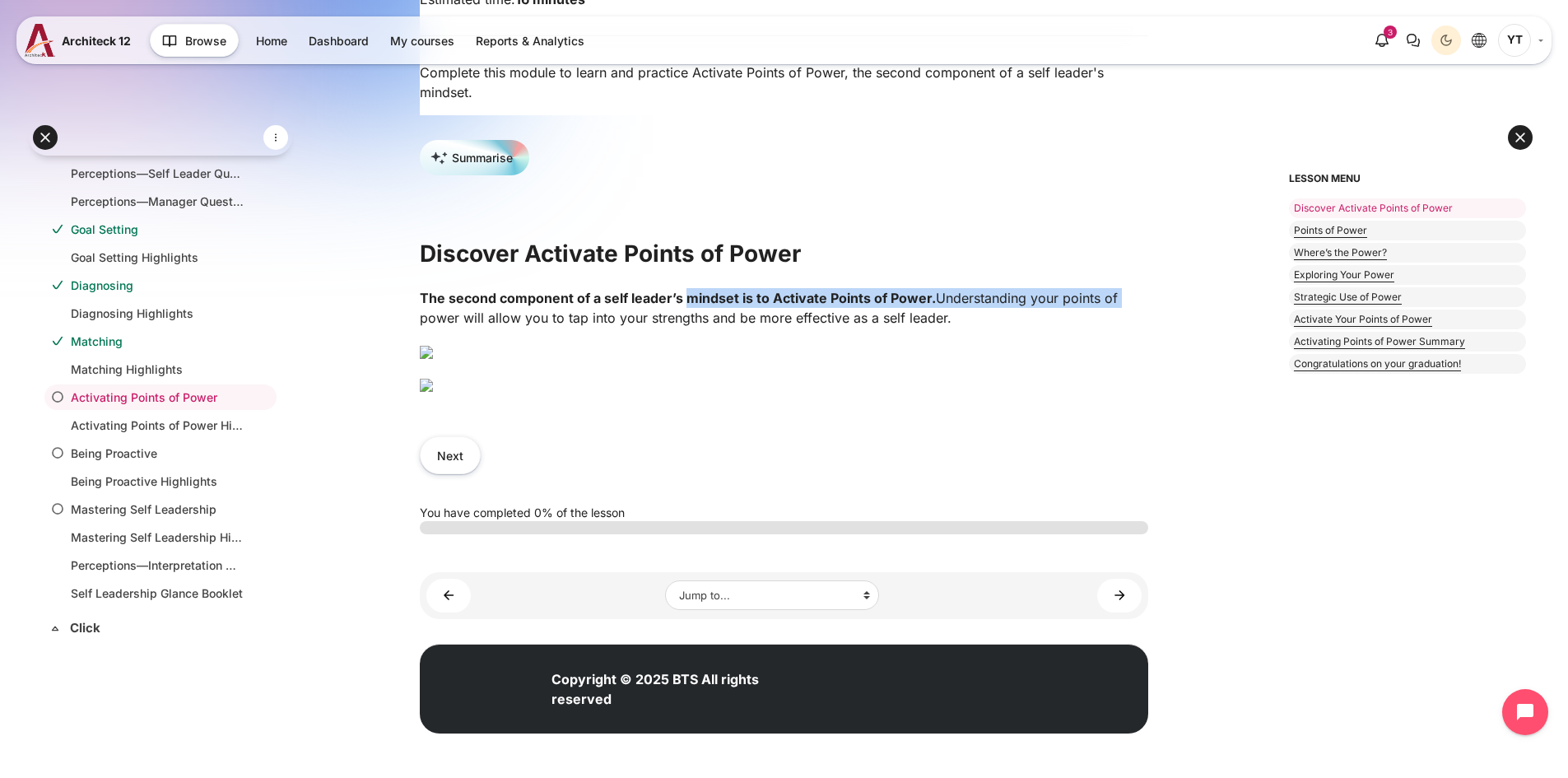
scroll to position [0, 112]
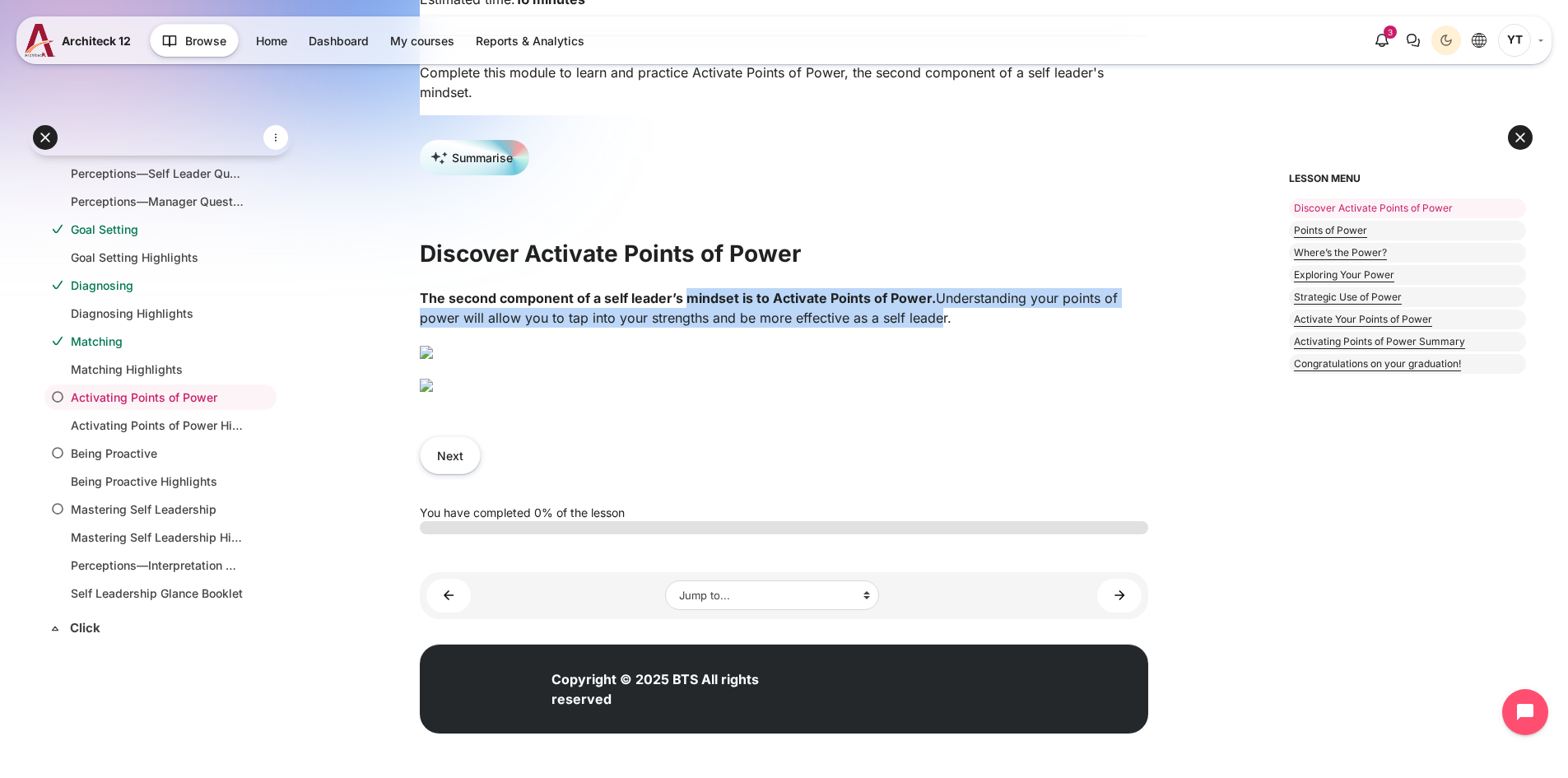
drag, startPoint x: 684, startPoint y: 98, endPoint x: 815, endPoint y: 126, distance: 134.0
click at [815, 288] on p "The second component of a self leader’s mindset is to Activate Points of Power.…" at bounding box center [784, 307] width 728 height 40
click at [518, 288] on p "The second component of a self leader’s mindset is to Activate Points of Power.…" at bounding box center [784, 307] width 728 height 40
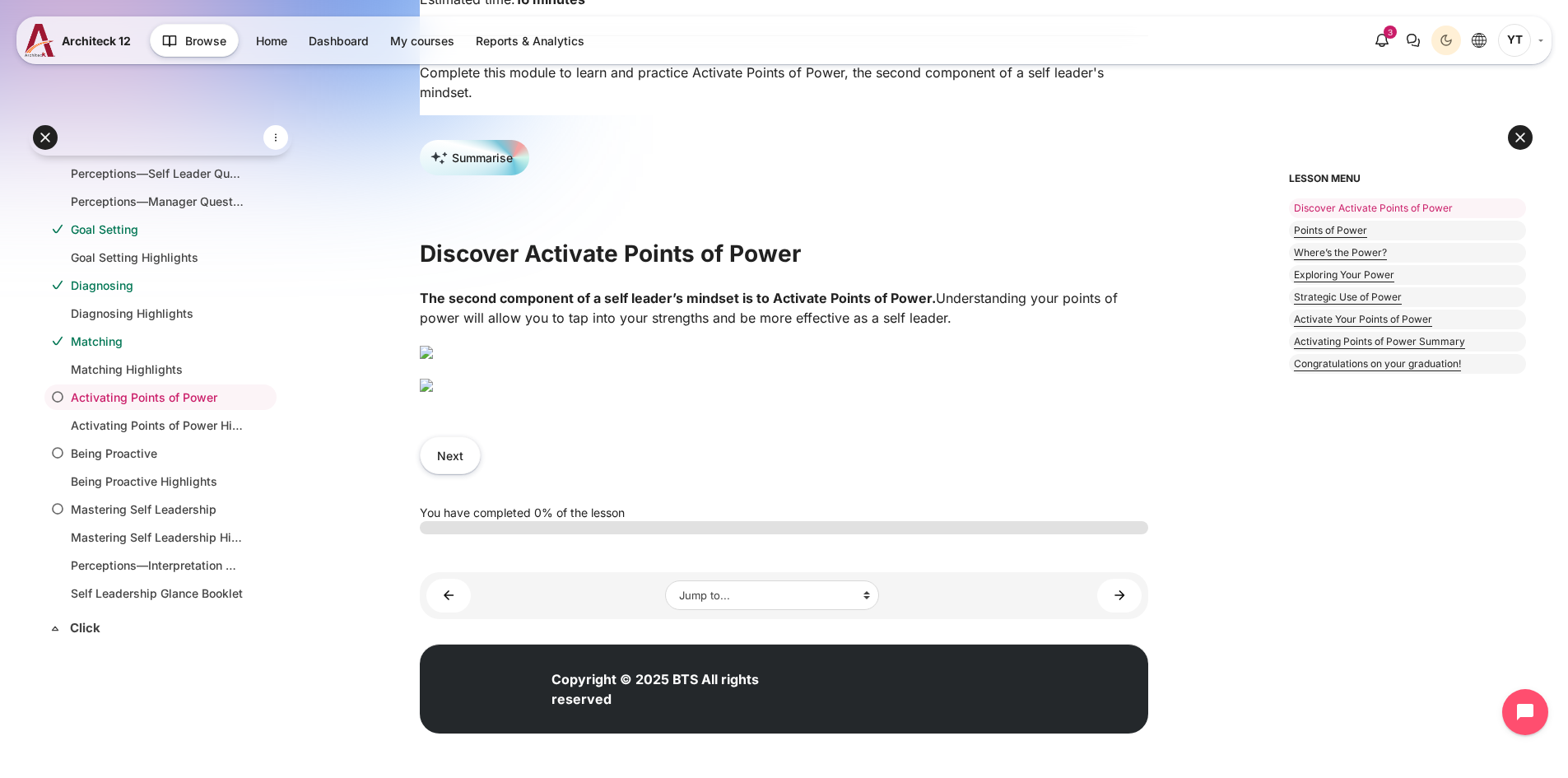
click at [564, 288] on p "The second component of a self leader’s mindset is to Activate Points of Power.…" at bounding box center [784, 307] width 728 height 40
click at [438, 473] on button "Next" at bounding box center [450, 455] width 61 height 37
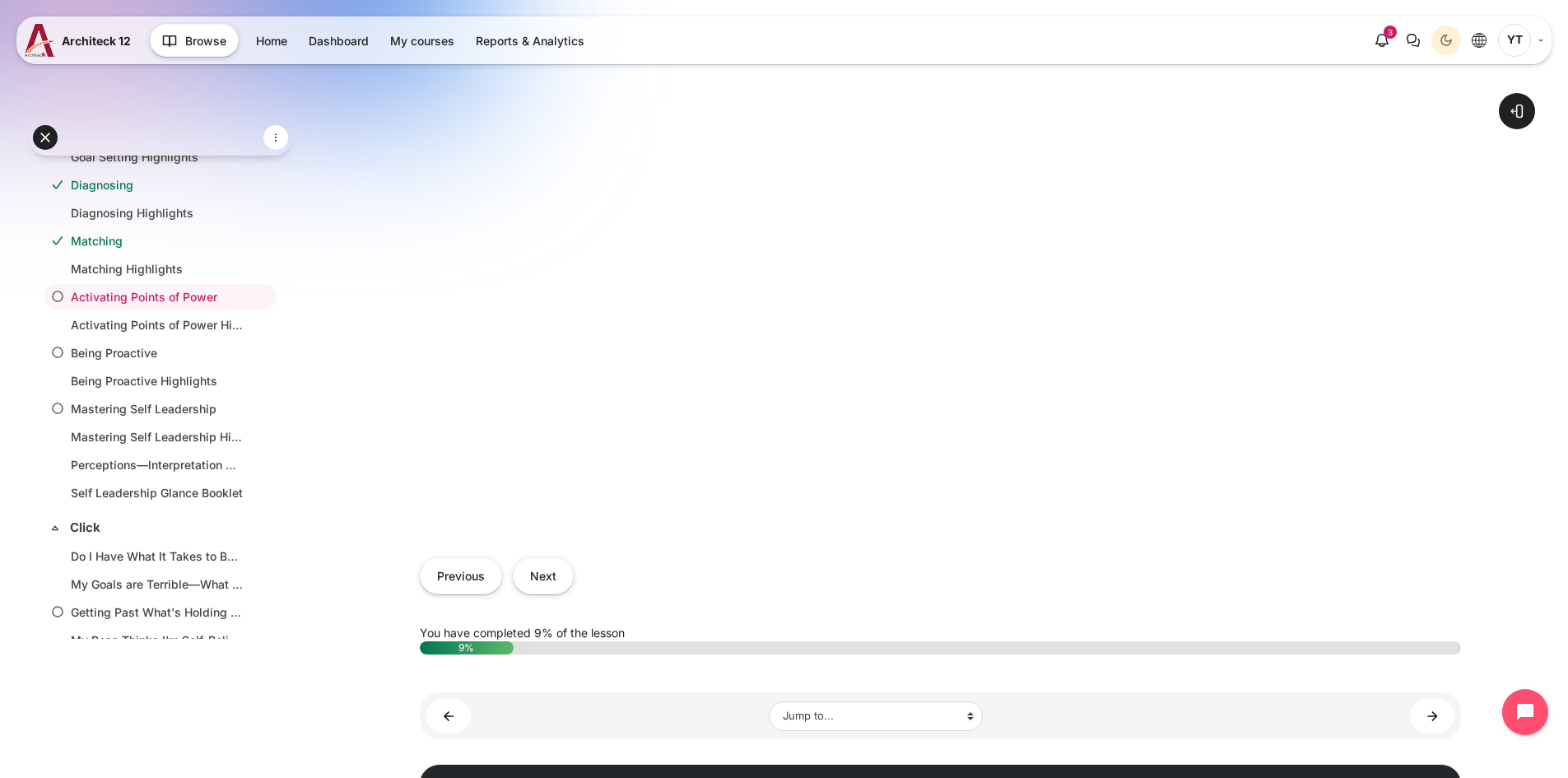
scroll to position [741, 0]
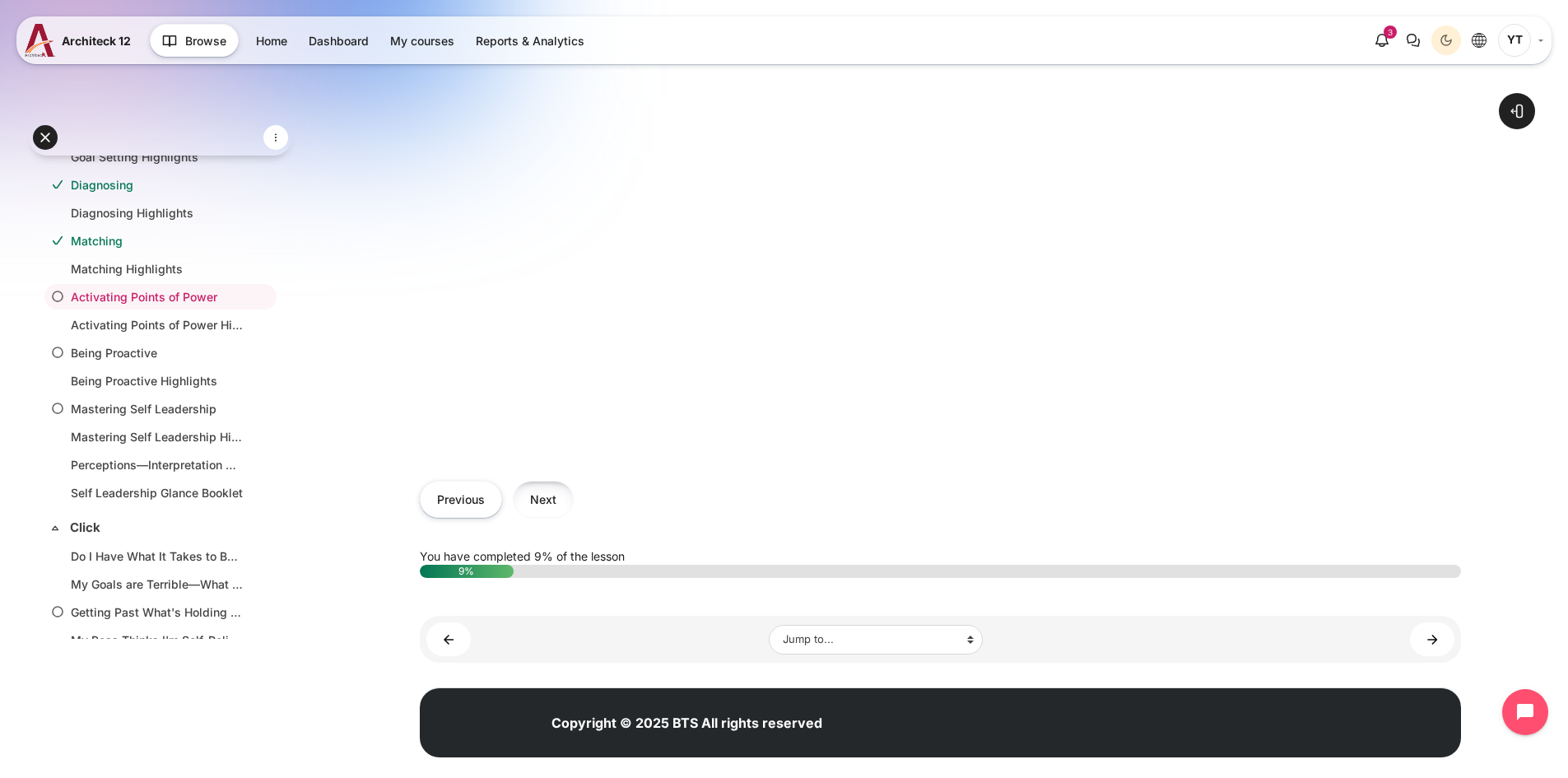
click at [540, 509] on button "Next" at bounding box center [543, 500] width 61 height 37
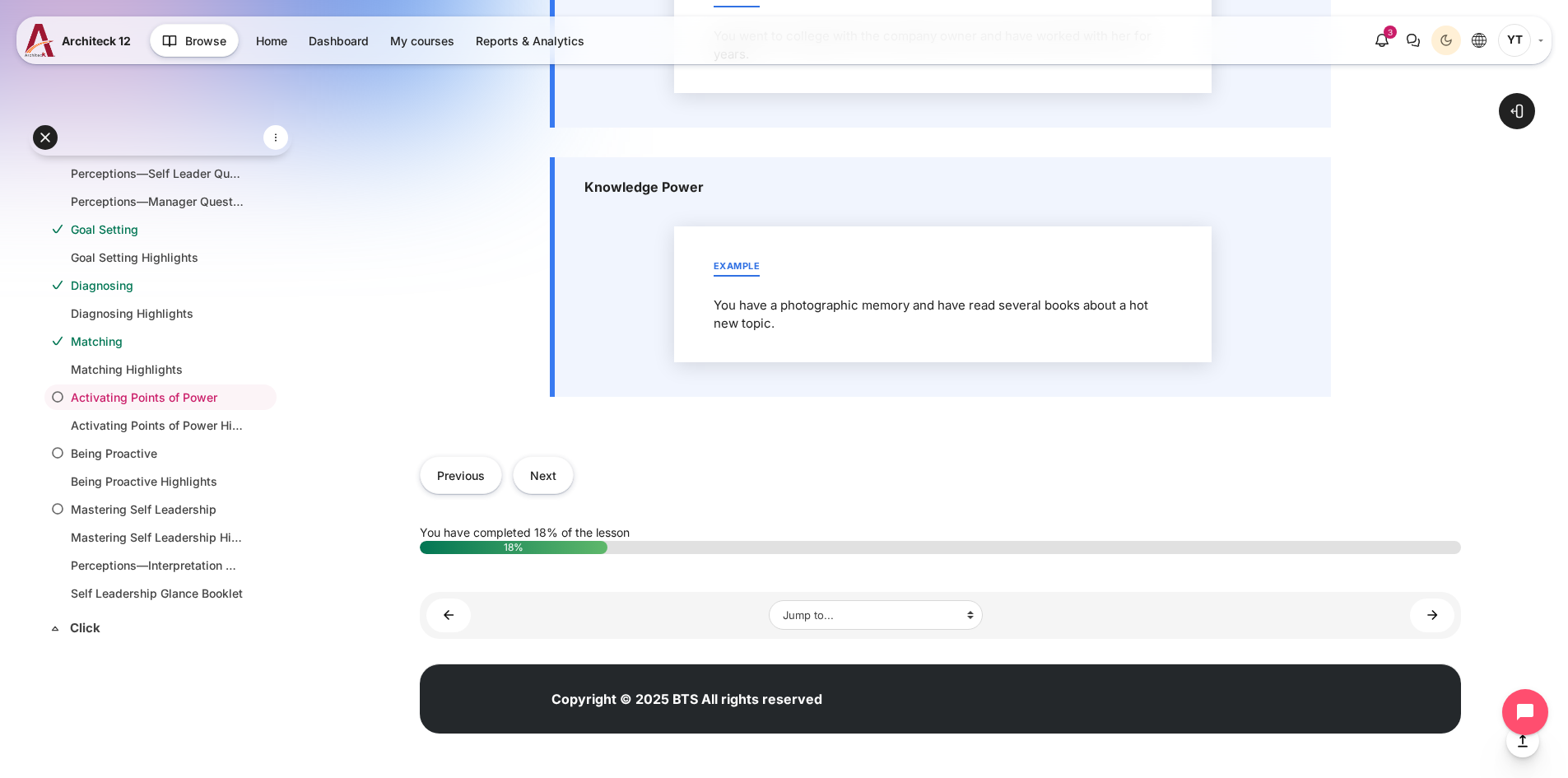
scroll to position [2141, 0]
click at [542, 493] on button "Next" at bounding box center [543, 475] width 61 height 37
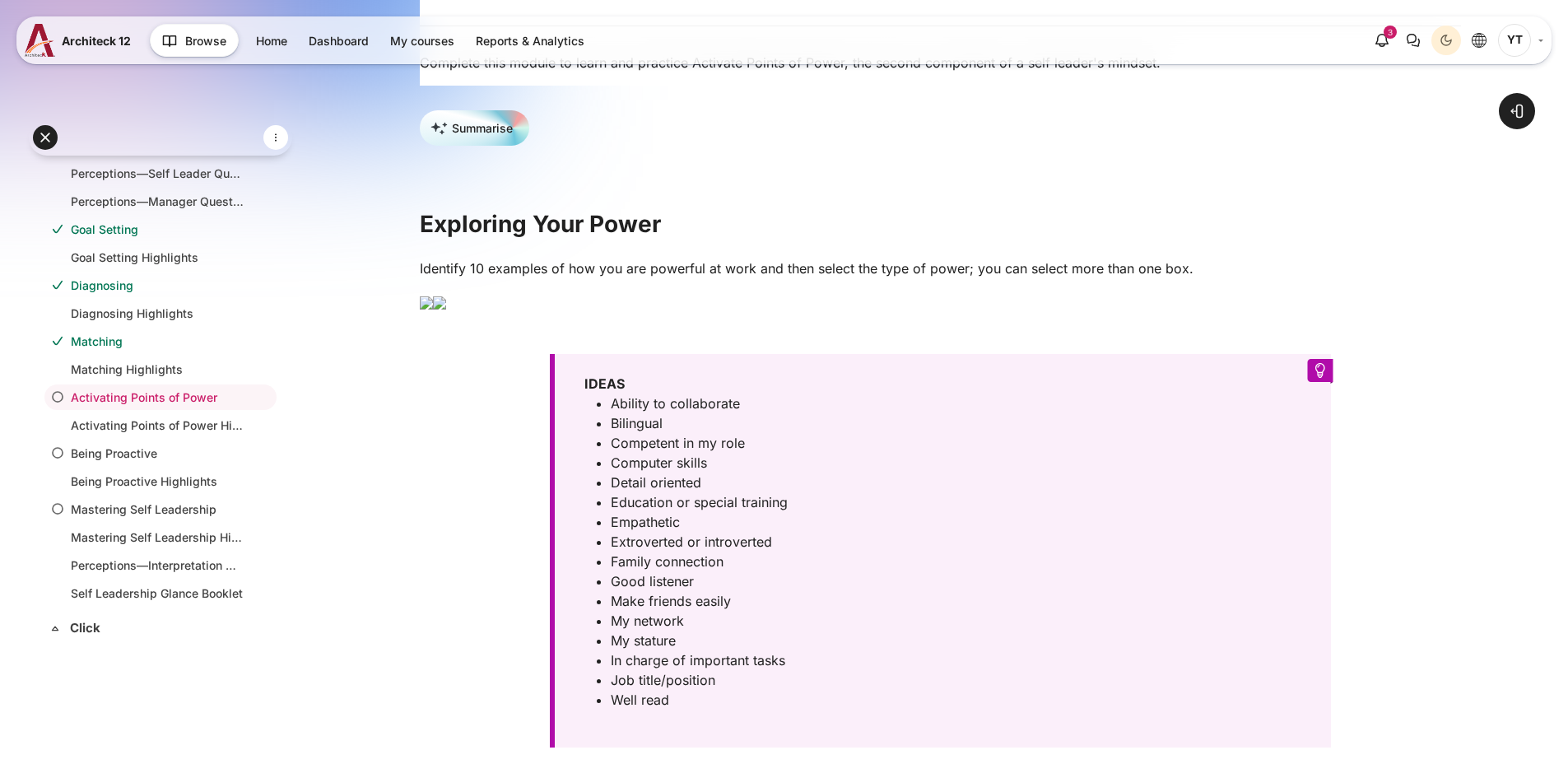
scroll to position [329, 0]
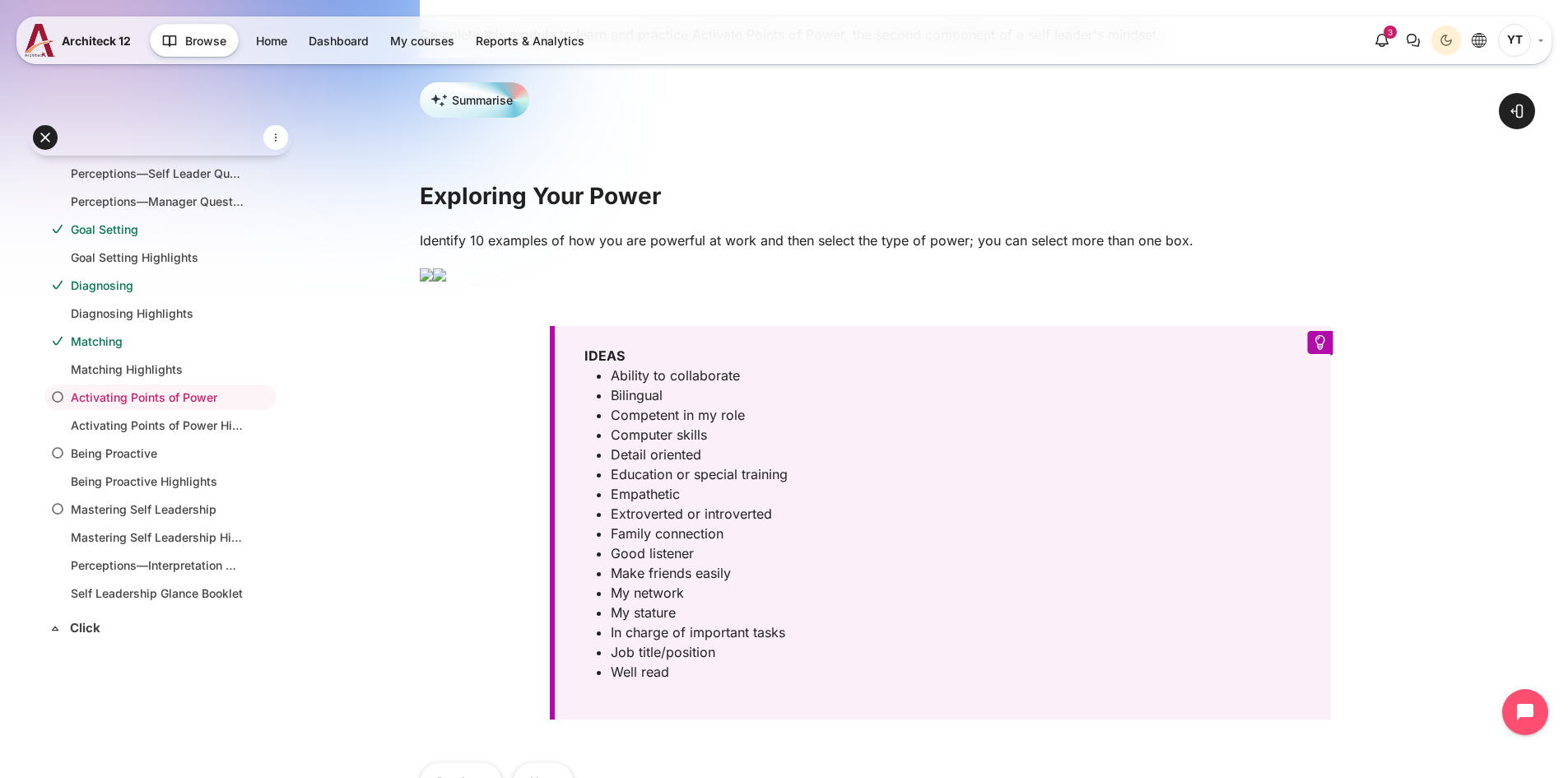
click at [433, 282] on img "Content" at bounding box center [427, 275] width 13 height 14
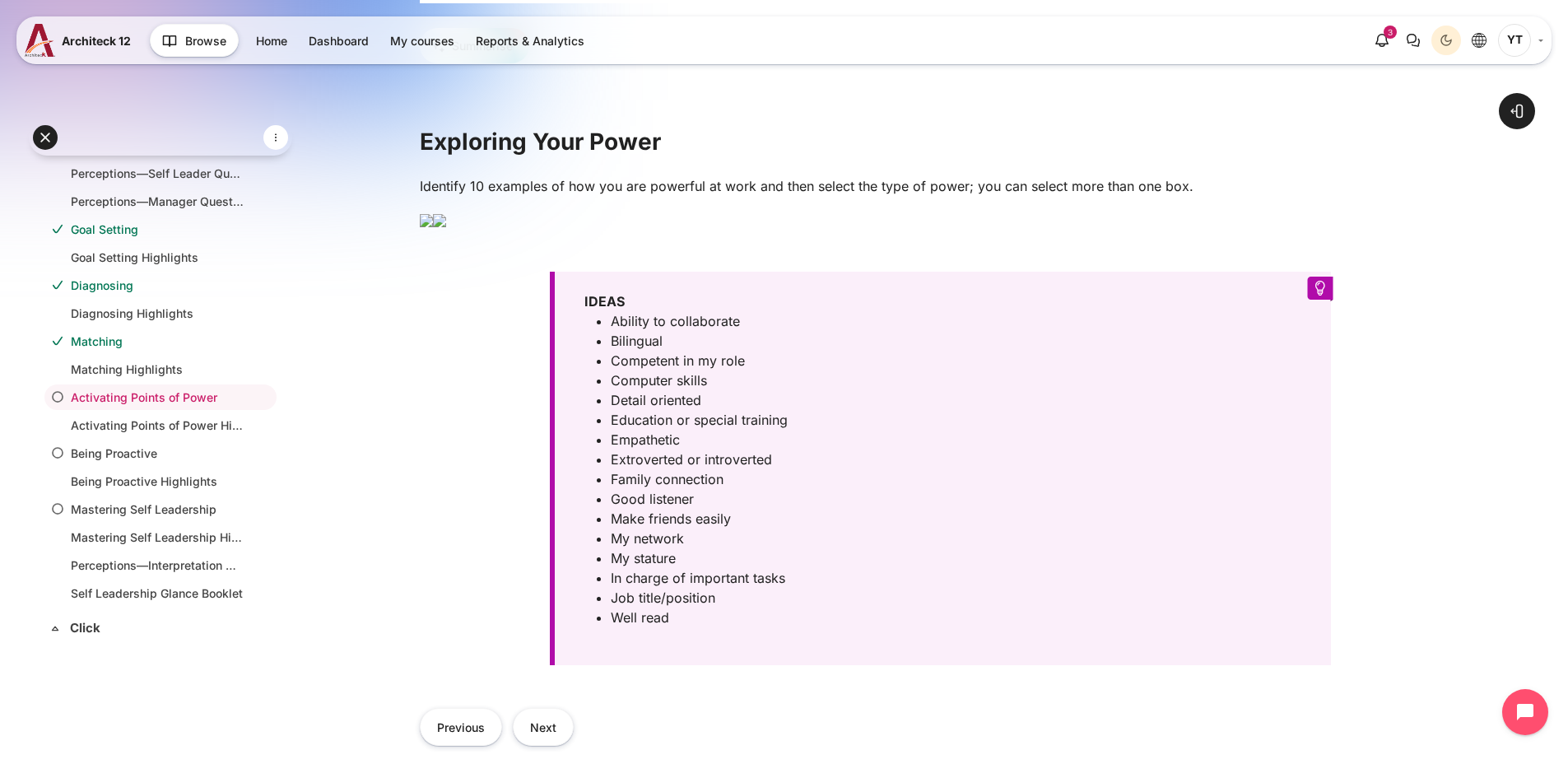
scroll to position [412, 0]
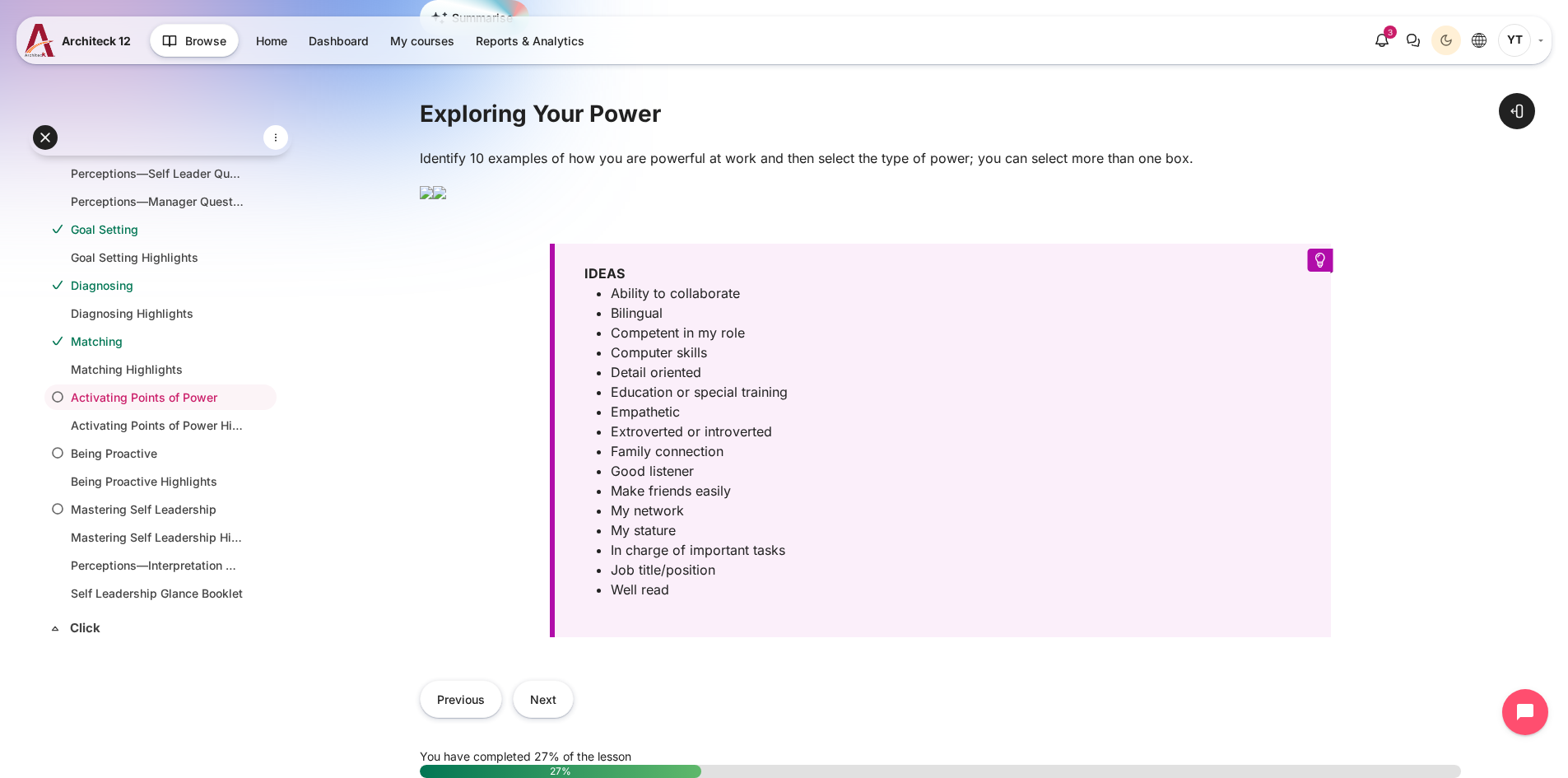
click at [433, 199] on img "Content" at bounding box center [427, 193] width 13 height 14
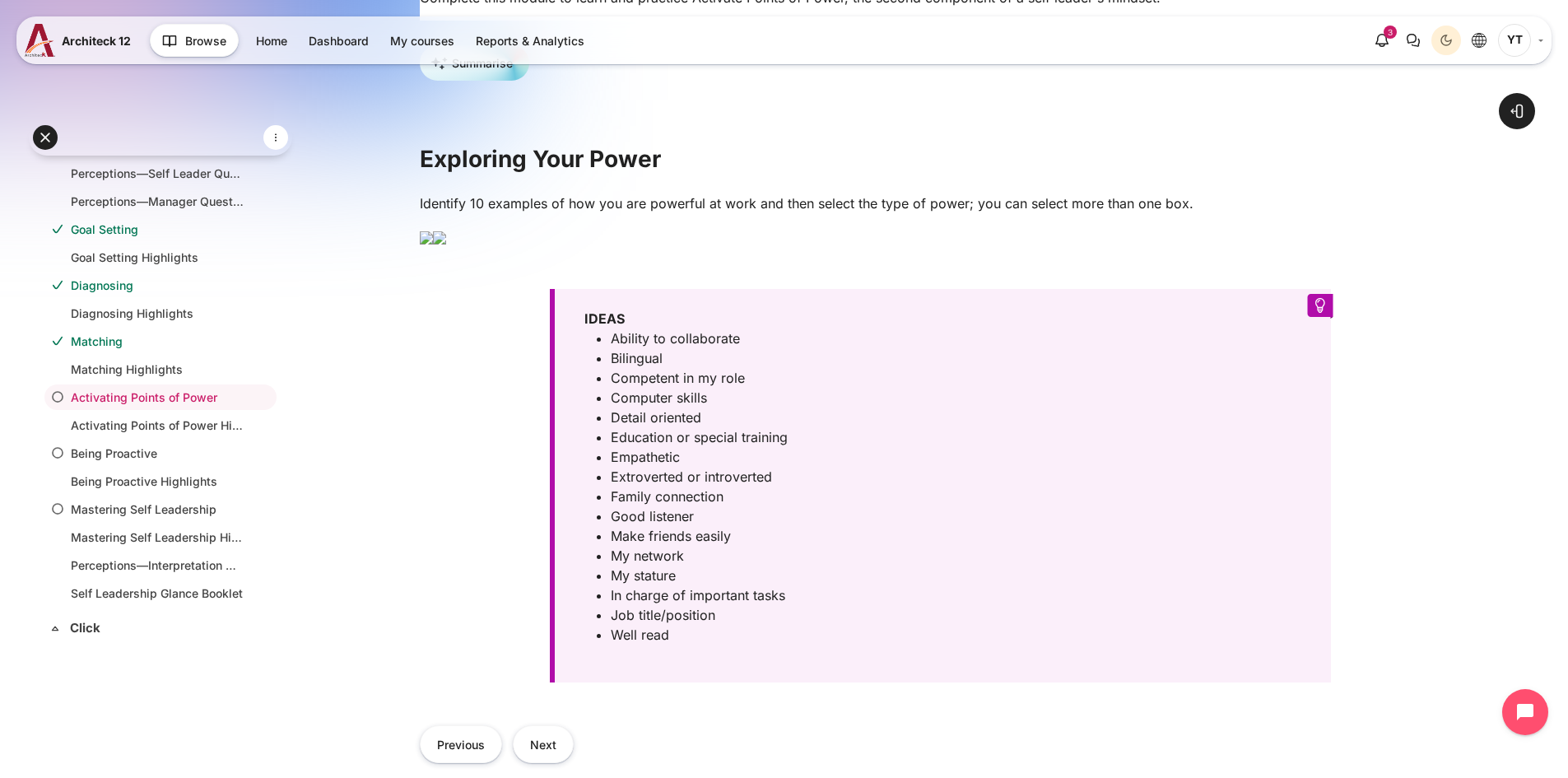
scroll to position [329, 0]
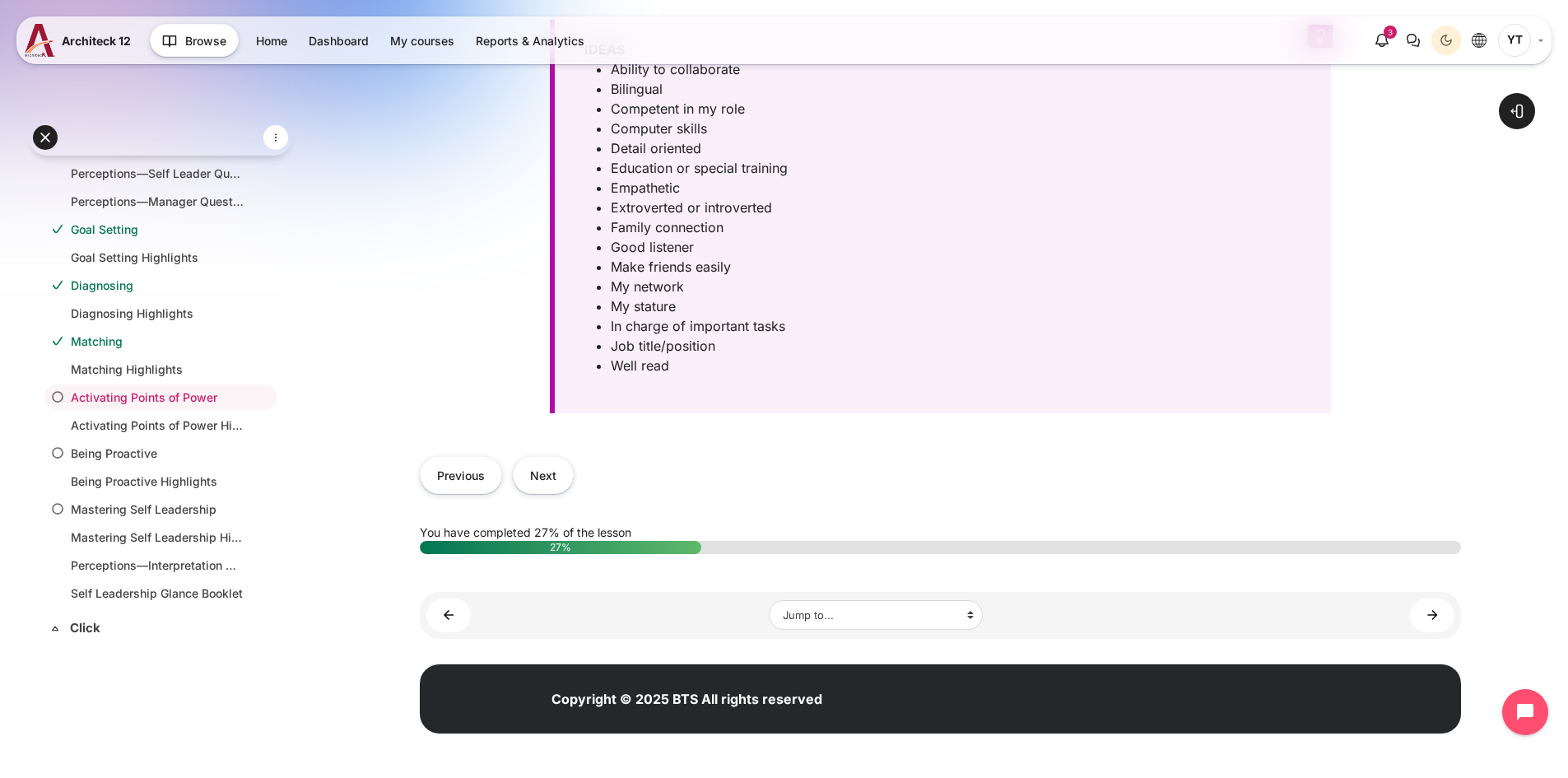
click at [682, 79] on p "Ability to collaborate" at bounding box center [951, 68] width 681 height 19
drag, startPoint x: 768, startPoint y: 302, endPoint x: 621, endPoint y: 302, distance: 147.0
click at [621, 79] on p "Ability to collaborate" at bounding box center [951, 68] width 681 height 19
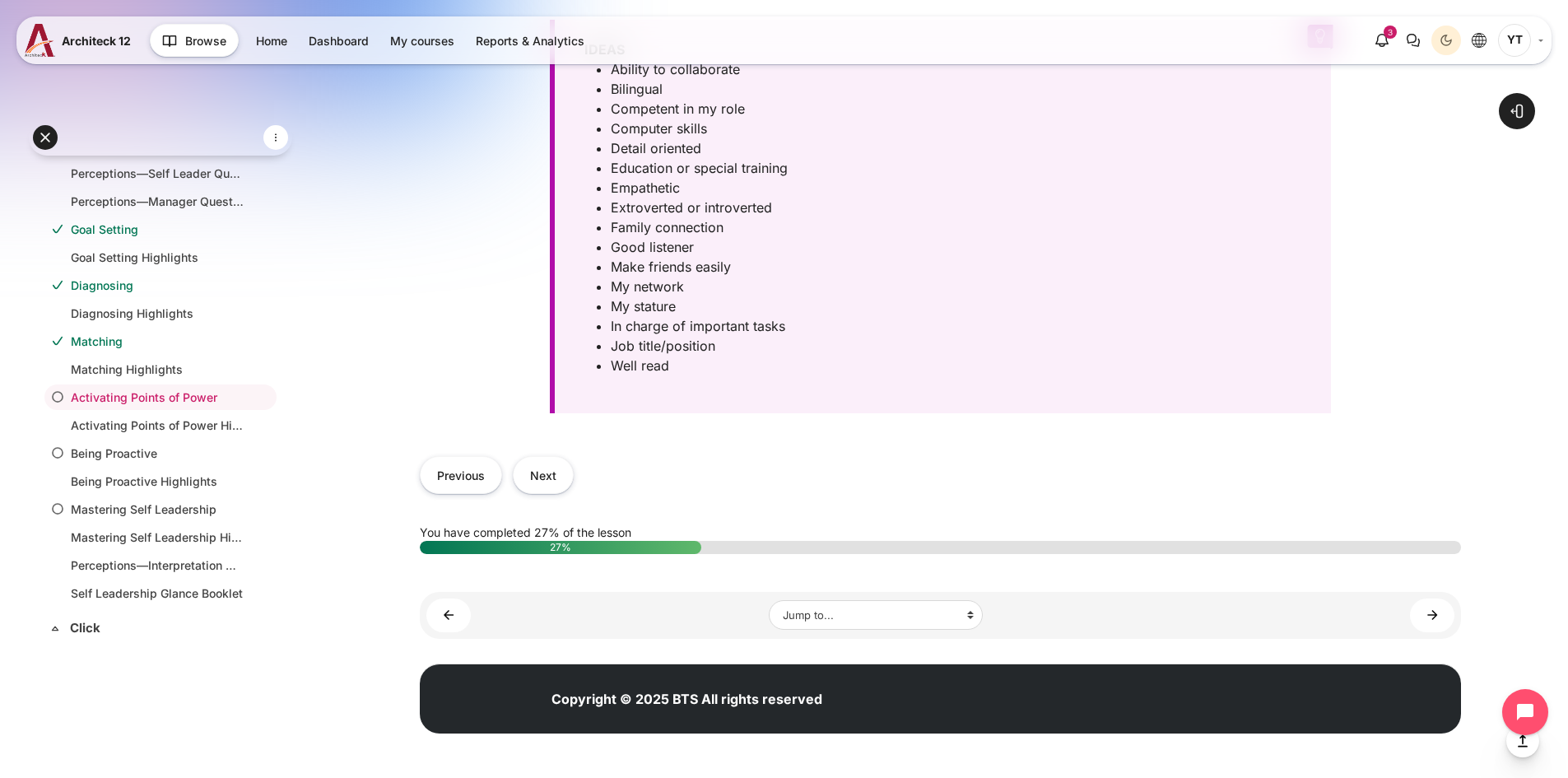
click at [707, 158] on p "Detail oriented" at bounding box center [951, 148] width 681 height 19
click at [1320, 277] on div "IDEAS Ability to collaborate Bilingual Competent in my role Computer skills Det…" at bounding box center [940, 216] width 781 height 393
click at [1516, 113] on span at bounding box center [1517, 111] width 17 height 17
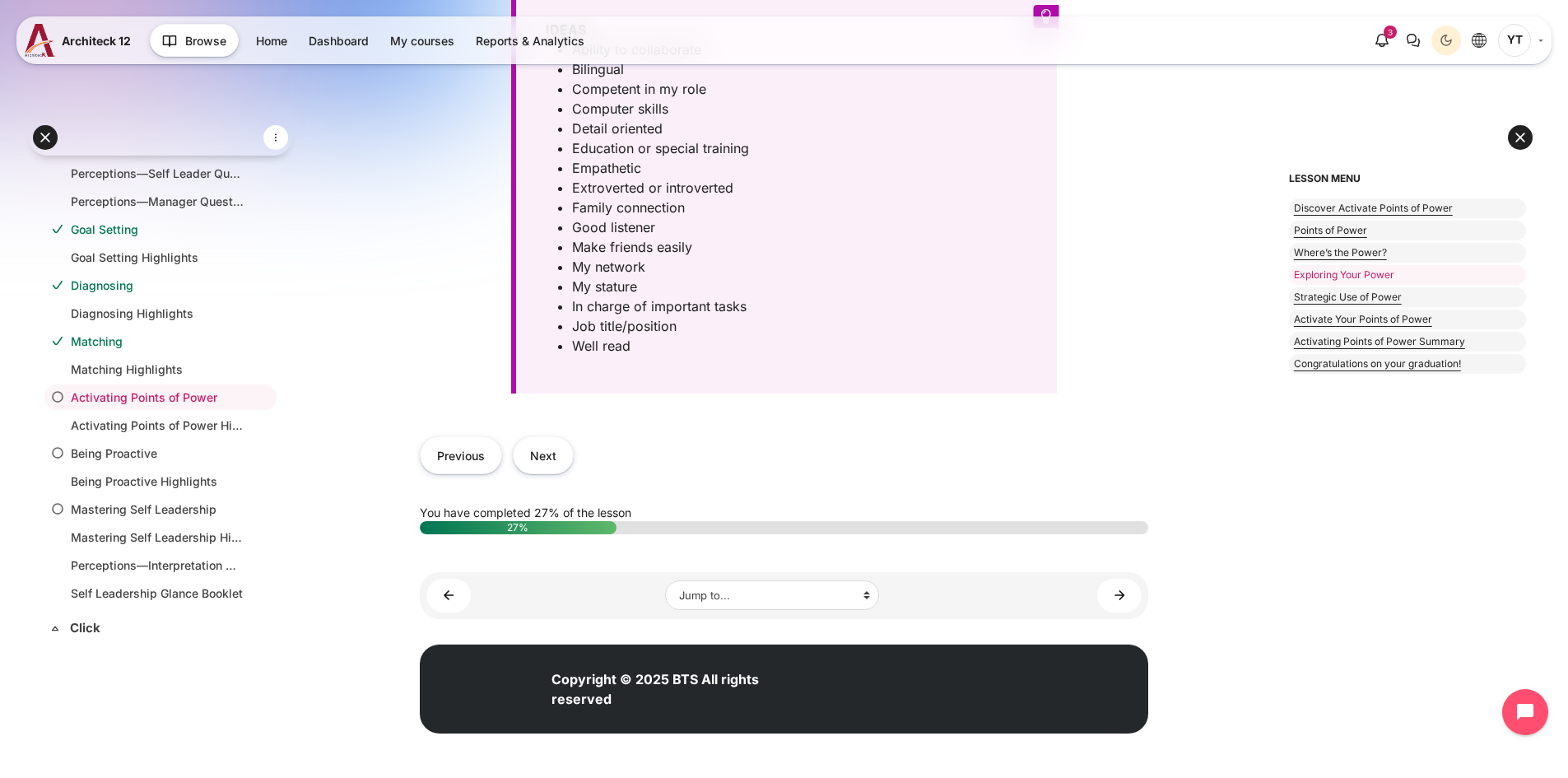
scroll to position [659, 0]
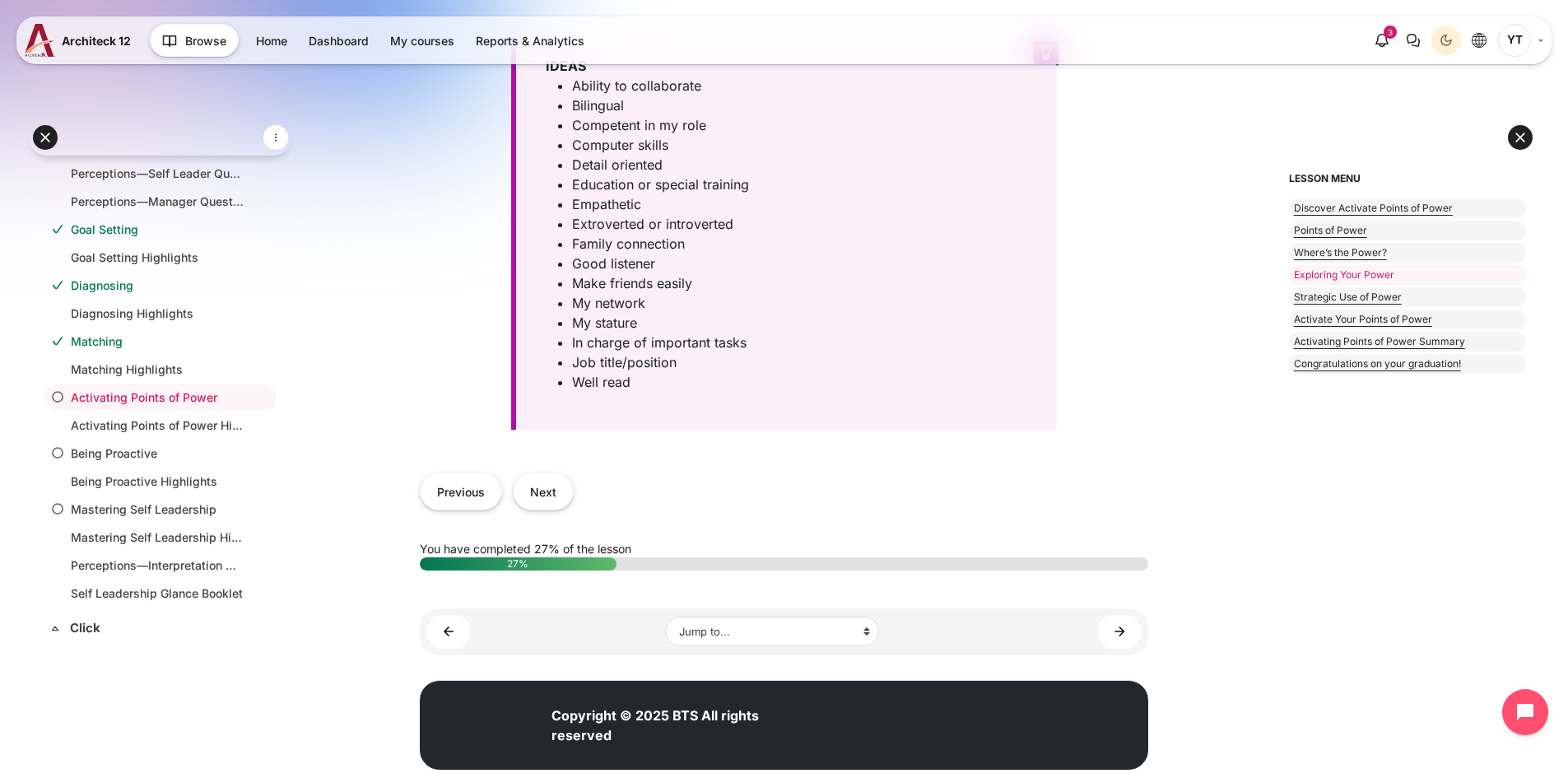
drag, startPoint x: 476, startPoint y: 267, endPoint x: 488, endPoint y: 247, distance: 23.3
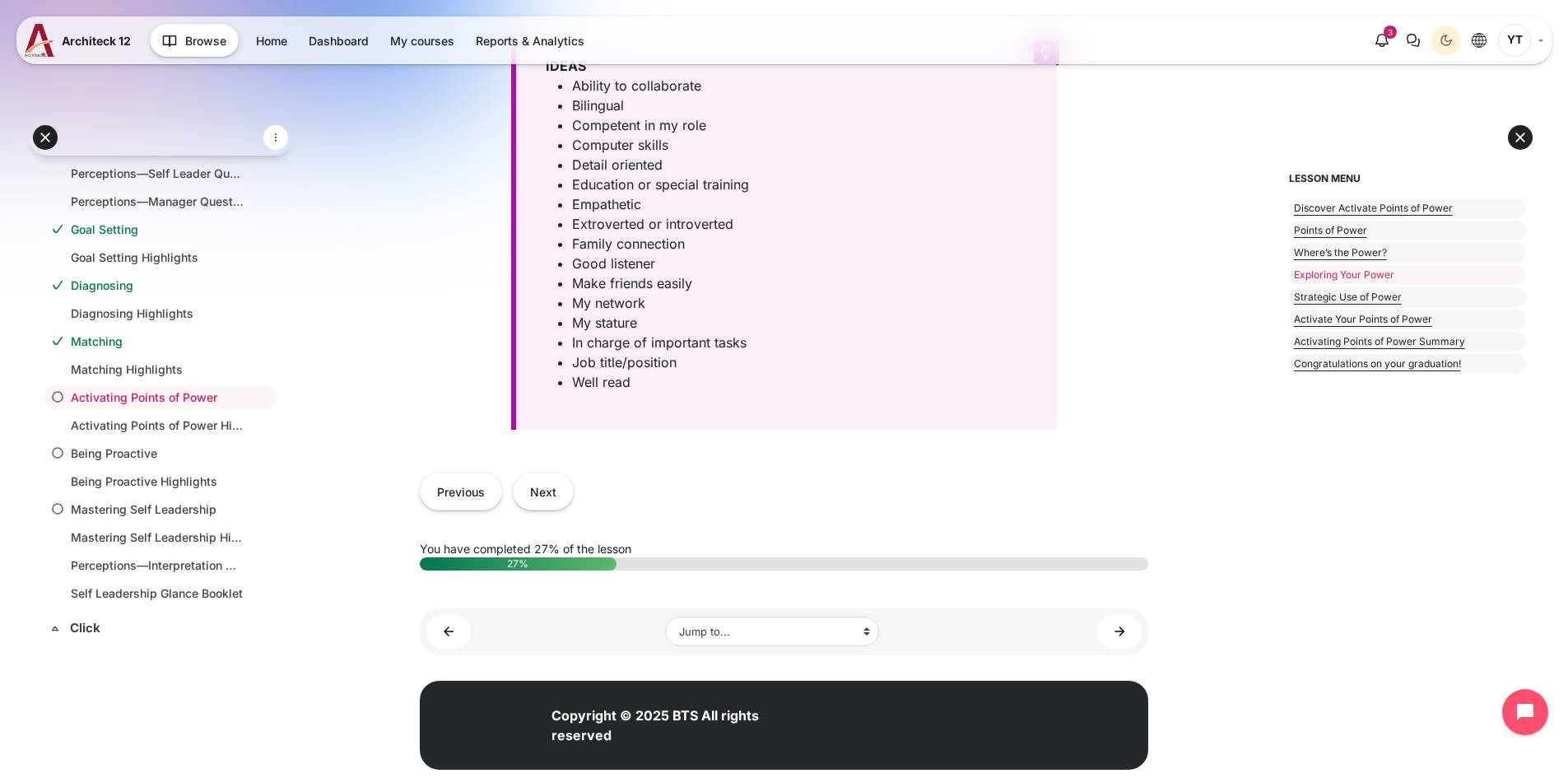
click at [1517, 142] on button at bounding box center [1519, 137] width 24 height 24
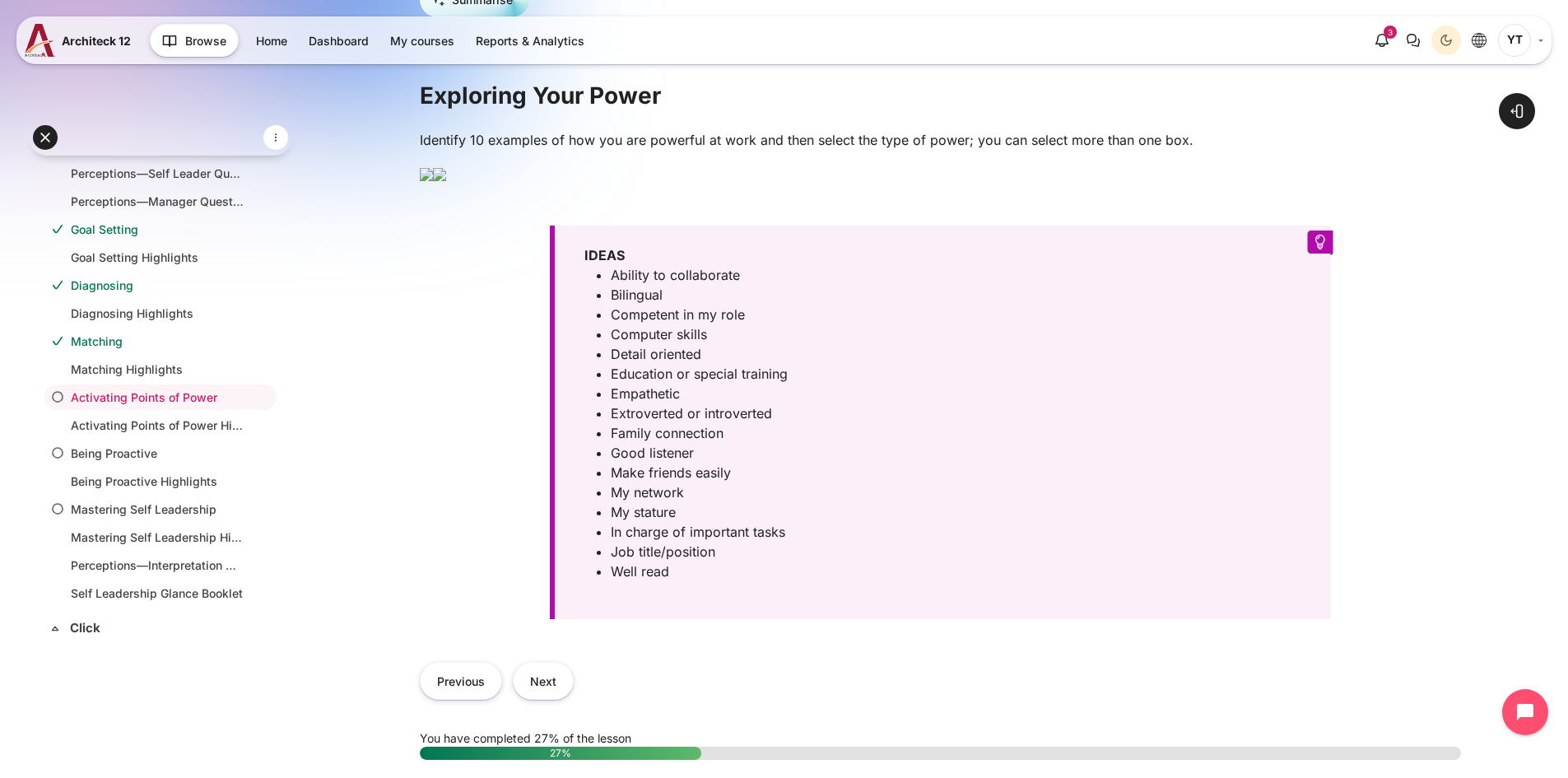
scroll to position [412, 0]
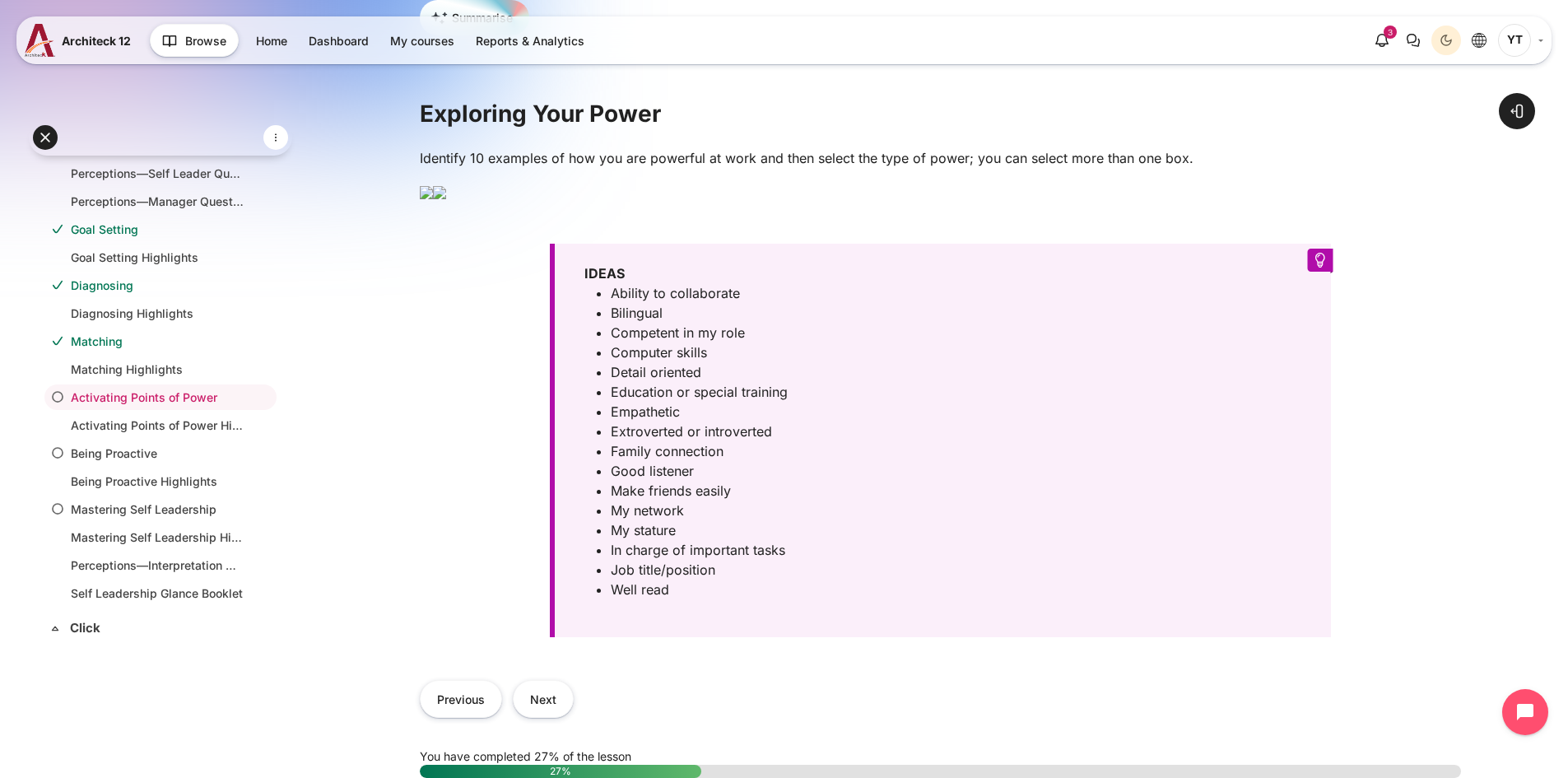
click at [433, 199] on img "Content" at bounding box center [427, 193] width 13 height 14
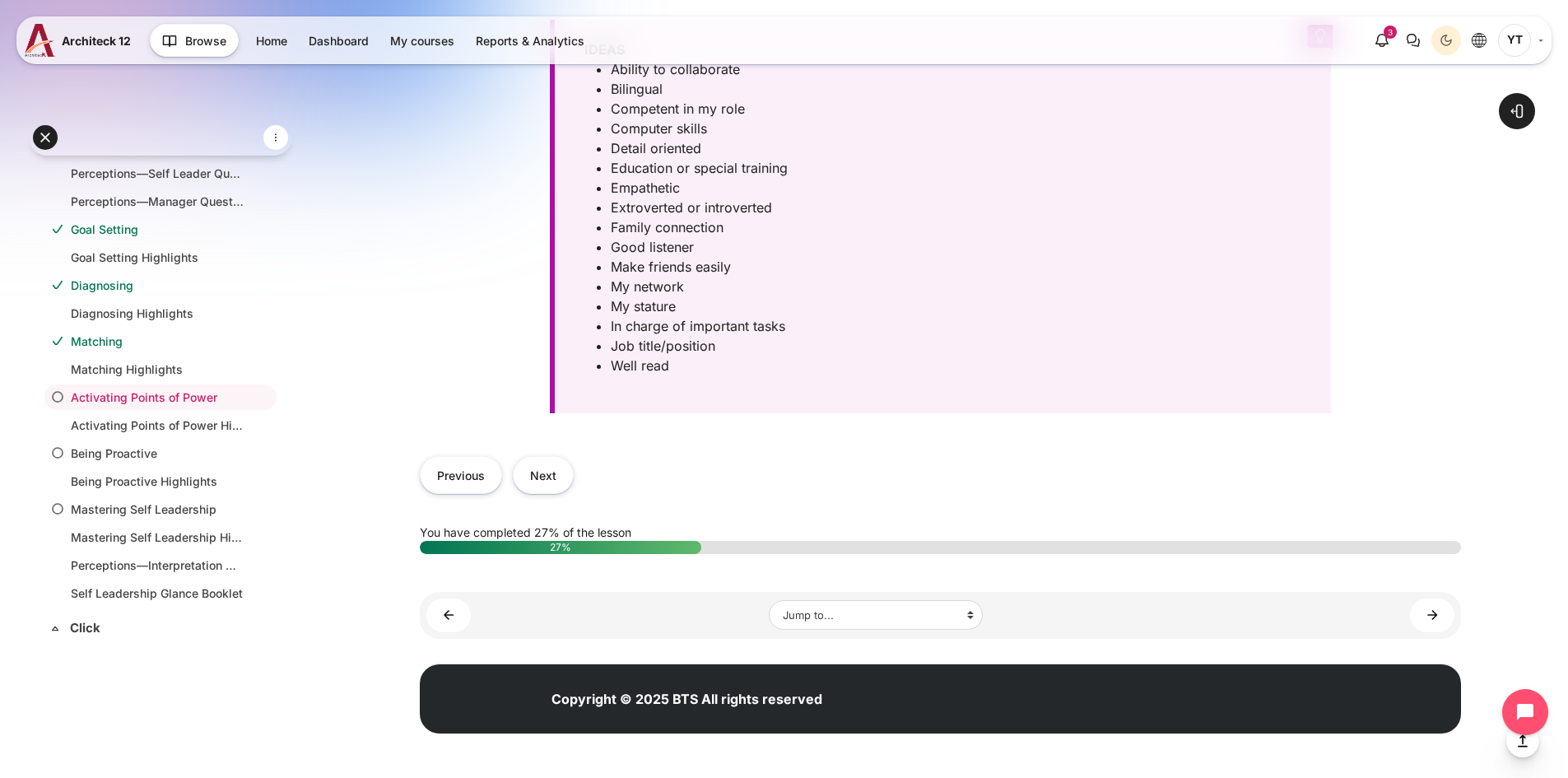
scroll to position [1144, 0]
click at [541, 466] on button "Next" at bounding box center [543, 475] width 61 height 37
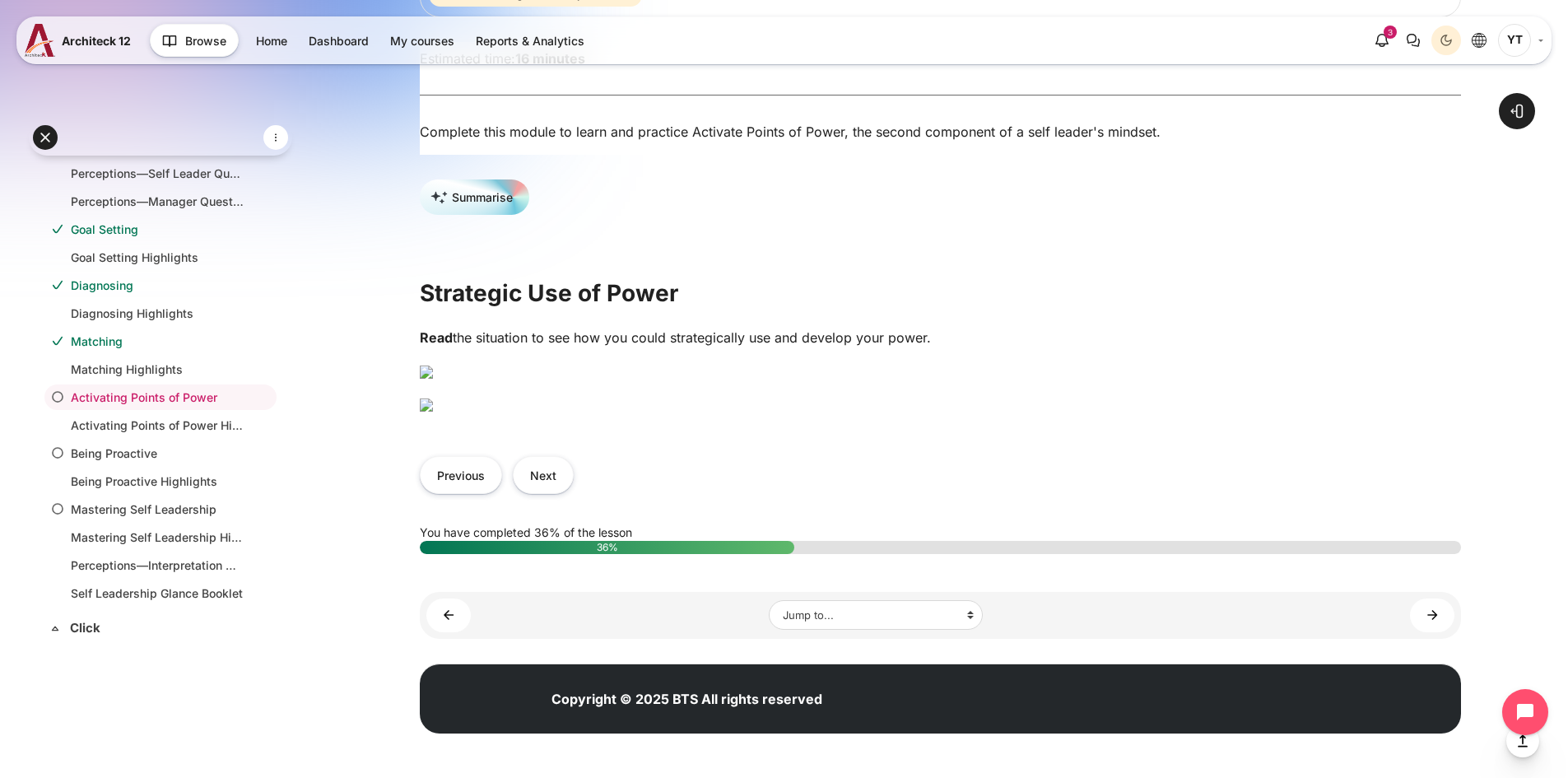
scroll to position [988, 0]
click at [535, 490] on button "Next" at bounding box center [543, 475] width 61 height 37
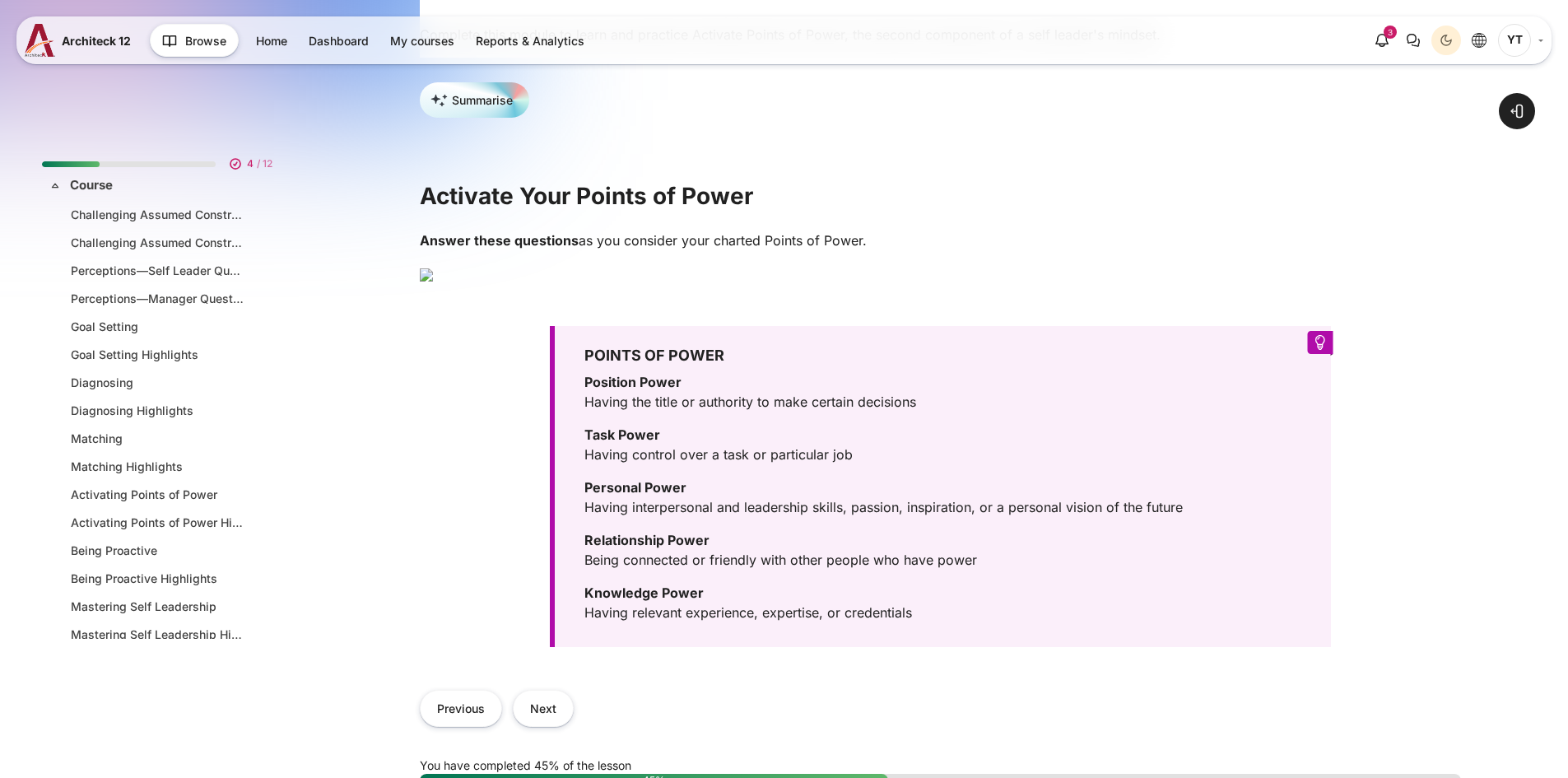
scroll to position [97, 0]
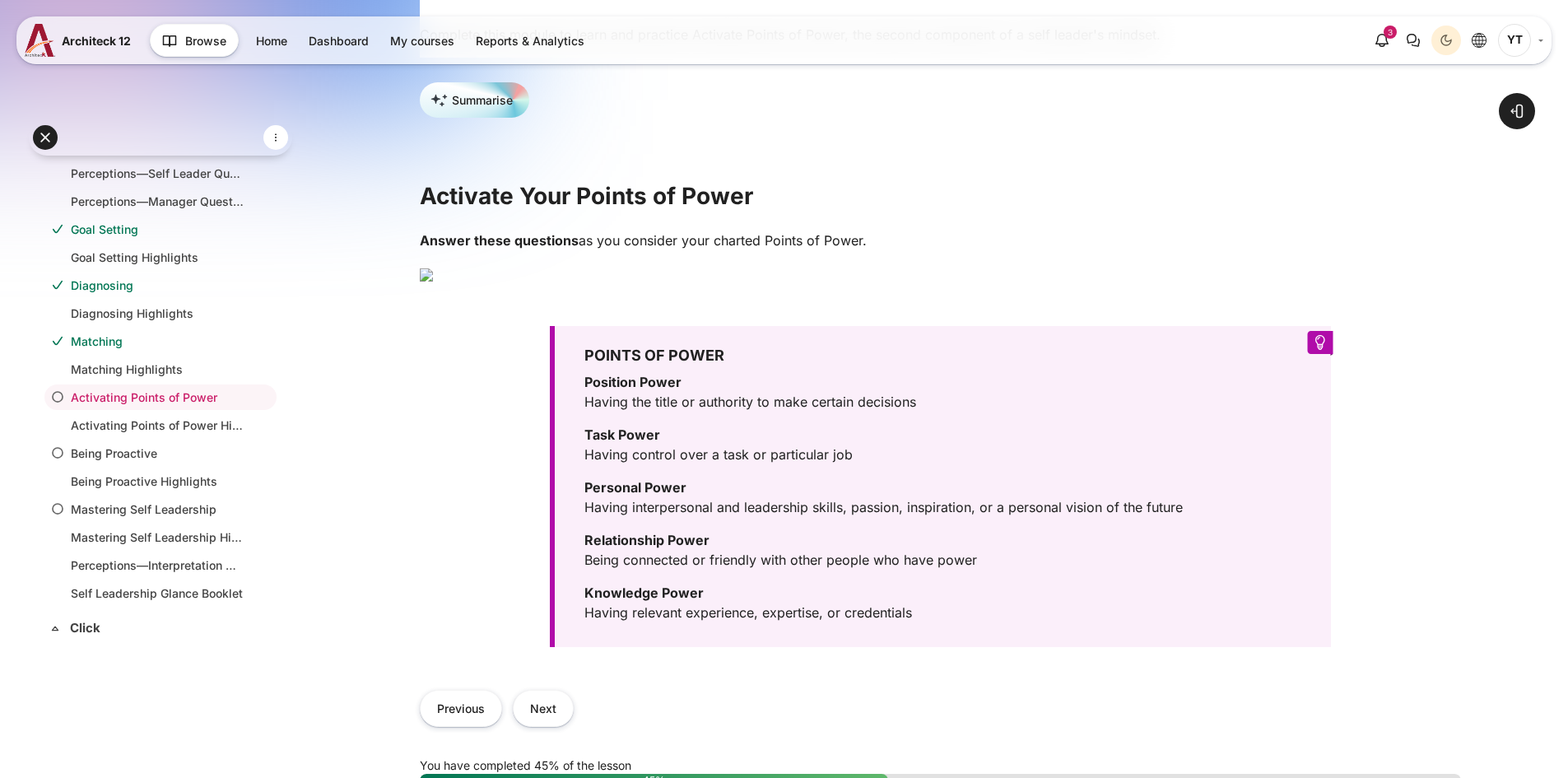
click at [433, 282] on img "Content" at bounding box center [427, 275] width 13 height 14
drag, startPoint x: 577, startPoint y: 249, endPoint x: 888, endPoint y: 246, distance: 311.0
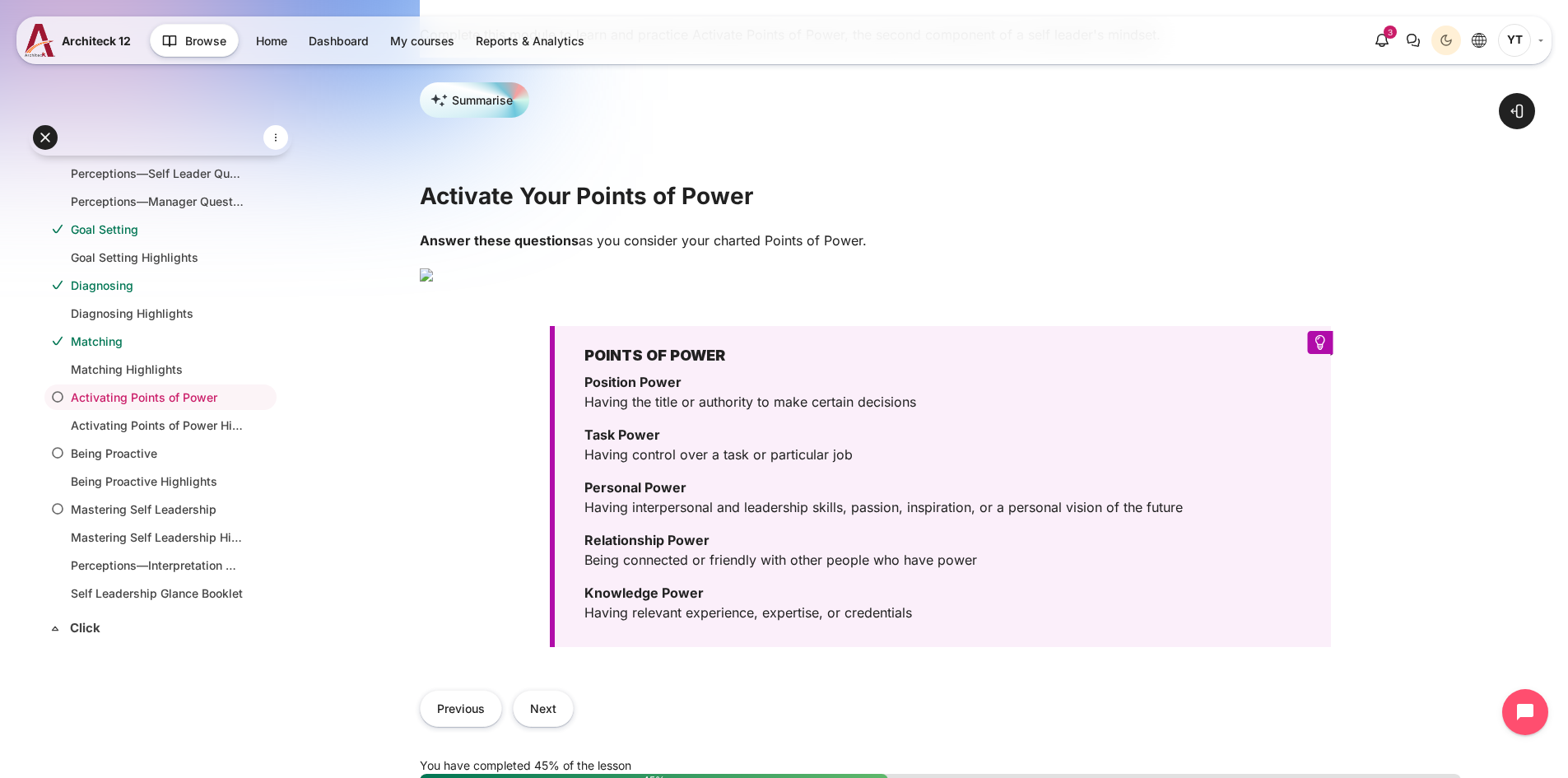
click at [888, 246] on p "Answer these questions as you consider your charted Points of Power." at bounding box center [940, 240] width 1041 height 19
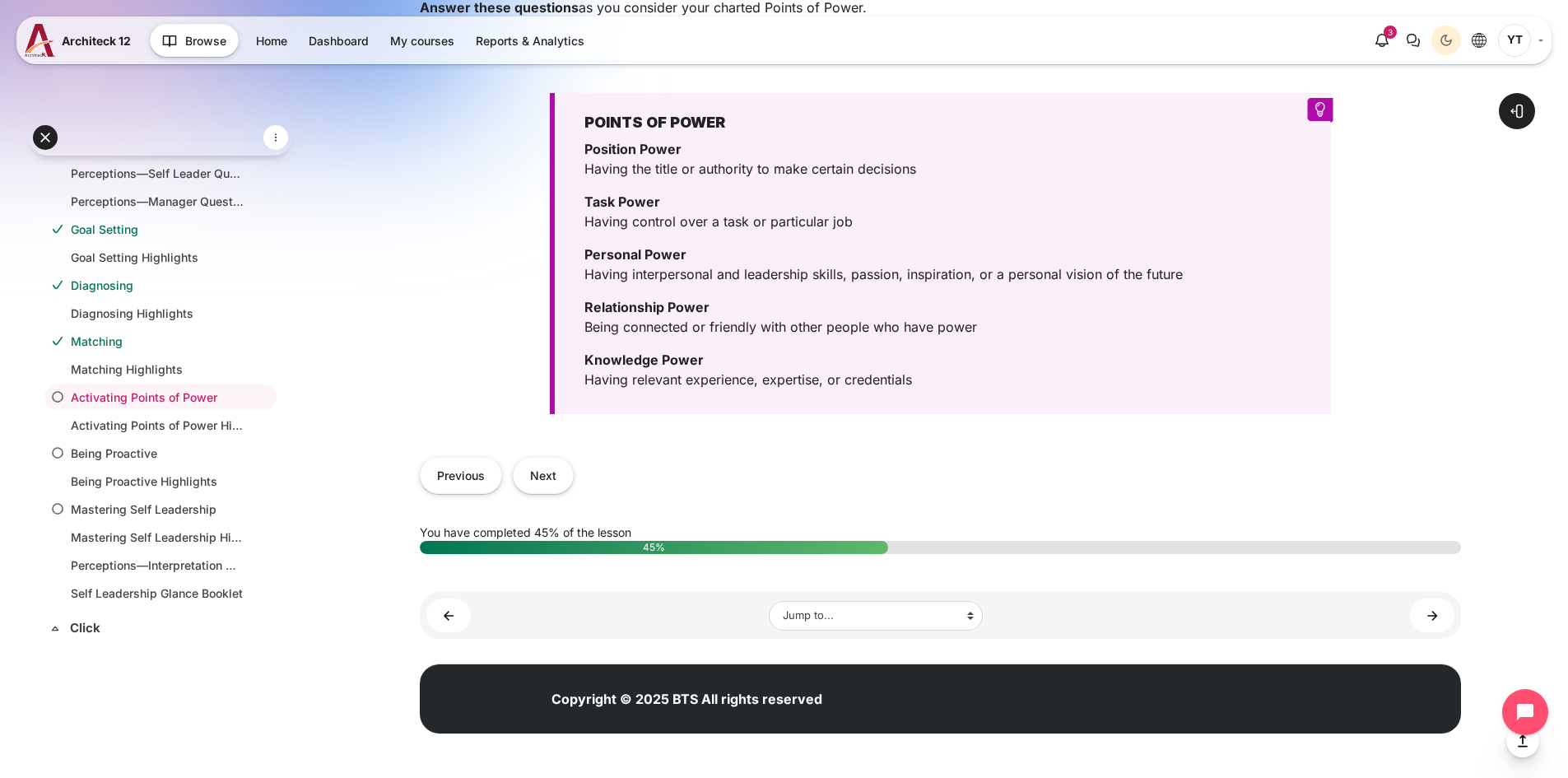
scroll to position [958, 0]
click at [563, 489] on button "Next" at bounding box center [543, 475] width 61 height 37
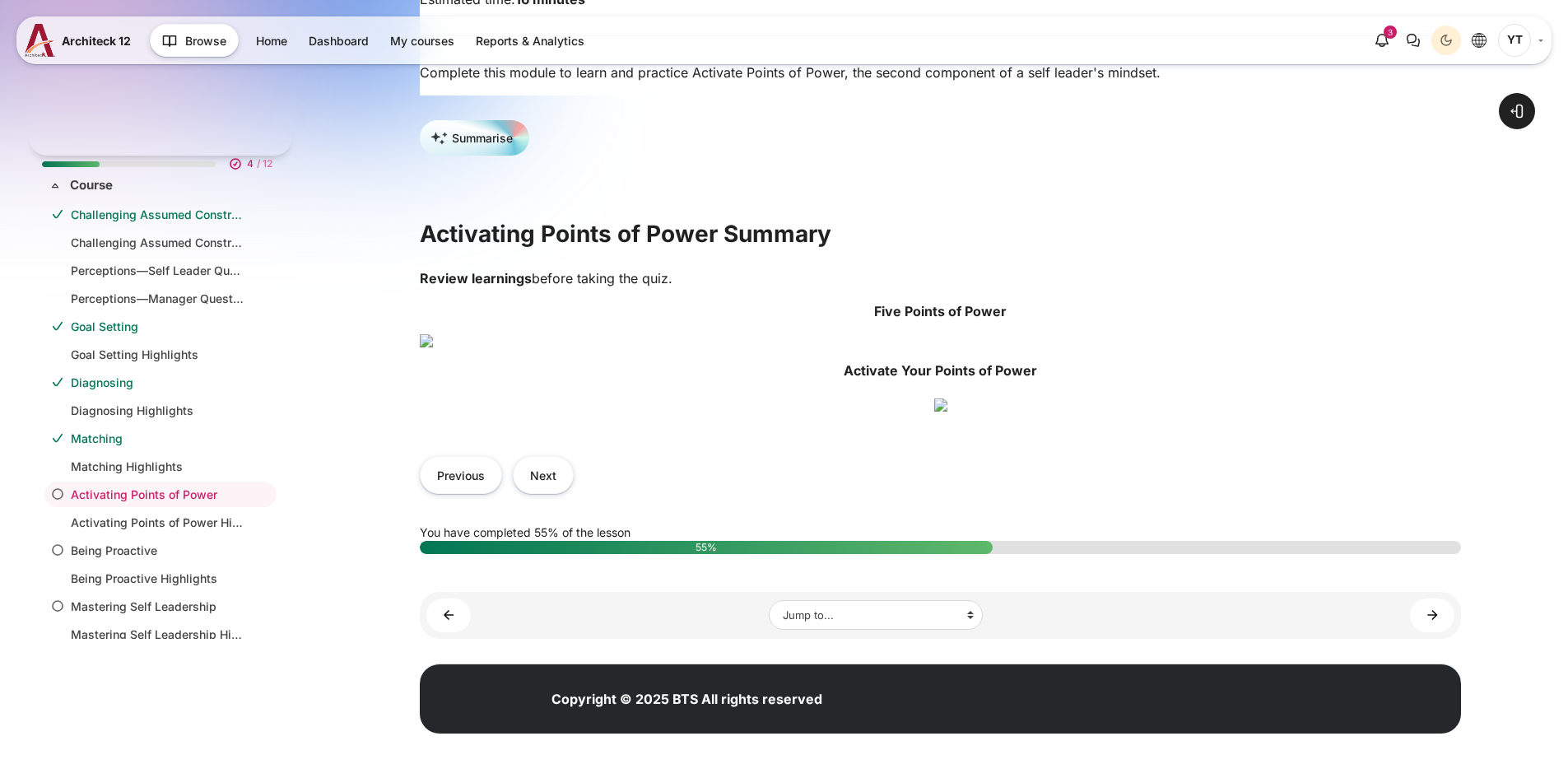
scroll to position [97, 0]
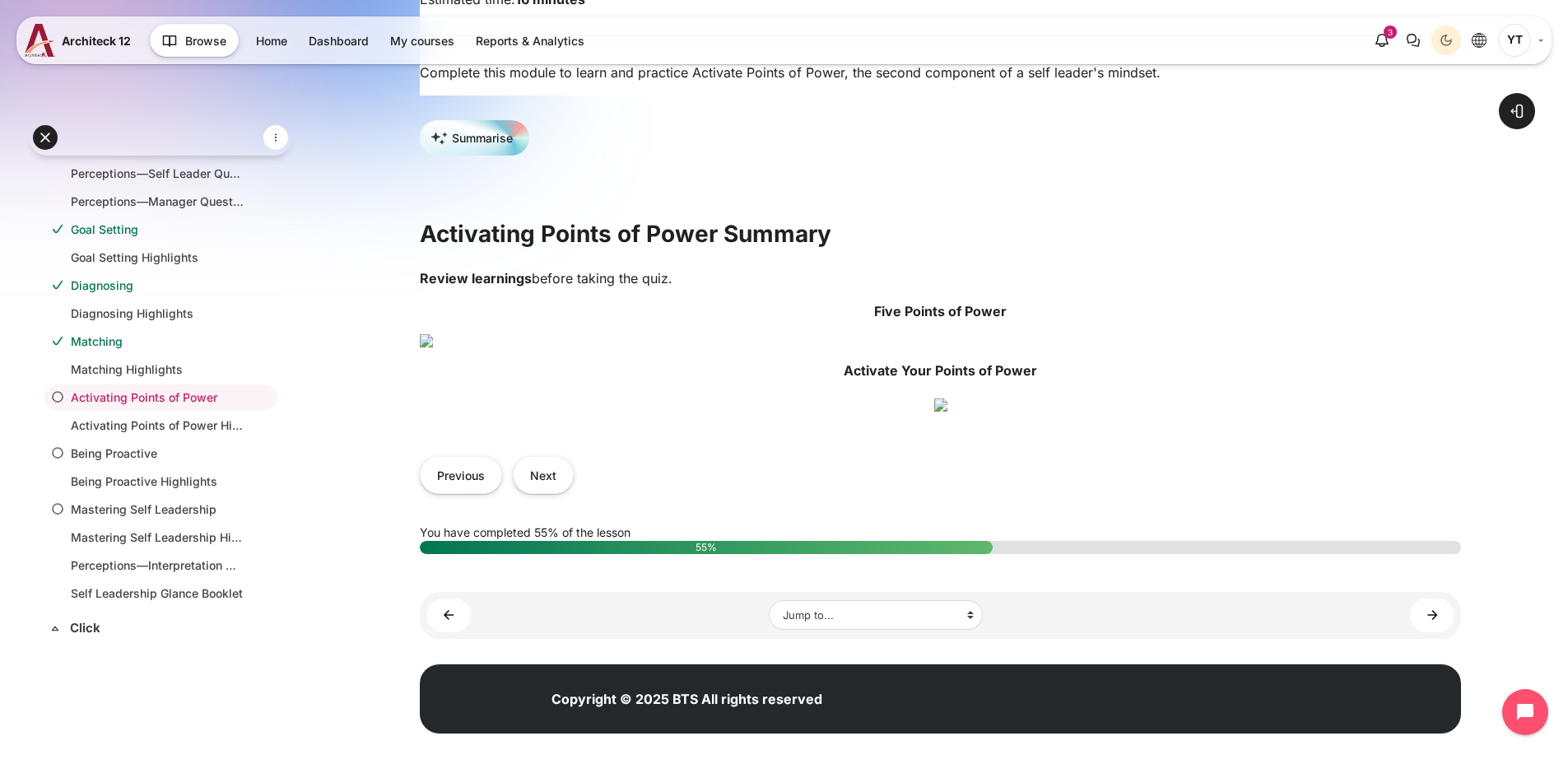
drag, startPoint x: 536, startPoint y: 247, endPoint x: 741, endPoint y: 246, distance: 205.0
click at [741, 268] on p "Review learnings before taking the quiz." at bounding box center [940, 278] width 1041 height 19
drag, startPoint x: 842, startPoint y: 179, endPoint x: 1033, endPoint y: 187, distance: 191.2
click p "Activate Your Points of Power"
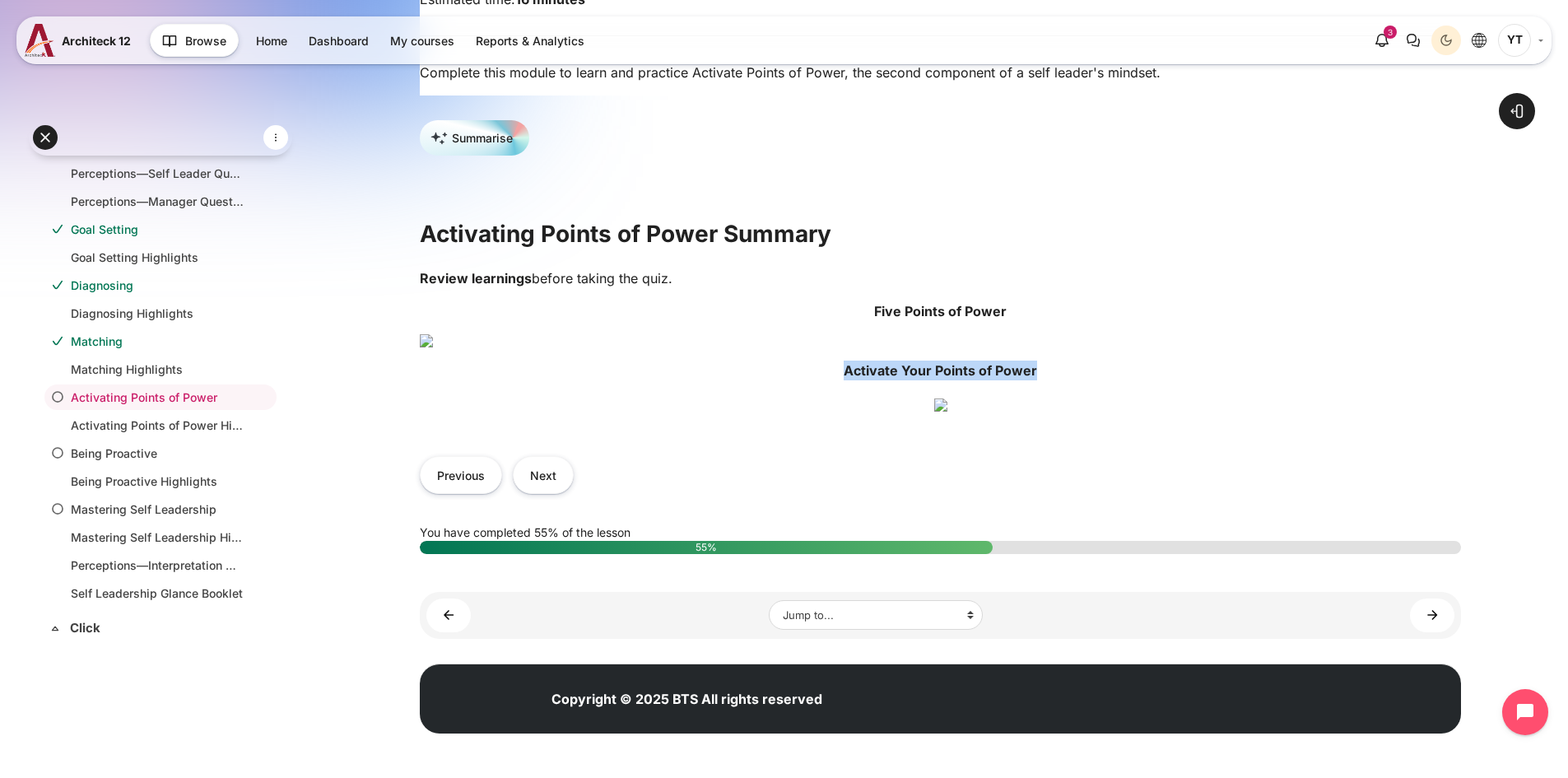
copy strong "Activate Your Points of Power"
click icon
click button "Next"
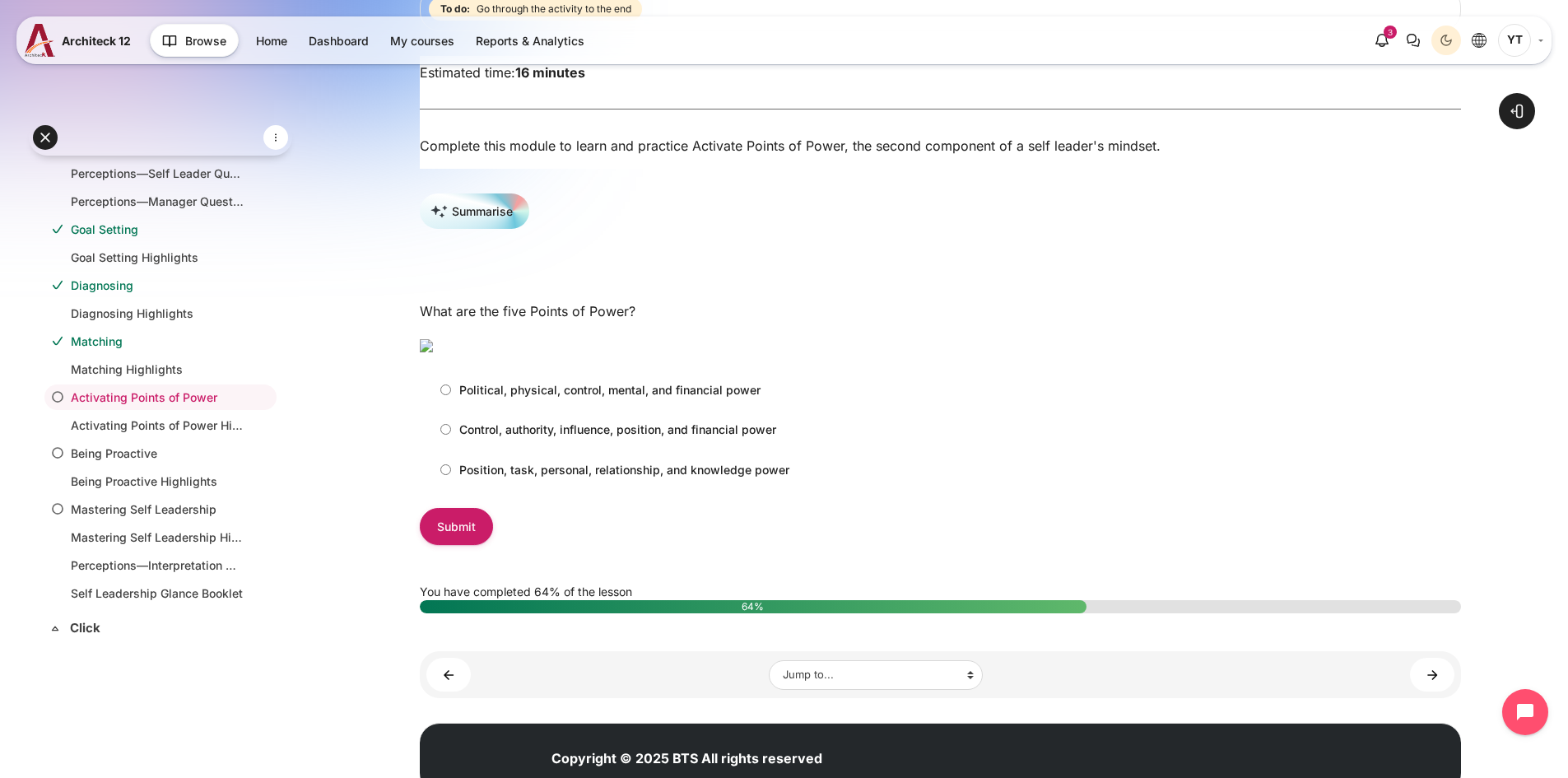
scroll to position [247, 0]
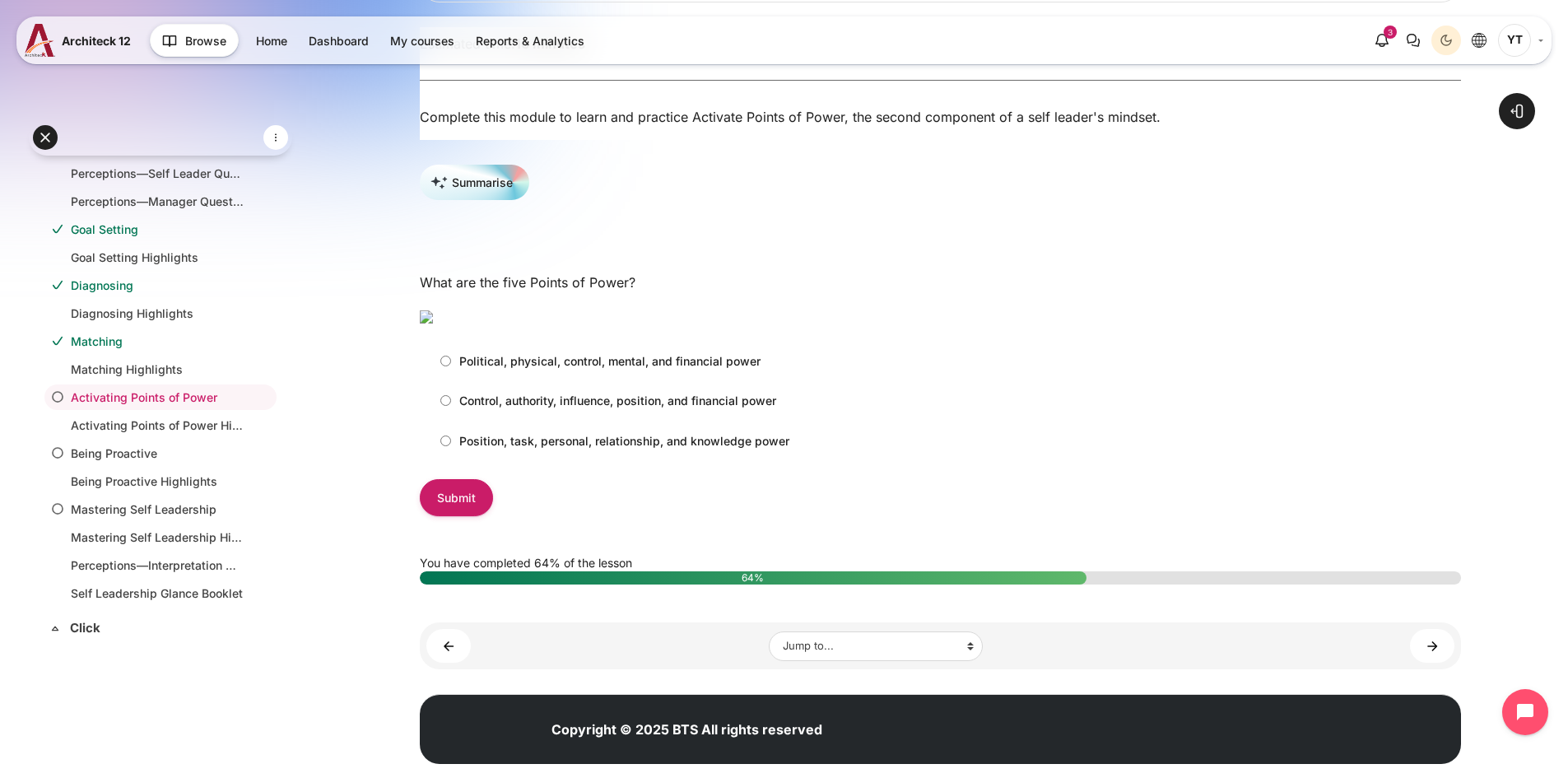
click at [447, 446] on input "Position, task, personal, relationship, and knowledge power" at bounding box center [445, 440] width 11 height 11
radio input "true"
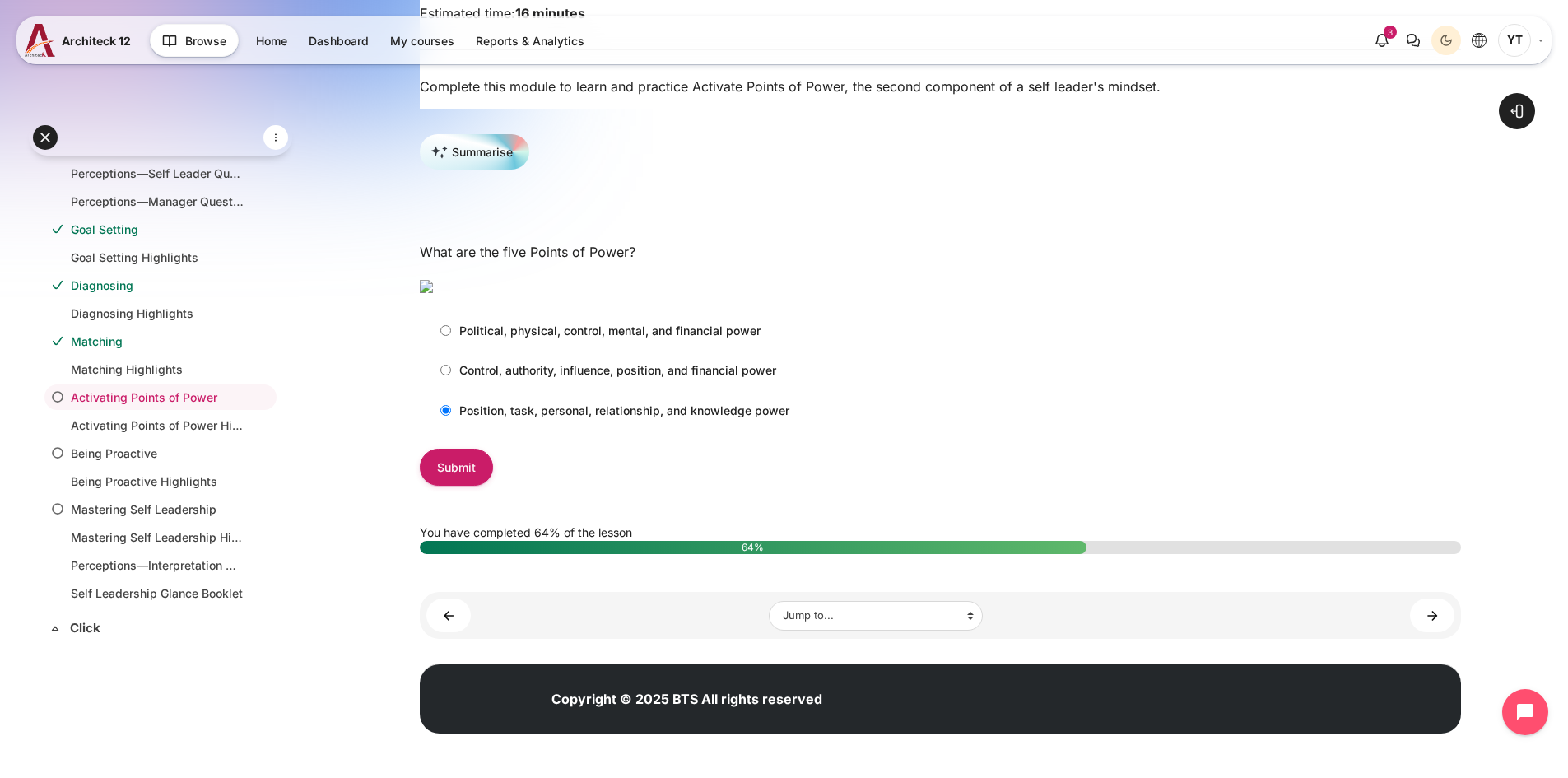
scroll to position [329, 0]
click at [467, 486] on input "Submit" at bounding box center [456, 467] width 73 height 37
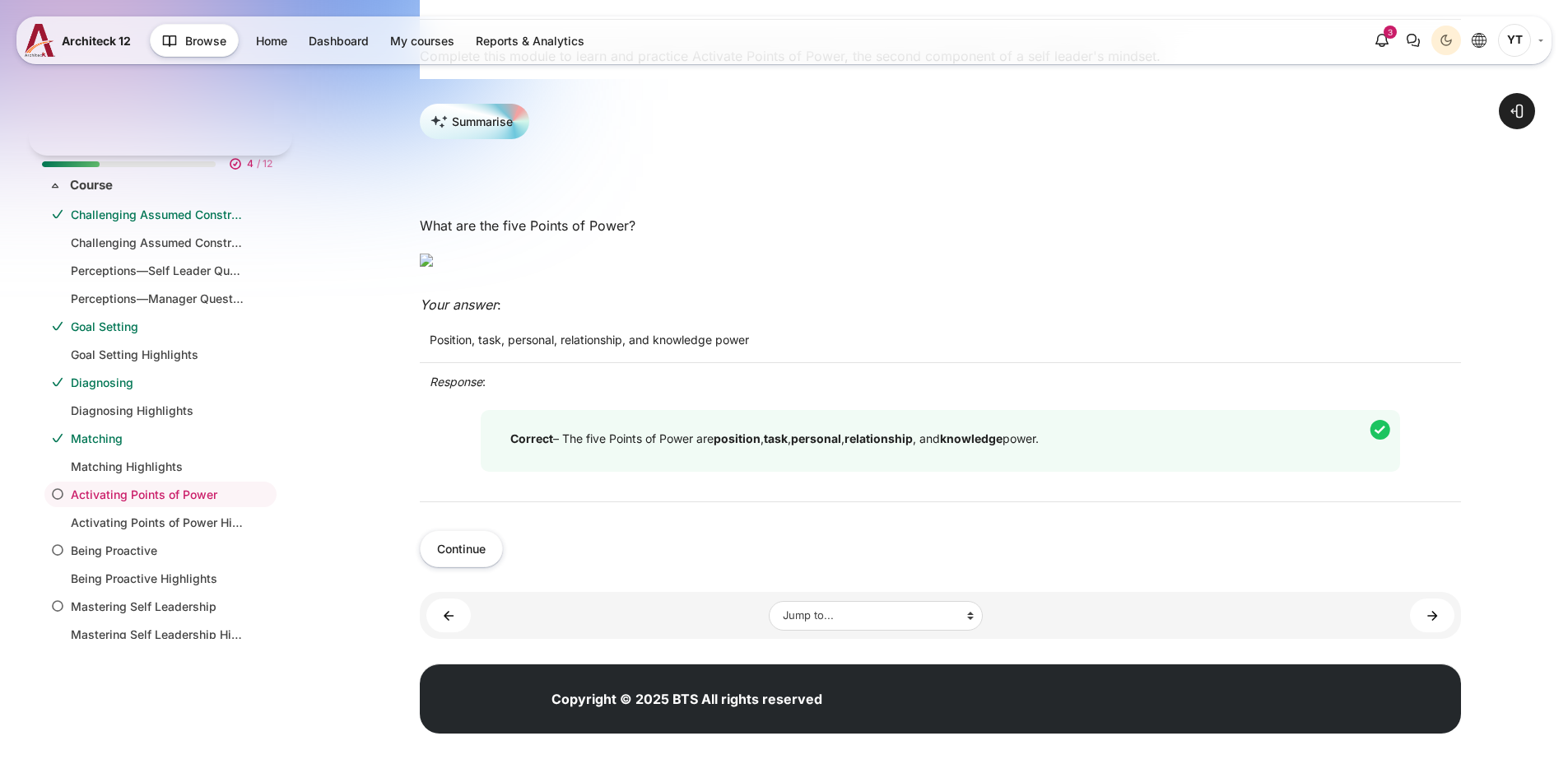
scroll to position [513, 0]
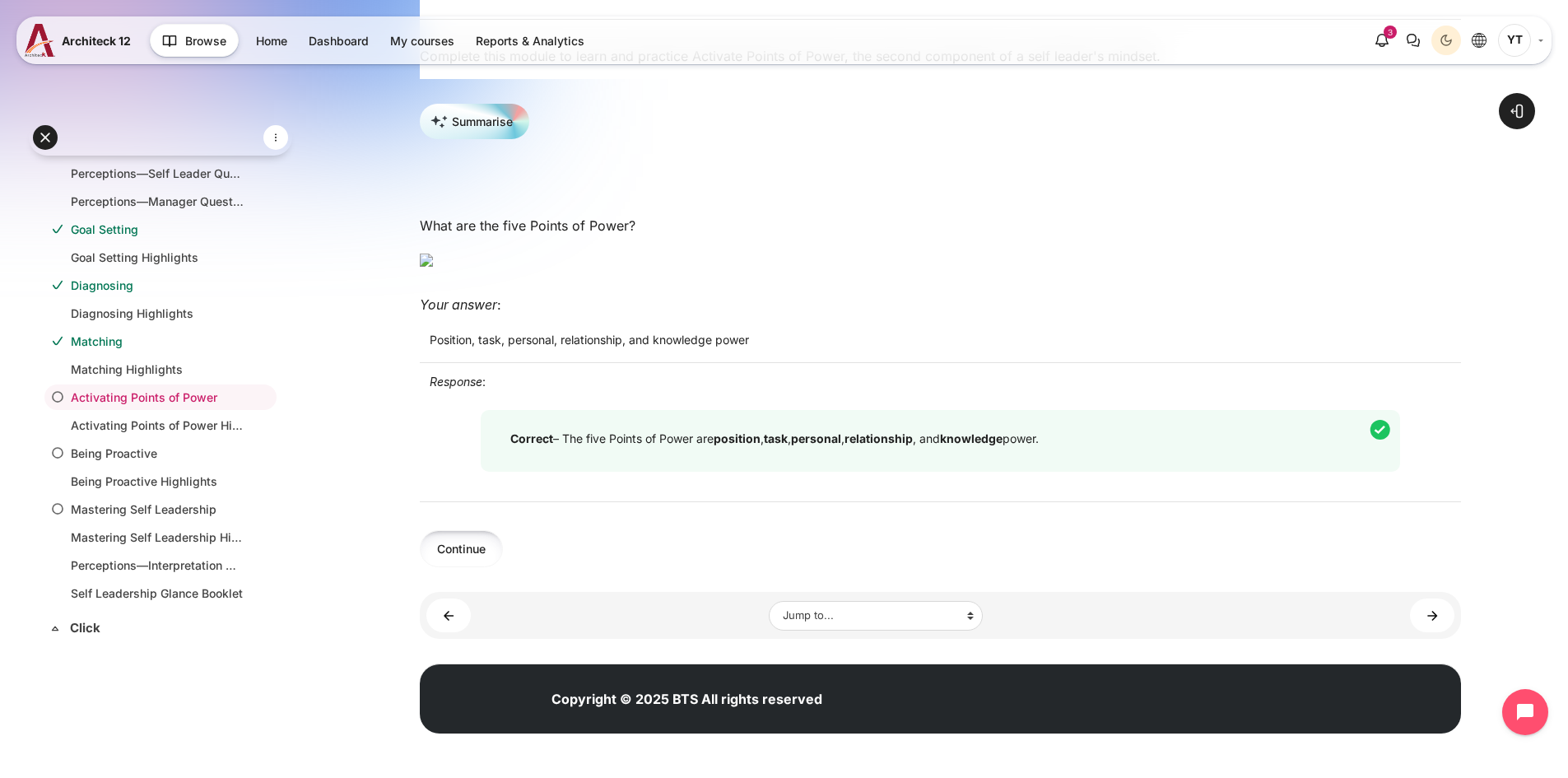
click at [484, 553] on button "Continue" at bounding box center [461, 548] width 84 height 37
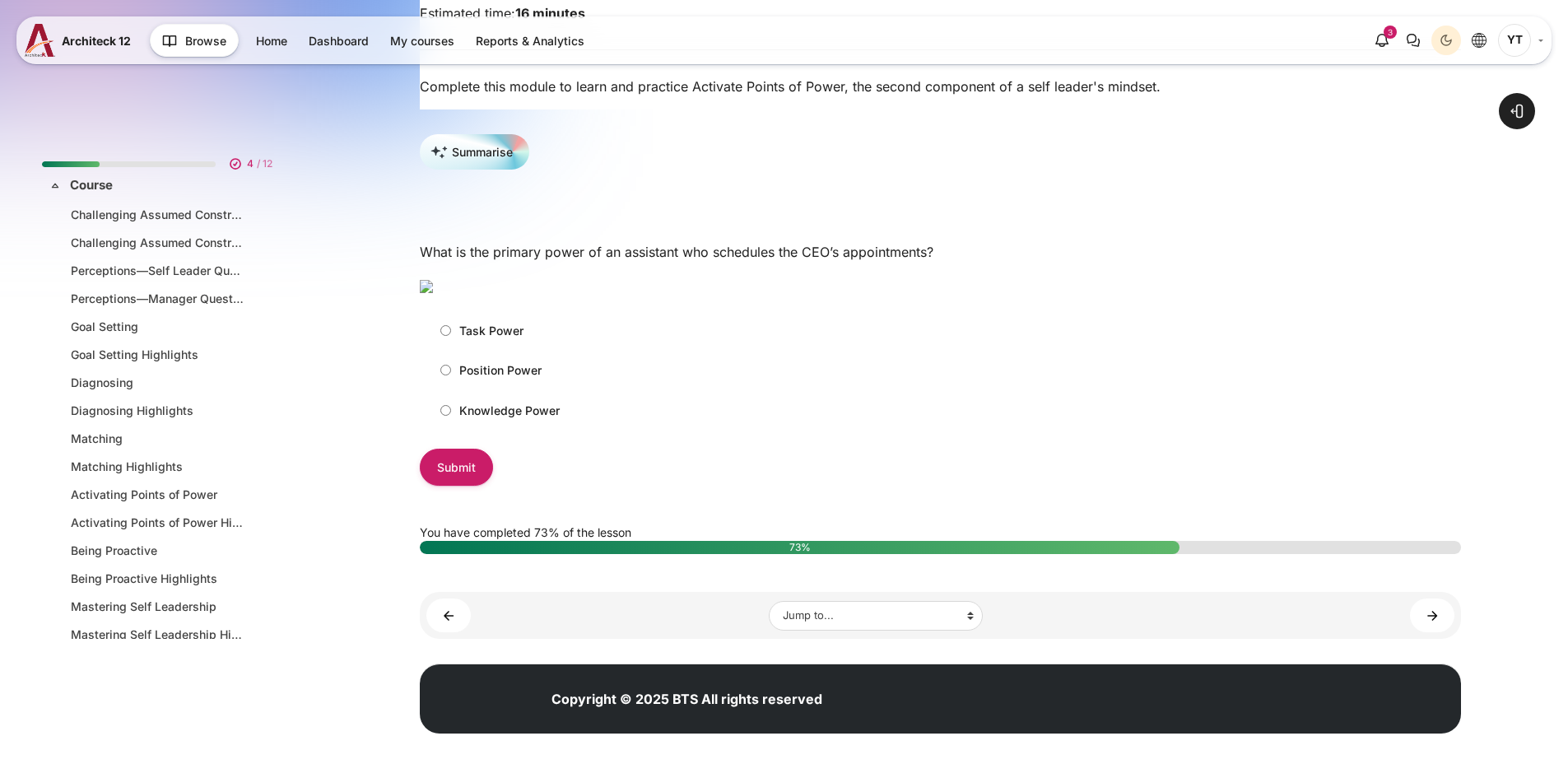
scroll to position [97, 0]
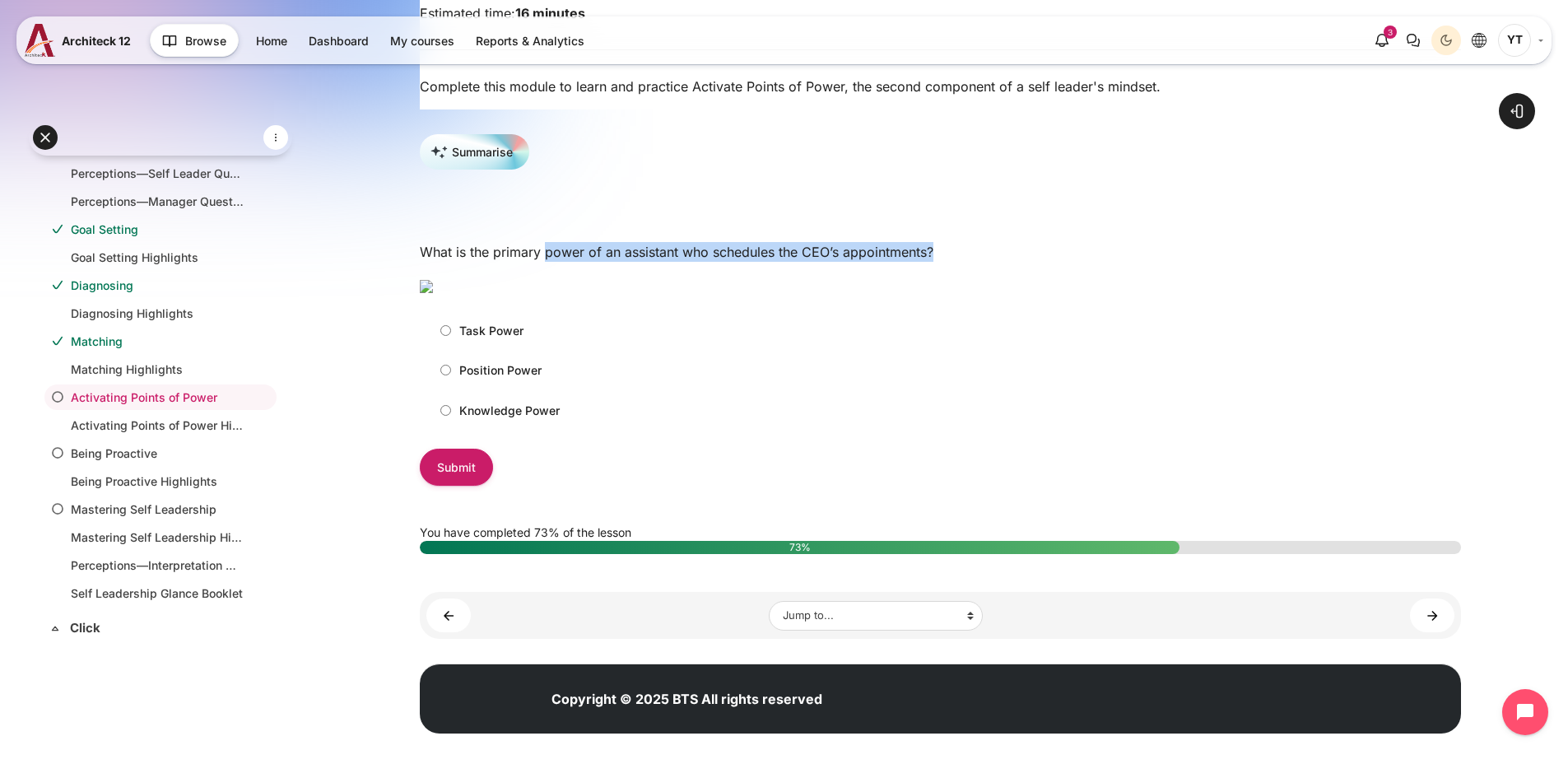
drag, startPoint x: 547, startPoint y: 127, endPoint x: 941, endPoint y: 125, distance: 394.0
click at [941, 242] on p "What is the primary power of an assistant who schedules the CEO’s appointments?" at bounding box center [940, 251] width 1041 height 19
click at [445, 375] on input "Position Power" at bounding box center [445, 370] width 11 height 11
radio input "true"
click at [675, 242] on p "What is the primary power of an assistant who schedules the CEO’s appointments?" at bounding box center [940, 251] width 1041 height 19
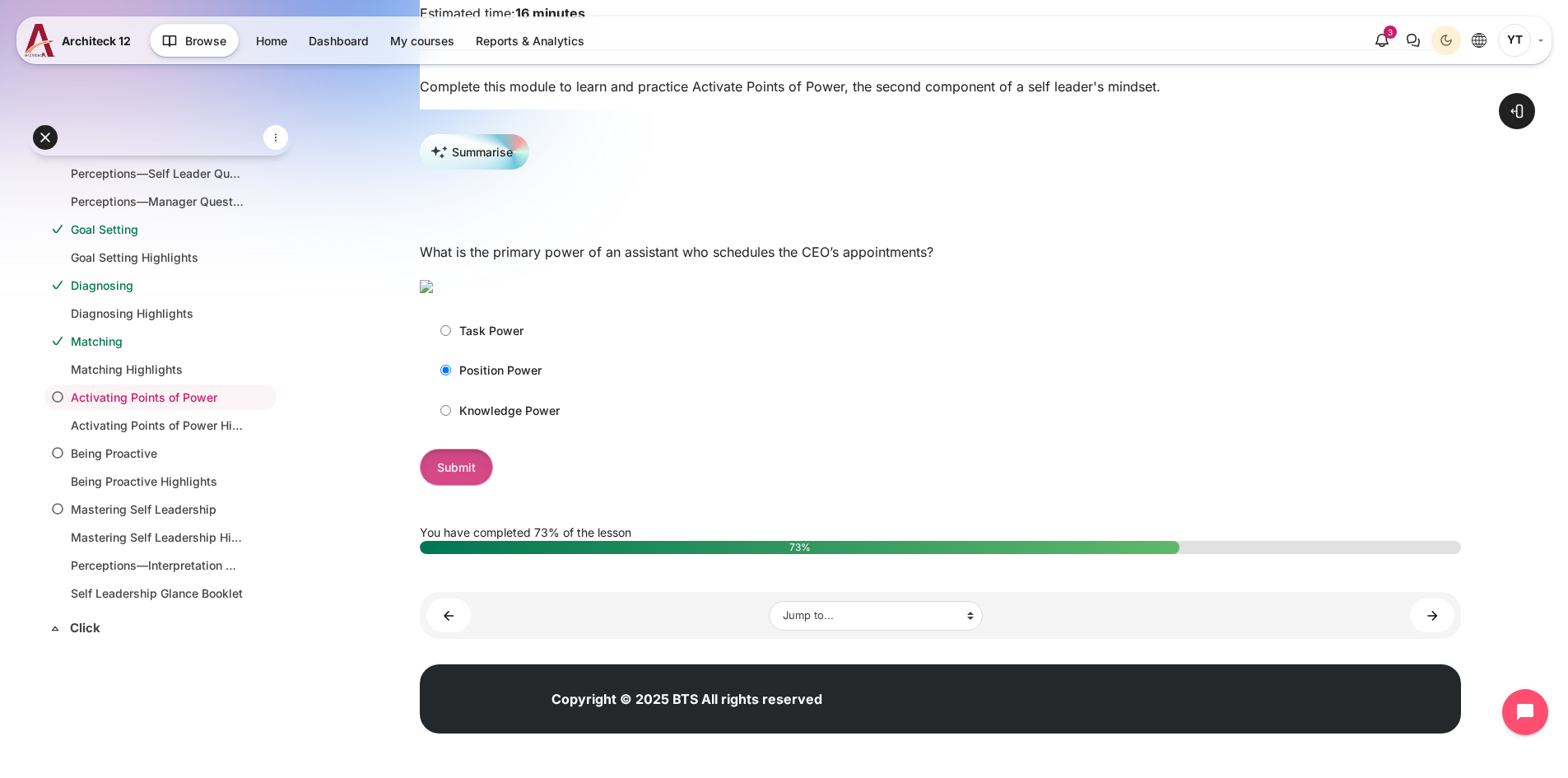
click at [453, 486] on input "Submit" at bounding box center [456, 467] width 73 height 37
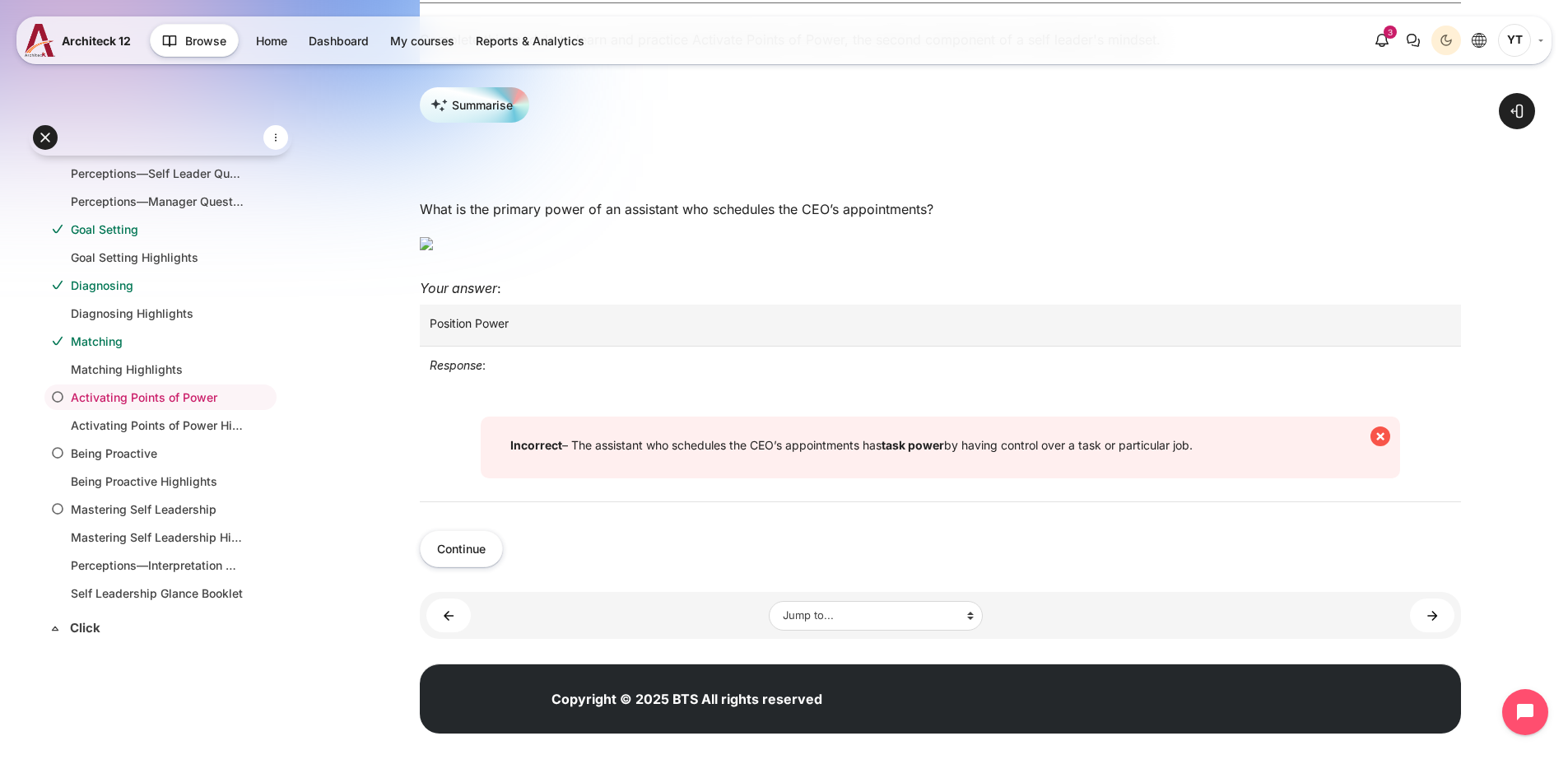
scroll to position [494, 0]
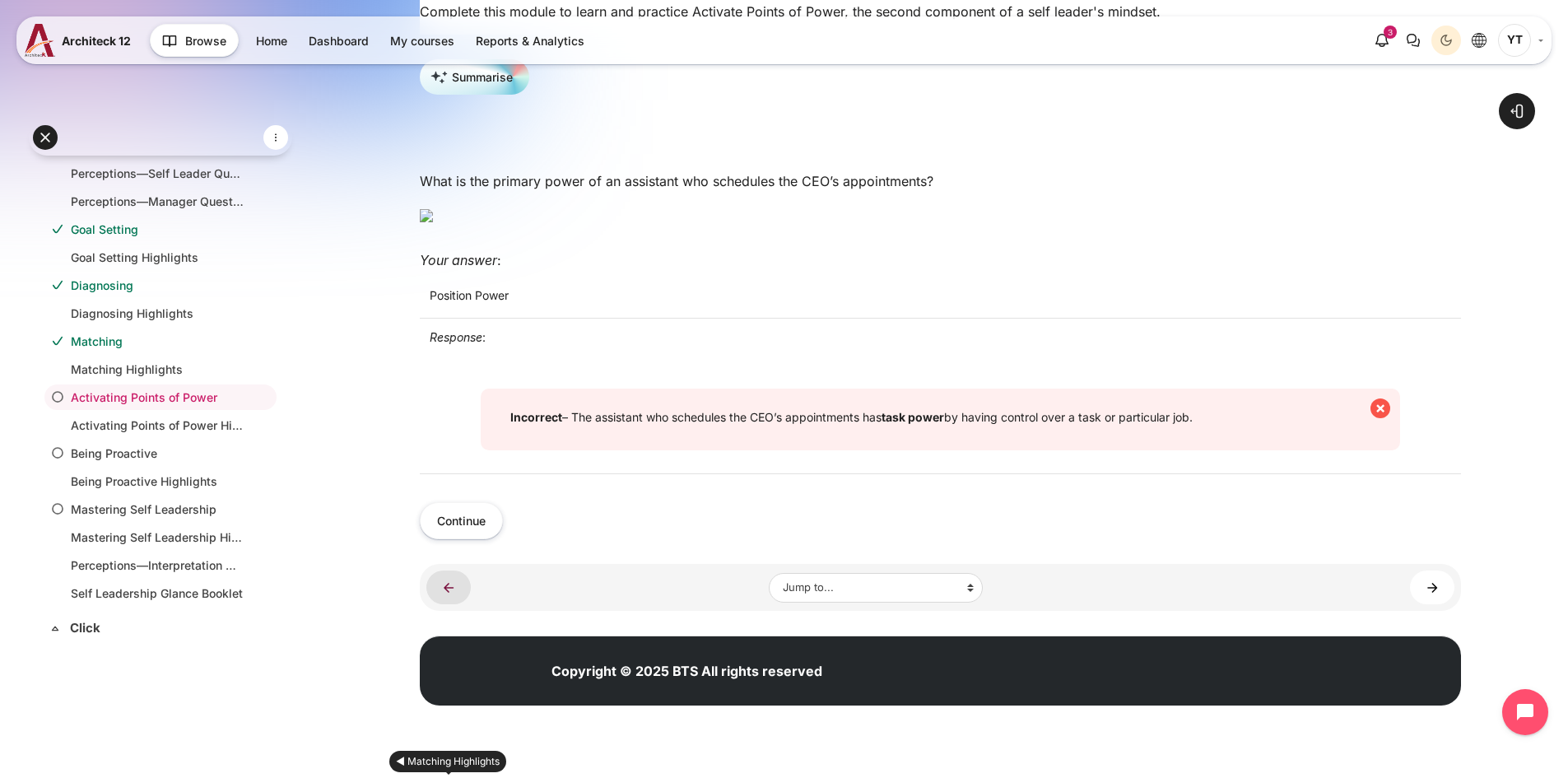
click at [436, 604] on link "◄ Matching Highlights" at bounding box center [448, 587] width 45 height 34
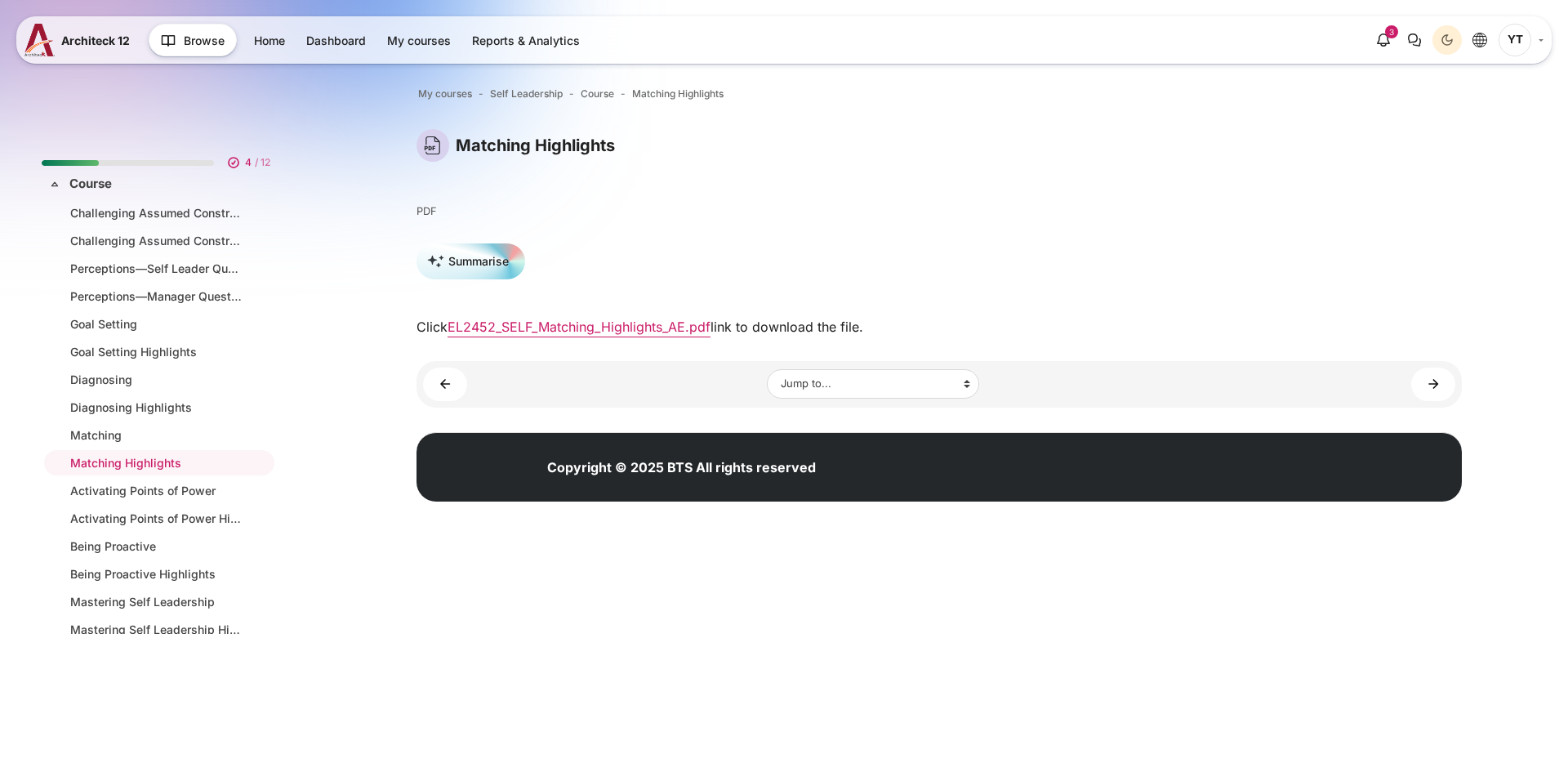
scroll to position [69, 0]
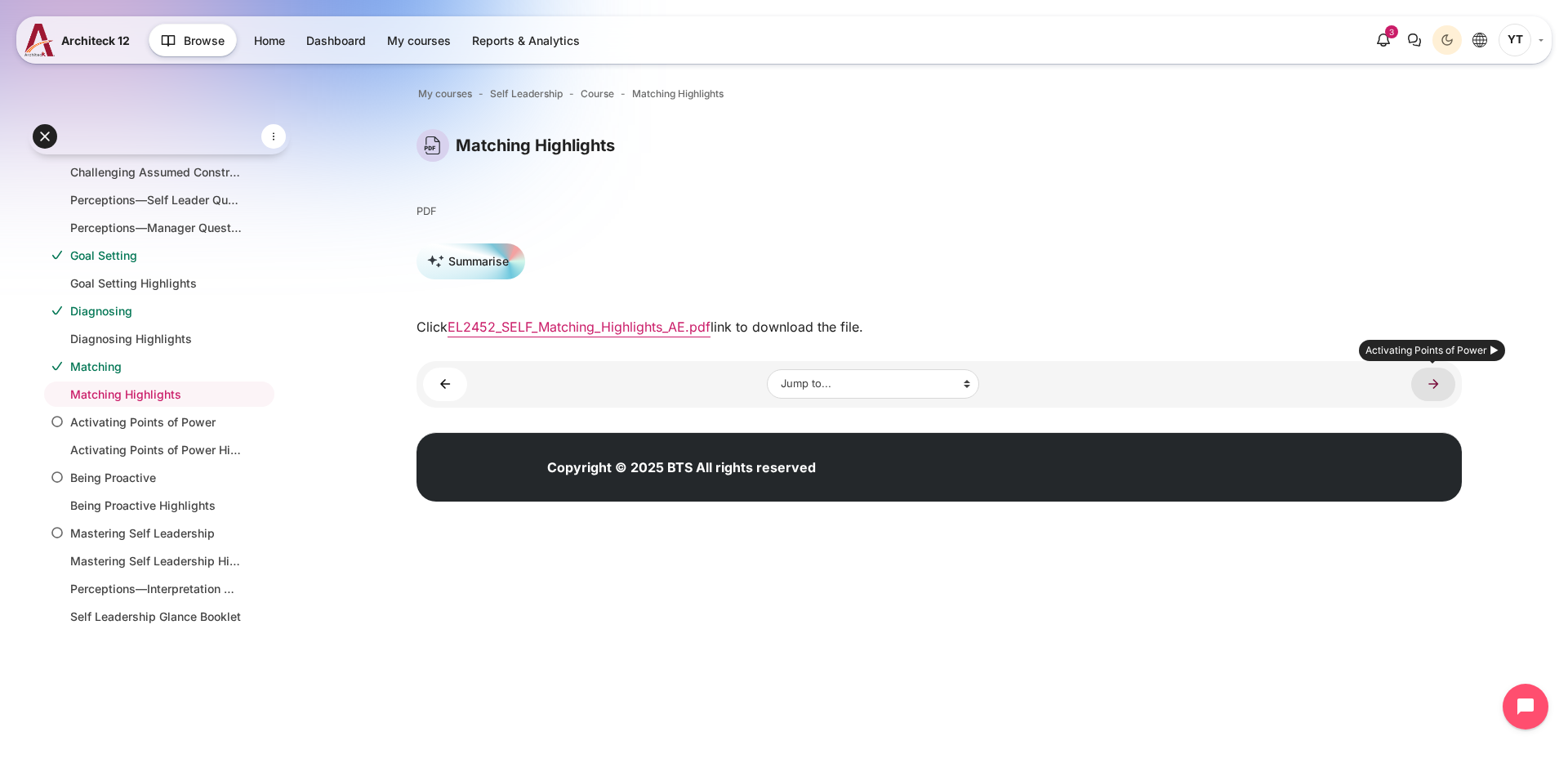
click at [1443, 386] on link "Activating Points of Power ►" at bounding box center [1433, 384] width 44 height 33
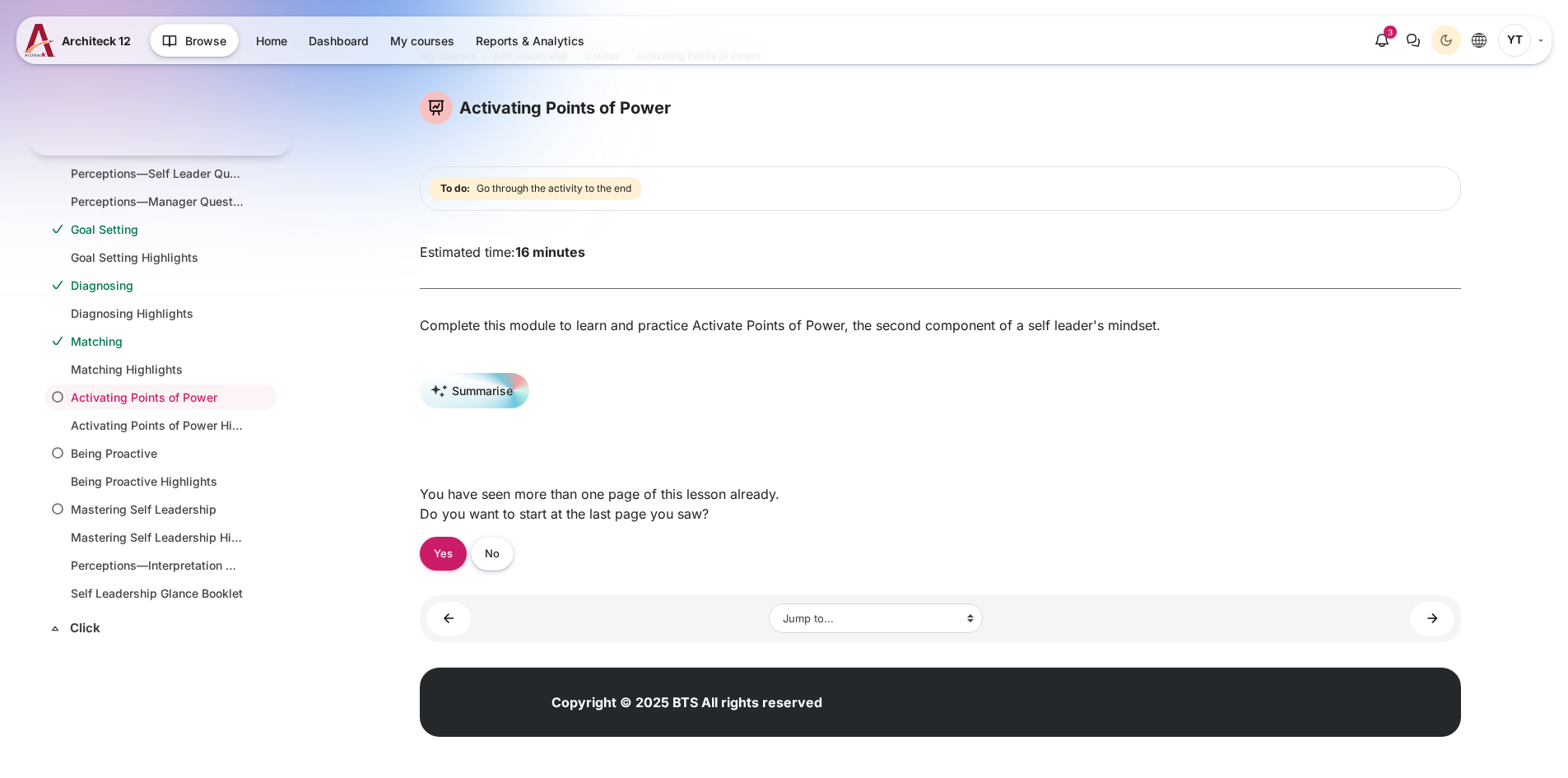
scroll to position [51, 0]
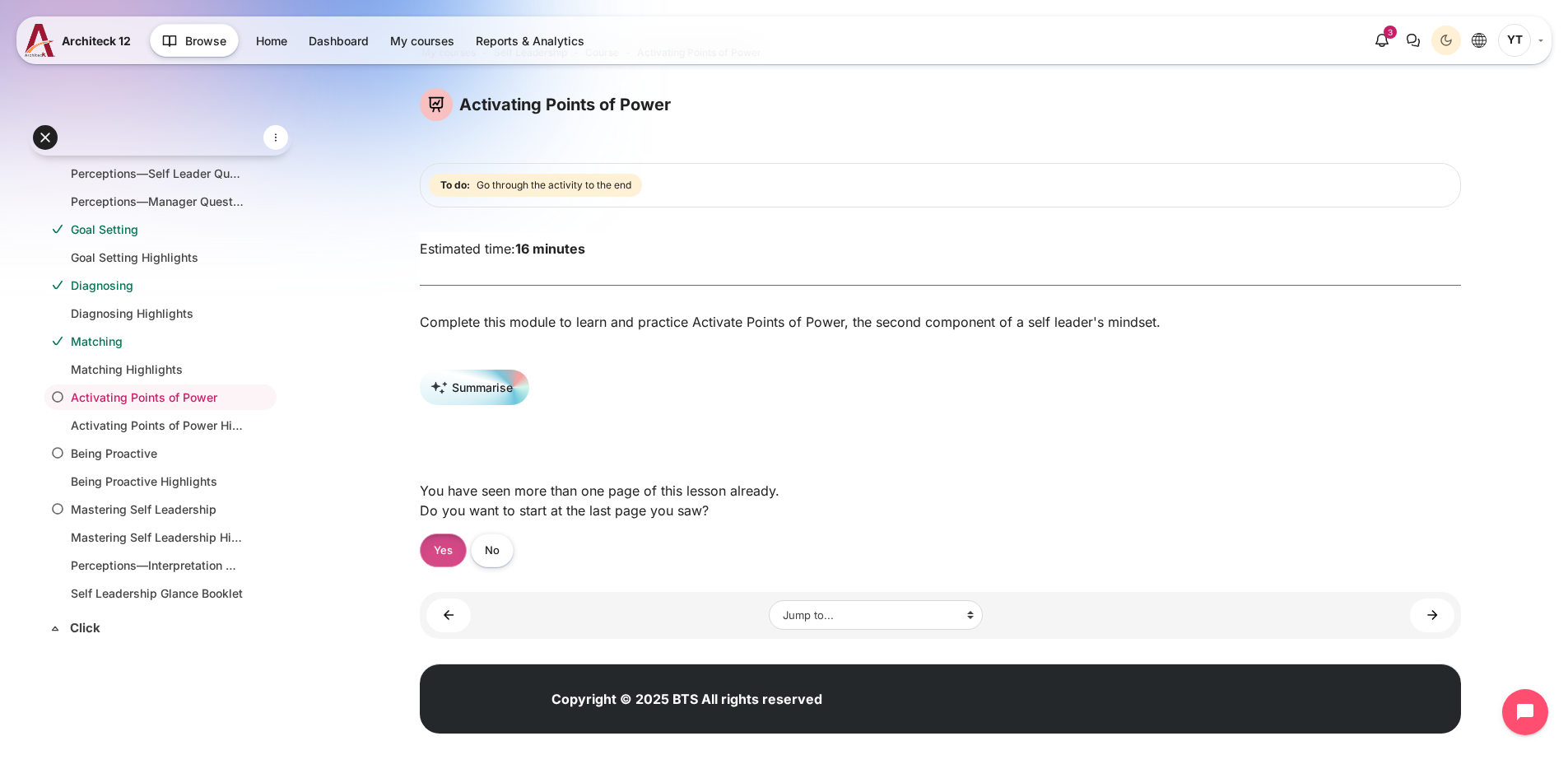
click at [433, 548] on link "Yes" at bounding box center [444, 550] width 47 height 34
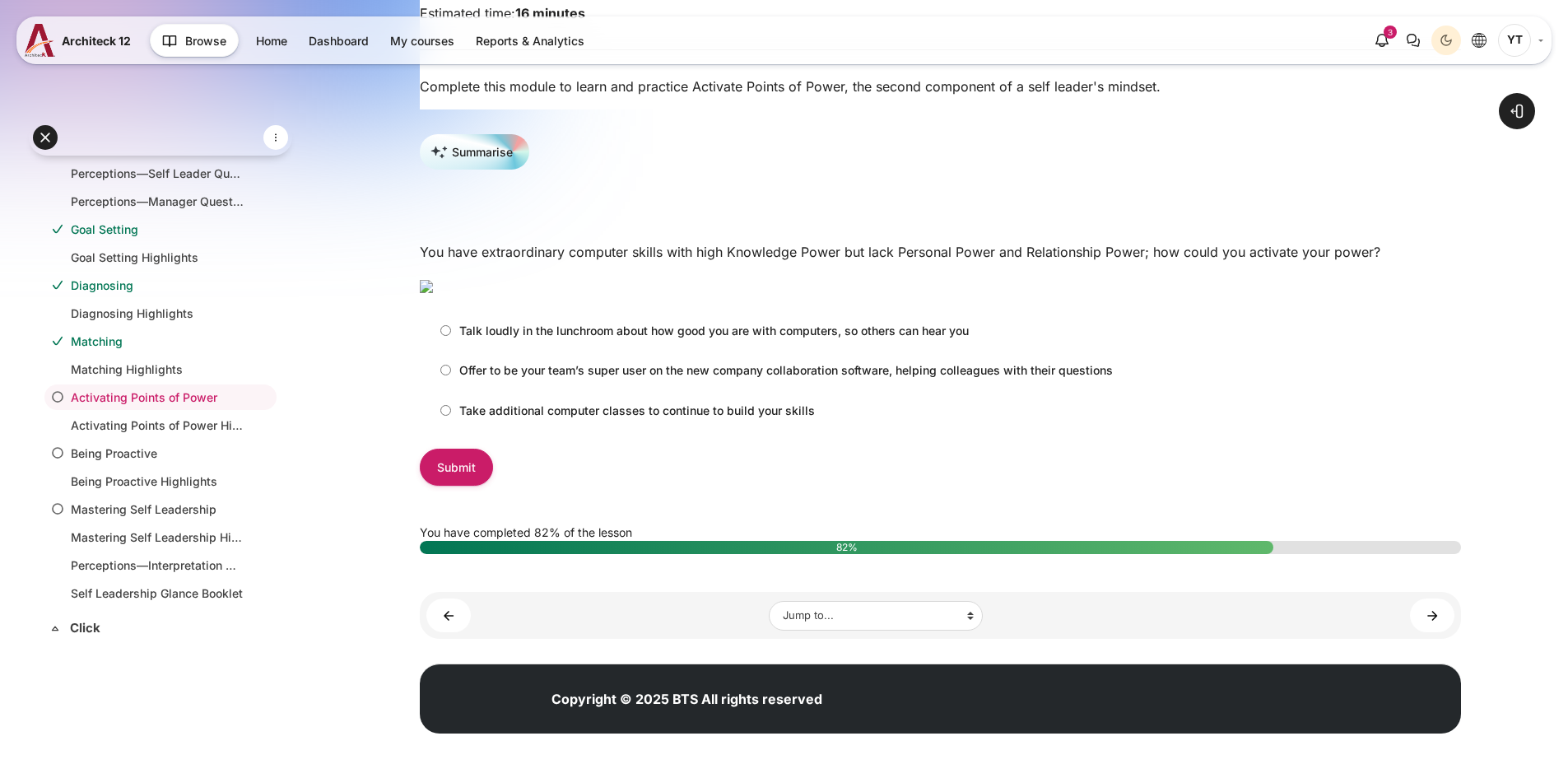
scroll to position [329, 0]
click at [459, 379] on p "Offer to be your team’s super user on the new company collaboration software, h…" at bounding box center [785, 370] width 654 height 17
click at [451, 375] on input "Offer to be your team’s super user on the new company collaboration software, h…" at bounding box center [445, 370] width 11 height 11
radio input "true"
click at [482, 486] on input "Submit" at bounding box center [456, 467] width 73 height 37
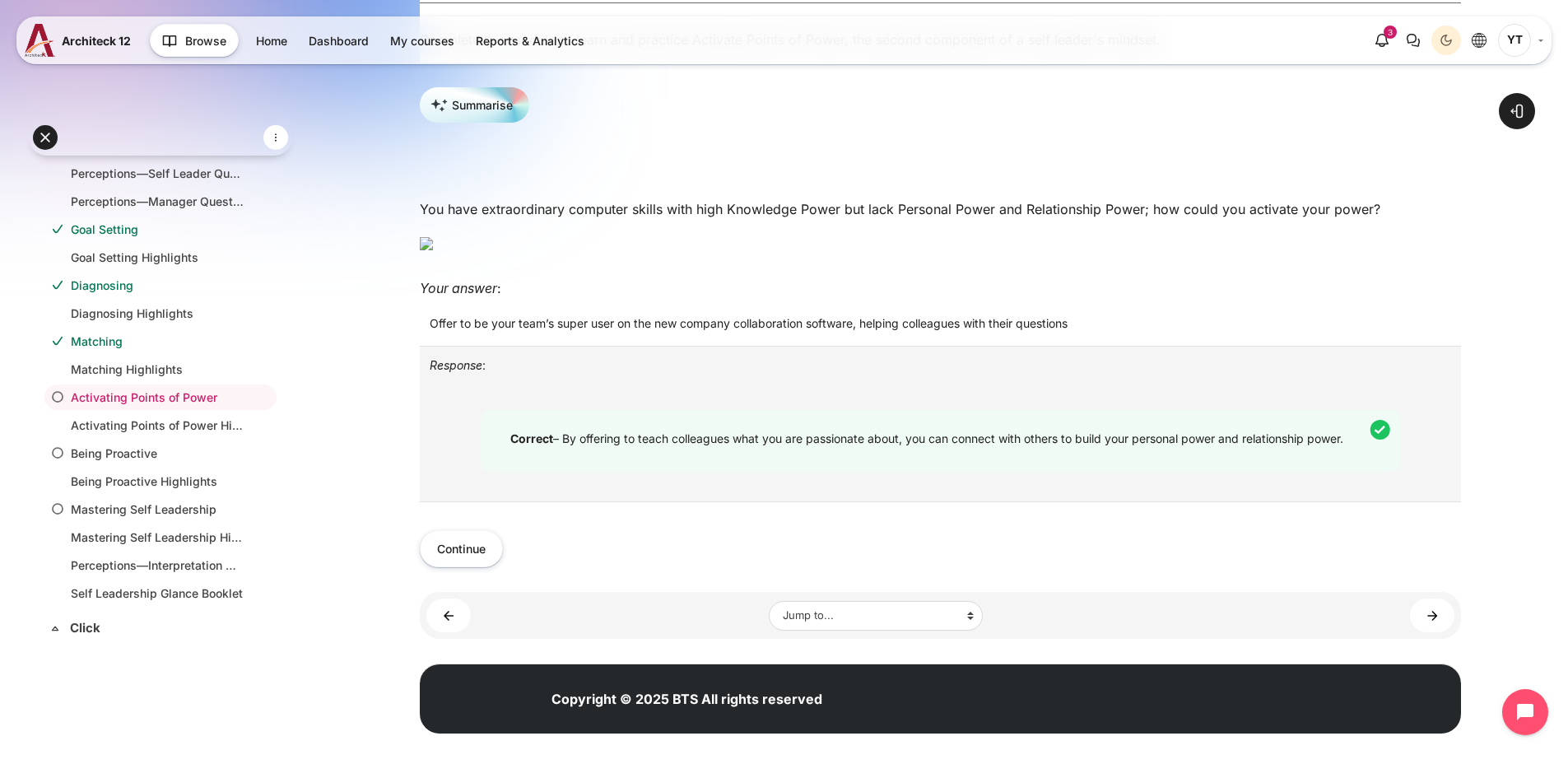
scroll to position [531, 0]
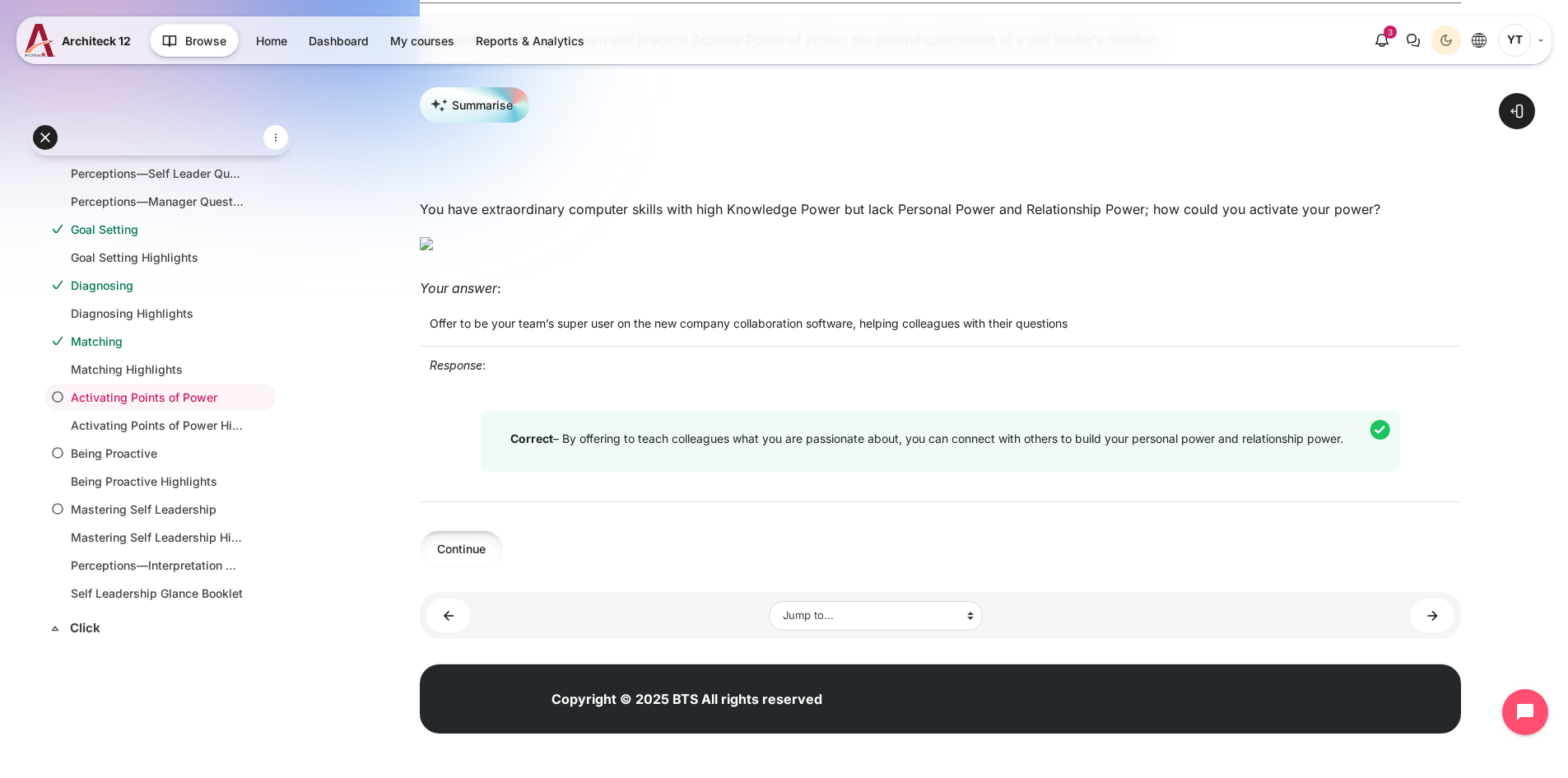
click at [461, 559] on button "Continue" at bounding box center [461, 548] width 84 height 37
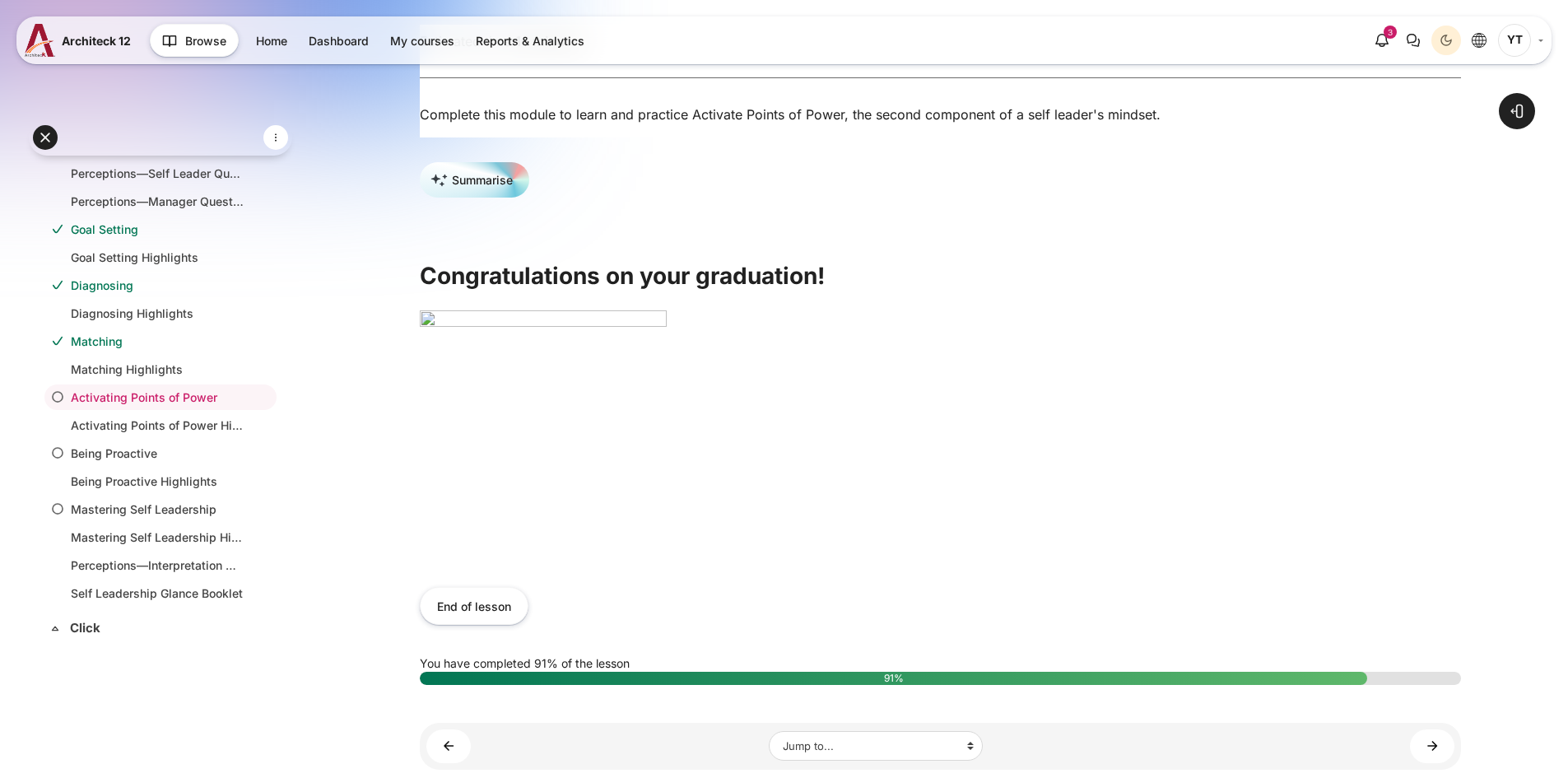
scroll to position [329, 0]
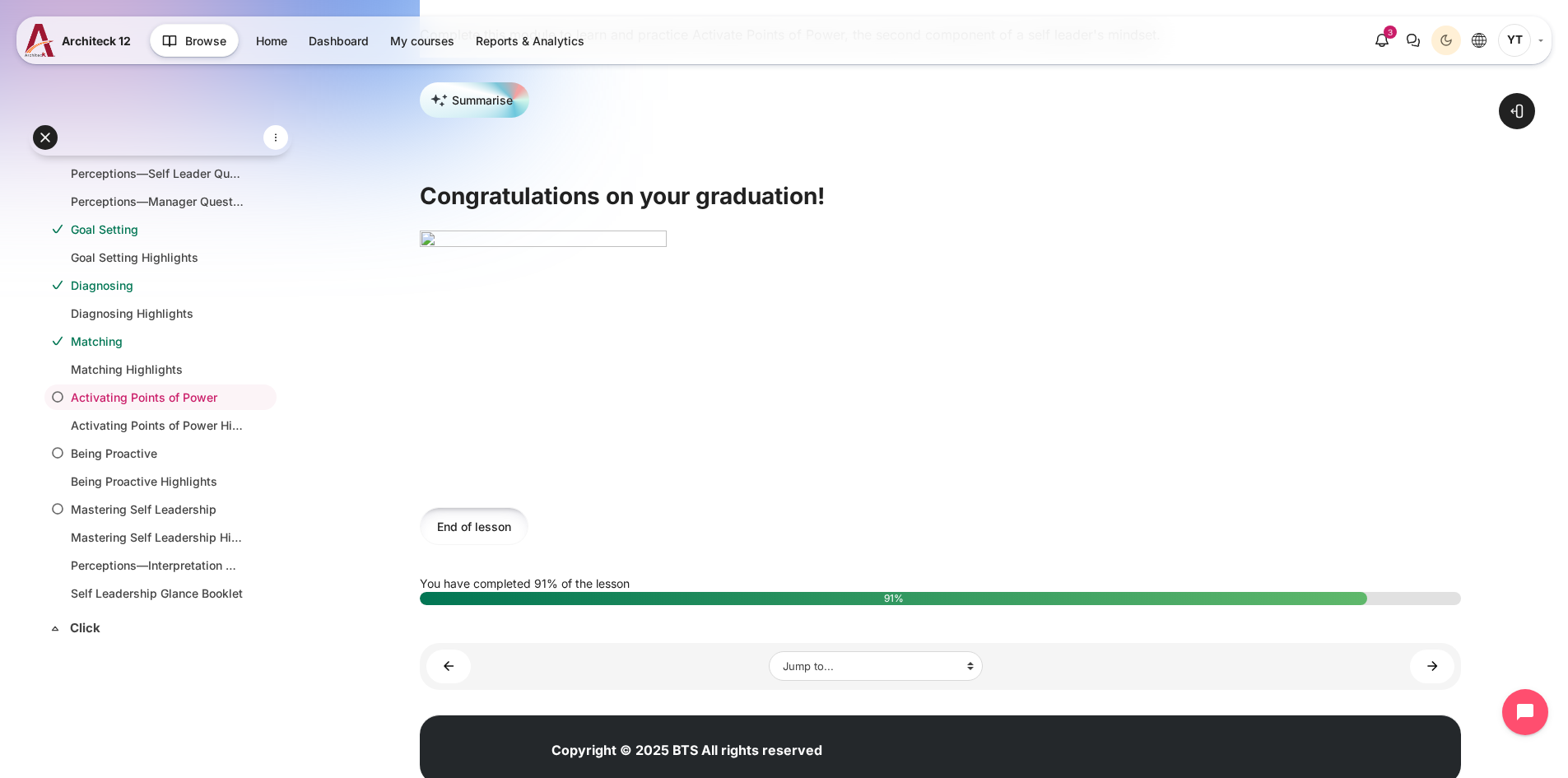
click at [479, 543] on button "End of lesson" at bounding box center [474, 526] width 109 height 37
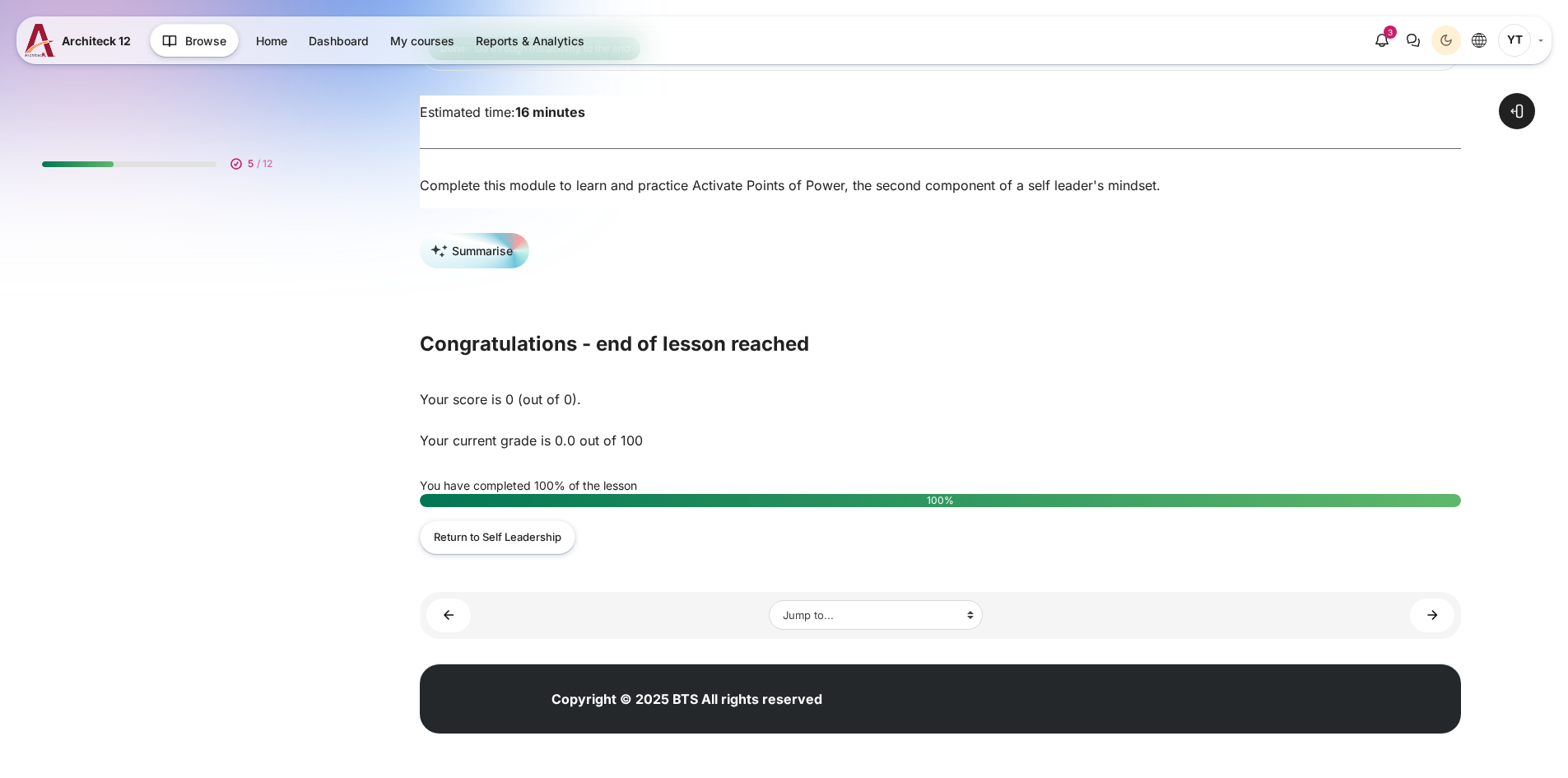
scroll to position [97, 0]
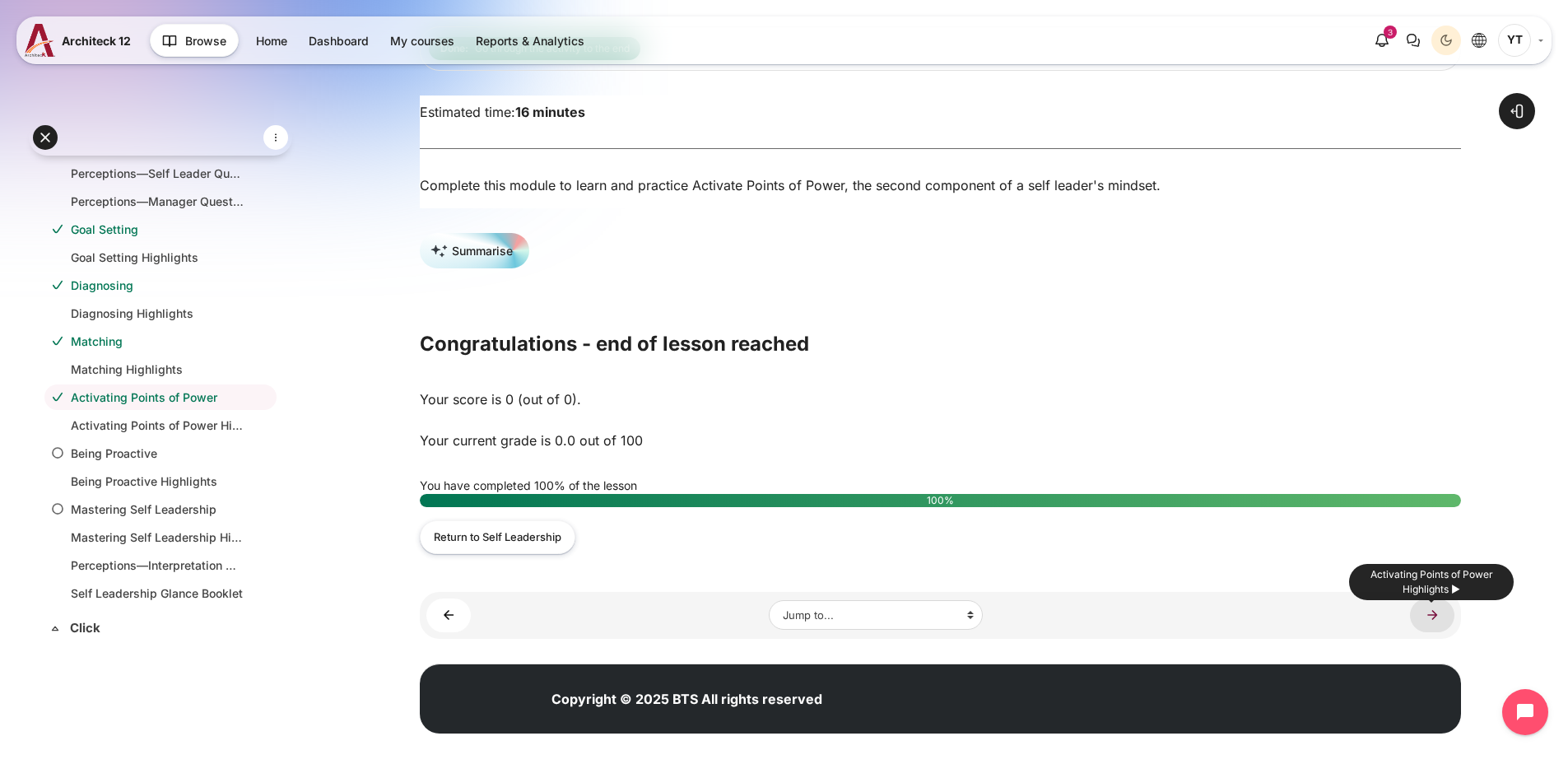
click at [1421, 613] on link "Activating Points of Power Highlights ►" at bounding box center [1431, 615] width 45 height 34
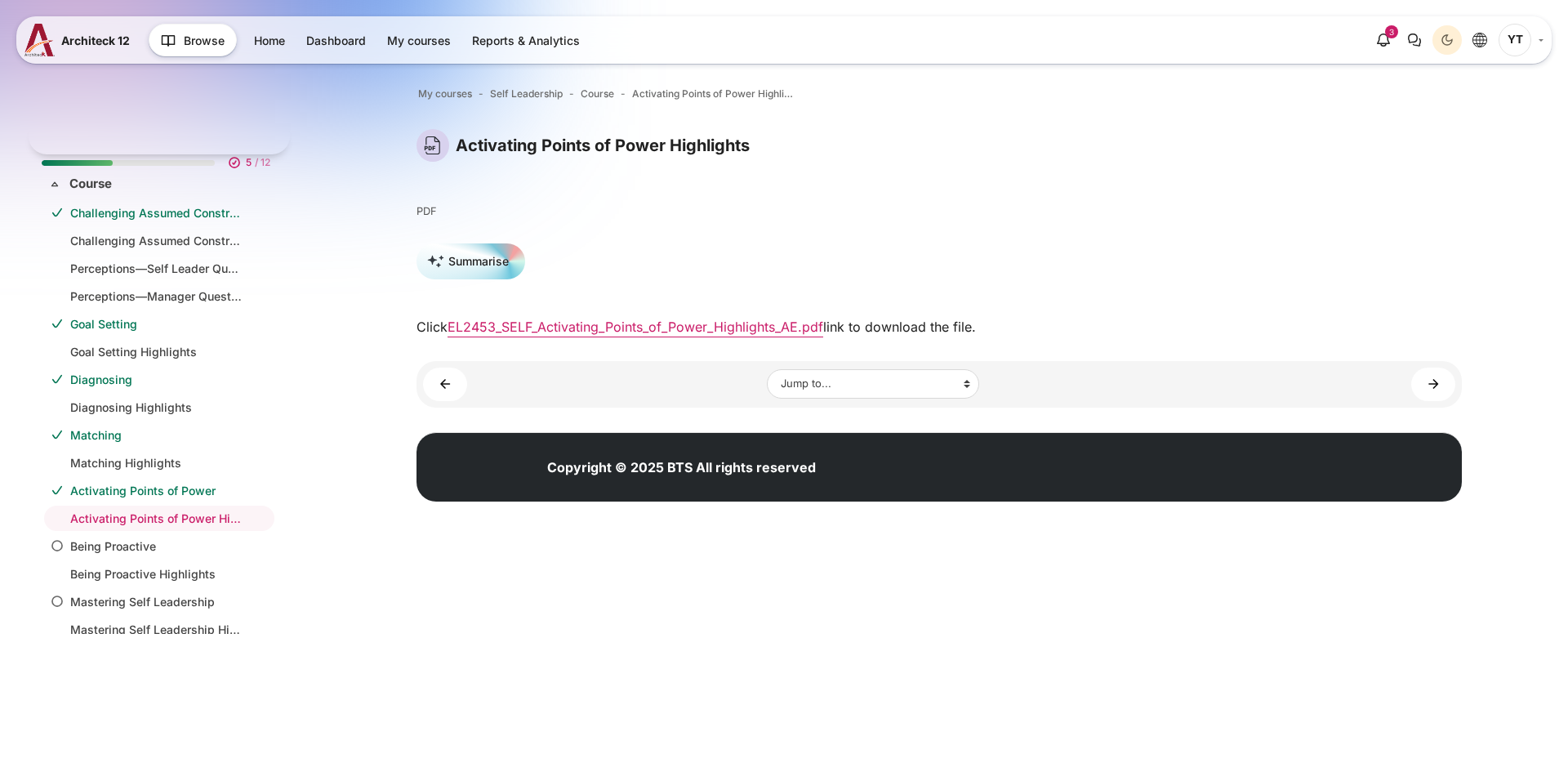
scroll to position [124, 0]
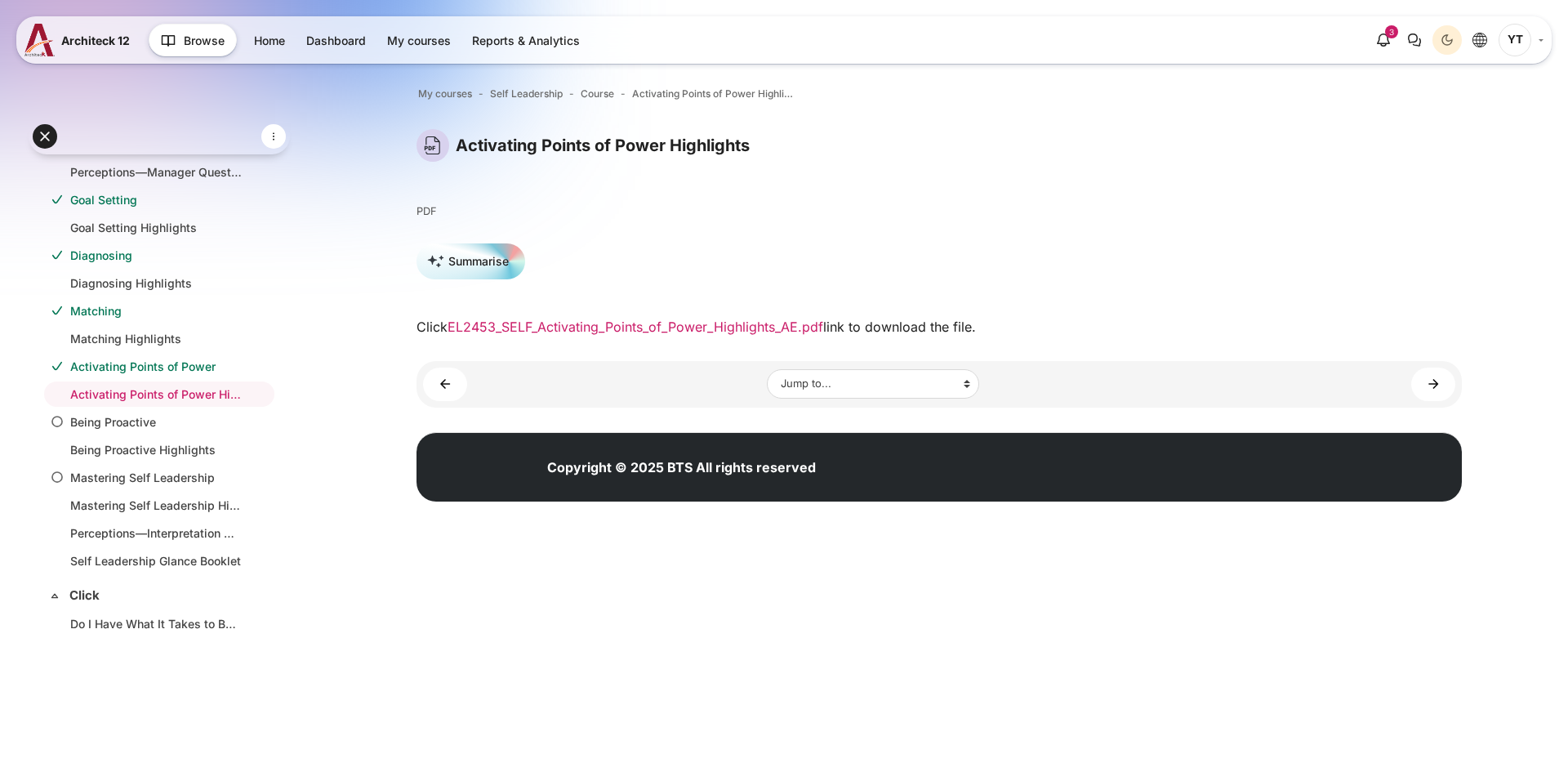
click at [635, 333] on link "EL2453_SELF_Activating_Points_of_Power_Highlights_AE.pdf" at bounding box center [635, 327] width 376 height 17
click at [157, 417] on link "Being Proactive" at bounding box center [156, 422] width 172 height 17
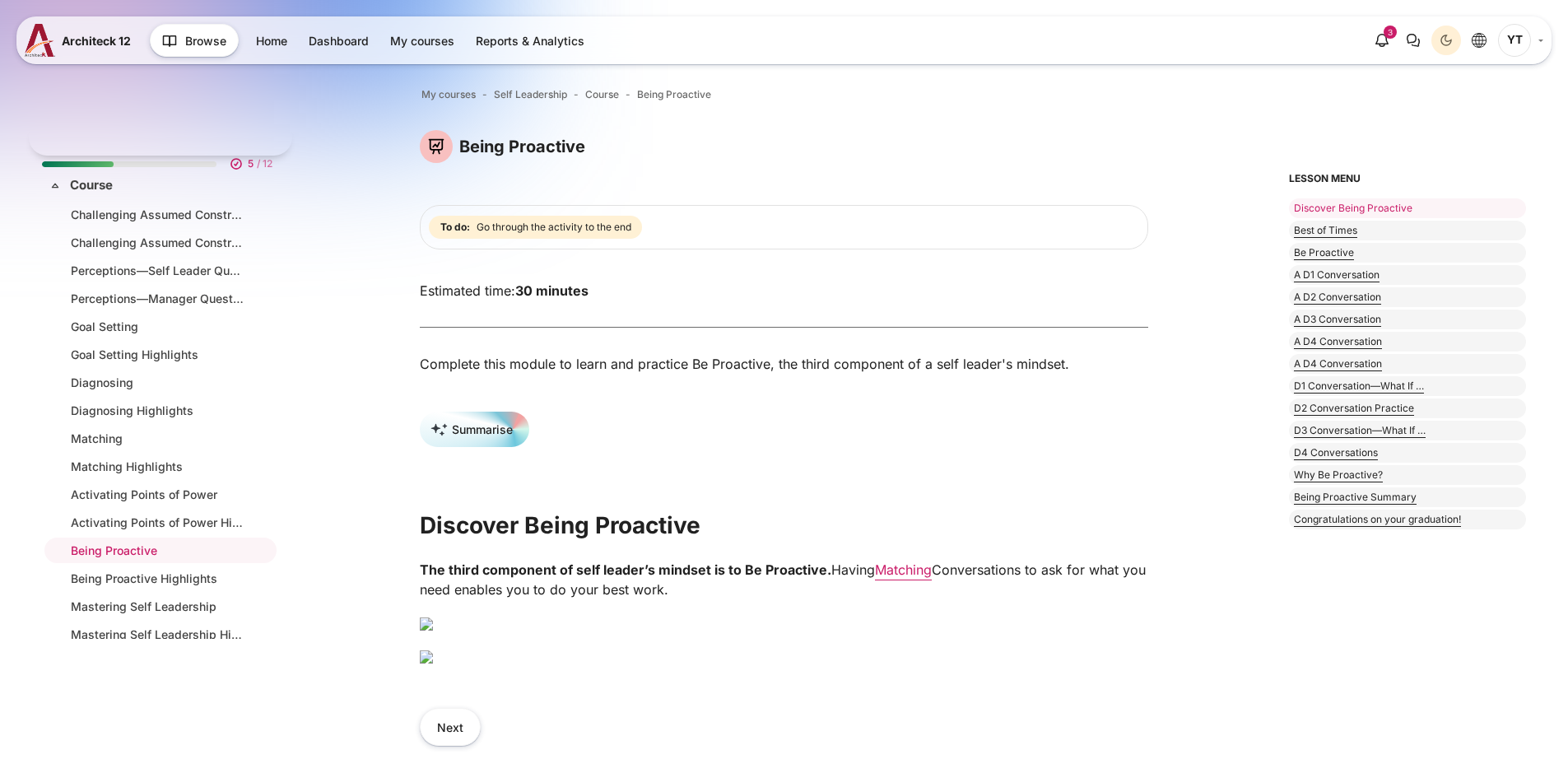
scroll to position [153, 0]
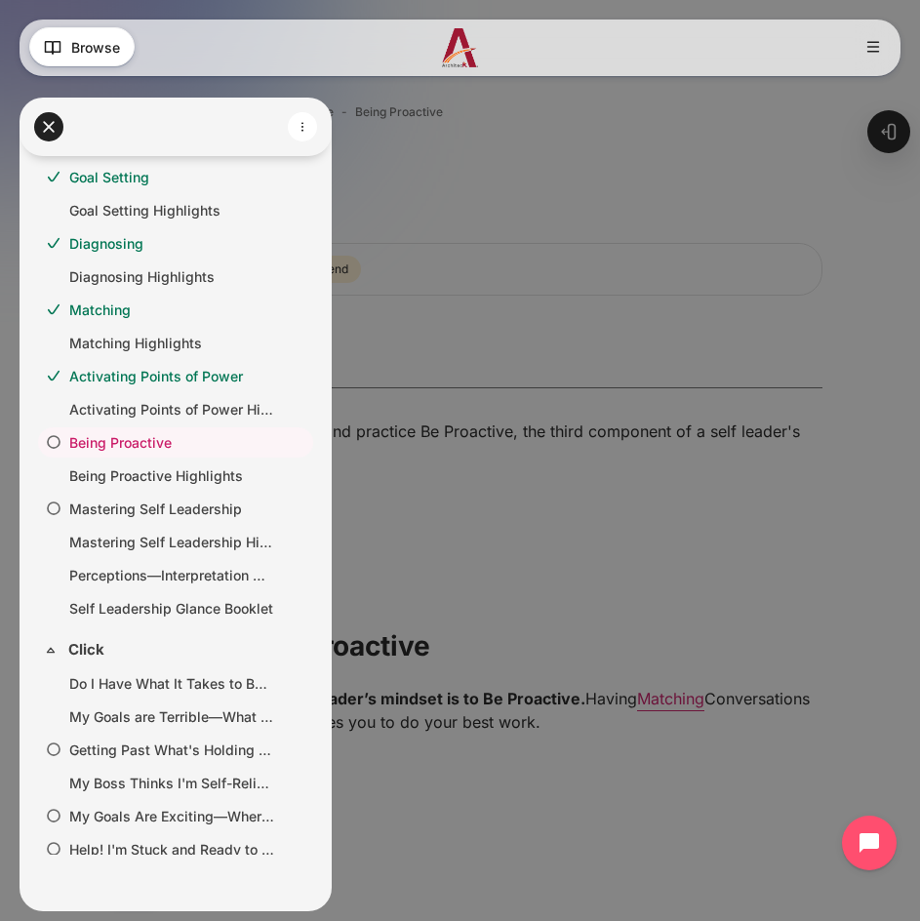
click at [600, 178] on div at bounding box center [460, 460] width 920 height 921
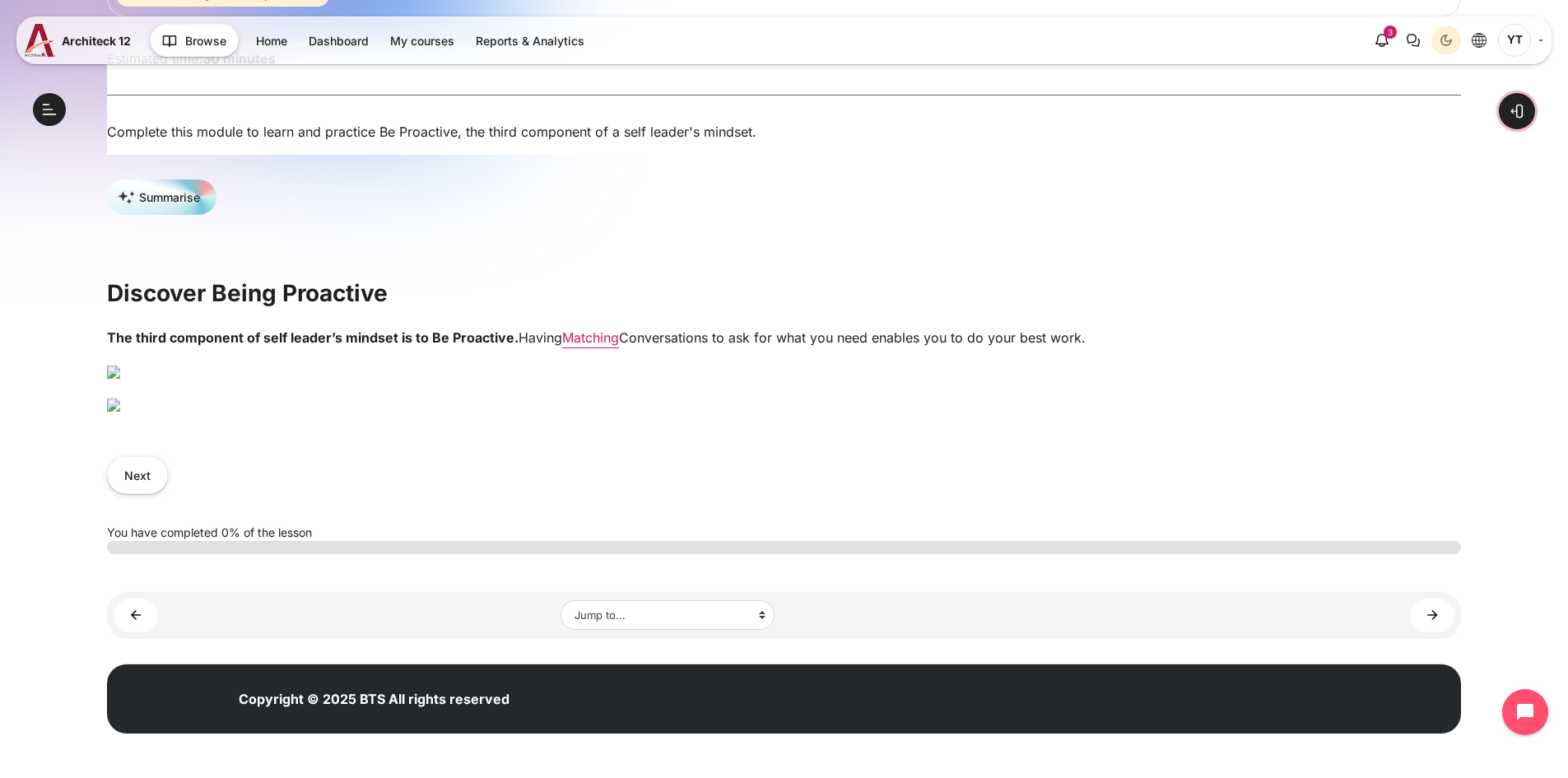
scroll to position [494, 0]
click at [51, 104] on button "Open course index" at bounding box center [49, 109] width 33 height 33
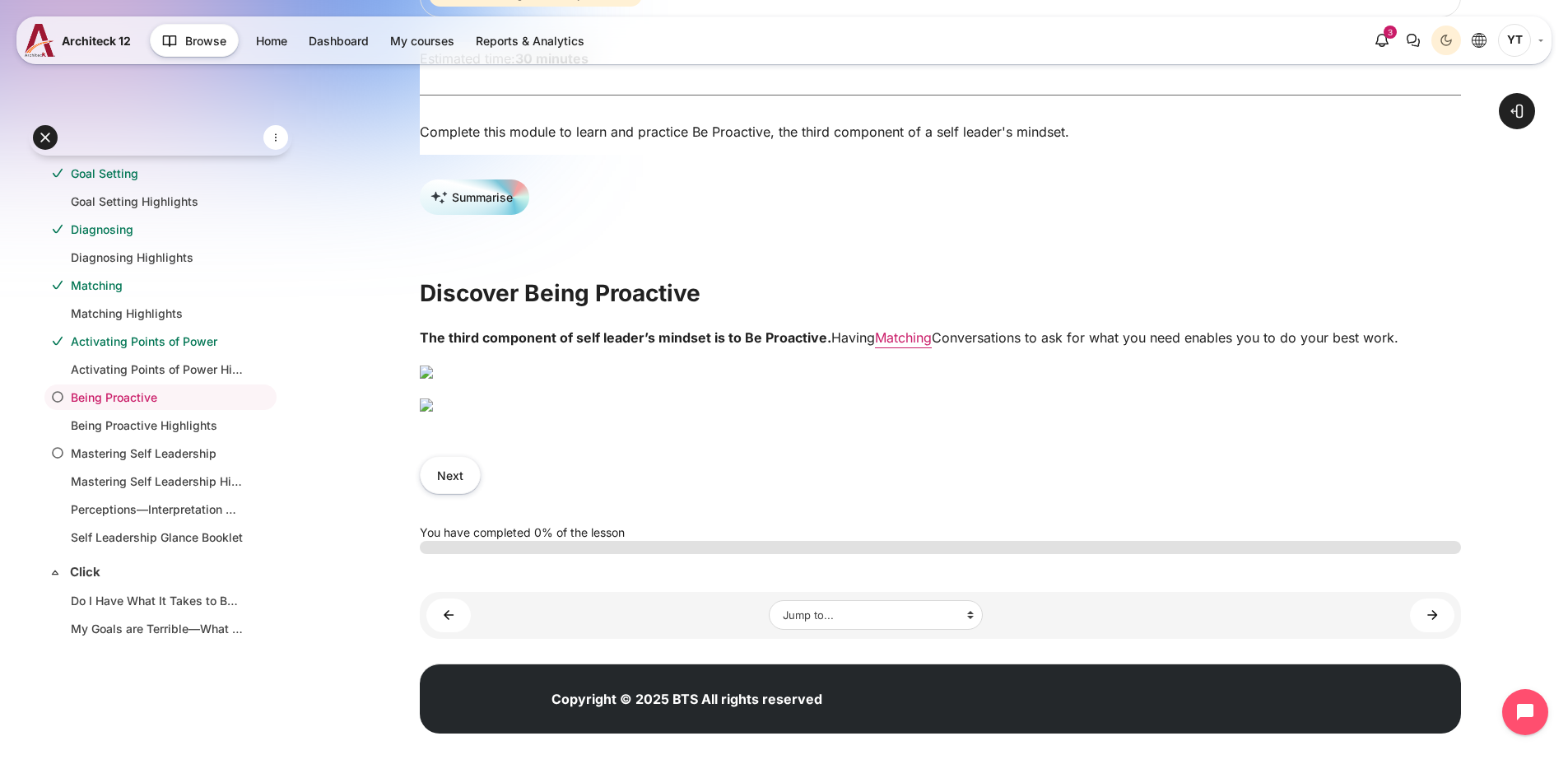
scroll to position [412, 0]
drag, startPoint x: 730, startPoint y: 118, endPoint x: 531, endPoint y: 117, distance: 199.0
click at [531, 278] on h2 "Discover Being Proactive" at bounding box center [940, 293] width 1041 height 30
copy h2 "Being Proactive"
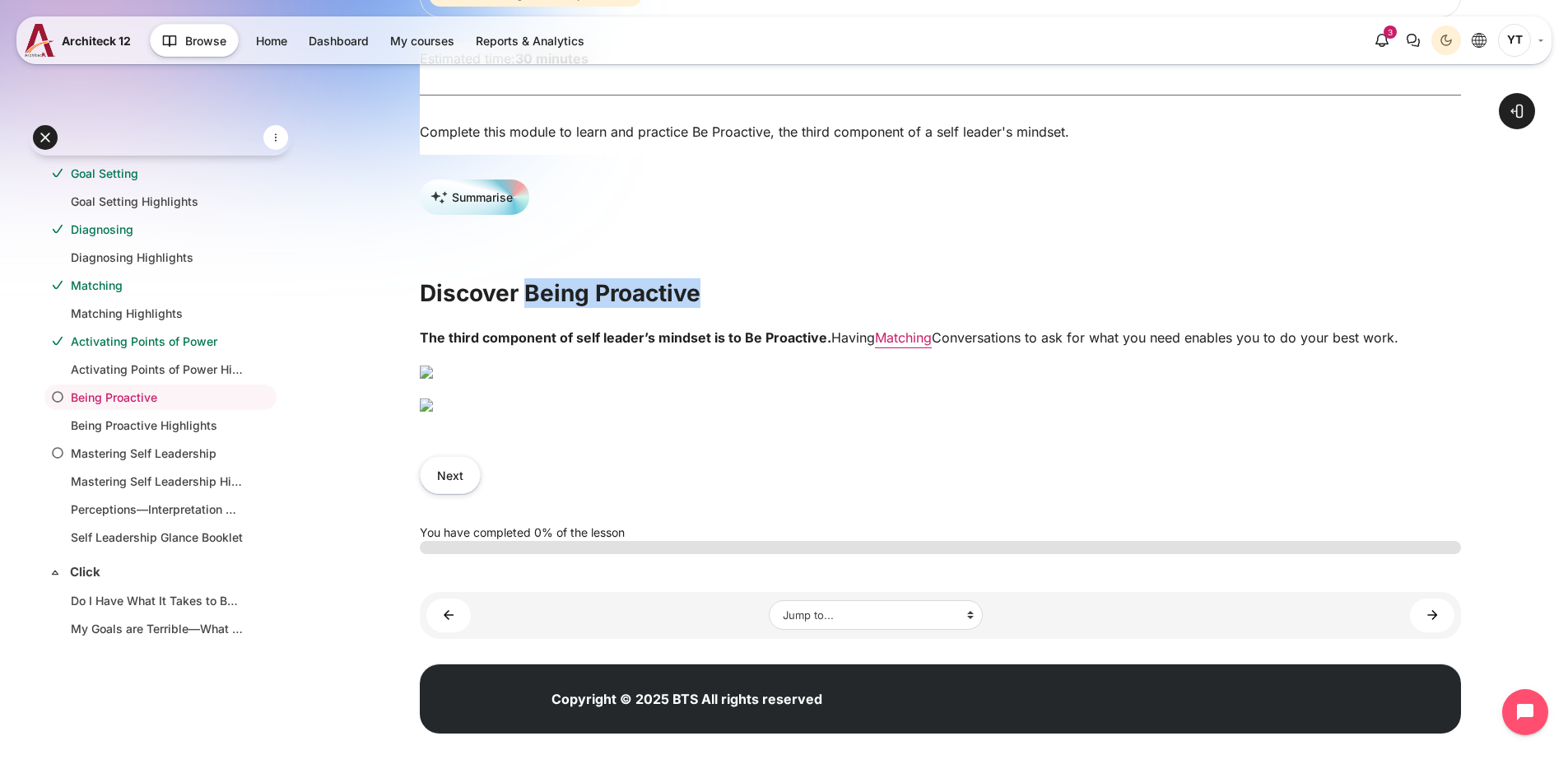
click at [433, 412] on img "Content" at bounding box center [427, 405] width 13 height 14
click at [456, 493] on button "Next" at bounding box center [450, 475] width 61 height 37
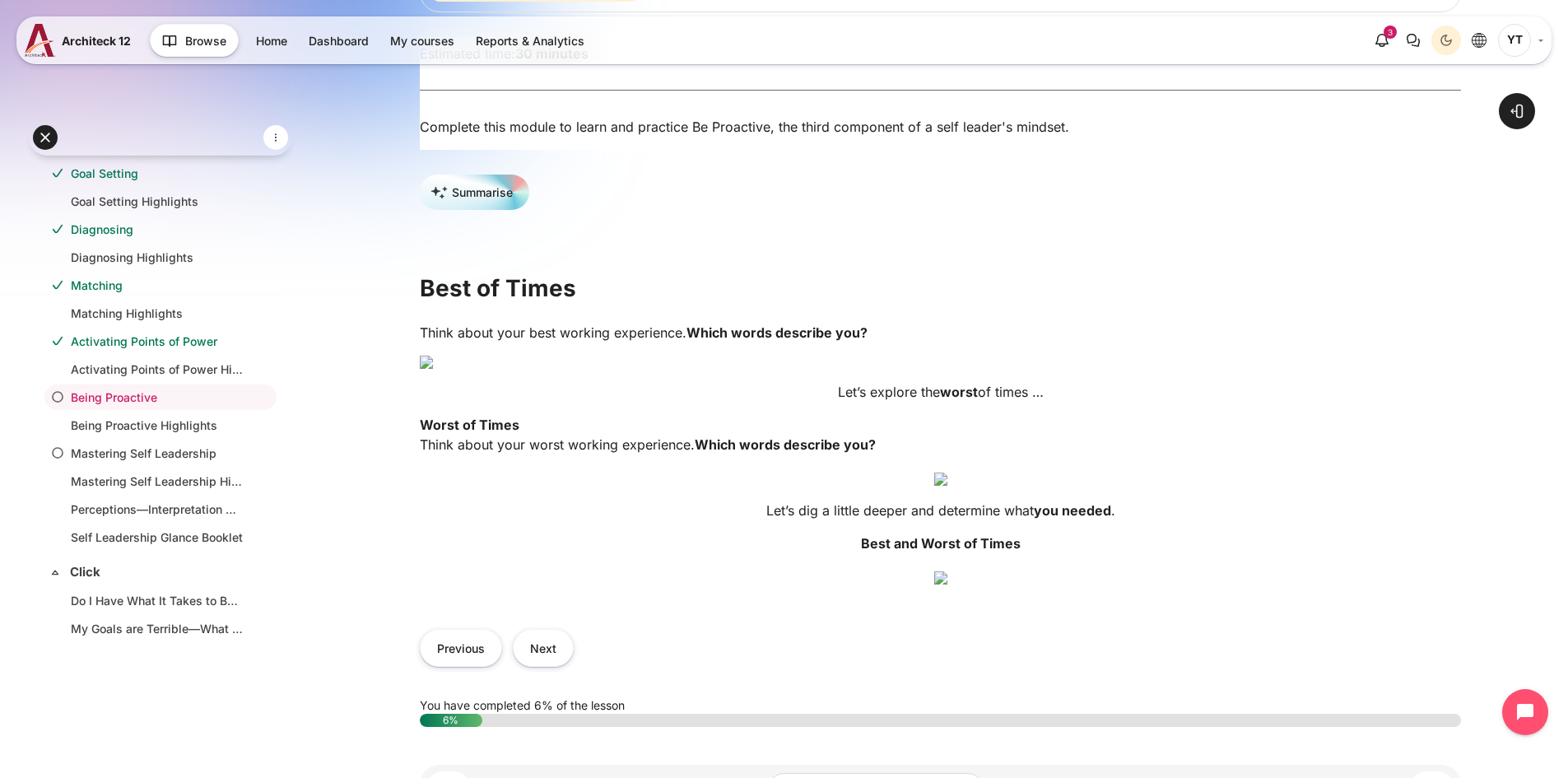
scroll to position [329, 0]
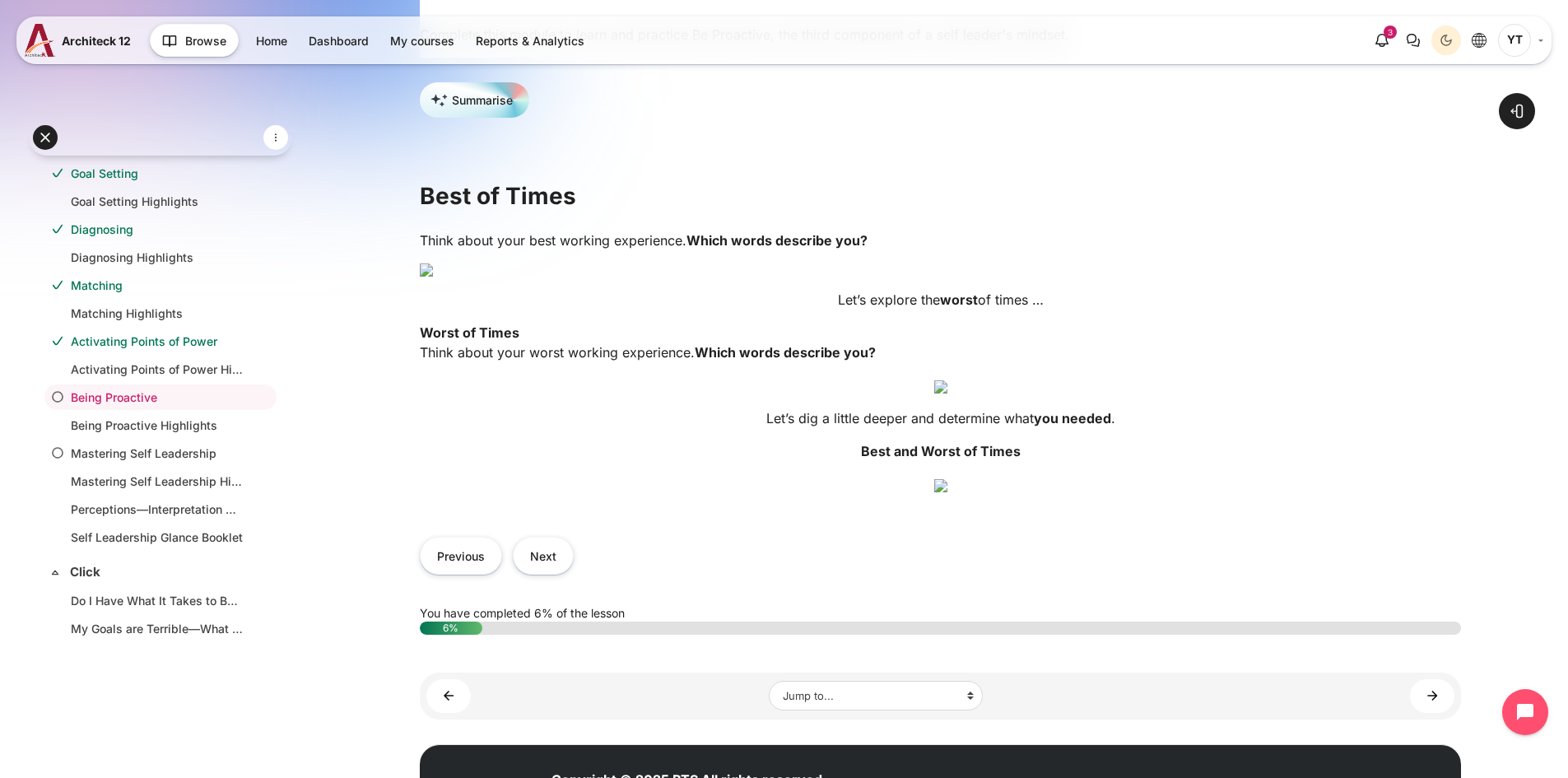
click at [855, 277] on img "Content" at bounding box center [940, 270] width 1041 height 14
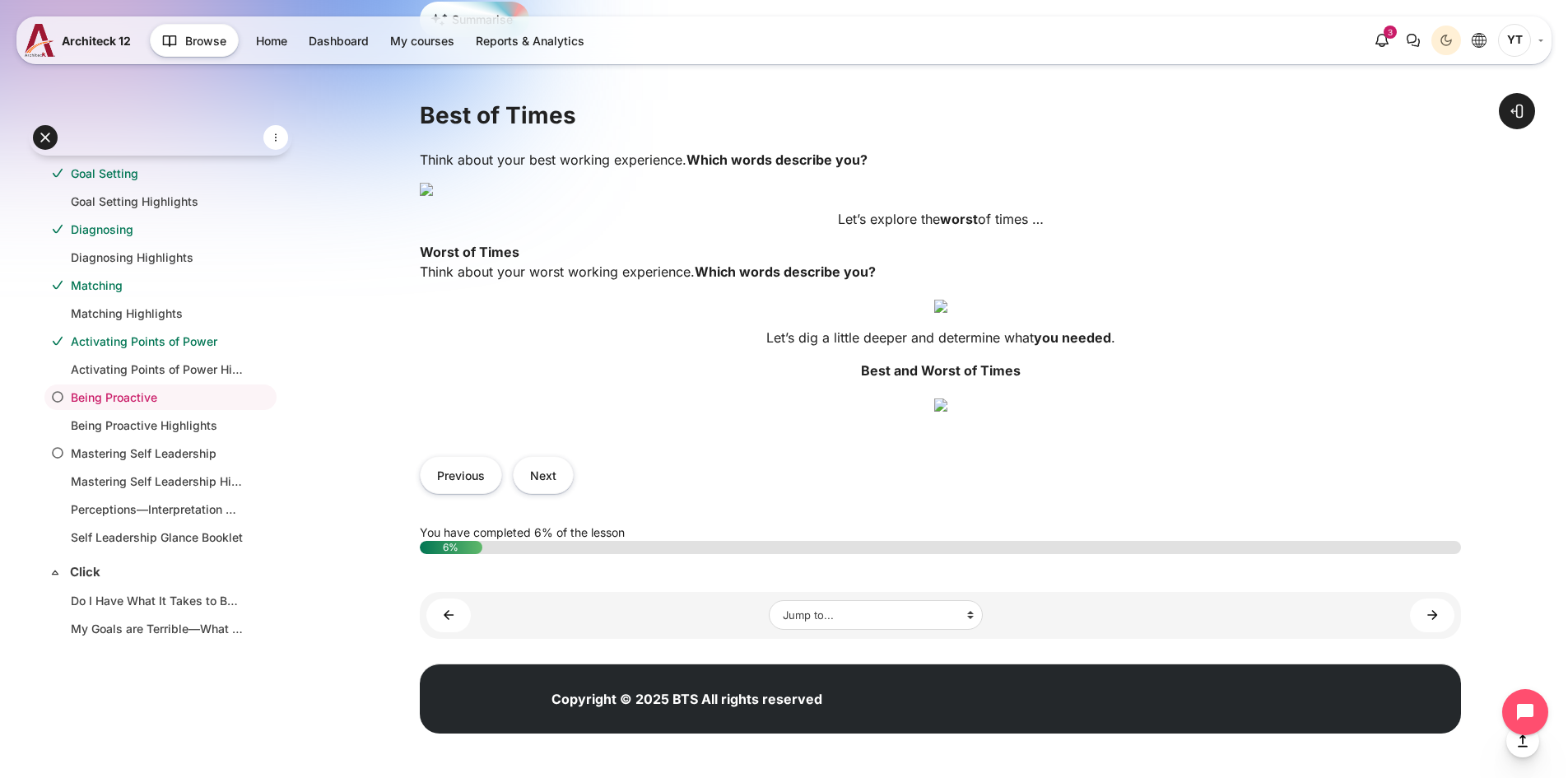
scroll to position [1317, 0]
click at [934, 398] on img "Content" at bounding box center [940, 405] width 13 height 14
click at [947, 398] on img "Content" at bounding box center [940, 405] width 13 height 14
click at [523, 483] on button "Next" at bounding box center [543, 475] width 61 height 37
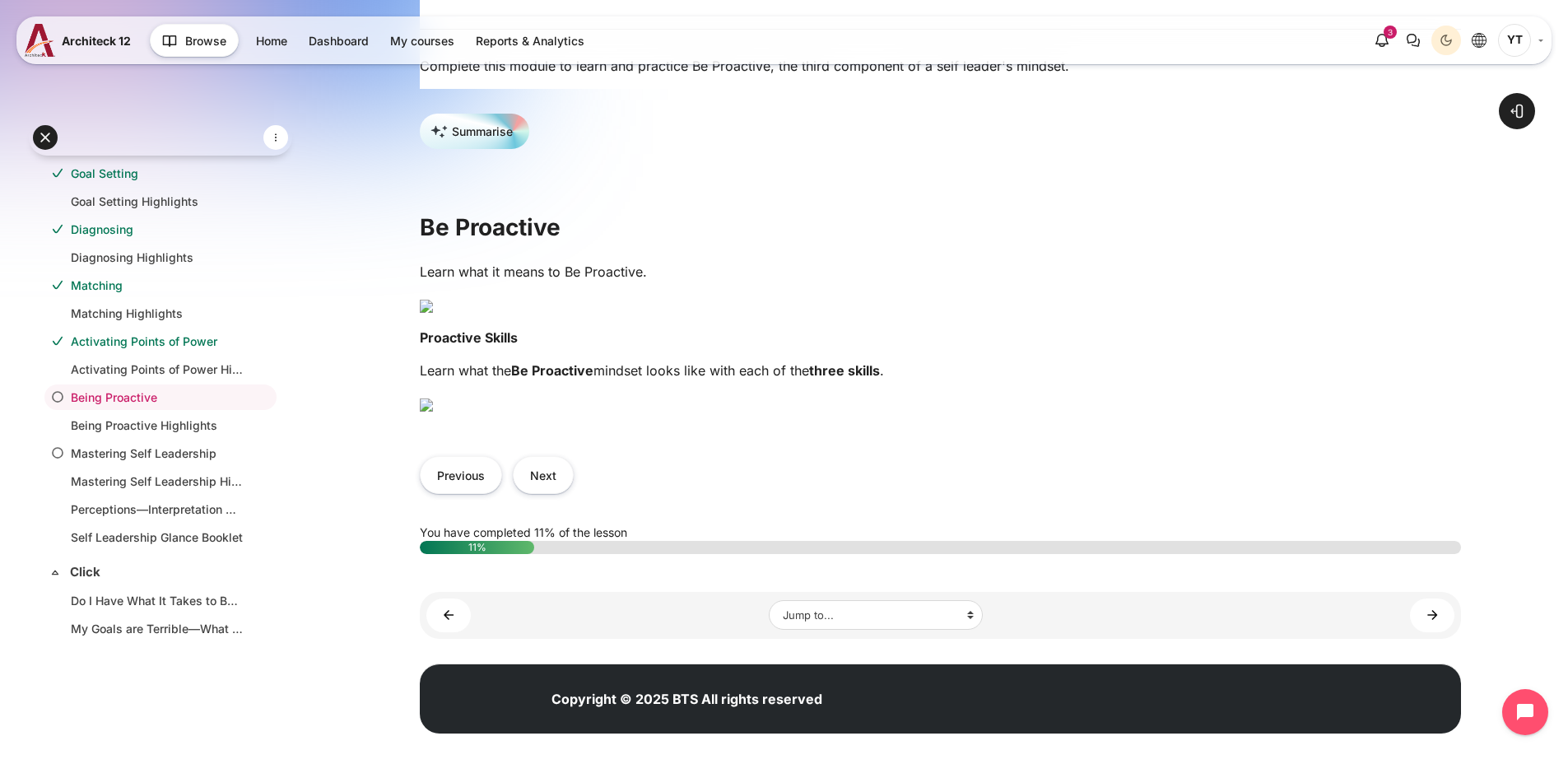
scroll to position [741, 0]
drag, startPoint x: 648, startPoint y: 159, endPoint x: 988, endPoint y: 159, distance: 340.0
click at [988, 360] on p "Learn what the Be Proactive mindset looks like with each of the three skills ." at bounding box center [940, 370] width 1041 height 19
click at [705, 262] on div "Learn what it means to Be Proactive. Proactive Skills Learn what the Be Proacti…" at bounding box center [940, 343] width 1041 height 165
click at [760, 262] on div "Learn what it means to Be Proactive. Proactive Skills Learn what the Be Proacti…" at bounding box center [940, 343] width 1041 height 165
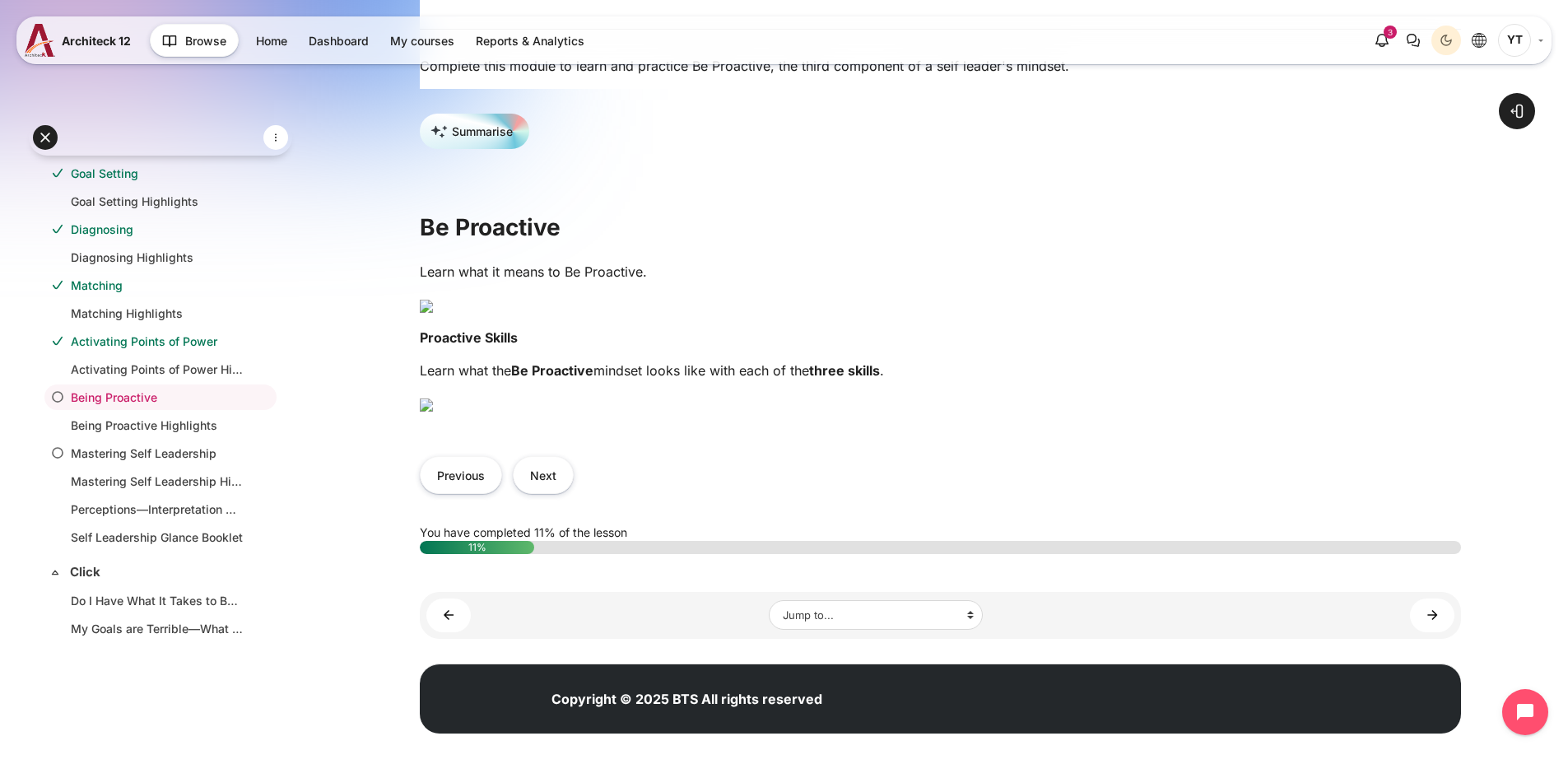
scroll to position [824, 0]
click at [568, 493] on button "Next" at bounding box center [543, 475] width 61 height 37
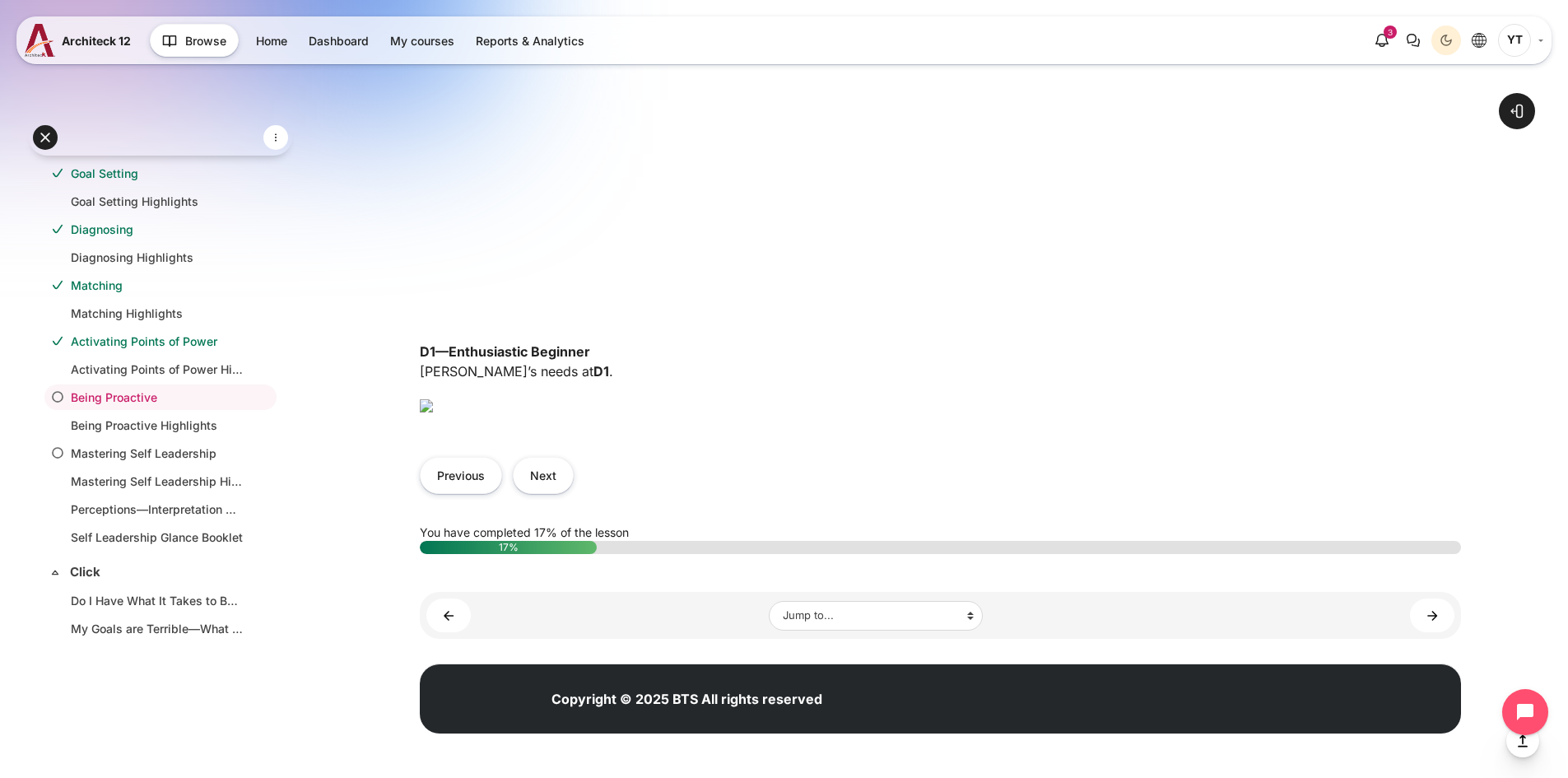
scroll to position [905, 0]
click at [433, 413] on img "Content" at bounding box center [427, 406] width 13 height 14
drag, startPoint x: 468, startPoint y: 328, endPoint x: 539, endPoint y: 328, distance: 71.0
click at [539, 342] on p "D1—Enthusiastic Beginner [PERSON_NAME]’s needs at D1 ." at bounding box center [940, 361] width 1041 height 40
click at [584, 342] on p "D1—Enthusiastic Beginner Maria’s needs at D1 ." at bounding box center [940, 361] width 1041 height 40
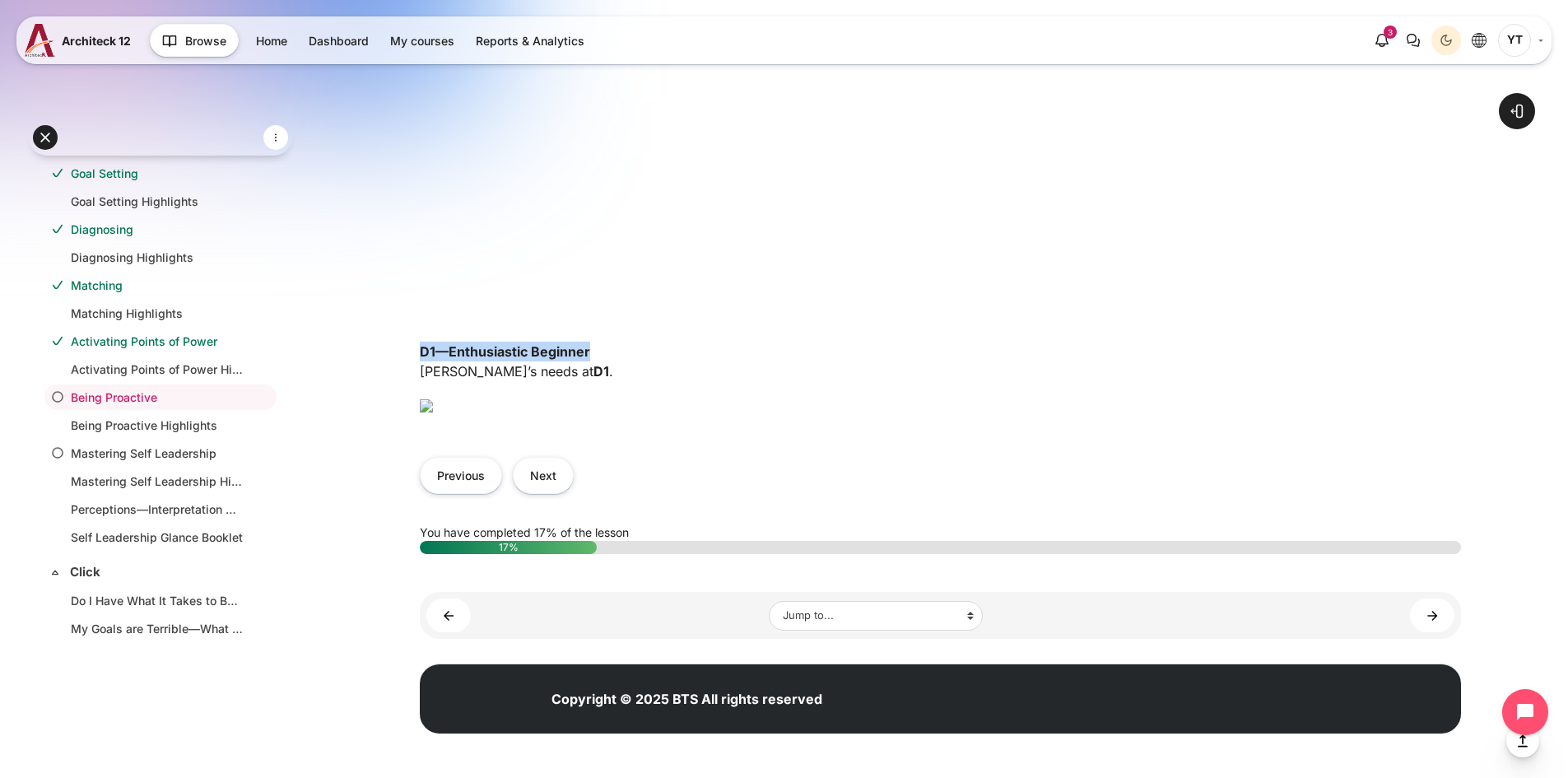
drag, startPoint x: 595, startPoint y: 302, endPoint x: 410, endPoint y: 306, distance: 185.0
click at [558, 494] on button "Next" at bounding box center [543, 475] width 61 height 37
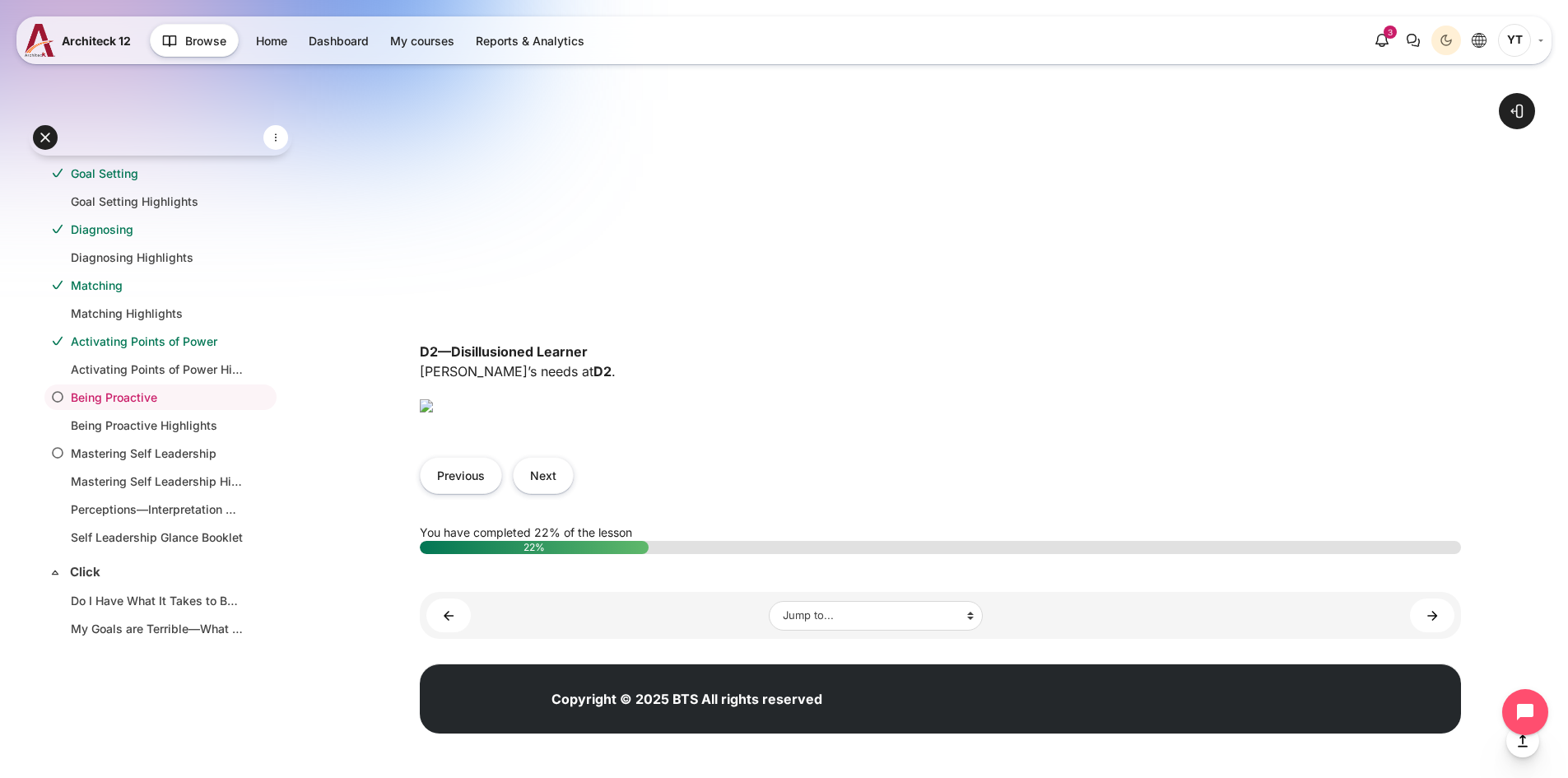
click at [433, 399] on img "Content" at bounding box center [427, 406] width 13 height 14
click at [536, 494] on button "Next" at bounding box center [543, 475] width 61 height 37
click at [546, 494] on button "Next" at bounding box center [543, 475] width 61 height 37
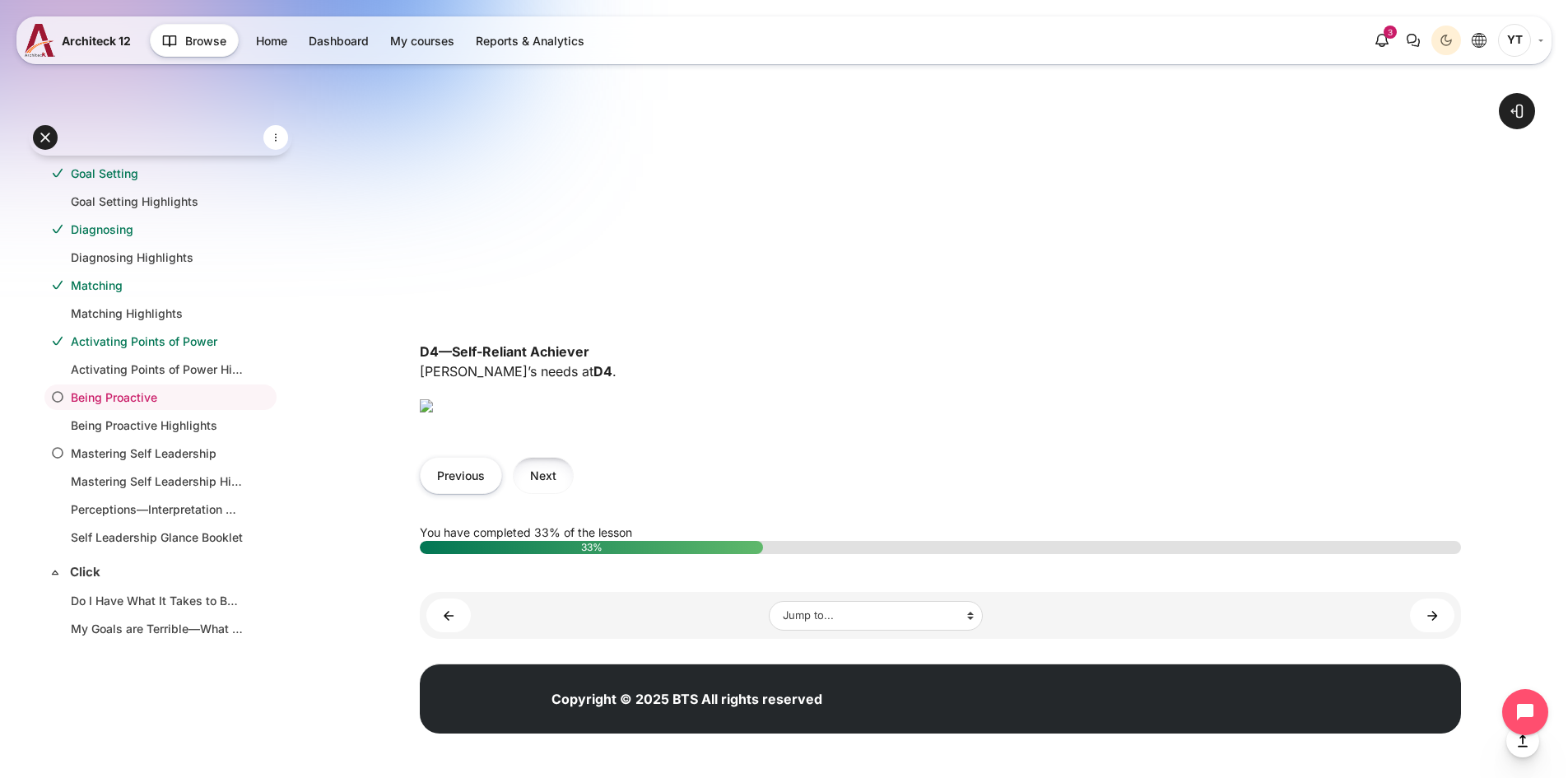
click at [555, 483] on button "Next" at bounding box center [543, 475] width 61 height 37
click at [450, 494] on button "Previous" at bounding box center [461, 475] width 83 height 37
click at [544, 494] on button "Next" at bounding box center [543, 475] width 61 height 37
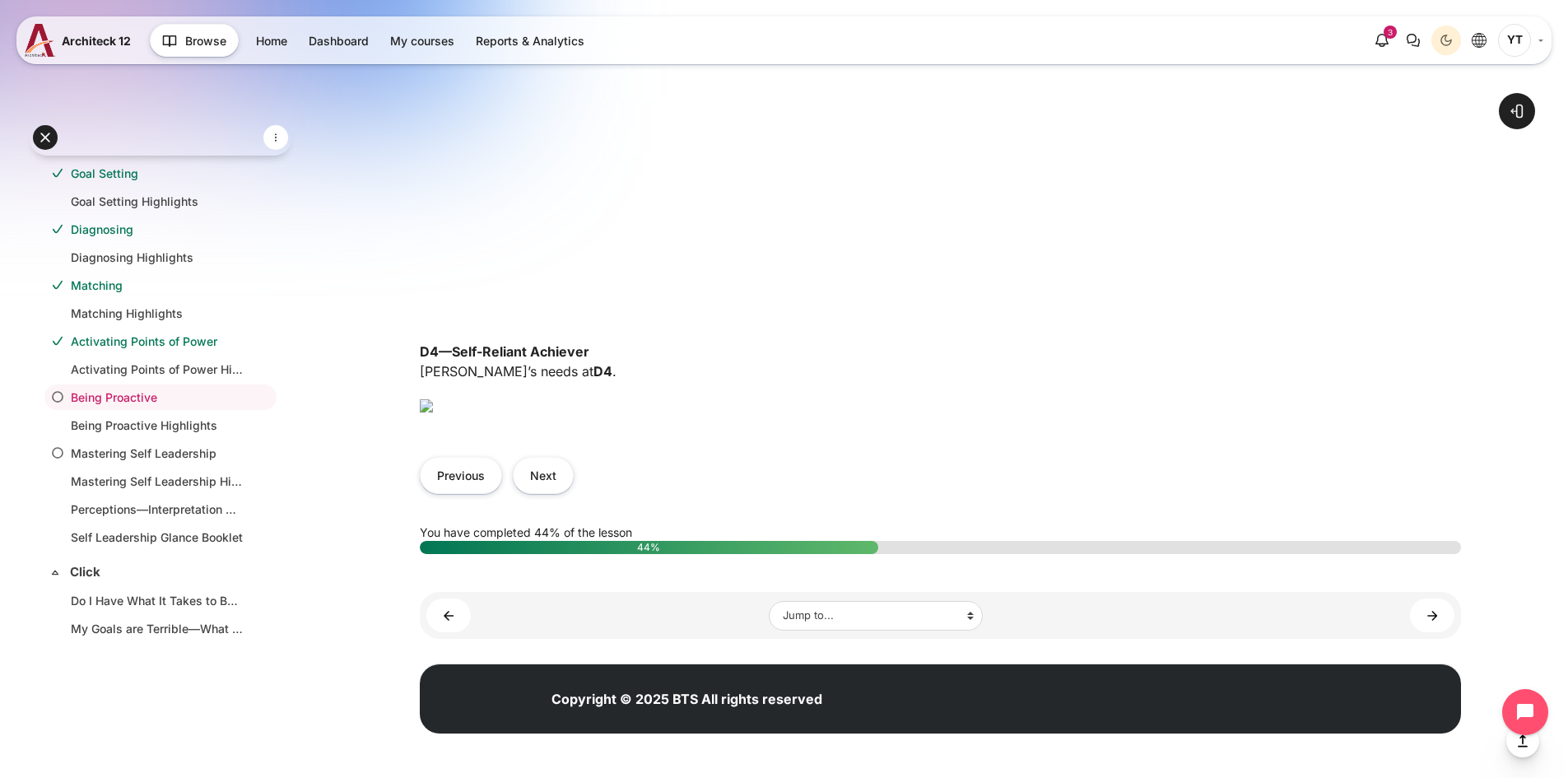
scroll to position [988, 0]
click at [482, 494] on button "Previous" at bounding box center [461, 475] width 83 height 37
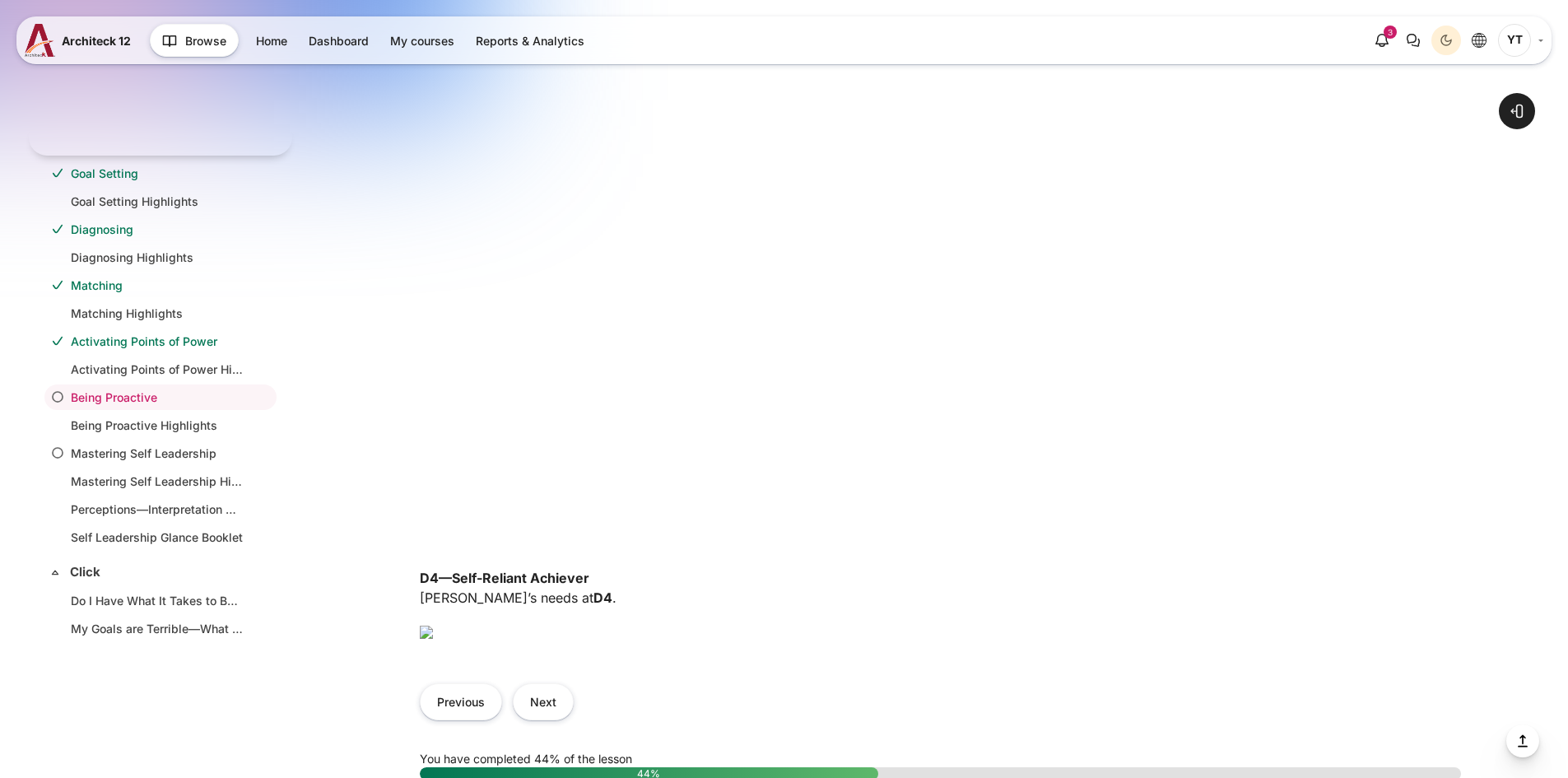
scroll to position [905, 0]
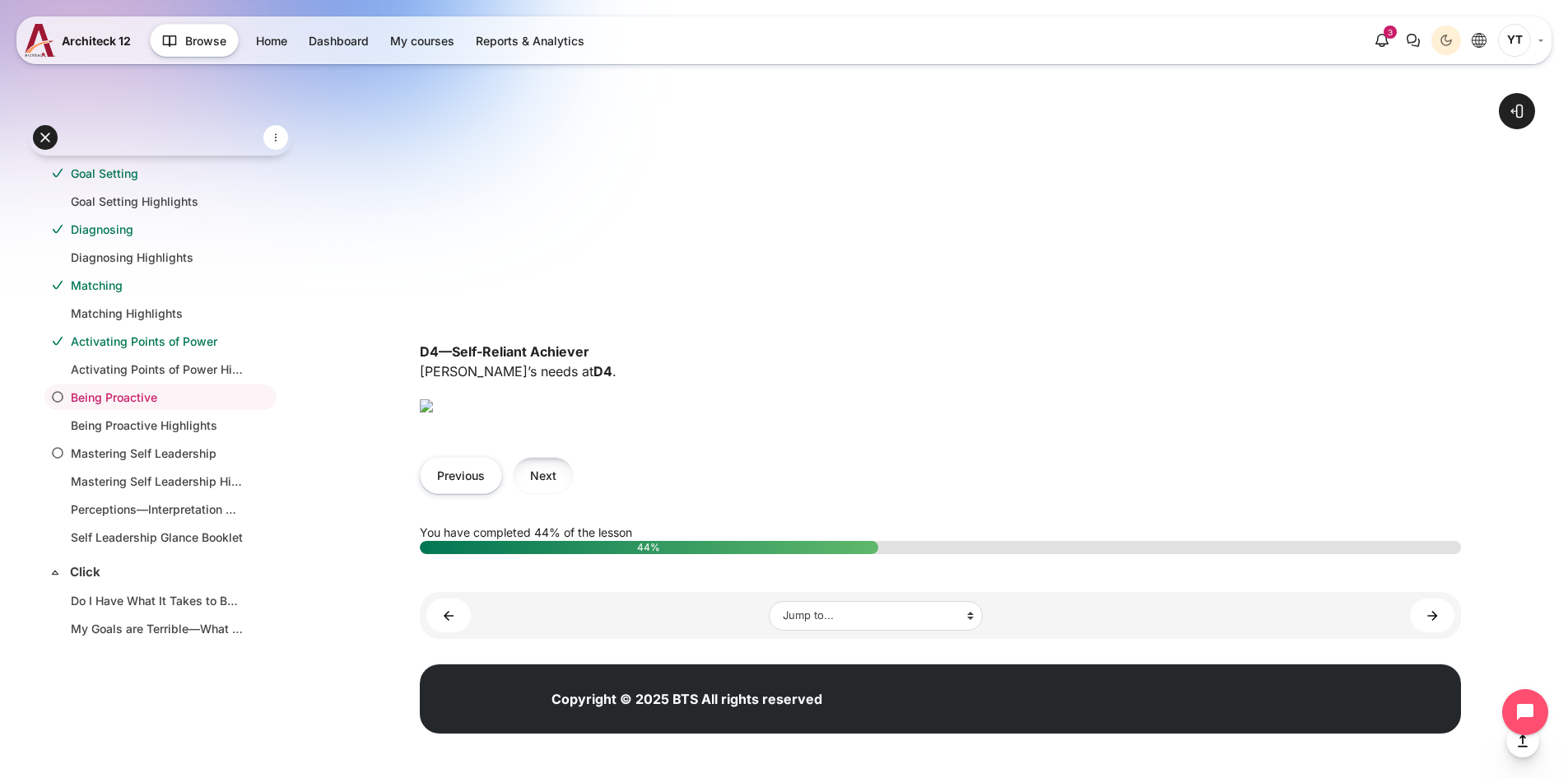
click at [546, 494] on button "Next" at bounding box center [543, 475] width 61 height 37
click at [553, 494] on button "Next" at bounding box center [543, 475] width 61 height 37
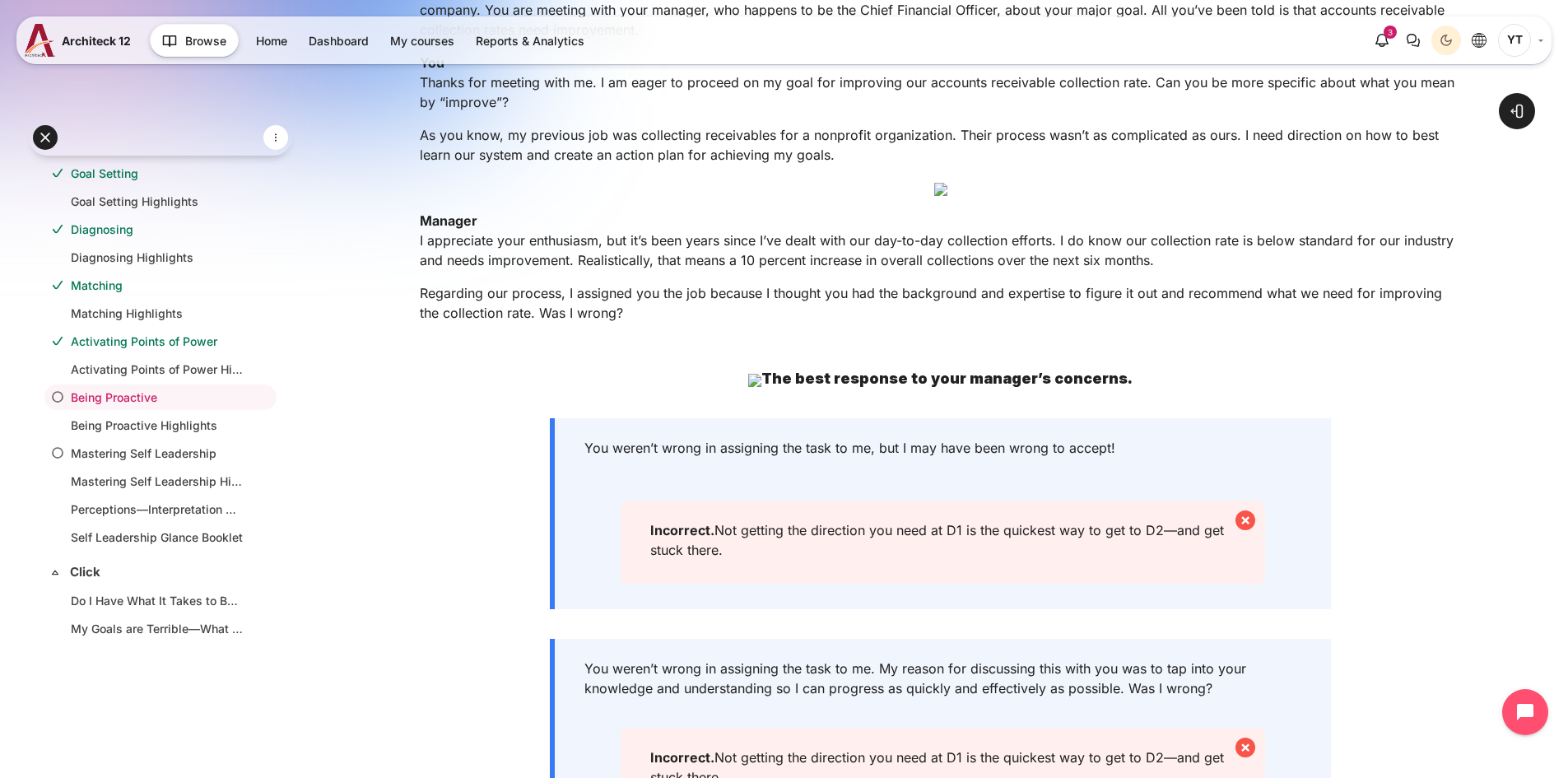
scroll to position [741, 0]
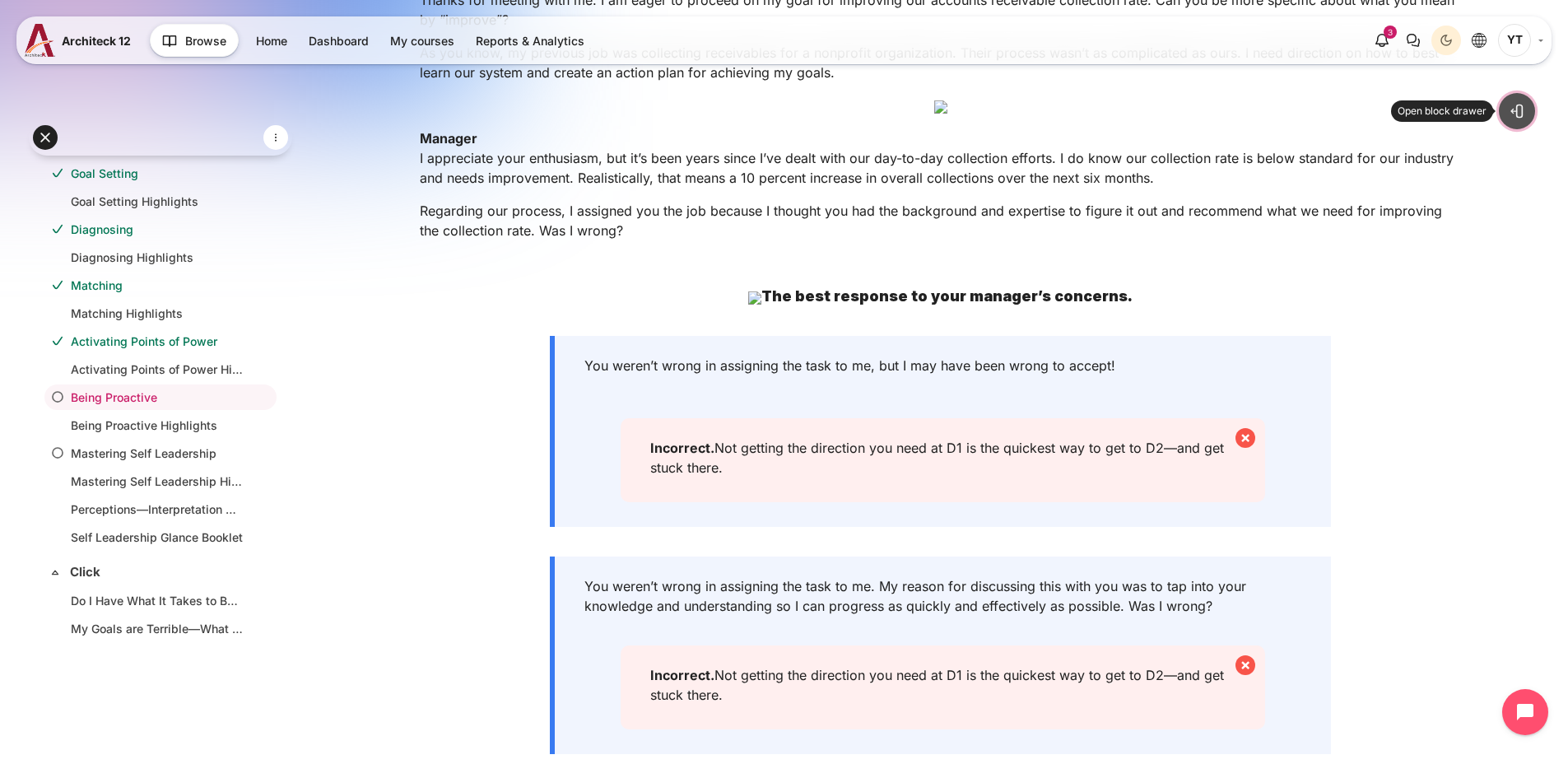
click at [1503, 118] on button "Open block drawer" at bounding box center [1517, 111] width 36 height 36
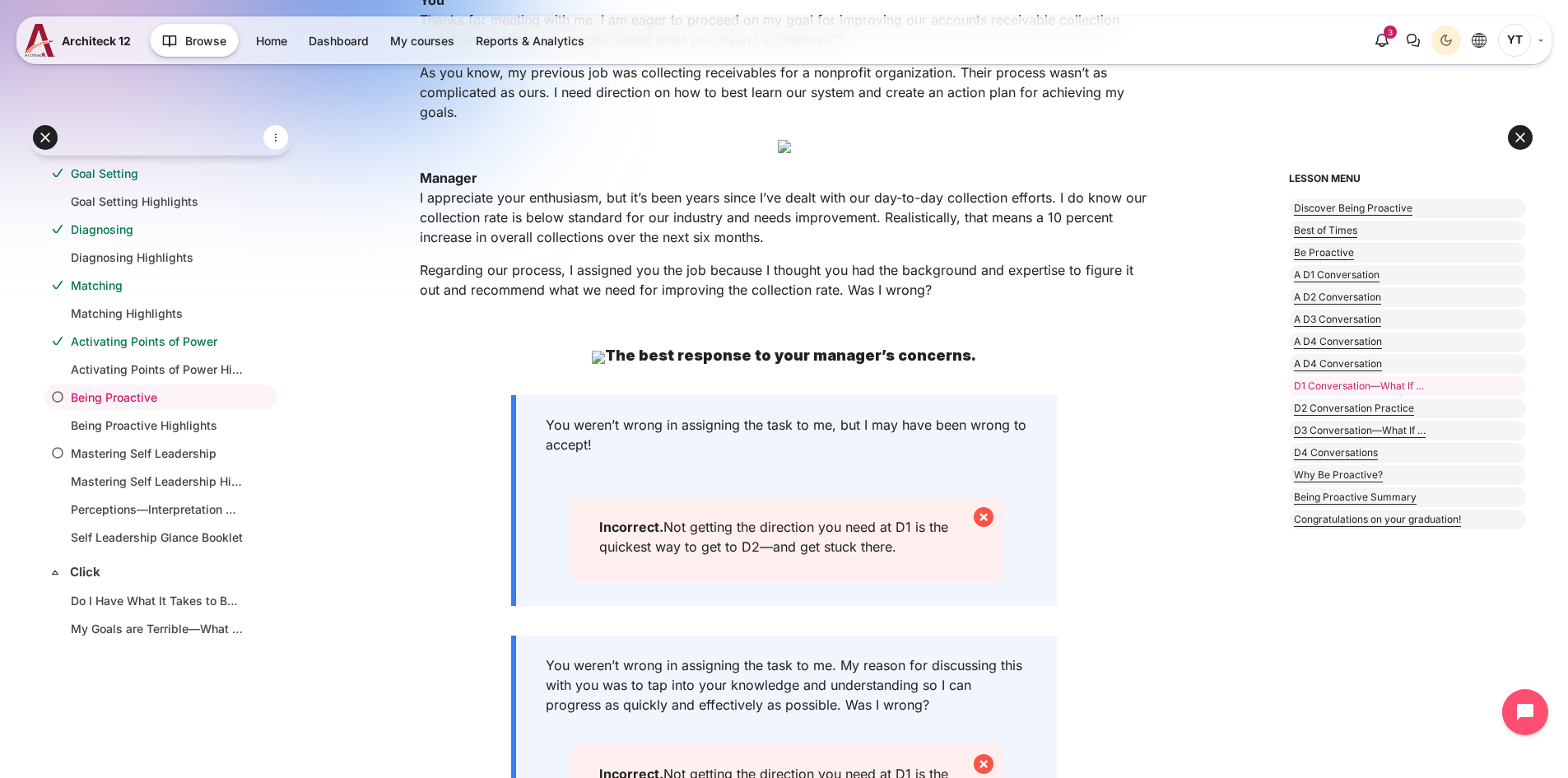
click at [1155, 365] on div "Open course index Open block drawer" at bounding box center [784, 439] width 942 height 2266
click at [1512, 133] on button at bounding box center [1519, 137] width 24 height 24
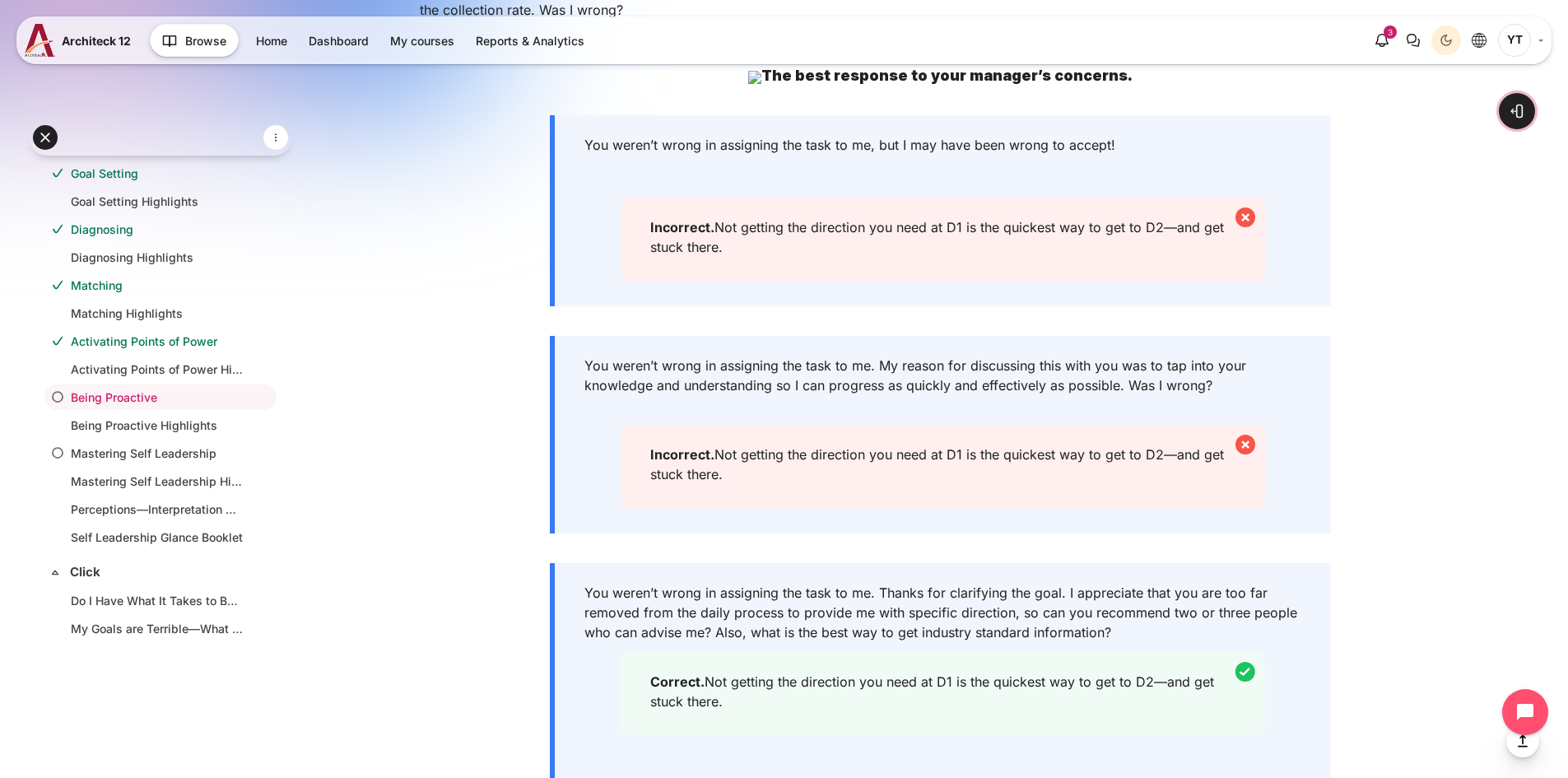
scroll to position [988, 0]
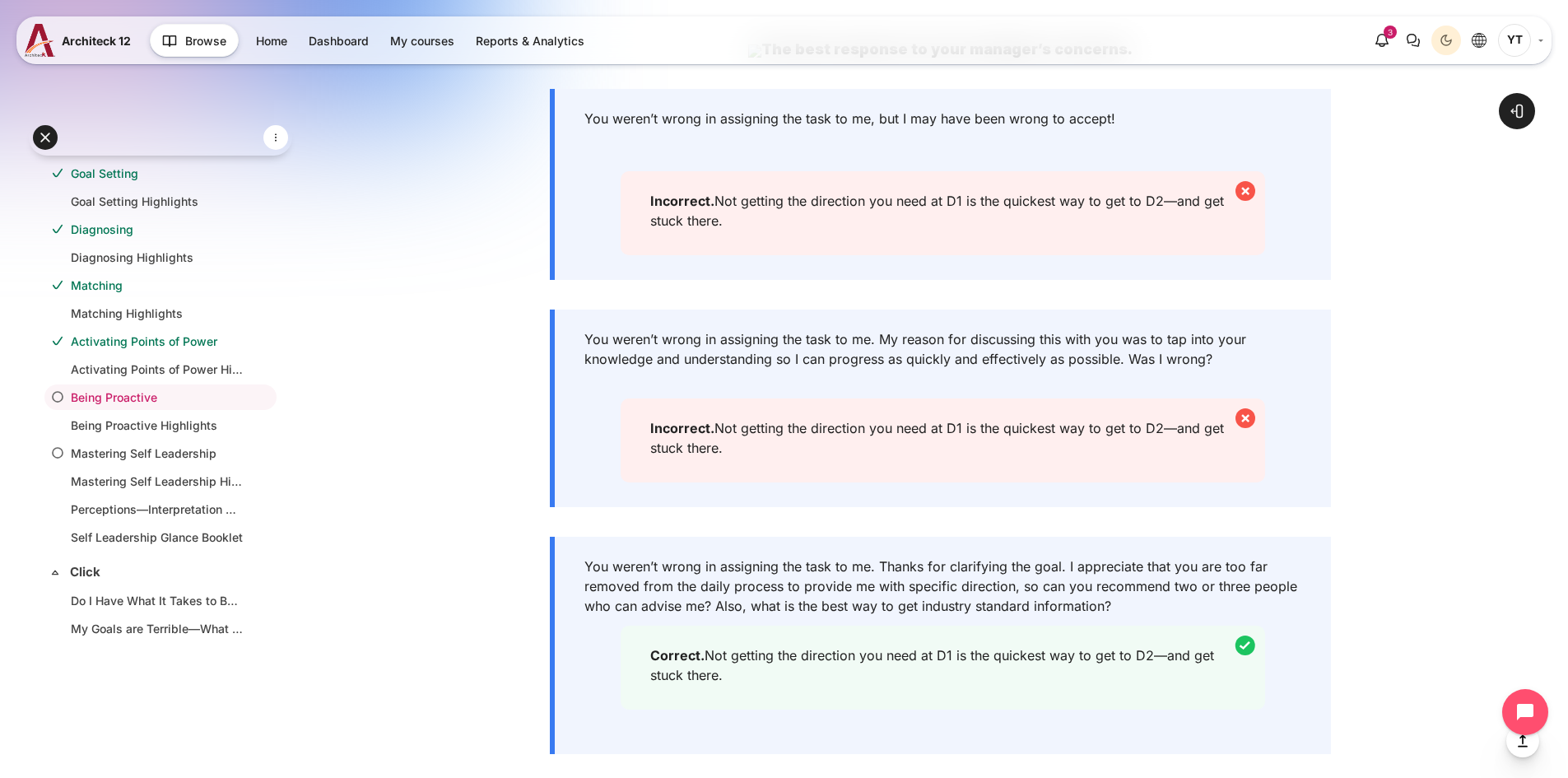
drag, startPoint x: 498, startPoint y: 255, endPoint x: 1035, endPoint y: 257, distance: 537.0
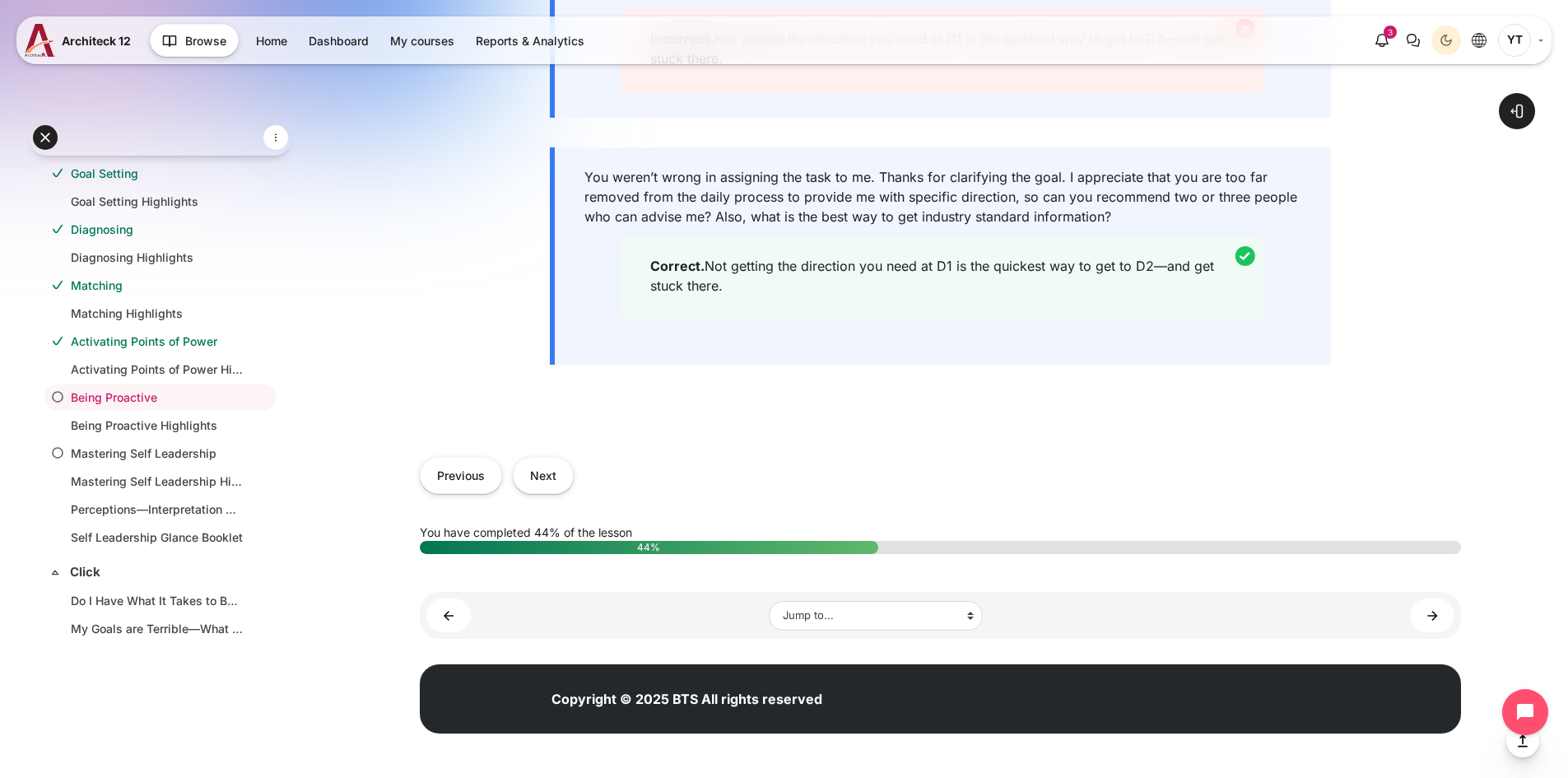
scroll to position [1894, 0]
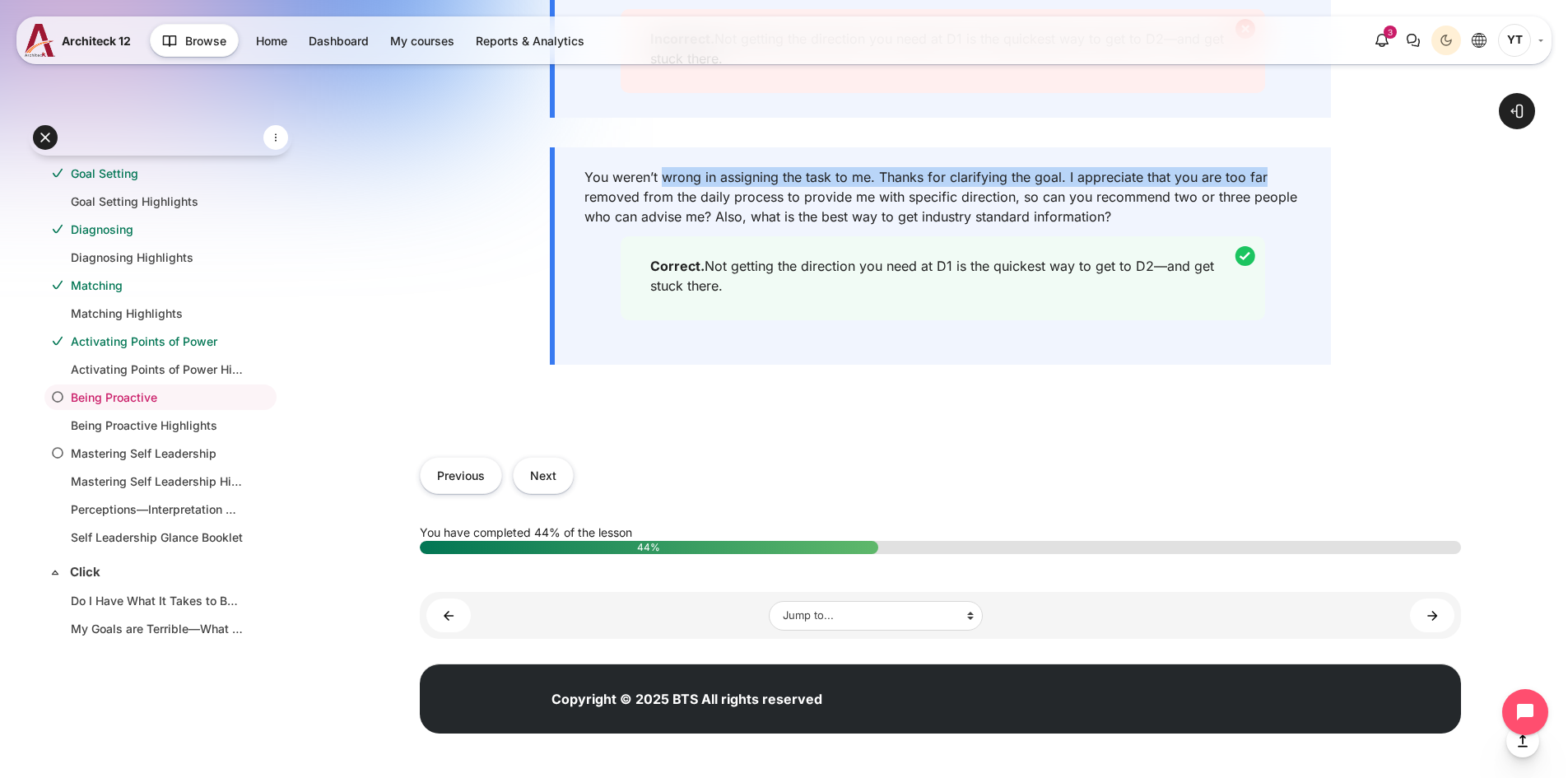
drag, startPoint x: 662, startPoint y: 248, endPoint x: 1264, endPoint y: 240, distance: 602.1
click at [1264, 240] on div "You weren’t wrong in assigning the task to me. Thanks for clarifying the goal. …" at bounding box center [940, 257] width 781 height 218
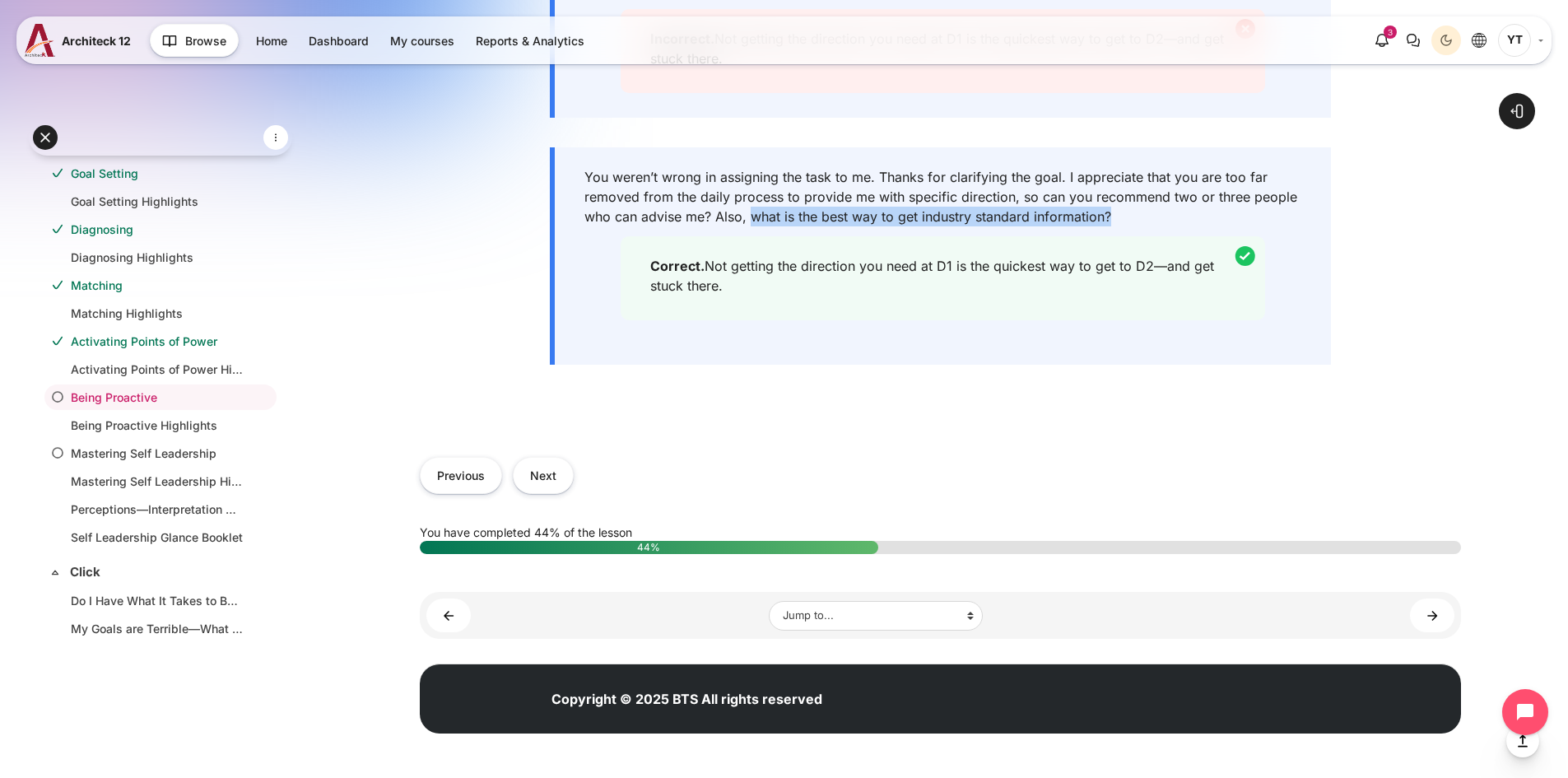
drag, startPoint x: 754, startPoint y: 370, endPoint x: 1199, endPoint y: 366, distance: 445.0
click at [1199, 365] on div "You weren’t wrong in assigning the task to me. Thanks for clarifying the goal. …" at bounding box center [940, 257] width 781 height 218
drag, startPoint x: 1016, startPoint y: 269, endPoint x: 1253, endPoint y: 278, distance: 237.2
click at [1253, 118] on div "You weren’t wrong in assigning the task to me. My reason for discussing this wi…" at bounding box center [940, 19] width 781 height 197
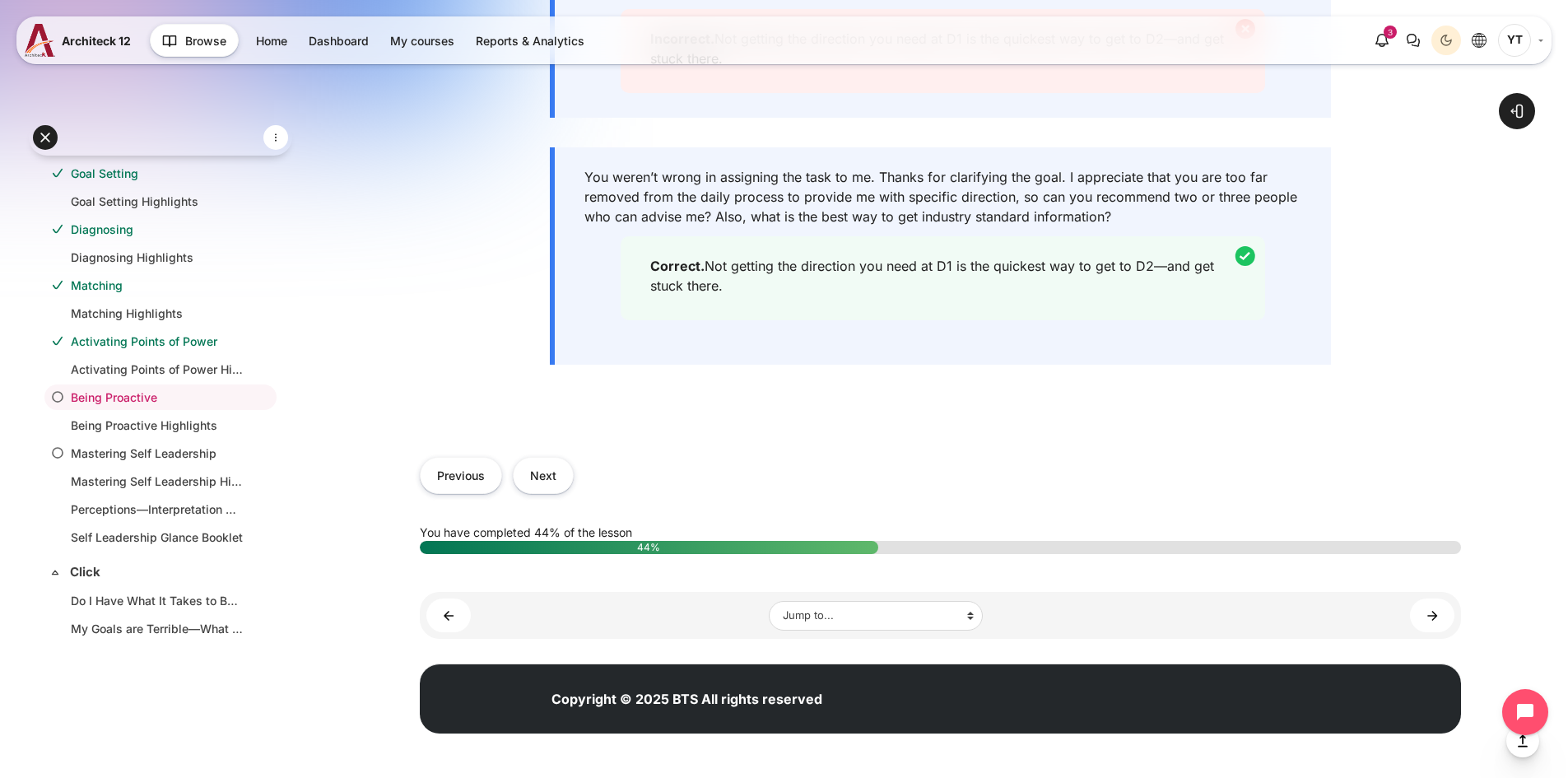
scroll to position [1482, 0]
drag, startPoint x: 1068, startPoint y: 219, endPoint x: 558, endPoint y: 212, distance: 510.0
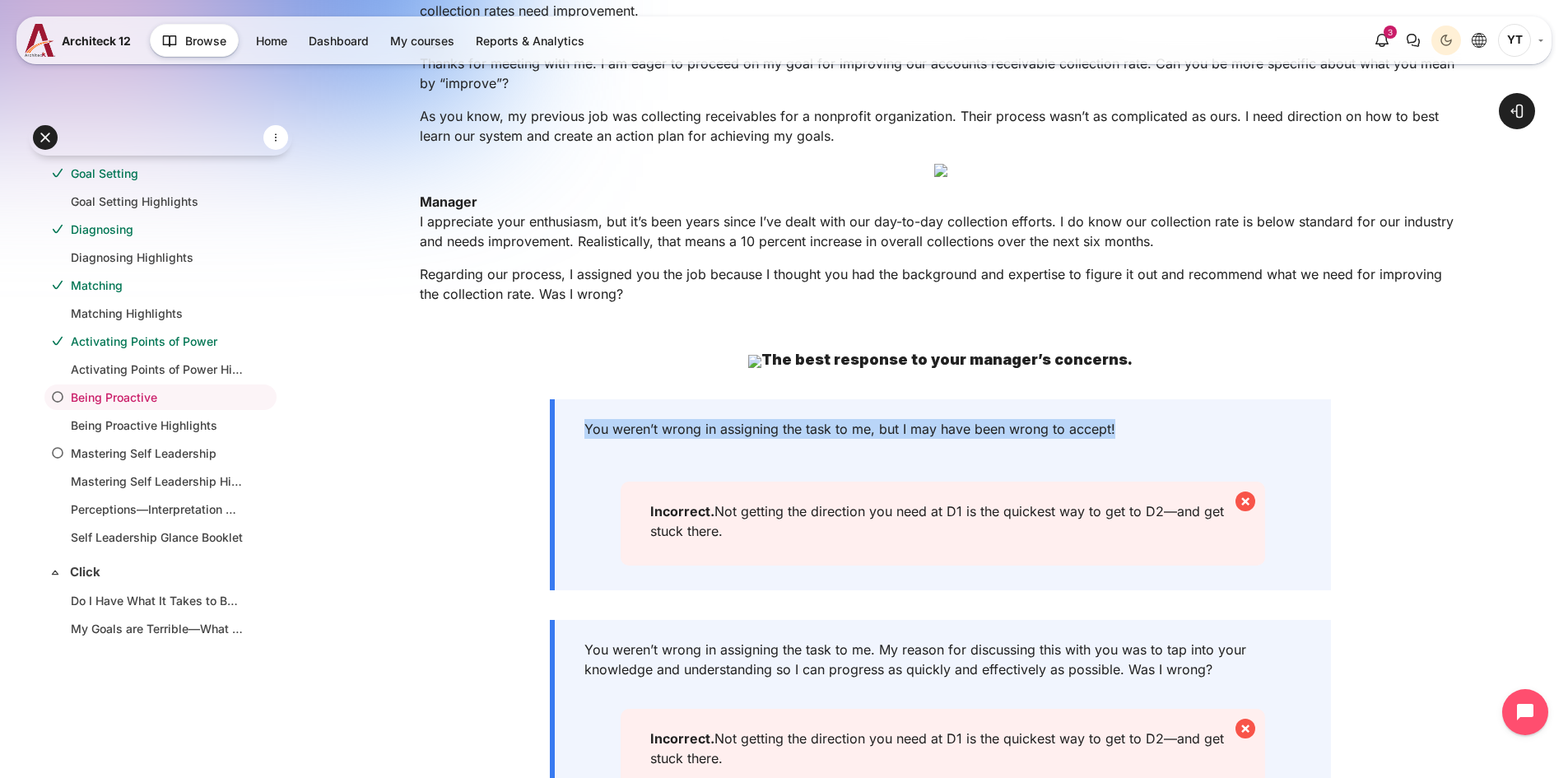
scroll to position [576, 0]
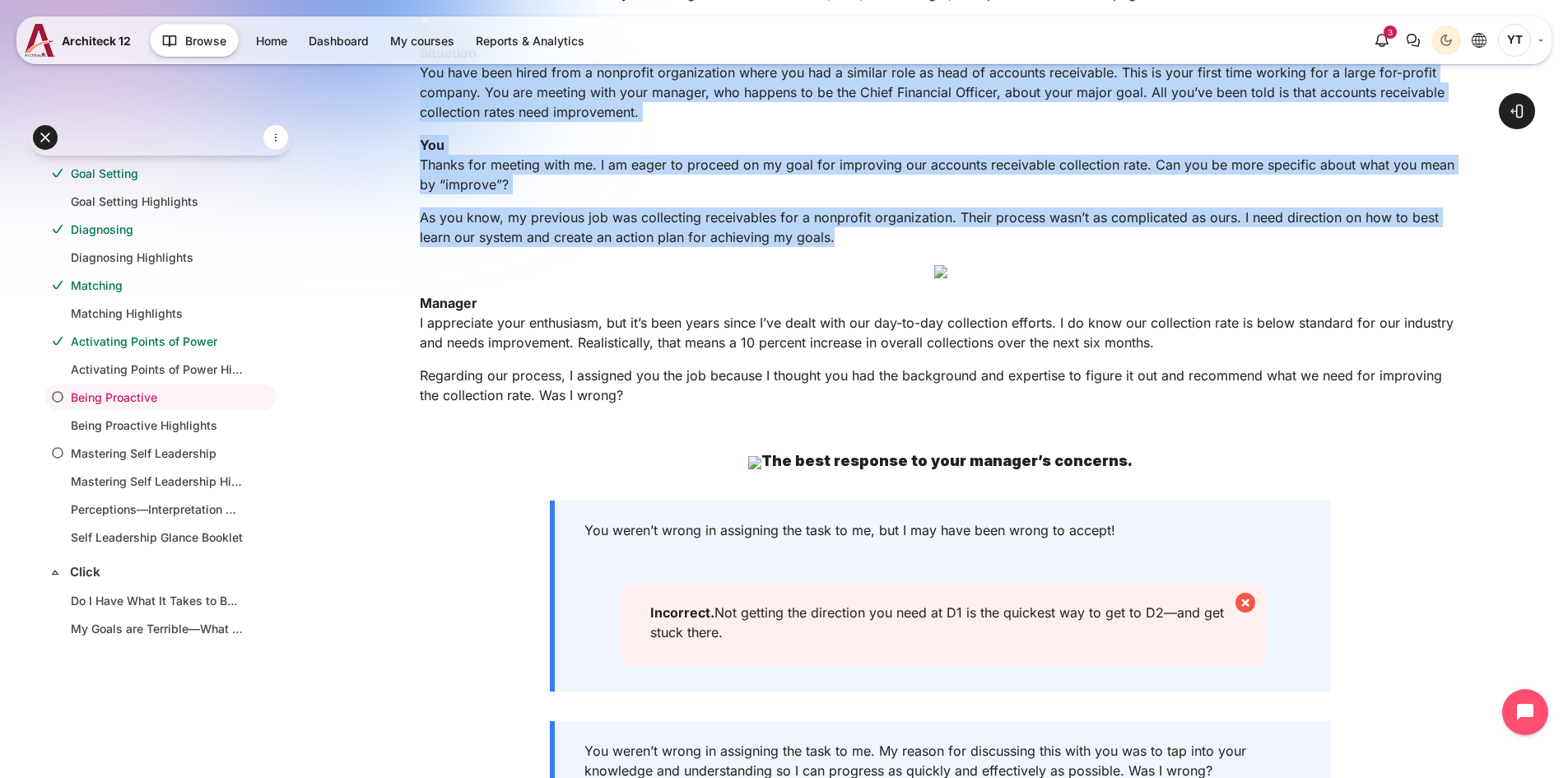
drag, startPoint x: 400, startPoint y: 222, endPoint x: 873, endPoint y: 417, distance: 511.6
click at [873, 417] on div "Open course index Open block drawer" at bounding box center [940, 526] width 1255 height 2108
copy div "Situation You have been hired from a nonprofit organization where you had a sim…"
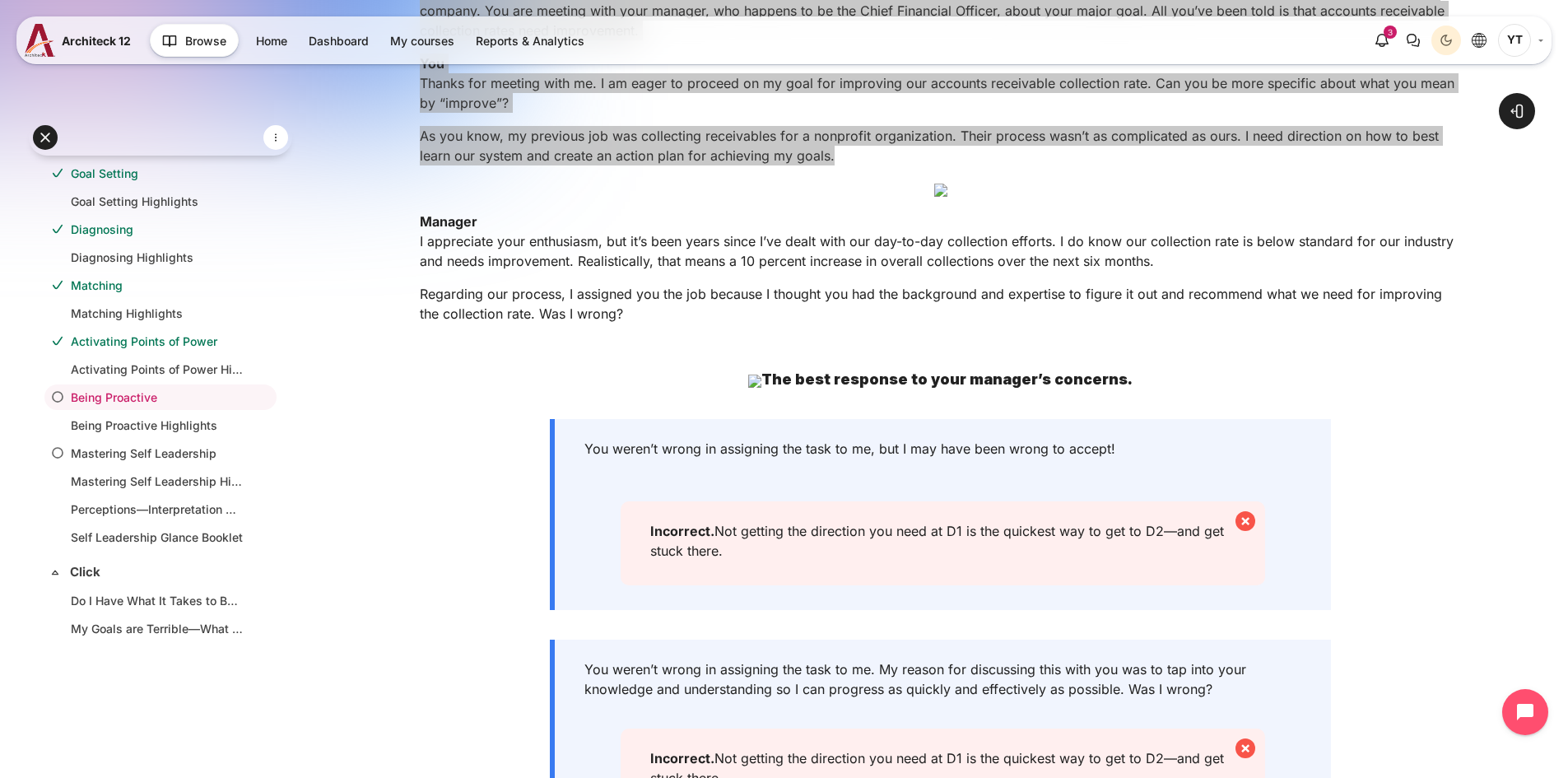
scroll to position [824, 0]
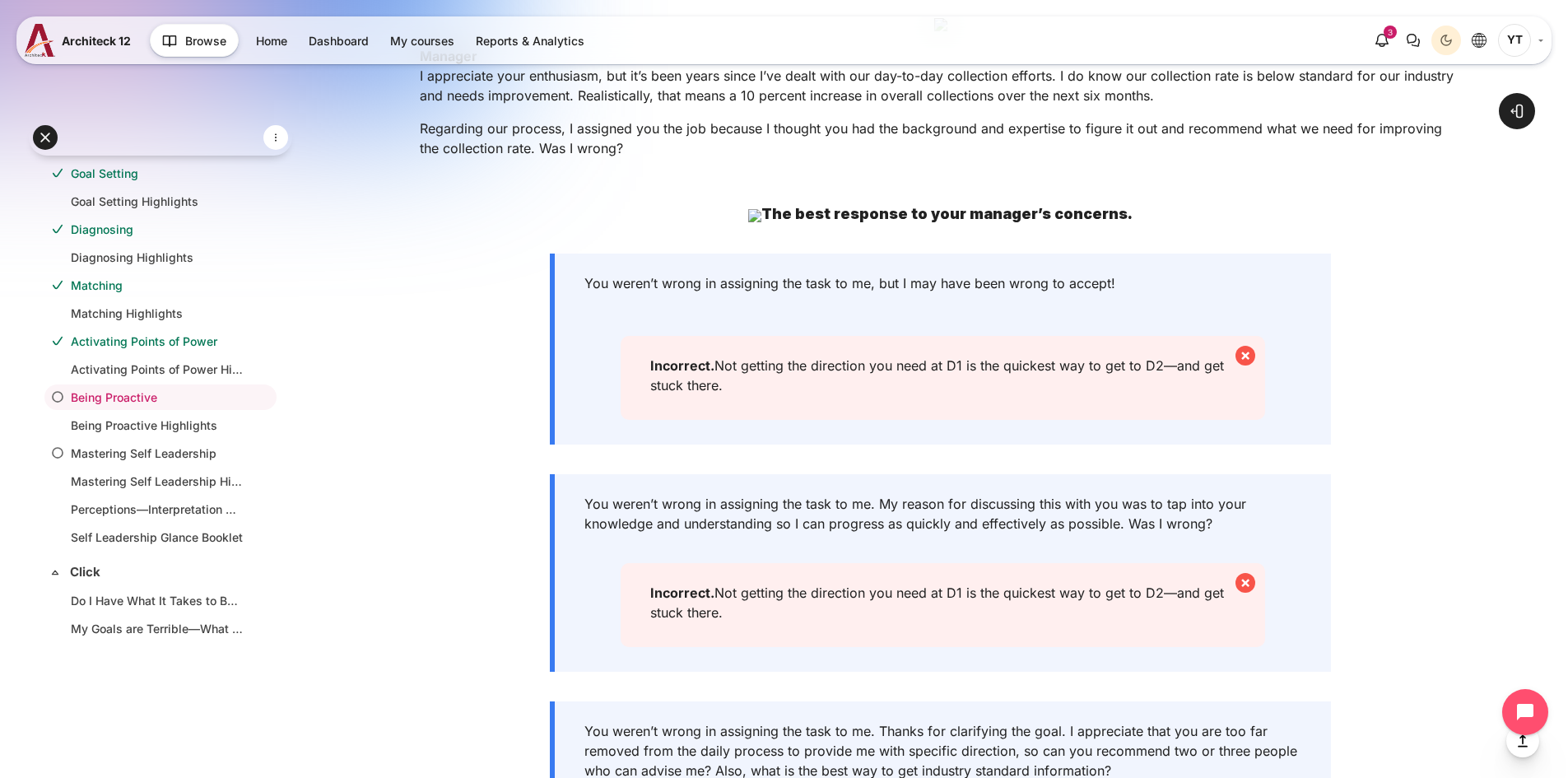
click at [934, 31] on img "Content" at bounding box center [940, 24] width 13 height 14
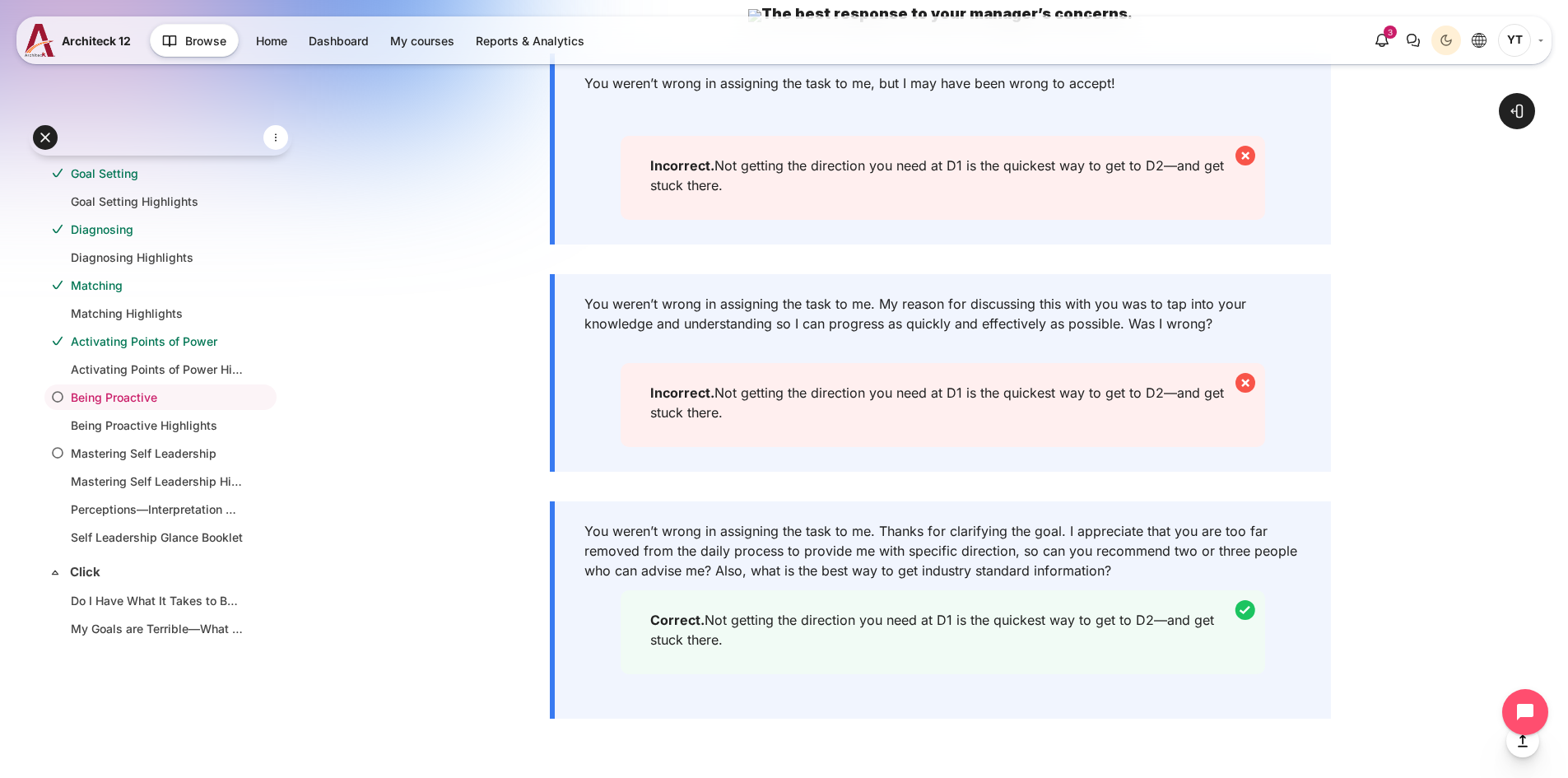
scroll to position [988, 0]
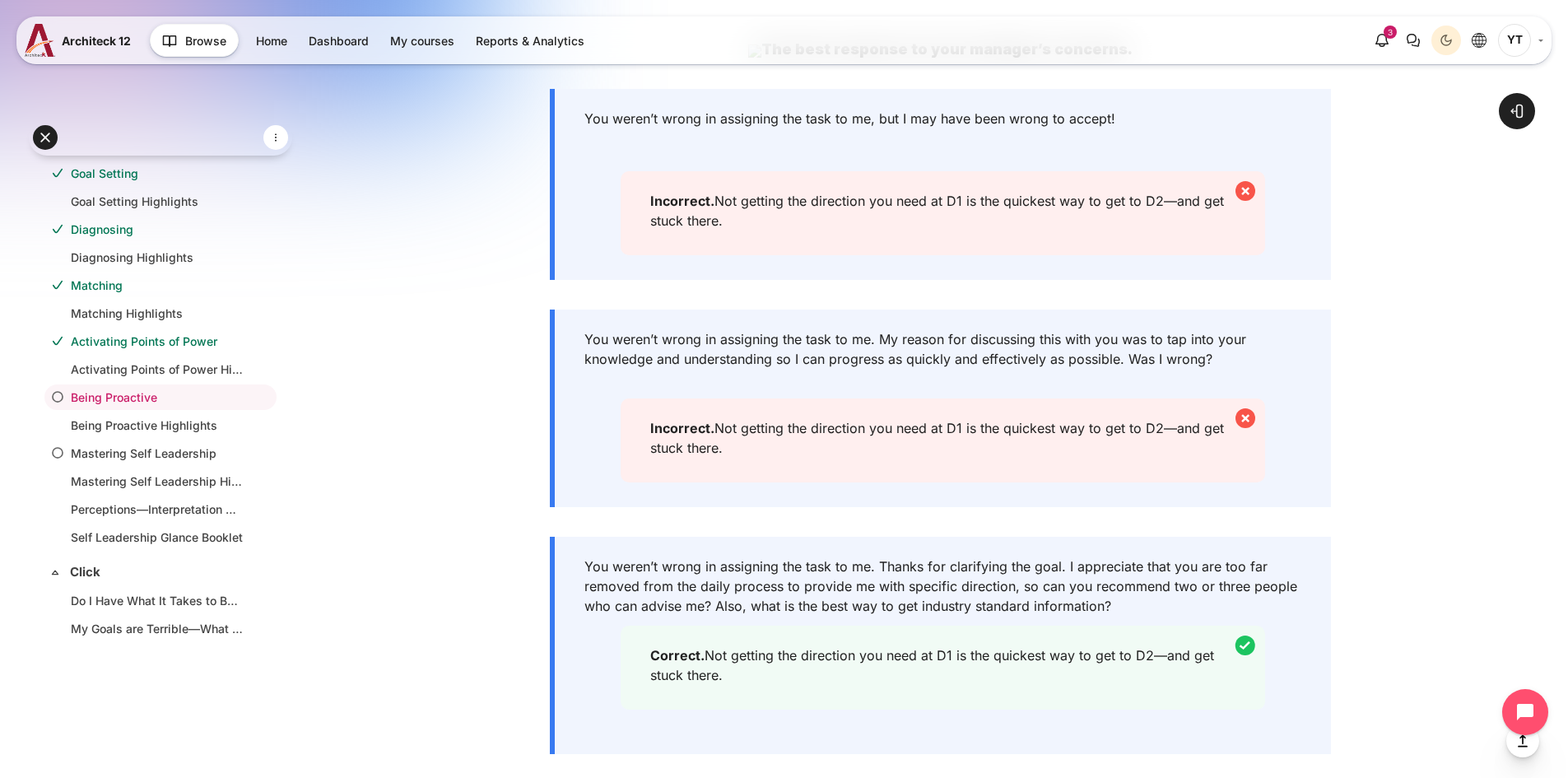
click at [420, 270] on div "Open course index Open block drawer" at bounding box center [940, 114] width 1255 height 2108
drag, startPoint x: 423, startPoint y: 235, endPoint x: 625, endPoint y: 339, distance: 227.2
click at [625, 339] on div "Practice a D1 Conversation with your manager. Read the Situation, You, and Mana…" at bounding box center [940, 194] width 1041 height 1244
copy div "Manager I appreciate your enthusiasm, but it’s been years since I’ve dealt with…"
click at [936, 217] on div "Practice a D1 Conversation with your manager. Read the Situation, You, and Mana…" at bounding box center [940, 194] width 1041 height 1244
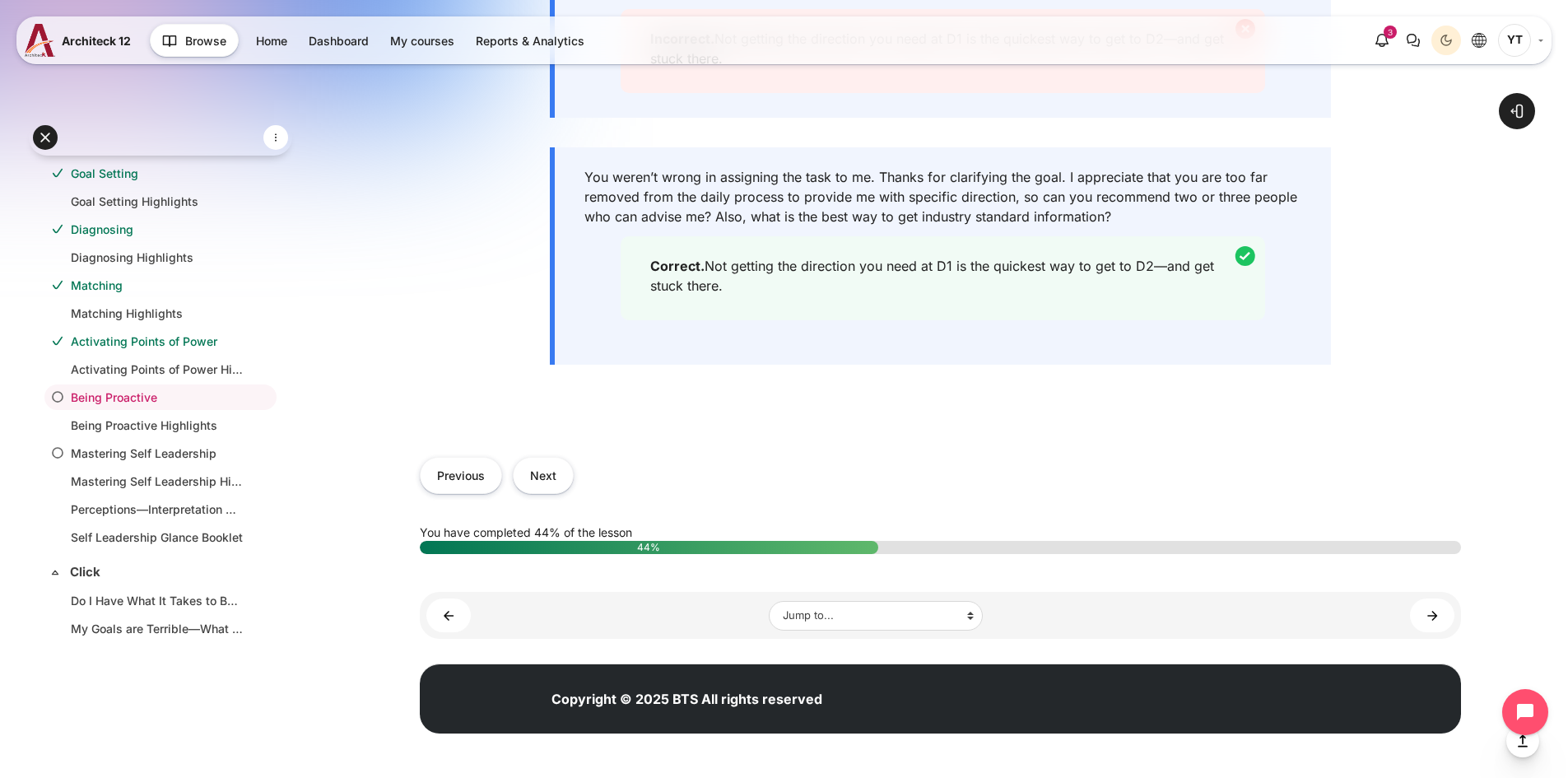
scroll to position [1965, 0]
click at [557, 467] on button "Next" at bounding box center [543, 475] width 61 height 37
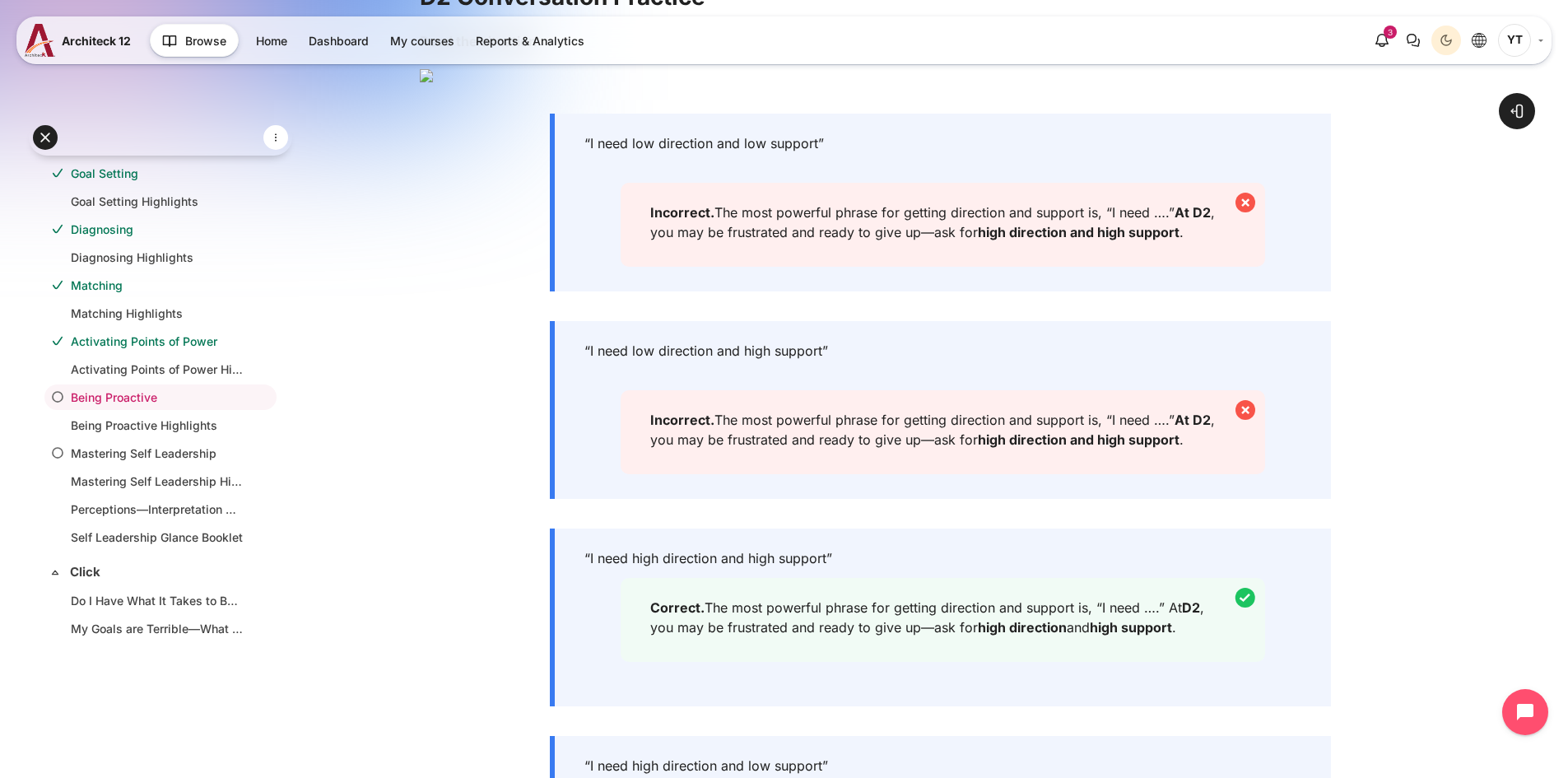
scroll to position [329, 0]
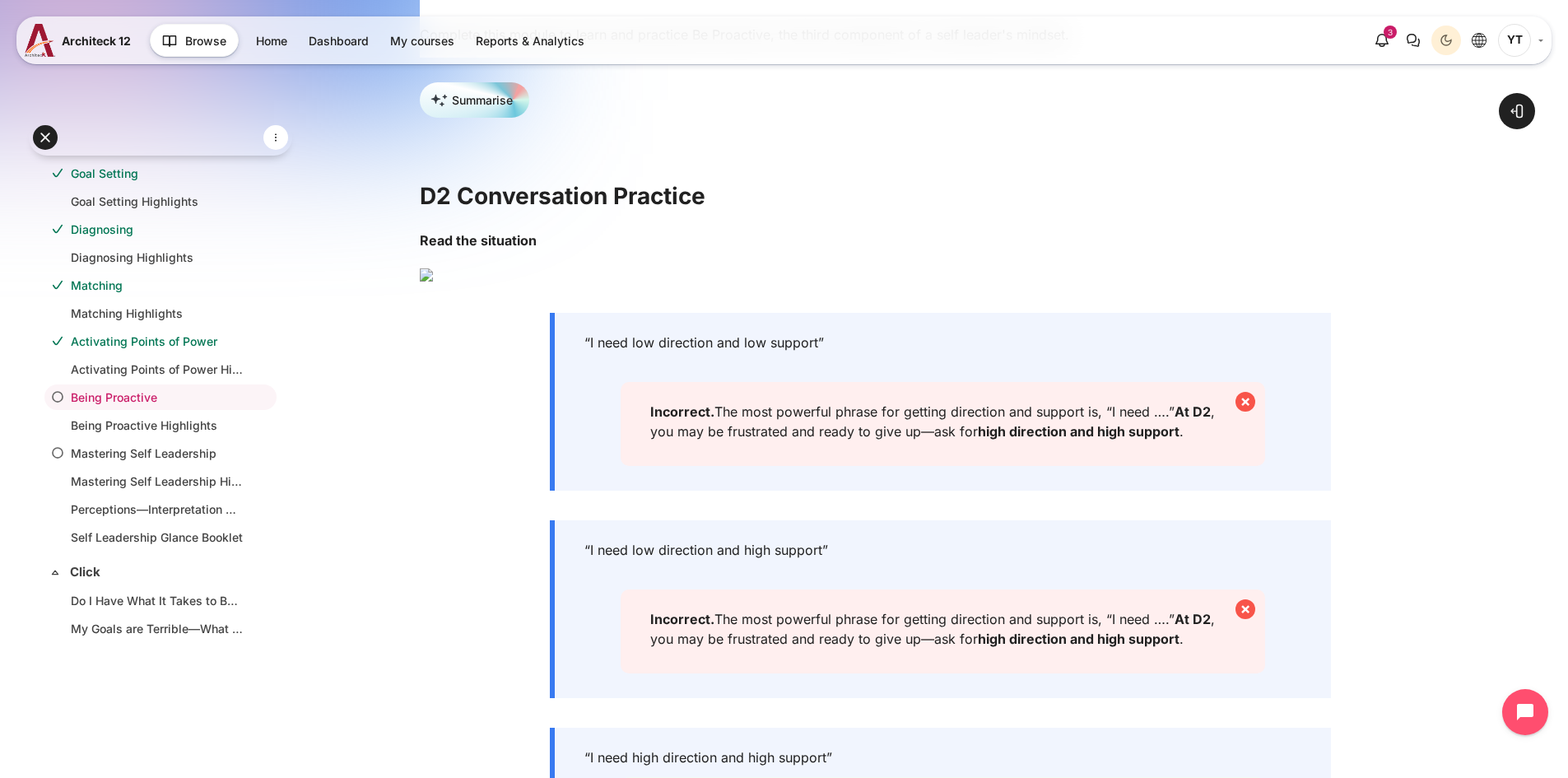
click at [433, 282] on img "Content" at bounding box center [427, 275] width 13 height 14
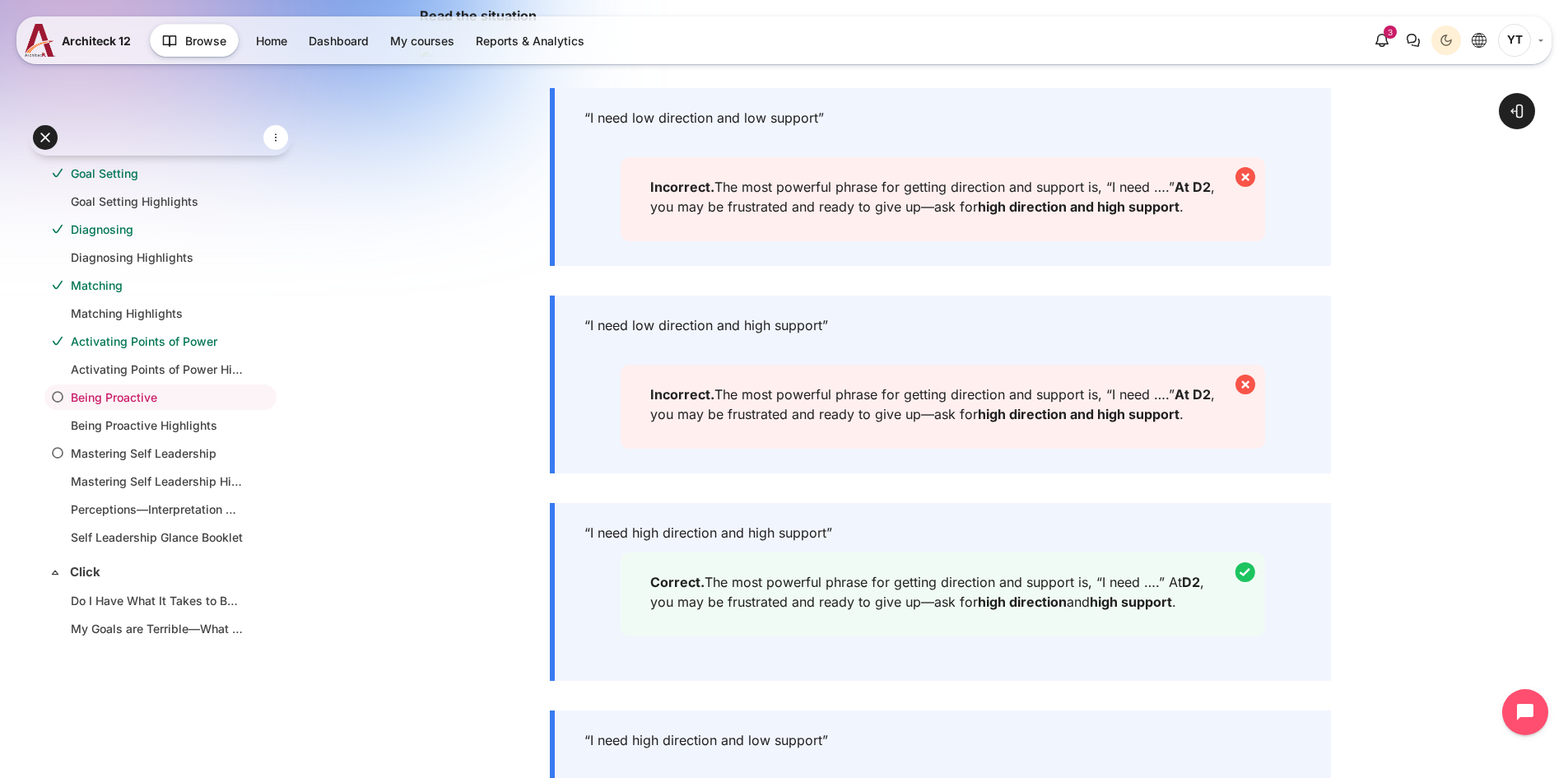
scroll to position [659, 0]
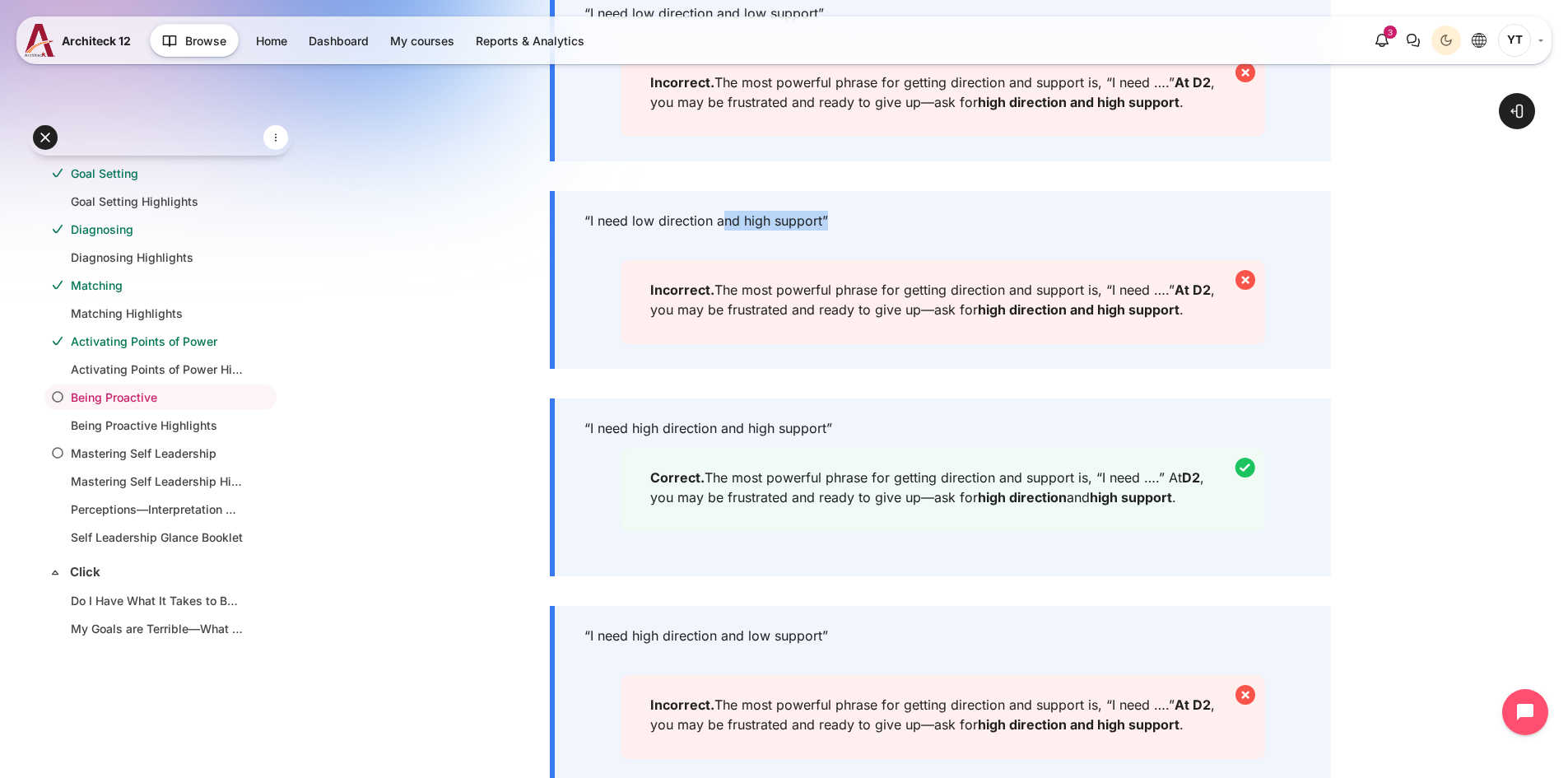
drag, startPoint x: 725, startPoint y: 455, endPoint x: 854, endPoint y: 455, distance: 129.0
click at [854, 369] on div "“I need low direction and high support” Incorrect. The most powerful phrase for…" at bounding box center [940, 279] width 781 height 178
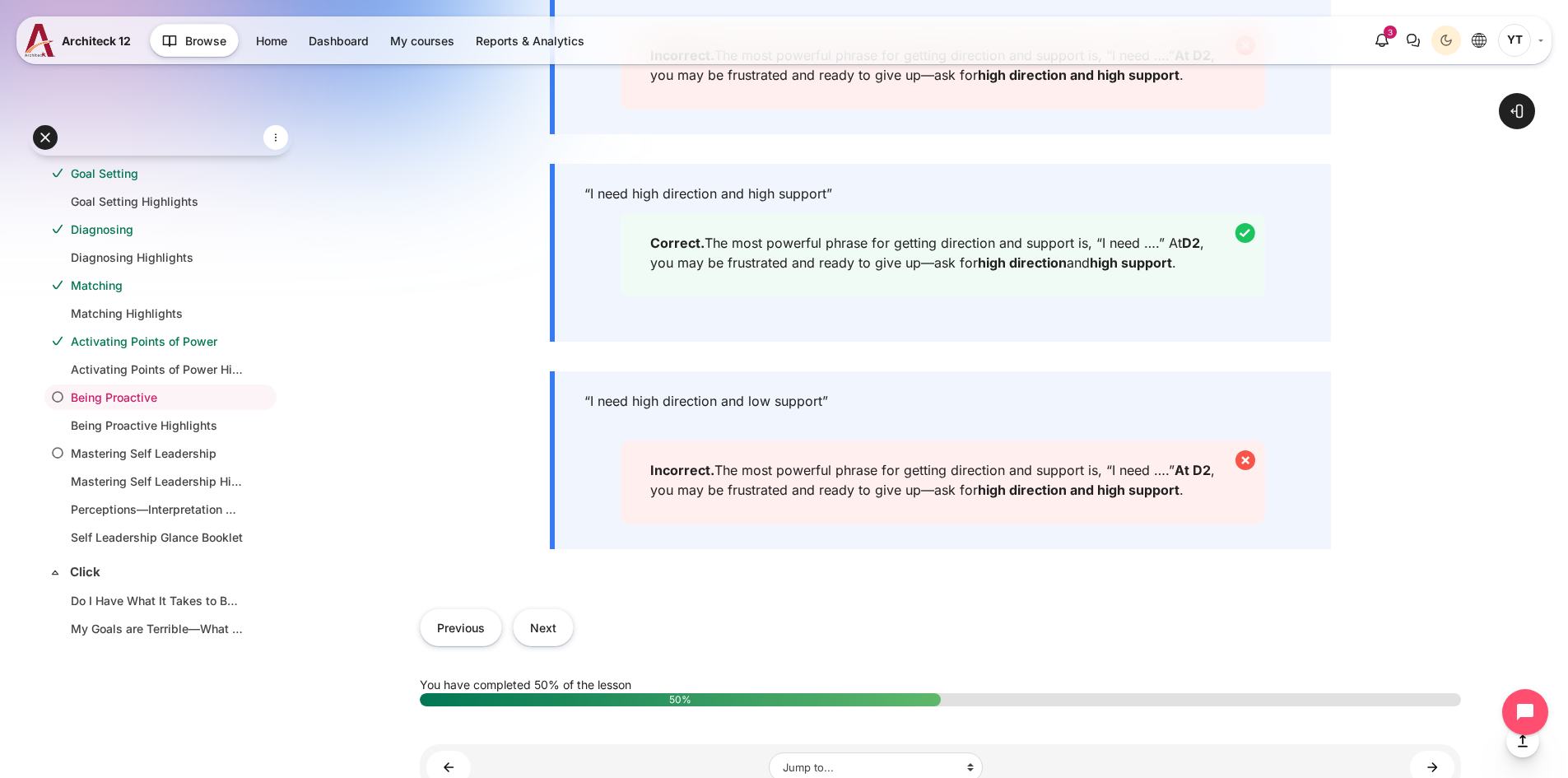
scroll to position [988, 0]
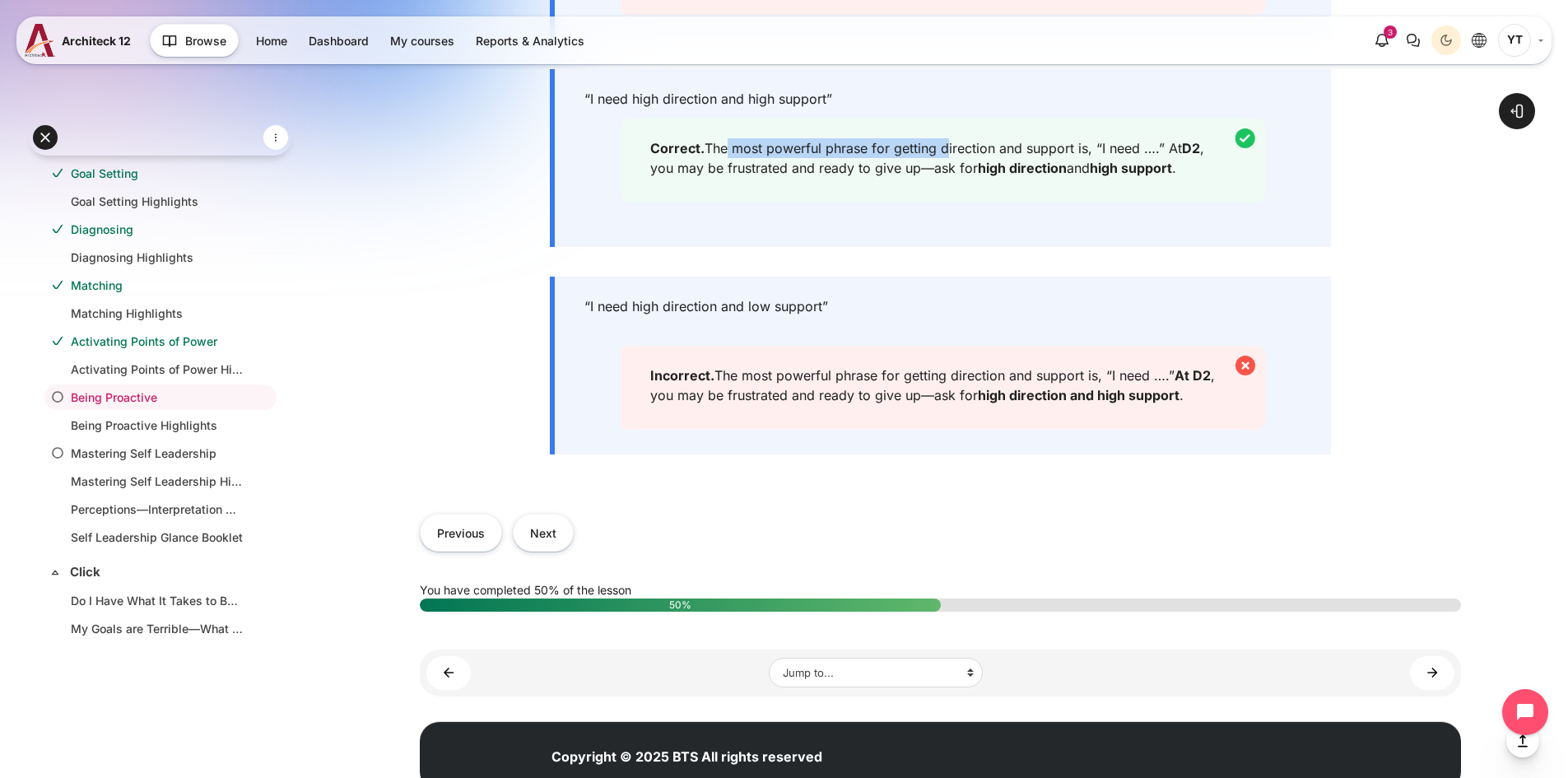
drag, startPoint x: 722, startPoint y: 386, endPoint x: 944, endPoint y: 381, distance: 222.1
click at [944, 203] on div "Correct. The most powerful phrase for getting direction and support is, “I need…" at bounding box center [943, 160] width 645 height 84
click at [932, 203] on div "Correct. The most powerful phrase for getting direction and support is, “I need…" at bounding box center [943, 160] width 645 height 84
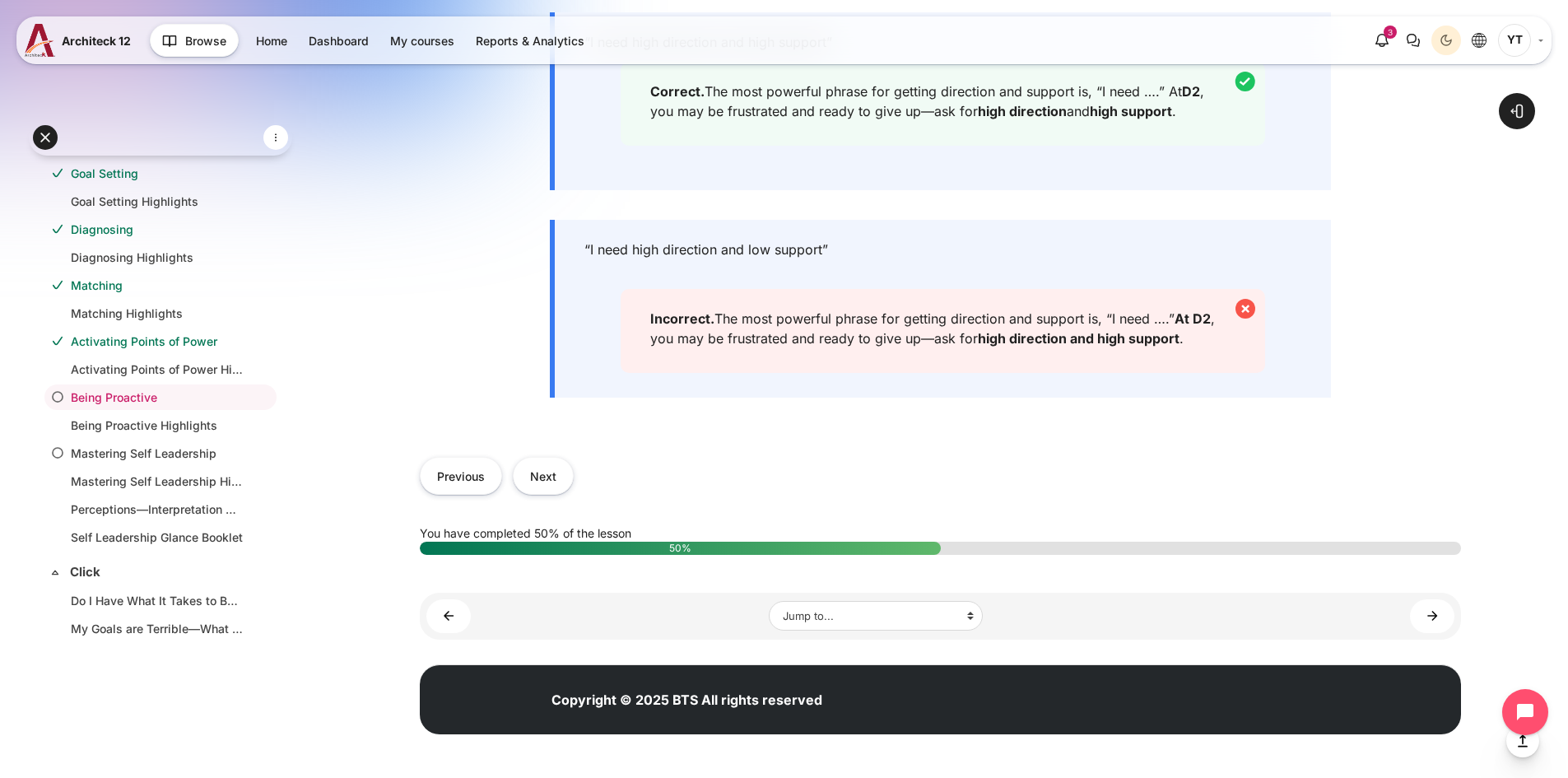
scroll to position [1070, 0]
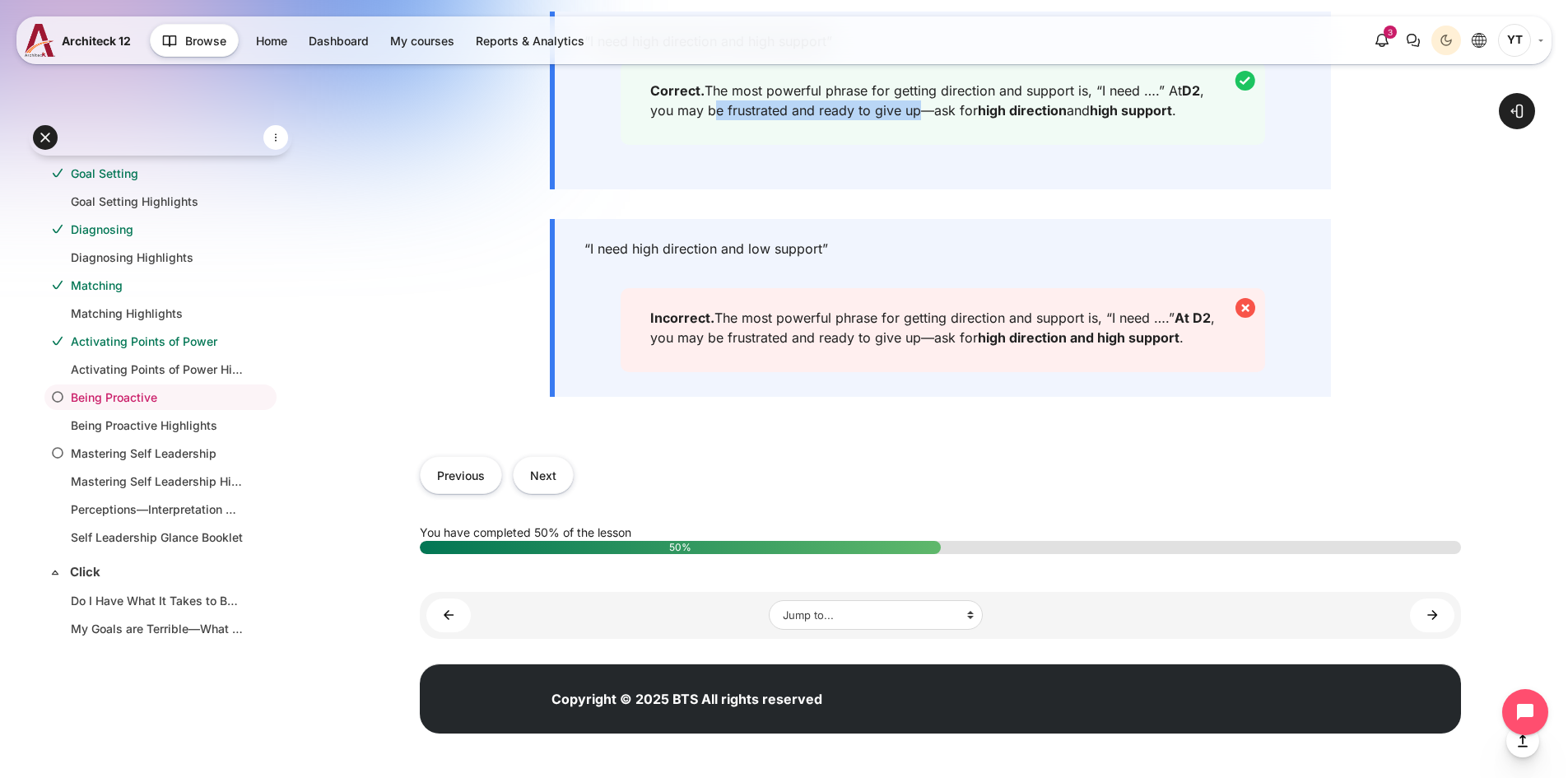
drag, startPoint x: 711, startPoint y: 318, endPoint x: 919, endPoint y: 321, distance: 208.0
click at [919, 145] on div "Correct. The most powerful phrase for getting direction and support is, “I need…" at bounding box center [943, 103] width 645 height 84
click at [958, 145] on div "Correct. The most powerful phrase for getting direction and support is, “I need…" at bounding box center [943, 103] width 645 height 84
drag, startPoint x: 935, startPoint y: 319, endPoint x: 1204, endPoint y: 321, distance: 269.0
click at [1204, 145] on div "Correct. The most powerful phrase for getting direction and support is, “I need…" at bounding box center [943, 103] width 645 height 84
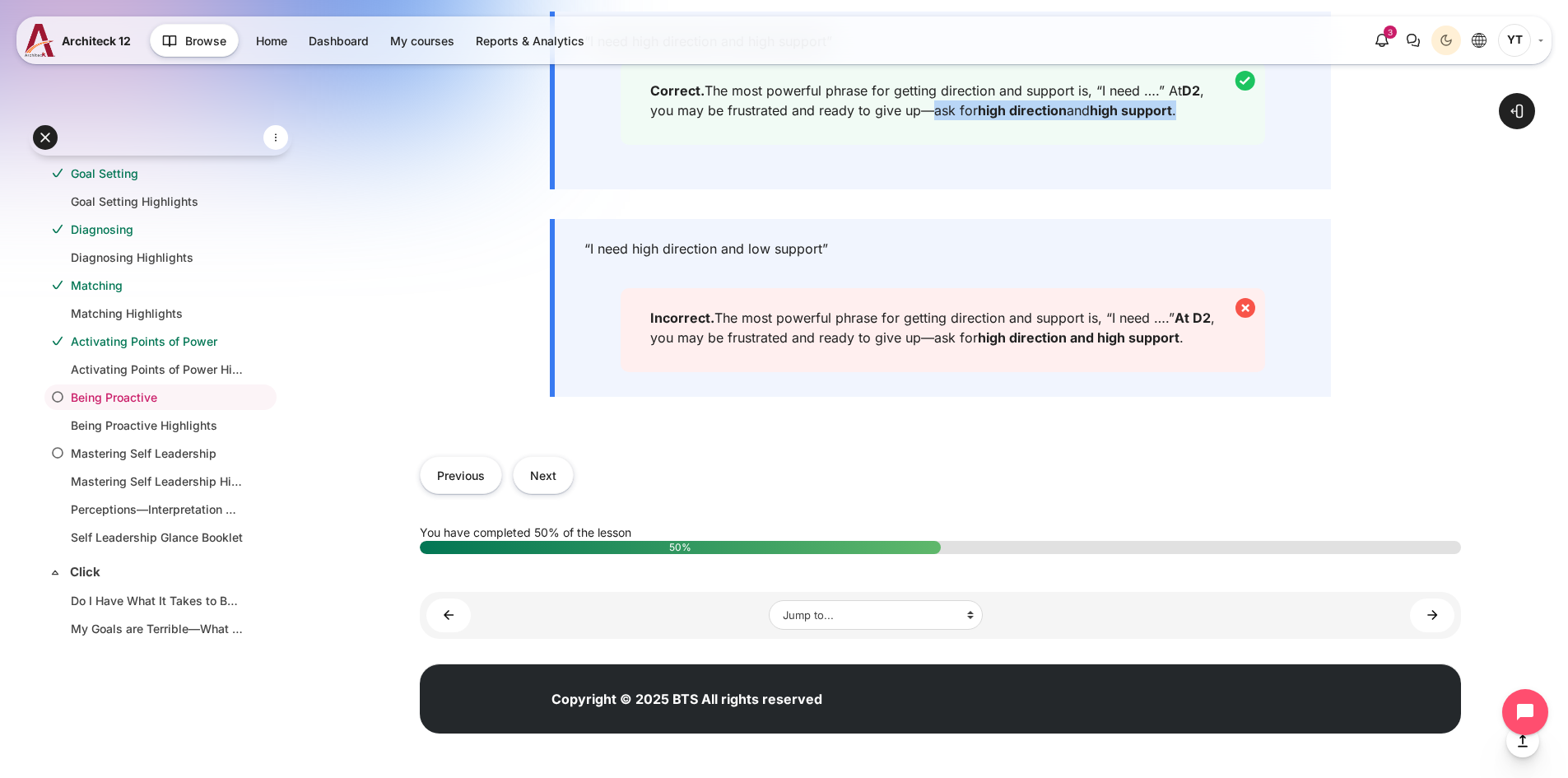
scroll to position [1277, 0]
click at [558, 477] on button "Next" at bounding box center [543, 475] width 61 height 37
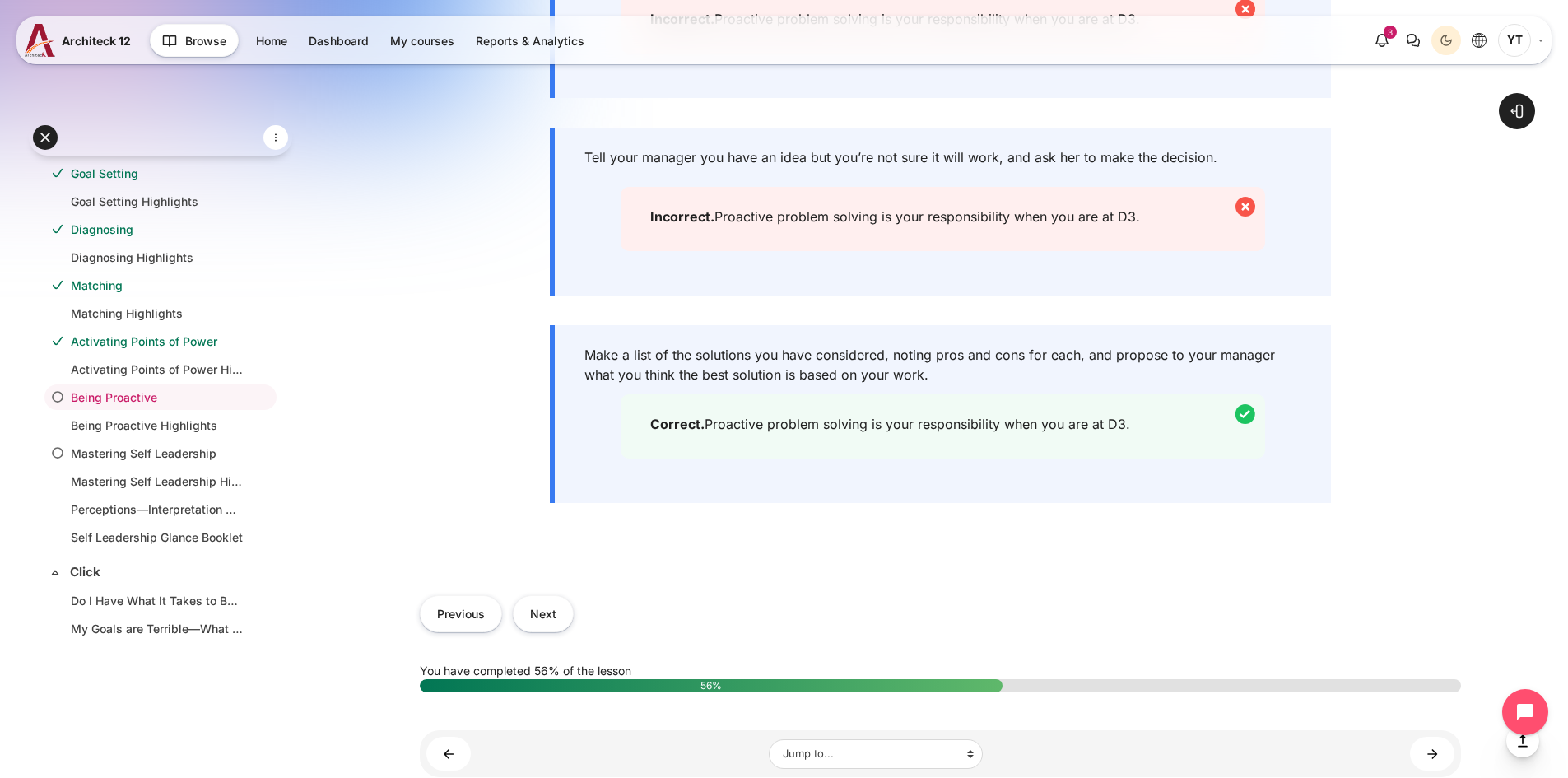
scroll to position [1070, 0]
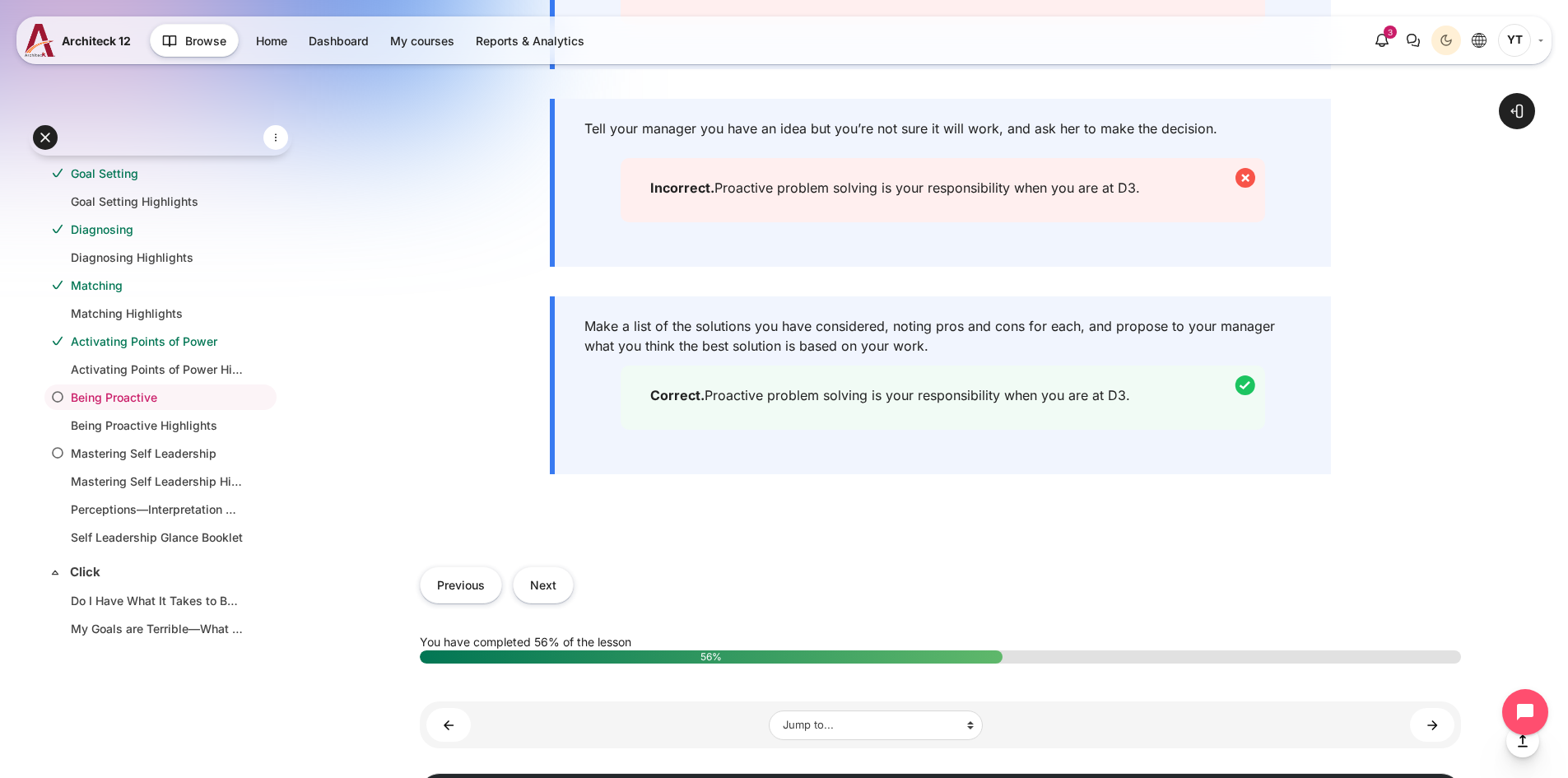
drag, startPoint x: 868, startPoint y: 323, endPoint x: 1298, endPoint y: 326, distance: 430.0
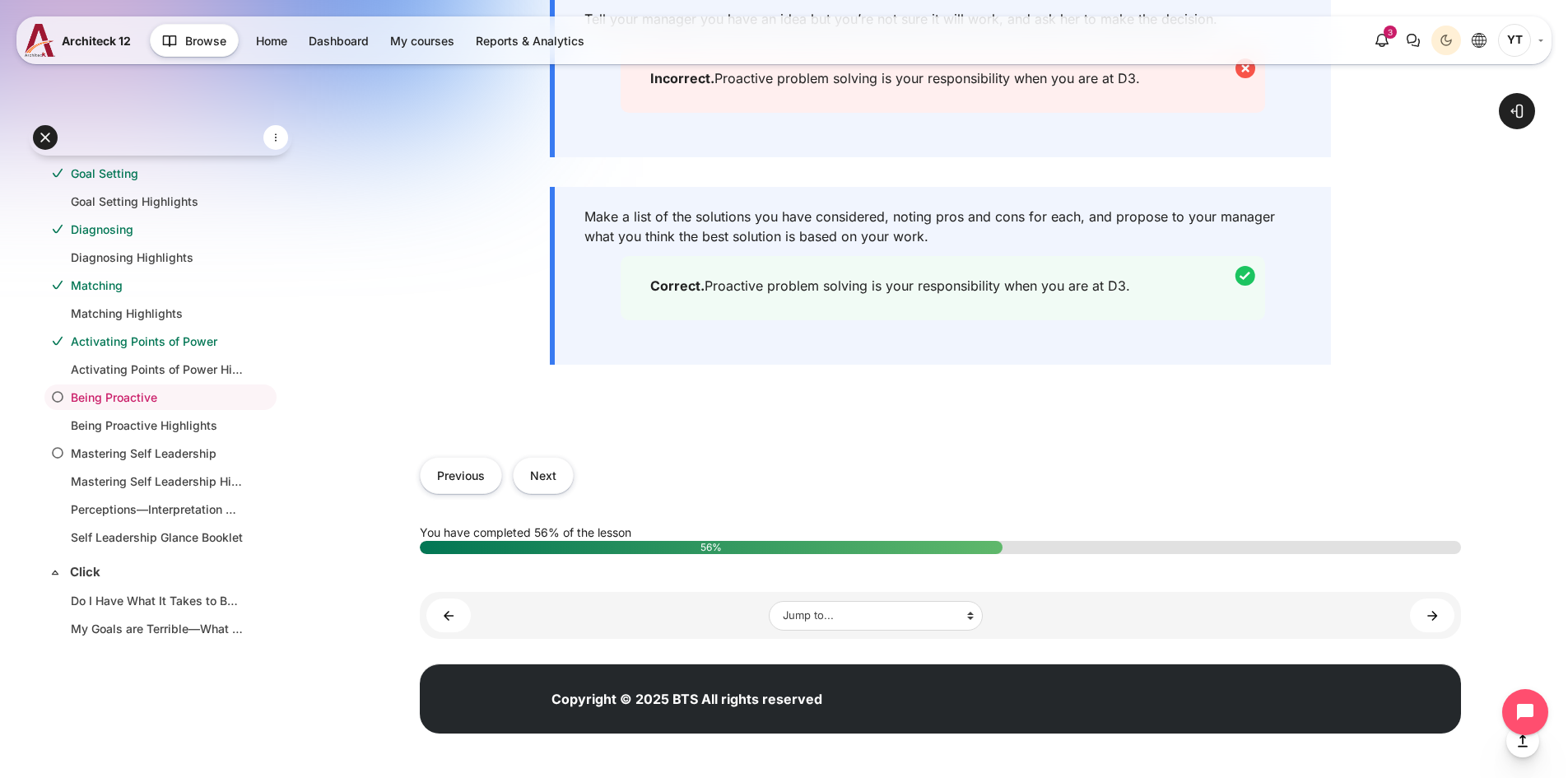
drag, startPoint x: 715, startPoint y: 332, endPoint x: 1146, endPoint y: 326, distance: 431.0
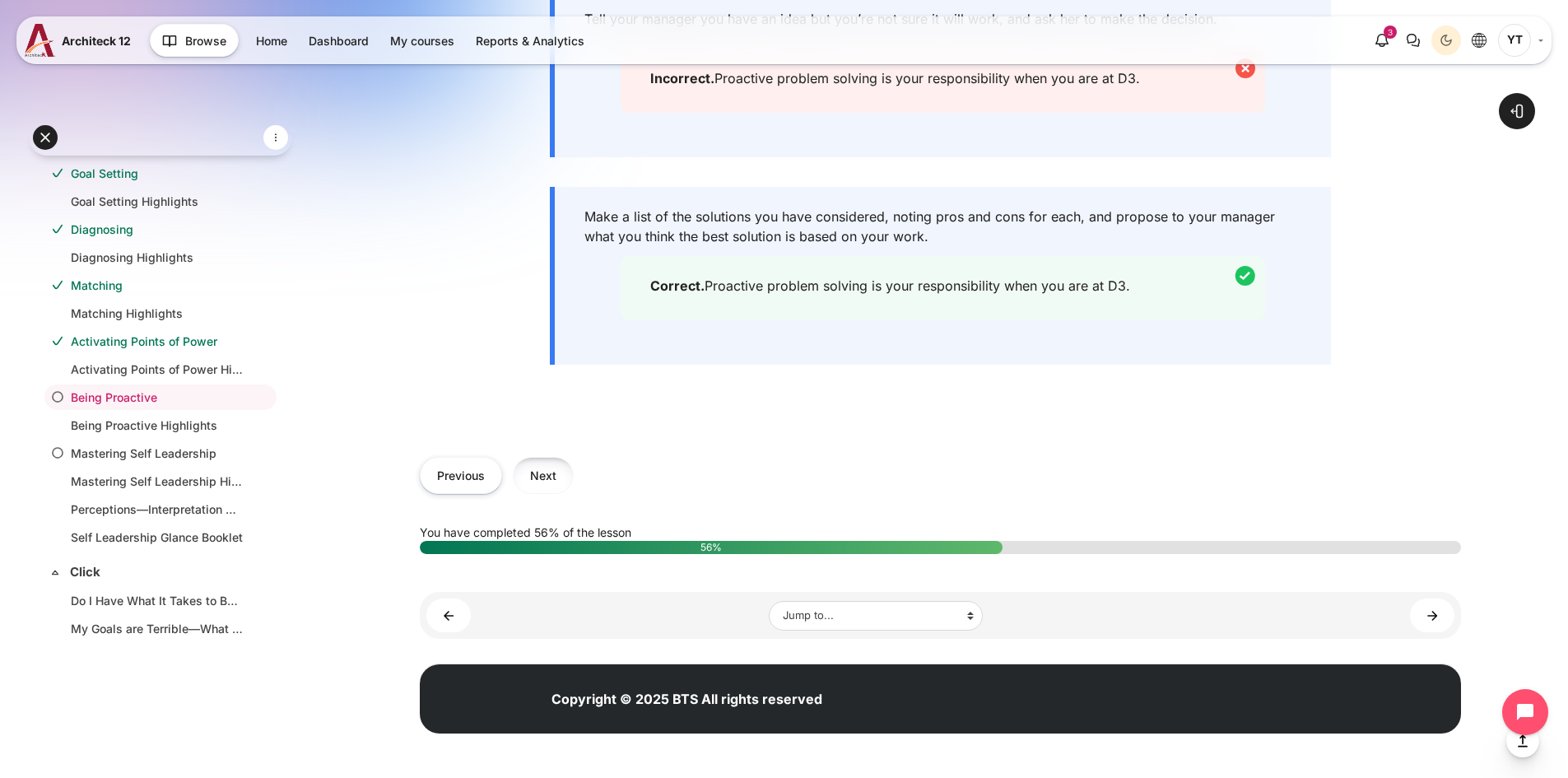
click at [553, 494] on button "Next" at bounding box center [543, 475] width 61 height 37
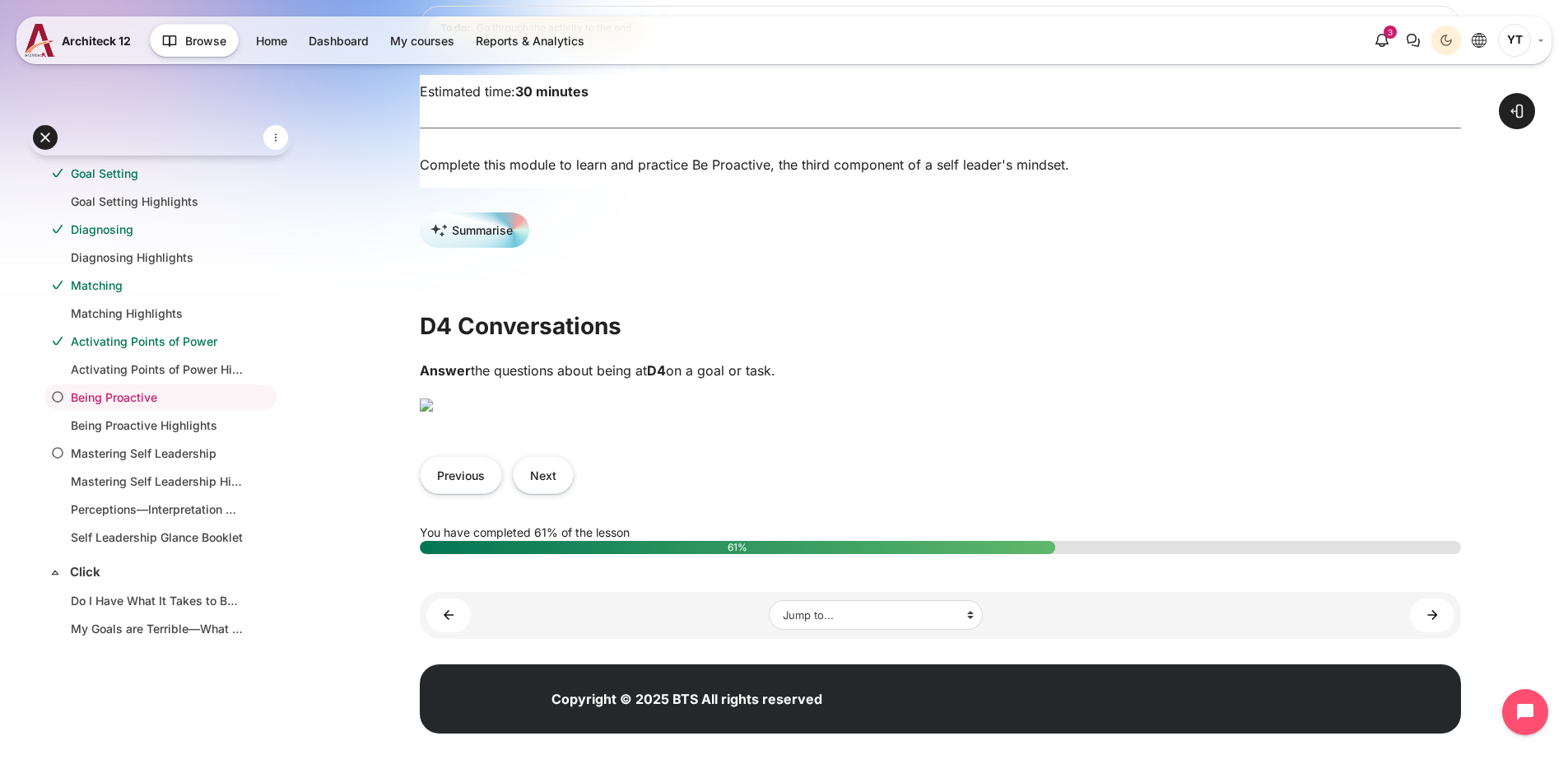
scroll to position [329, 0]
click at [433, 412] on img "Content" at bounding box center [427, 405] width 13 height 14
click at [433, 398] on img "Content" at bounding box center [427, 405] width 13 height 14
click at [545, 493] on button "Next" at bounding box center [543, 475] width 61 height 37
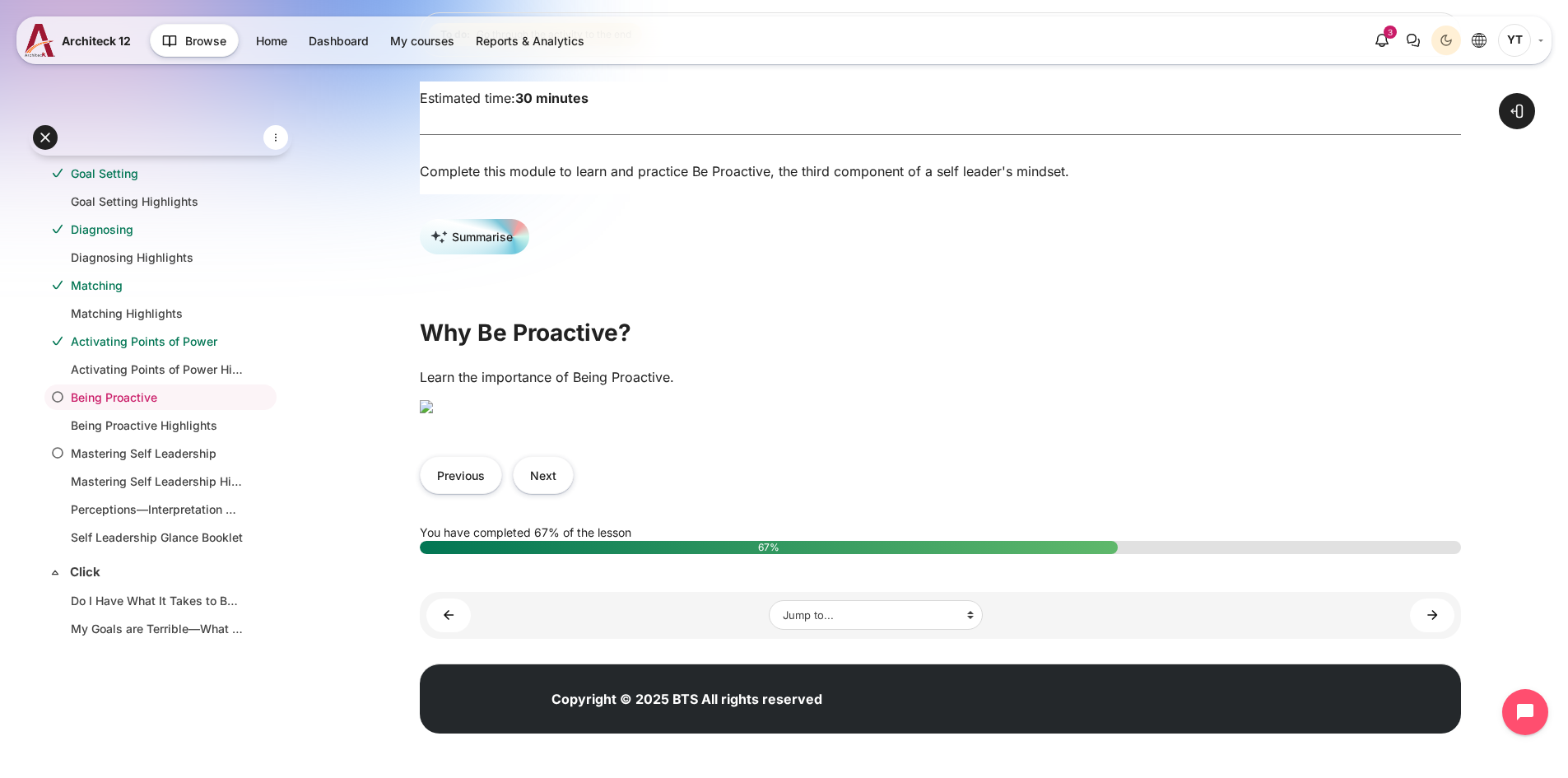
scroll to position [494, 0]
click at [568, 493] on button "Next" at bounding box center [543, 475] width 61 height 37
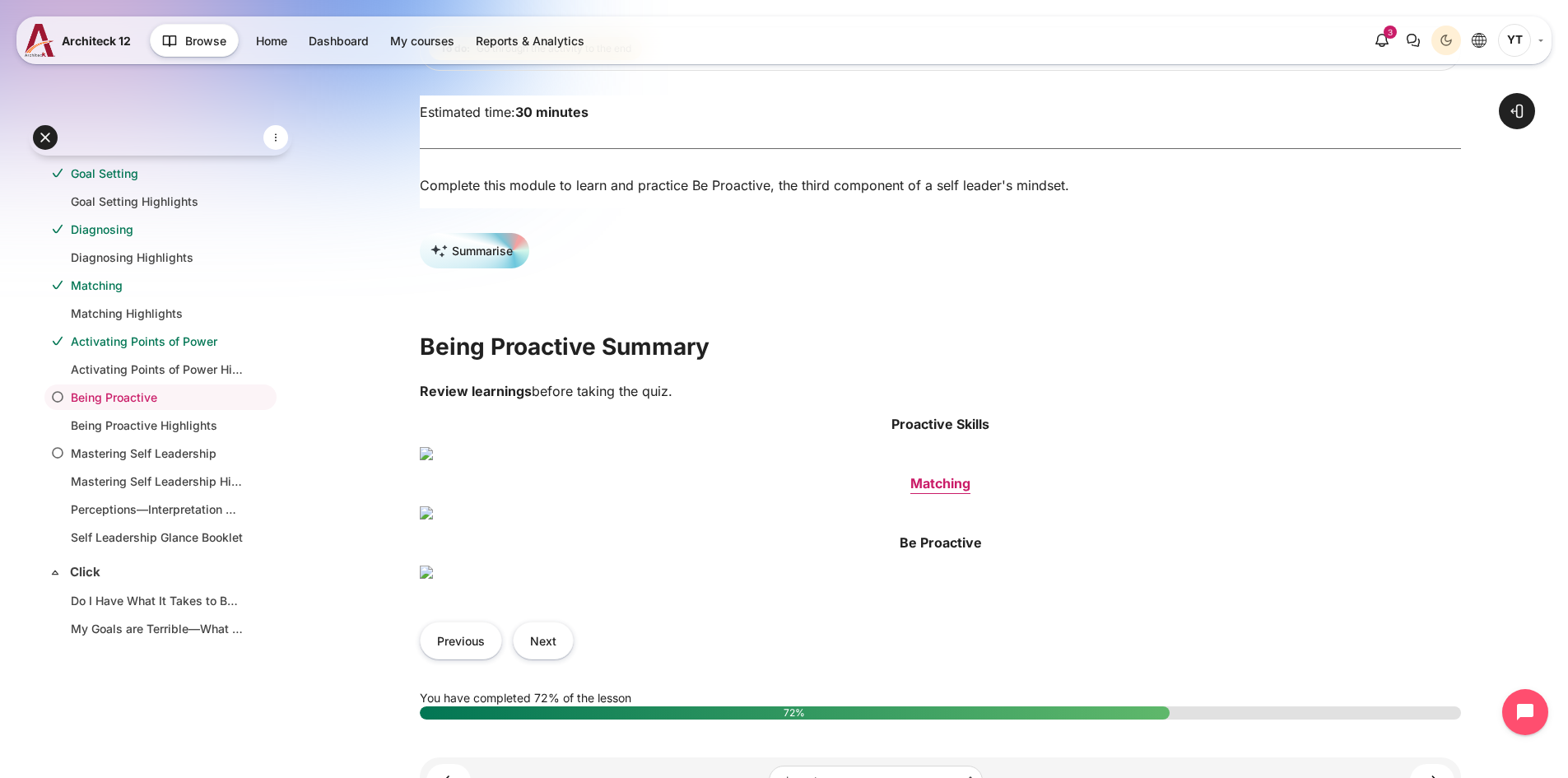
scroll to position [172, 0]
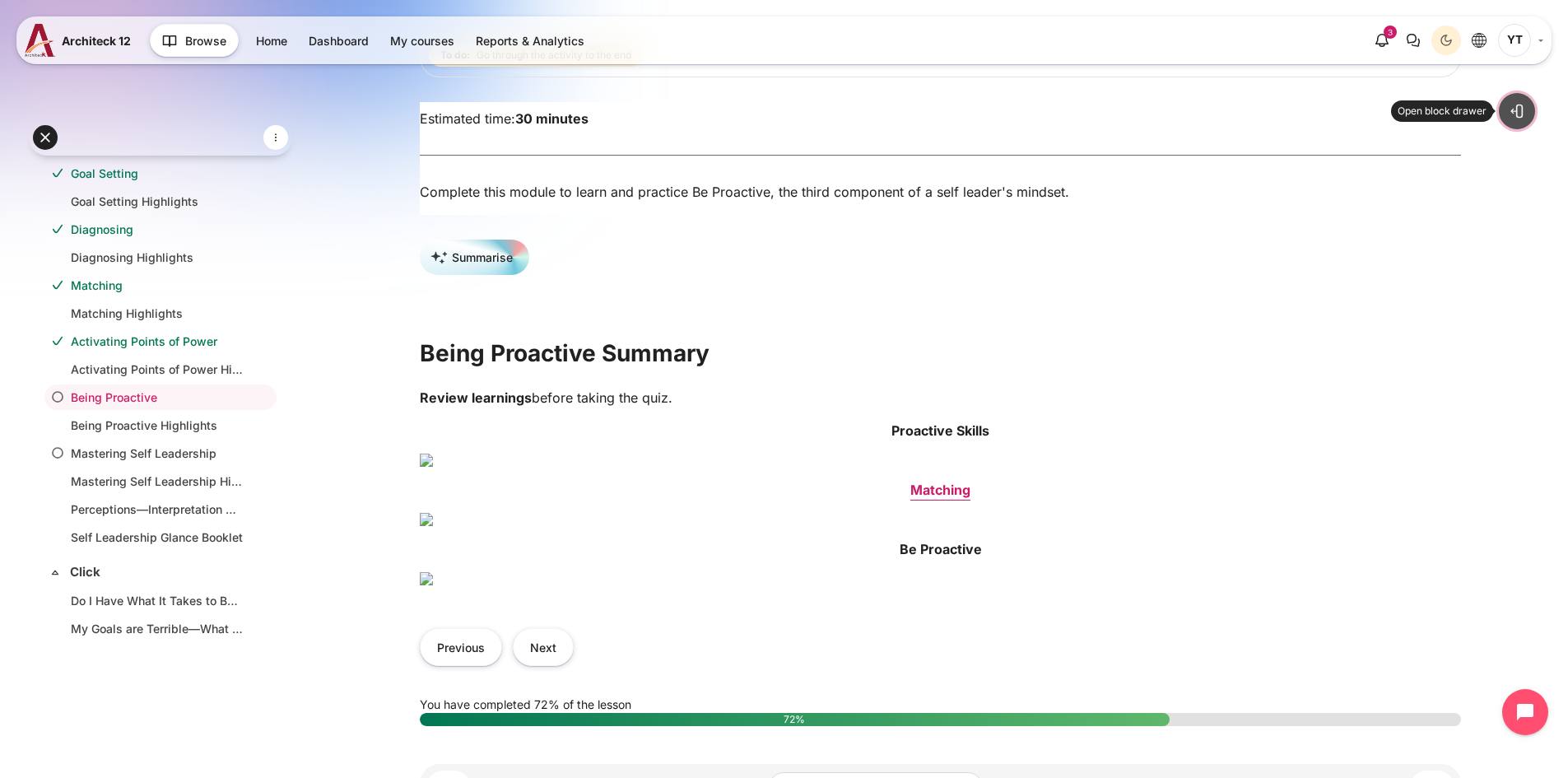
click at [1521, 116] on span at bounding box center [1517, 111] width 17 height 17
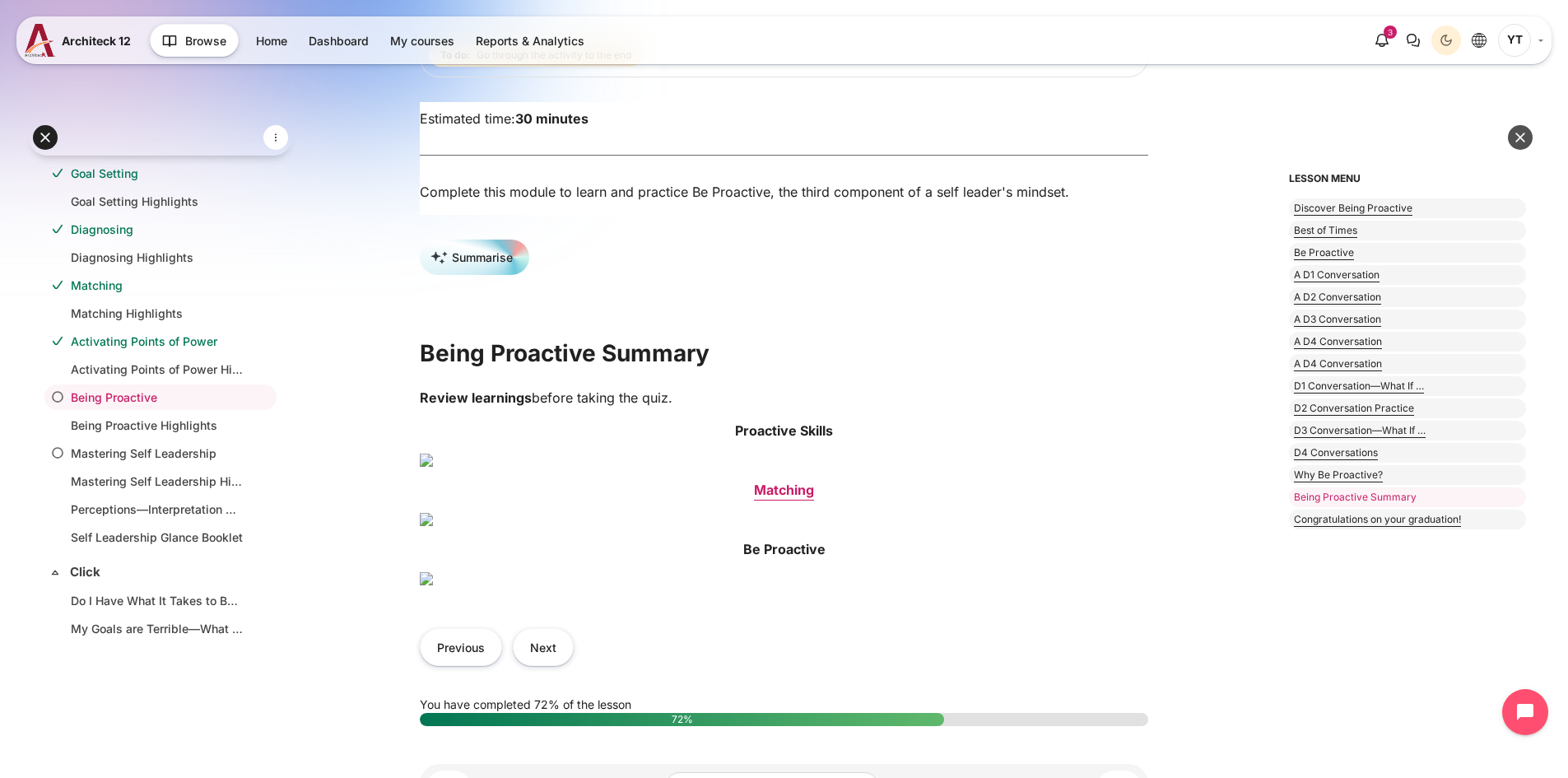
click at [1511, 142] on button at bounding box center [1519, 137] width 24 height 24
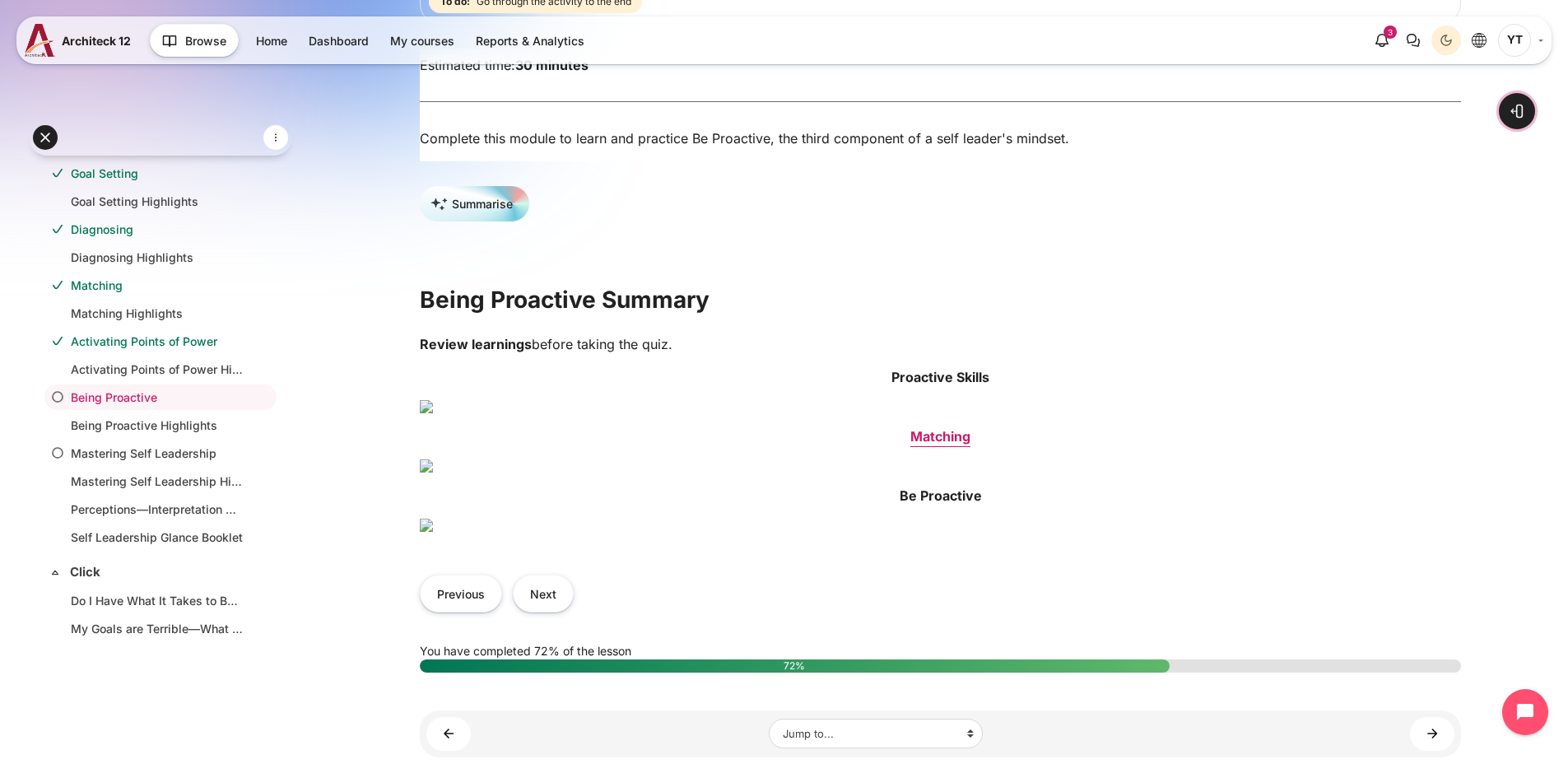
scroll to position [254, 0]
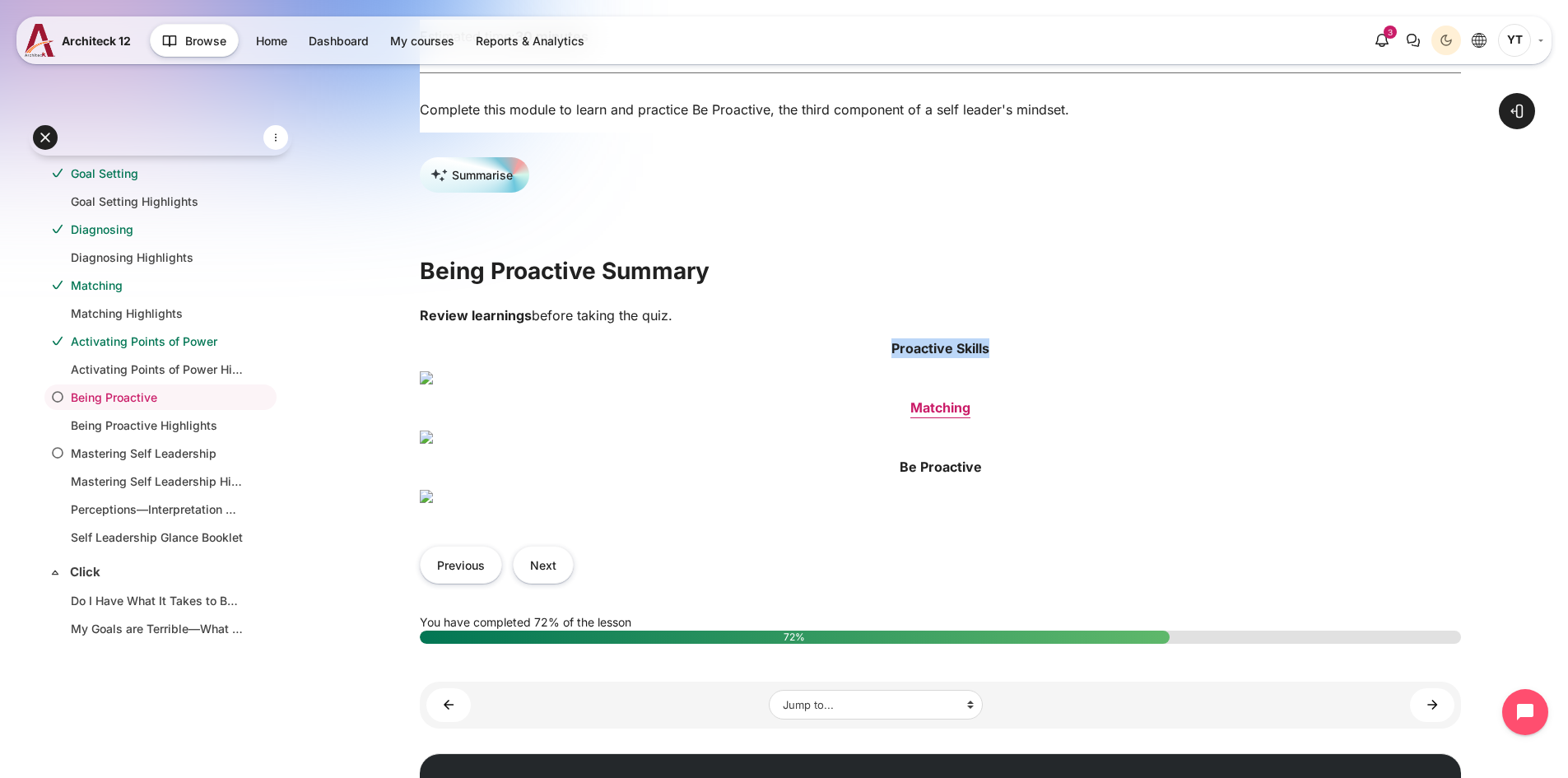
drag, startPoint x: 893, startPoint y: 353, endPoint x: 991, endPoint y: 451, distance: 138.6
click at [991, 451] on div "Review learnings before taking the quiz. Proactive Skills Matching Be Proactive" at bounding box center [940, 411] width 1041 height 211
drag, startPoint x: 1264, startPoint y: 321, endPoint x: 1255, endPoint y: 321, distance: 9.0
click at [1264, 321] on p "Review learnings before taking the quiz." at bounding box center [940, 315] width 1041 height 19
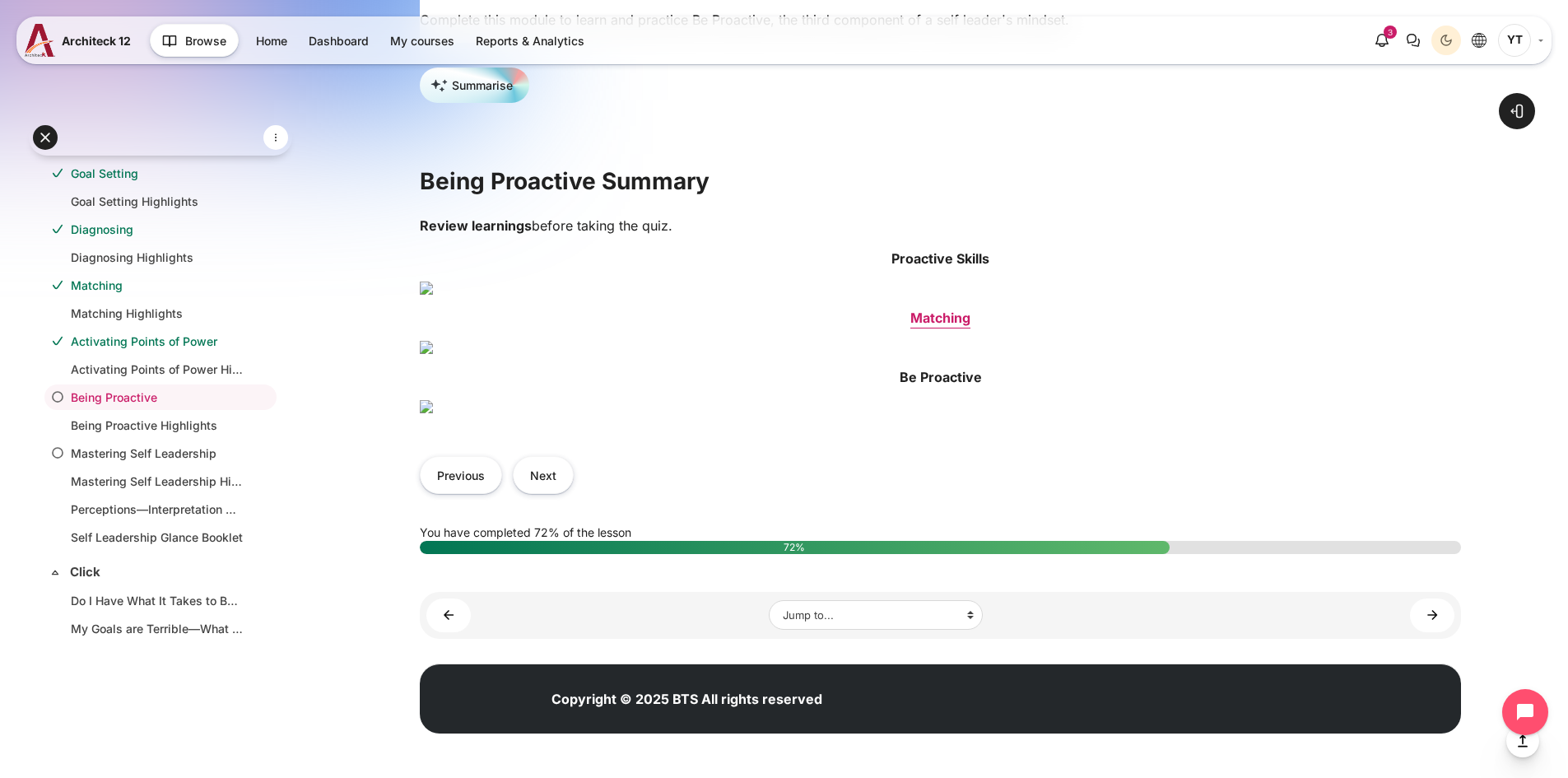
scroll to position [1078, 0]
click at [557, 493] on button "Next" at bounding box center [543, 475] width 61 height 37
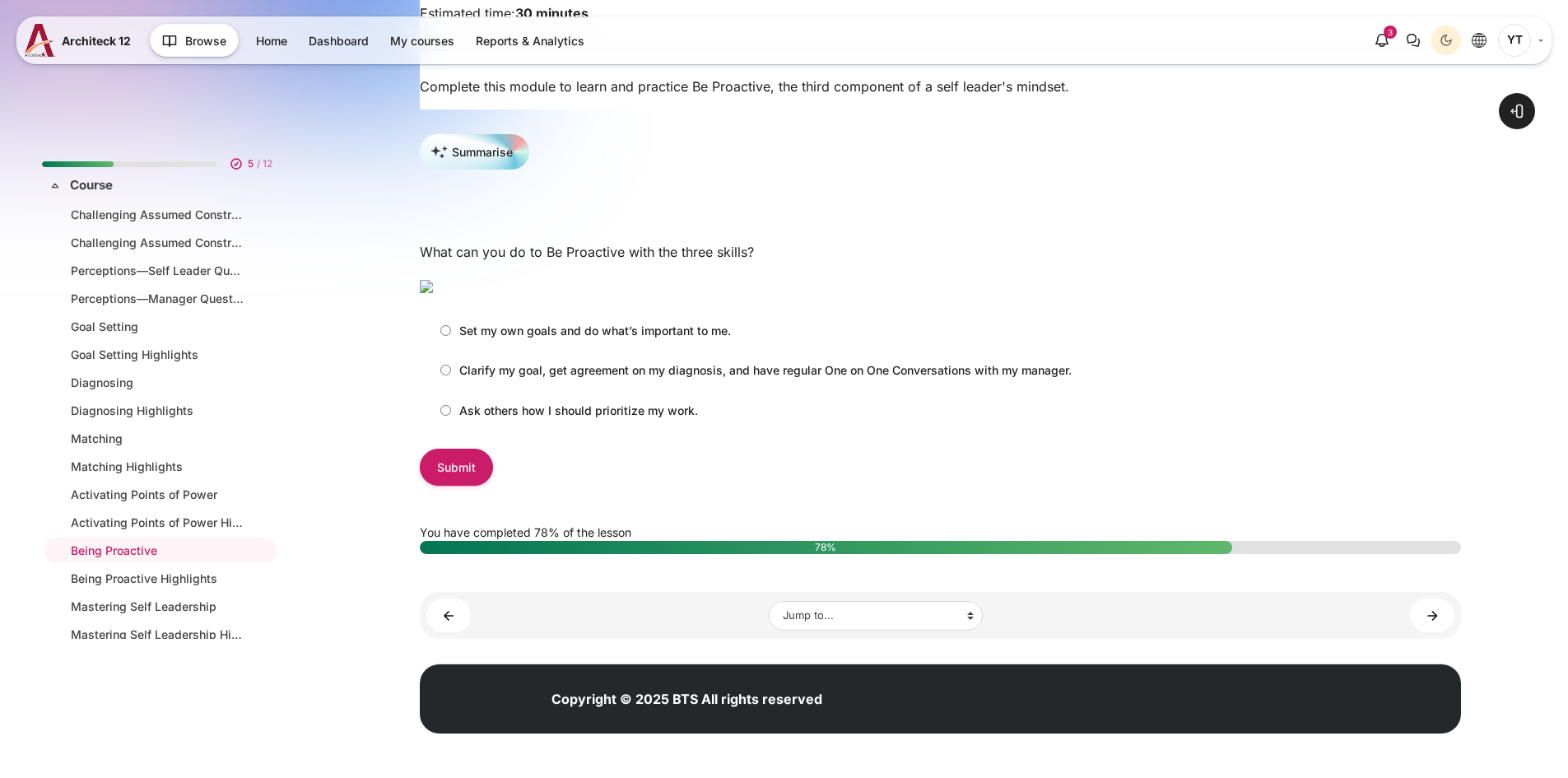
scroll to position [153, 0]
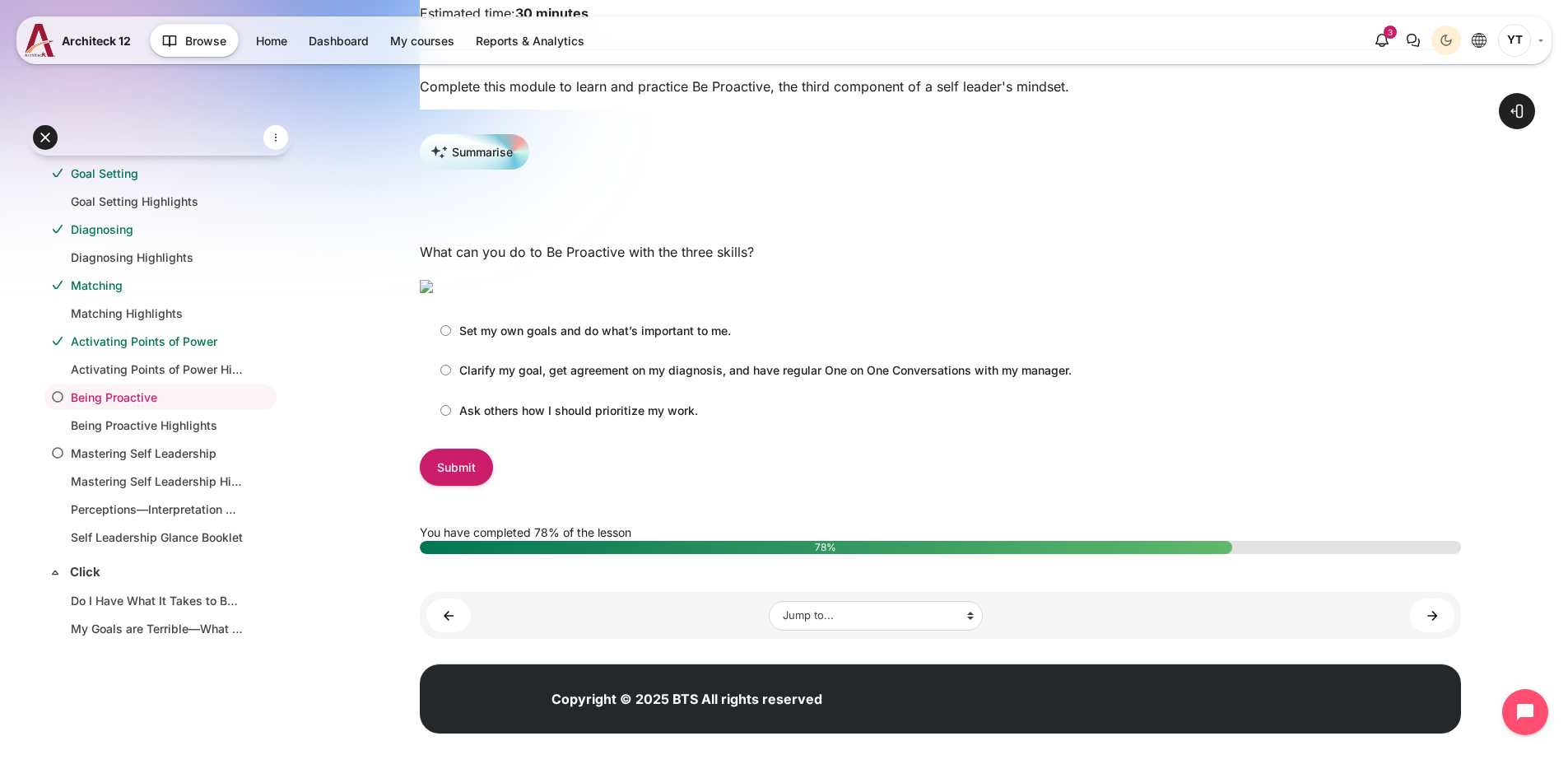
click at [449, 375] on input "Clarify my goal, get agreement on my diagnosis, and have regular One on One Con…" at bounding box center [445, 370] width 11 height 11
radio input "true"
click at [455, 486] on input "Submit" at bounding box center [456, 467] width 73 height 37
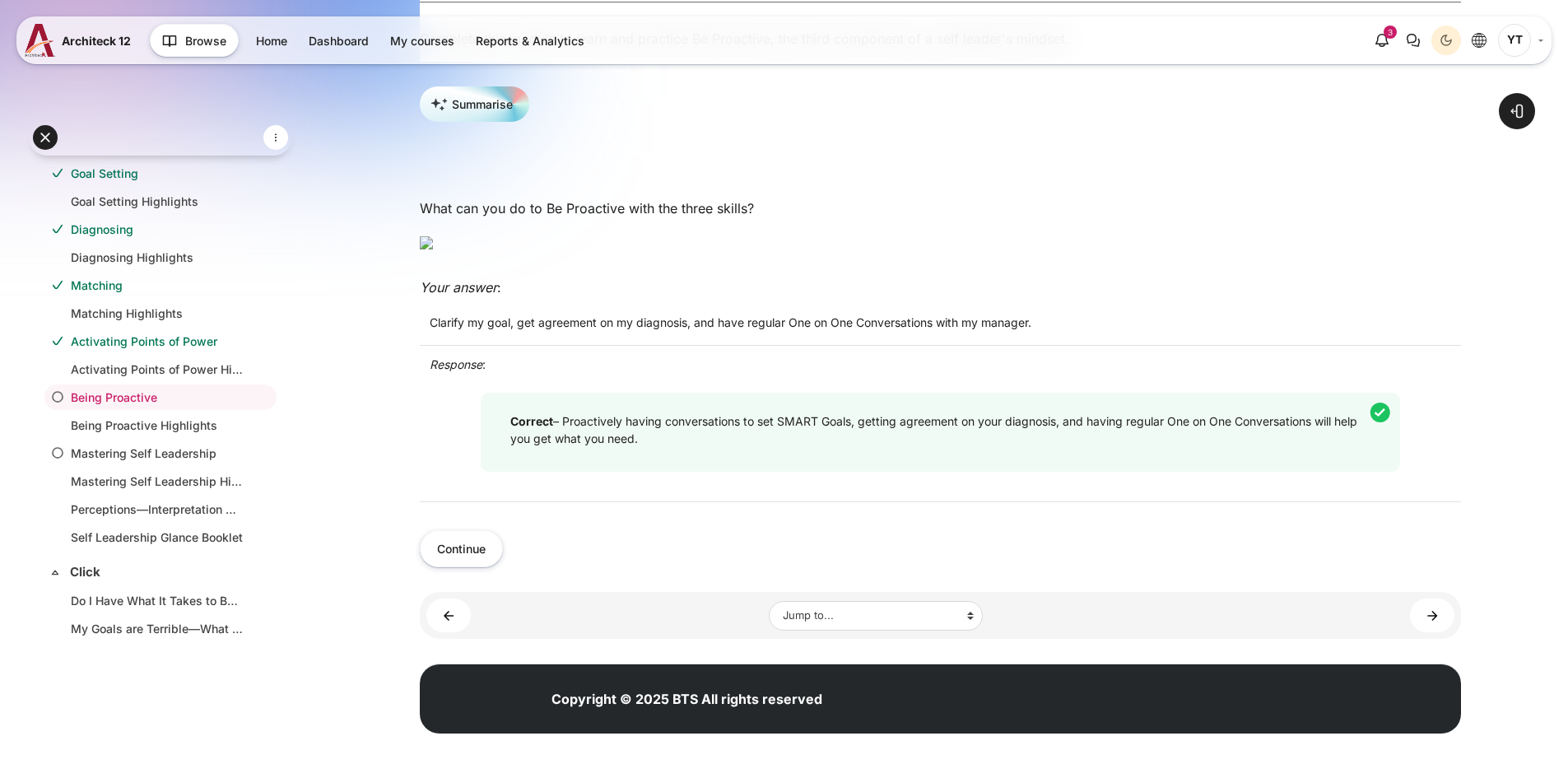
scroll to position [532, 0]
click at [475, 543] on button "Continue" at bounding box center [461, 548] width 84 height 37
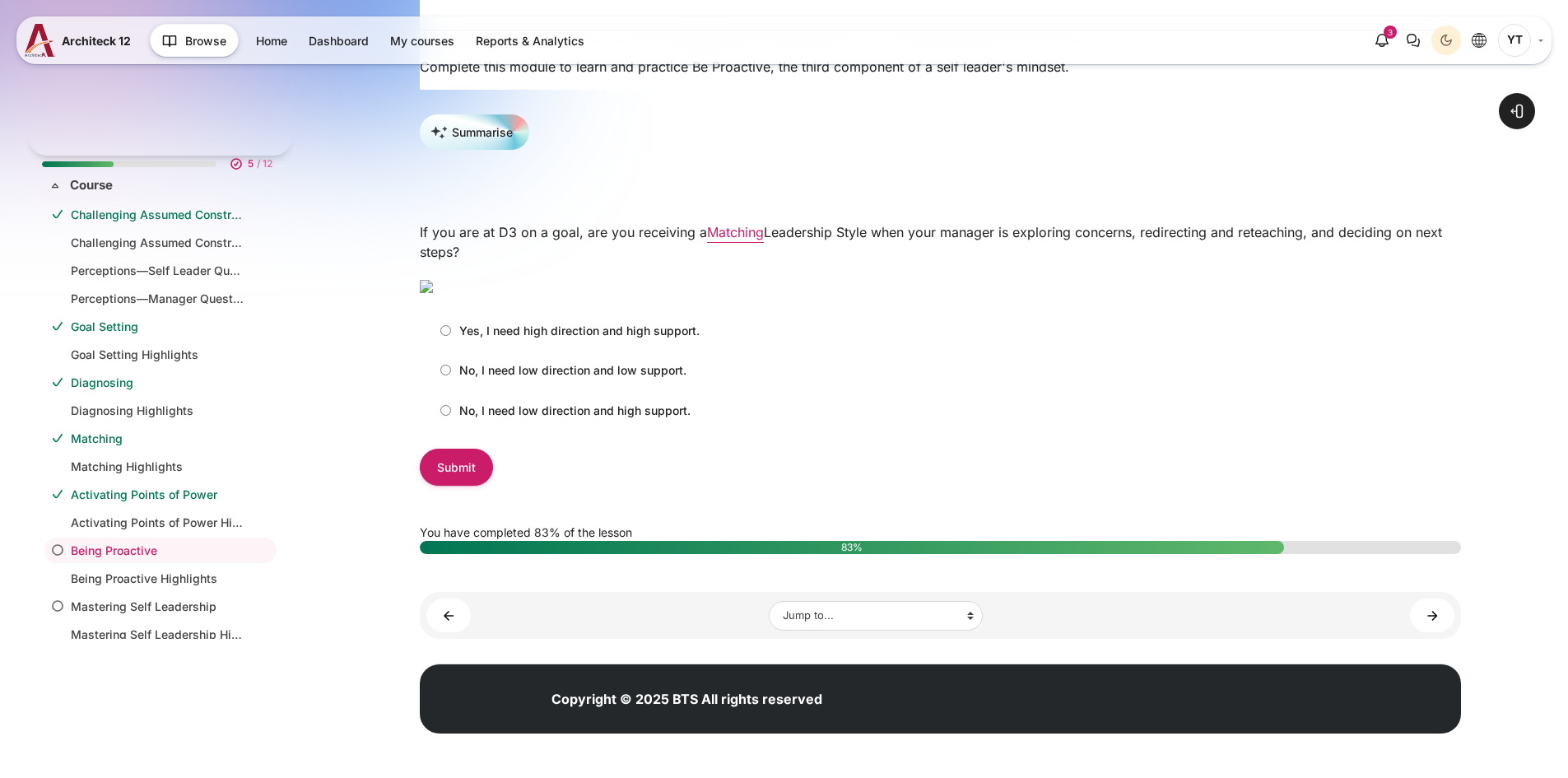
scroll to position [153, 0]
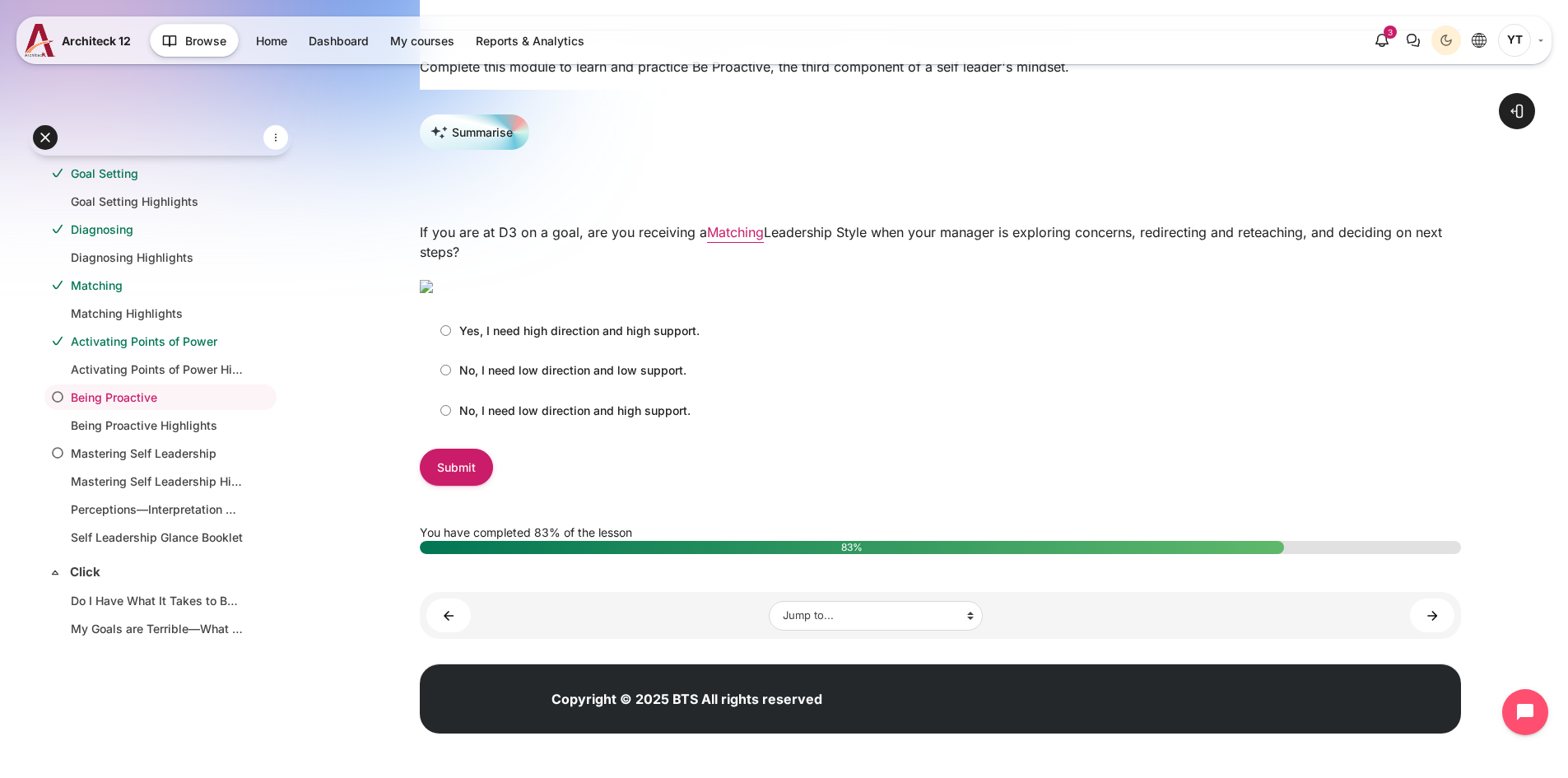
click at [448, 416] on input "No, I need low direction and high support." at bounding box center [445, 410] width 11 height 11
radio input "true"
click at [461, 486] on input "Submit" at bounding box center [456, 467] width 73 height 37
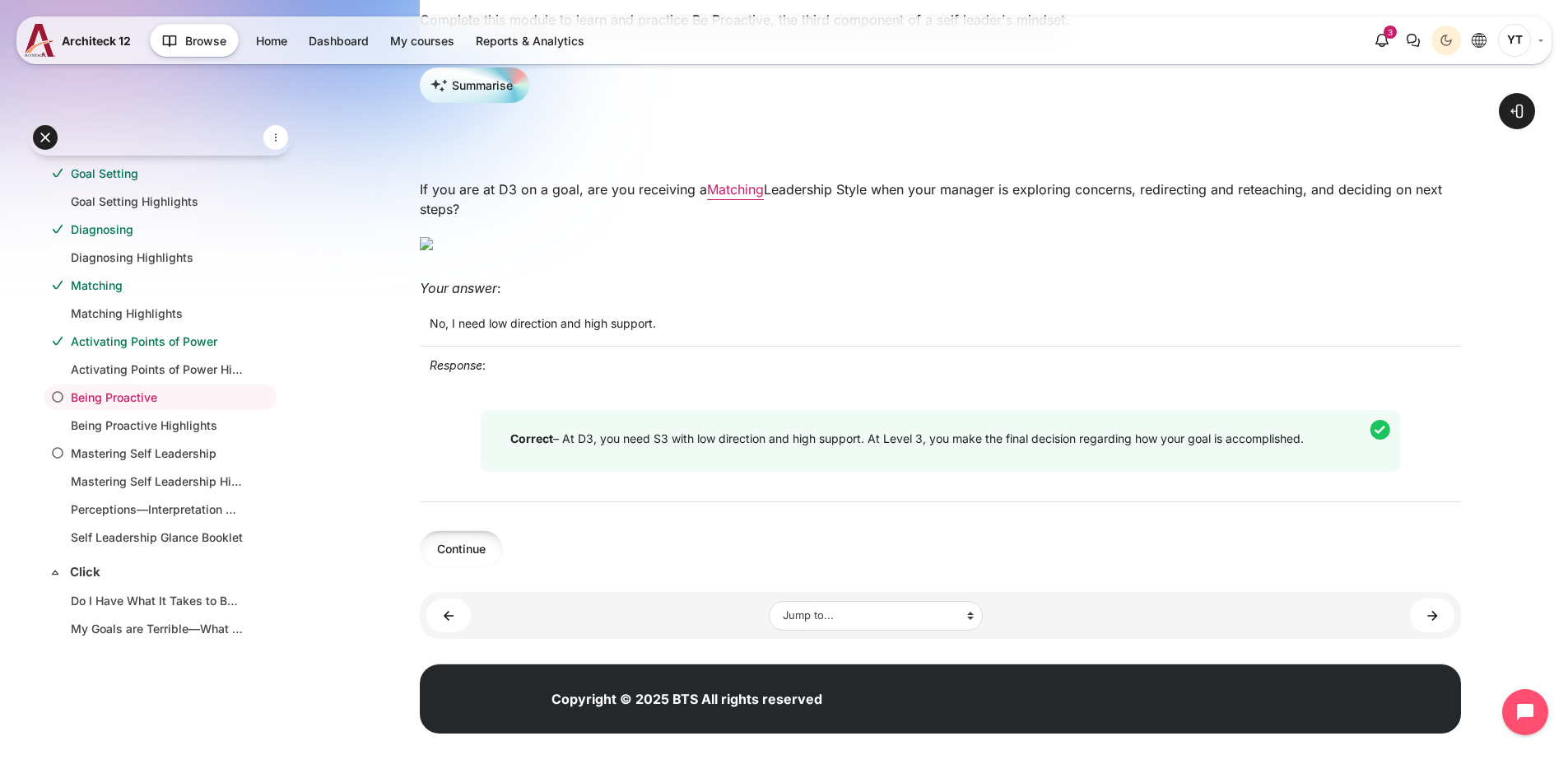
scroll to position [554, 0]
click at [456, 554] on button "Continue" at bounding box center [461, 548] width 84 height 37
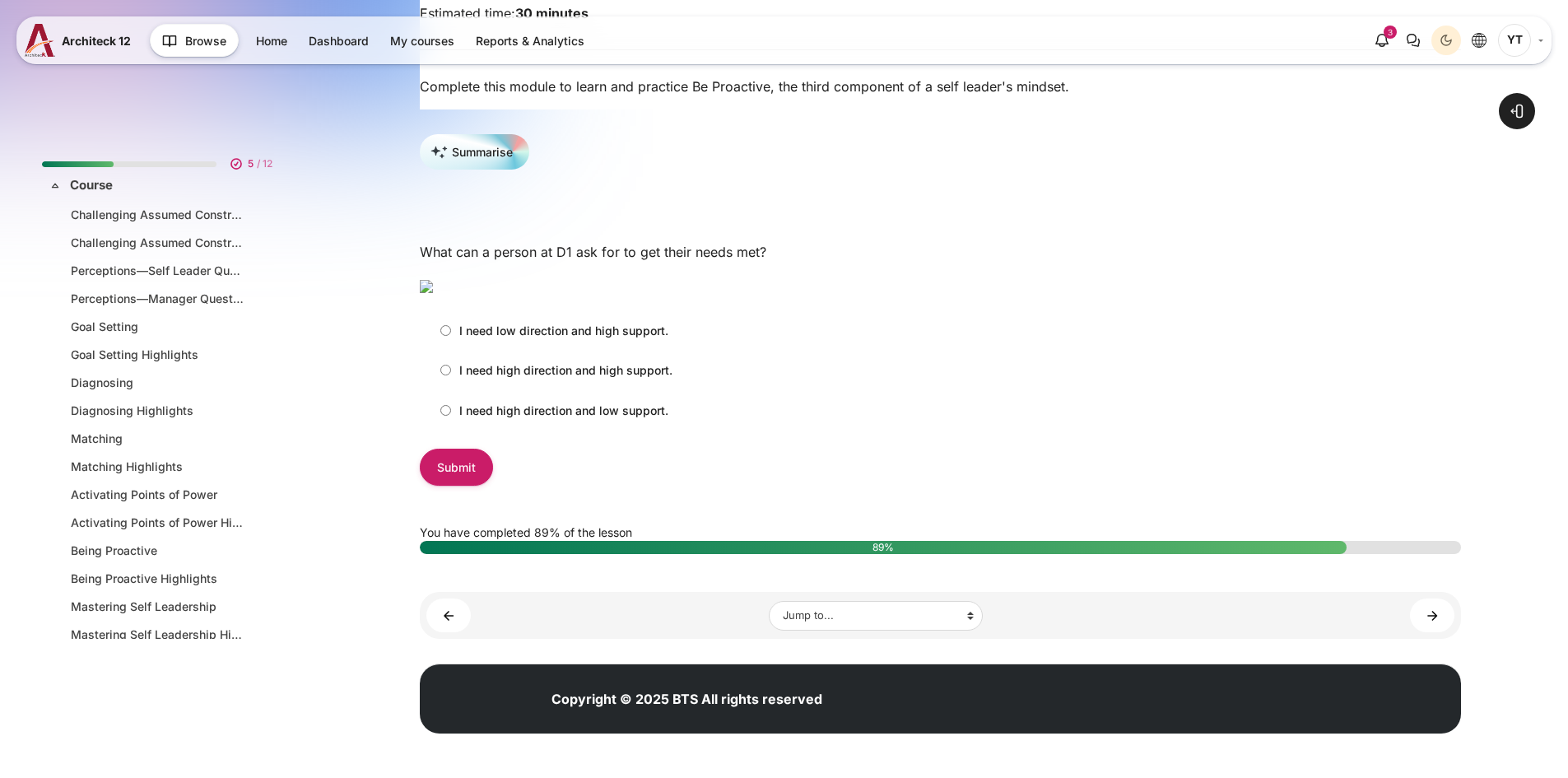
scroll to position [153, 0]
